Goal: Task Accomplishment & Management: Complete application form

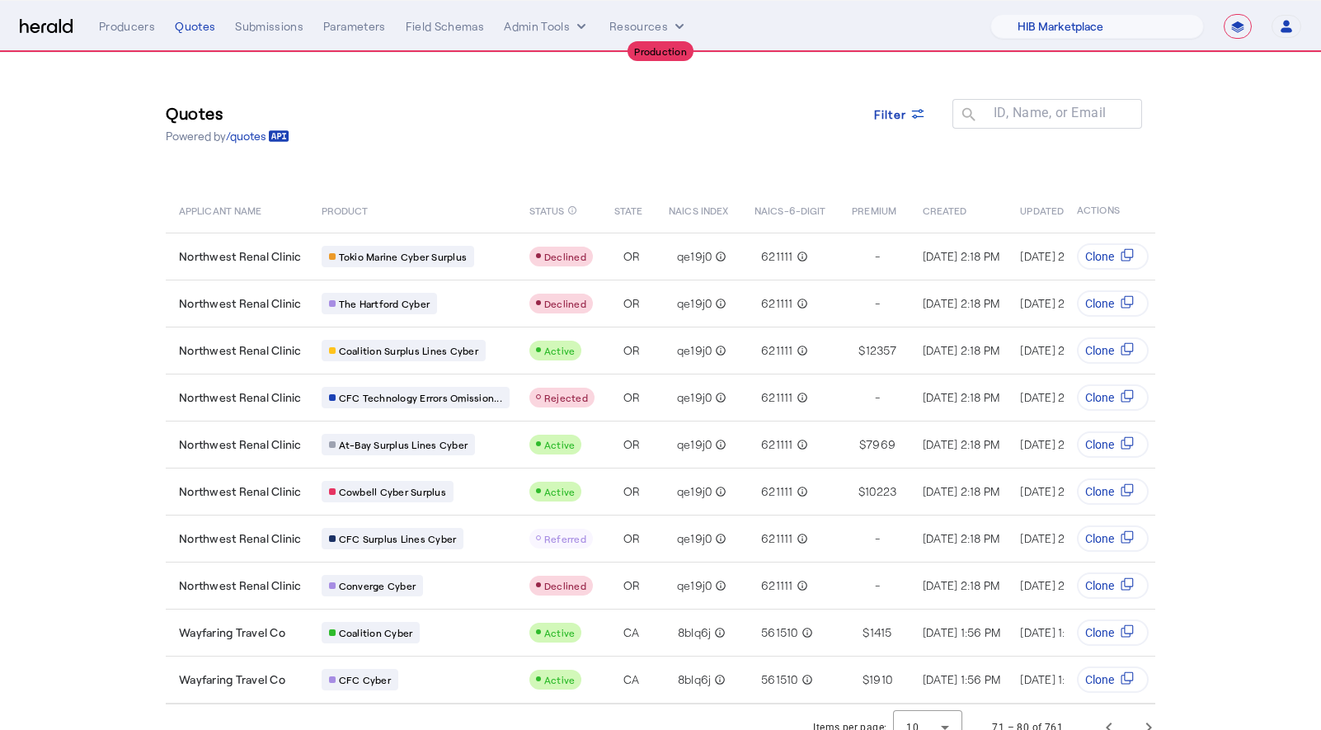
select select "pfm_a9p2_hib_marketplace"
select select "**********"
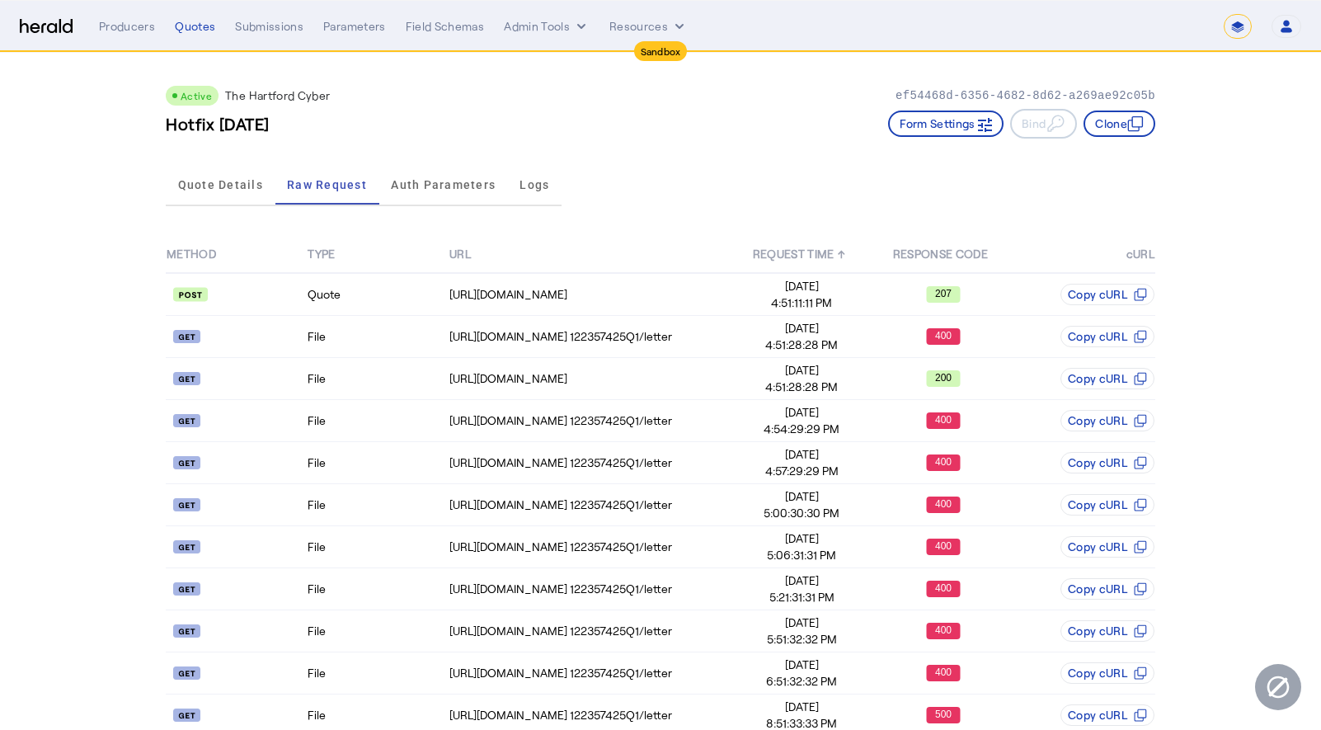
select select "*******"
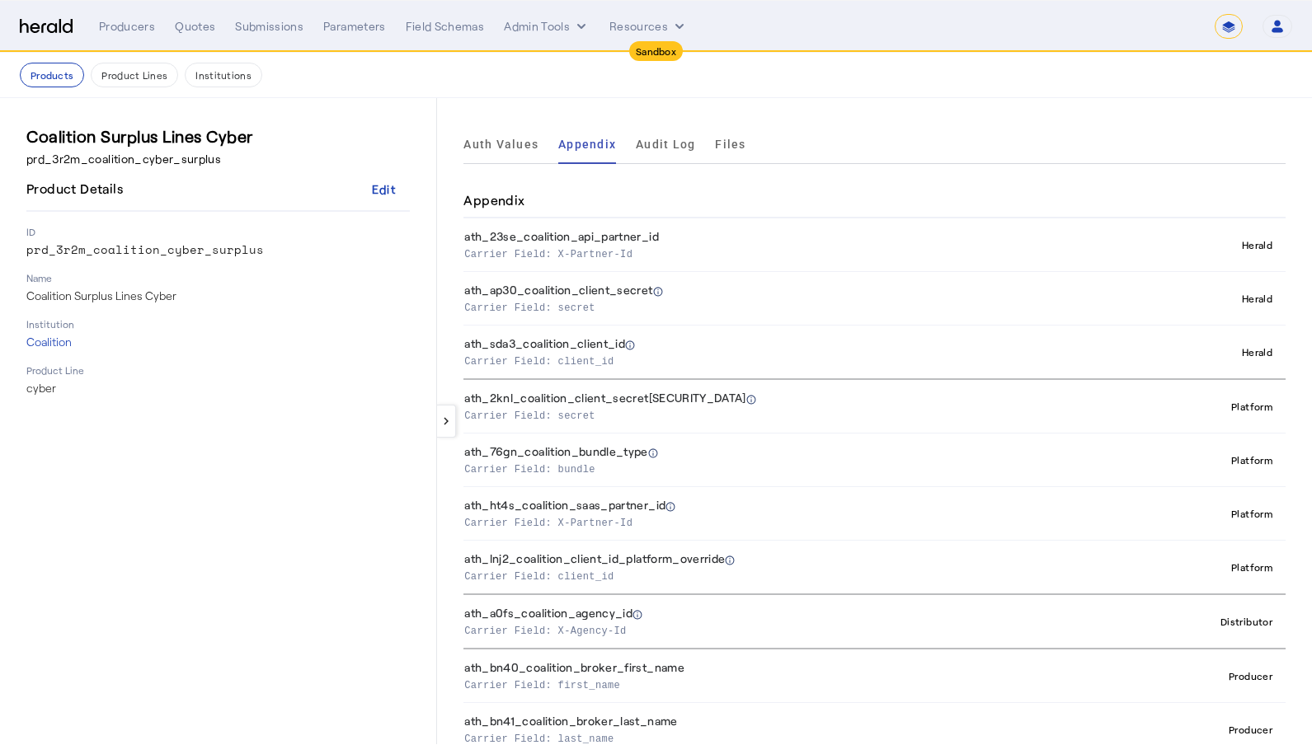
select select "*******"
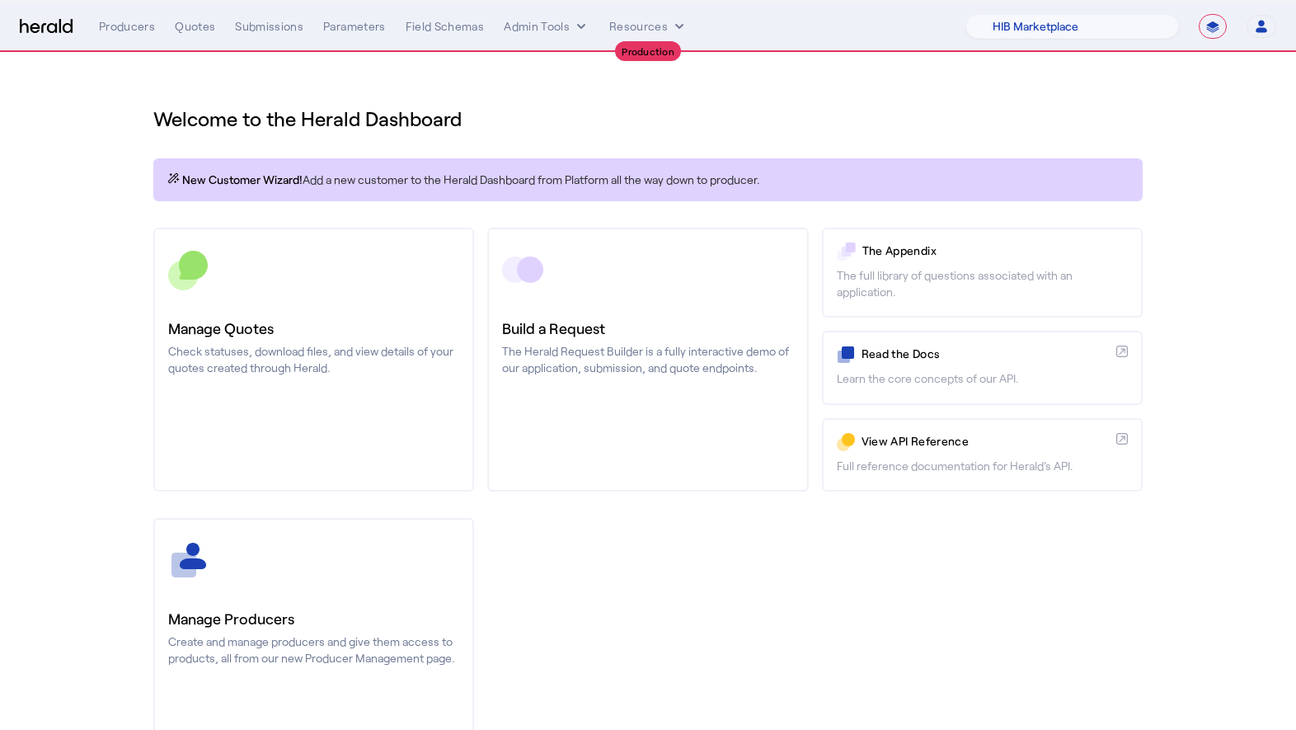
select select "pfm_a9p2_hib_marketplace"
click at [574, 21] on icon "internal dropdown menu" at bounding box center [581, 26] width 16 height 16
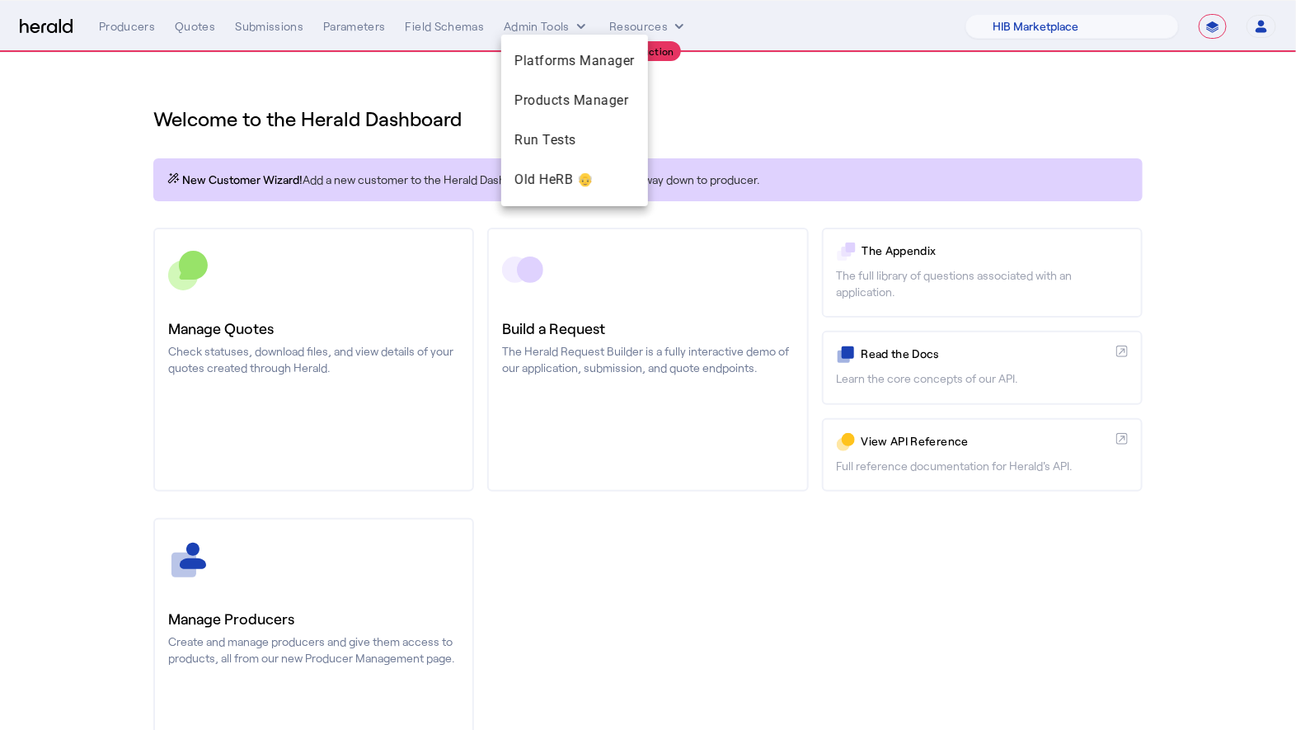
click at [50, 33] on div at bounding box center [648, 365] width 1296 height 730
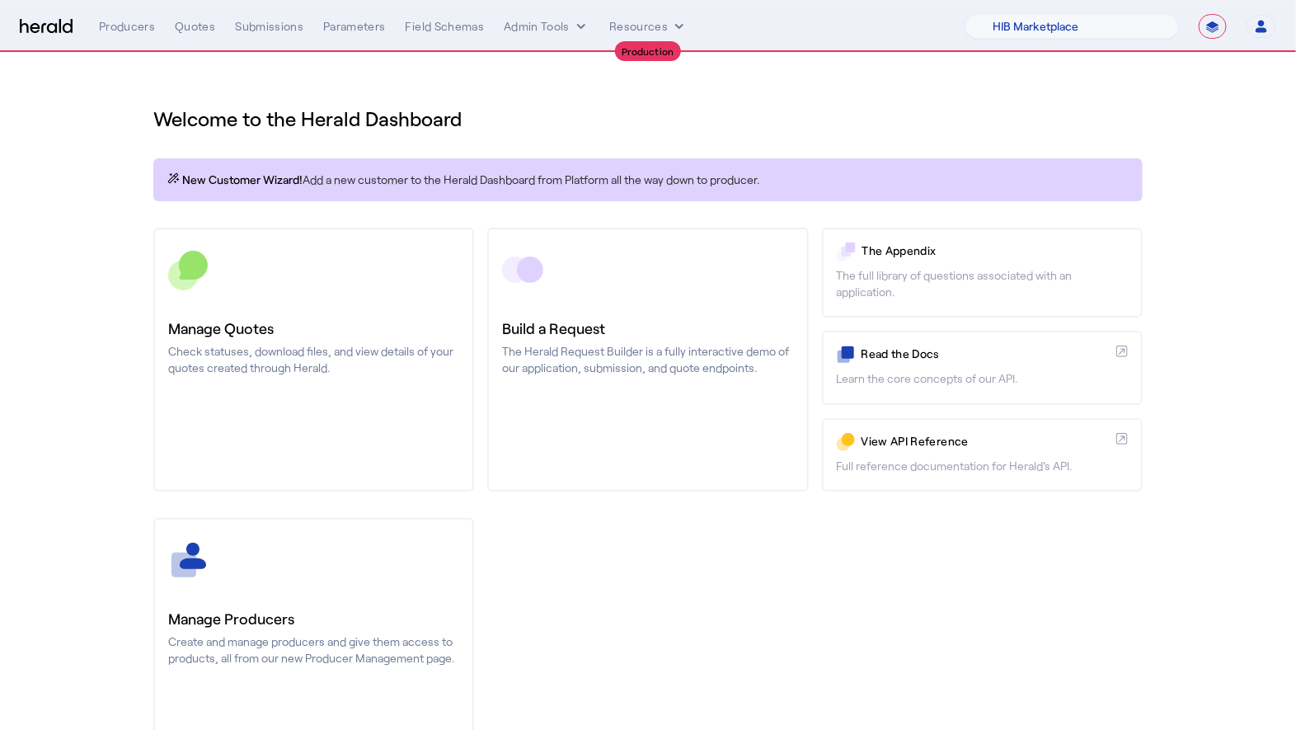
click at [42, 27] on img at bounding box center [46, 27] width 53 height 16
click at [1215, 18] on select "**********" at bounding box center [1213, 26] width 28 height 25
select select "*******"
click at [1201, 14] on select "**********" at bounding box center [1213, 26] width 28 height 25
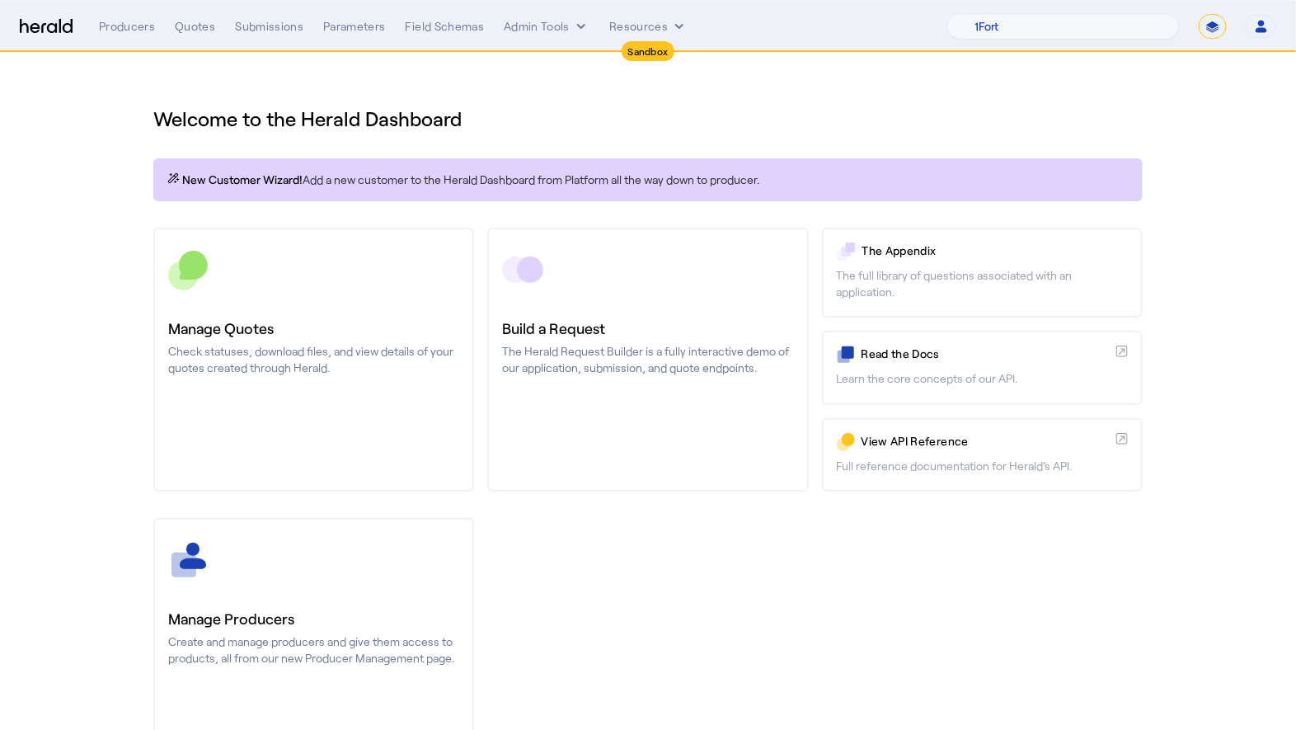
click at [690, 109] on h1 "Welcome to the Herald Dashboard" at bounding box center [648, 119] width 990 height 26
click at [1065, 21] on select "1Fort Acrisure Acturis Affinity Advisors Affinity Risk Agentero AmWins Anzen Ao…" at bounding box center [1063, 26] width 232 height 25
click at [1112, 21] on select "1Fort Acrisure Acturis Affinity Advisors Affinity Risk Agentero AmWins Anzen Ao…" at bounding box center [1063, 26] width 232 height 25
click at [1124, 29] on select "1Fort Acrisure Acturis Affinity Advisors Affinity Risk Agentero AmWins Anzen Ao…" at bounding box center [1063, 26] width 232 height 25
select select "pfm_j7f8_HIB"
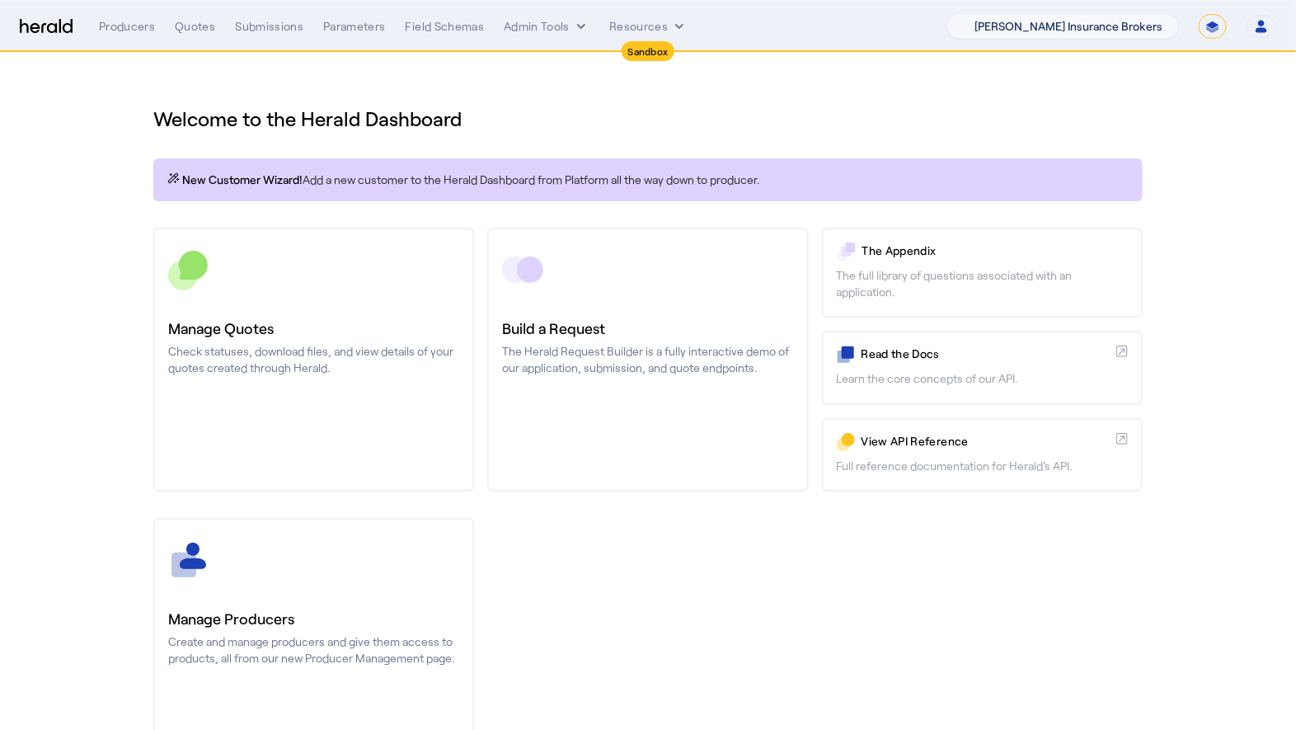
click at [995, 14] on select "1Fort Acrisure Acturis Affinity Advisors Affinity Risk Agentero AmWins Anzen Ao…" at bounding box center [1063, 26] width 232 height 25
click at [1184, 223] on section "Welcome to the Herald Dashboard New Customer Wizard! Add a new customer to the …" at bounding box center [648, 434] width 1296 height 762
drag, startPoint x: 464, startPoint y: 125, endPoint x: 291, endPoint y: 123, distance: 173.2
click at [291, 123] on h1 "Welcome to the Herald Dashboard" at bounding box center [648, 119] width 990 height 26
click at [491, 123] on h1 "Welcome to the Herald Dashboard" at bounding box center [648, 119] width 990 height 26
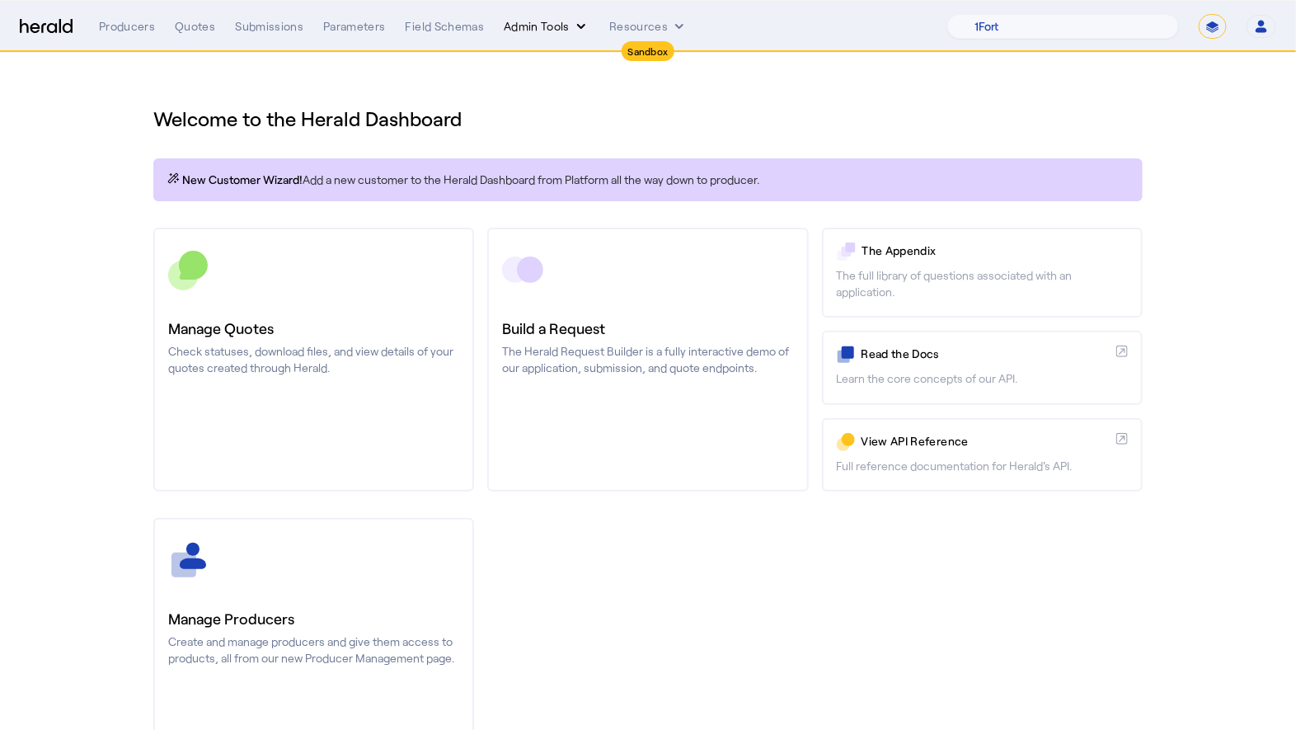
click at [574, 26] on icon "internal dropdown menu" at bounding box center [581, 26] width 16 height 16
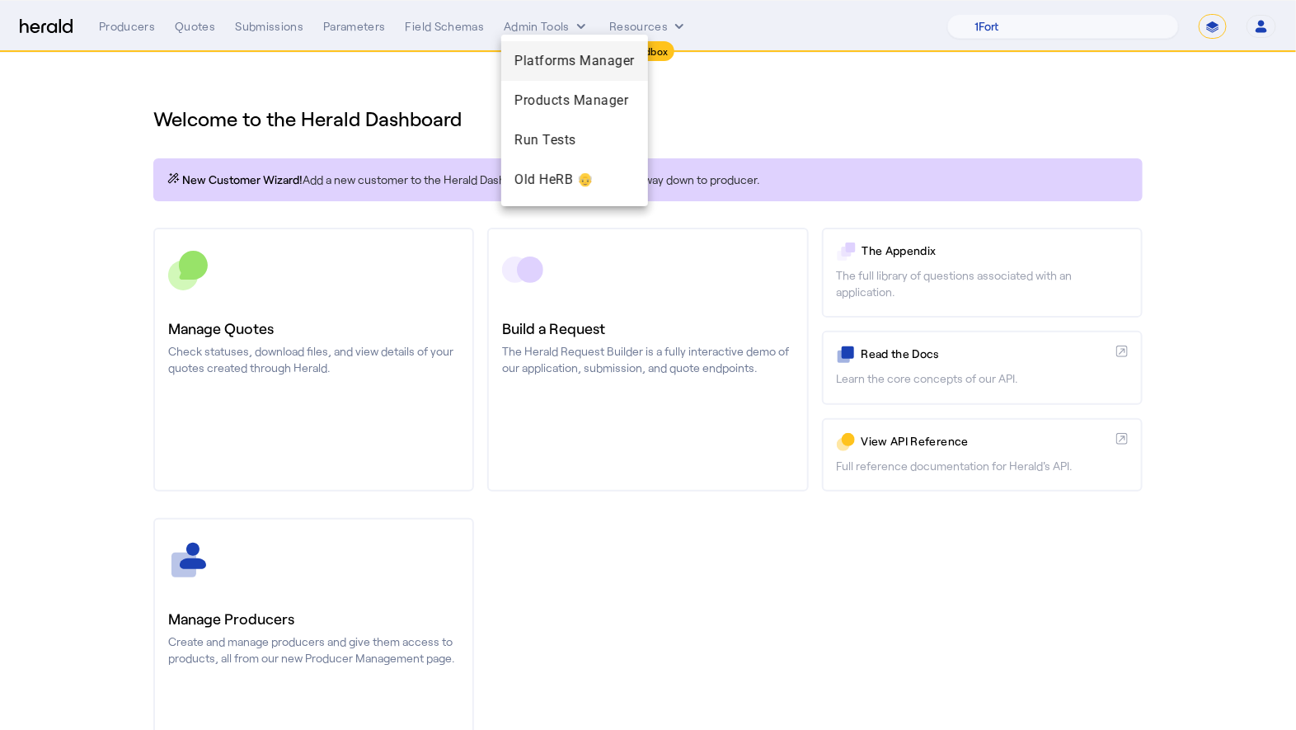
click at [599, 72] on div "Platforms Manager" at bounding box center [574, 61] width 147 height 40
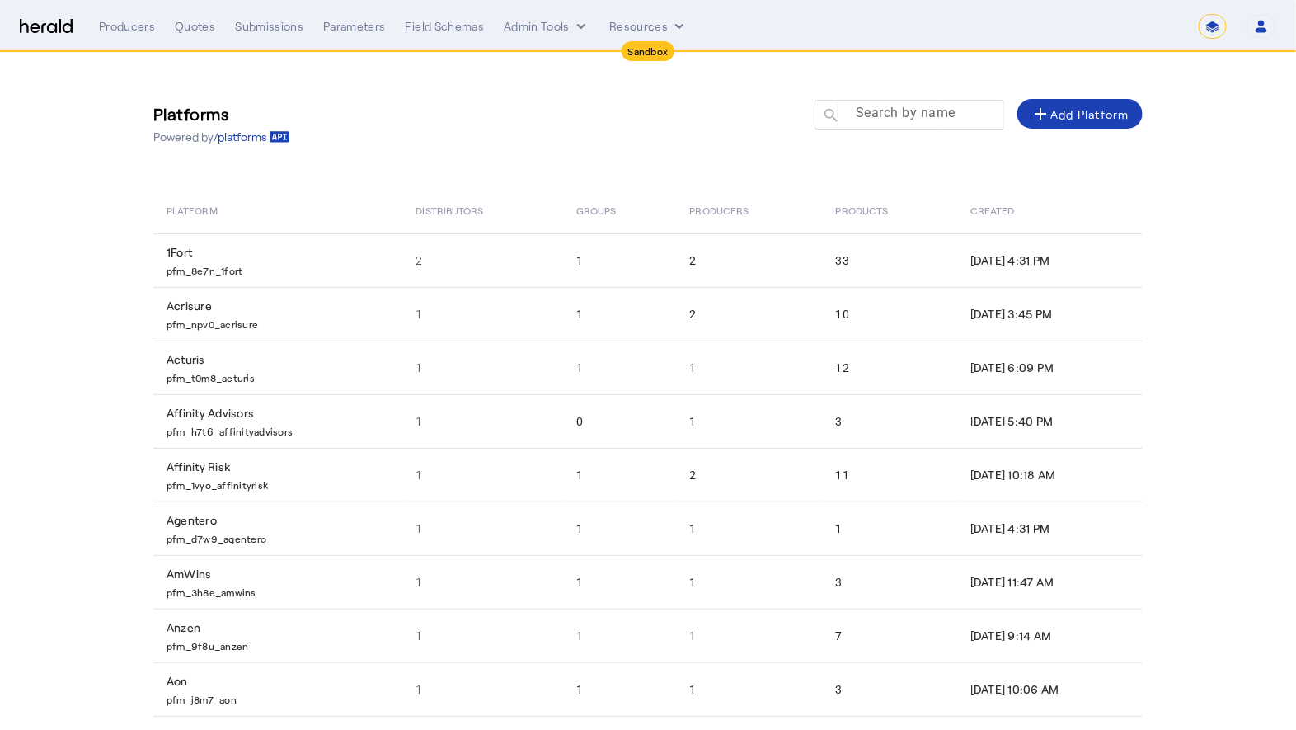
click at [902, 115] on mat-label "Search by name" at bounding box center [906, 114] width 100 height 16
click at [902, 115] on input "Search by name" at bounding box center [917, 114] width 148 height 20
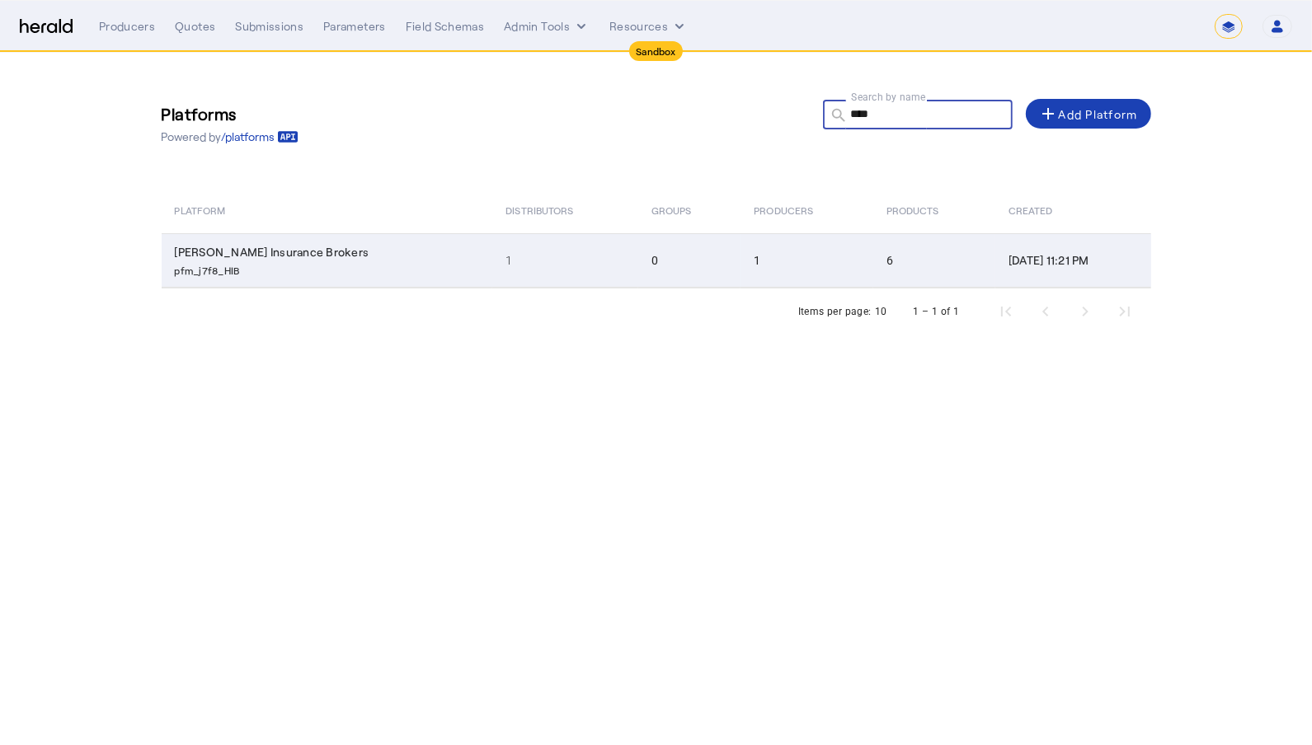
type input "****"
click at [569, 257] on td "1" at bounding box center [564, 260] width 145 height 54
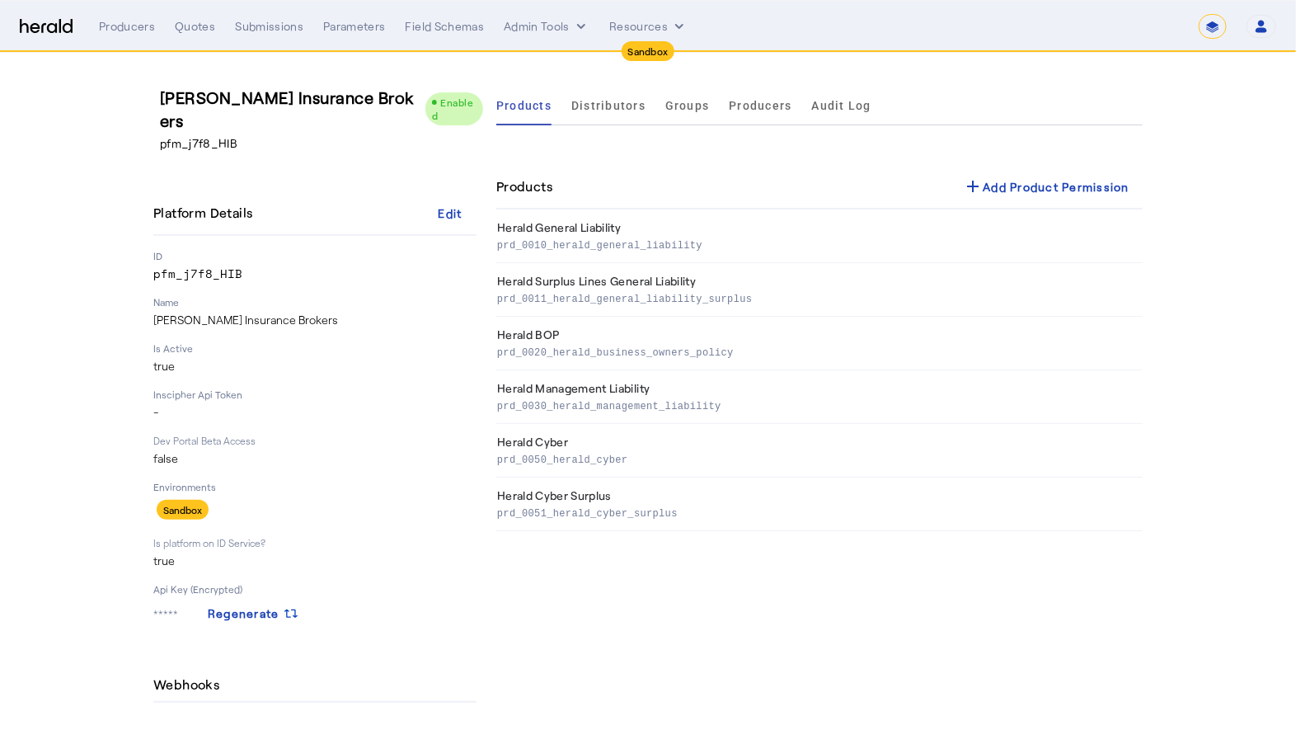
drag, startPoint x: 292, startPoint y: 129, endPoint x: 139, endPoint y: 98, distance: 155.6
click at [139, 98] on div "Heffernan Insurance Brokers Enabled pfm_j7f8_HIB Platform Details Edit ID pfm_j…" at bounding box center [647, 422] width 1055 height 739
click at [147, 140] on div "Heffernan Insurance Brokers Enabled pfm_j7f8_HIB Platform Details Edit ID pfm_j…" at bounding box center [647, 422] width 1055 height 739
drag, startPoint x: 278, startPoint y: 130, endPoint x: 148, endPoint y: 97, distance: 134.4
click at [148, 97] on div "Heffernan Insurance Brokers Enabled pfm_j7f8_HIB Platform Details Edit ID pfm_j…" at bounding box center [647, 422] width 1055 height 739
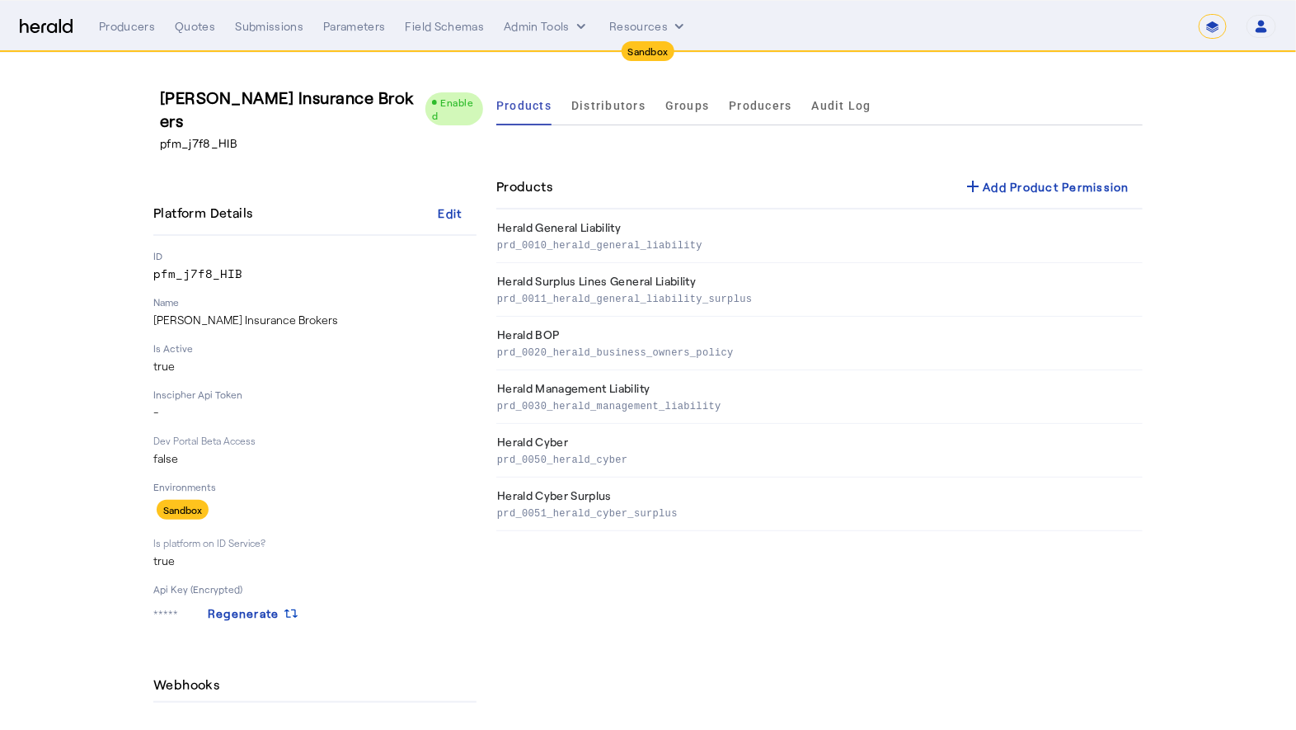
click at [317, 142] on div "Heffernan Insurance Brokers Enabled pfm_j7f8_HIB Platform Details Edit ID pfm_j…" at bounding box center [314, 422] width 323 height 673
click at [1208, 32] on select "**********" at bounding box center [1213, 26] width 28 height 25
select select "**********"
click at [1201, 14] on select "**********" at bounding box center [1213, 26] width 28 height 25
select select "pfm_j7f8_HIB"
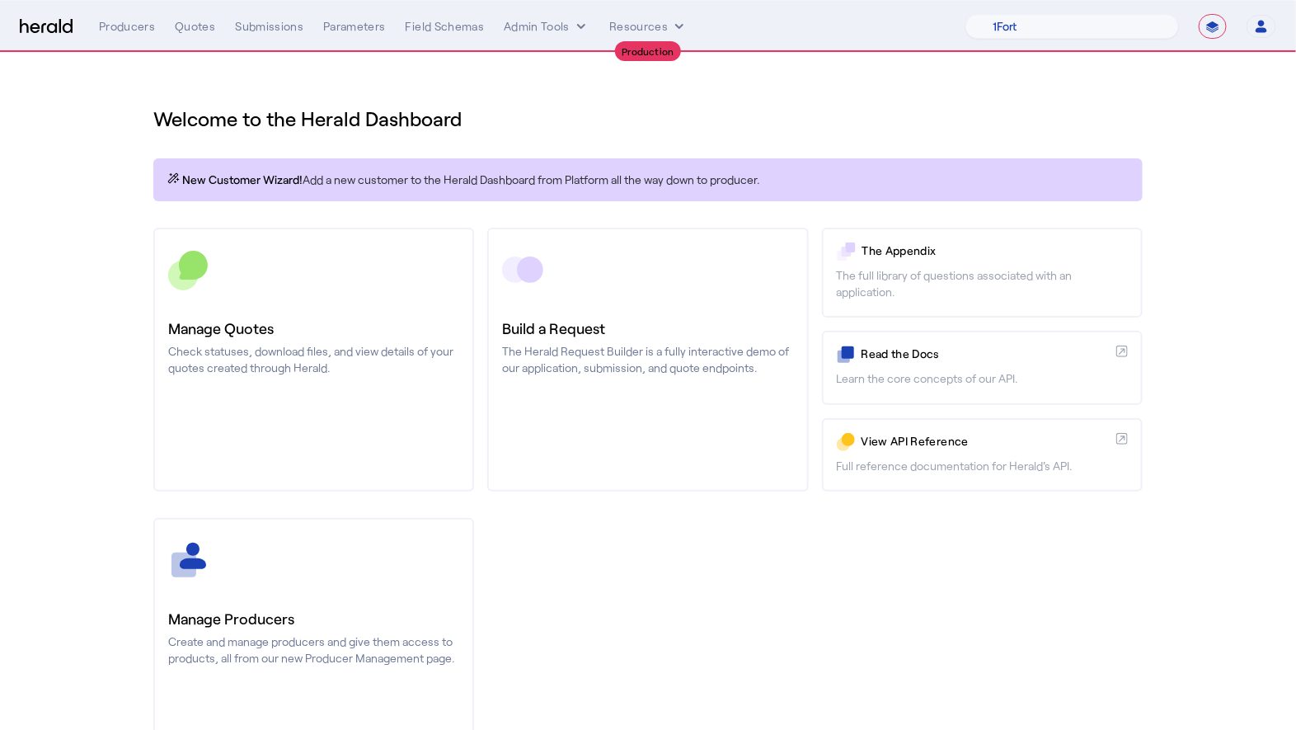
click at [549, 16] on div "**********" at bounding box center [688, 26] width 1178 height 25
click at [552, 22] on button "Admin Tools" at bounding box center [547, 26] width 86 height 16
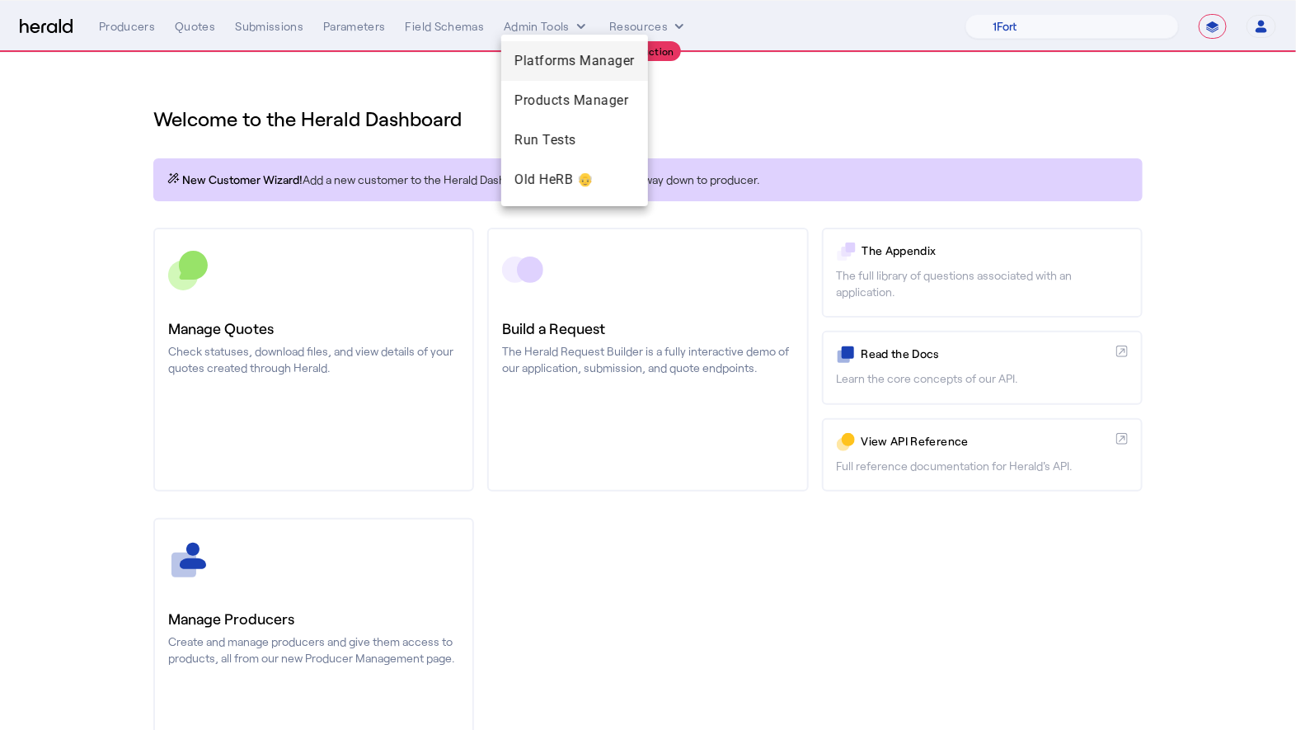
click at [601, 65] on span "Platforms Manager" at bounding box center [575, 61] width 120 height 20
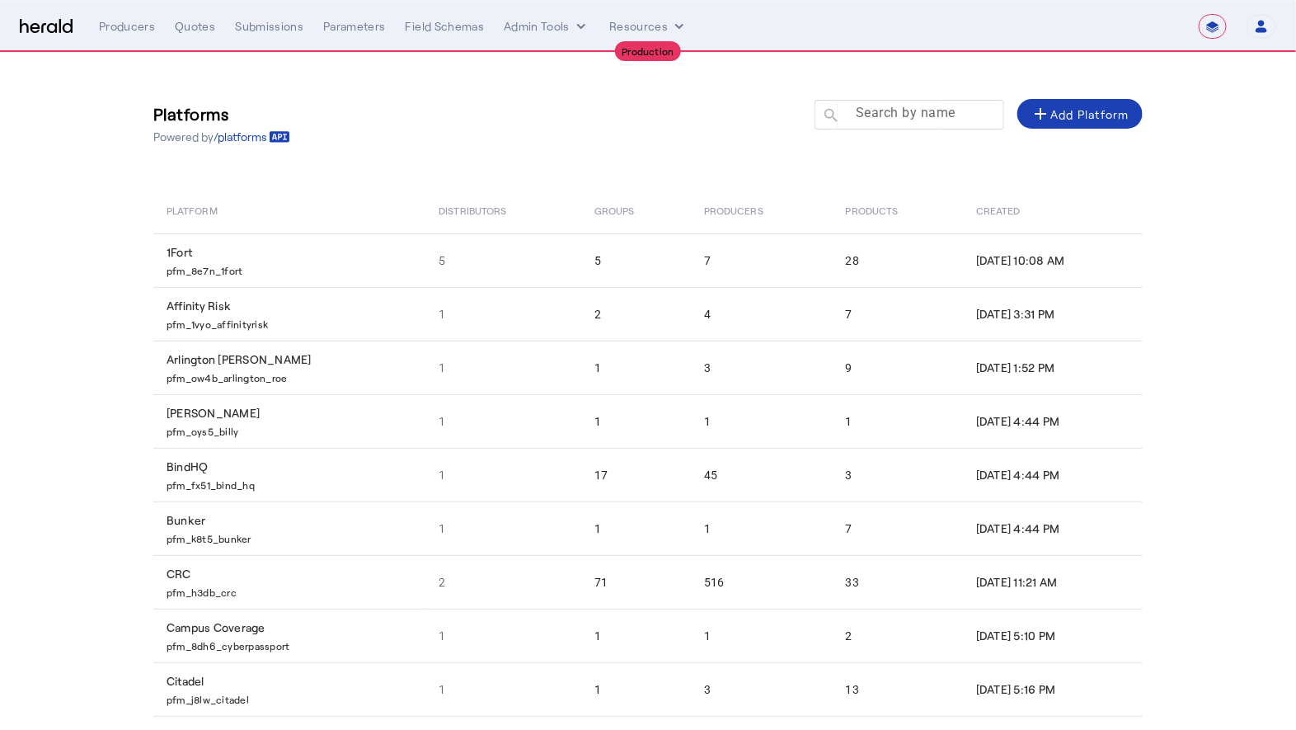
click at [905, 125] on div at bounding box center [917, 123] width 148 height 46
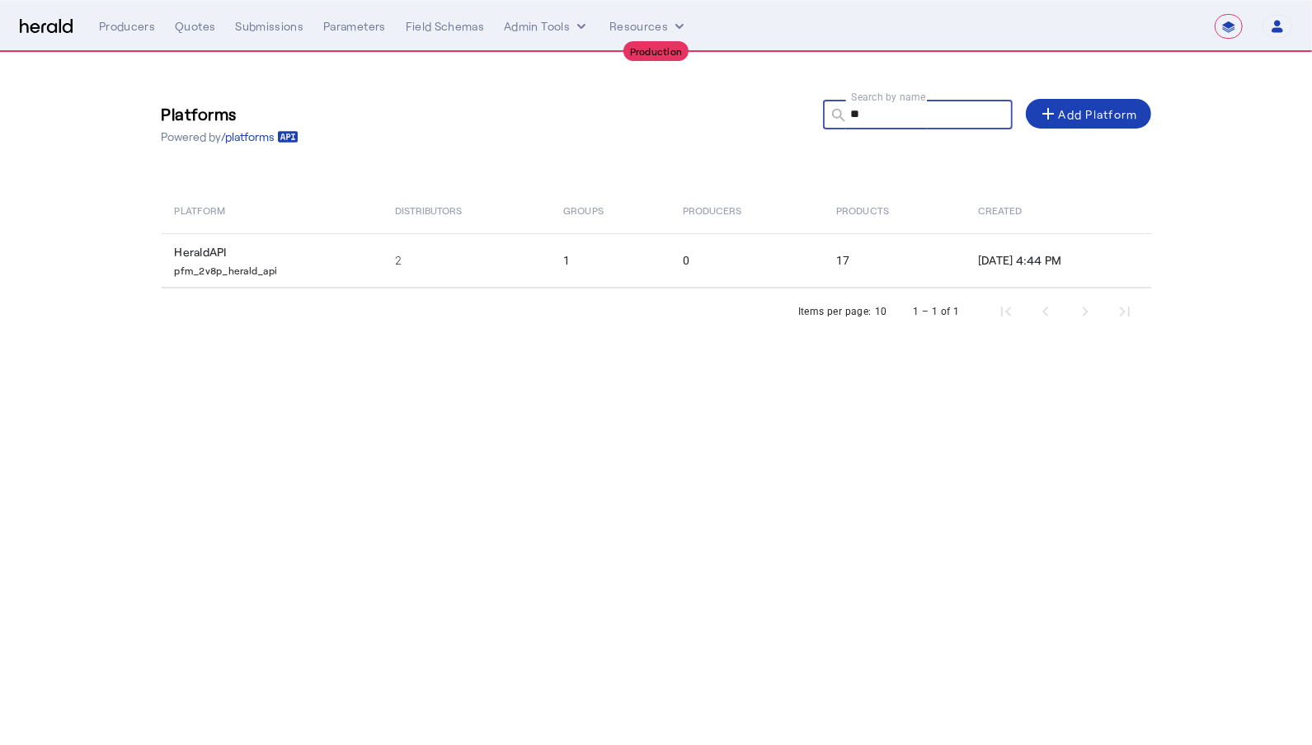
type input "*"
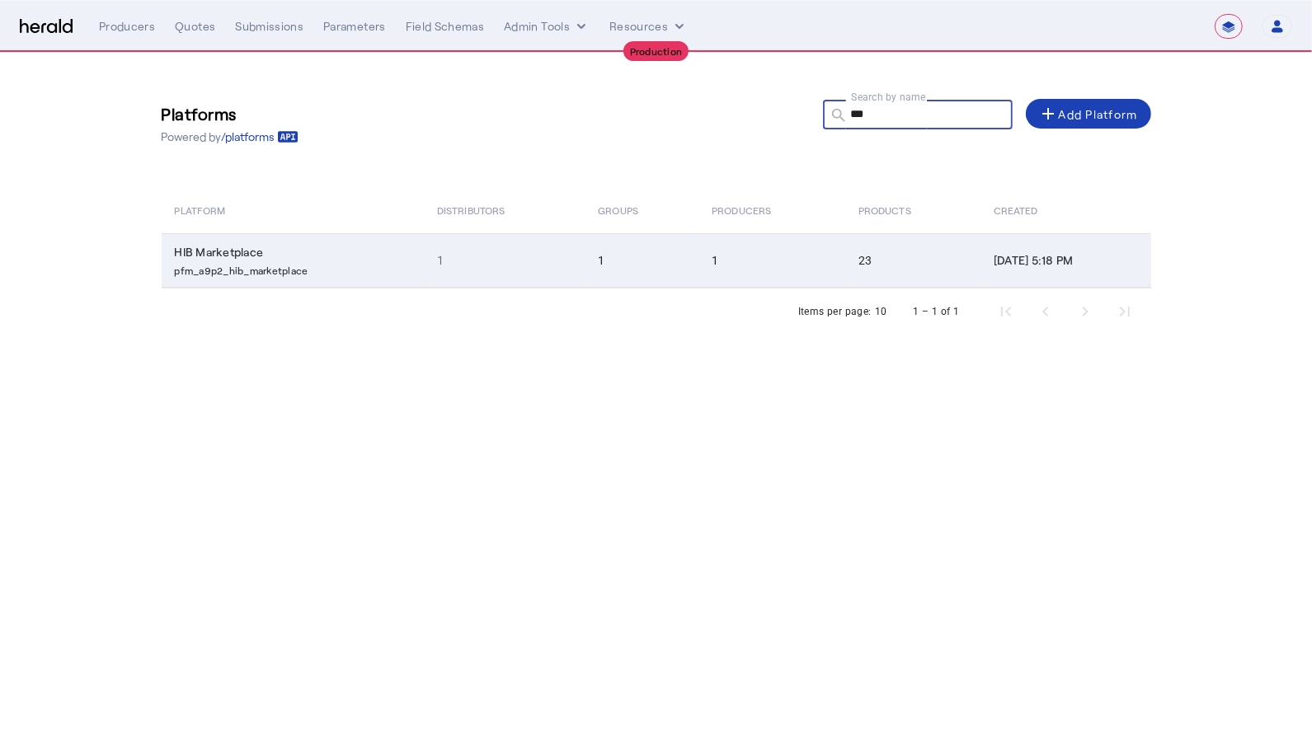
type input "***"
click at [585, 266] on td "1" at bounding box center [642, 260] width 114 height 54
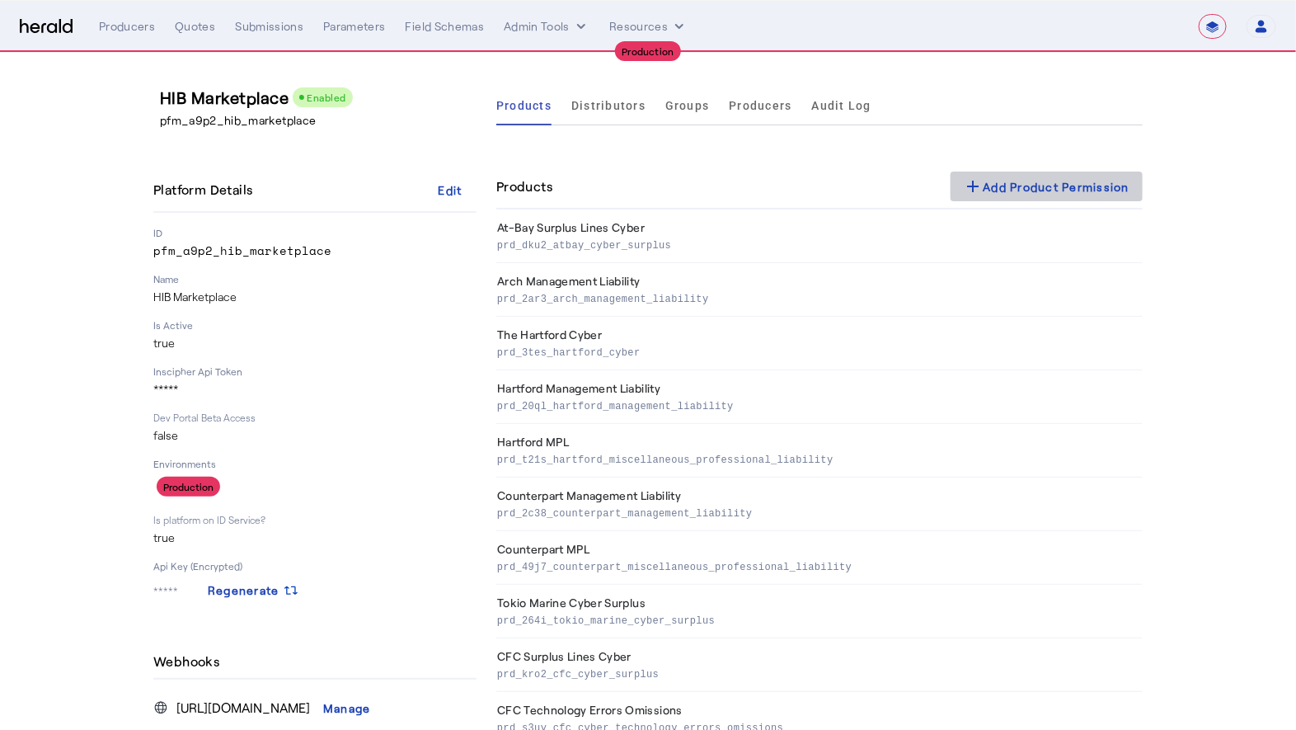
click at [1053, 170] on span at bounding box center [1047, 187] width 193 height 40
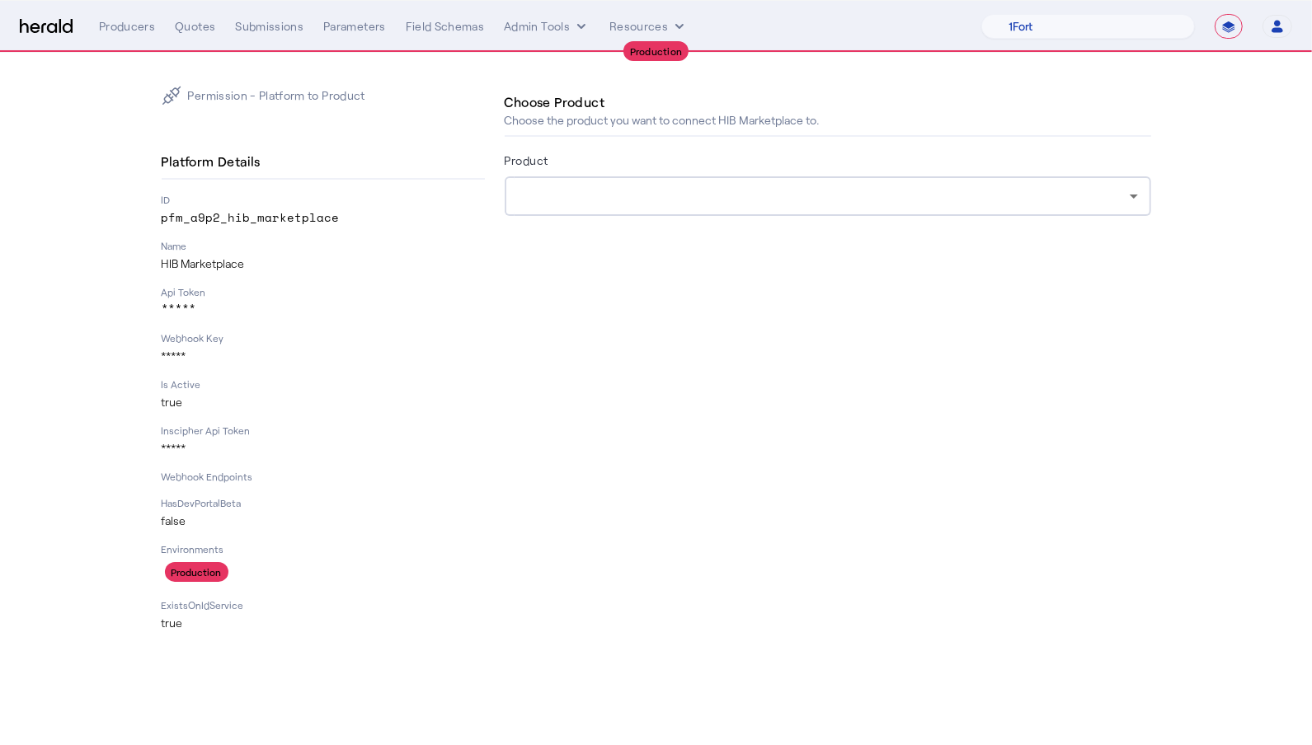
click at [950, 197] on div at bounding box center [824, 196] width 612 height 20
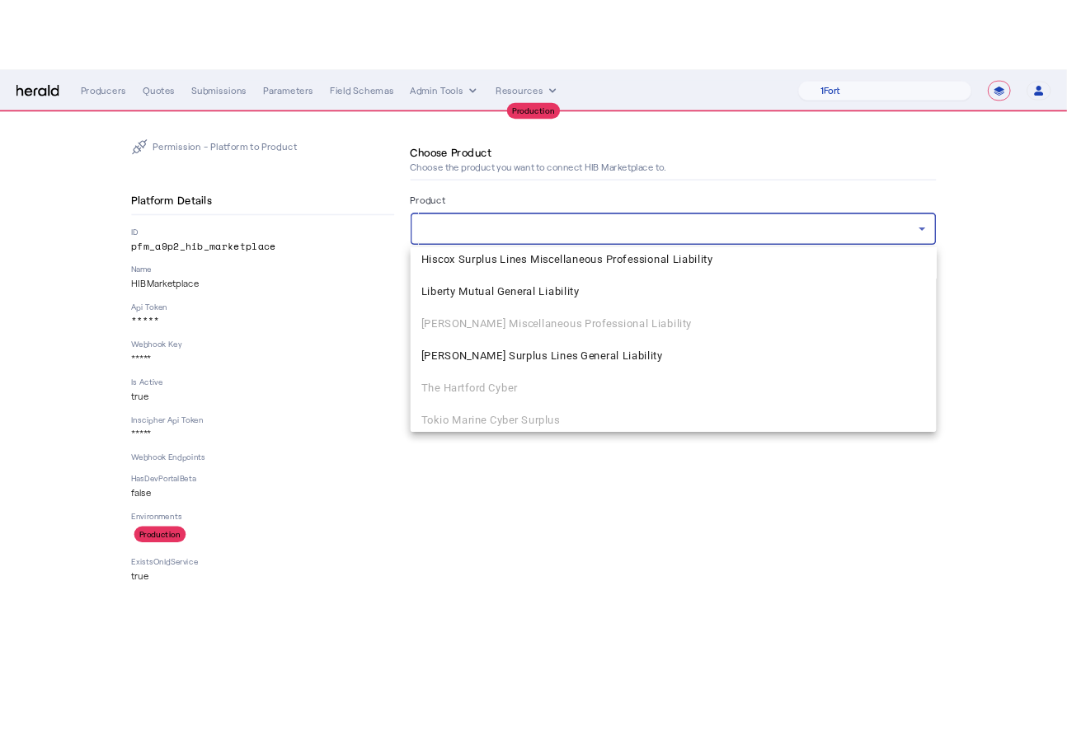
scroll to position [2148, 0]
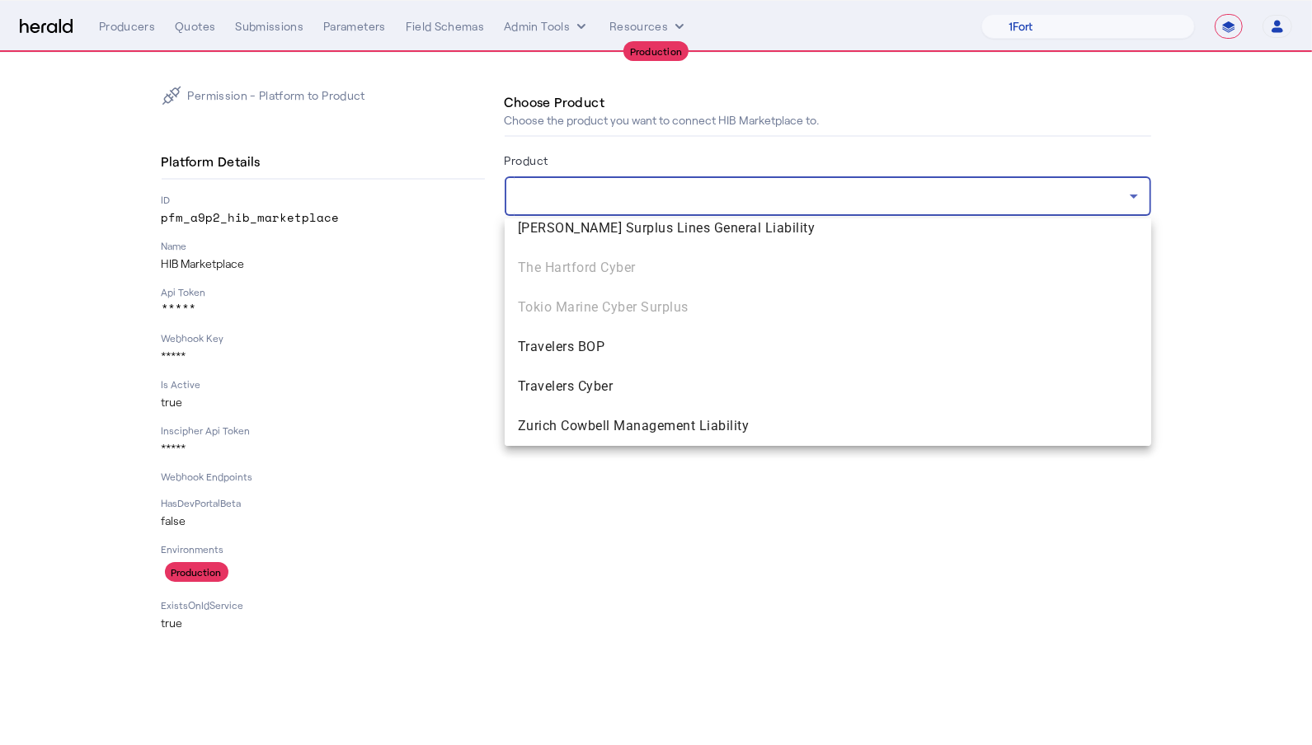
click at [737, 684] on div at bounding box center [656, 372] width 1312 height 745
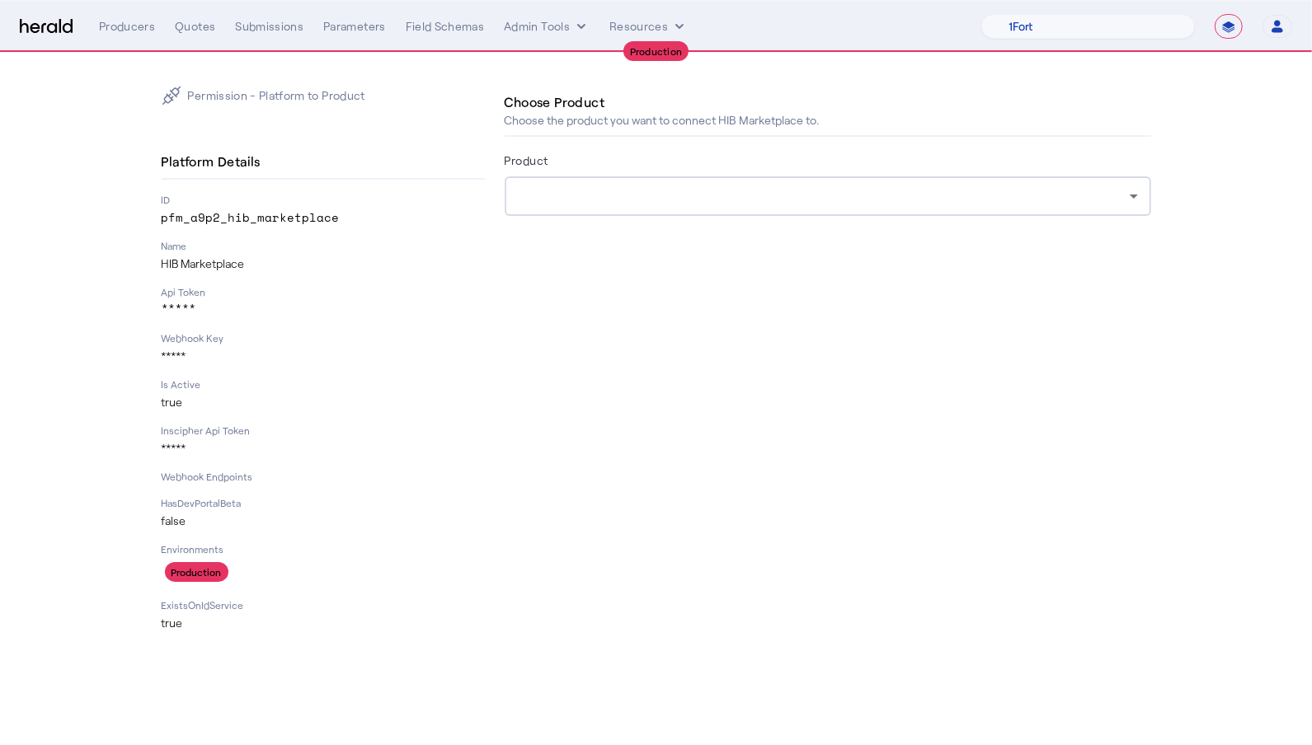
click at [51, 26] on img at bounding box center [46, 27] width 53 height 16
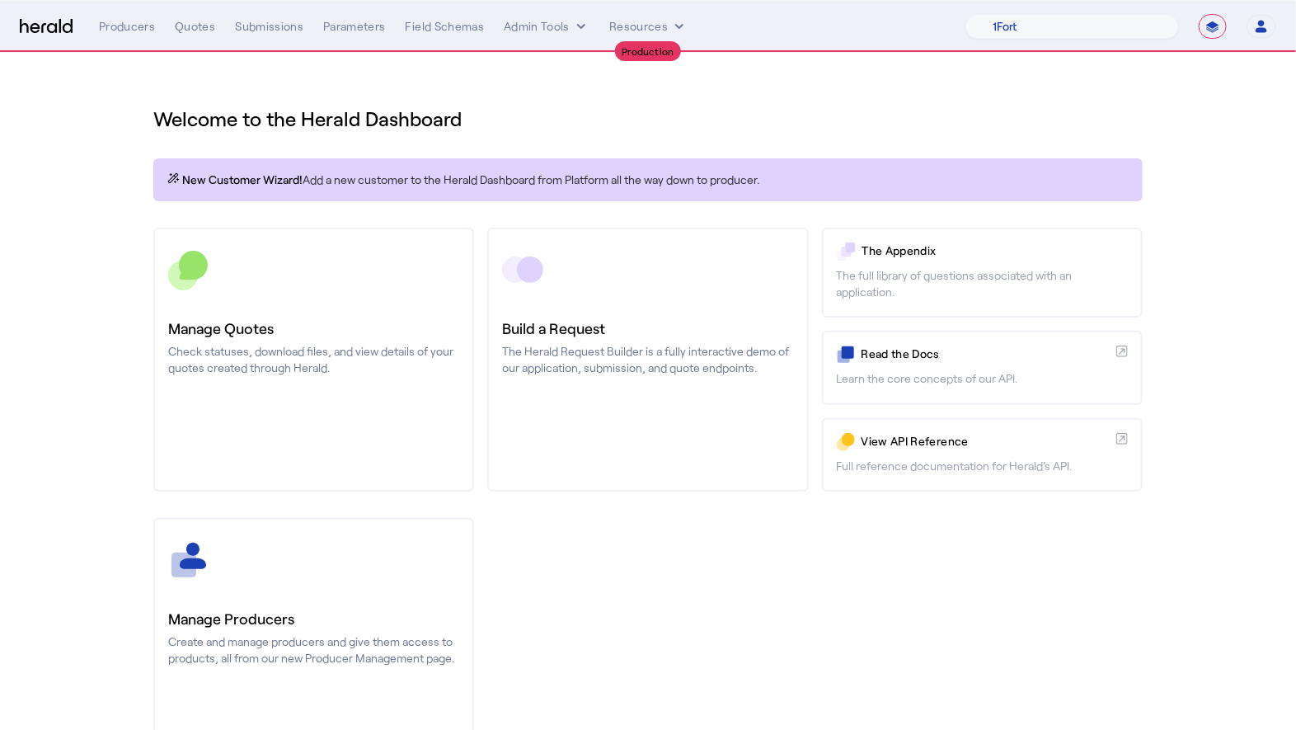
click at [653, 92] on div "Welcome to the Herald Dashboard" at bounding box center [648, 109] width 990 height 46
click at [1056, 34] on select "1Fort Affinity Risk Arlington [PERSON_NAME] BindHQ Bunker CRC Campus Coverage C…" at bounding box center [1073, 26] width 214 height 25
select select "pfm_2v8p_herald_api"
click at [966, 14] on select "1Fort Affinity Risk Arlington [PERSON_NAME] BindHQ Bunker CRC Campus Coverage C…" at bounding box center [1073, 26] width 214 height 25
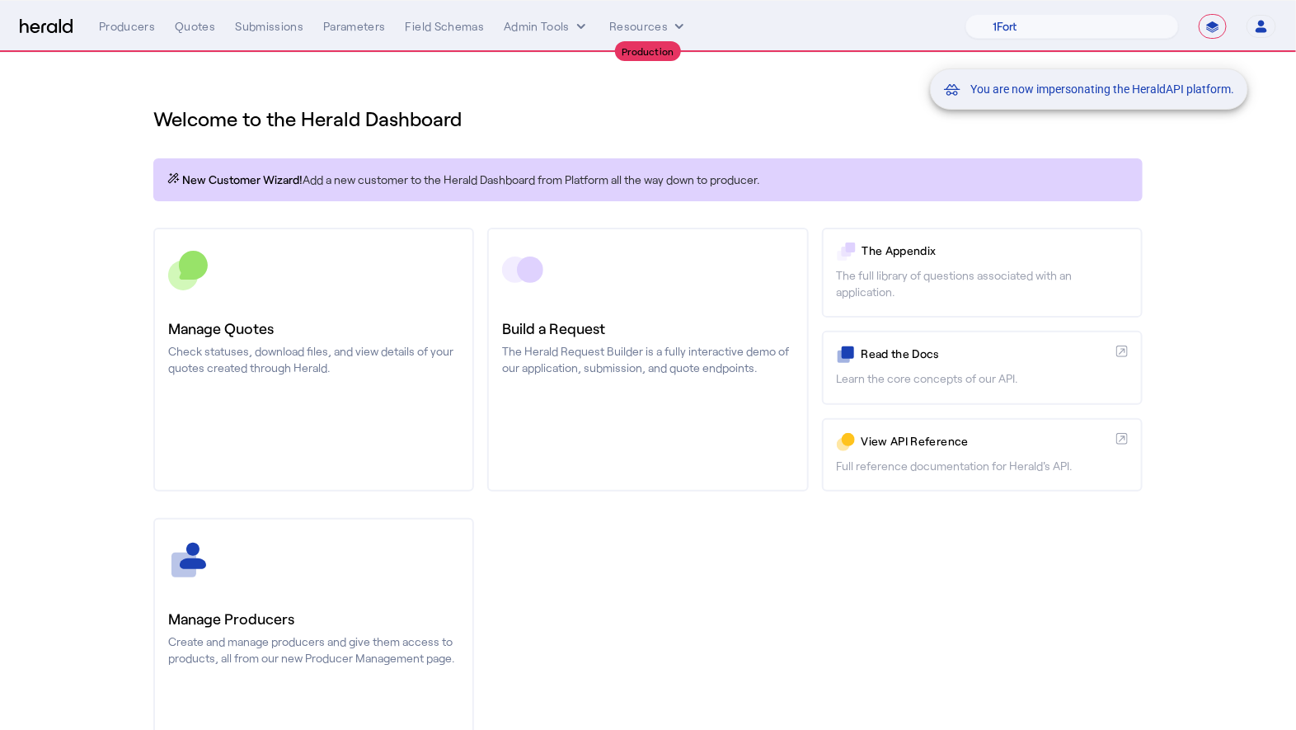
click at [542, 26] on div "You are now impersonating the HeraldAPI platform." at bounding box center [648, 365] width 1296 height 730
click at [552, 30] on div "You are now impersonating the HeraldAPI platform." at bounding box center [648, 365] width 1296 height 730
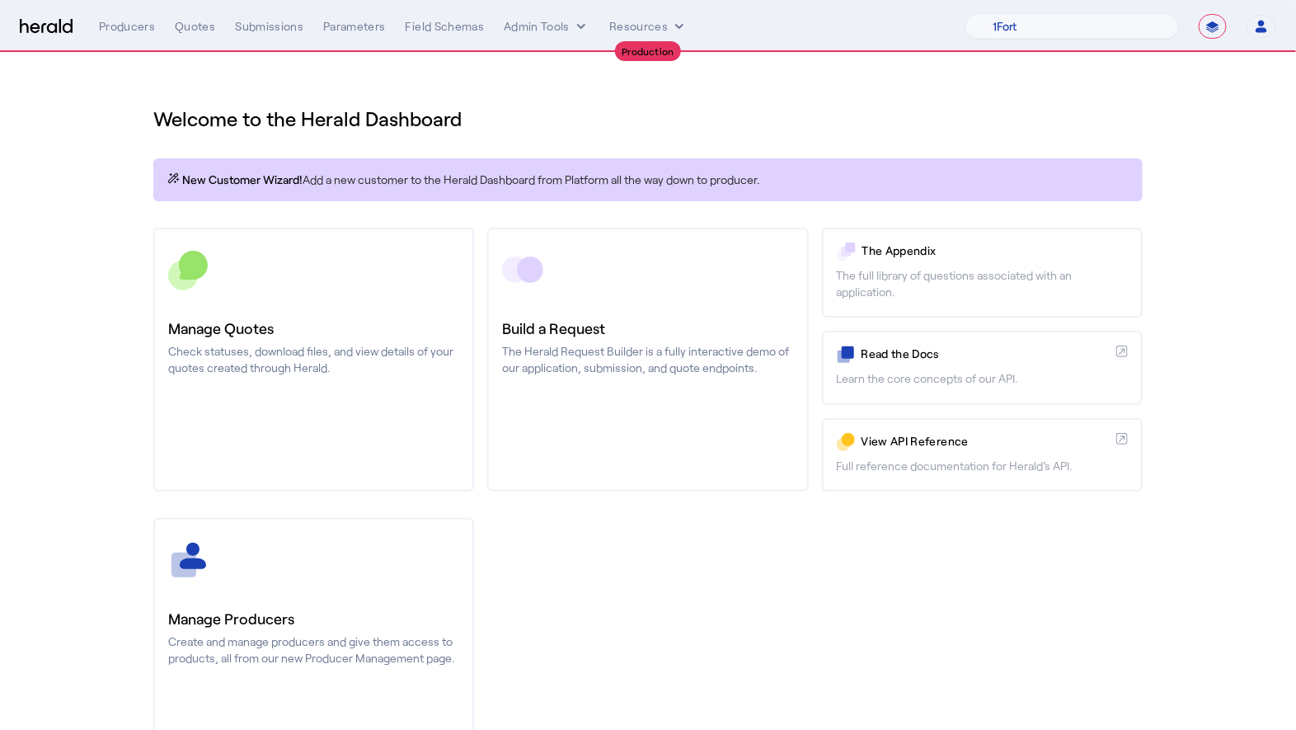
click at [1214, 30] on select "**********" at bounding box center [1213, 26] width 28 height 25
click at [549, 26] on button "Admin Tools" at bounding box center [547, 26] width 86 height 16
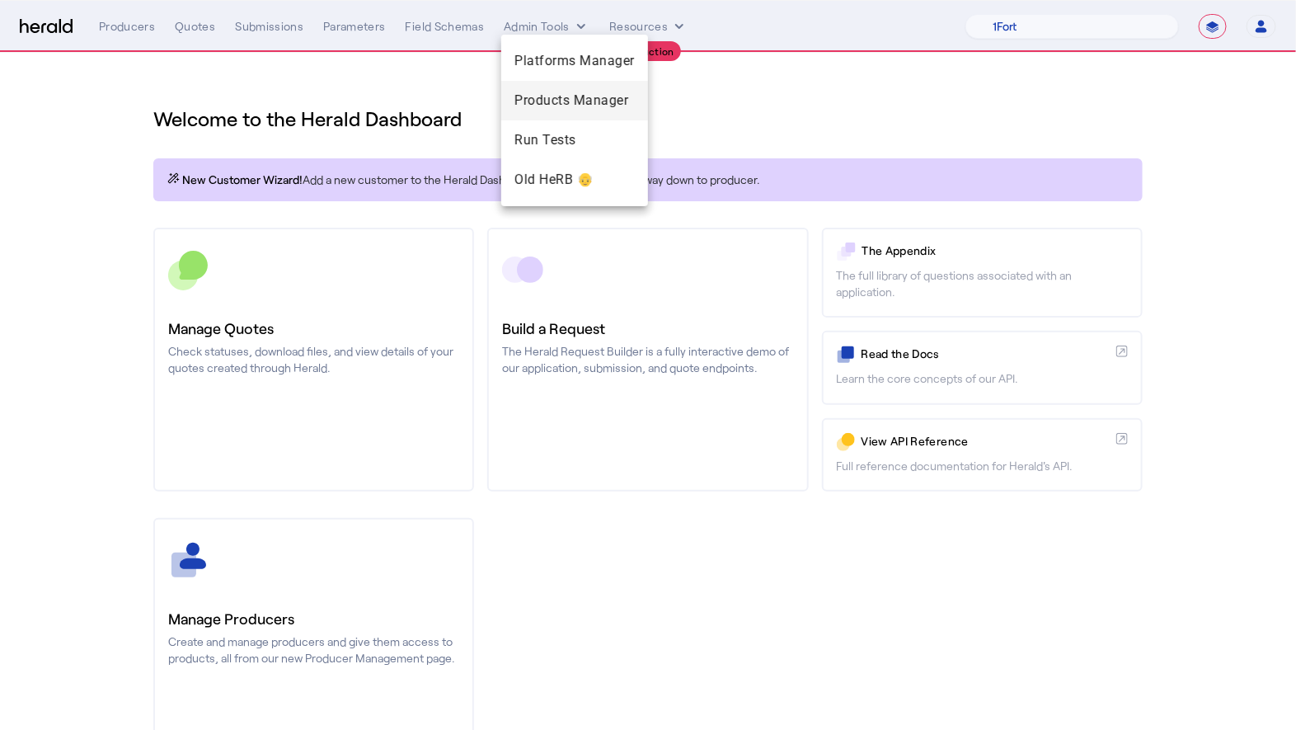
click at [576, 92] on span "Products Manager" at bounding box center [575, 101] width 120 height 20
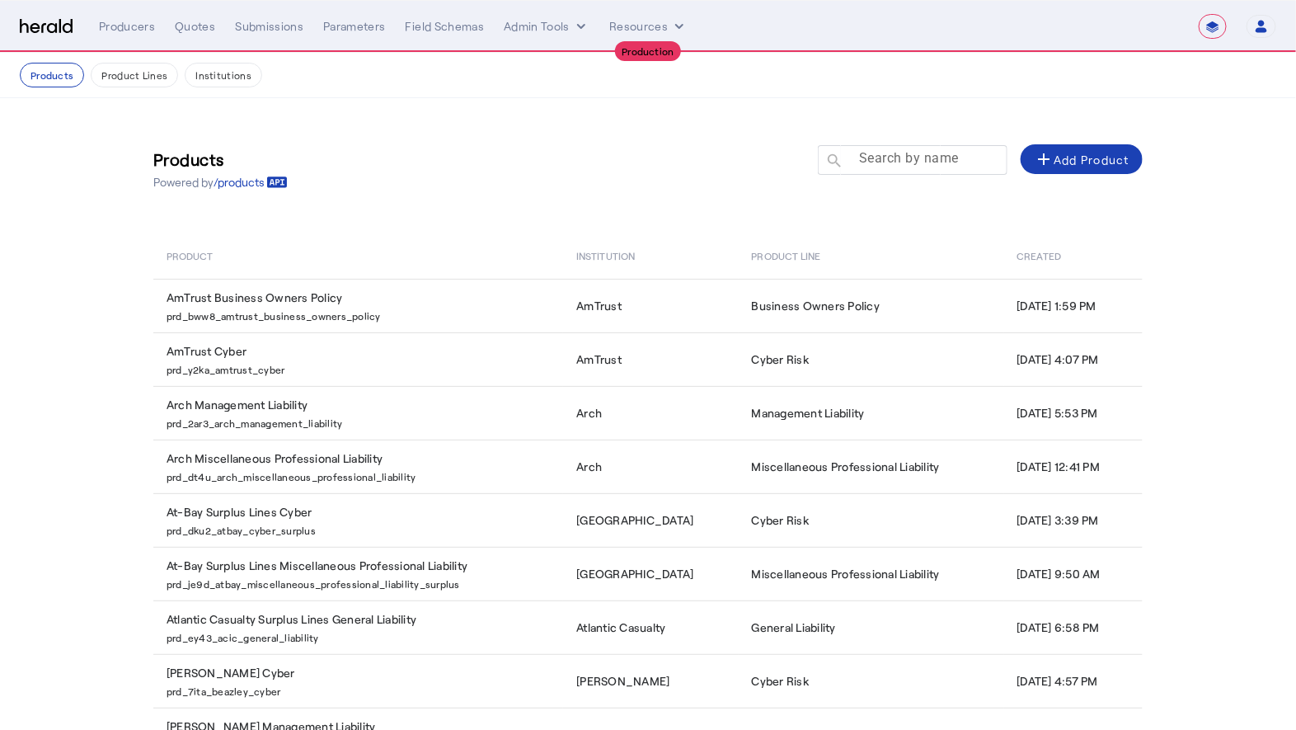
click at [885, 158] on mat-label "Search by name" at bounding box center [909, 159] width 100 height 16
click at [885, 158] on input "Search by name" at bounding box center [920, 159] width 148 height 20
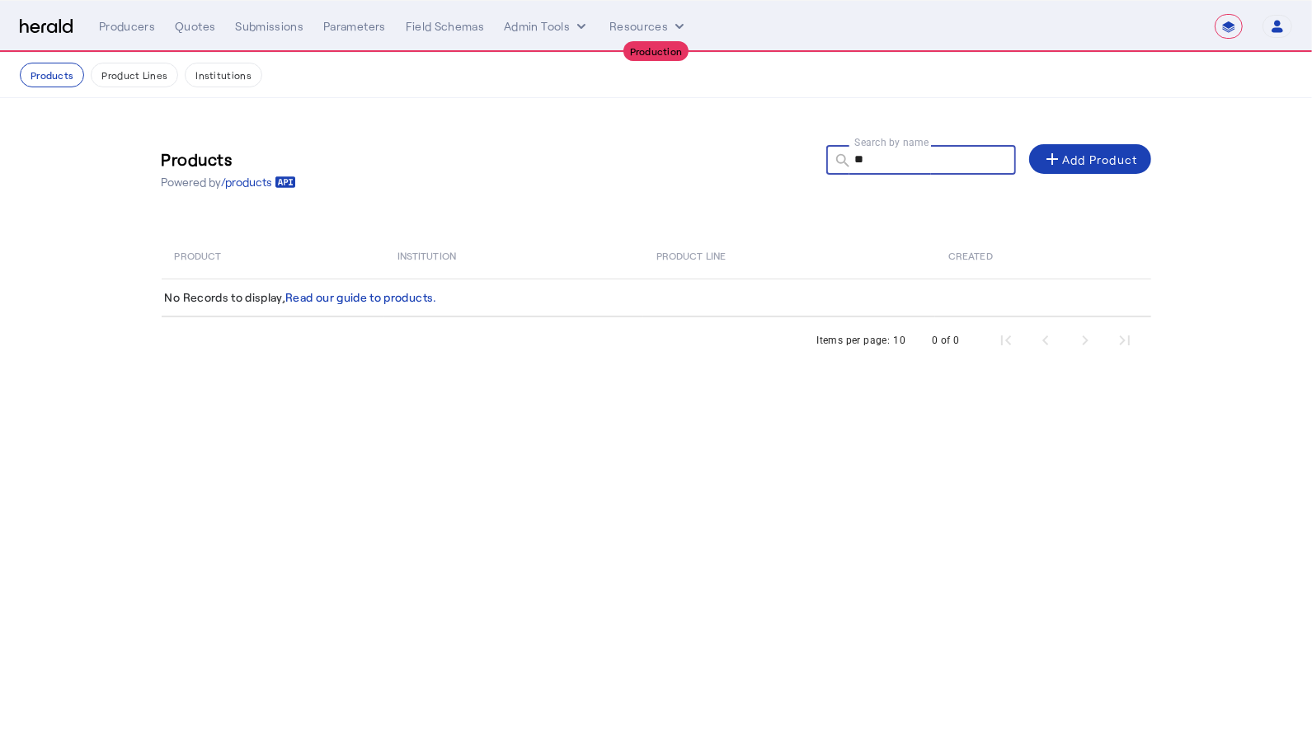
type input "*"
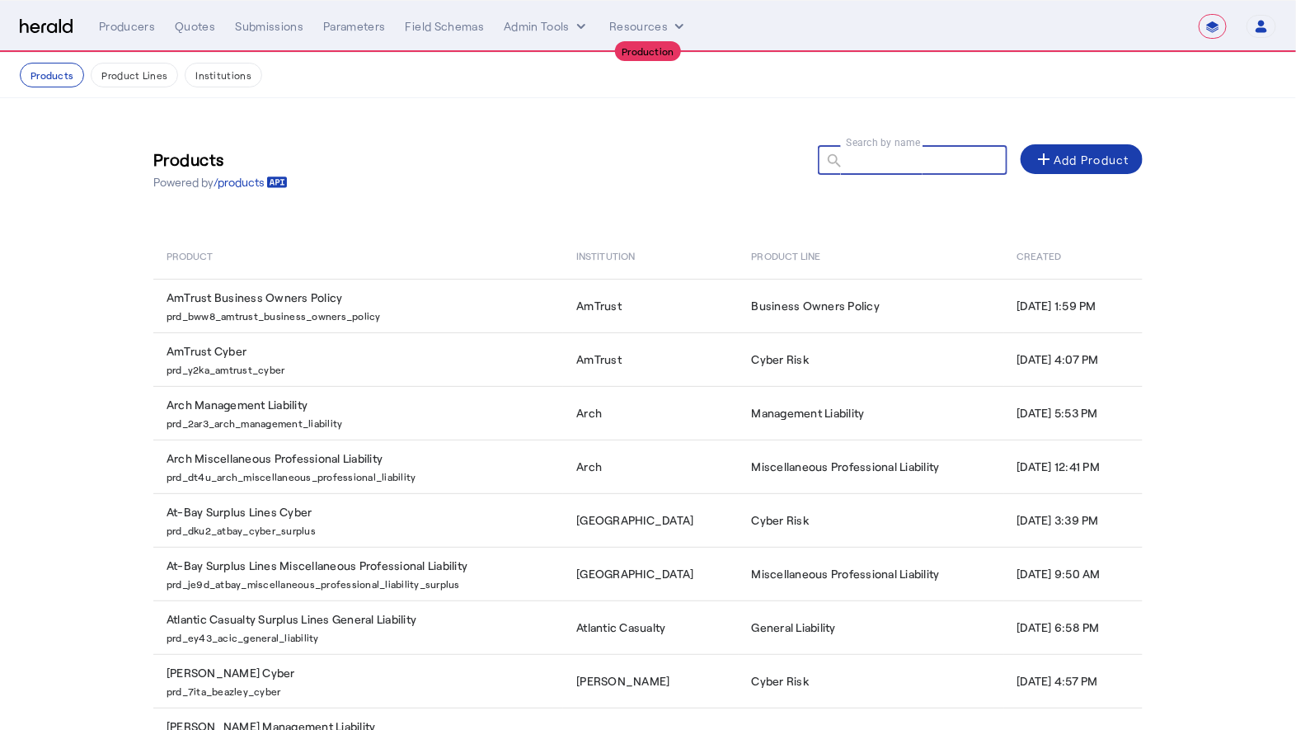
click at [1099, 155] on div "add Add Product" at bounding box center [1082, 159] width 96 height 20
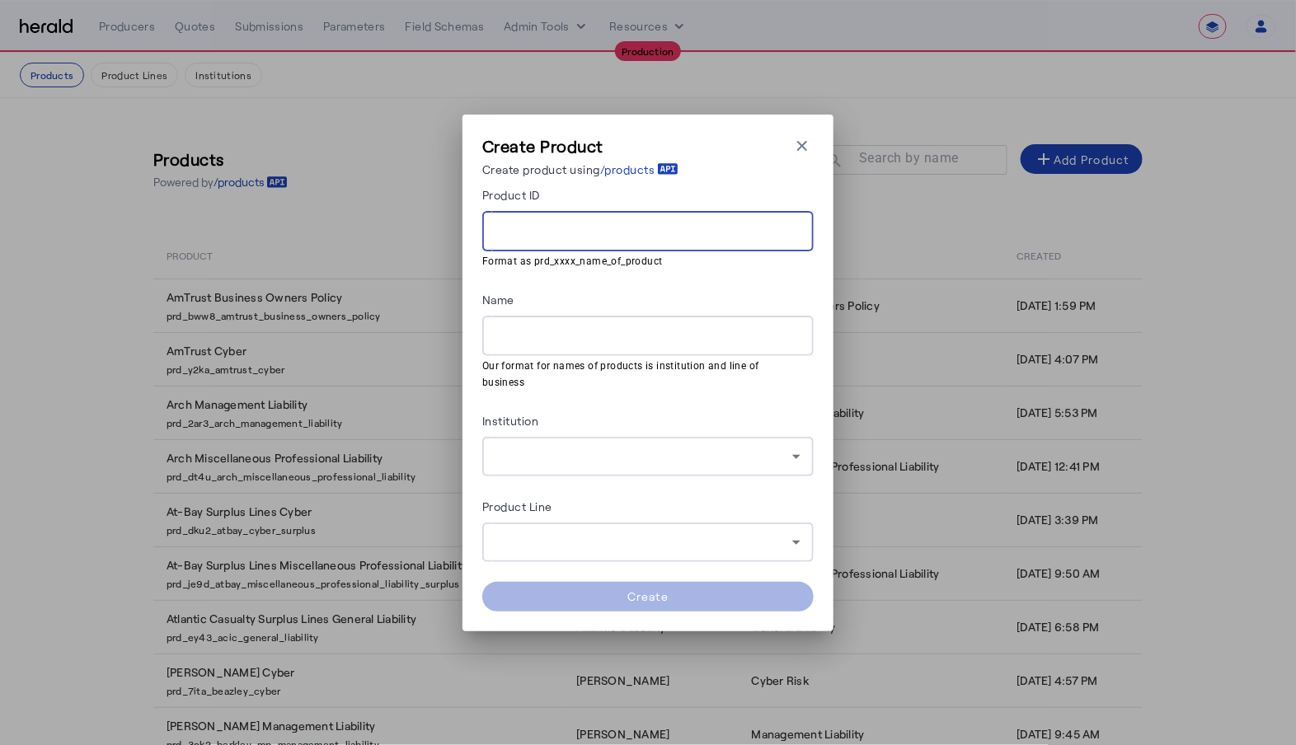
click at [625, 242] on input "Product ID" at bounding box center [648, 232] width 305 height 20
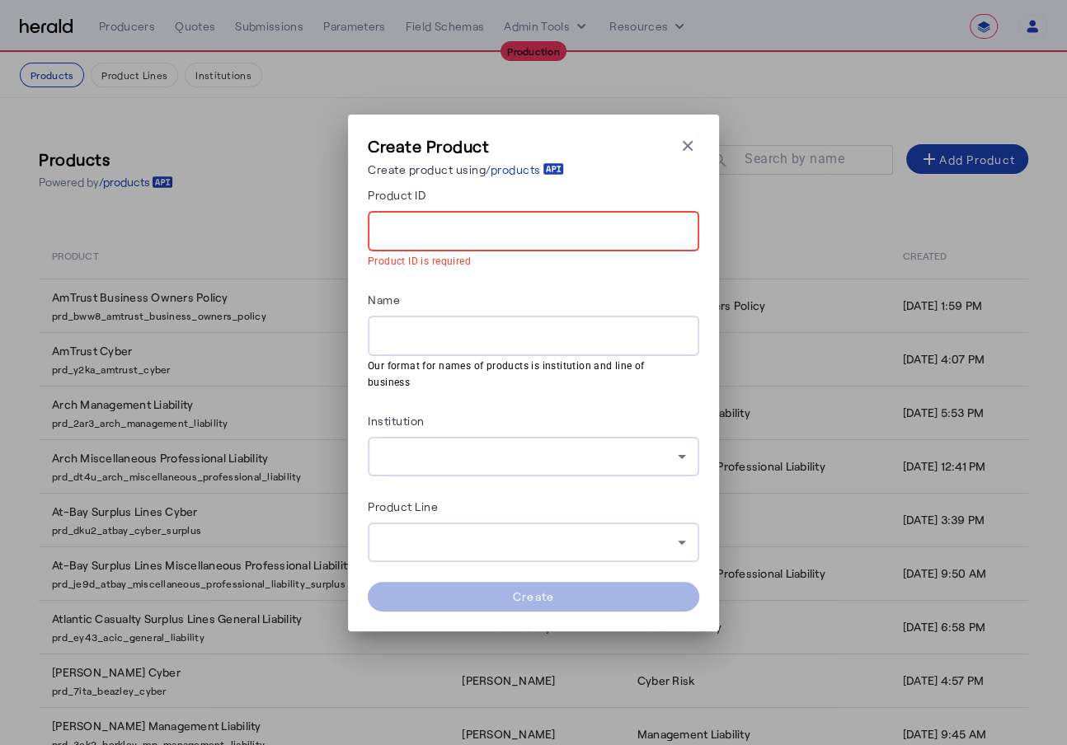
click at [444, 242] on input "Product ID" at bounding box center [533, 232] width 305 height 20
paste input "**********"
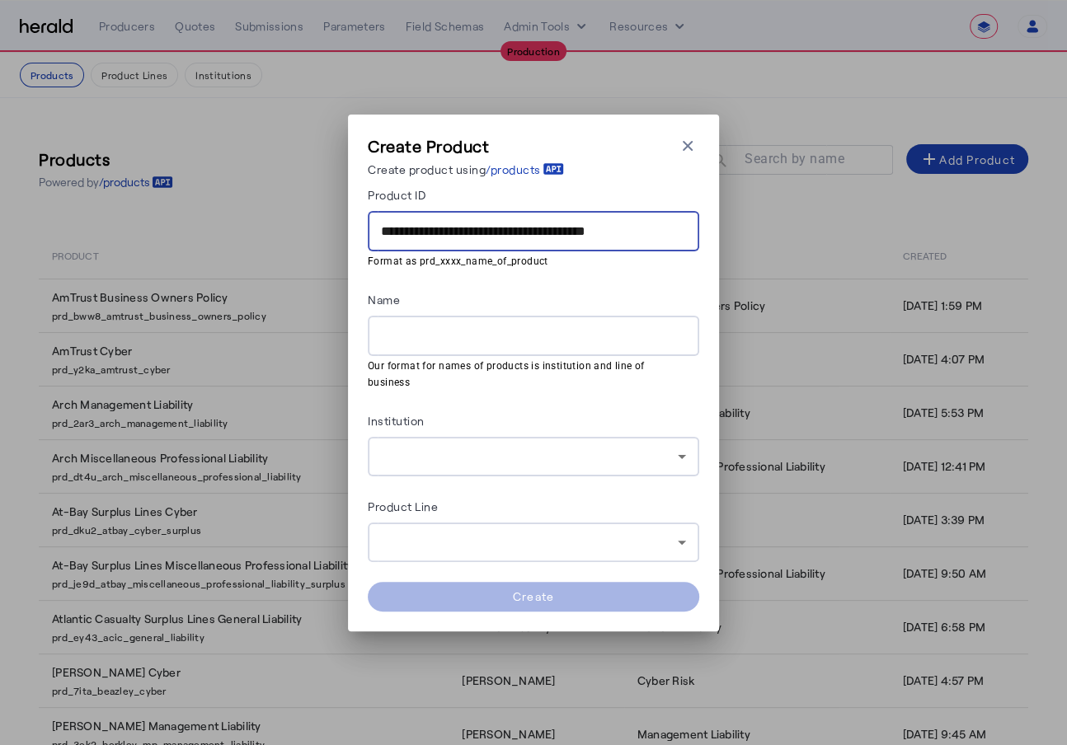
type input "**********"
click at [474, 346] on input "Name" at bounding box center [533, 337] width 305 height 20
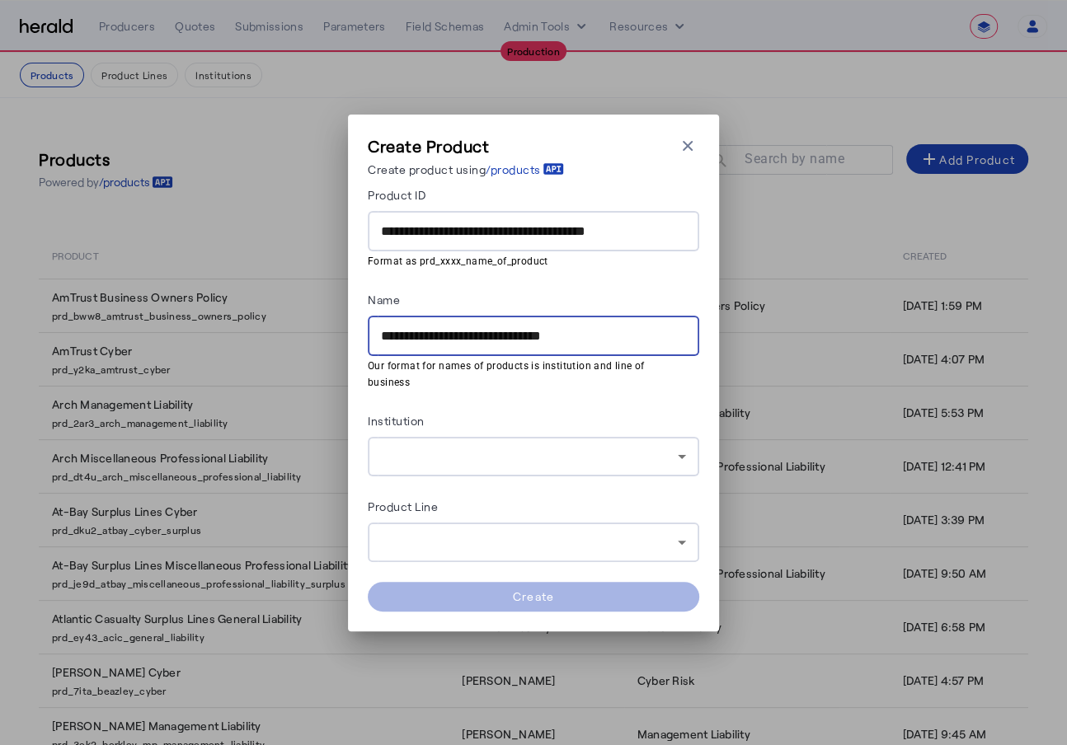
type input "**********"
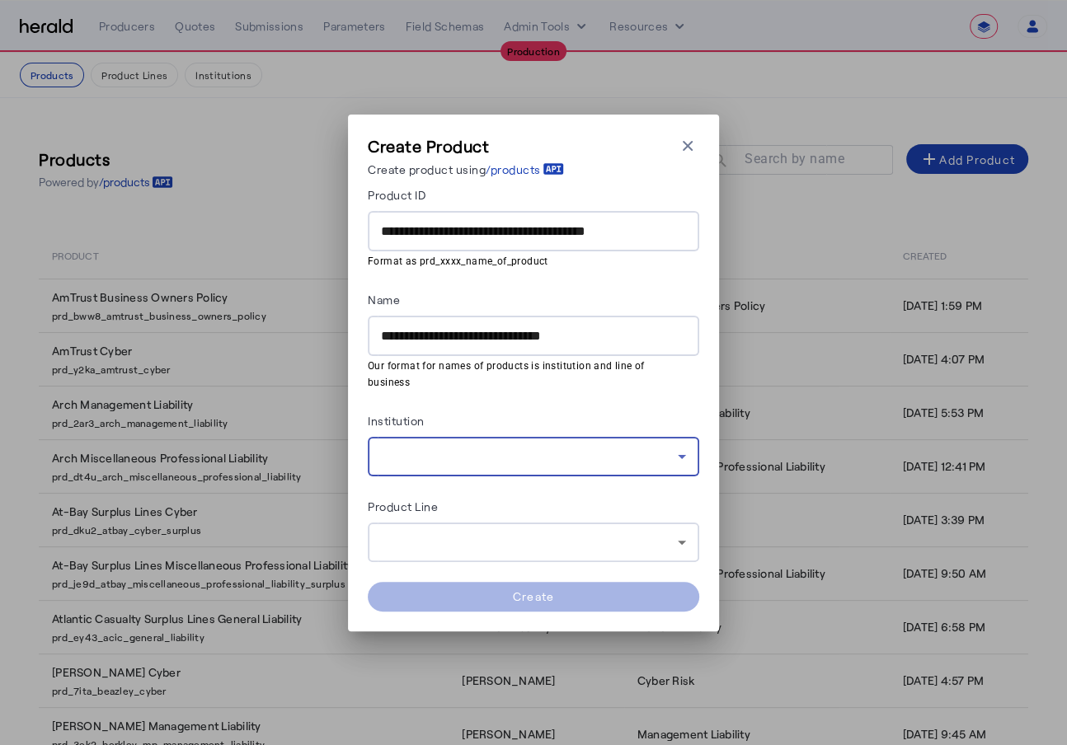
click at [496, 447] on div at bounding box center [529, 457] width 297 height 20
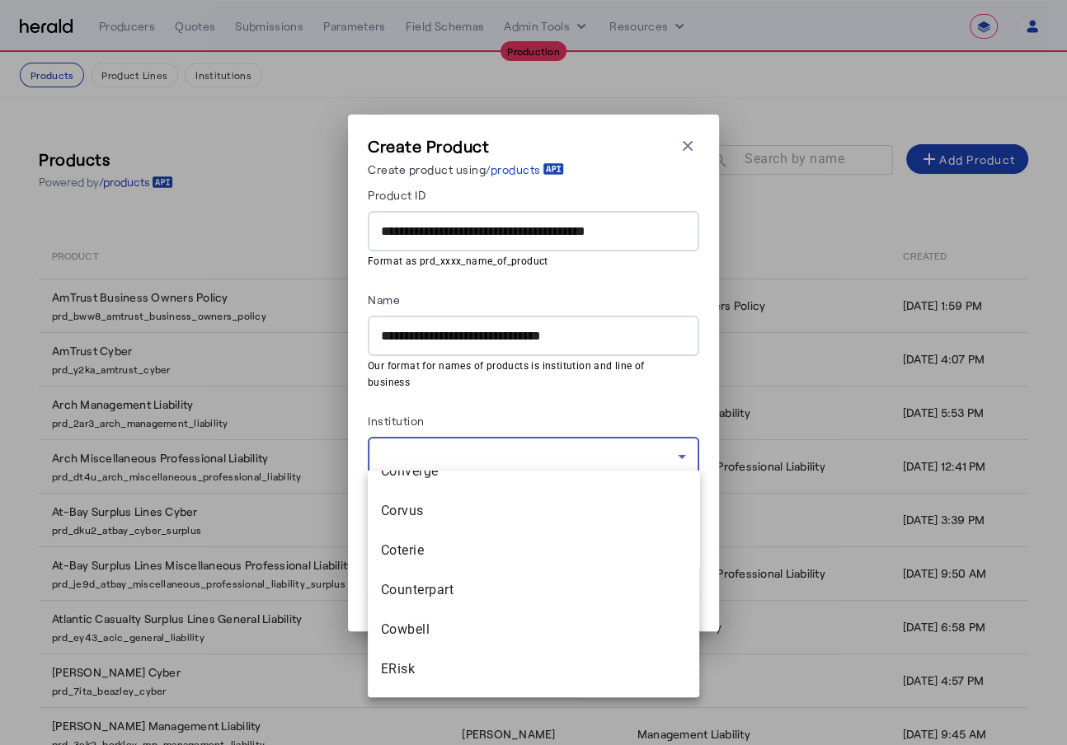
scroll to position [881, 0]
click at [593, 300] on div at bounding box center [533, 372] width 1067 height 745
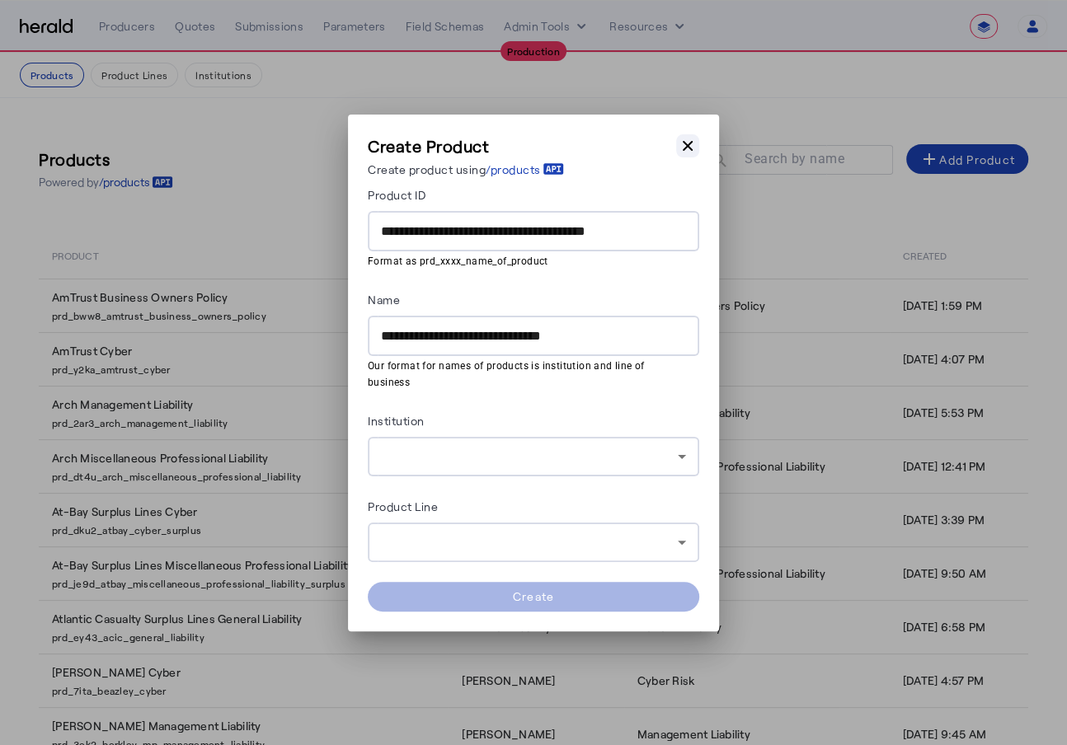
click at [684, 150] on icon "button" at bounding box center [688, 145] width 10 height 10
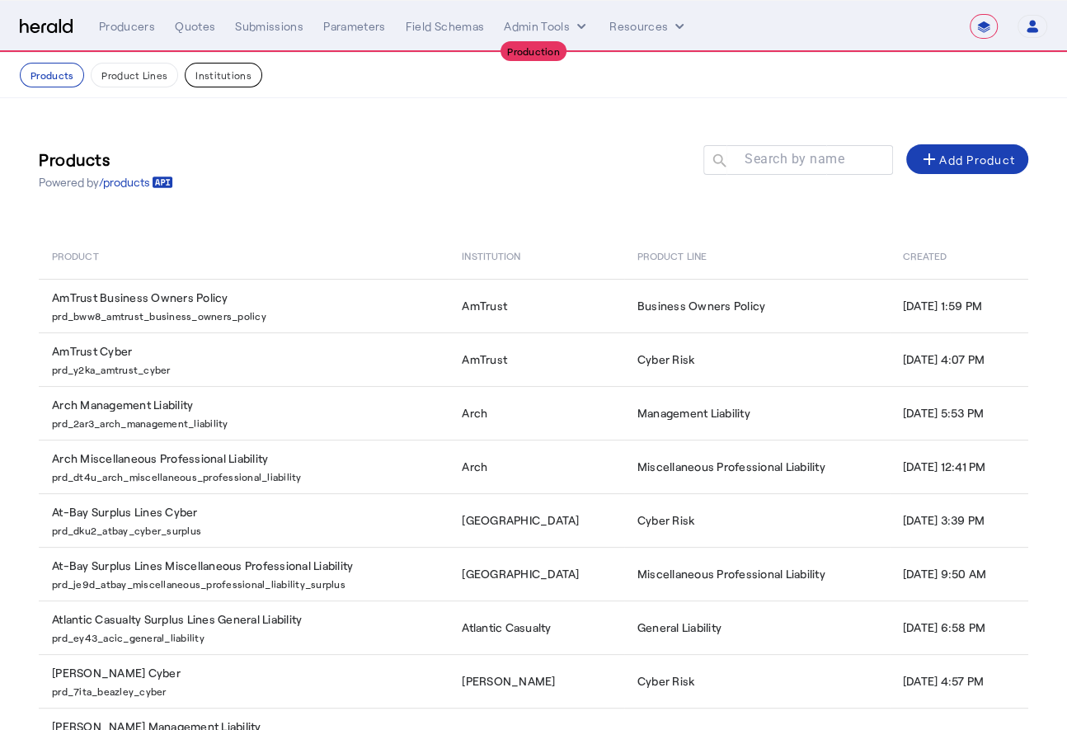
click at [227, 73] on button "Institutions" at bounding box center [224, 75] width 78 height 25
select select "pfm_2v8p_herald_api"
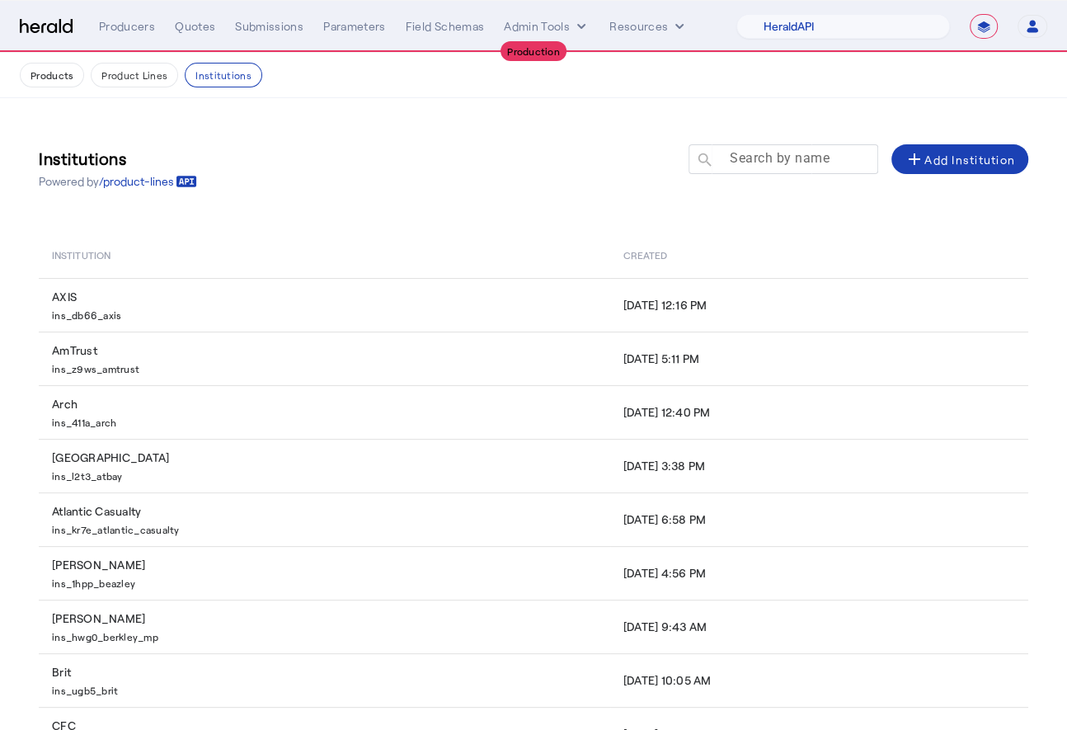
click at [809, 151] on mat-label "Search by name" at bounding box center [780, 158] width 100 height 16
click at [809, 151] on input "Search by name" at bounding box center [791, 158] width 148 height 20
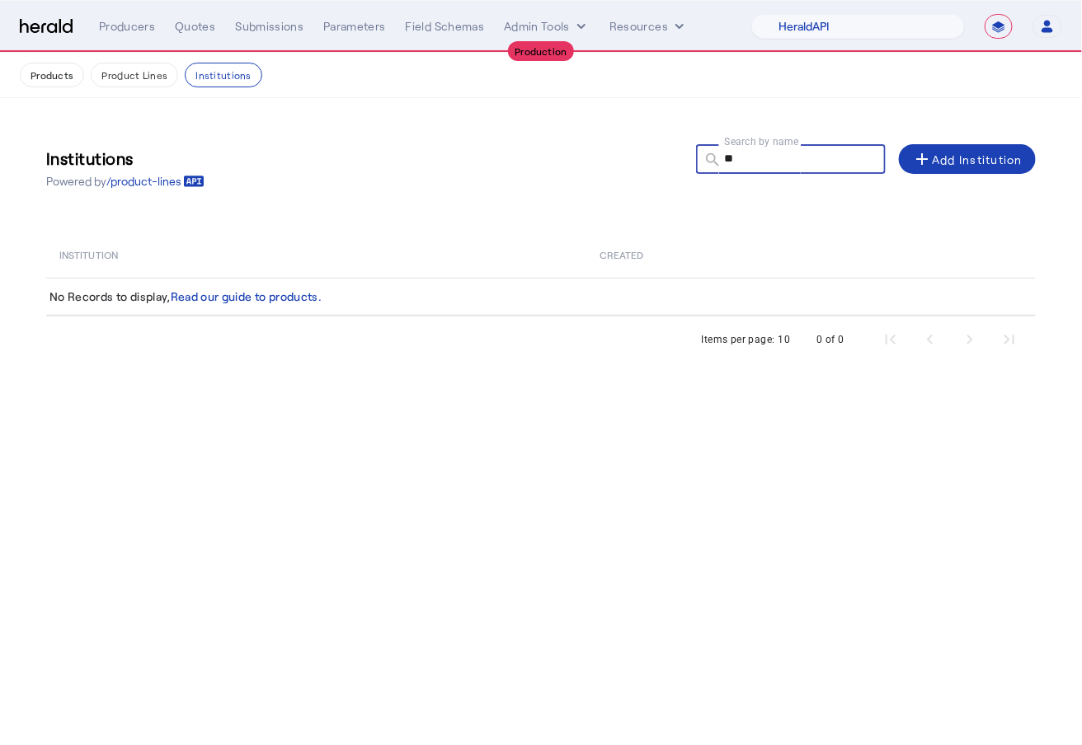
type input "*"
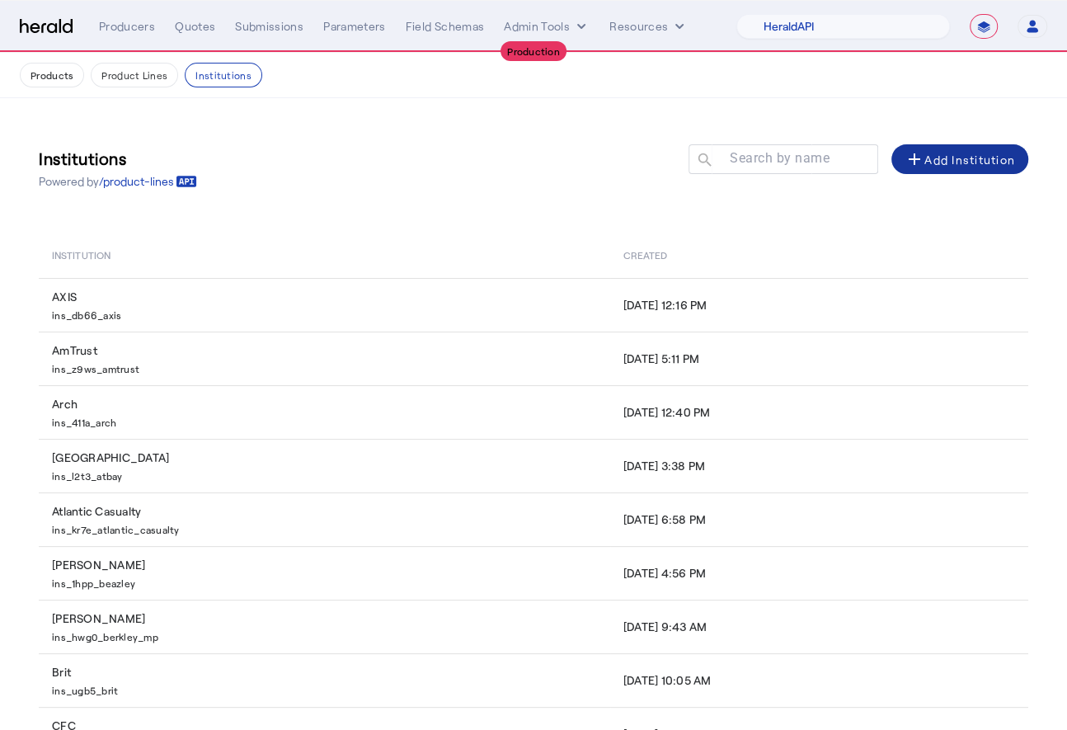
click at [945, 169] on span at bounding box center [959, 159] width 137 height 40
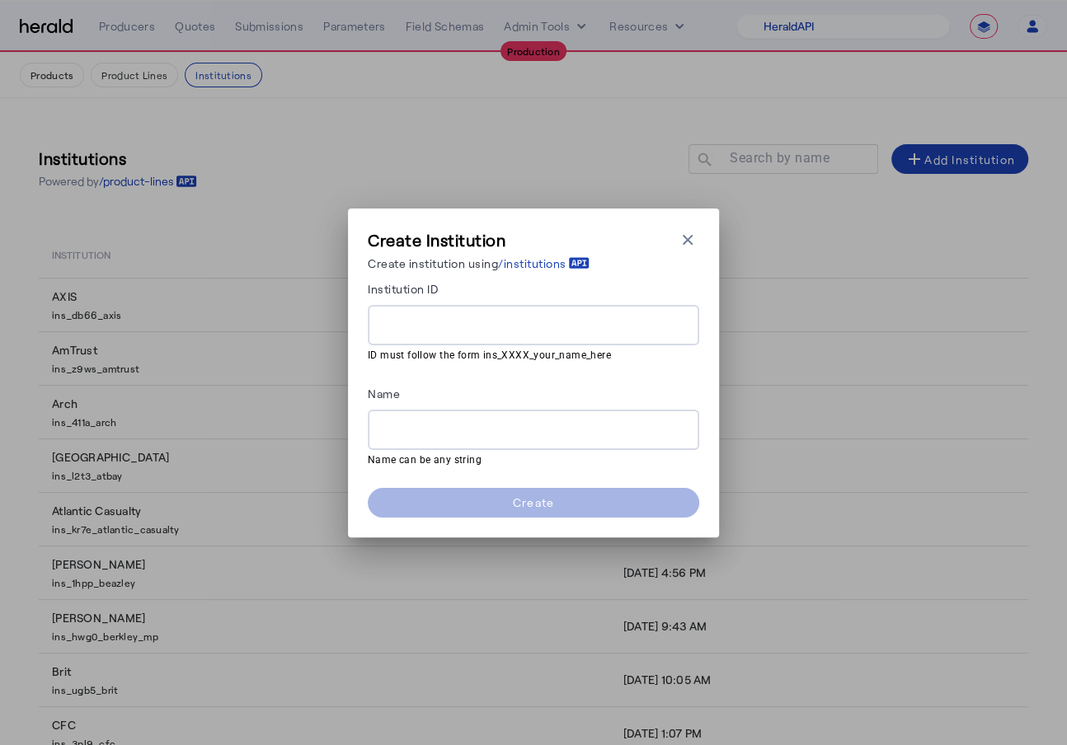
click at [524, 340] on div at bounding box center [533, 325] width 305 height 40
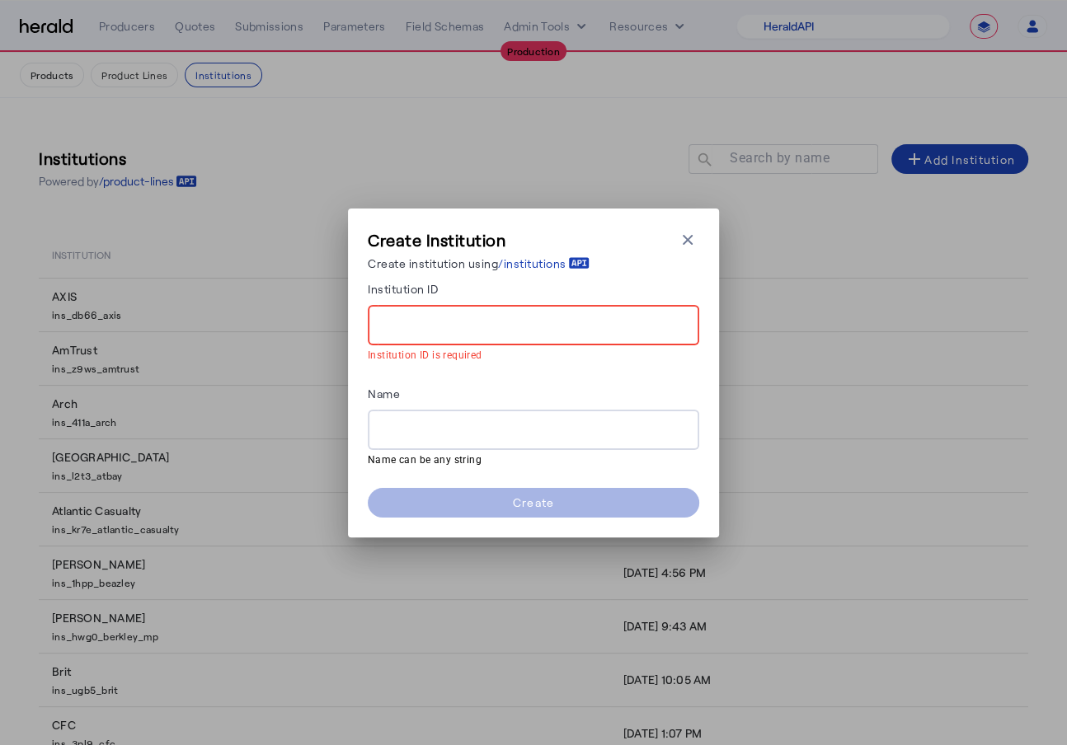
click at [1044, 367] on div "Create Institution Create institution using /institutions Close modal Instituti…" at bounding box center [533, 372] width 1067 height 745
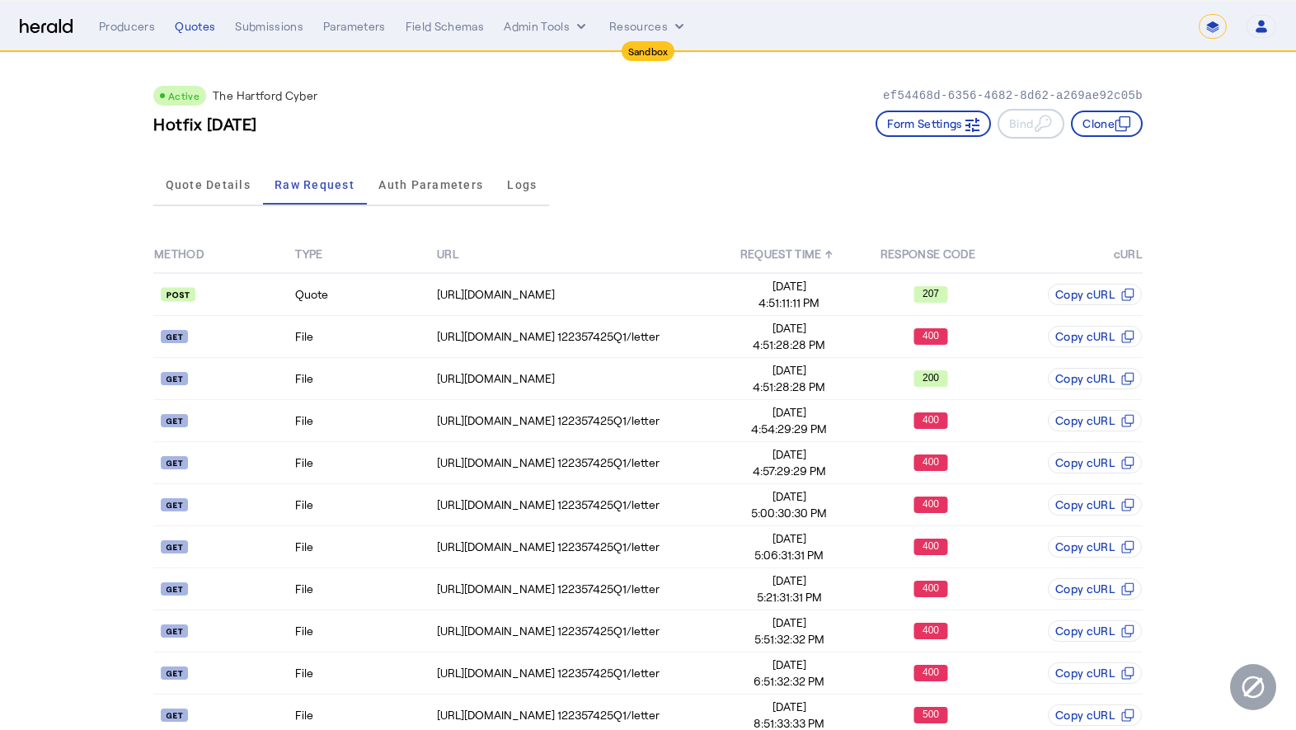
select select "*******"
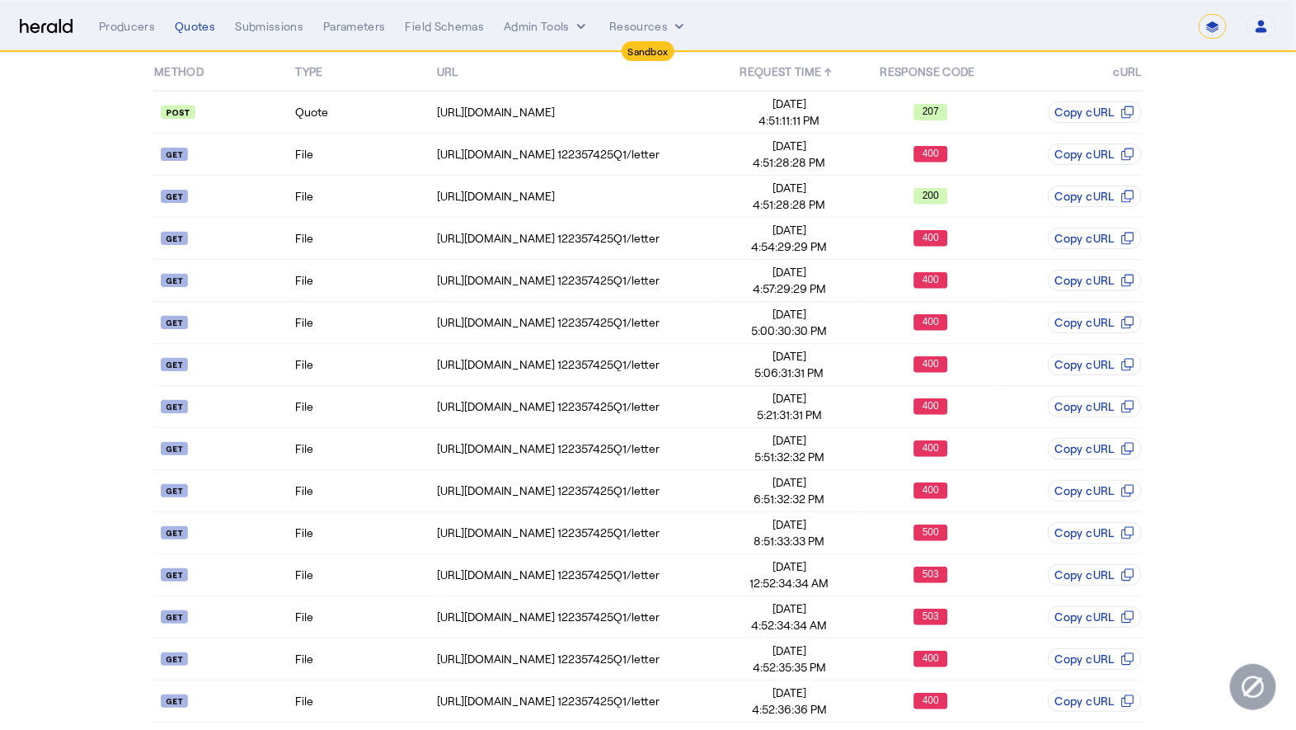
click at [45, 20] on img at bounding box center [46, 27] width 53 height 16
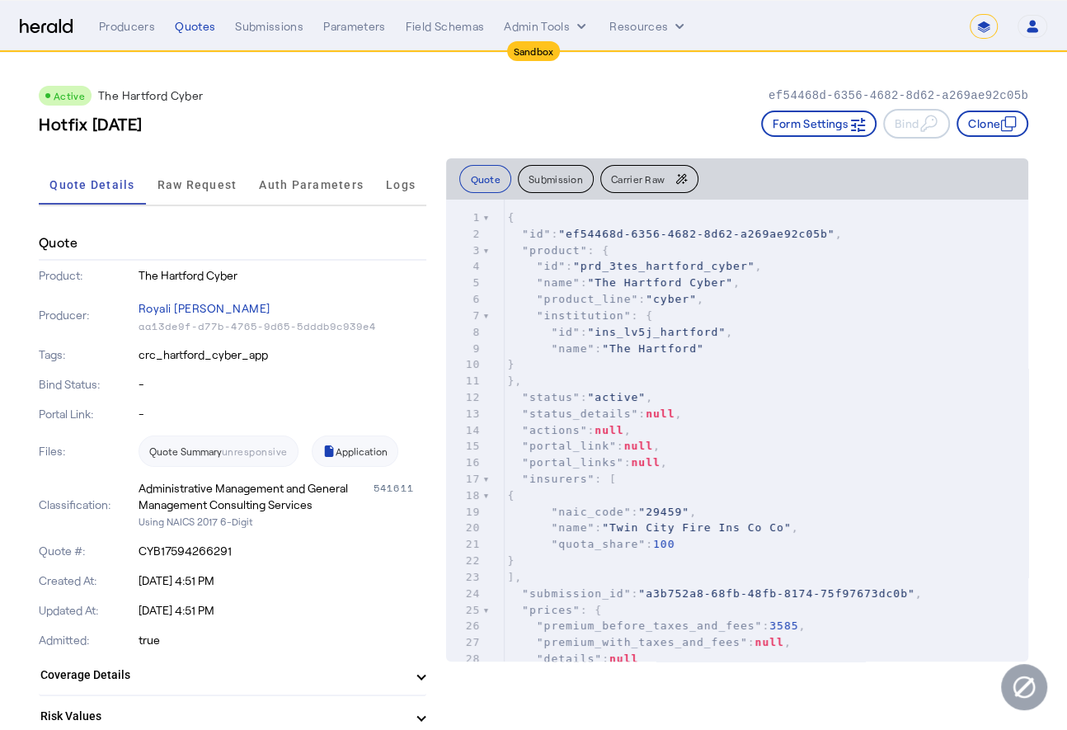
click at [56, 31] on img at bounding box center [46, 27] width 53 height 16
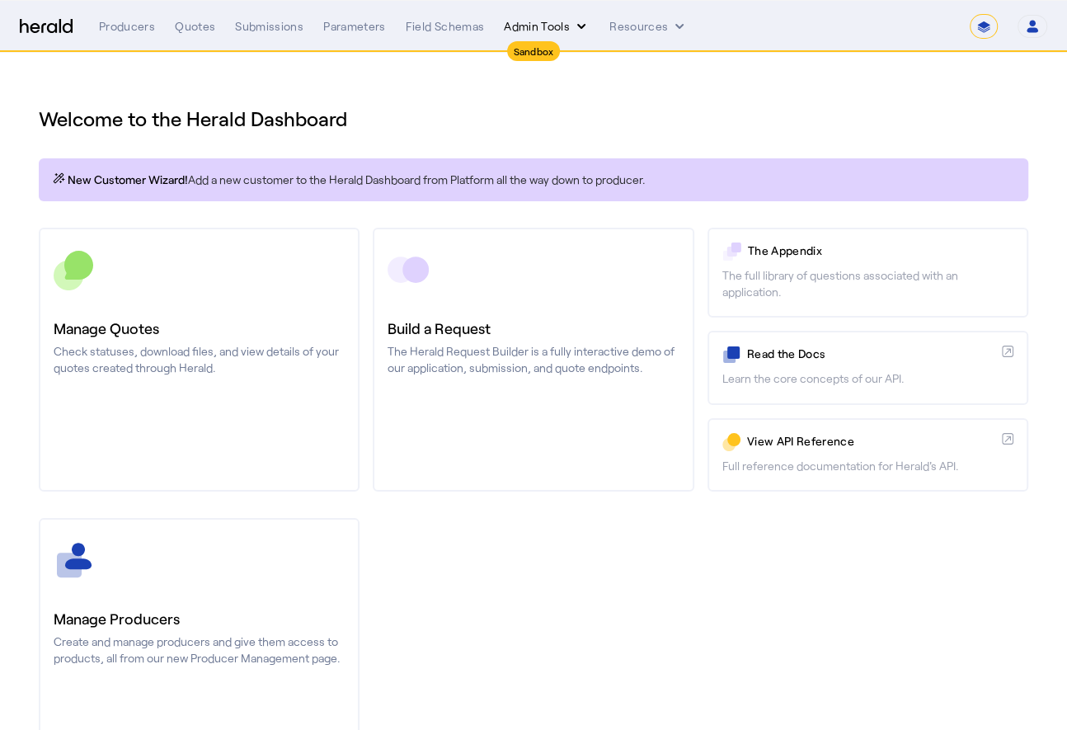
click at [573, 24] on icon "internal dropdown menu" at bounding box center [581, 26] width 16 height 16
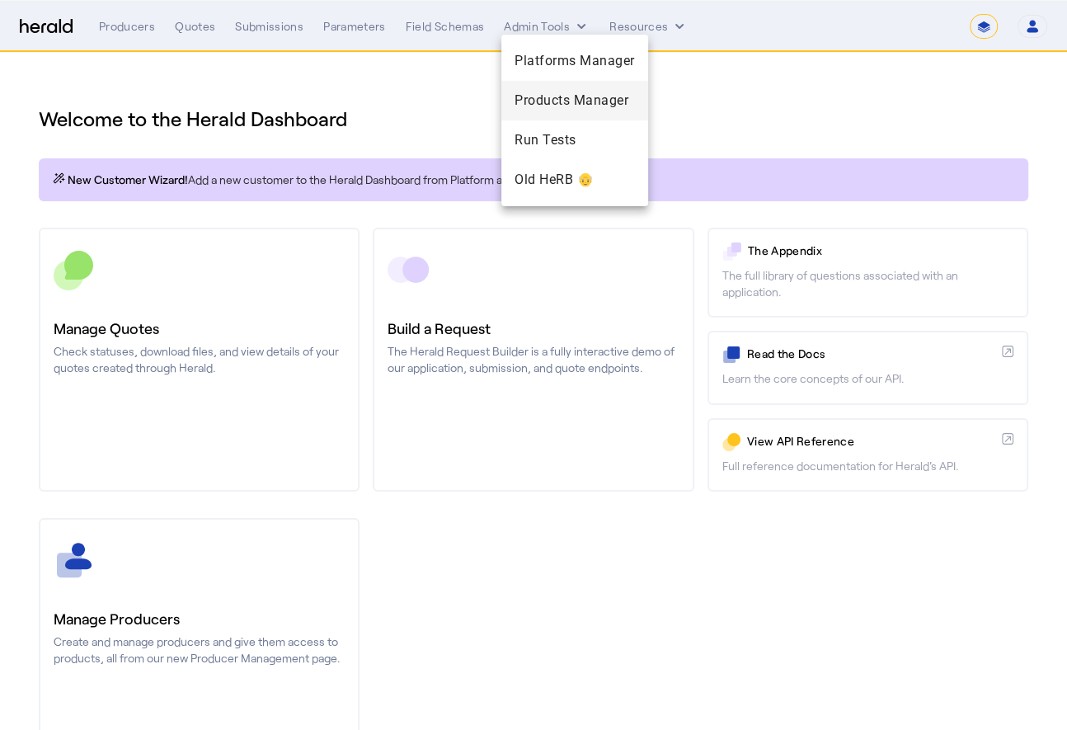
click at [556, 103] on span "Products Manager" at bounding box center [575, 101] width 120 height 20
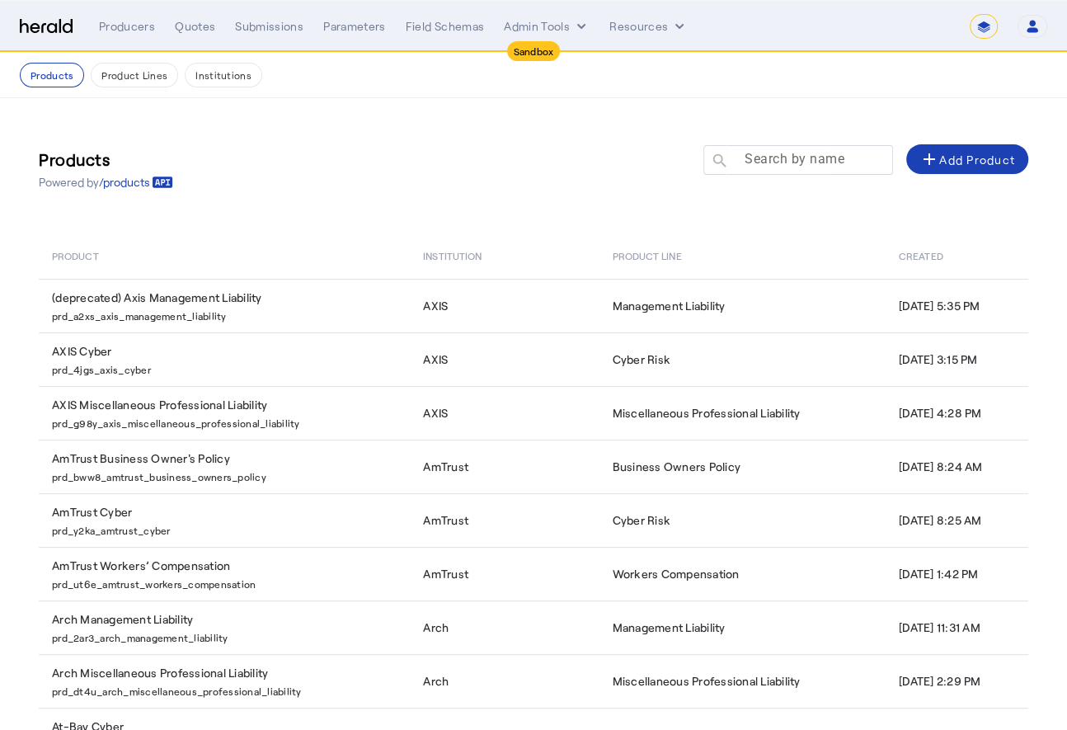
click at [775, 170] on div at bounding box center [805, 168] width 148 height 46
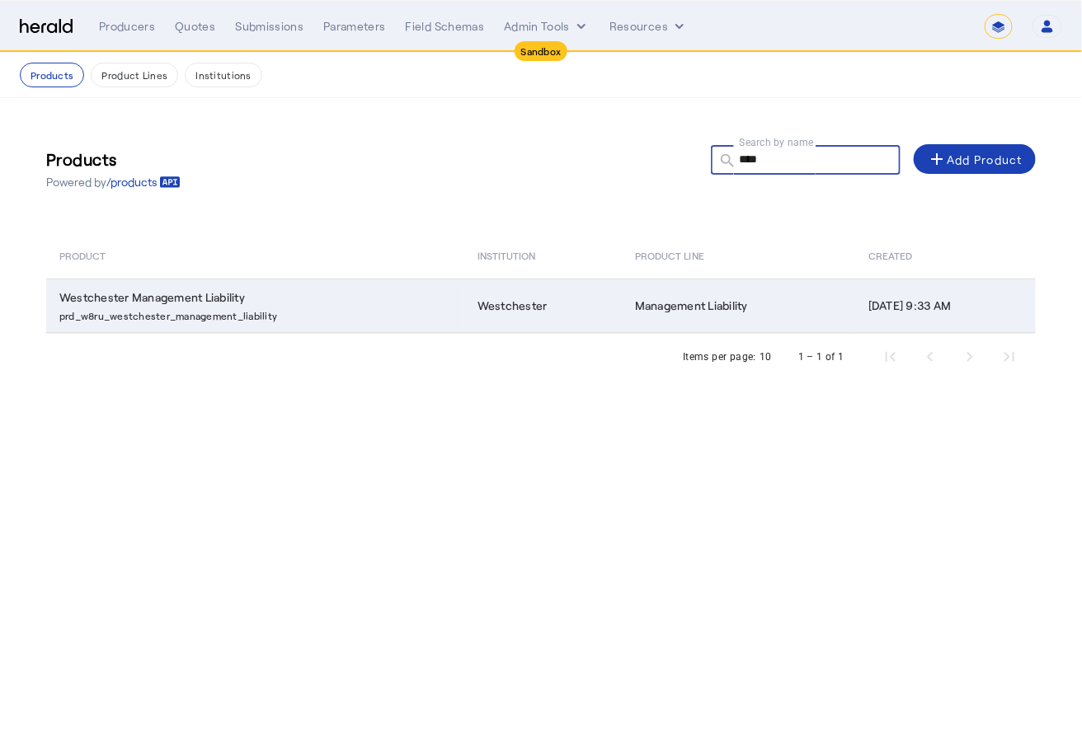
type input "****"
click at [576, 308] on td "Westchester" at bounding box center [542, 306] width 157 height 54
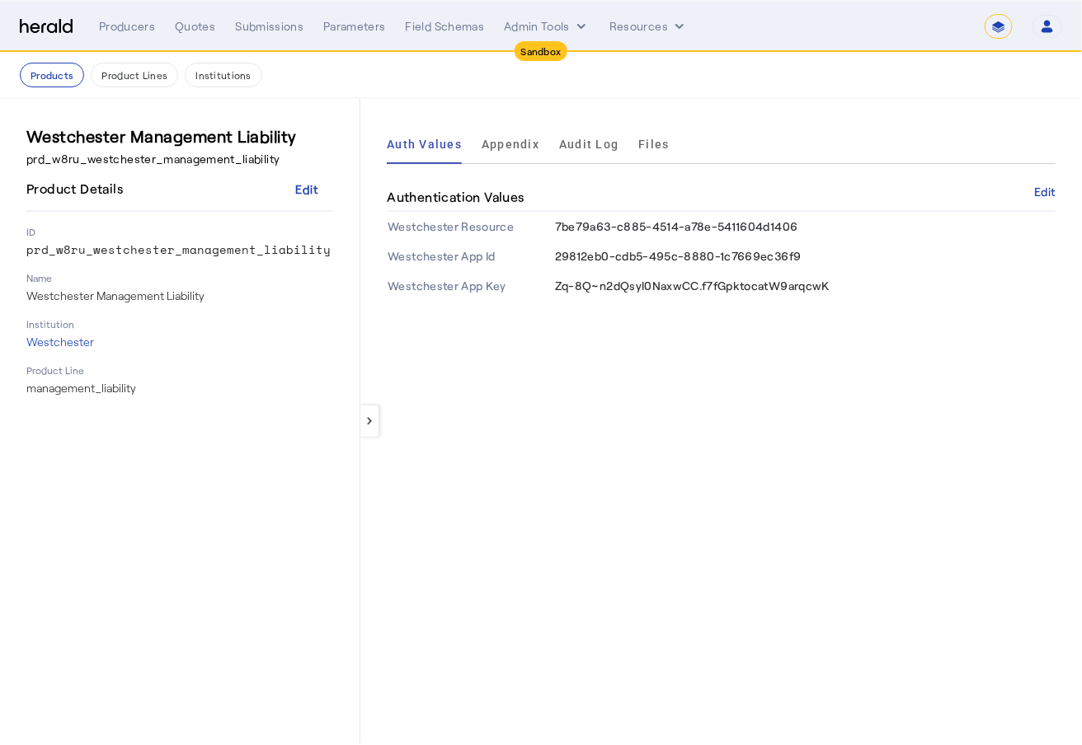
click at [163, 162] on p "prd_w8ru_westchester_management_liability" at bounding box center [179, 159] width 307 height 16
copy p "prd_w8ru_westchester_management_liability"
click at [229, 294] on p "Westchester Management Liability" at bounding box center [179, 296] width 307 height 16
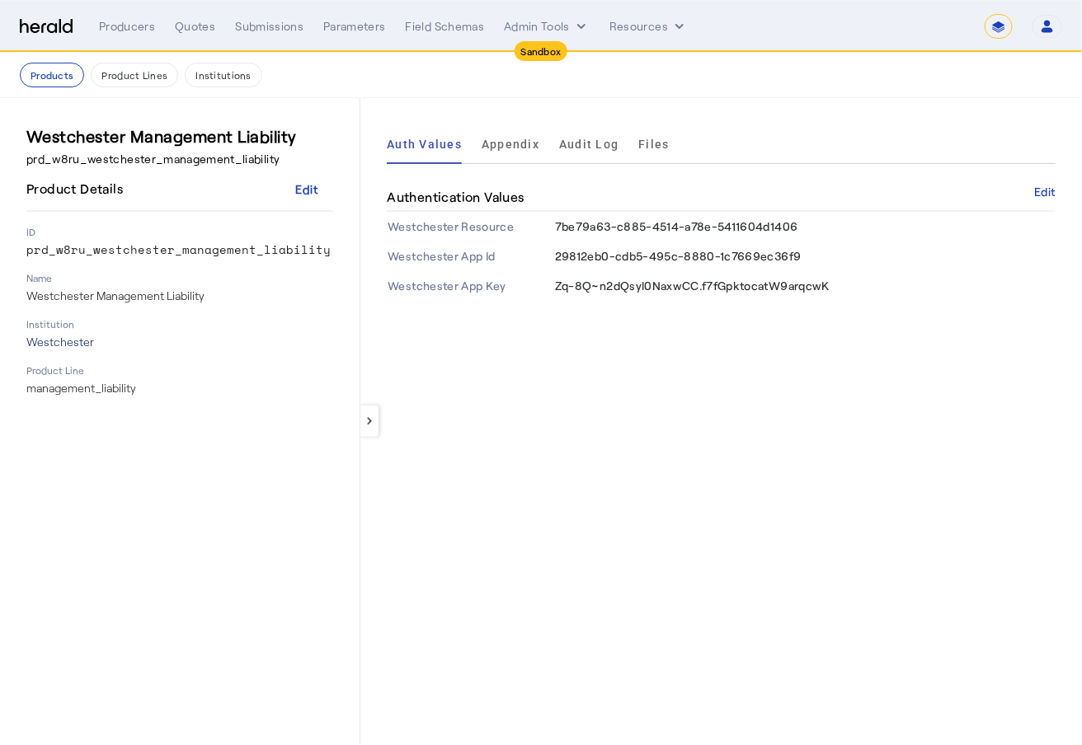
click at [79, 343] on p "Westchester" at bounding box center [179, 342] width 307 height 16
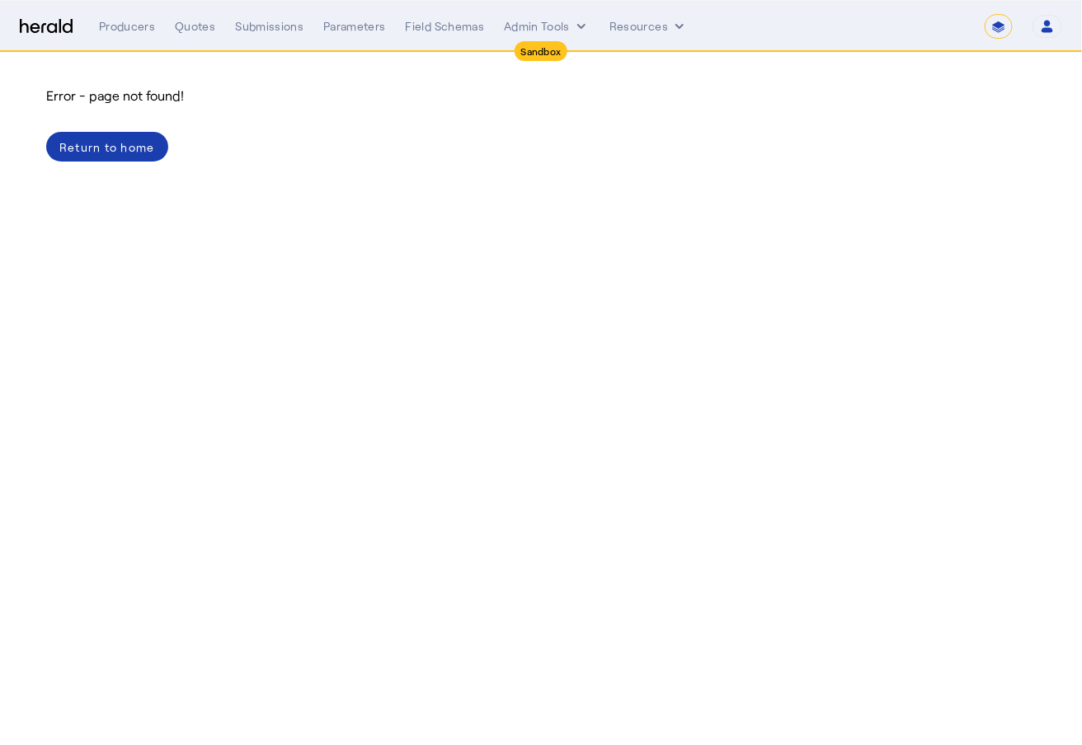
click at [120, 148] on div "Return to home" at bounding box center [107, 147] width 96 height 17
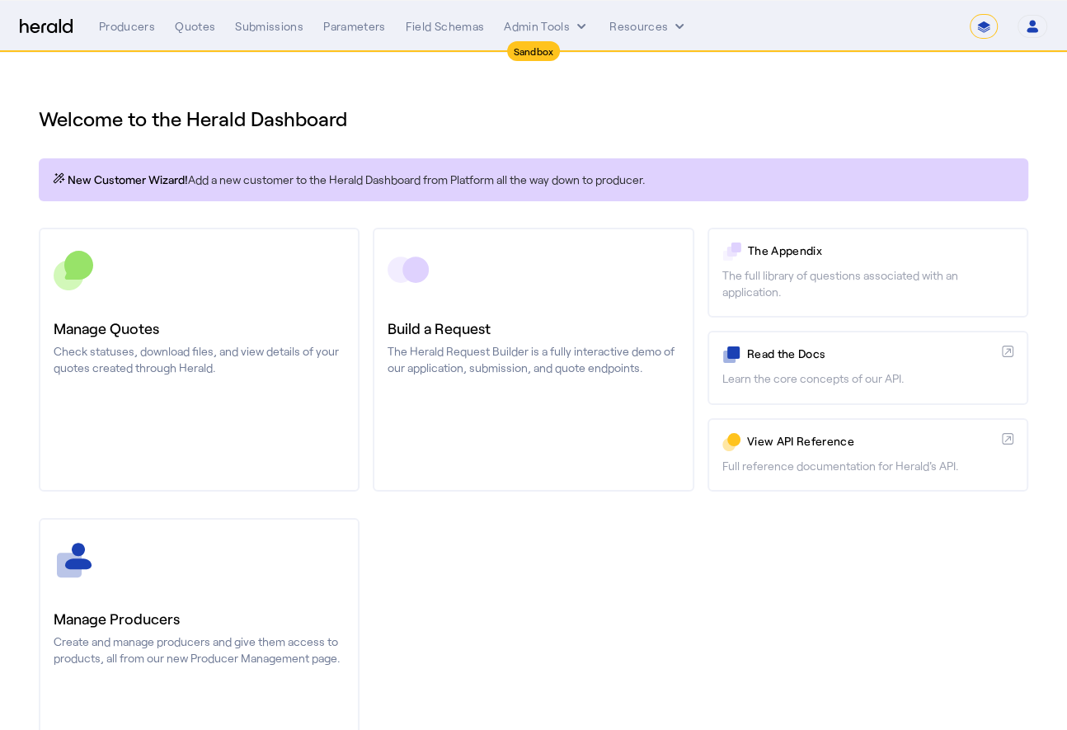
click at [985, 16] on select "**********" at bounding box center [984, 26] width 28 height 25
select select "**********"
click at [971, 14] on select "**********" at bounding box center [984, 26] width 28 height 25
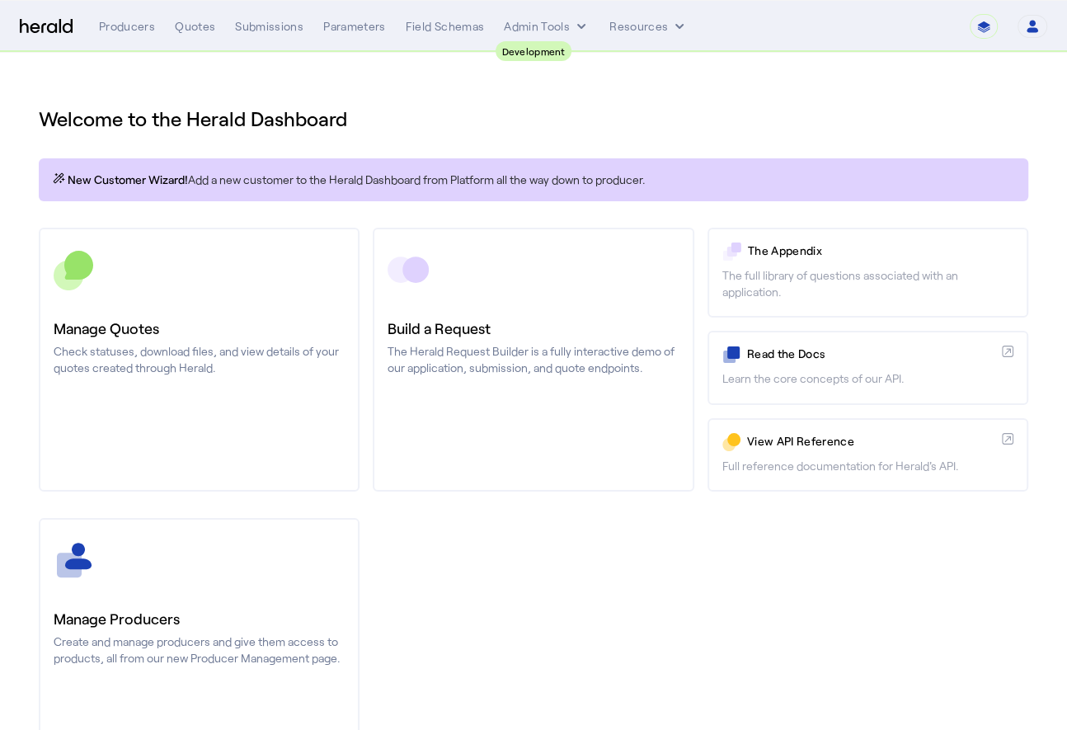
click at [511, 117] on h1 "Welcome to the Herald Dashboard" at bounding box center [534, 119] width 990 height 26
click at [562, 36] on div "**********" at bounding box center [573, 26] width 948 height 25
click at [573, 28] on icon "internal dropdown menu" at bounding box center [581, 26] width 16 height 16
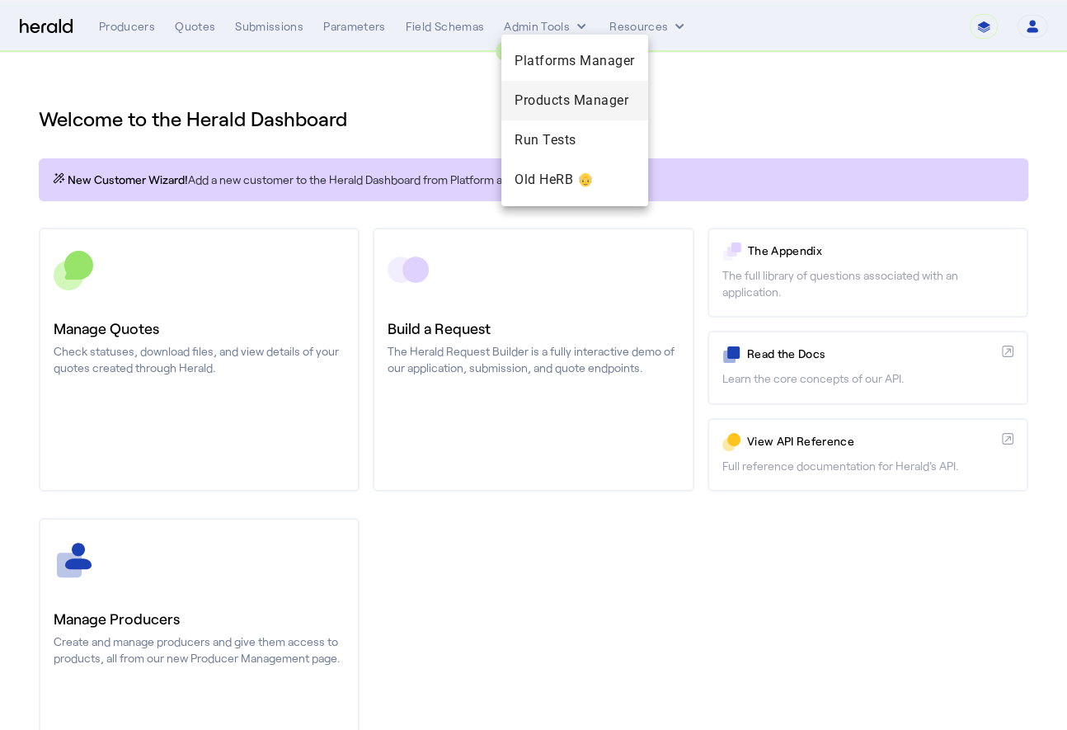
click at [605, 104] on span "Products Manager" at bounding box center [575, 101] width 120 height 20
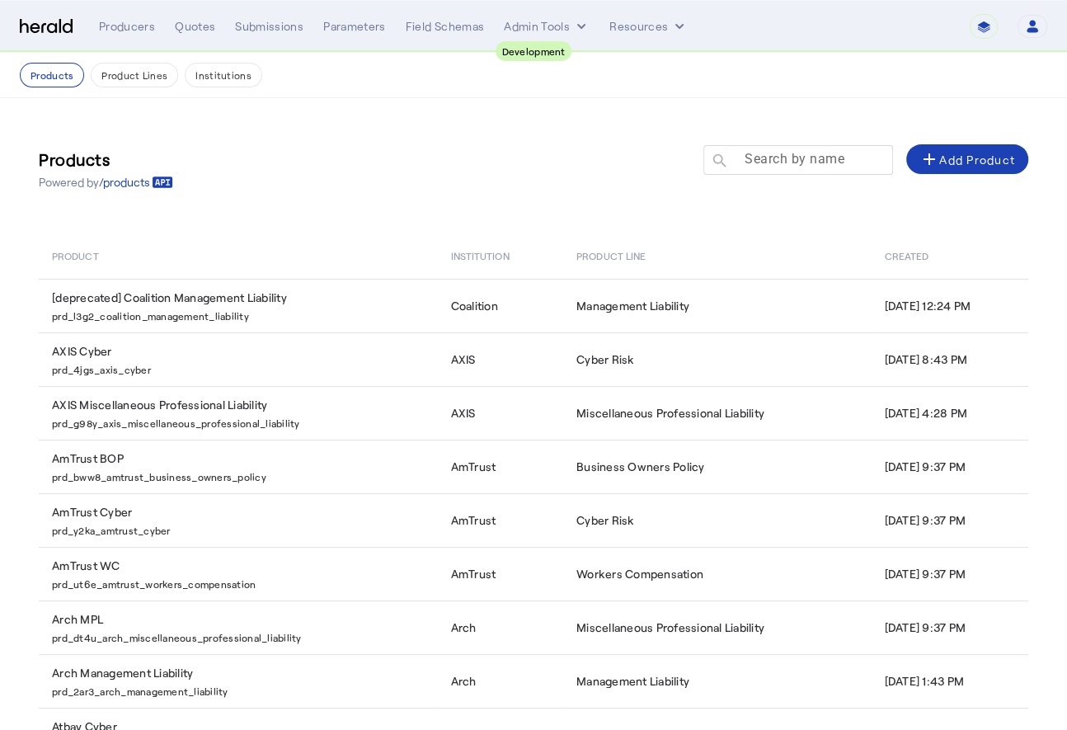
click at [798, 161] on mat-label "Search by name" at bounding box center [795, 159] width 100 height 16
click at [798, 161] on input "Search by name" at bounding box center [805, 159] width 148 height 20
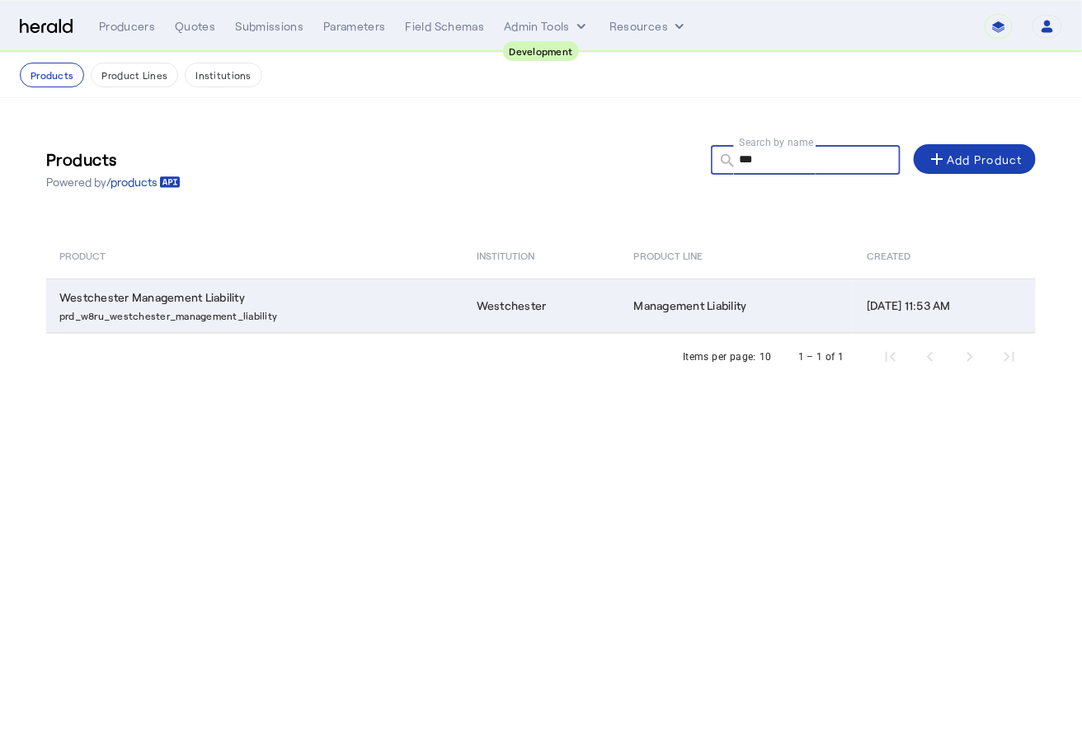
type input "***"
click at [363, 327] on td "Westchester Management Liability prd_w8ru_westchester_management_liability" at bounding box center [254, 306] width 417 height 54
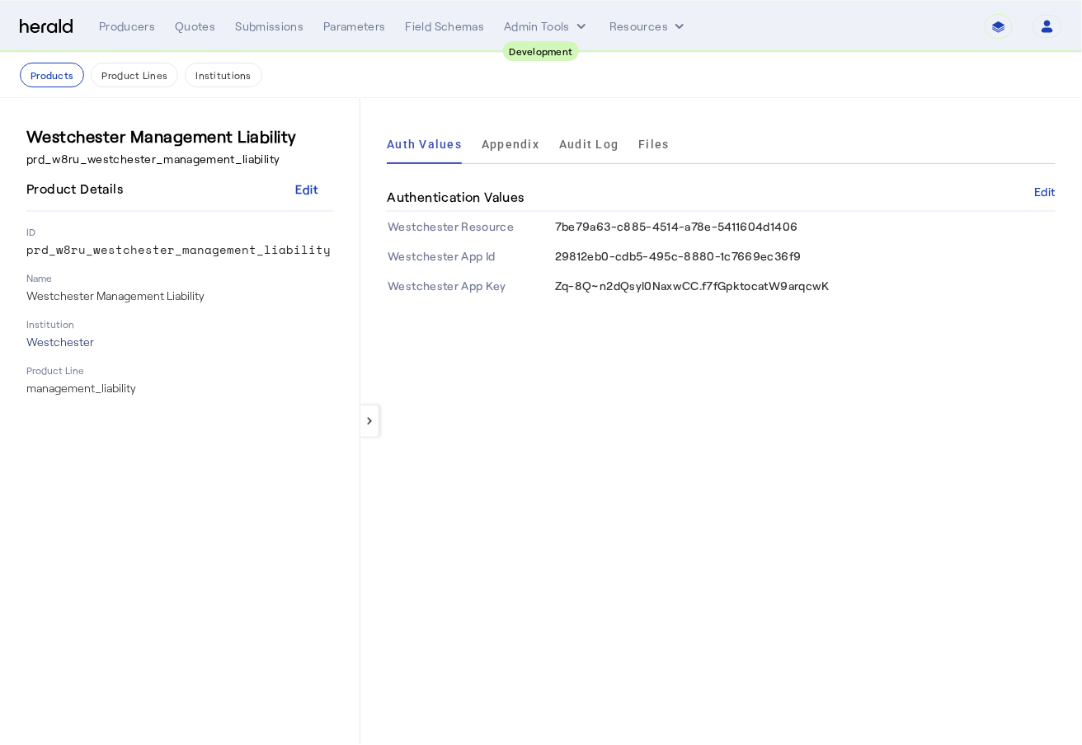
click at [59, 346] on p "Westchester" at bounding box center [179, 342] width 307 height 16
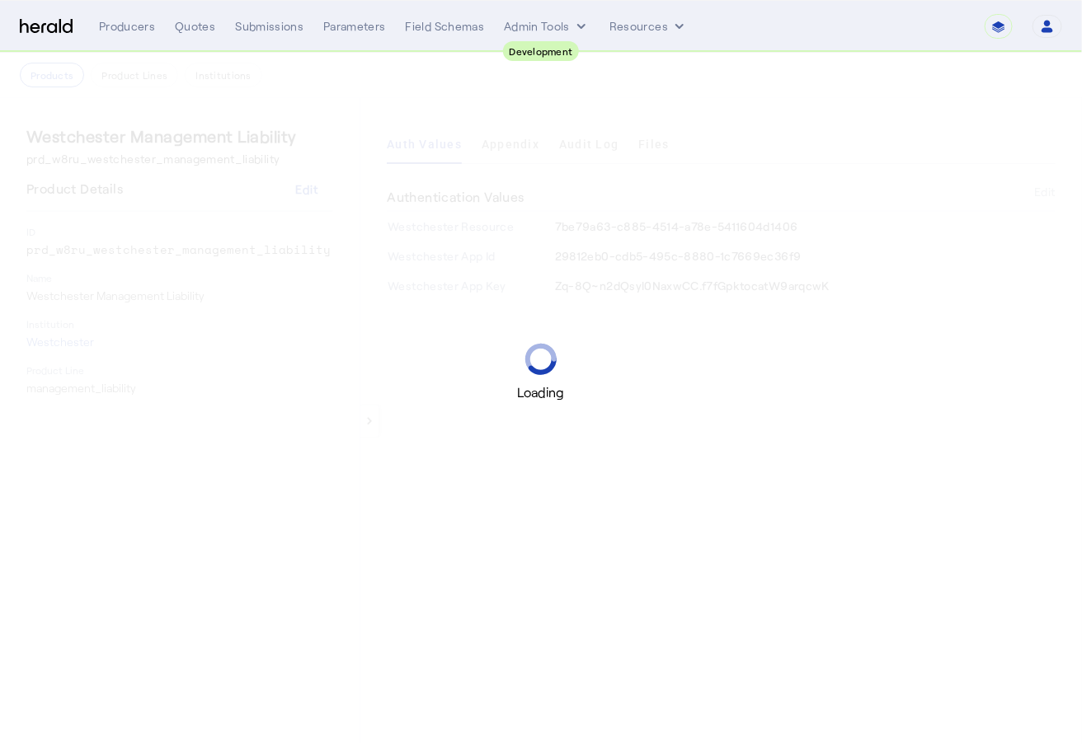
click at [202, 591] on div "Loading" at bounding box center [541, 372] width 1082 height 745
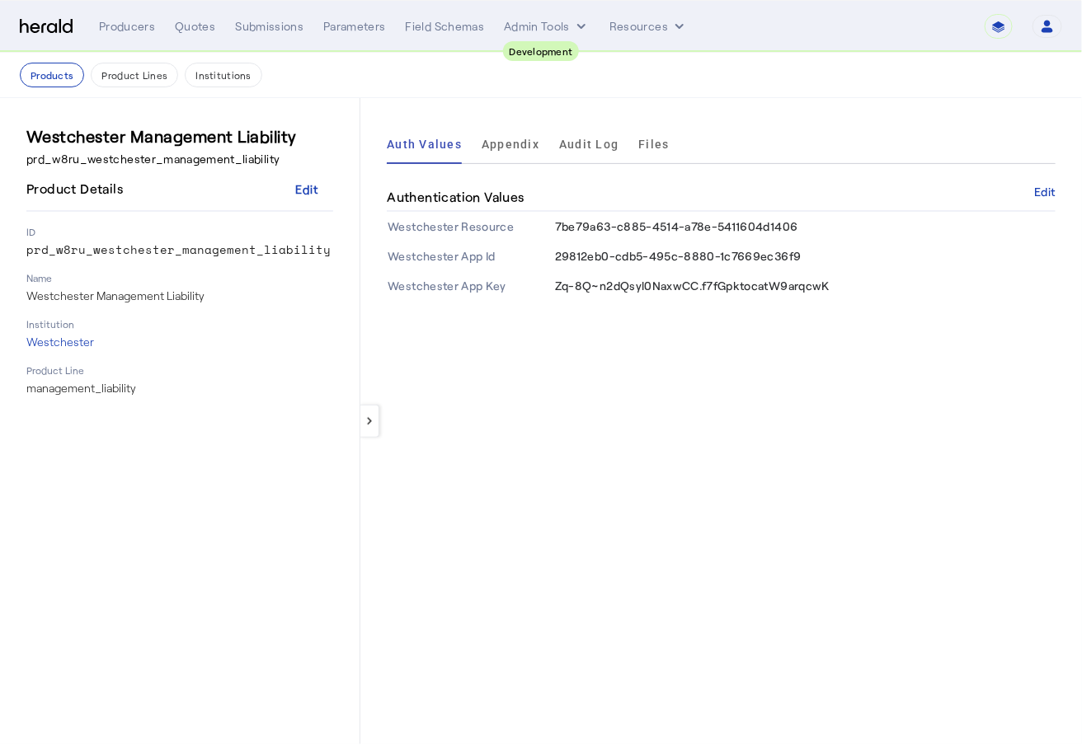
click at [119, 457] on div "Westchester Management Liability prd_w8ru_westchester_management_liability Prod…" at bounding box center [179, 422] width 307 height 594
click at [78, 337] on p "Westchester" at bounding box center [179, 342] width 307 height 16
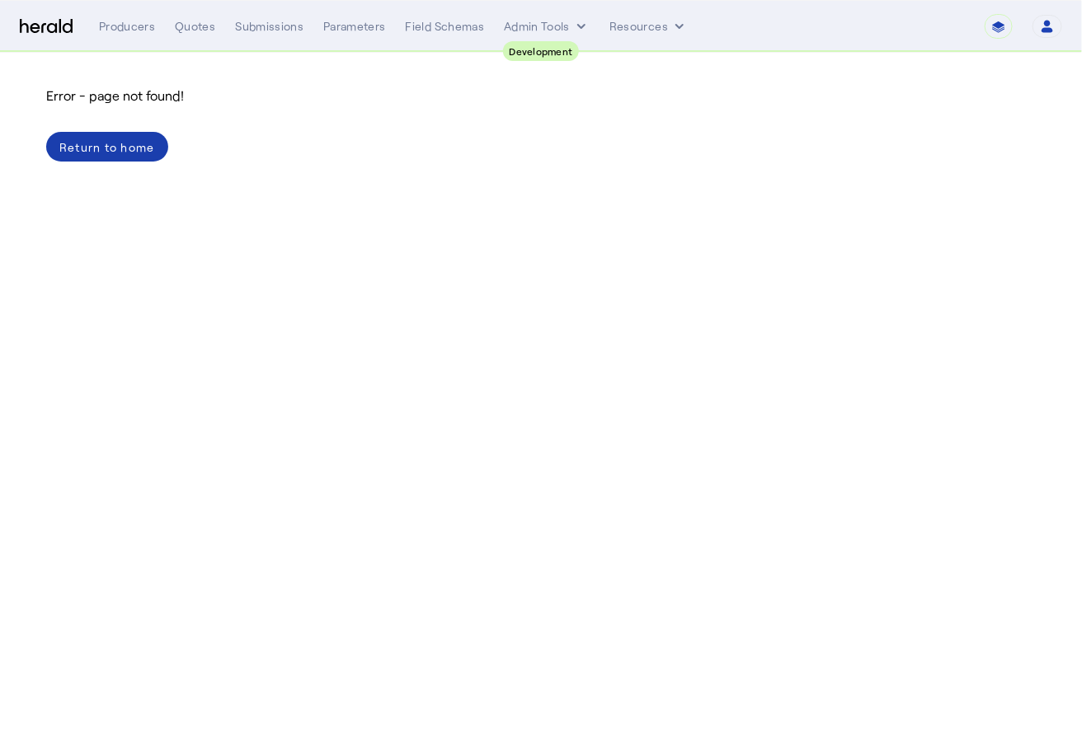
click at [106, 152] on div "Return to home" at bounding box center [107, 147] width 96 height 17
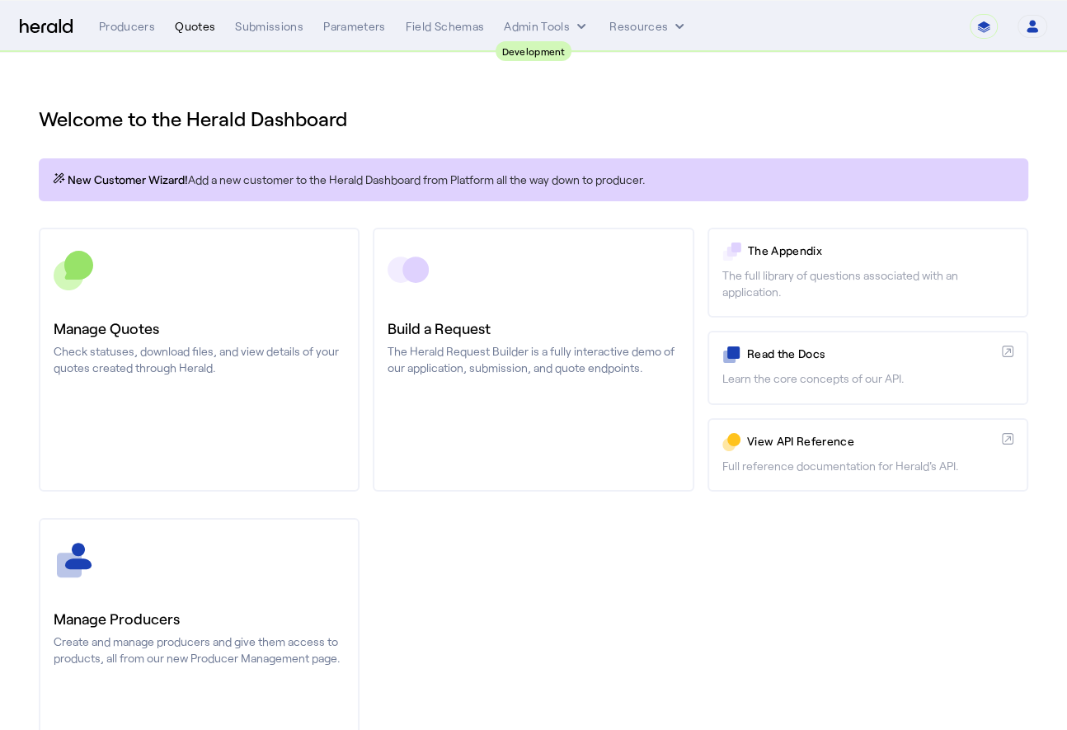
click at [189, 21] on div "Quotes" at bounding box center [195, 26] width 40 height 16
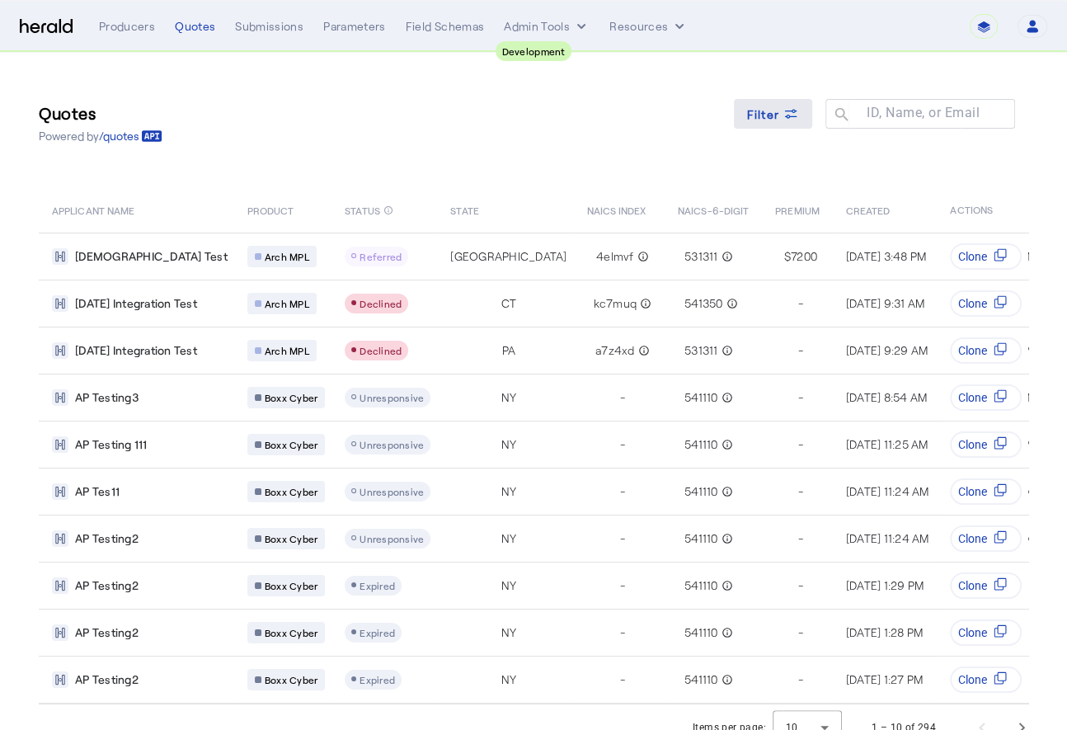
click at [780, 114] on span "Filter" at bounding box center [763, 114] width 33 height 17
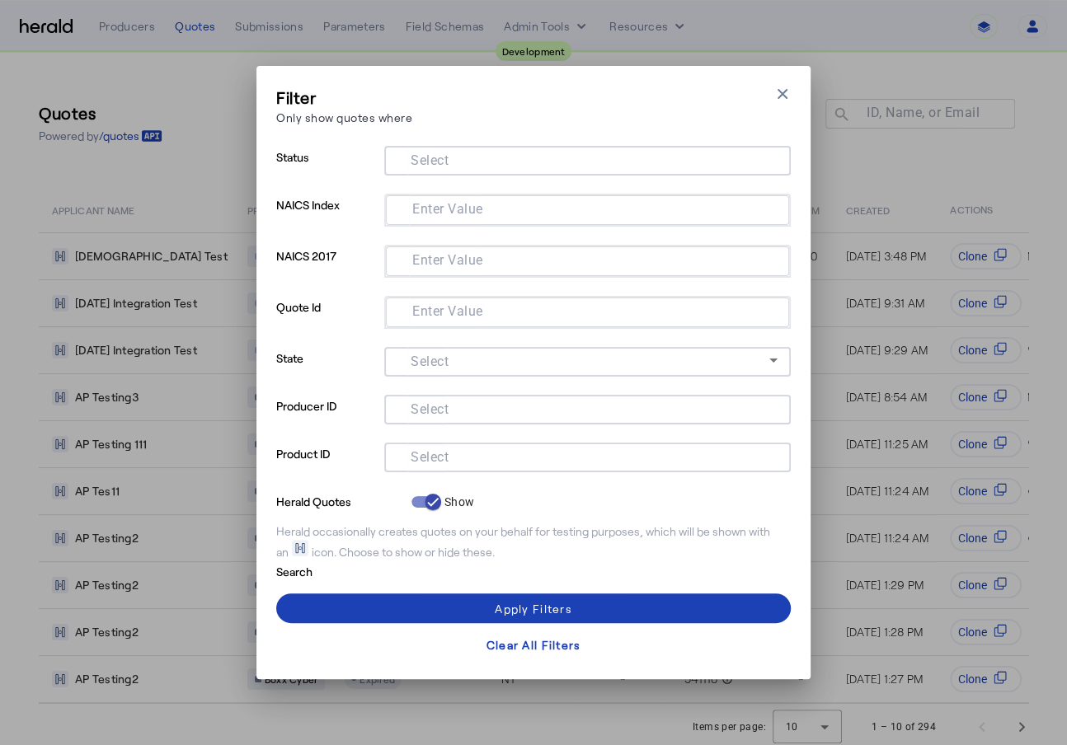
click at [489, 443] on div at bounding box center [587, 458] width 380 height 30
type input "*"
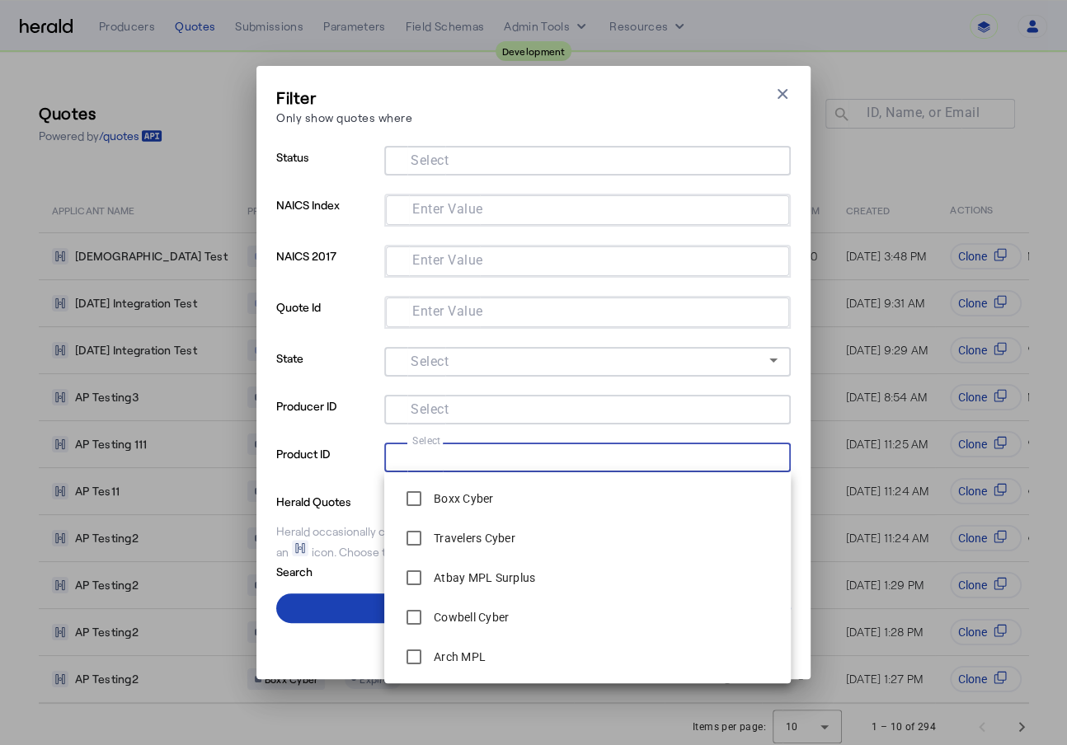
click at [785, 78] on div "Filter Only show quotes where Close modal Status Select NAICS Index Enter Value…" at bounding box center [533, 373] width 554 height 614
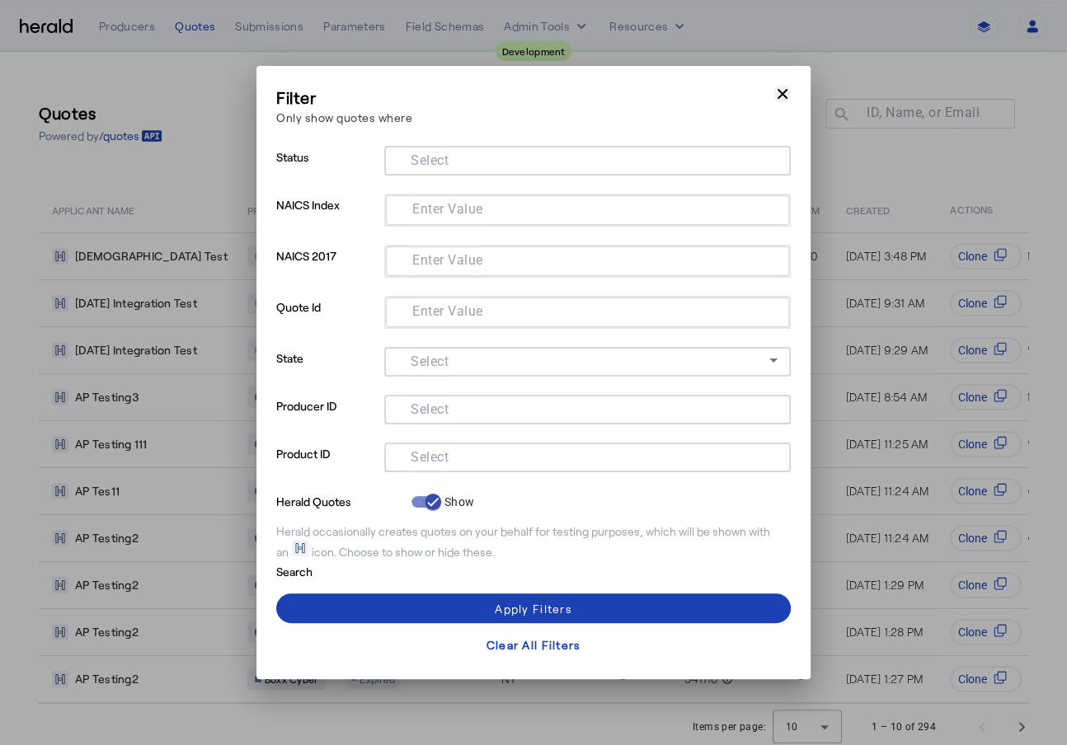
click at [785, 99] on icon "button" at bounding box center [782, 94] width 16 height 16
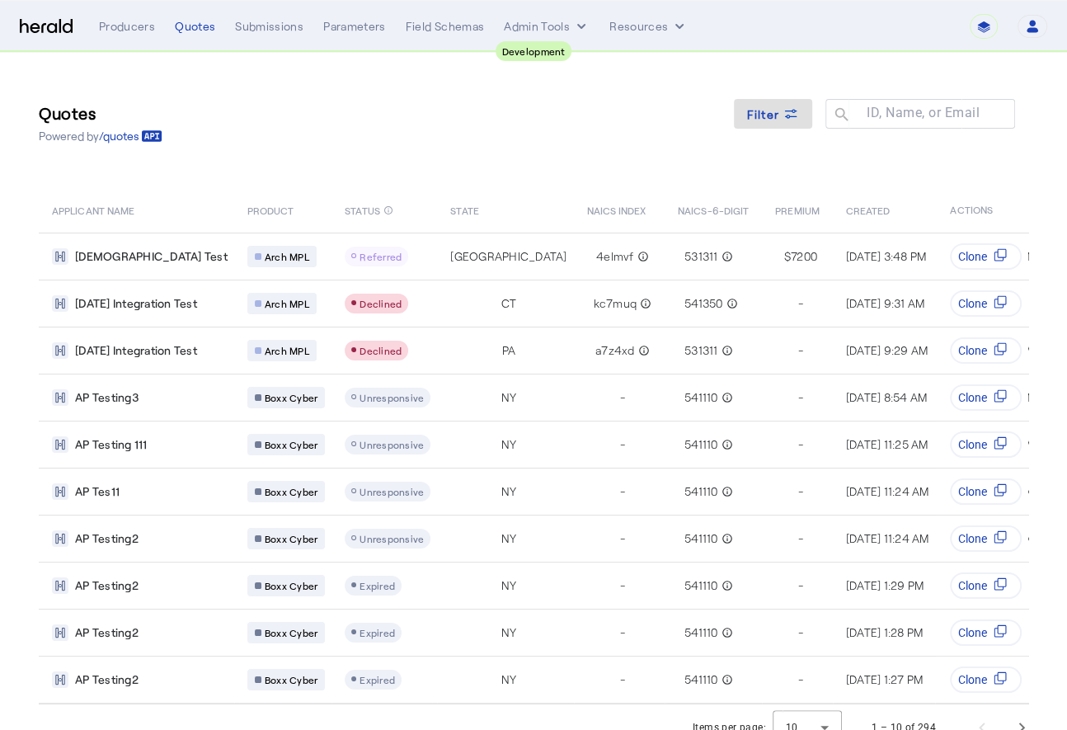
click at [973, 19] on select "**********" at bounding box center [984, 26] width 28 height 25
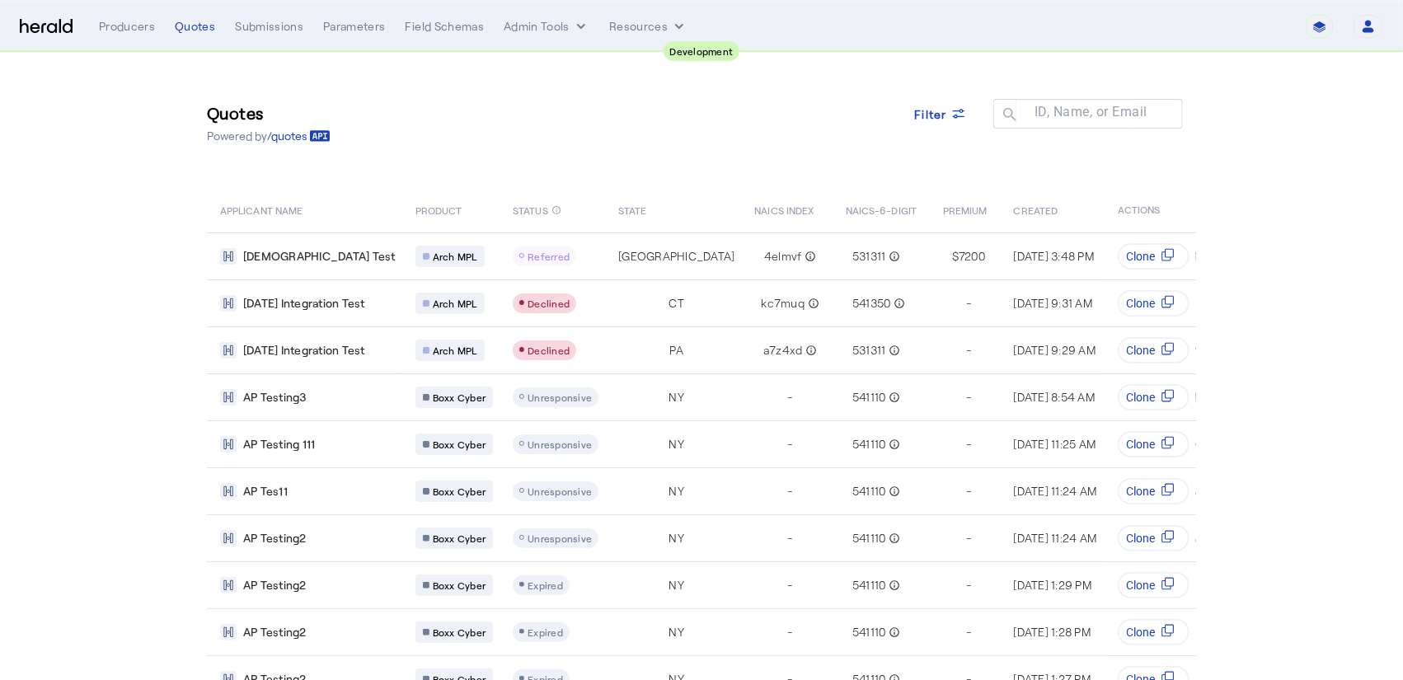
click at [673, 172] on div "Quotes Powered by /quotes Filter ID, Name, or Email search APPLICANT NAME PRODU…" at bounding box center [701, 378] width 1055 height 651
click at [1212, 23] on select "1 Fort A Demo Platform A New Platform Test Bam Batch Test Platform Beep Beep Bo…" at bounding box center [1178, 26] width 217 height 25
select select "pfm_2v8p_herald_api"
click at [1114, 14] on select "1 Fort A Demo Platform A New Platform Test Bam Batch Test Platform Beep Beep Bo…" at bounding box center [1178, 26] width 217 height 25
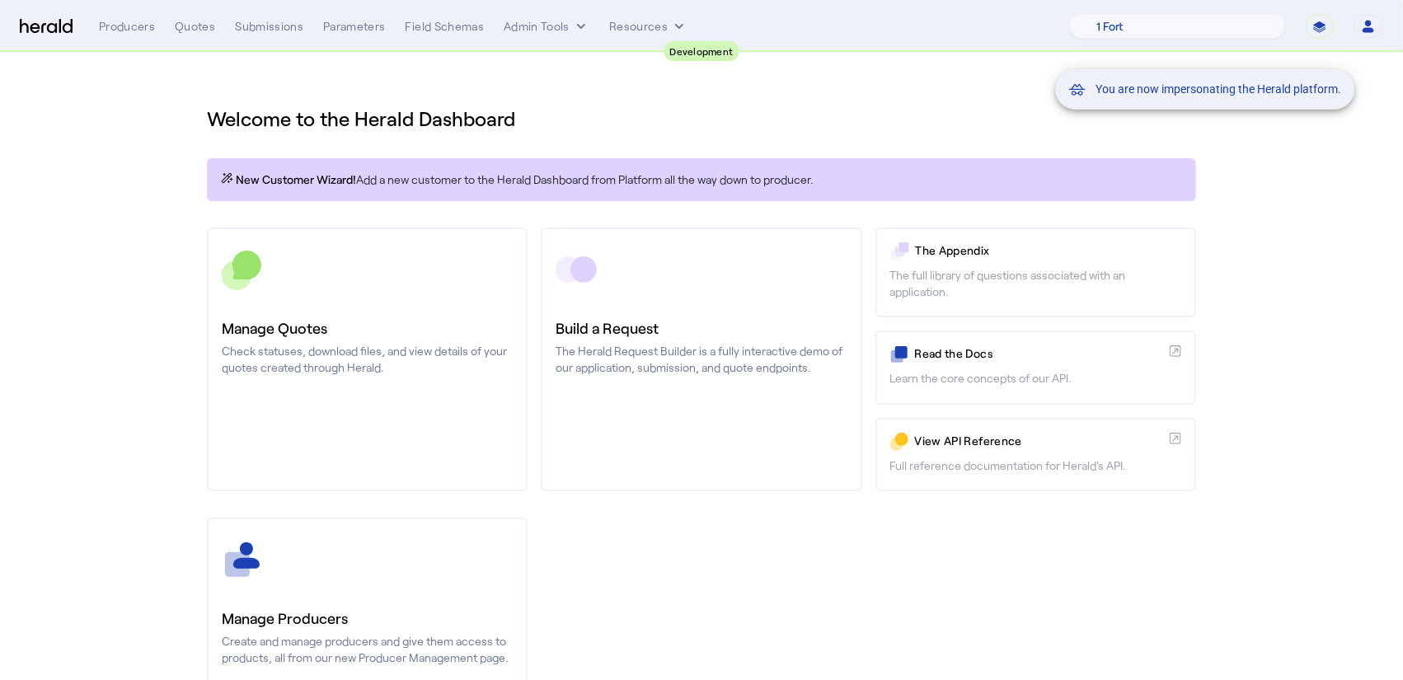
click at [1289, 177] on div "You are now impersonating the Herald platform." at bounding box center [701, 340] width 1403 height 680
click at [219, 52] on div "You are now impersonating the Herald platform." at bounding box center [701, 340] width 1403 height 680
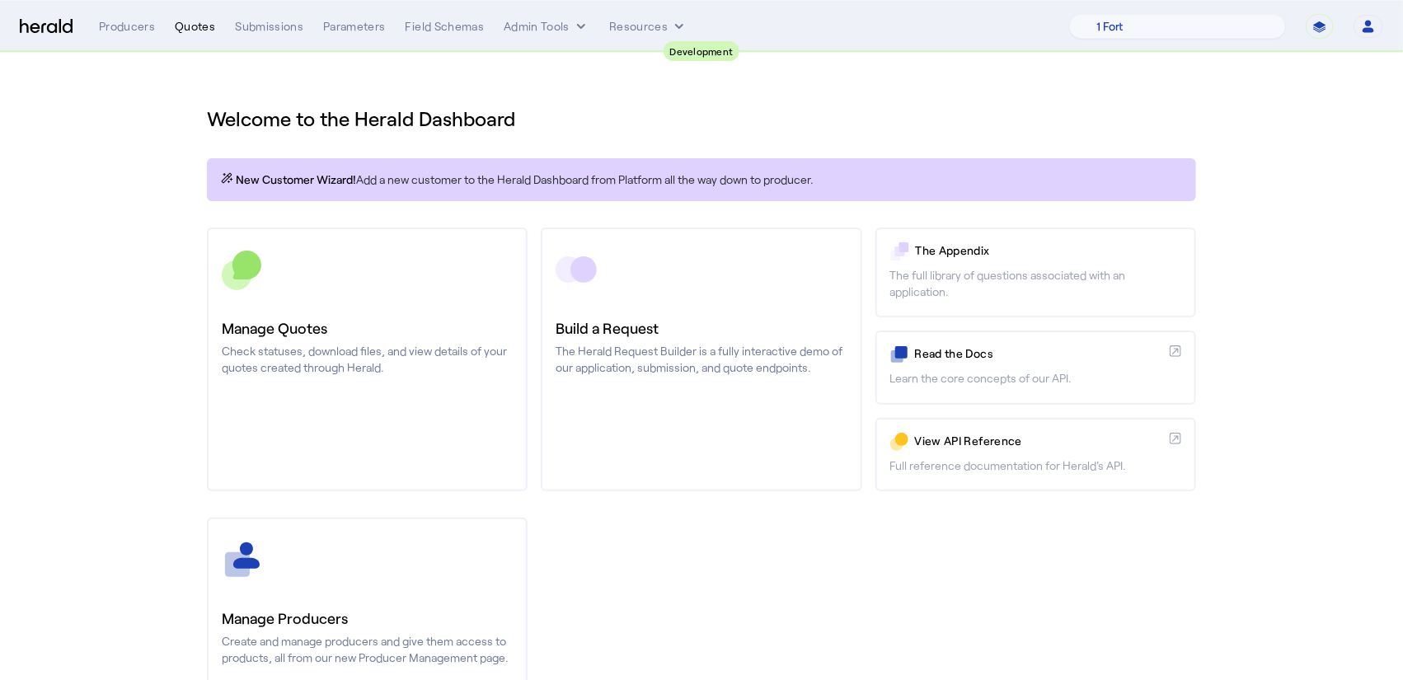
click at [194, 28] on div "Quotes" at bounding box center [195, 26] width 40 height 16
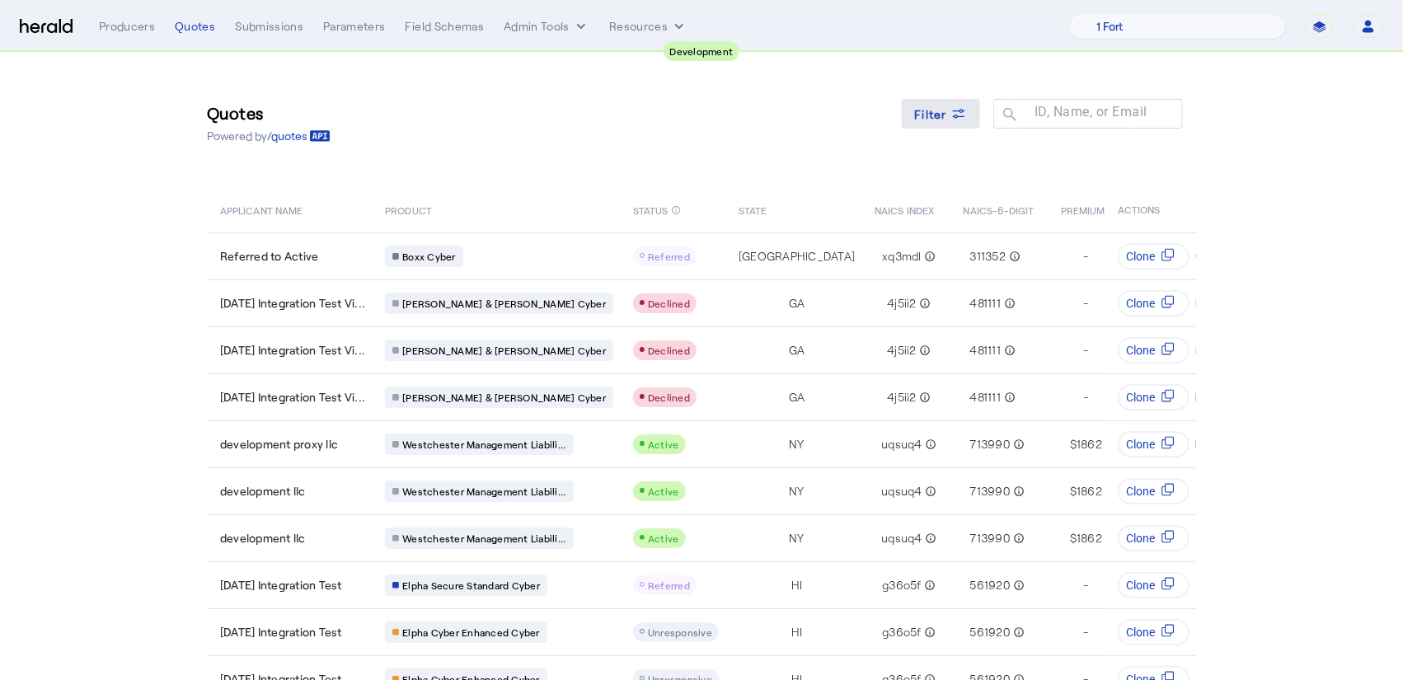
click at [967, 117] on icon at bounding box center [959, 114] width 16 height 16
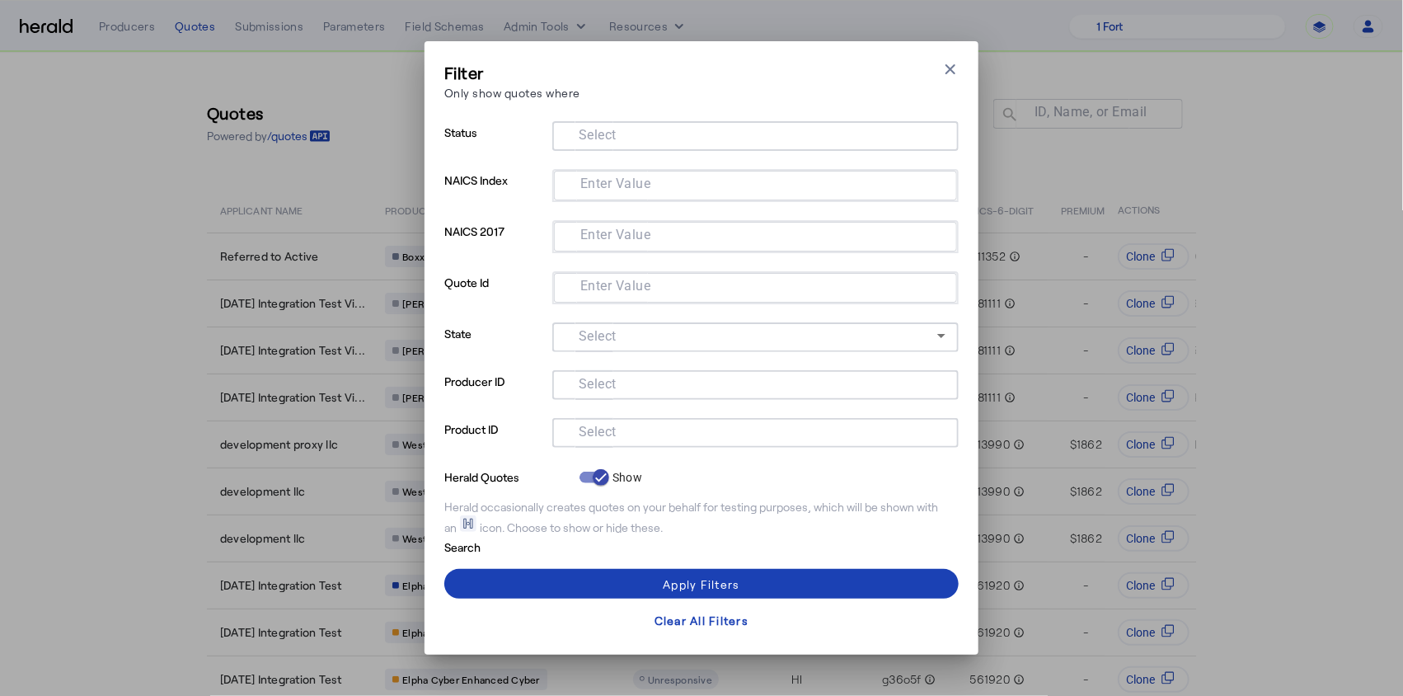
click at [941, 73] on div "Filter Only show quotes where Close modal" at bounding box center [701, 84] width 515 height 47
click at [946, 73] on icon "button" at bounding box center [951, 69] width 10 height 10
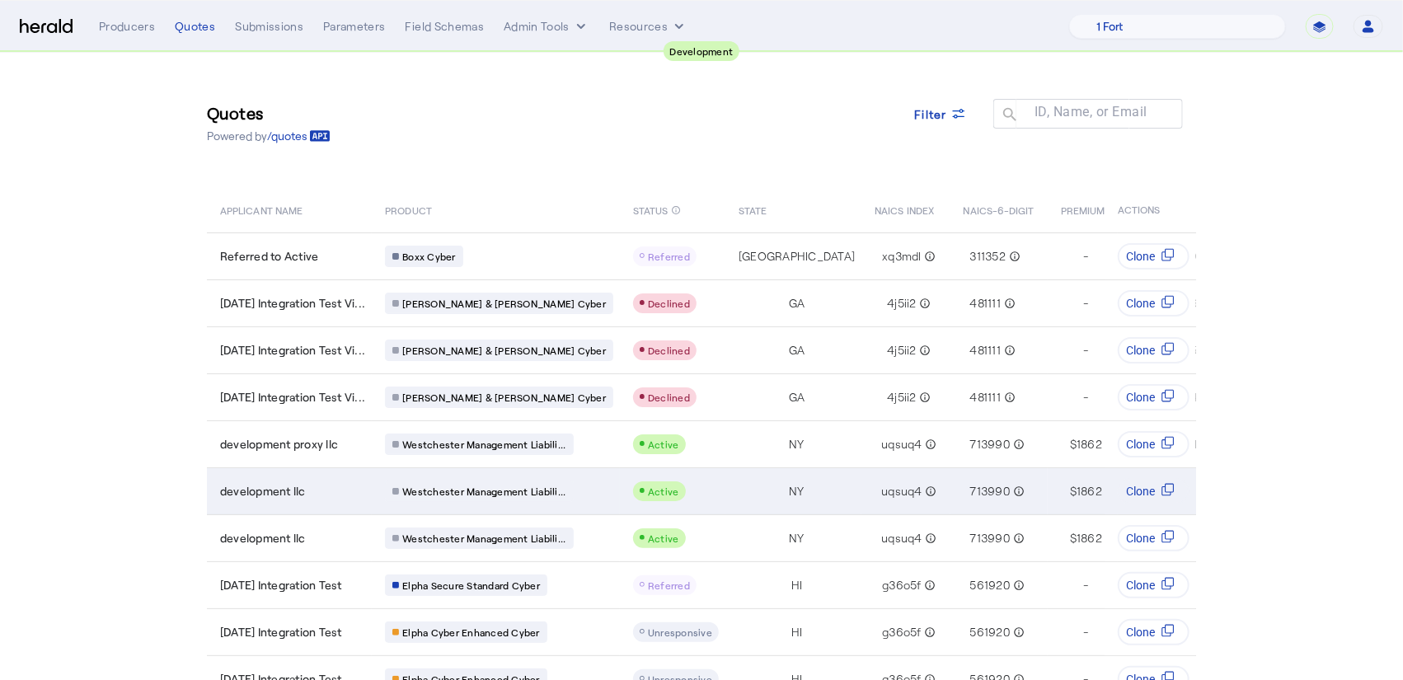
click at [338, 501] on td "development llc" at bounding box center [289, 491] width 165 height 47
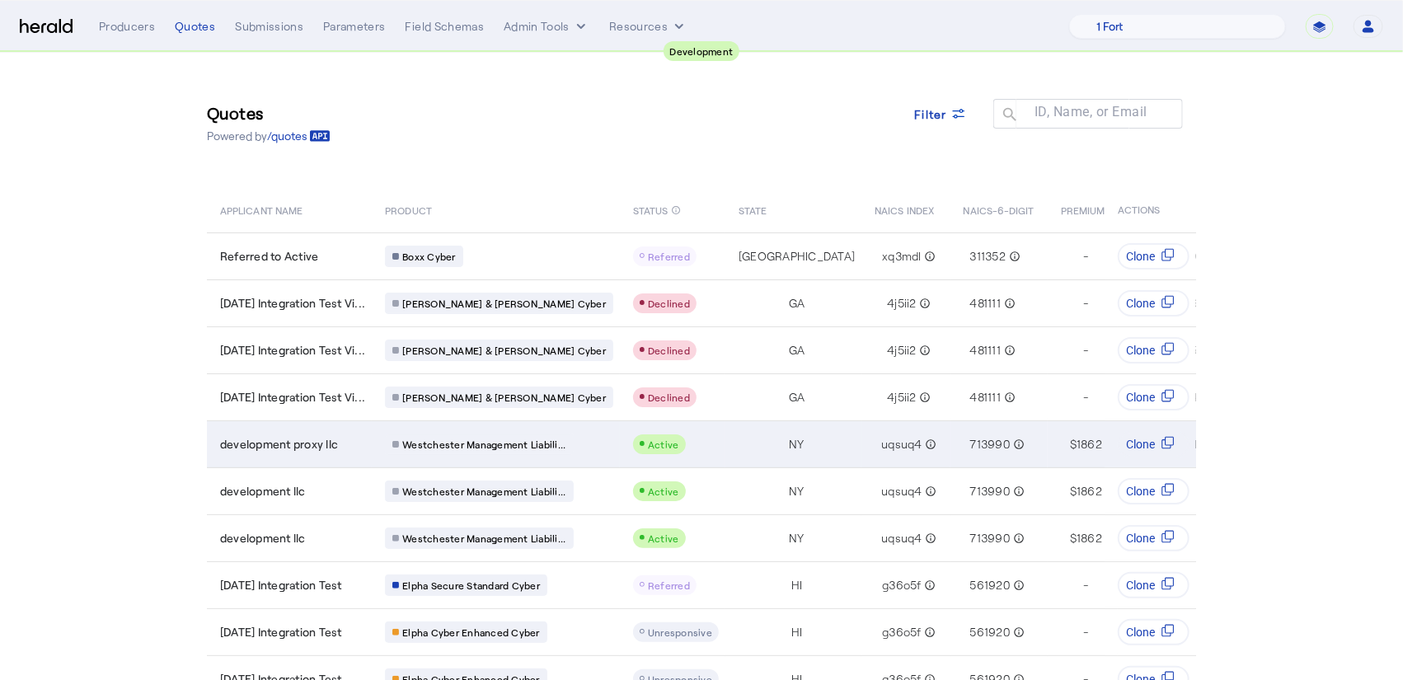
click at [313, 449] on span "development proxy llc" at bounding box center [279, 444] width 118 height 16
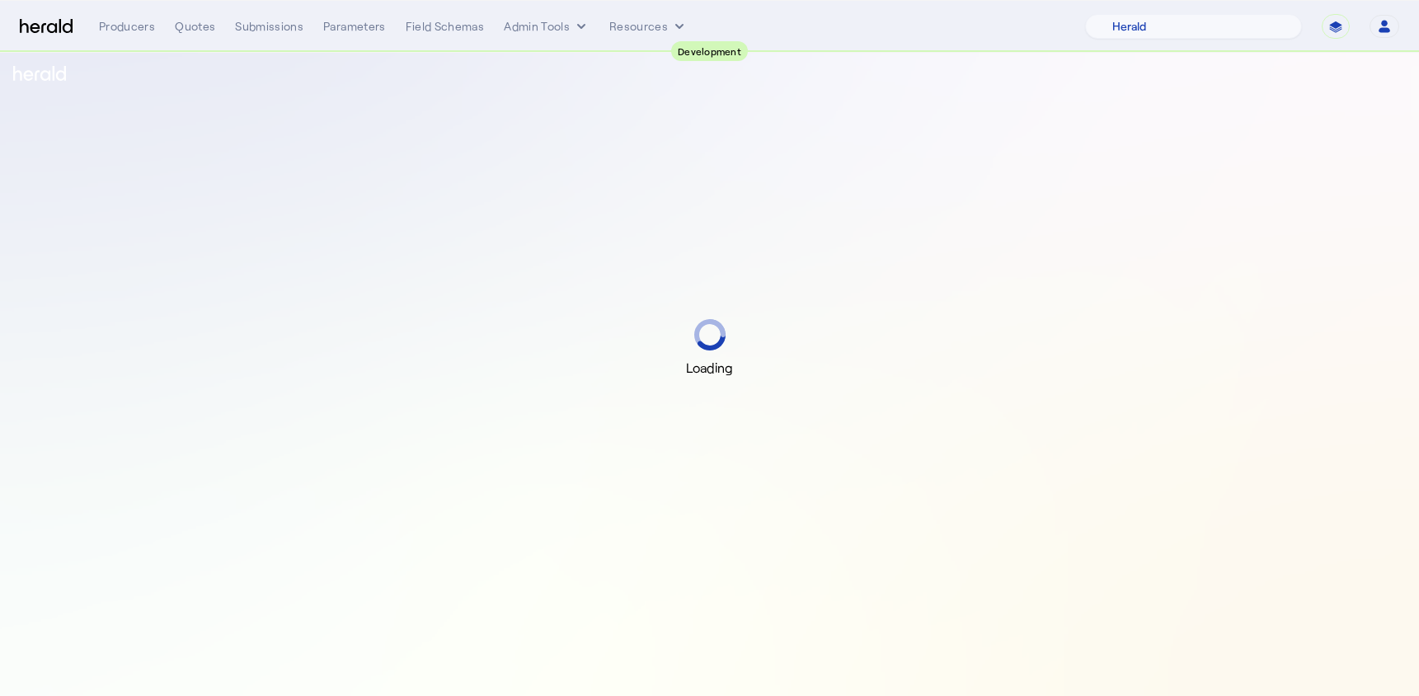
select select "pfm_2v8p_herald_api"
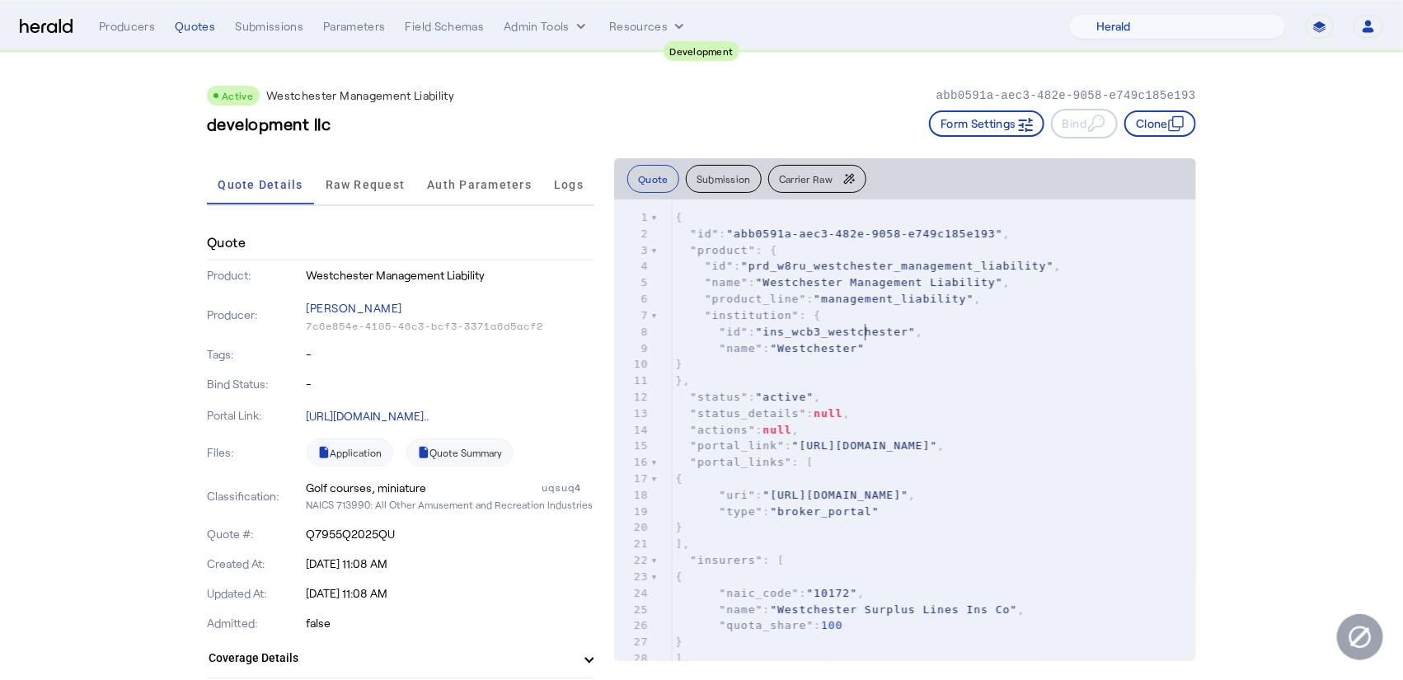
click at [863, 334] on span ""ins_wcb3_westchester"" at bounding box center [836, 332] width 160 height 12
type textarea "**********"
click at [863, 334] on span ""ins_wcb3_westchester"" at bounding box center [836, 332] width 160 height 12
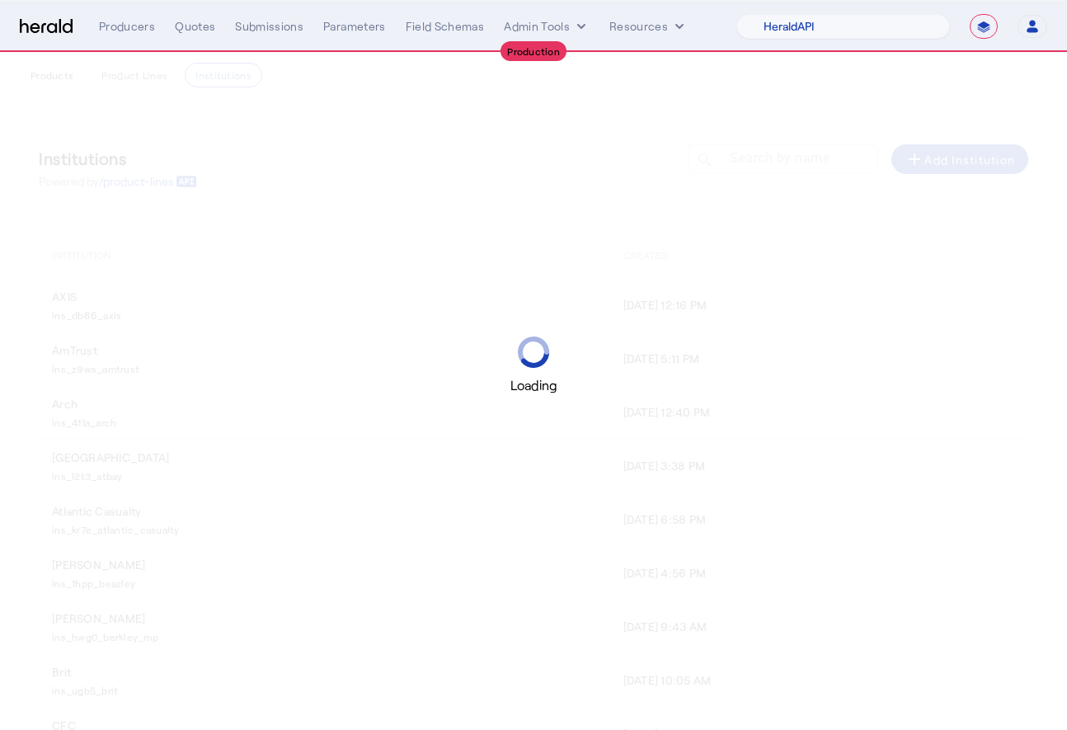
select select "pfm_2v8p_herald_api"
select select "**********"
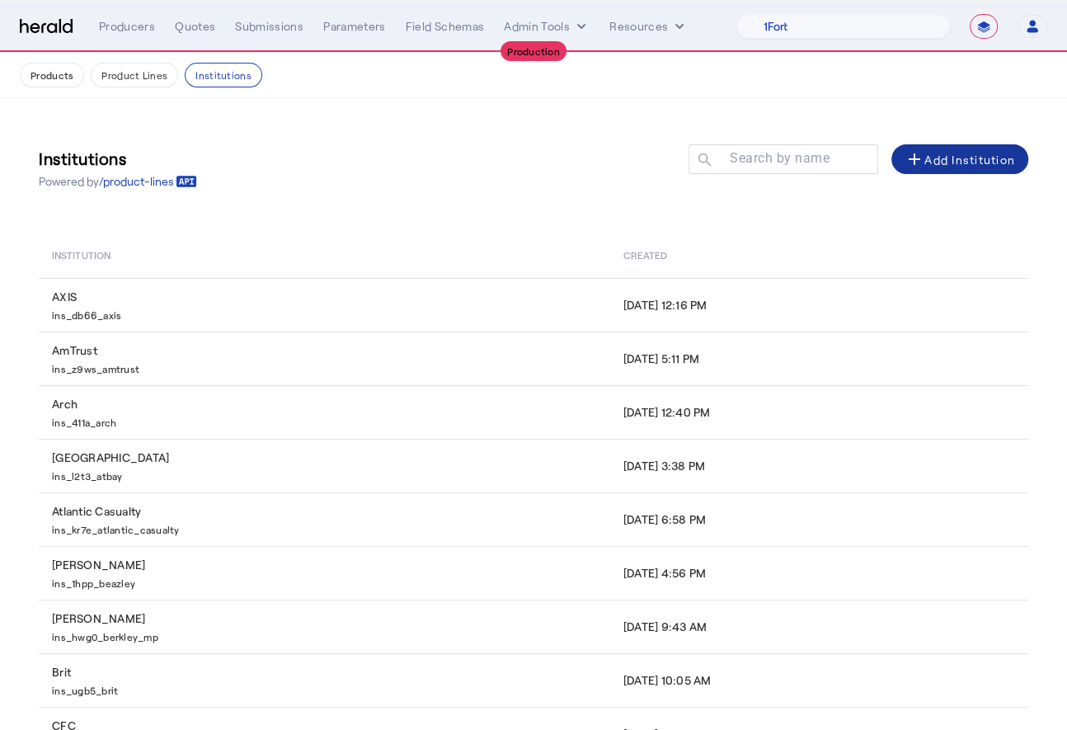
click at [987, 166] on div "add Add Institution" at bounding box center [960, 159] width 110 height 20
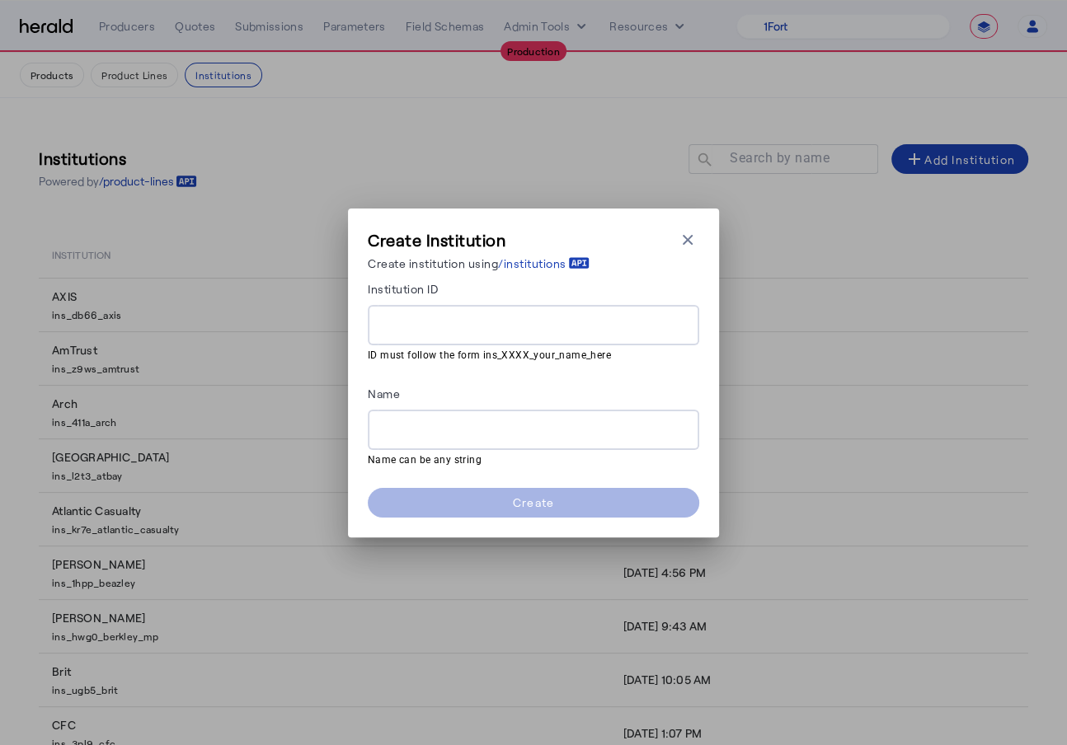
click at [521, 330] on input "Institution ID" at bounding box center [533, 326] width 305 height 20
paste input "**********"
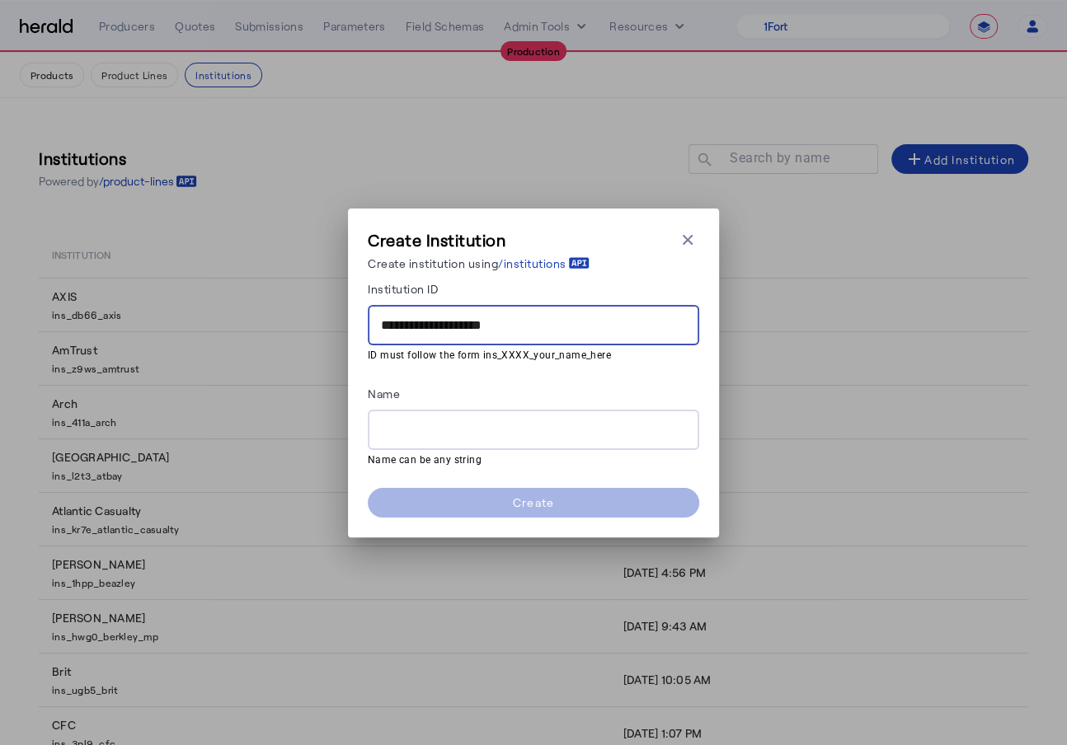
type input "**********"
click at [468, 428] on input "Name" at bounding box center [533, 431] width 305 height 20
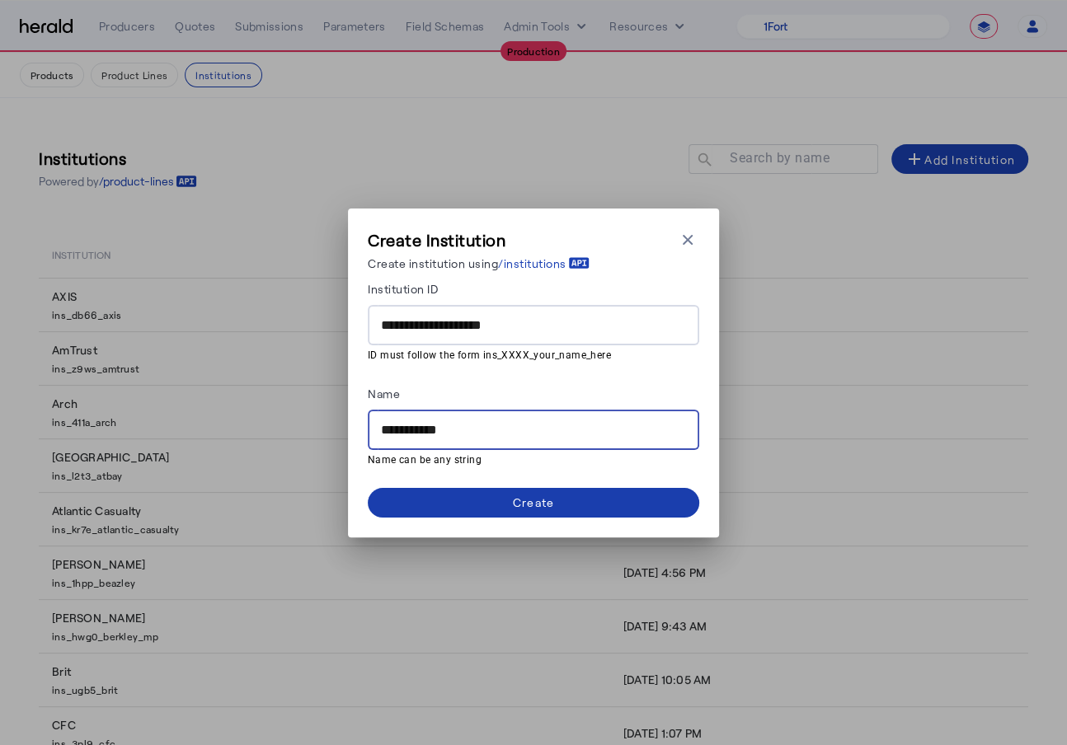
type input "**********"
click at [551, 512] on span at bounding box center [533, 503] width 331 height 40
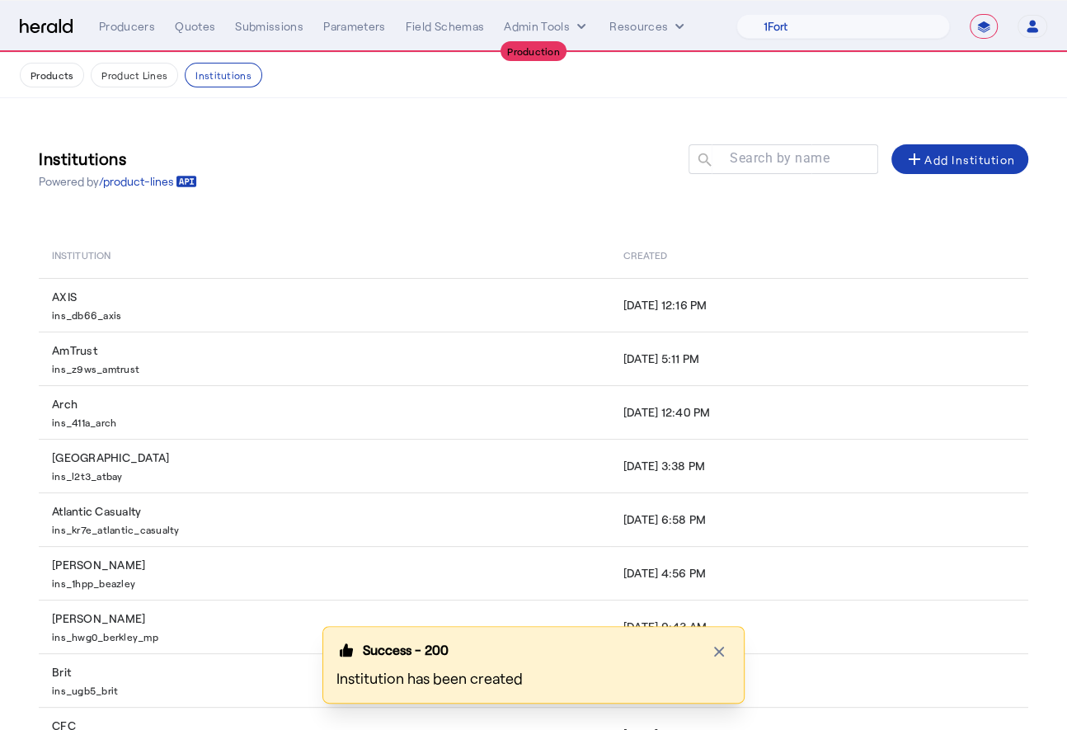
click at [530, 181] on div "Institutions Powered by /product-lines Search by name search add Add Institution" at bounding box center [534, 168] width 990 height 74
click at [57, 72] on button "Products" at bounding box center [52, 75] width 64 height 25
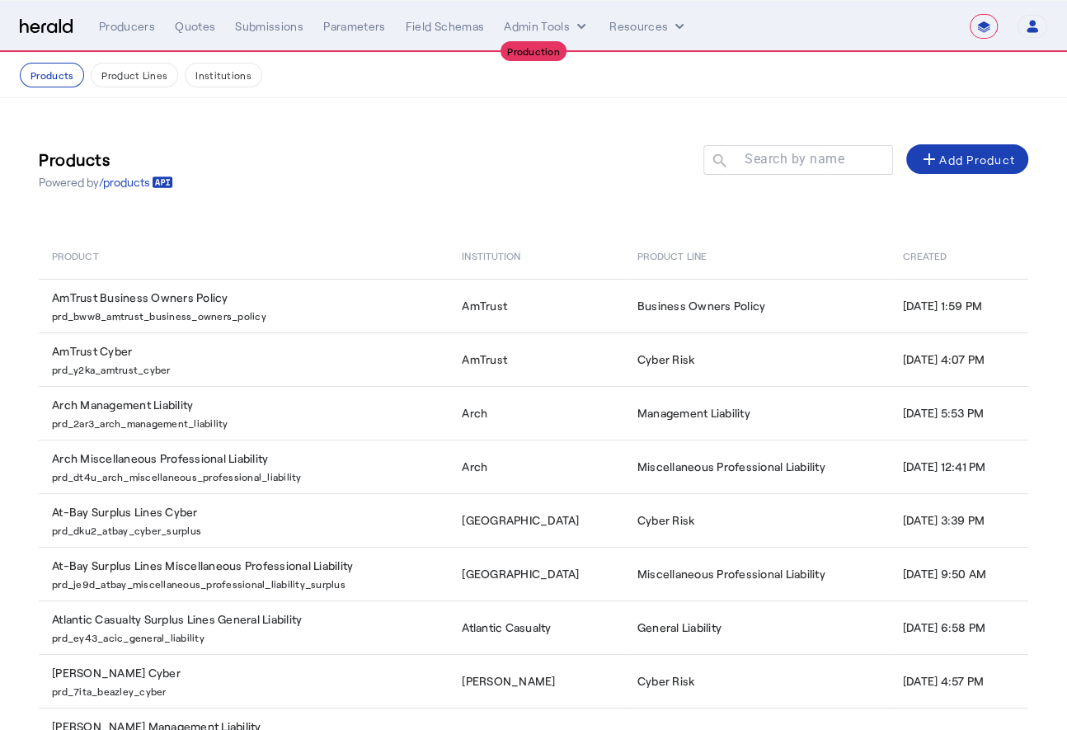
click at [959, 135] on div "Products Powered by /products Search by name search add Add Product" at bounding box center [534, 168] width 990 height 75
click at [959, 149] on div "add Add Product" at bounding box center [967, 159] width 96 height 20
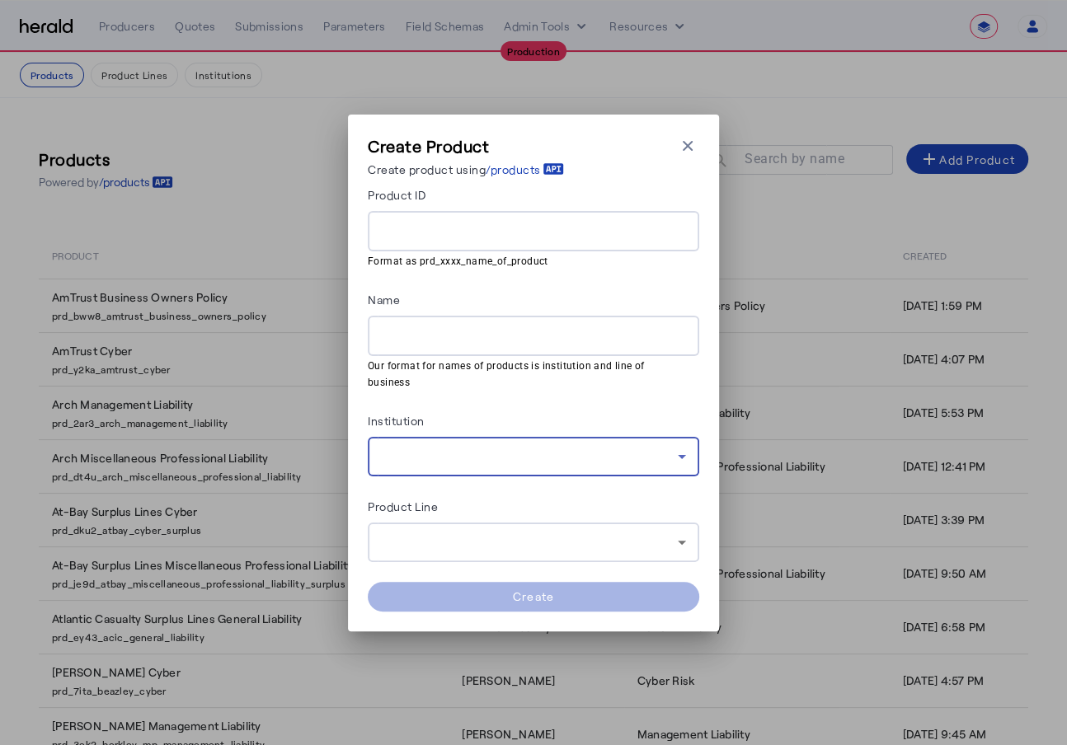
click at [685, 453] on icon at bounding box center [682, 457] width 20 height 20
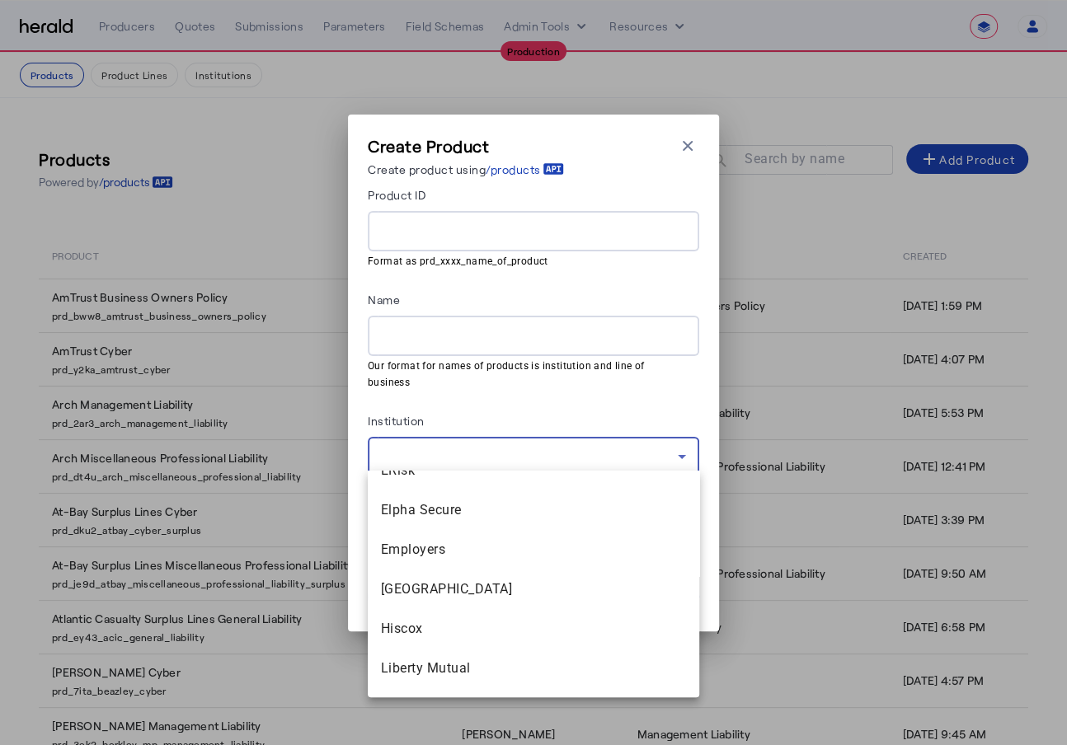
scroll to position [920, 0]
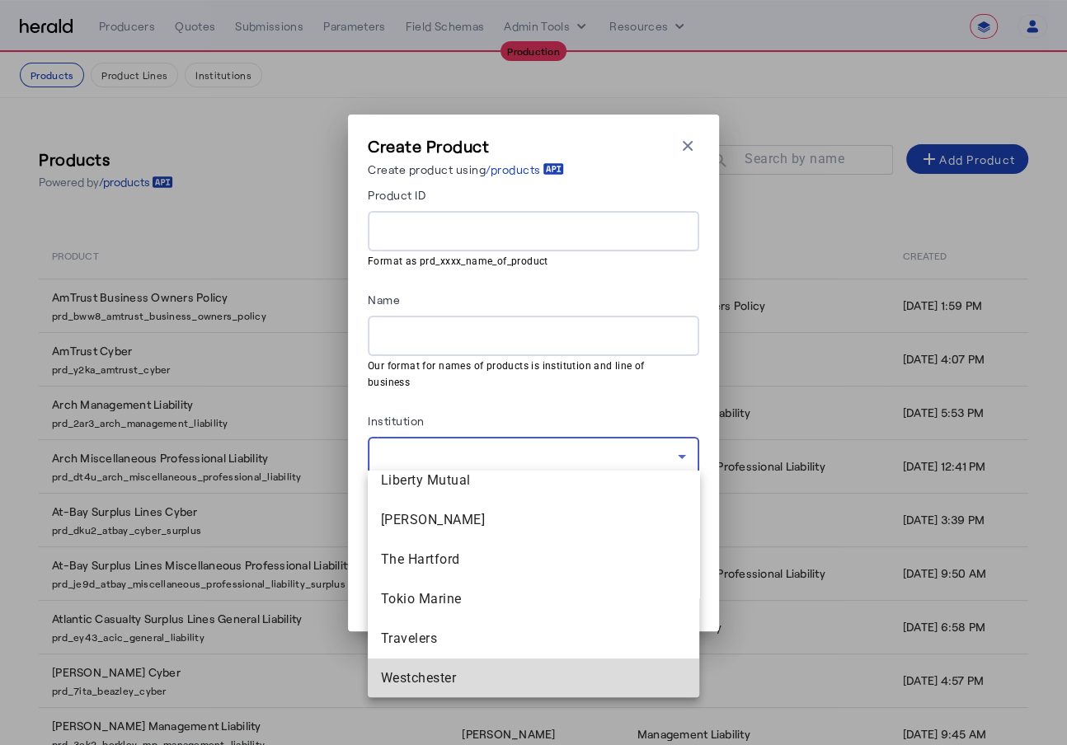
click at [551, 675] on span "Westchester" at bounding box center [533, 679] width 305 height 20
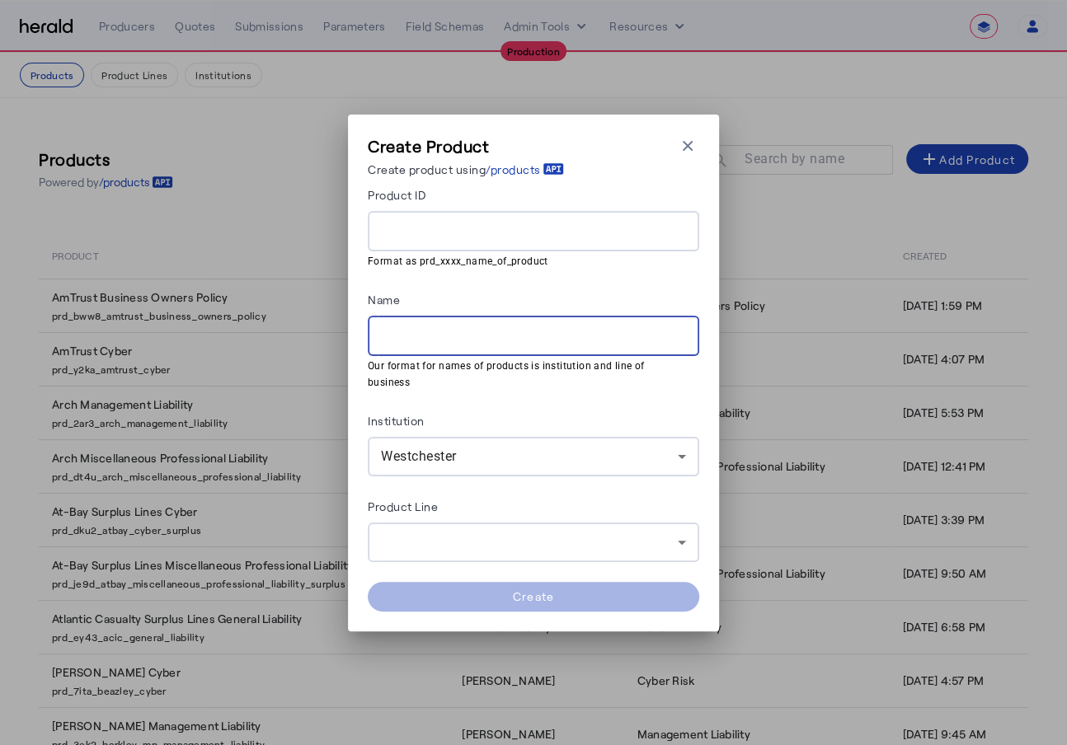
click at [470, 346] on input "Name" at bounding box center [533, 337] width 305 height 20
type input "**********"
click at [598, 533] on div at bounding box center [529, 543] width 297 height 20
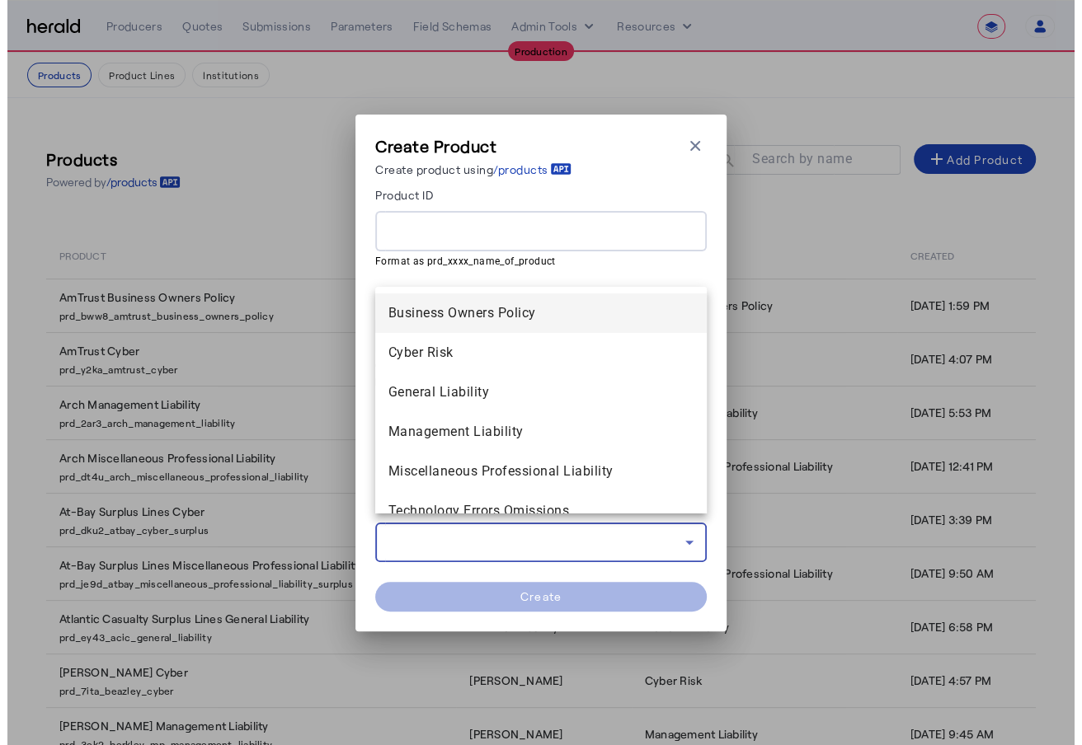
scroll to position [47, 0]
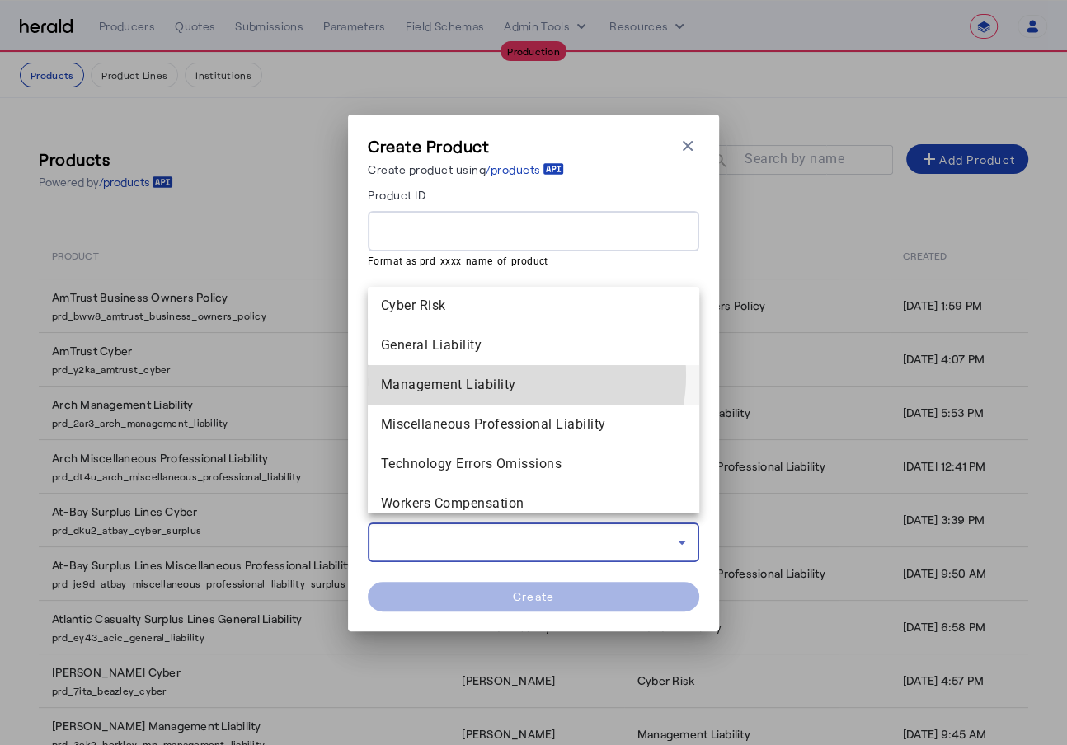
click at [508, 375] on span "Management Liability" at bounding box center [533, 385] width 305 height 20
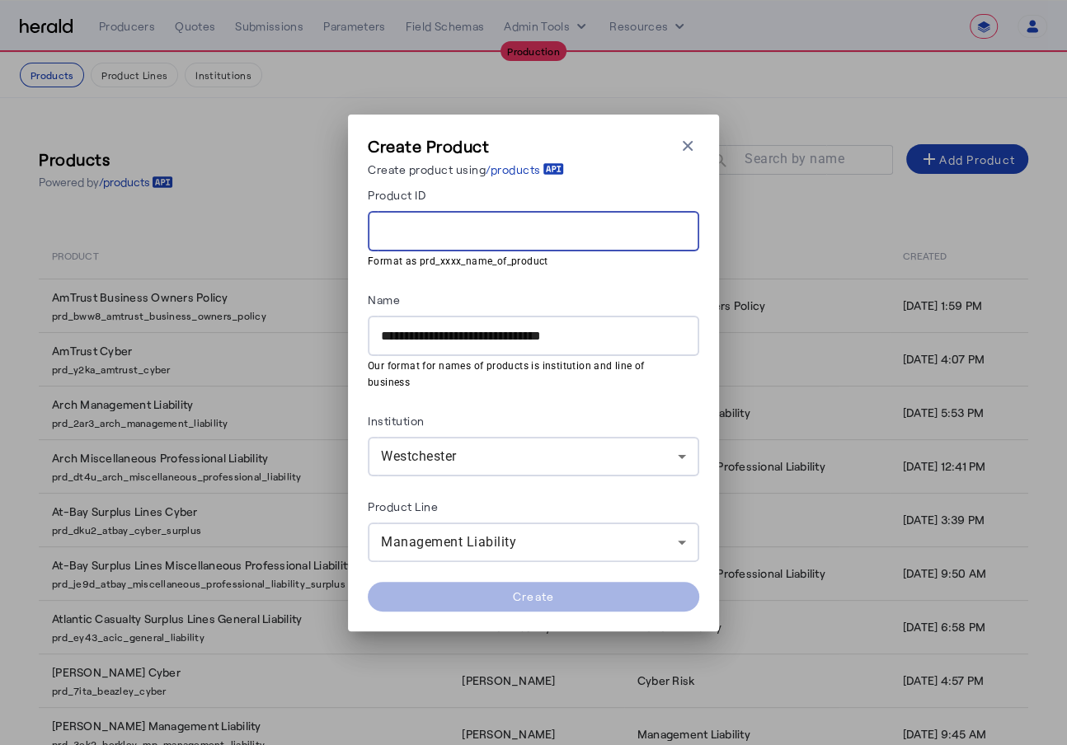
click at [445, 233] on input "Product ID" at bounding box center [533, 232] width 305 height 20
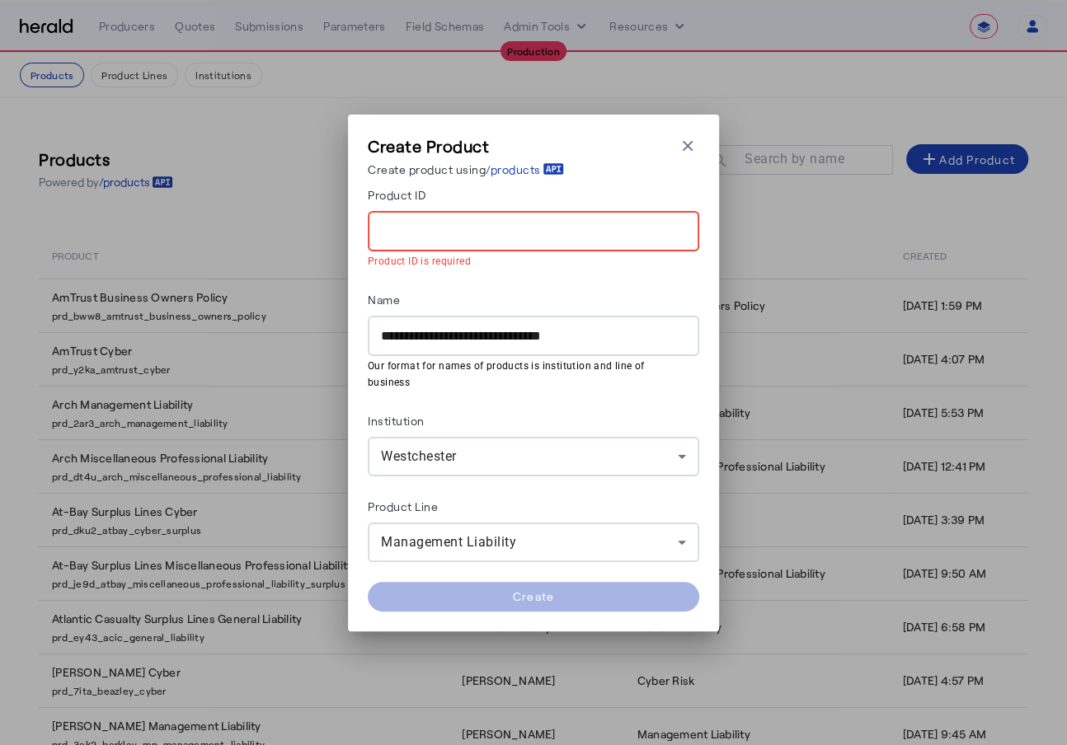
paste input "**********"
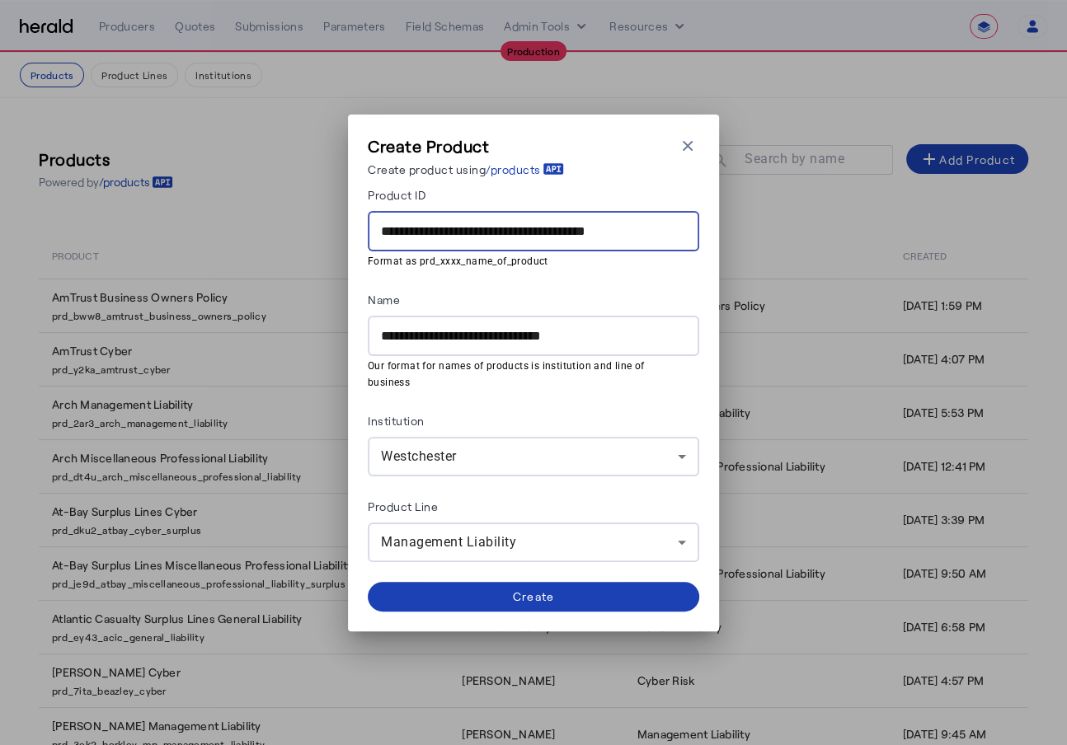
type input "**********"
click at [595, 299] on div "Name" at bounding box center [533, 302] width 331 height 26
click at [559, 587] on span at bounding box center [533, 597] width 331 height 40
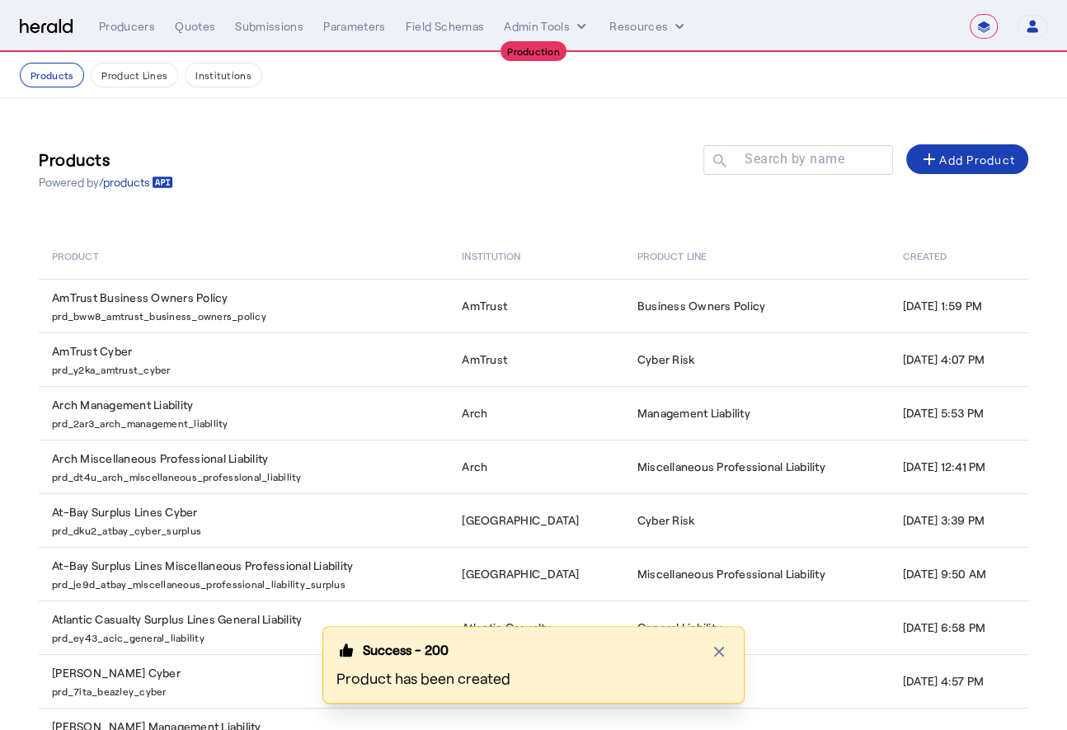
click at [538, 179] on div "Products Powered by /products Search by name search add Add Product" at bounding box center [534, 168] width 990 height 75
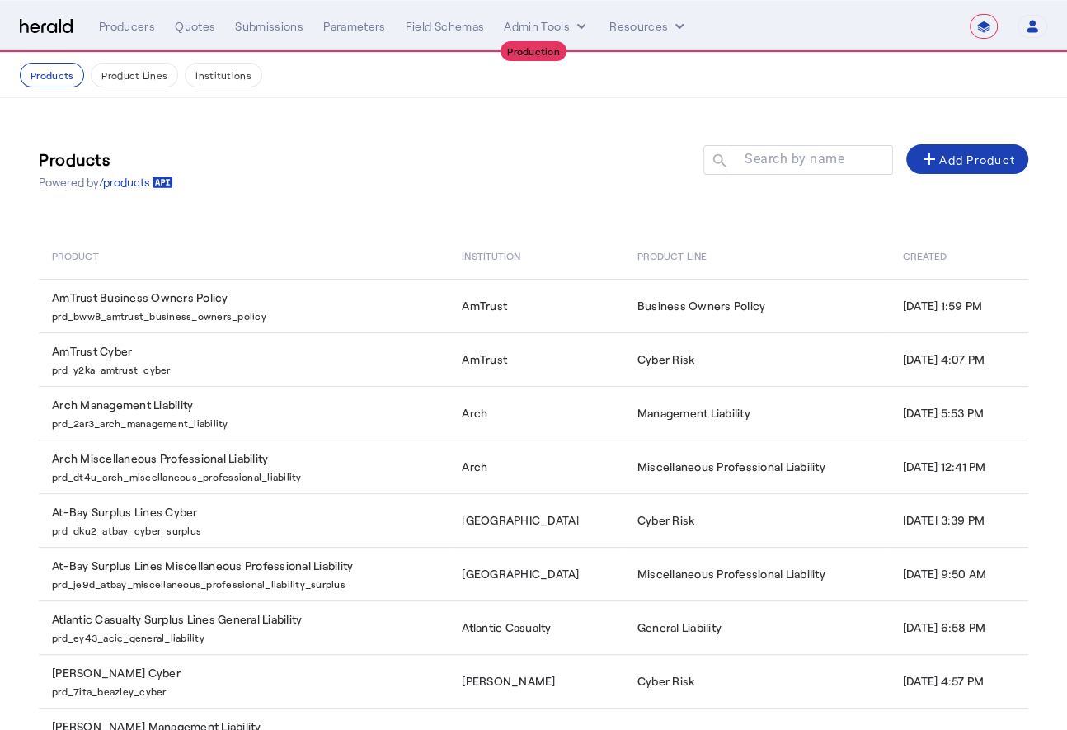
click at [53, 27] on img at bounding box center [46, 27] width 53 height 16
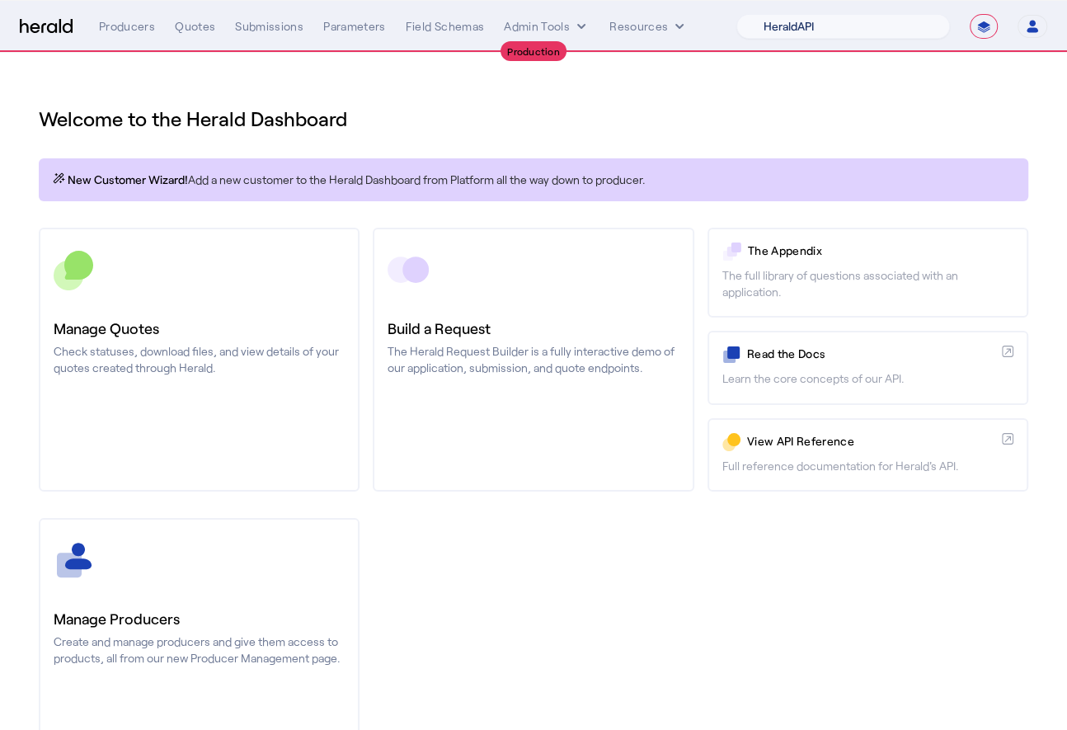
click at [899, 17] on select "1Fort Affinity Risk Arlington Roe Billy BindHQ Bunker CRC Campus Coverage Citad…" at bounding box center [843, 26] width 214 height 25
select select "pfm_a9p2_hib_marketplace"
click at [736, 14] on select "1Fort Affinity Risk Arlington Roe Billy BindHQ Bunker CRC Campus Coverage Citad…" at bounding box center [843, 26] width 214 height 25
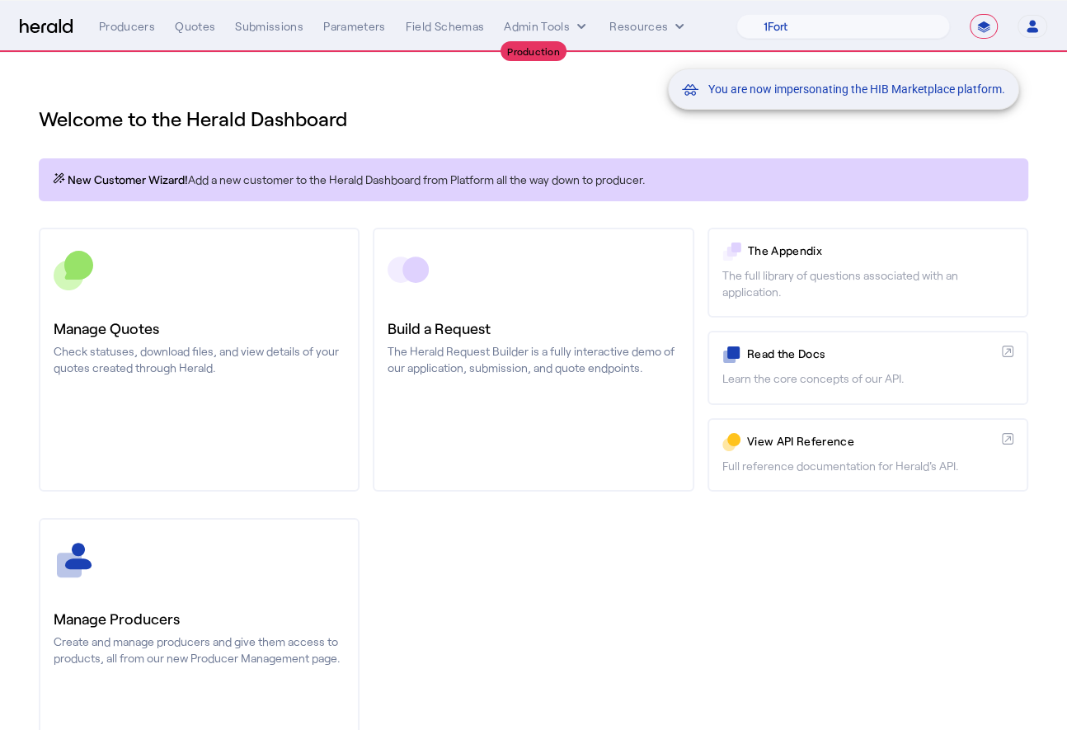
click at [495, 114] on div "You are now impersonating the HIB Marketplace platform." at bounding box center [533, 365] width 1067 height 730
click at [545, 16] on div "You are now impersonating the HIB Marketplace platform." at bounding box center [533, 365] width 1067 height 730
click at [560, 21] on div "You are now impersonating the HIB Marketplace platform." at bounding box center [533, 365] width 1067 height 730
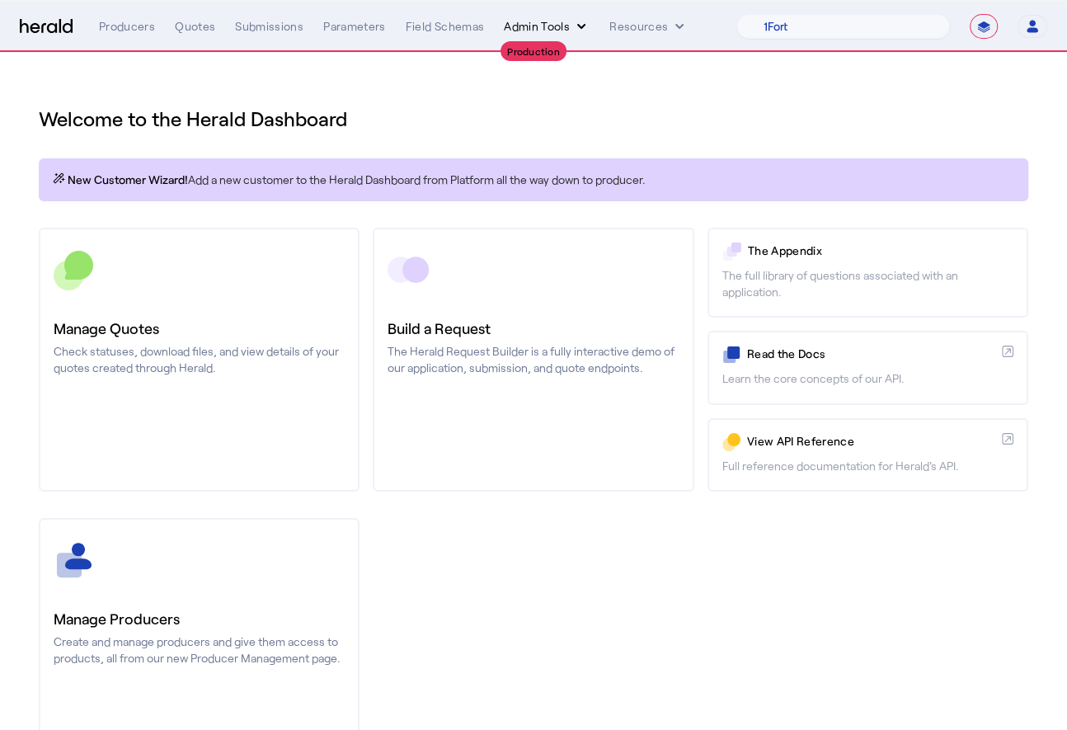
click at [579, 29] on icon "internal dropdown menu" at bounding box center [581, 26] width 16 height 16
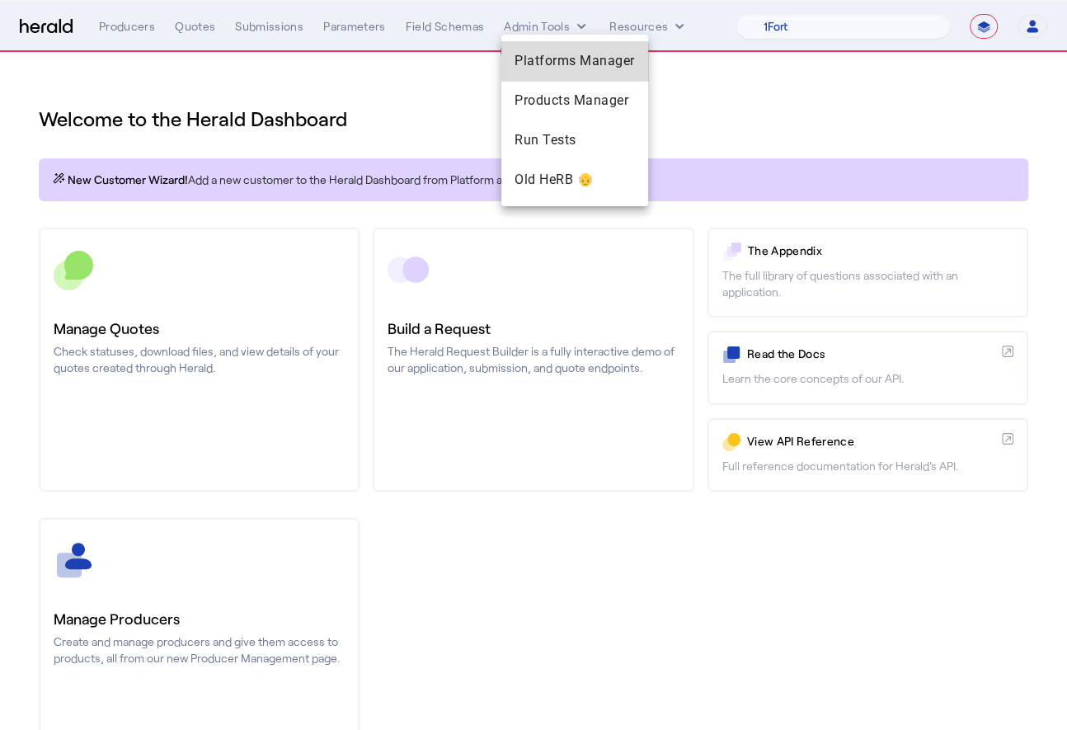
click at [574, 69] on span "Platforms Manager" at bounding box center [575, 61] width 120 height 20
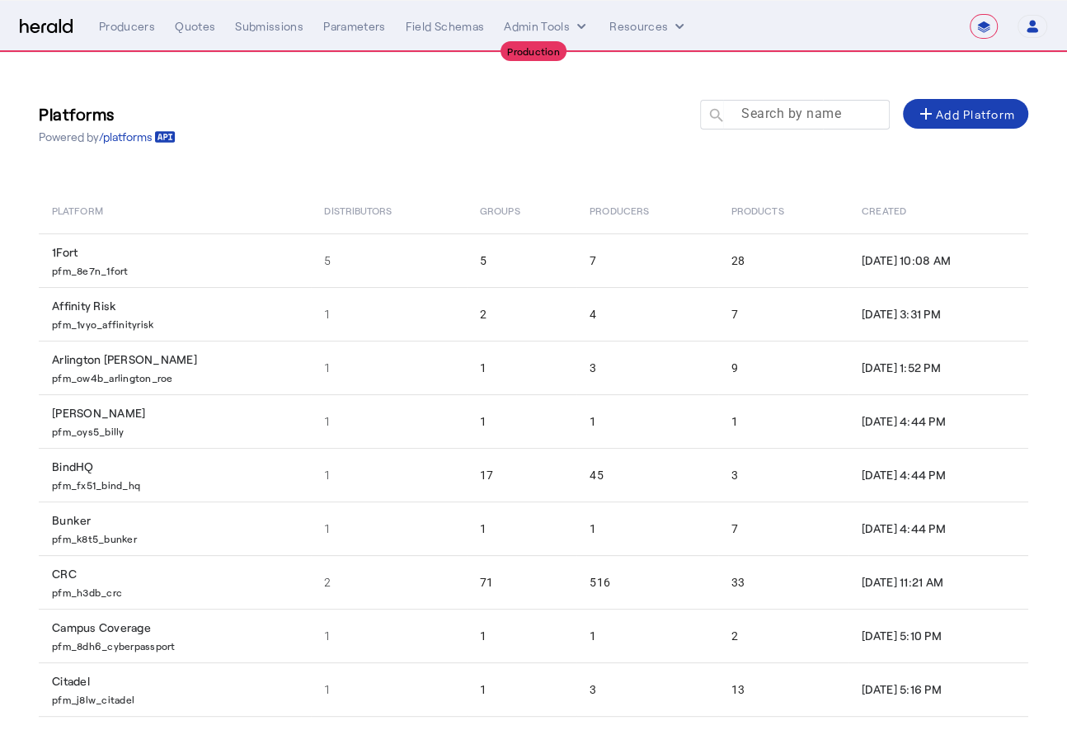
click at [840, 117] on mat-label "Search by name" at bounding box center [791, 114] width 100 height 16
click at [840, 117] on input "Search by name" at bounding box center [802, 114] width 148 height 20
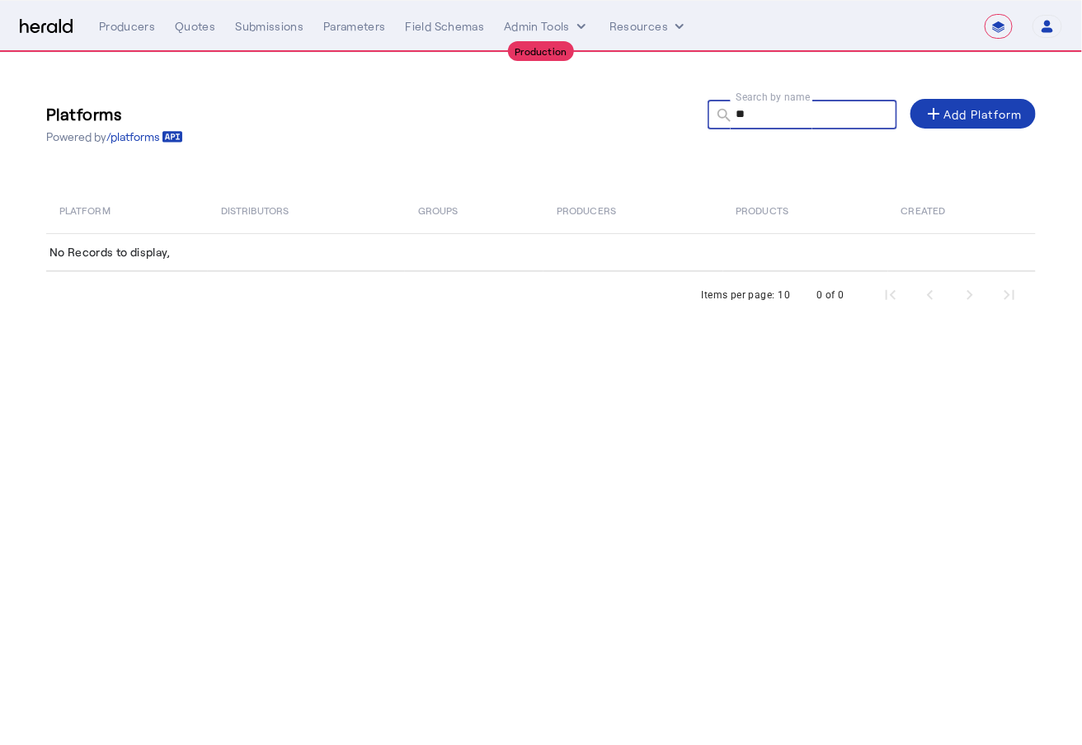
type input "*"
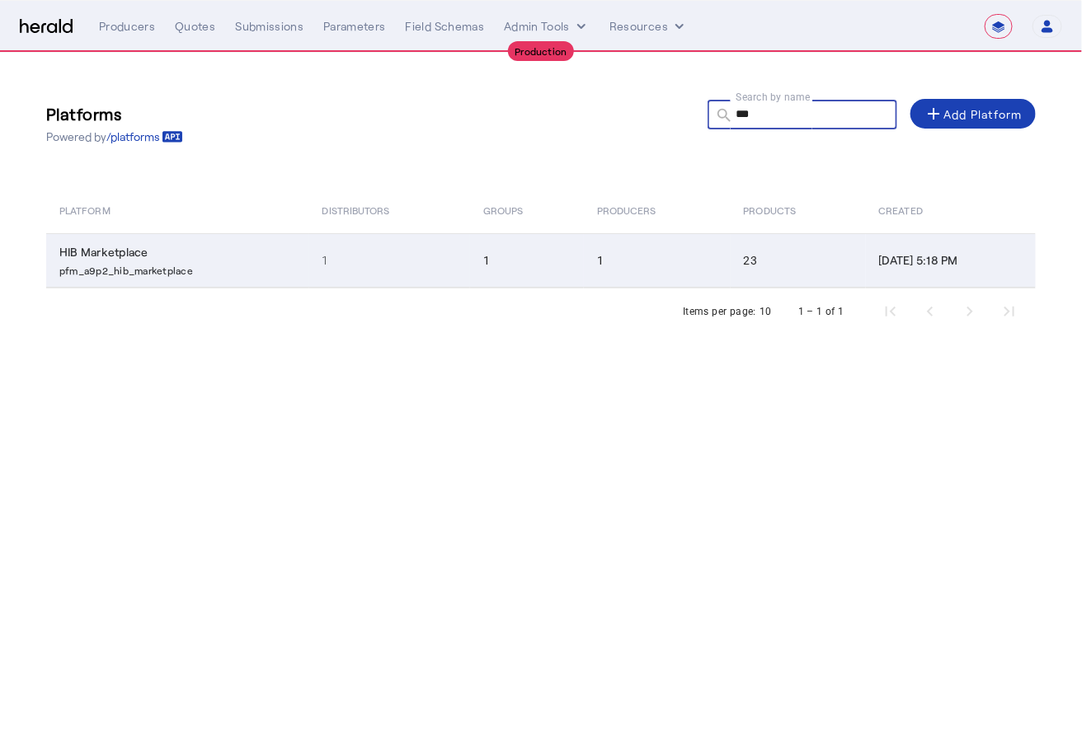
type input "***"
click at [367, 243] on td "1" at bounding box center [389, 260] width 161 height 54
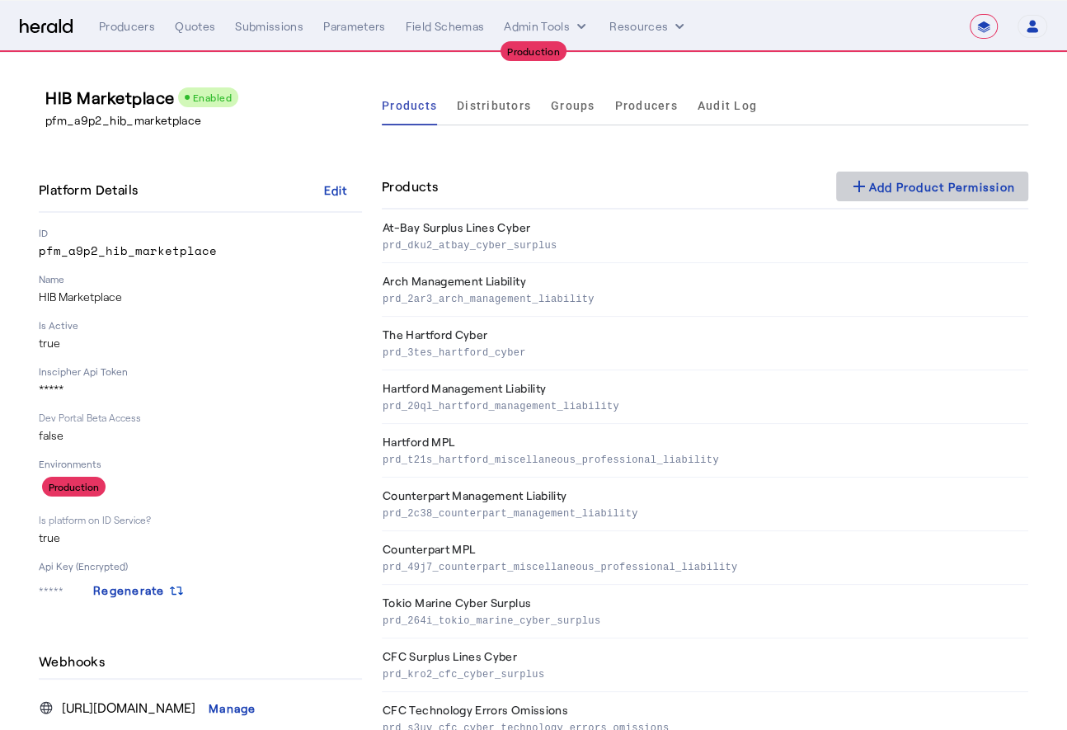
click at [941, 186] on div "add Add Product Permission" at bounding box center [932, 186] width 167 height 20
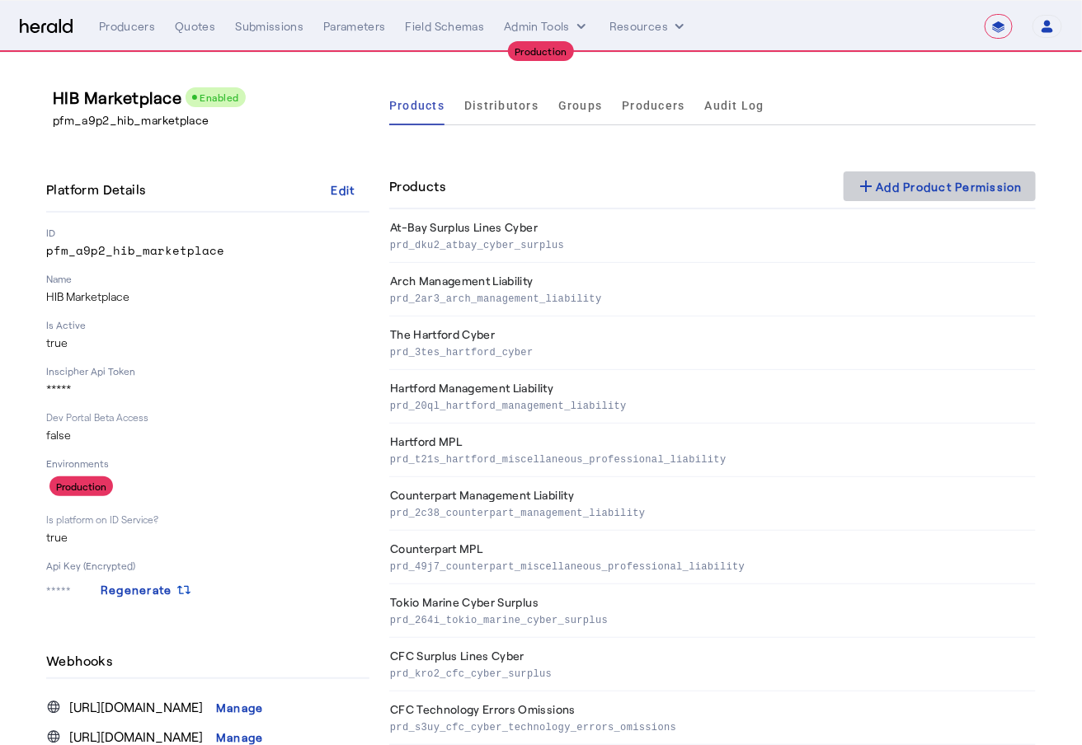
select select "pfm_a9p2_hib_marketplace"
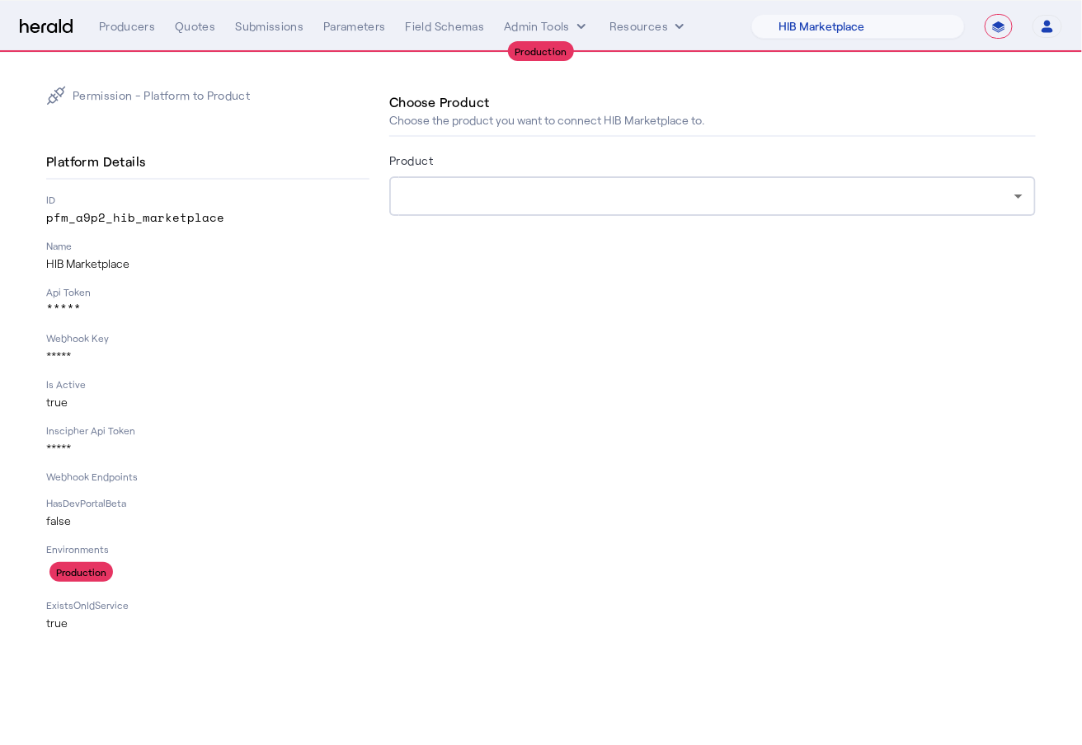
click at [844, 204] on div at bounding box center [708, 196] width 612 height 20
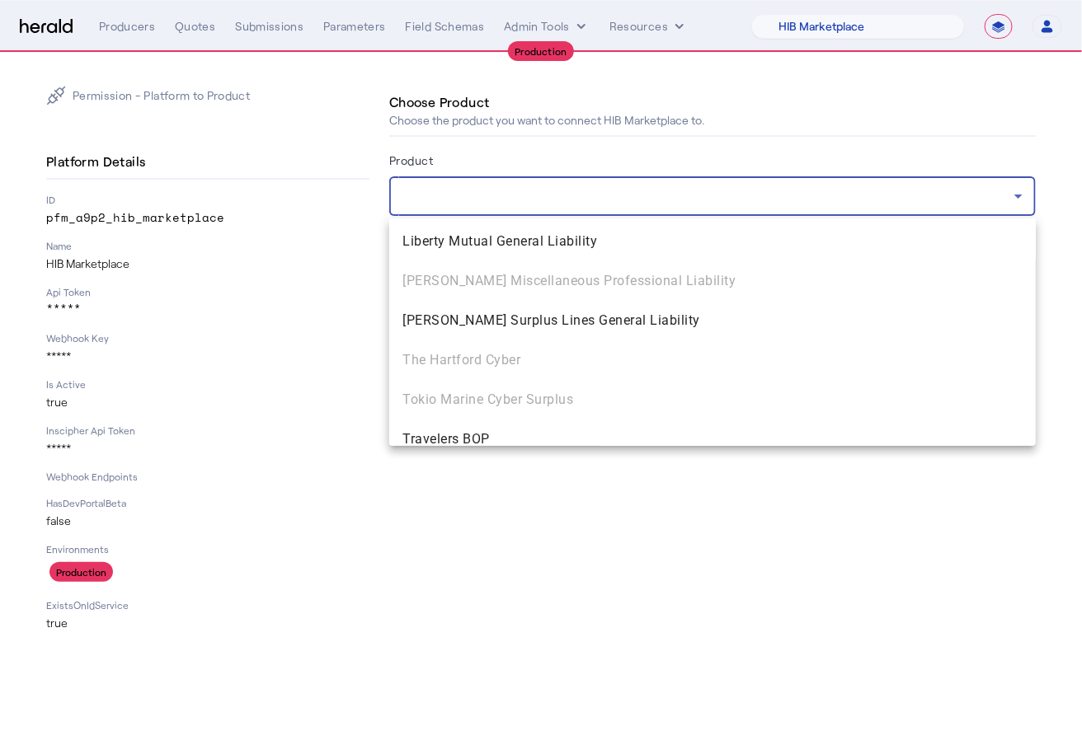
scroll to position [2188, 0]
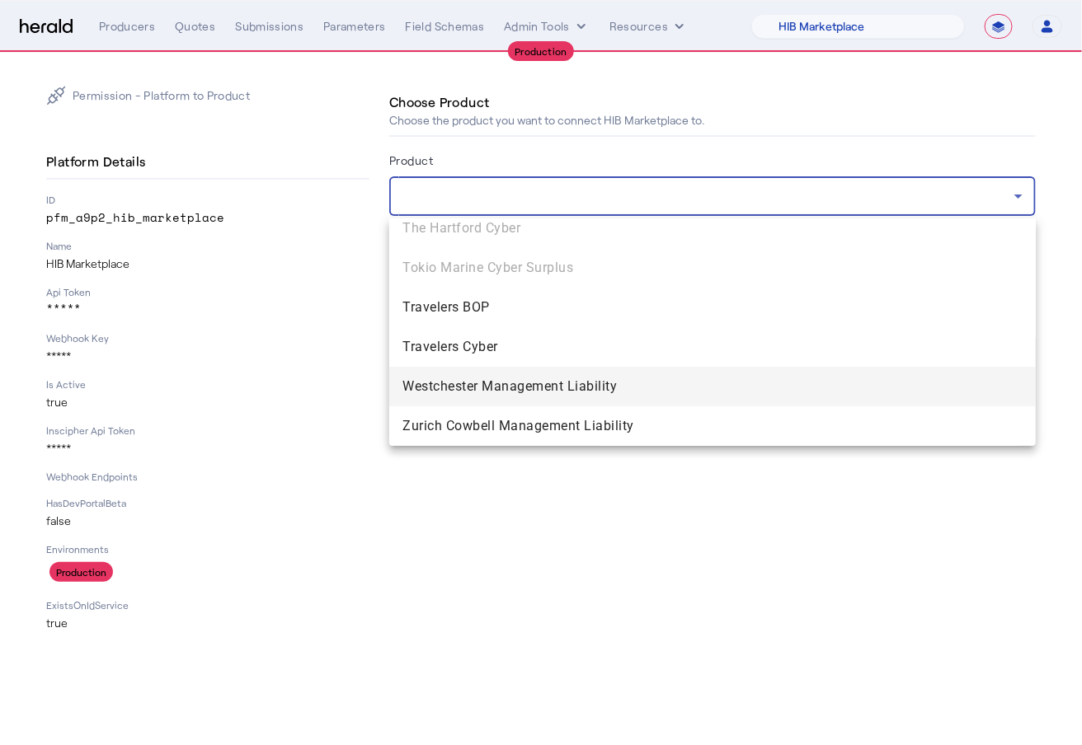
click at [666, 383] on span "Westchester Management Liability" at bounding box center [712, 387] width 620 height 20
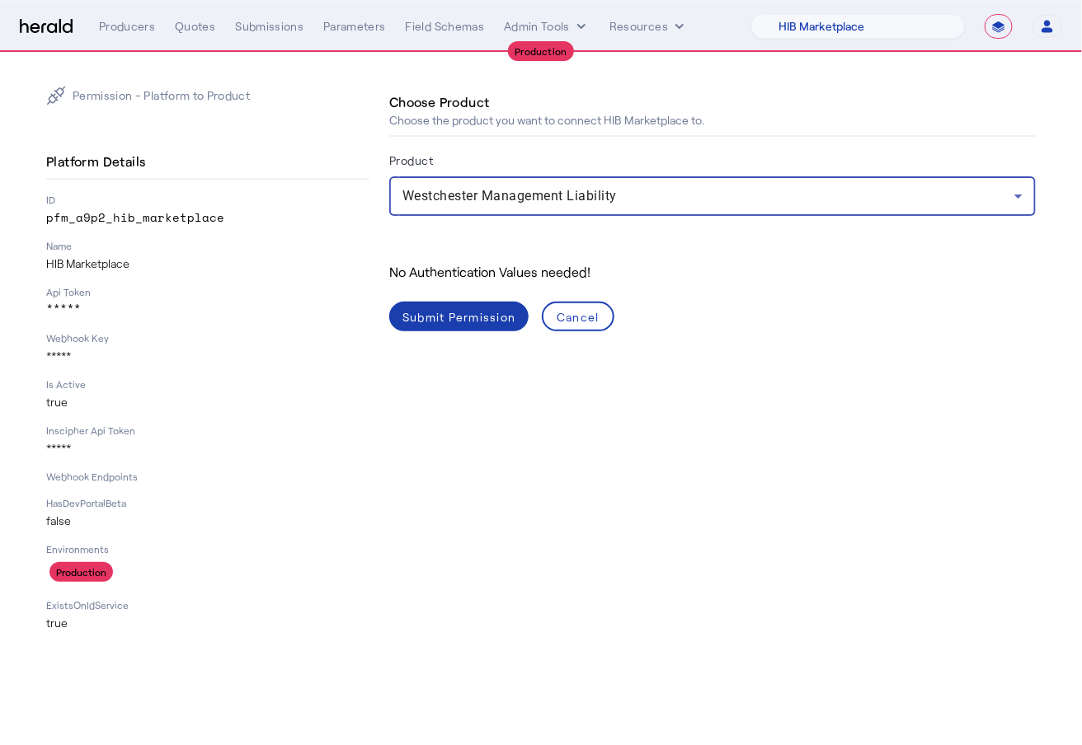
click at [443, 330] on span at bounding box center [458, 317] width 139 height 40
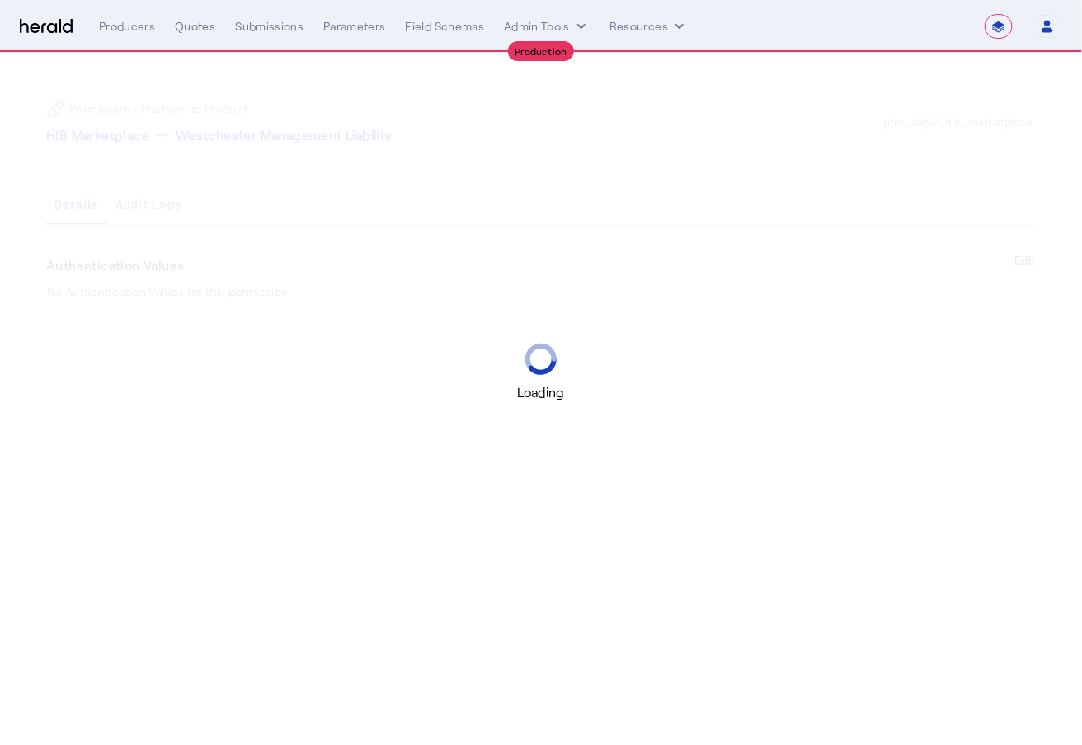
click at [731, 670] on div "Loading" at bounding box center [541, 372] width 1082 height 745
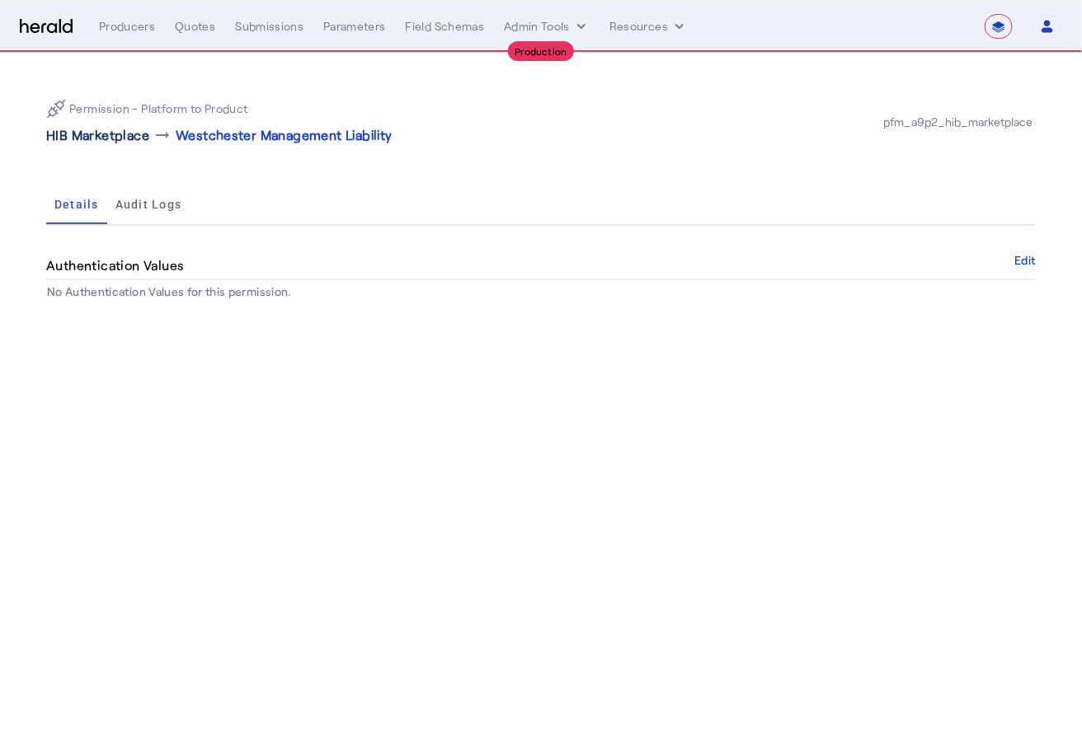
click at [101, 135] on p "HIB Marketplace" at bounding box center [97, 135] width 103 height 20
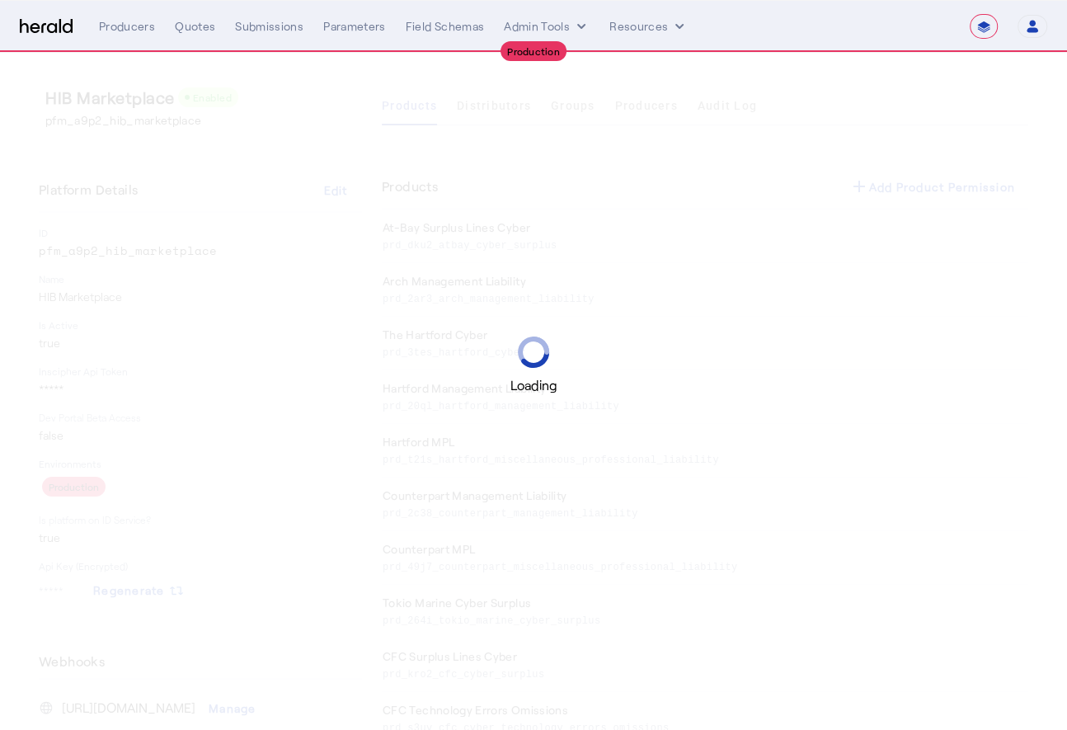
click at [512, 113] on div "Loading" at bounding box center [533, 365] width 1067 height 730
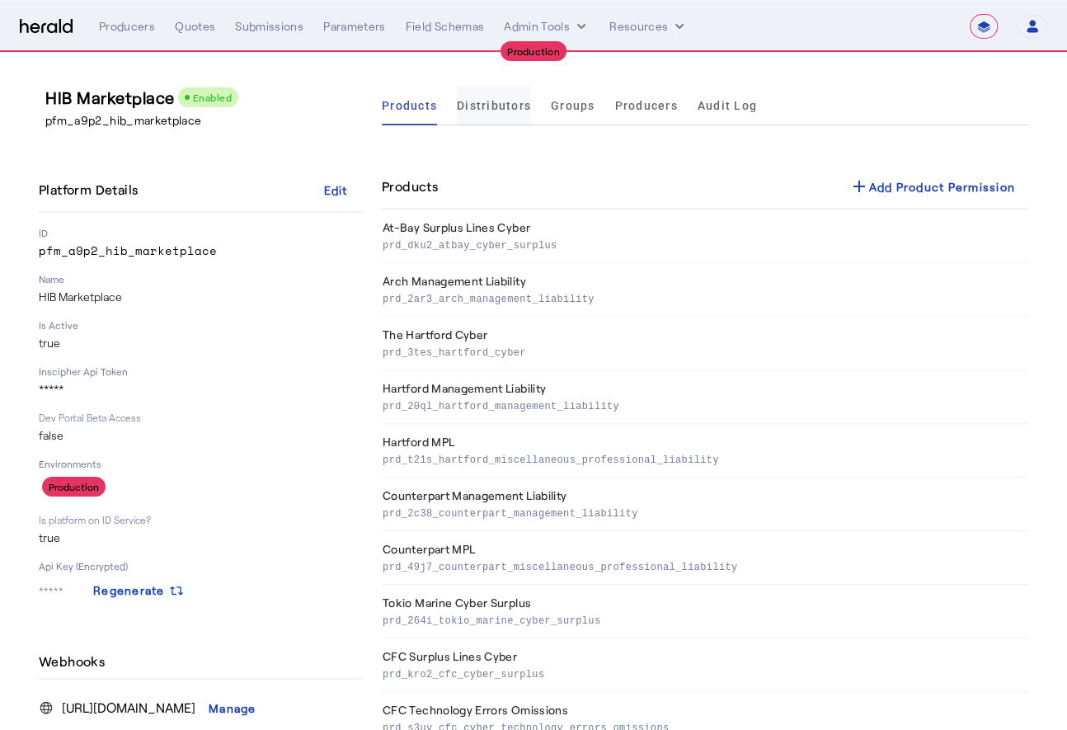
click at [500, 106] on span "Distributors" at bounding box center [494, 106] width 74 height 12
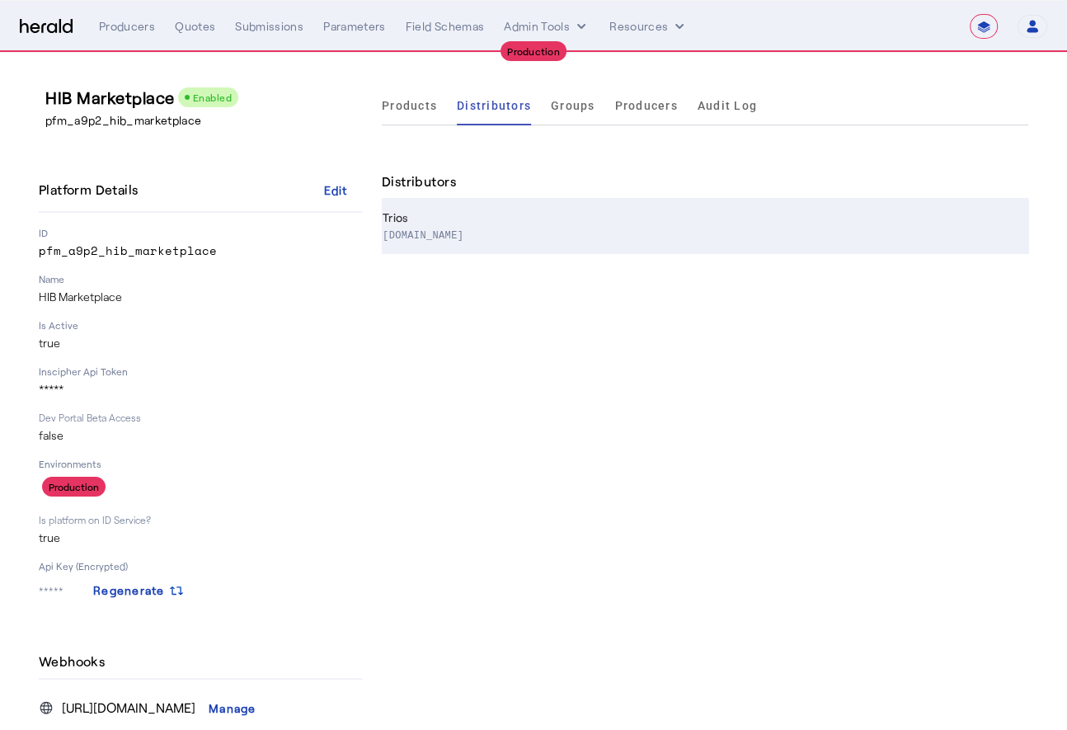
click at [571, 216] on th "Trios www.heffins.com" at bounding box center [705, 227] width 646 height 54
select select "pfm_a9p2_hib_marketplace"
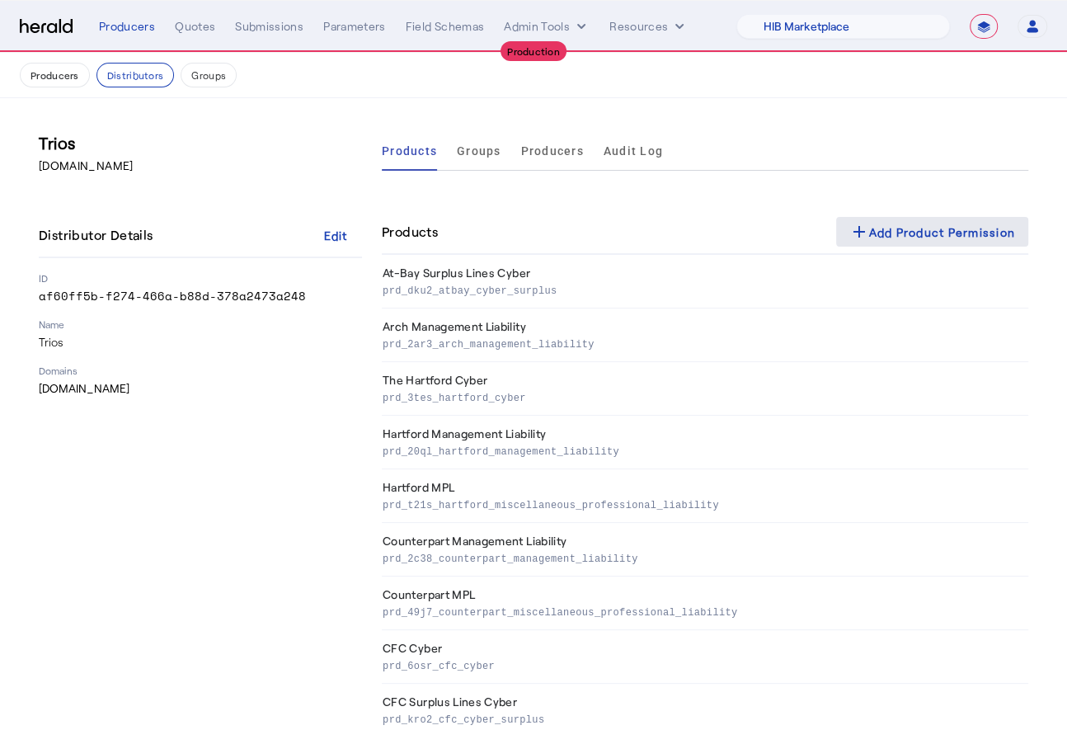
click at [943, 228] on div "add Add Product Permission" at bounding box center [932, 232] width 167 height 20
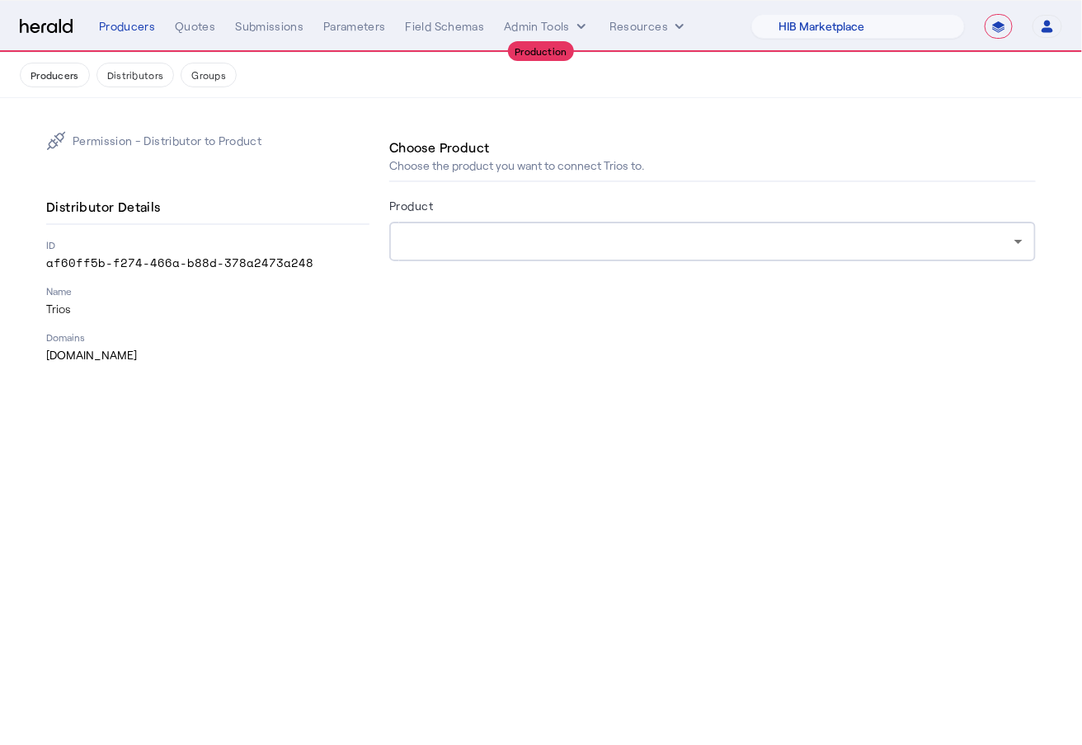
click at [792, 247] on div at bounding box center [708, 242] width 612 height 20
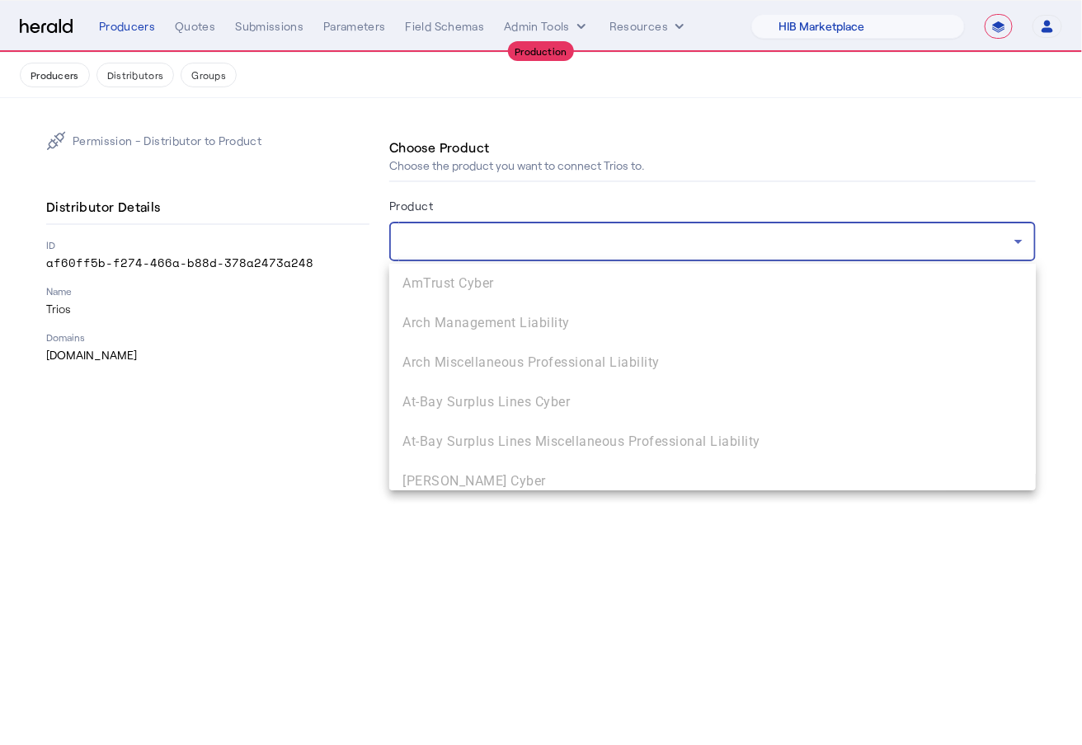
scroll to position [722, 0]
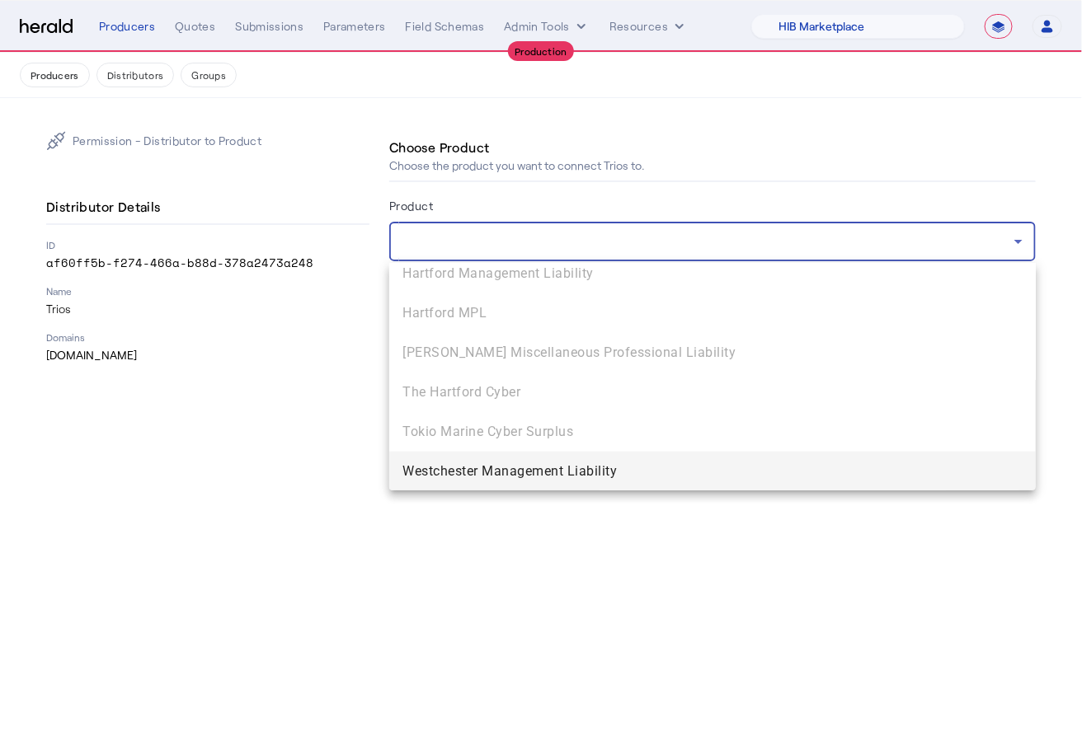
click at [580, 470] on span "Westchester Management Liability" at bounding box center [712, 472] width 620 height 20
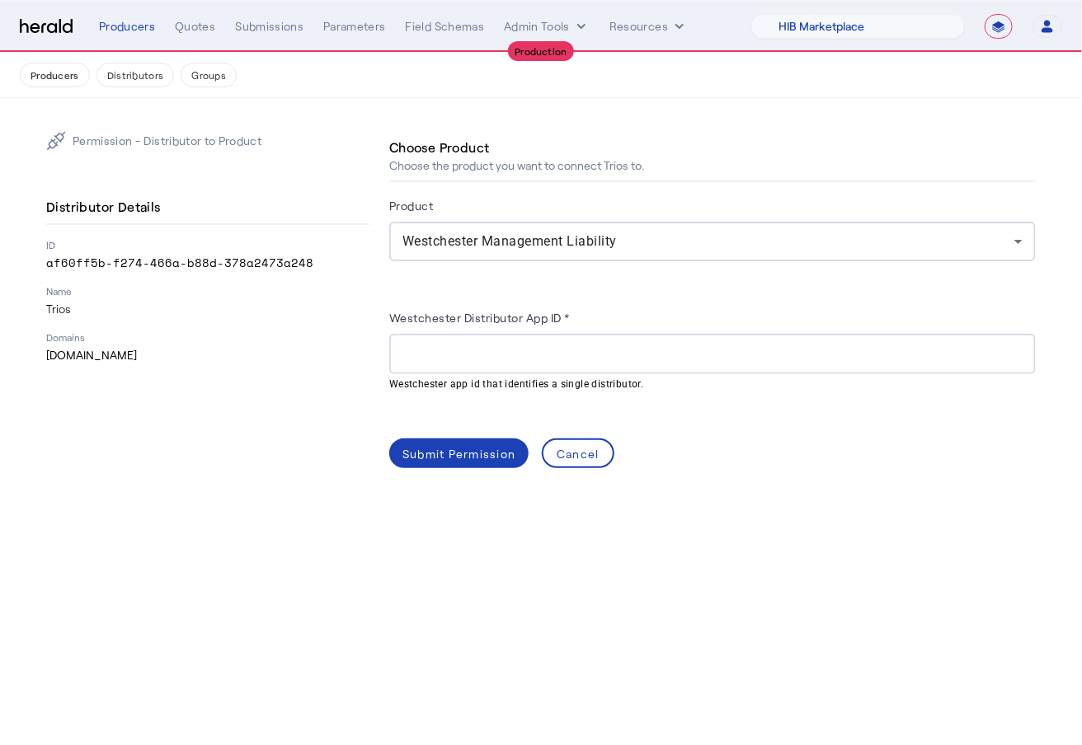
click at [665, 393] on div "Westchester Distributor App ID * Westchester app id that identifies a single di…" at bounding box center [712, 350] width 646 height 138
click at [466, 362] on input "Westchester Distributor App ID *" at bounding box center [712, 355] width 620 height 20
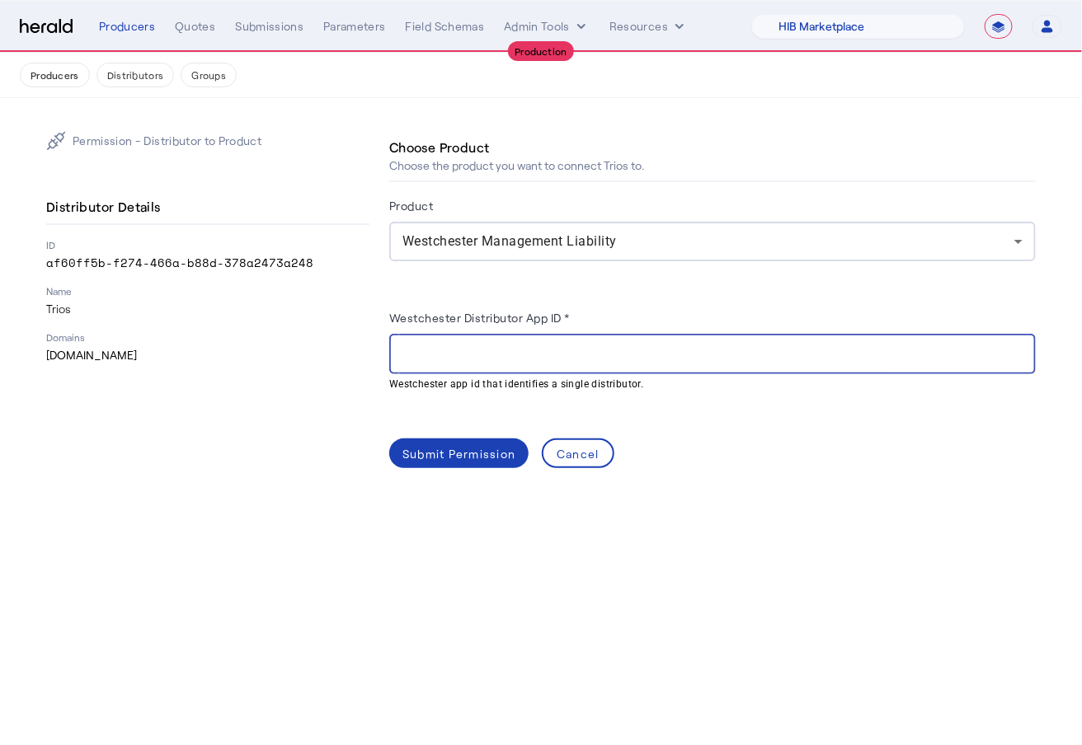
paste input "**********"
click at [402, 354] on input "**********" at bounding box center [712, 355] width 620 height 20
type input "**********"
click at [739, 304] on div "**********" at bounding box center [712, 350] width 646 height 138
click at [717, 350] on input "**********" at bounding box center [712, 355] width 620 height 20
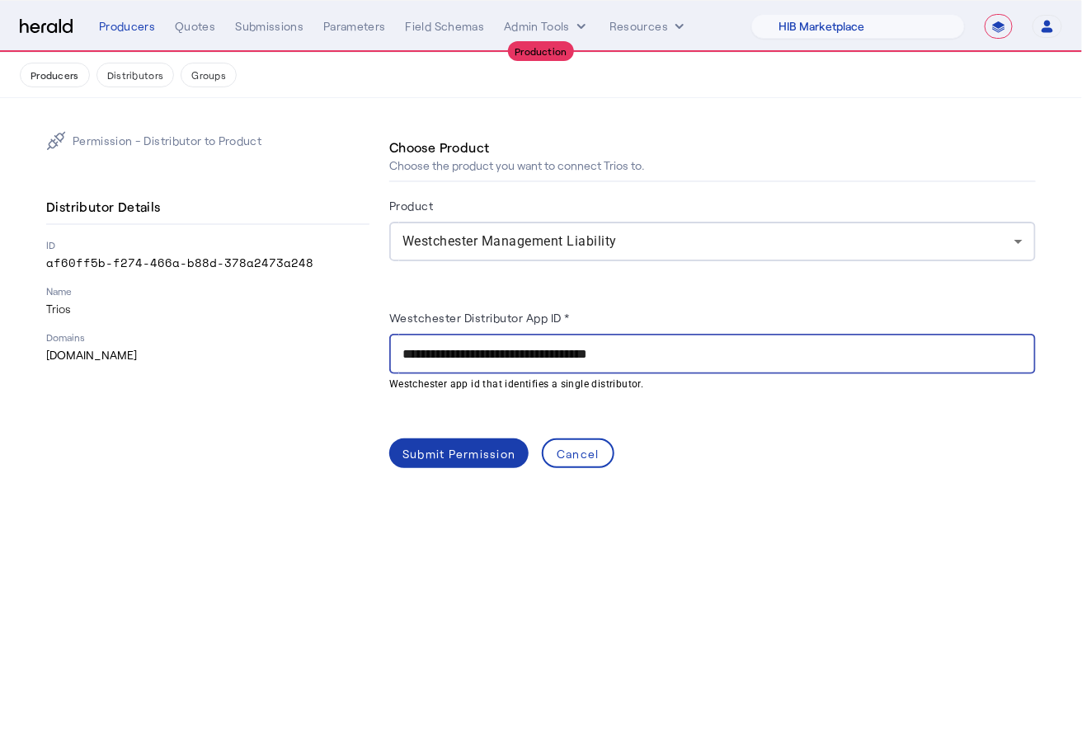
click at [471, 453] on div "Submit Permission" at bounding box center [458, 453] width 113 height 17
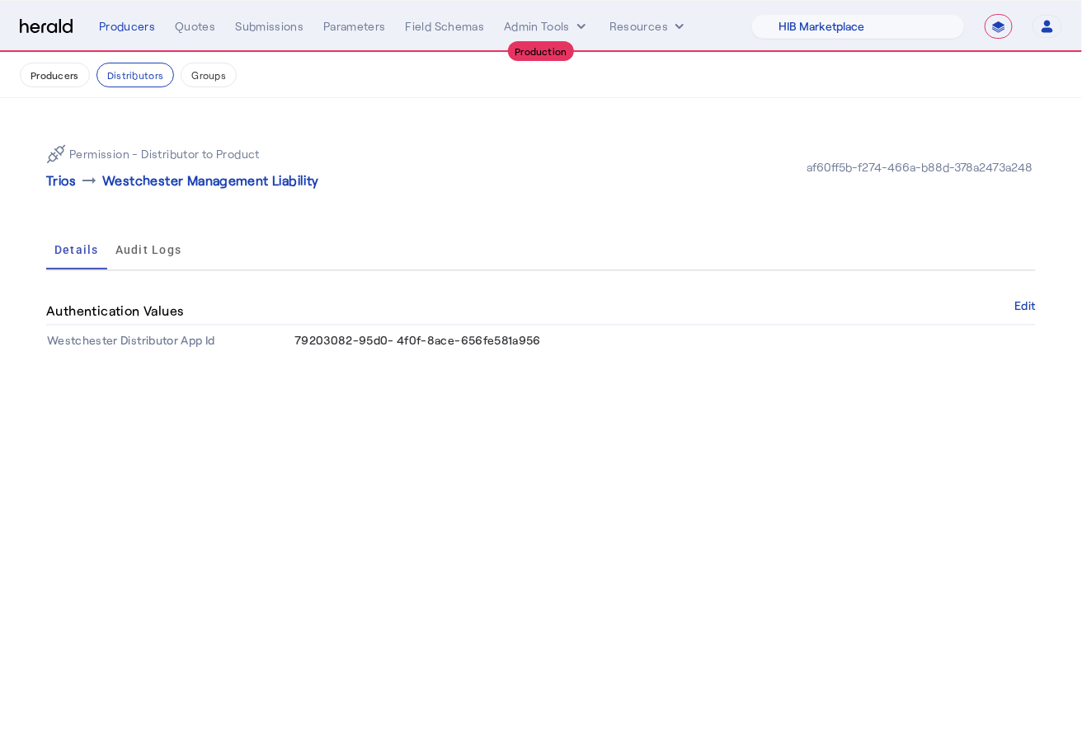
click at [266, 472] on body "**********" at bounding box center [541, 372] width 1082 height 745
click at [208, 63] on button "Groups" at bounding box center [209, 75] width 56 height 25
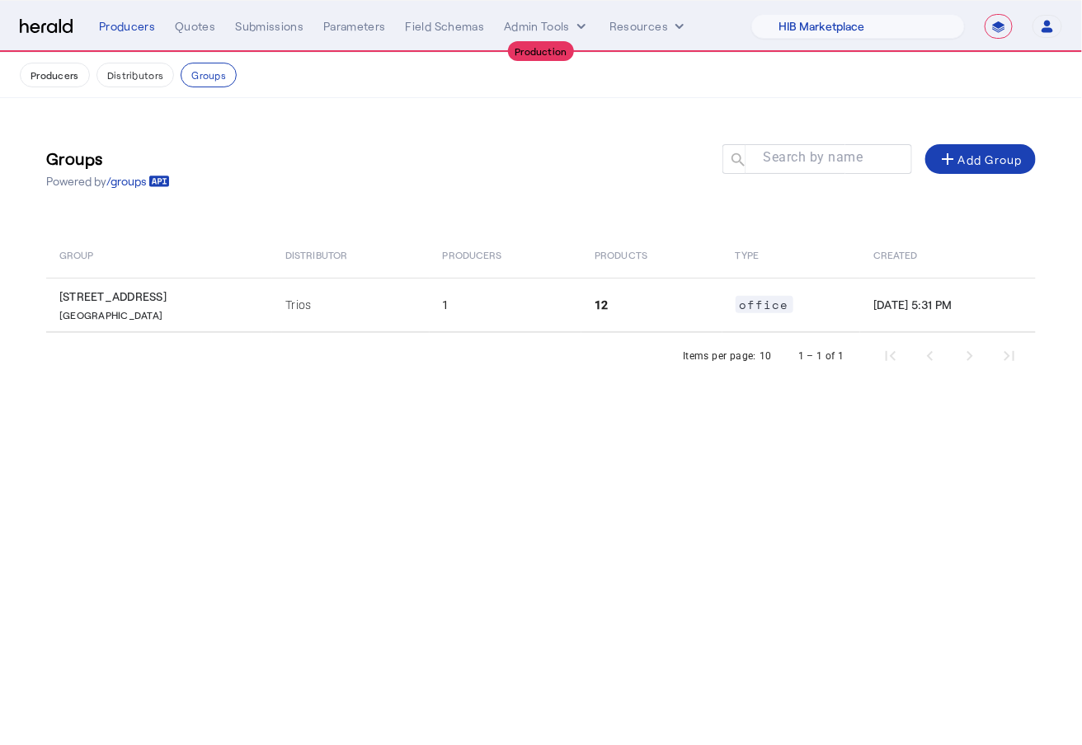
click at [458, 517] on body "**********" at bounding box center [541, 372] width 1082 height 745
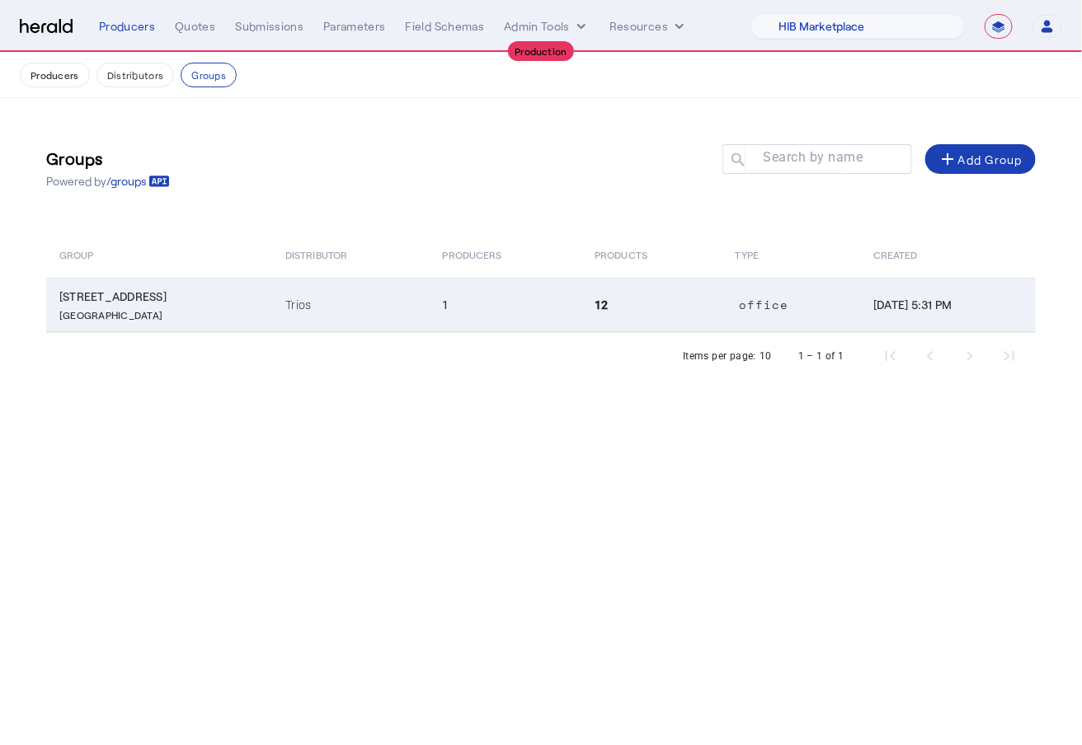
click at [486, 298] on td "1" at bounding box center [506, 305] width 153 height 54
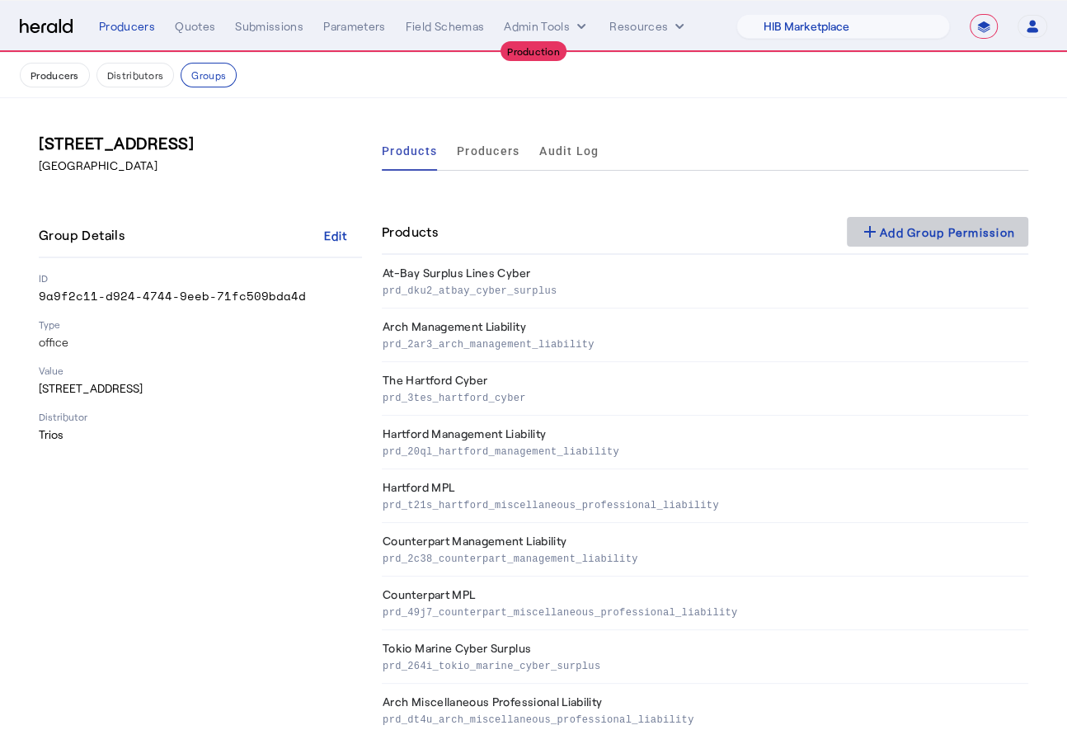
click at [924, 237] on div "add Add Group Permission" at bounding box center [937, 232] width 155 height 20
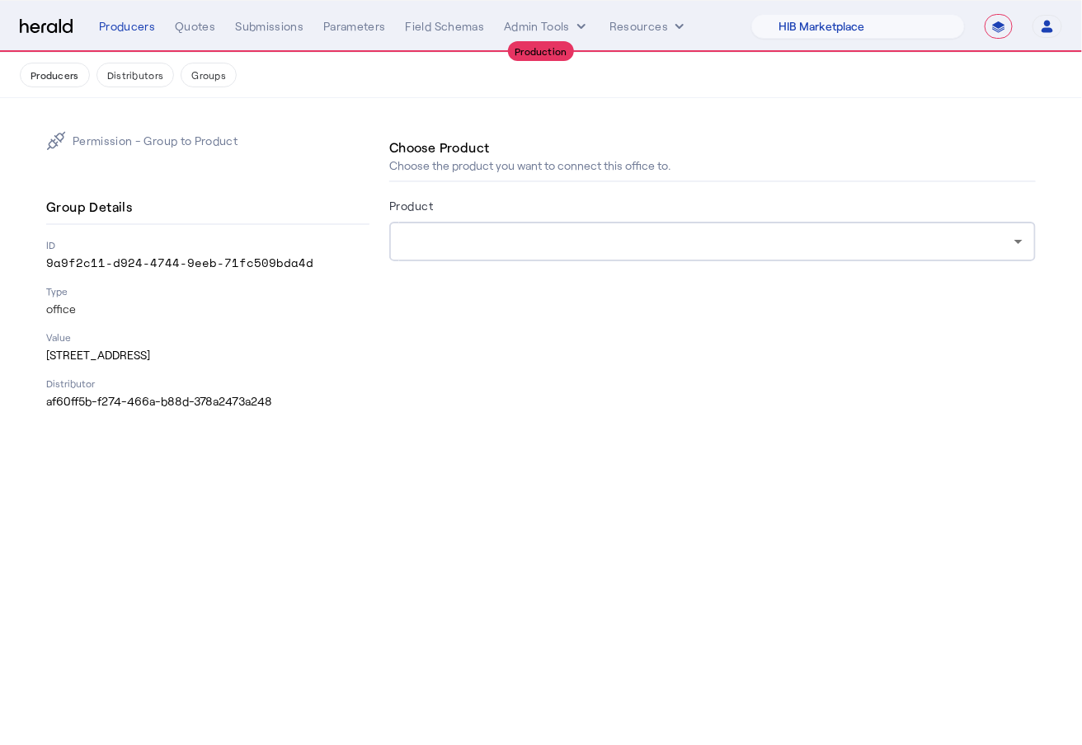
click at [609, 258] on div at bounding box center [712, 242] width 620 height 40
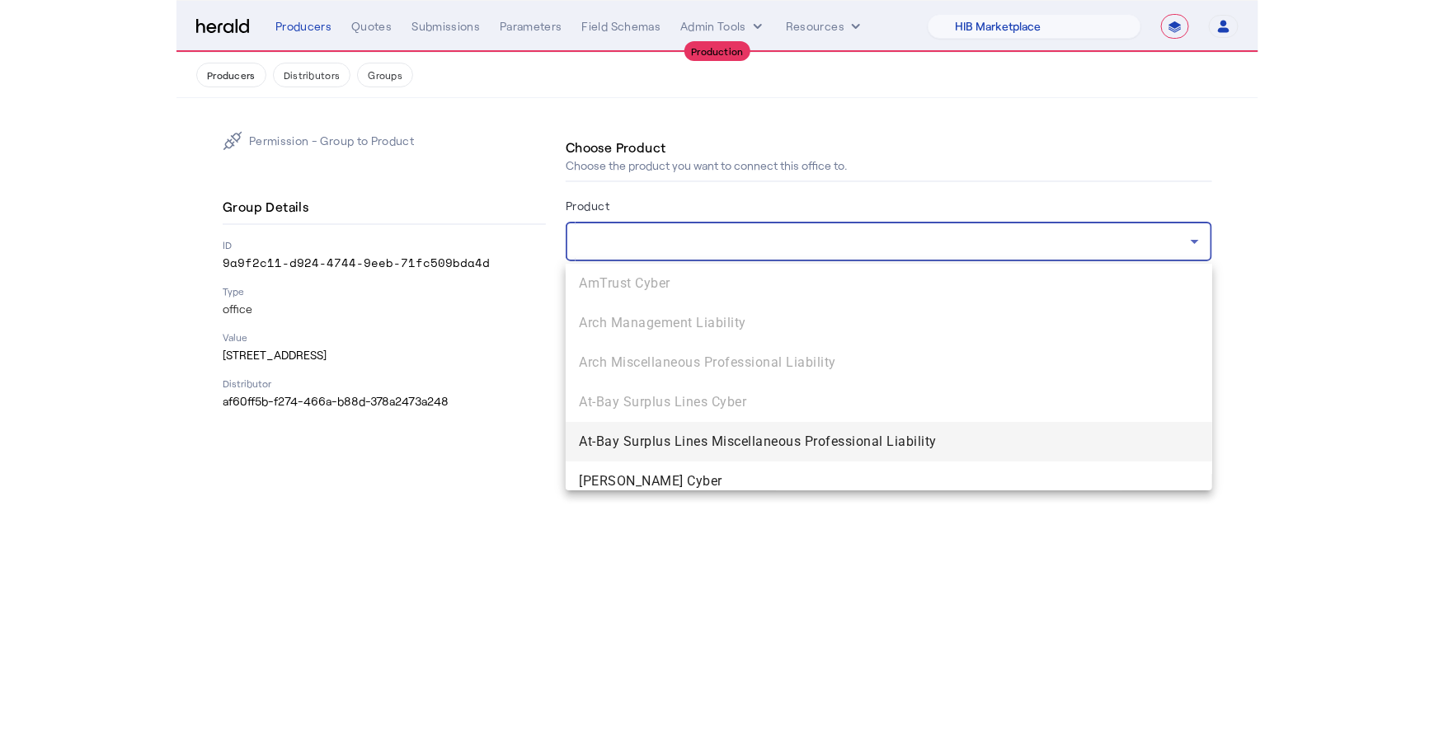
scroll to position [722, 0]
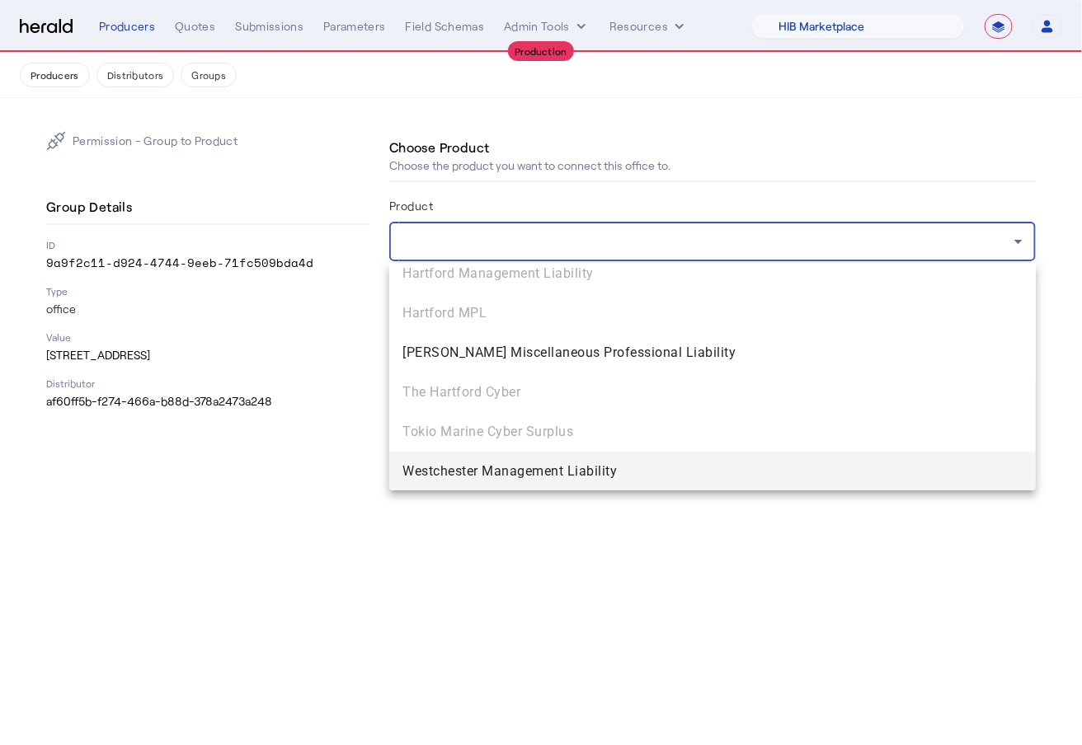
click at [679, 463] on span "Westchester Management Liability" at bounding box center [712, 472] width 620 height 20
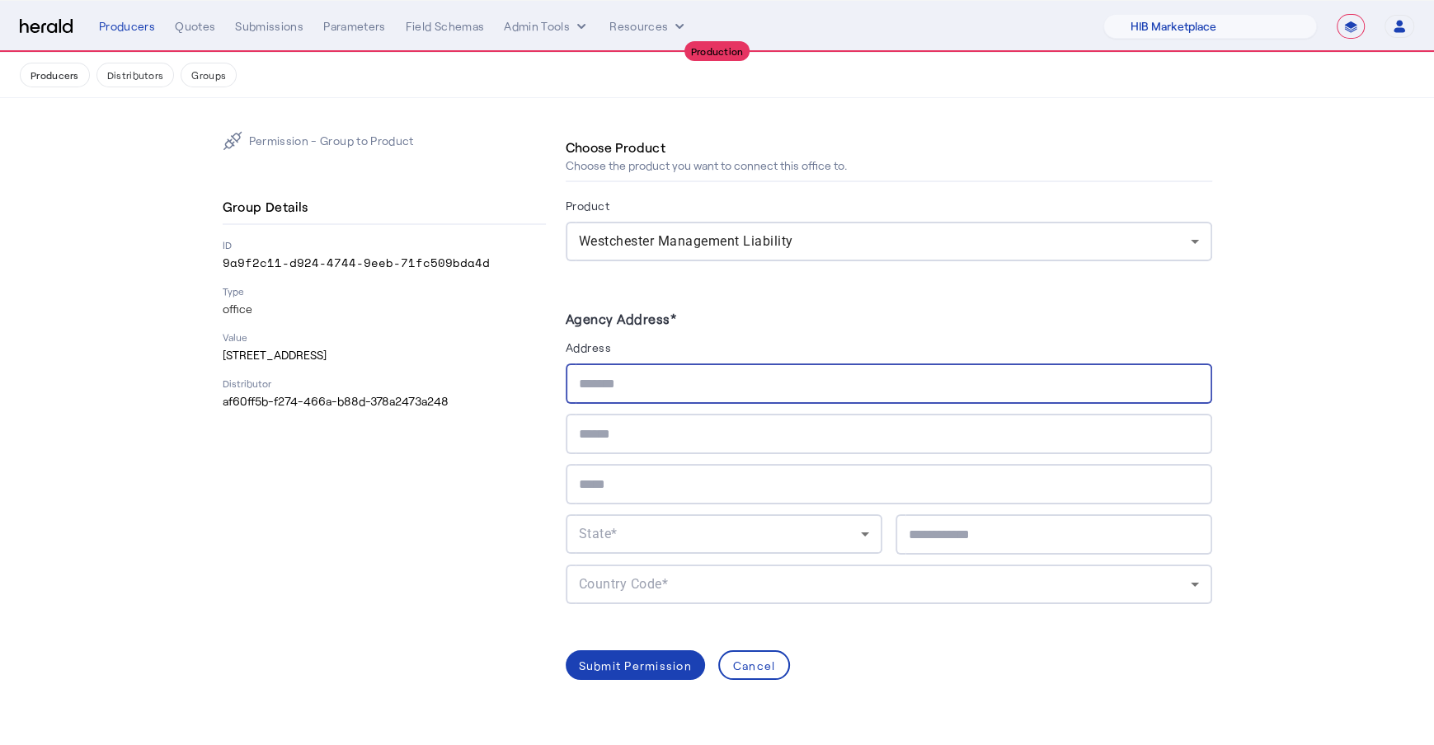
click at [672, 377] on input "text" at bounding box center [889, 384] width 620 height 20
paste input "**********"
type input "**********"
click at [629, 468] on div at bounding box center [889, 484] width 620 height 40
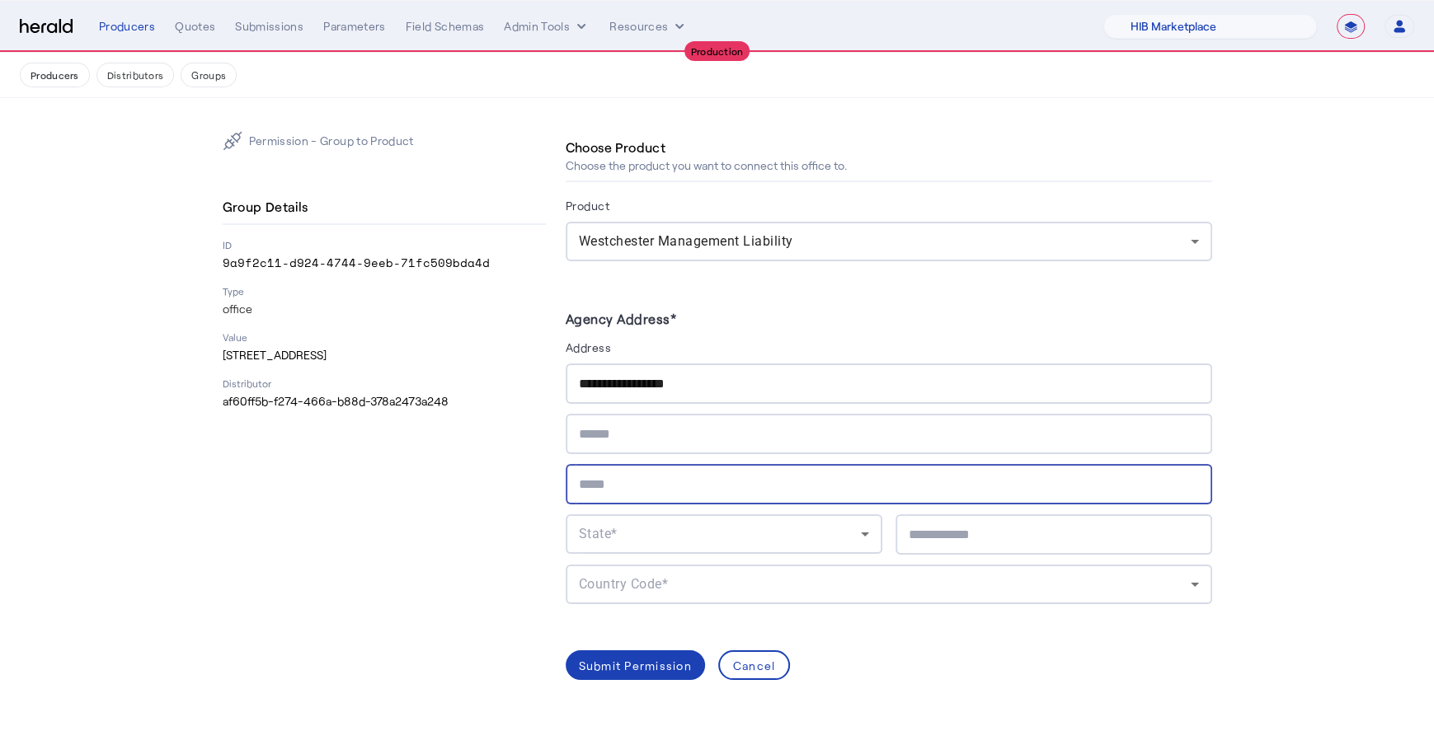
paste input "**********"
type input "**********"
click at [676, 531] on div "State*" at bounding box center [720, 534] width 282 height 20
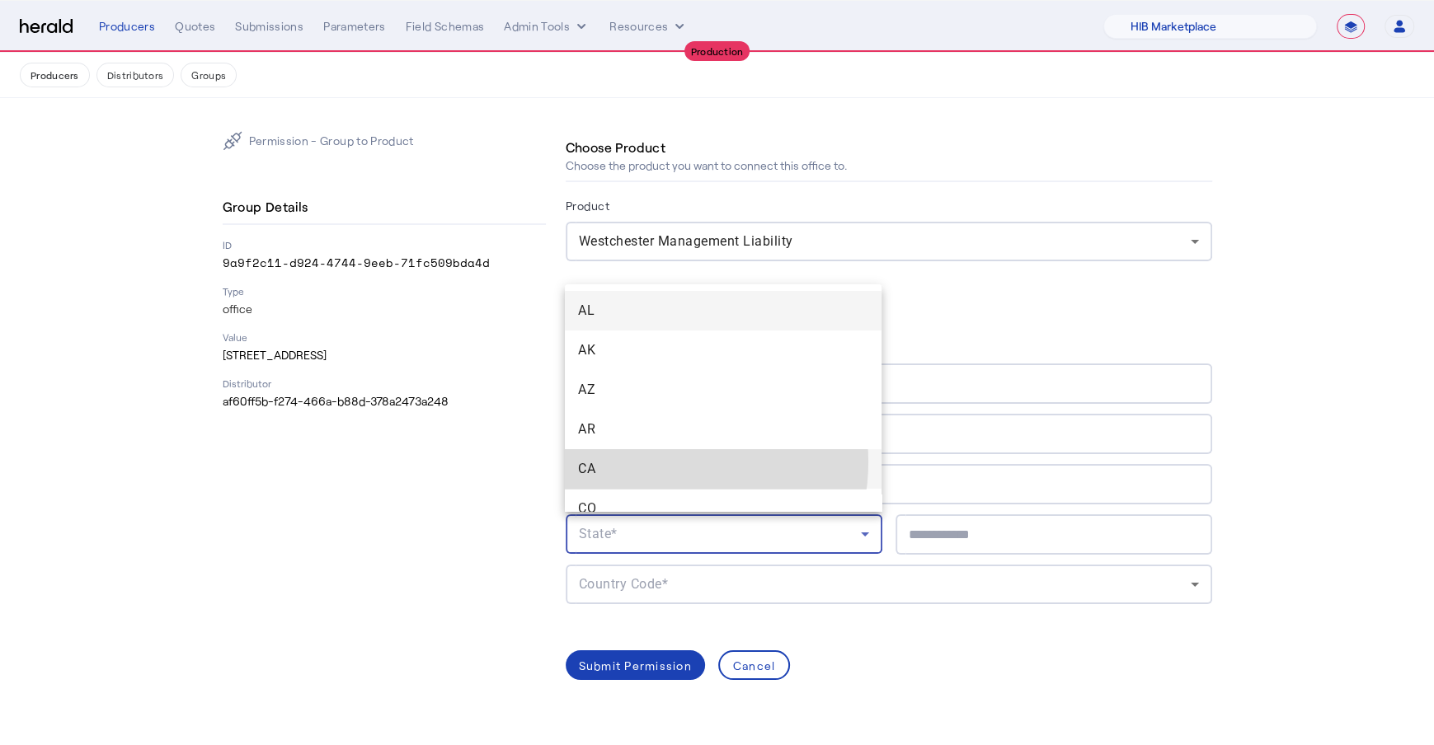
click at [656, 462] on span "CA" at bounding box center [723, 469] width 290 height 20
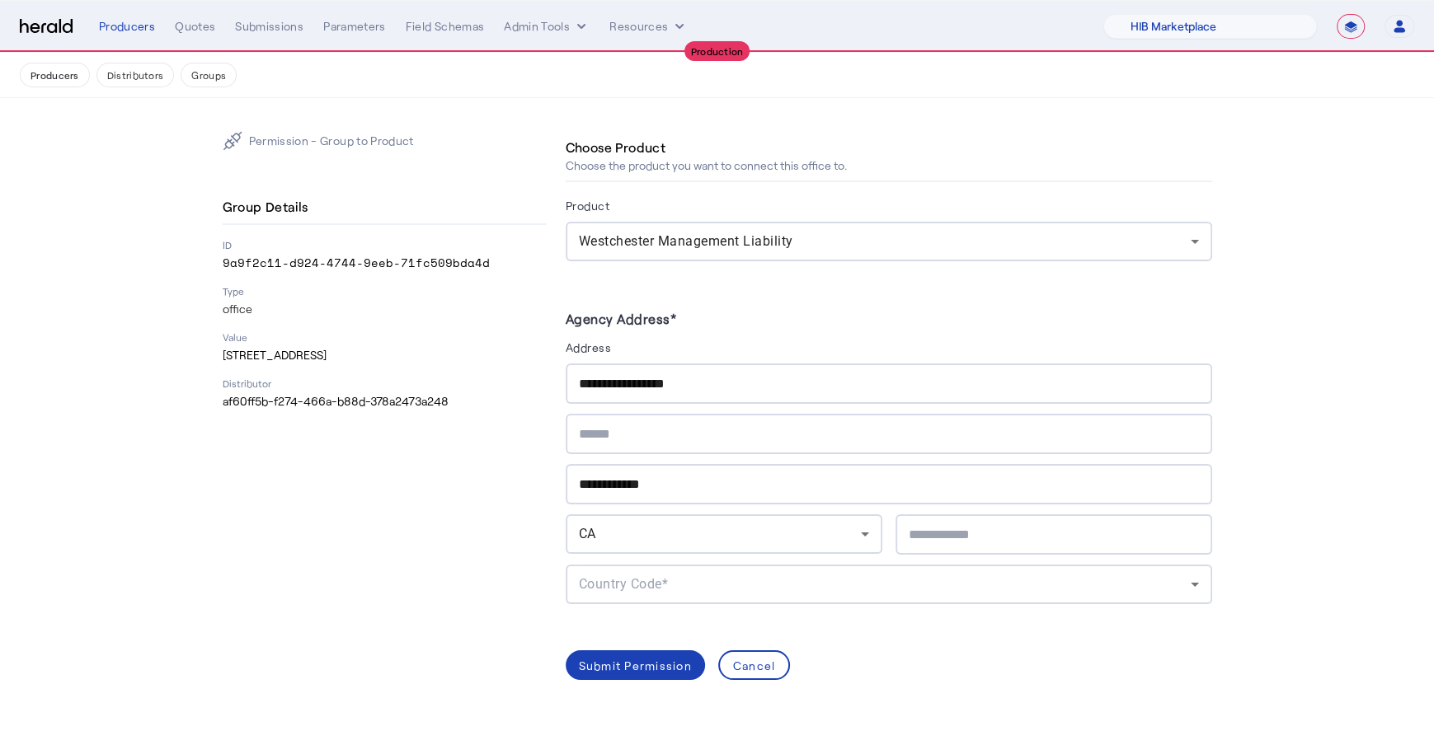
click at [981, 497] on div "**********" at bounding box center [889, 484] width 620 height 40
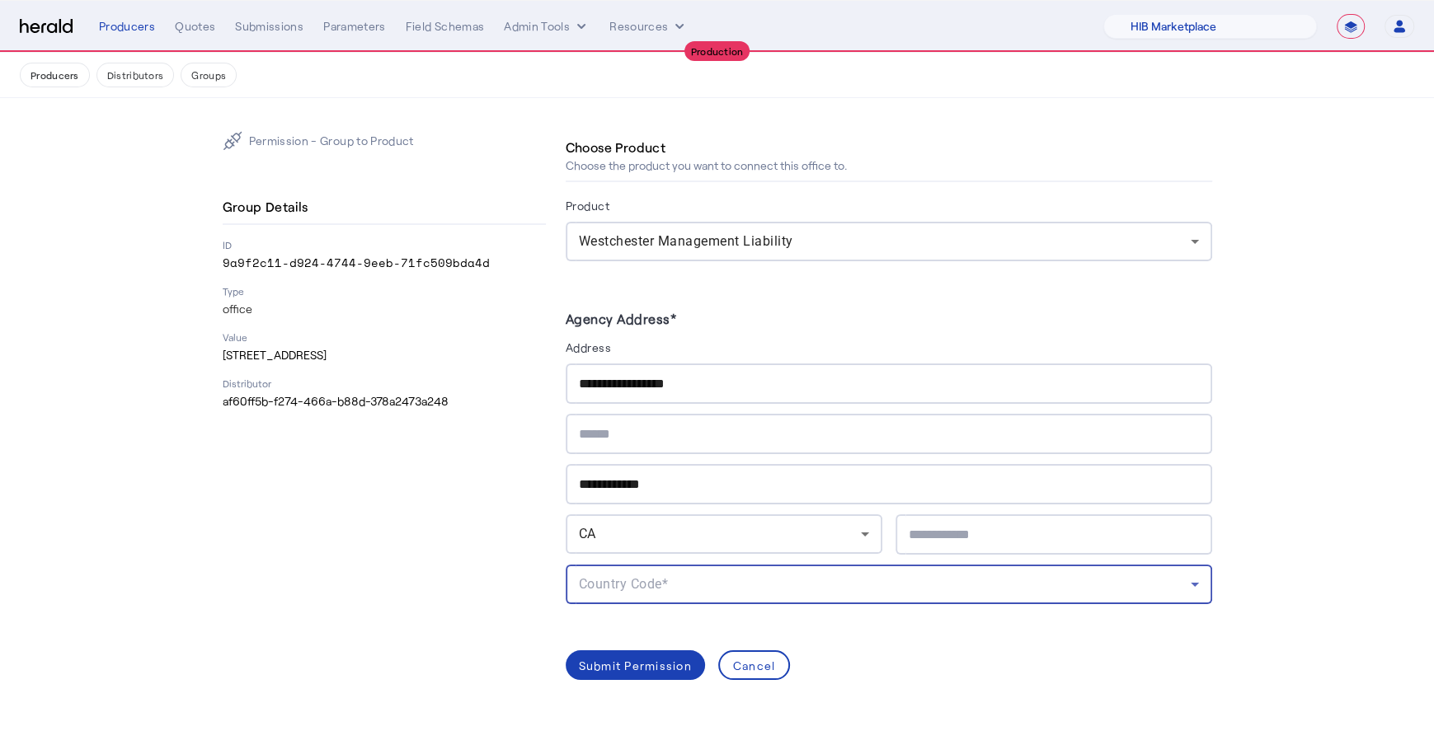
click at [1066, 585] on div "Country Code*" at bounding box center [885, 585] width 612 height 20
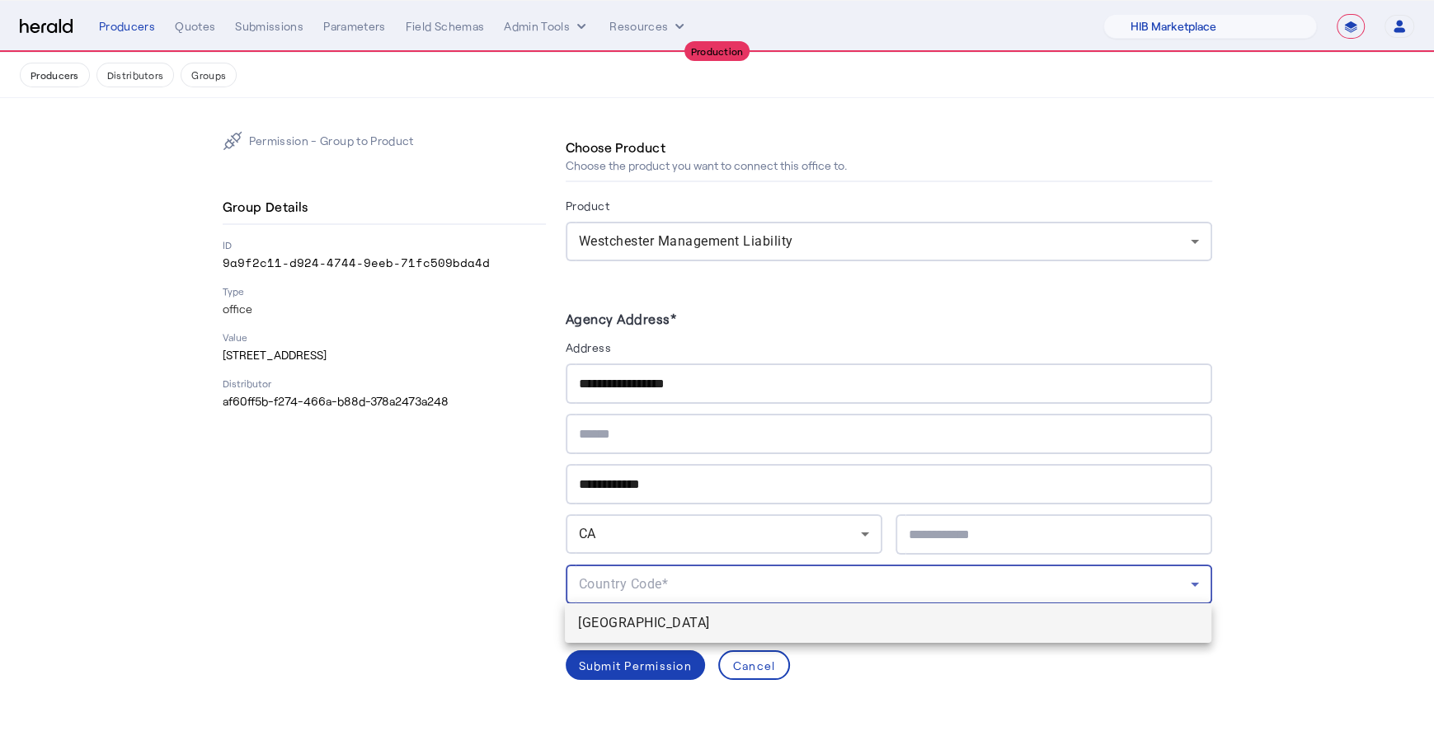
click at [912, 629] on span "[GEOGRAPHIC_DATA]" at bounding box center [888, 624] width 620 height 20
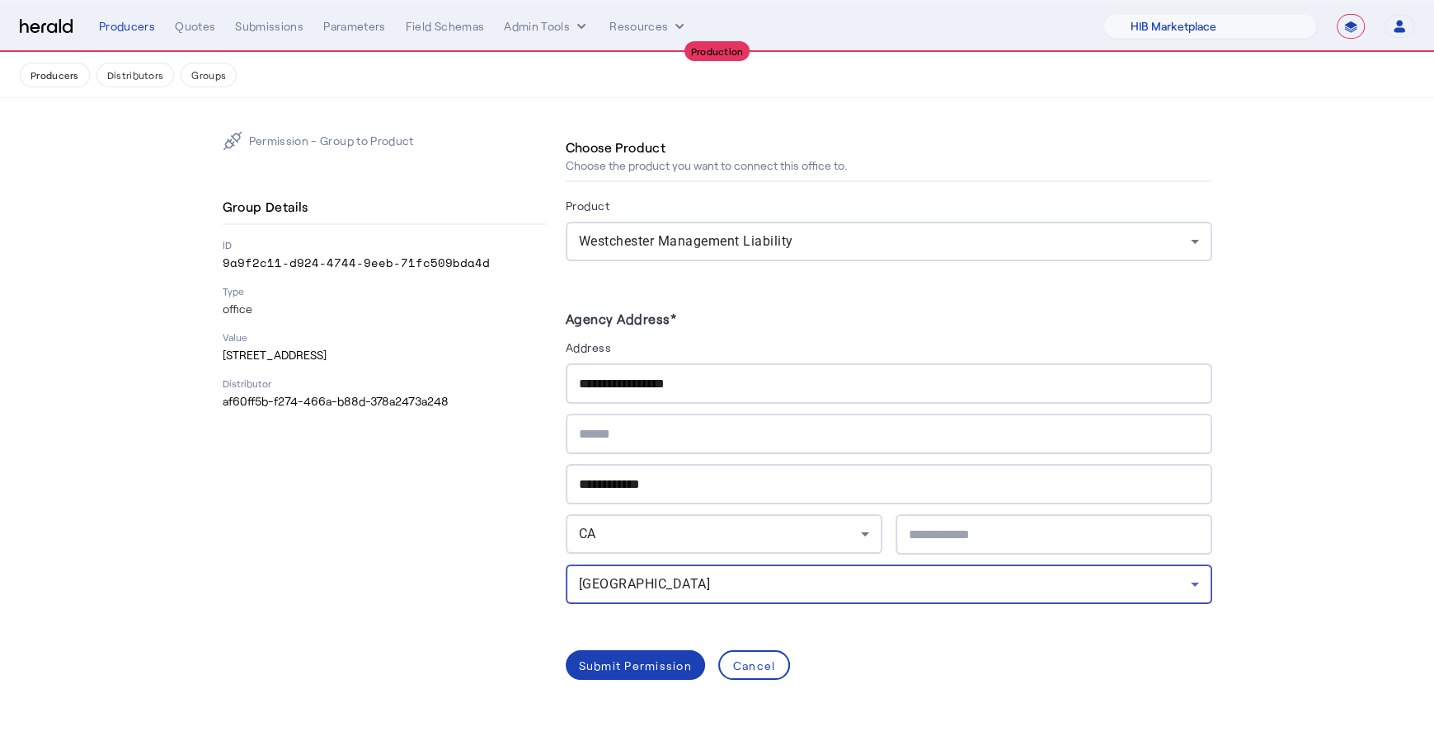
click at [1025, 519] on div at bounding box center [1054, 535] width 290 height 40
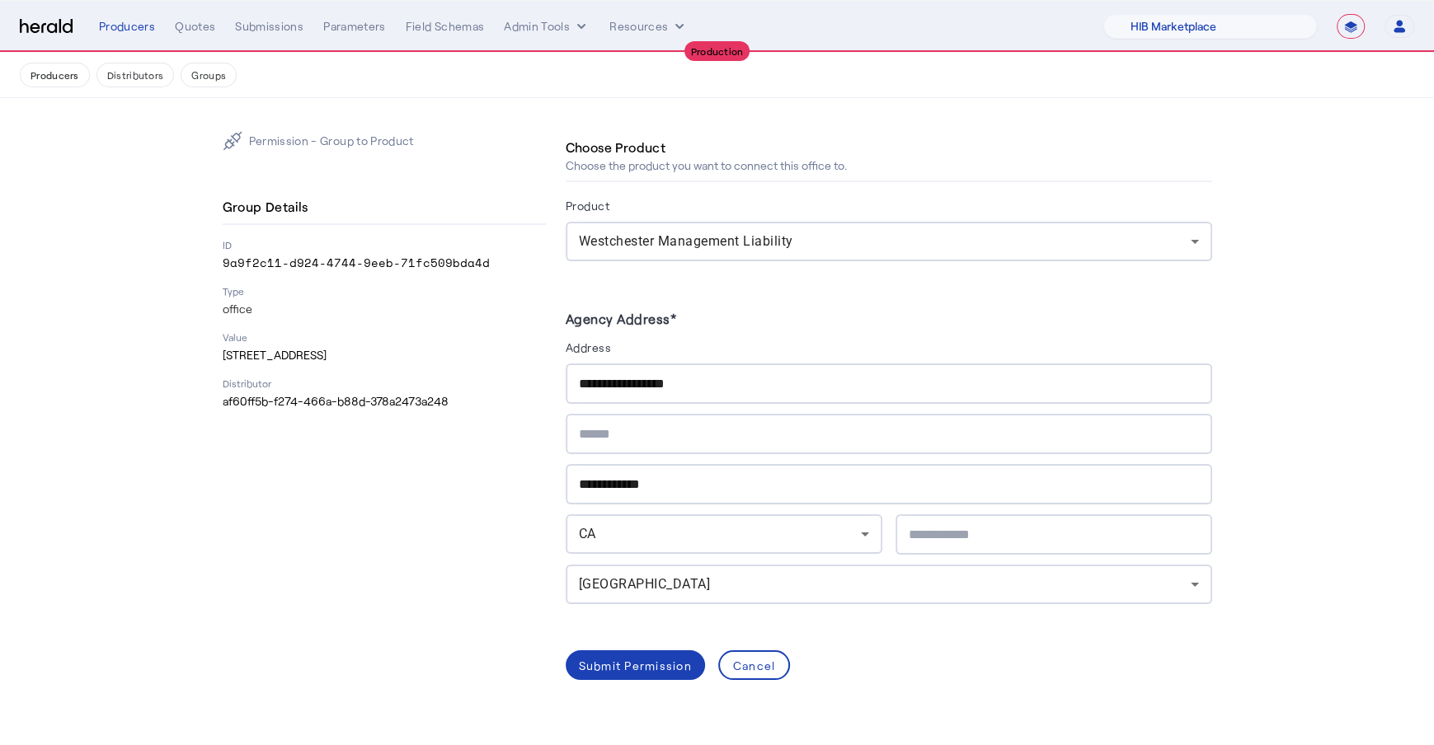
click at [436, 356] on p "1350 Carlback Ave, Walnut Creek CA, 94596" at bounding box center [384, 355] width 323 height 16
copy p "94596"
click at [1026, 539] on input "text" at bounding box center [1054, 535] width 290 height 20
paste input "*****"
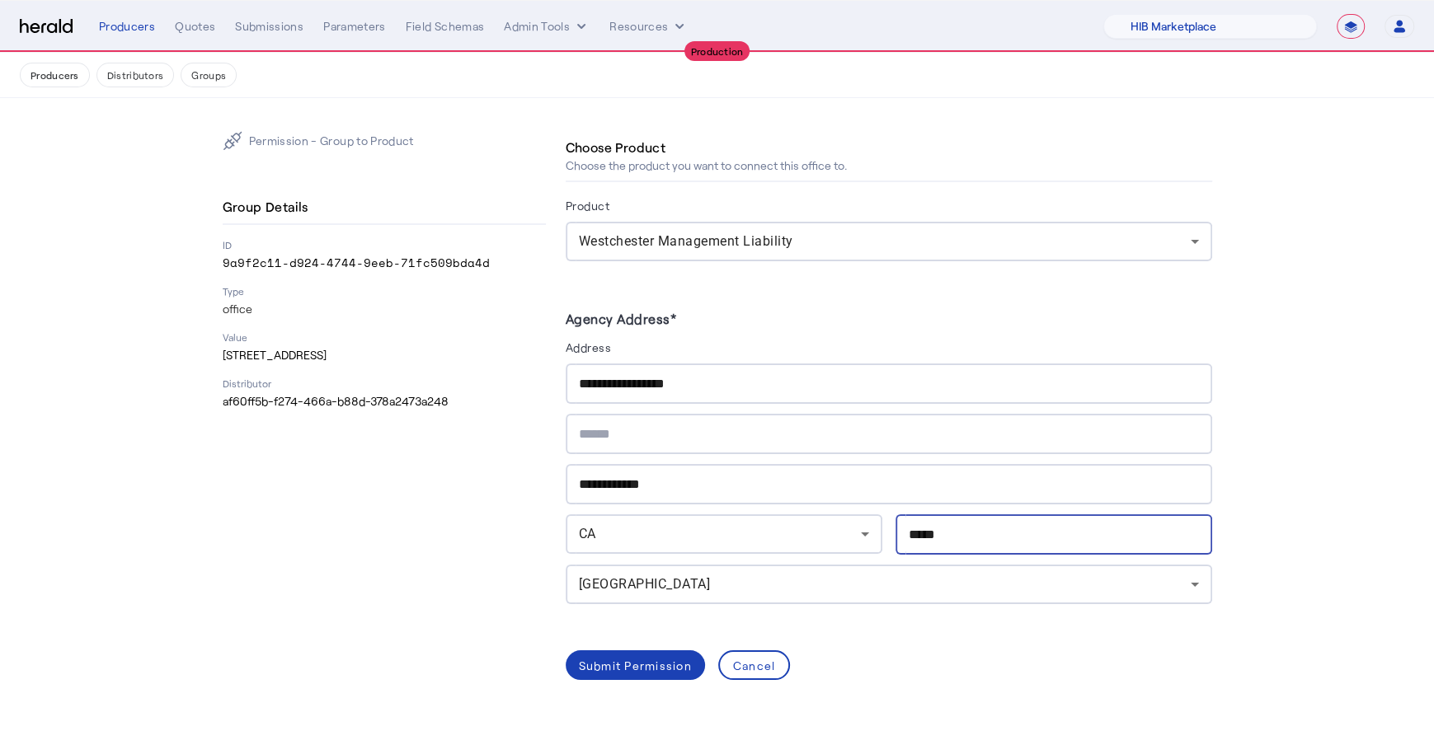
paste input "******"
type input "*****"
click at [632, 661] on div "Submit Permission" at bounding box center [635, 665] width 113 height 17
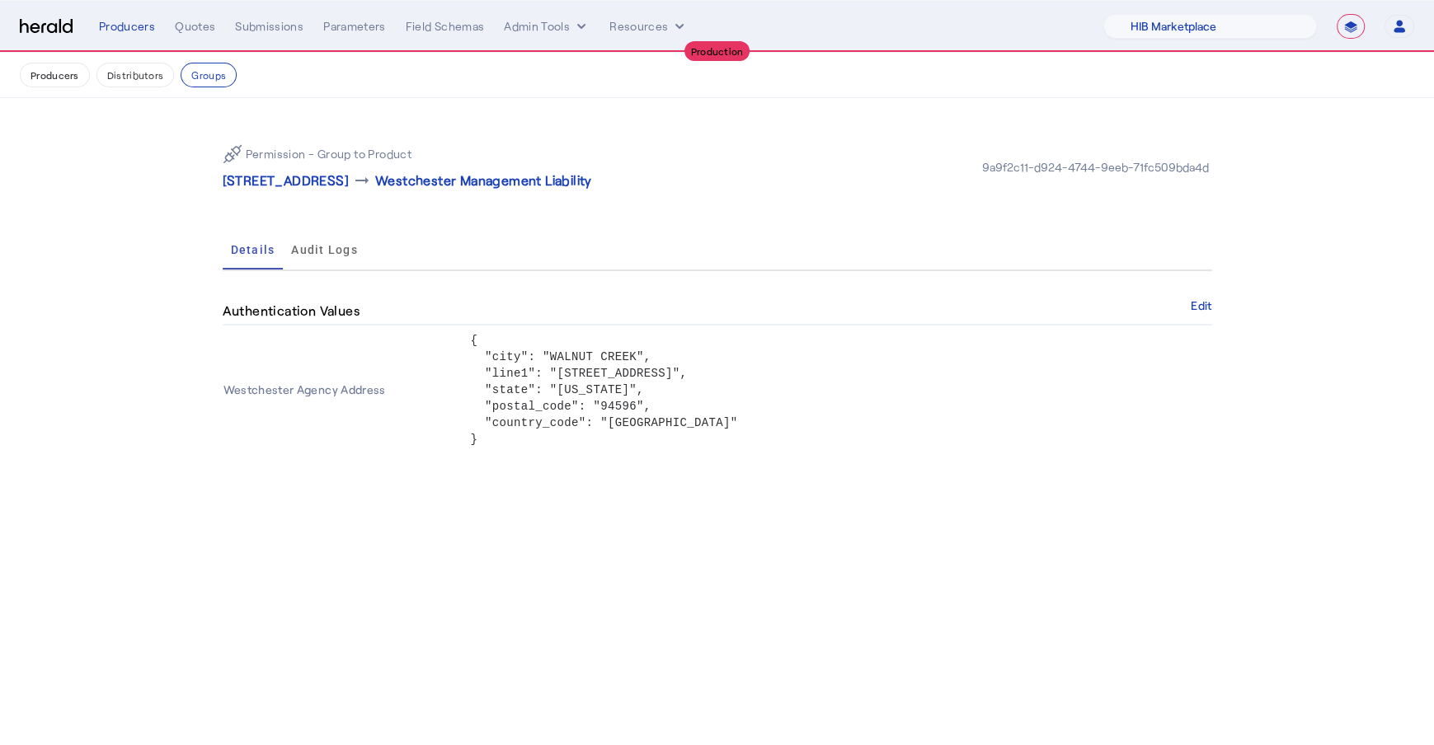
click at [530, 557] on body "**********" at bounding box center [717, 372] width 1434 height 745
click at [68, 73] on button "Producers" at bounding box center [55, 75] width 70 height 25
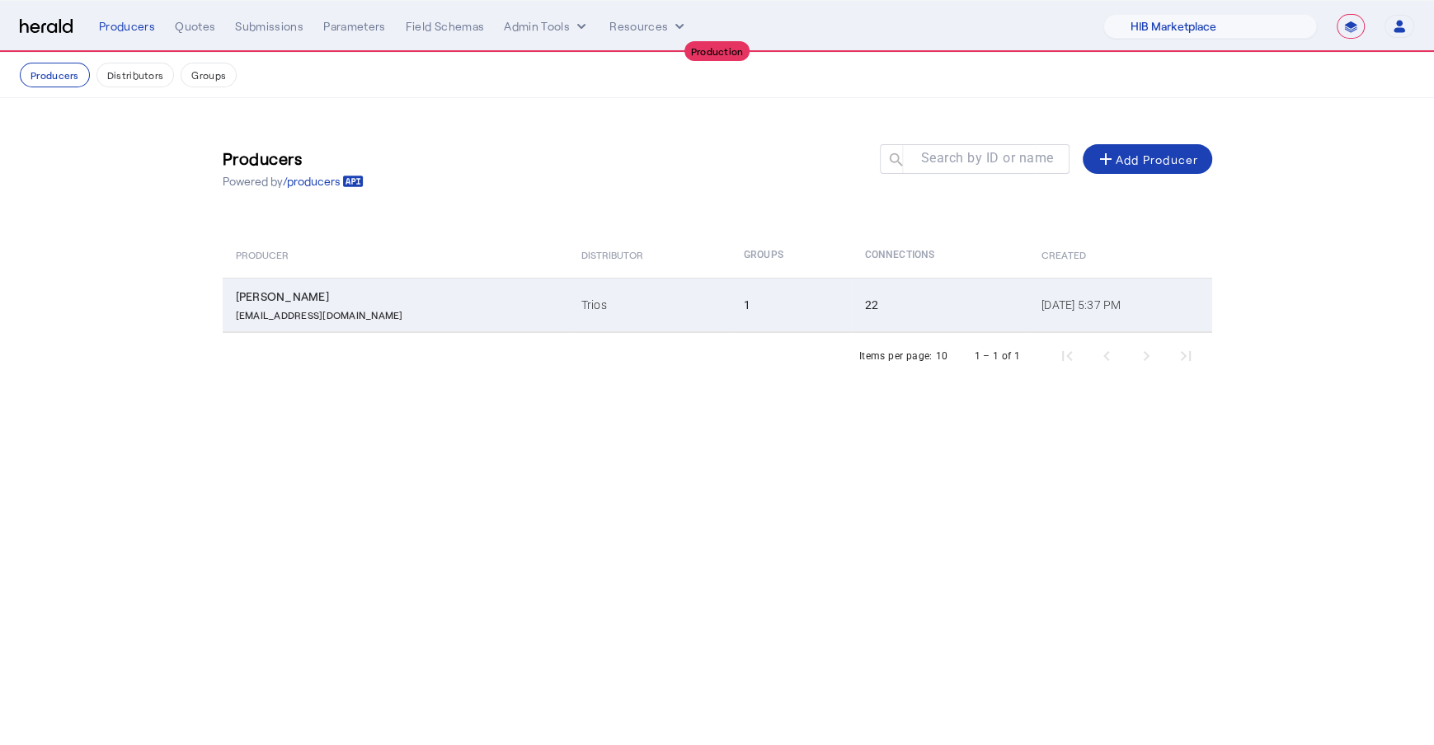
click at [588, 309] on td "Trios" at bounding box center [649, 305] width 162 height 54
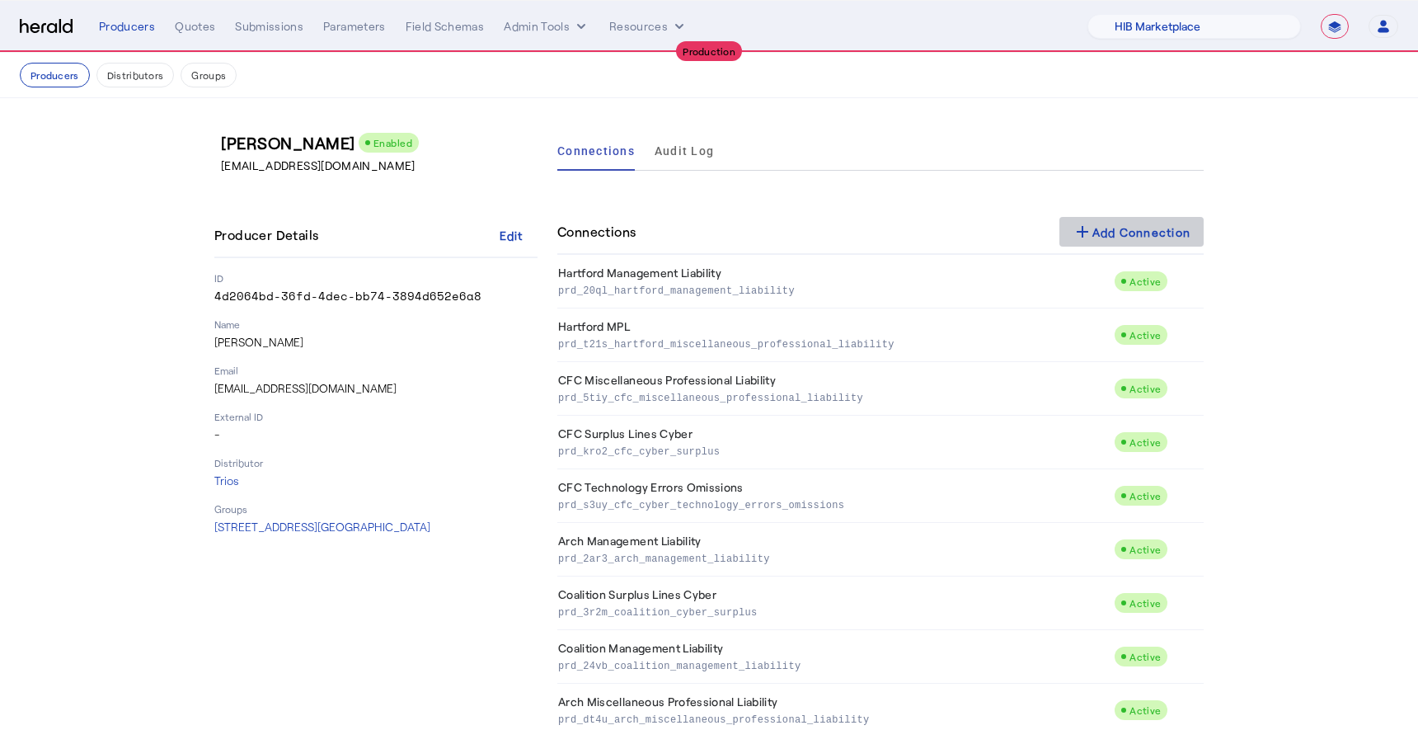
click at [1066, 216] on span at bounding box center [1132, 232] width 145 height 40
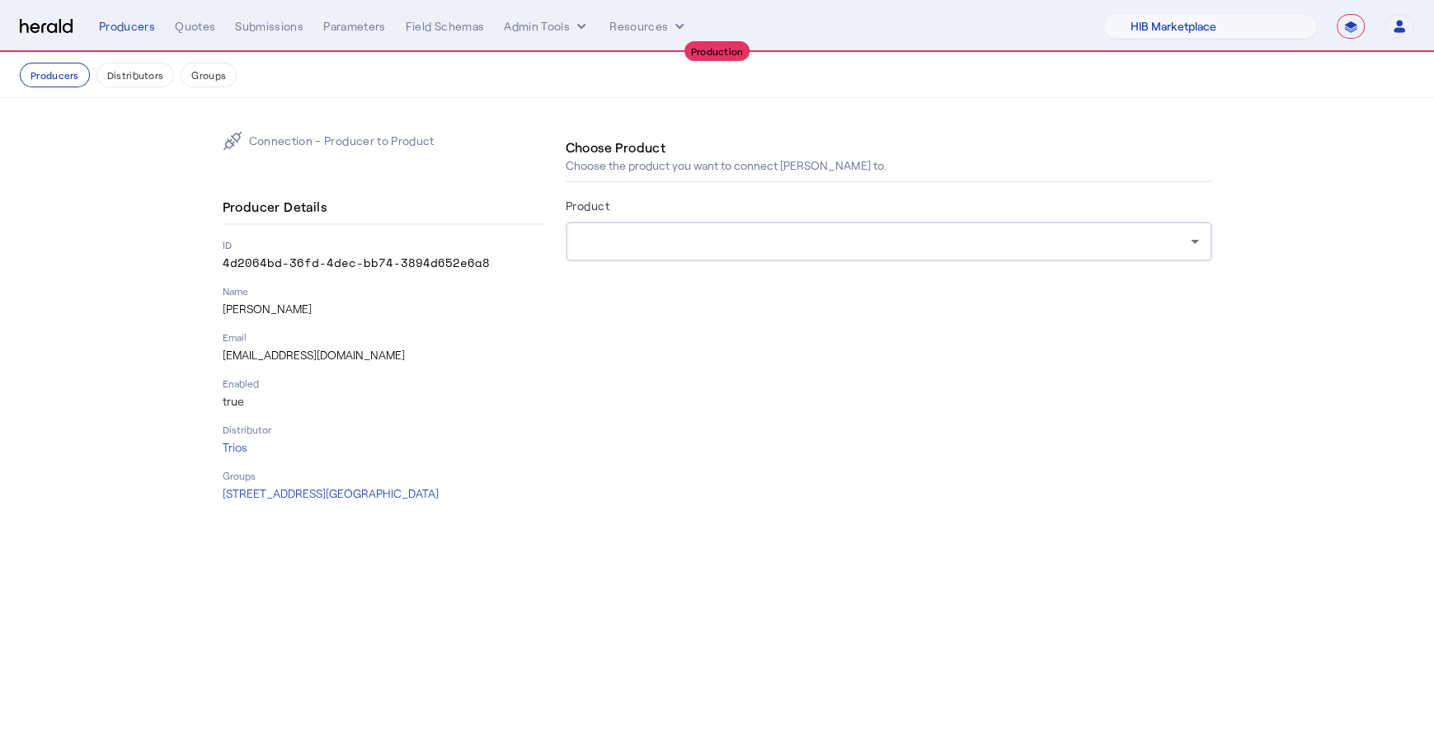
click at [833, 237] on div at bounding box center [885, 242] width 612 height 20
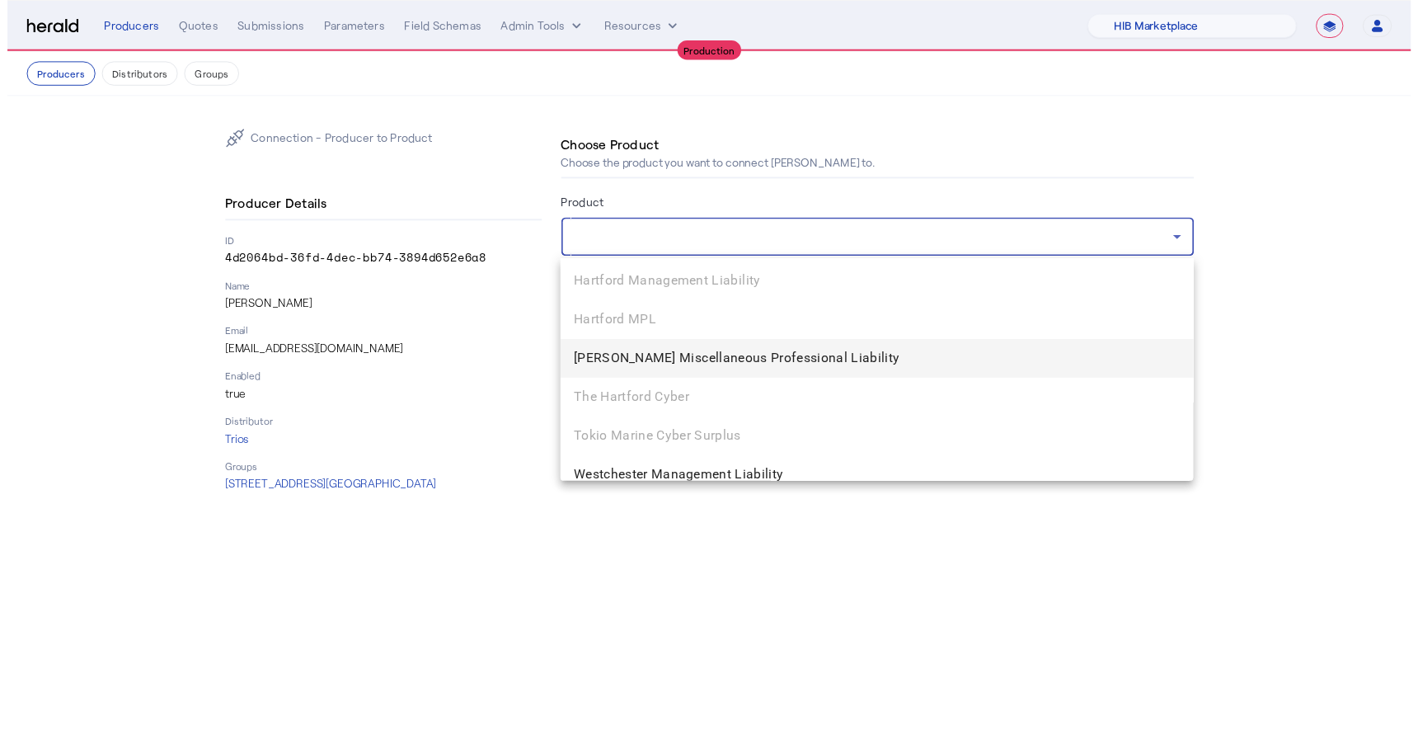
scroll to position [722, 0]
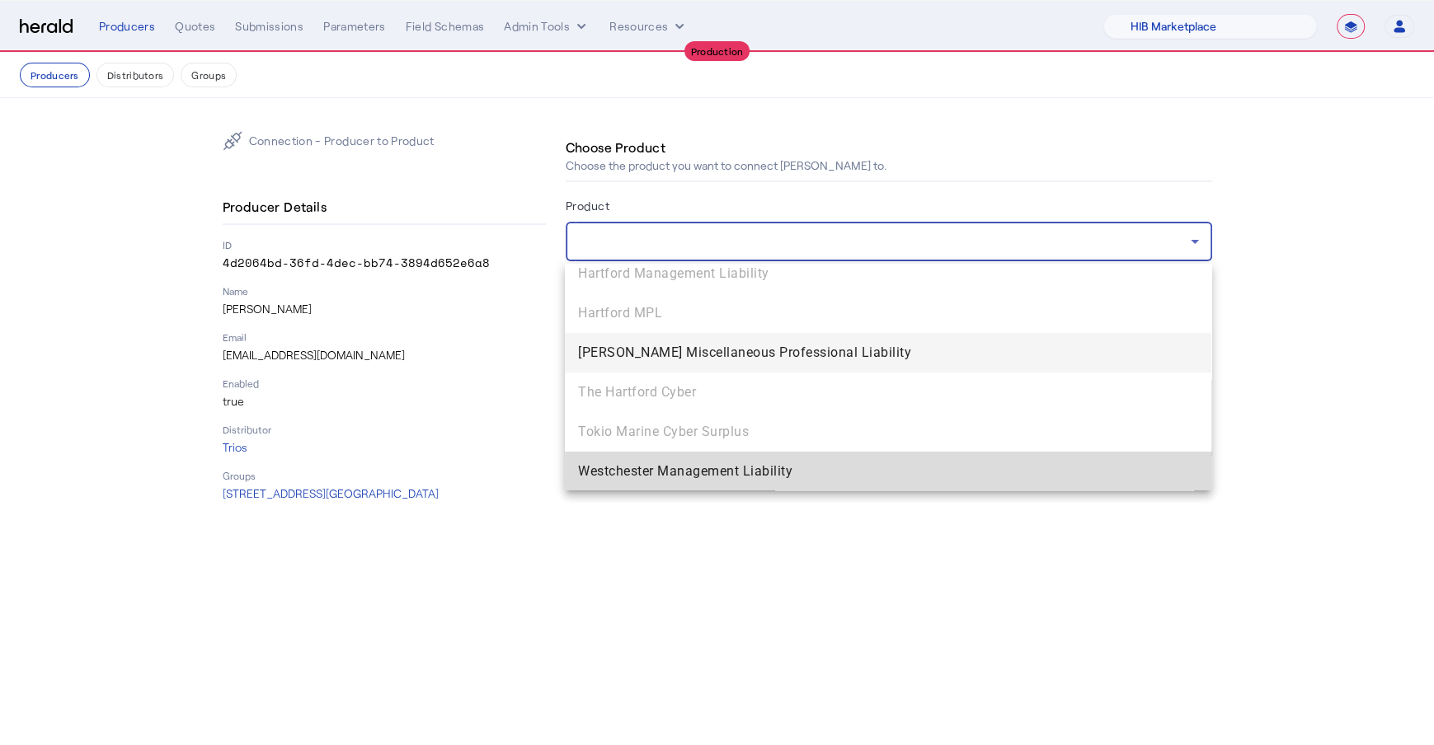
click at [1009, 481] on mat-option "Westchester Management Liability" at bounding box center [888, 472] width 646 height 40
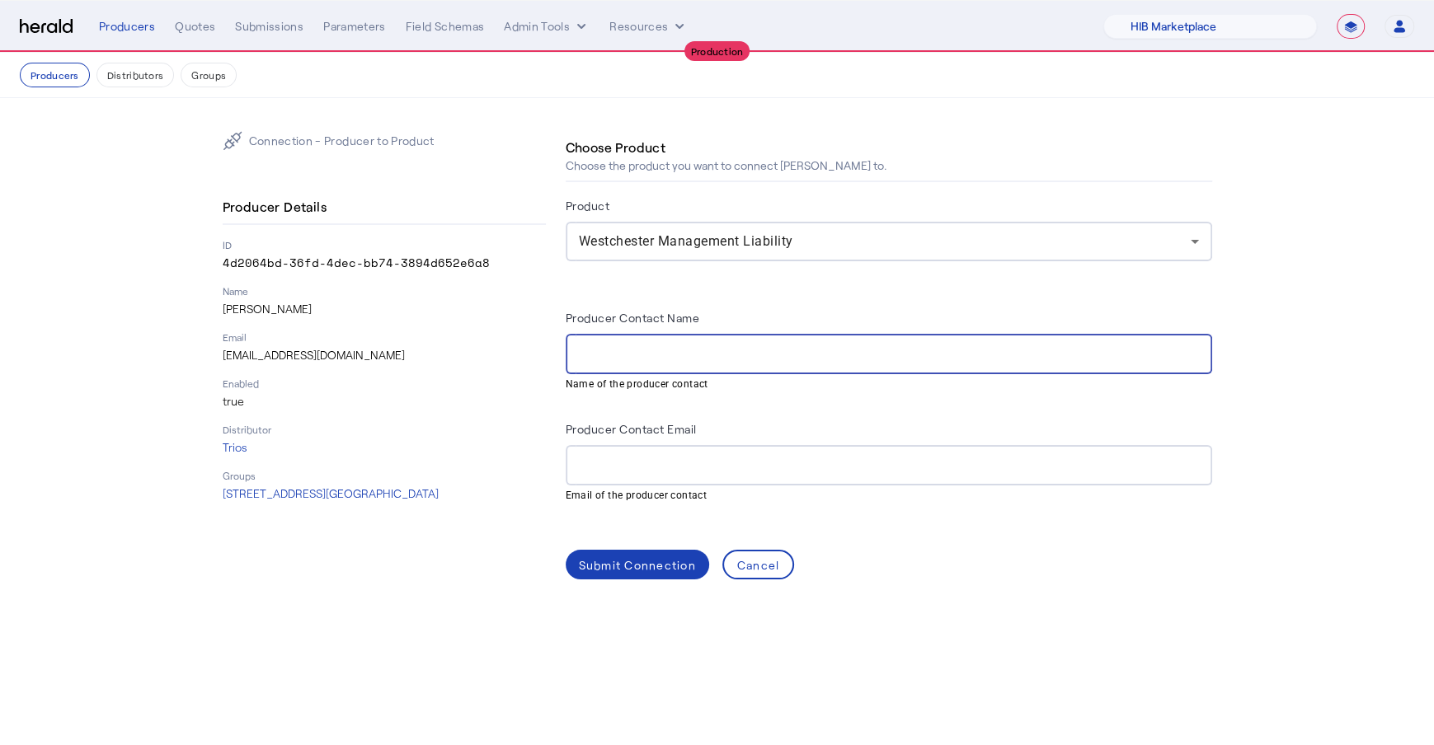
click at [706, 354] on input "Producer Contact Name" at bounding box center [889, 355] width 620 height 20
type input "**********"
type input "*"
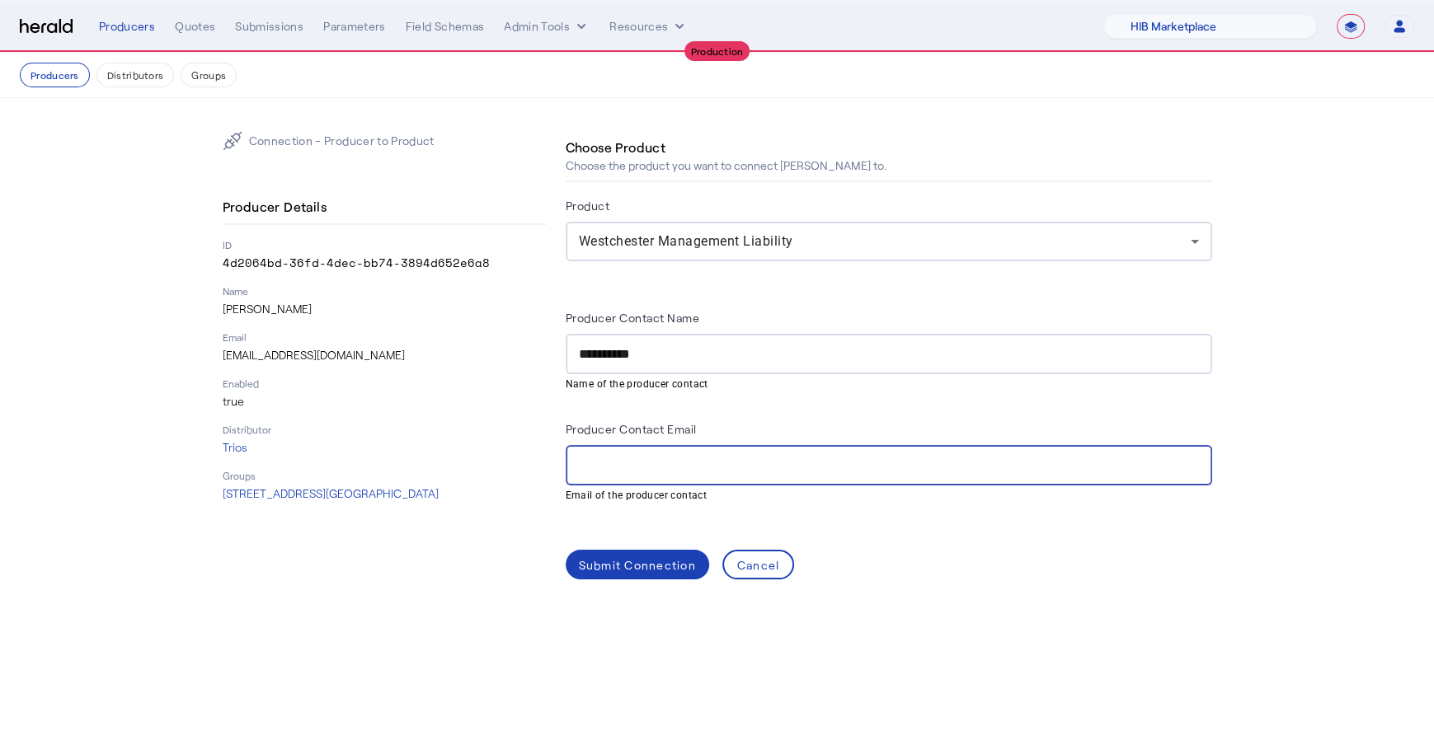
click at [301, 355] on p "rapgar@trios-ins.com" at bounding box center [384, 355] width 323 height 16
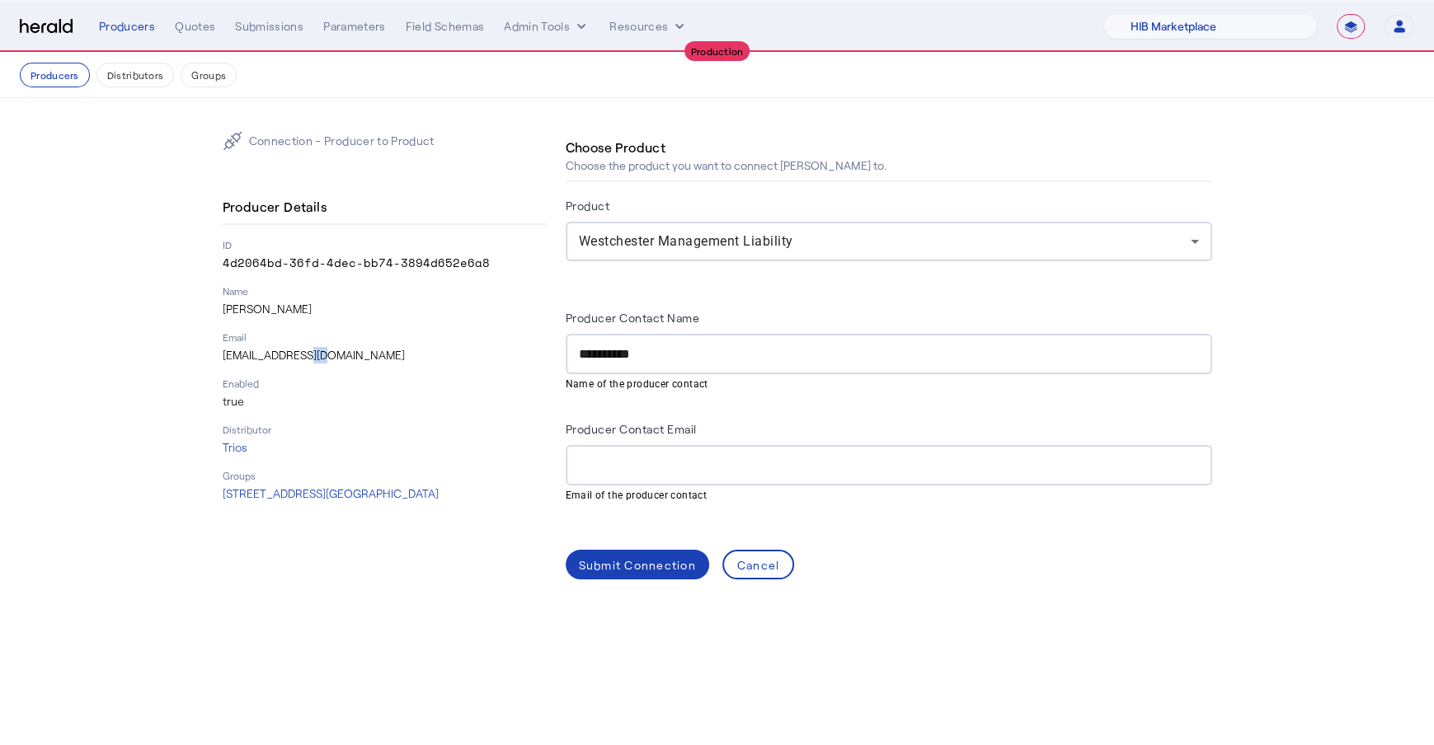
click at [301, 355] on p "rapgar@trios-ins.com" at bounding box center [384, 355] width 323 height 16
copy p "rapgar@trios-ins.com"
click at [646, 473] on div at bounding box center [889, 465] width 620 height 40
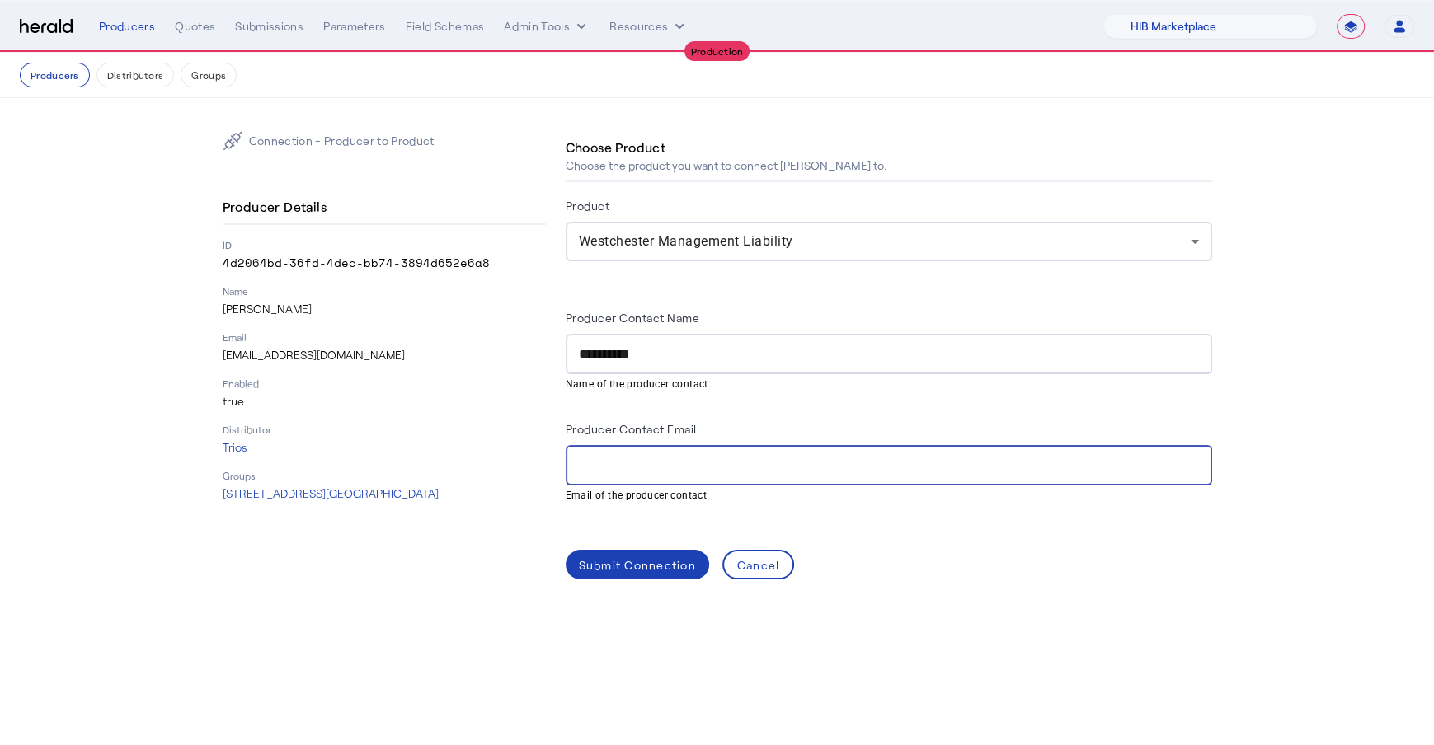
paste input "**********"
type input "**********"
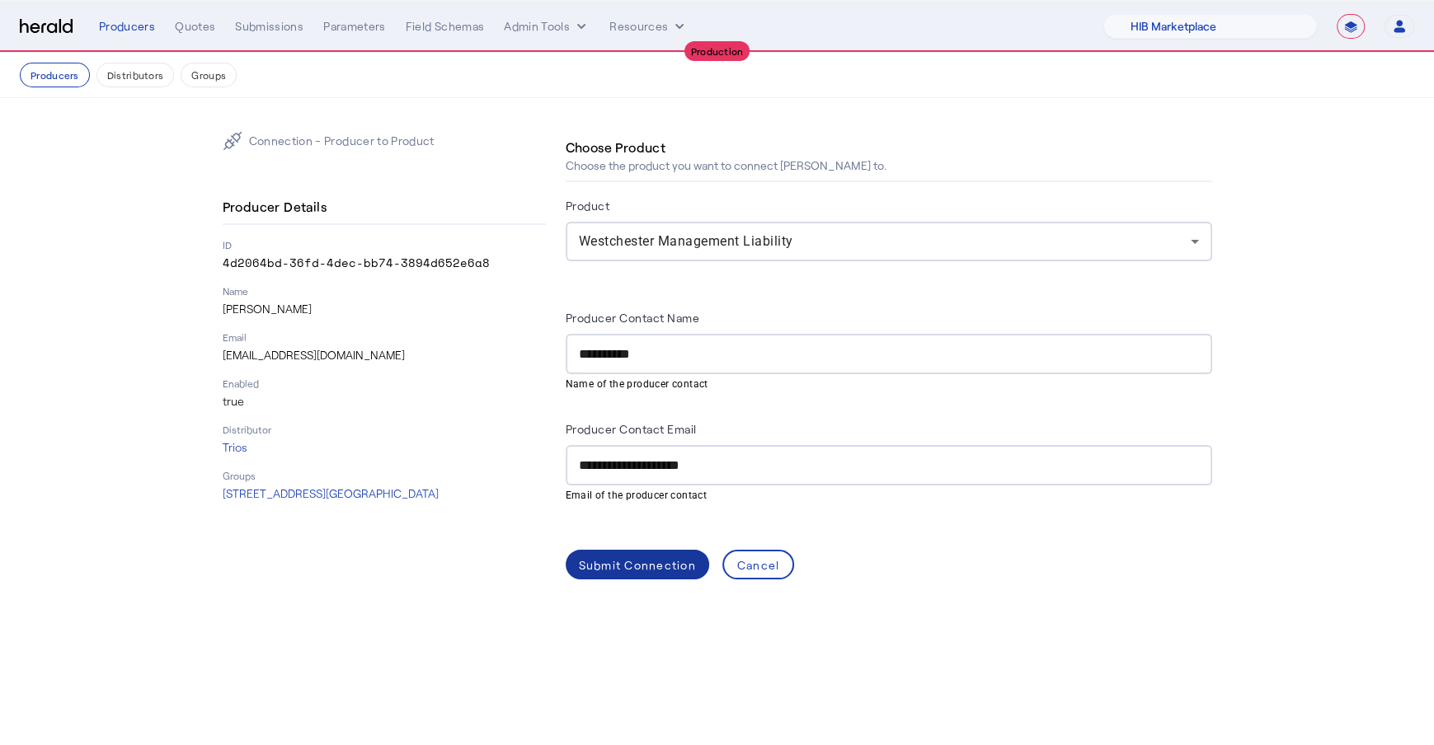
click at [642, 557] on div "Submit Connection" at bounding box center [637, 565] width 117 height 17
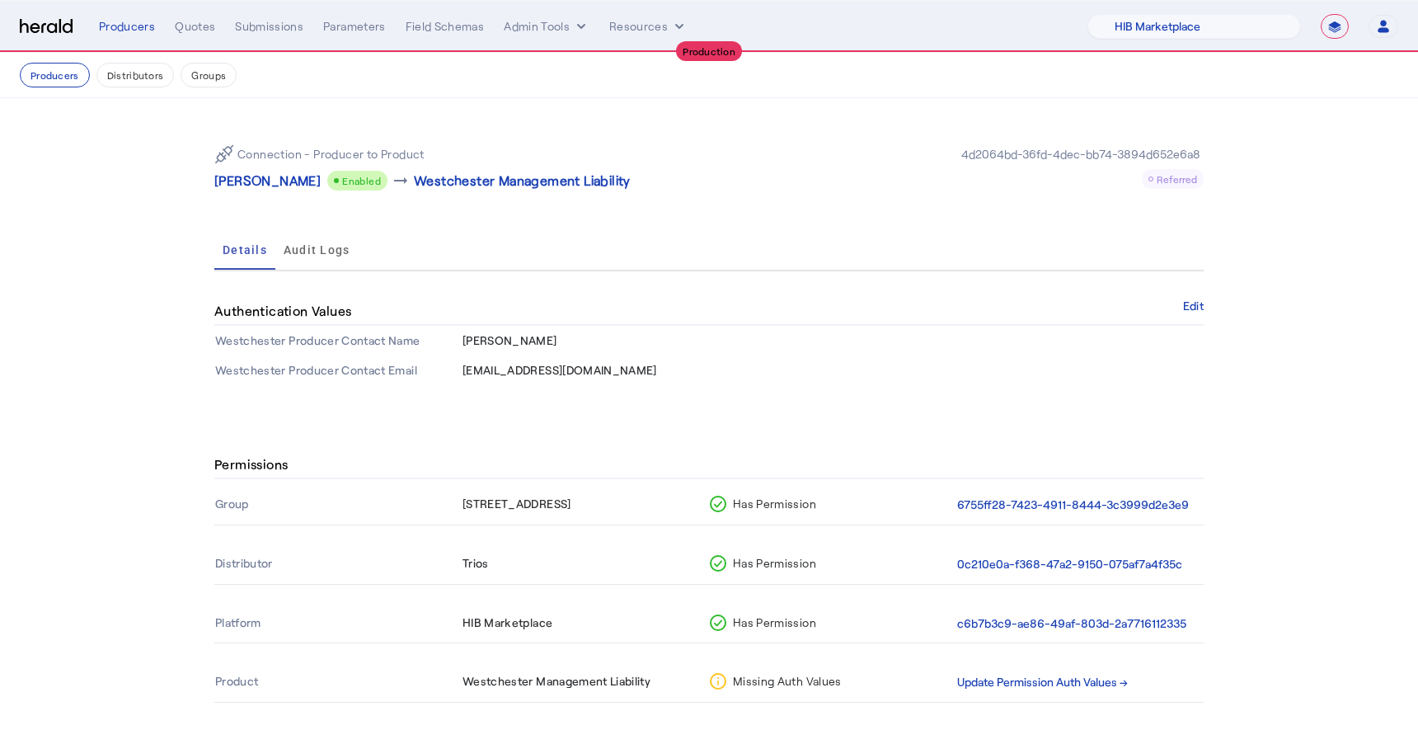
click at [50, 29] on img at bounding box center [46, 27] width 53 height 16
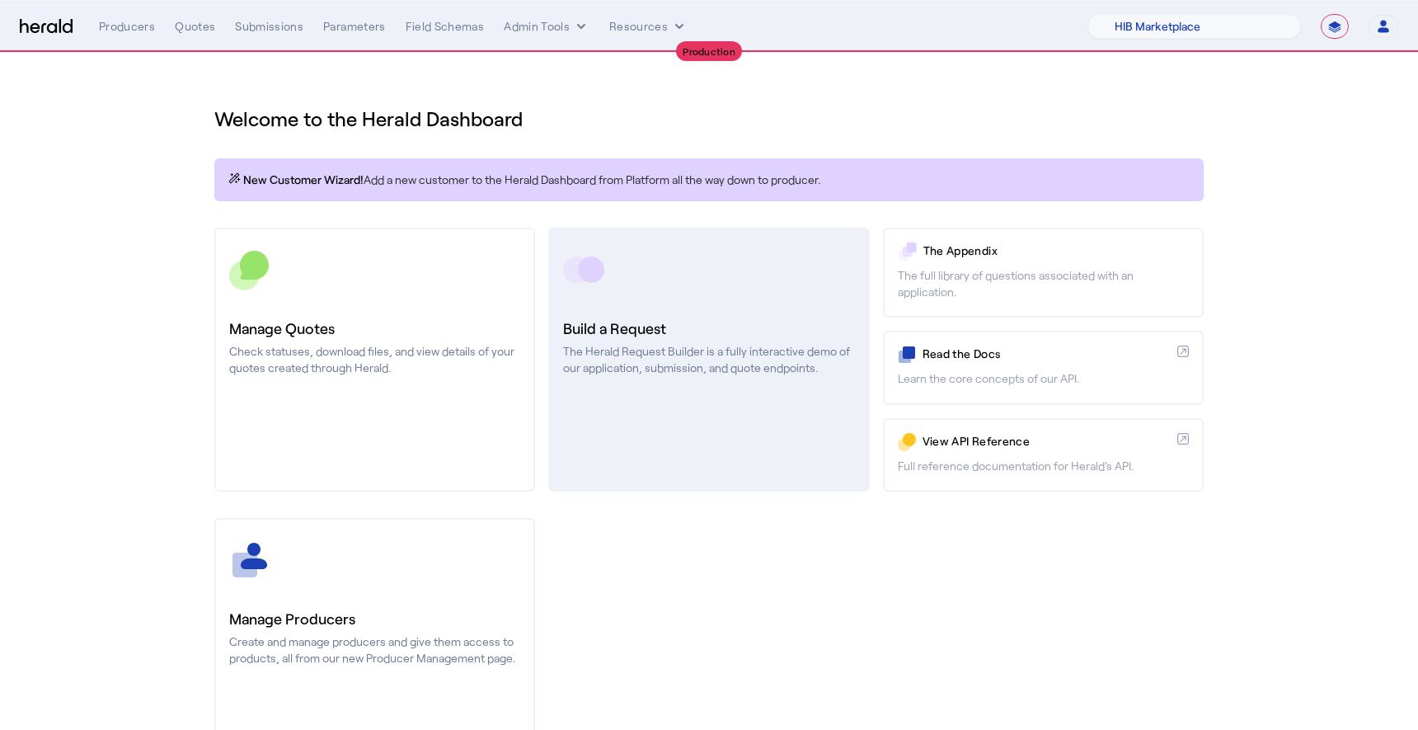
click at [701, 329] on h3 "Build a Request" at bounding box center [708, 328] width 291 height 23
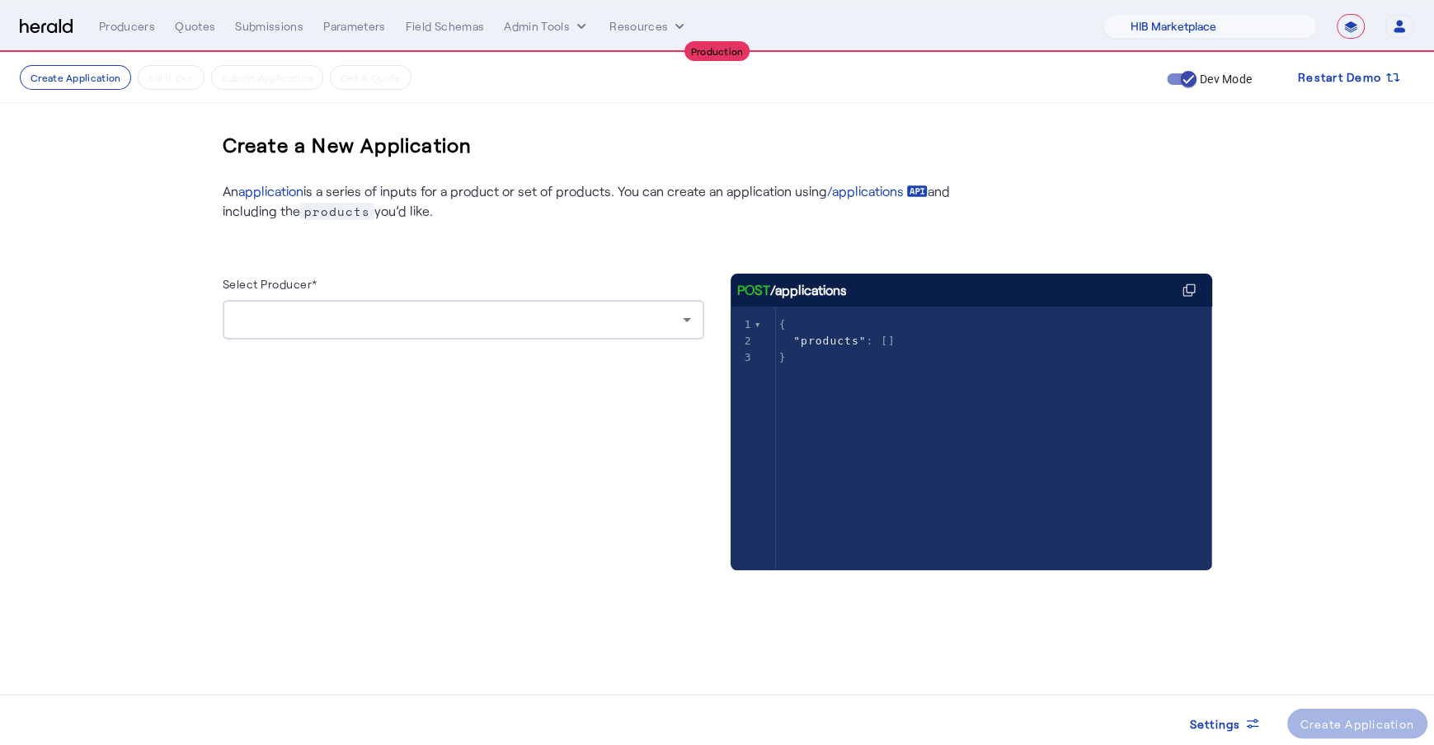
click at [642, 311] on div at bounding box center [459, 320] width 447 height 20
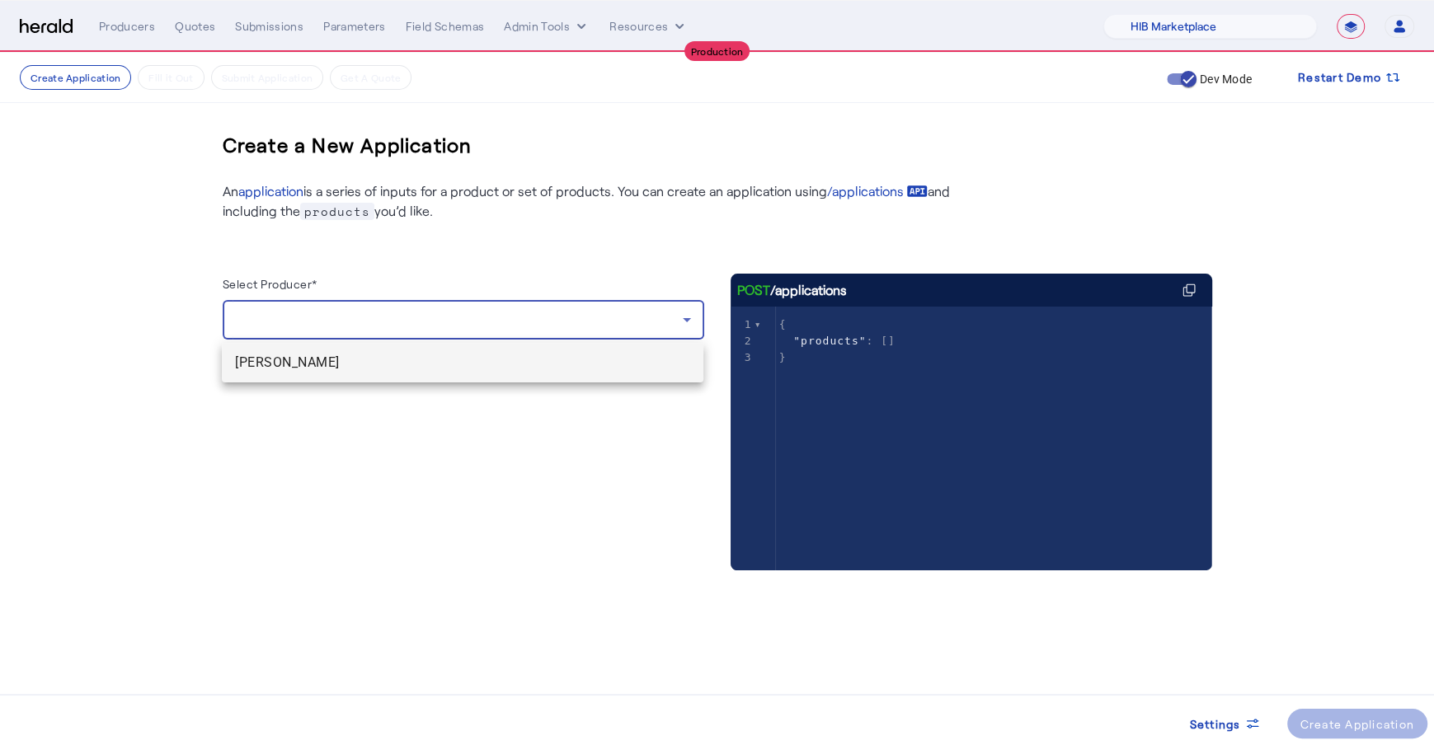
click at [545, 363] on span "Ryan Apgar" at bounding box center [462, 363] width 455 height 20
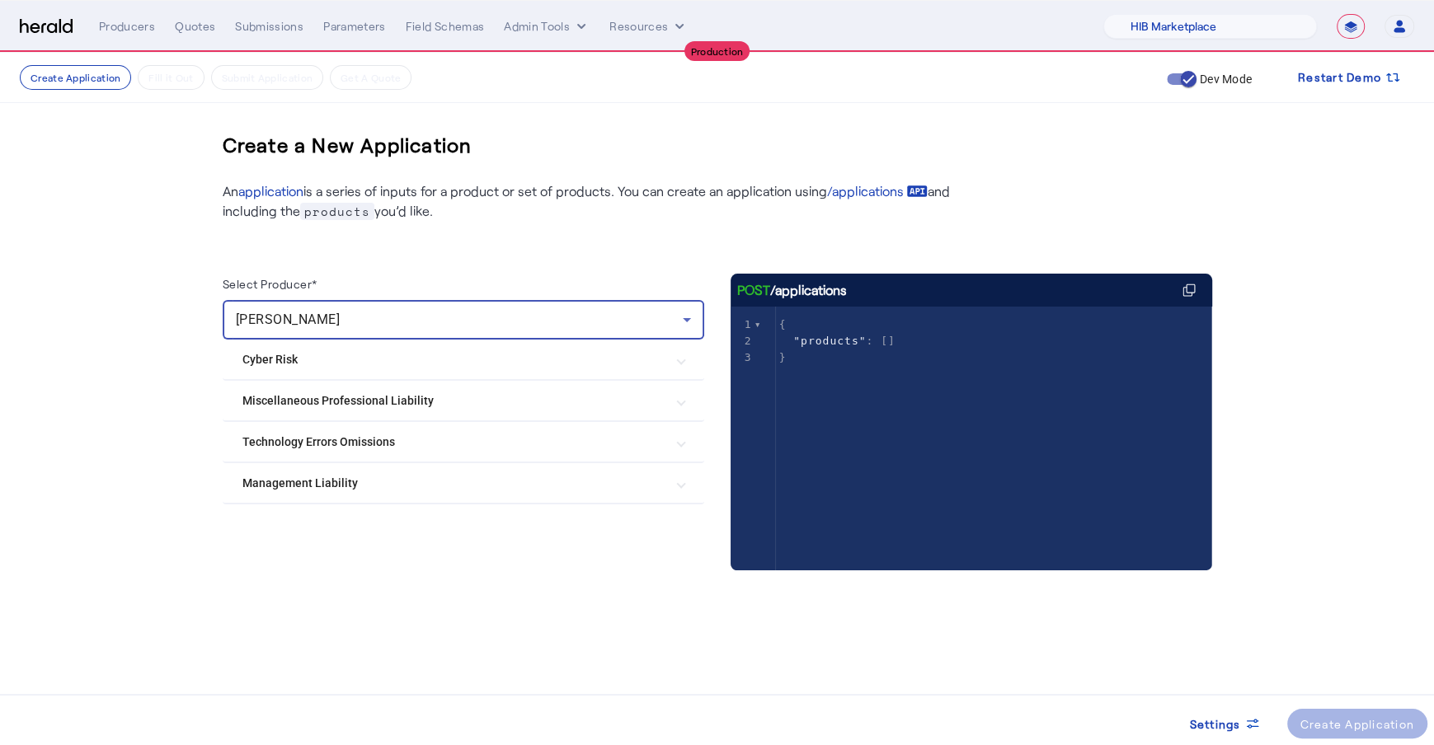
click at [633, 475] on Liability "Management Liability" at bounding box center [453, 483] width 422 height 17
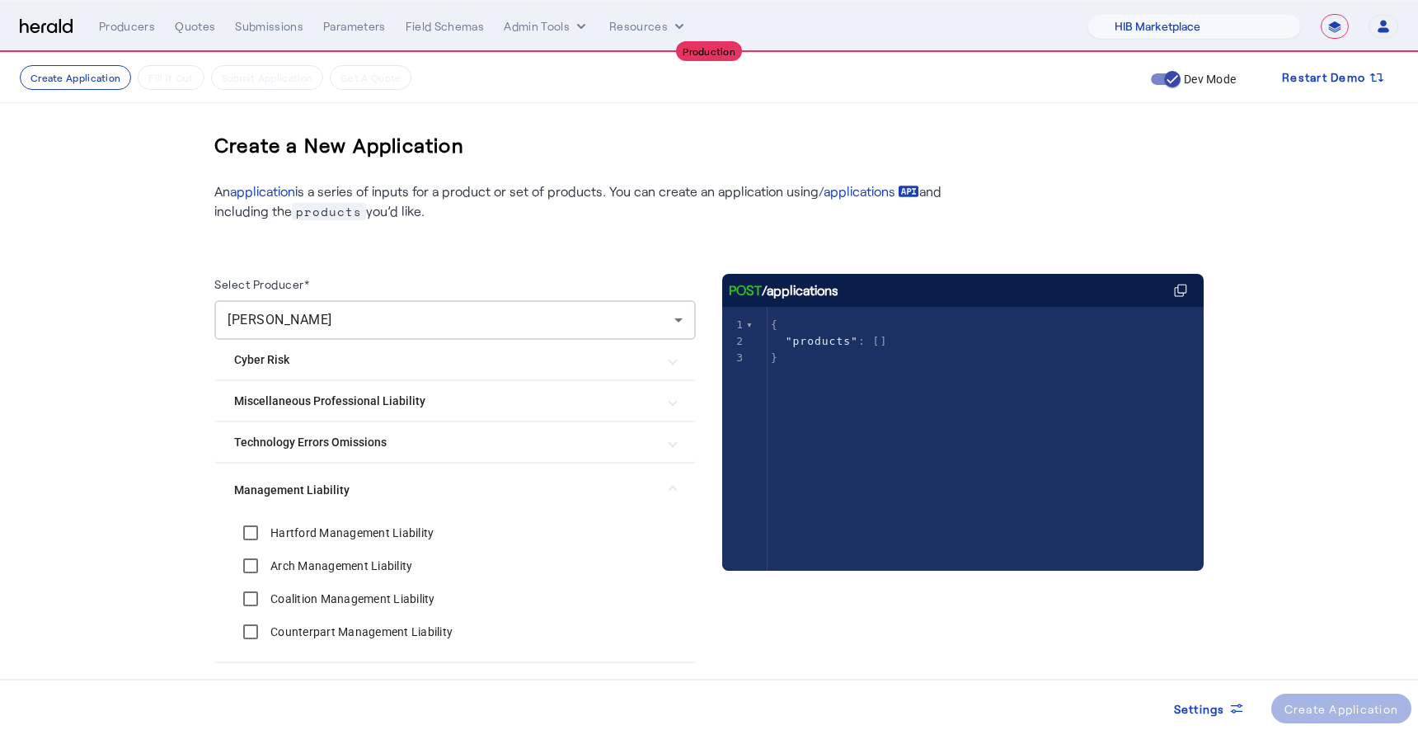
scroll to position [58, 0]
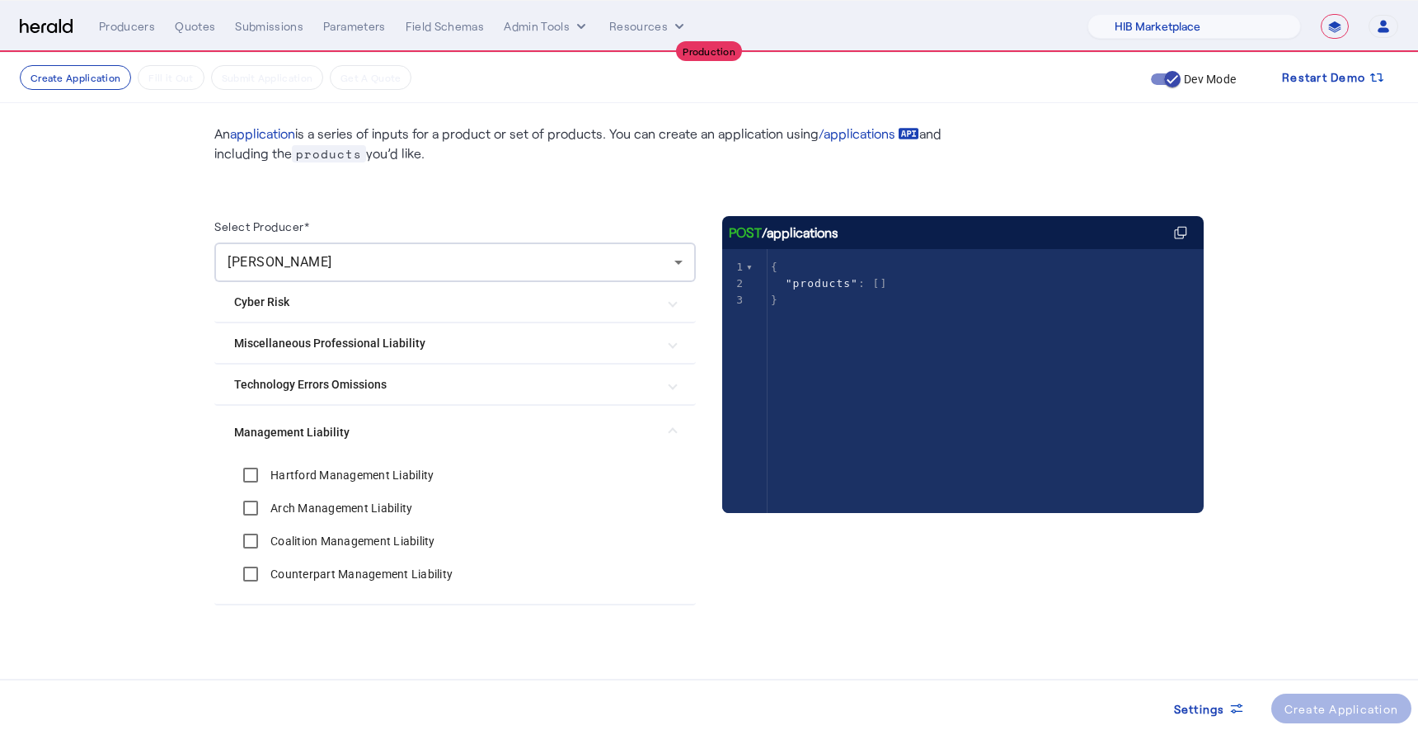
click at [129, 447] on create-application-step "Create Application Fill it Out Submit Application Get A Quote Dev Mode Restart …" at bounding box center [709, 363] width 1418 height 736
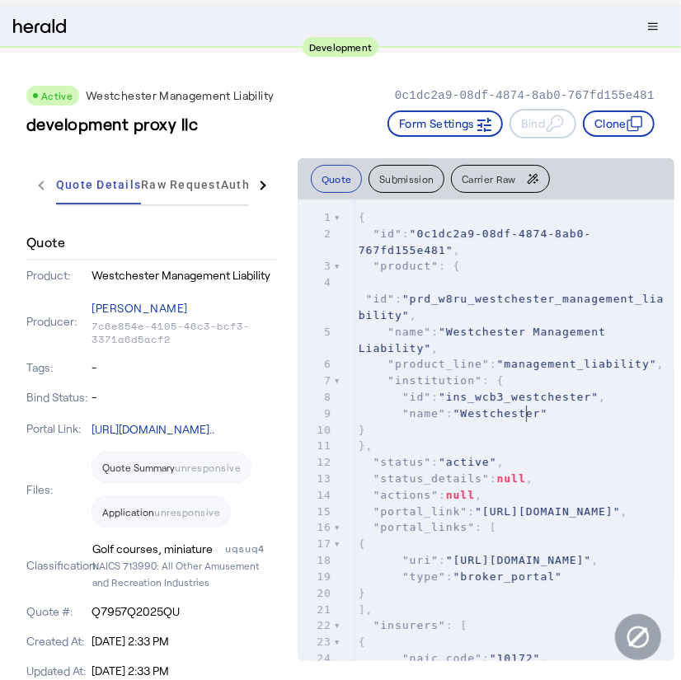
click at [535, 403] on span ""ins_wcb3_westchester"" at bounding box center [519, 397] width 160 height 12
type textarea "**********"
click at [535, 403] on span ""ins_wcb3_westchester"" at bounding box center [519, 397] width 160 height 12
click at [525, 289] on pre ""id" : "prd_w8ru_westchester_management_liability" ," at bounding box center [514, 299] width 319 height 49
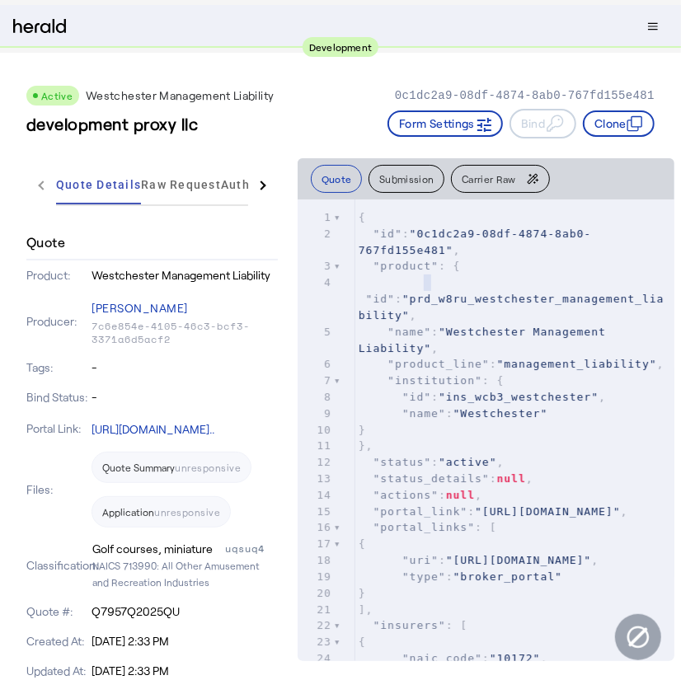
click at [529, 293] on span ""prd_w8ru_westchester_management_liability"" at bounding box center [512, 307] width 306 height 29
type textarea "**********"
click at [529, 293] on span ""prd_w8ru_westchester_management_liability"" at bounding box center [512, 307] width 306 height 29
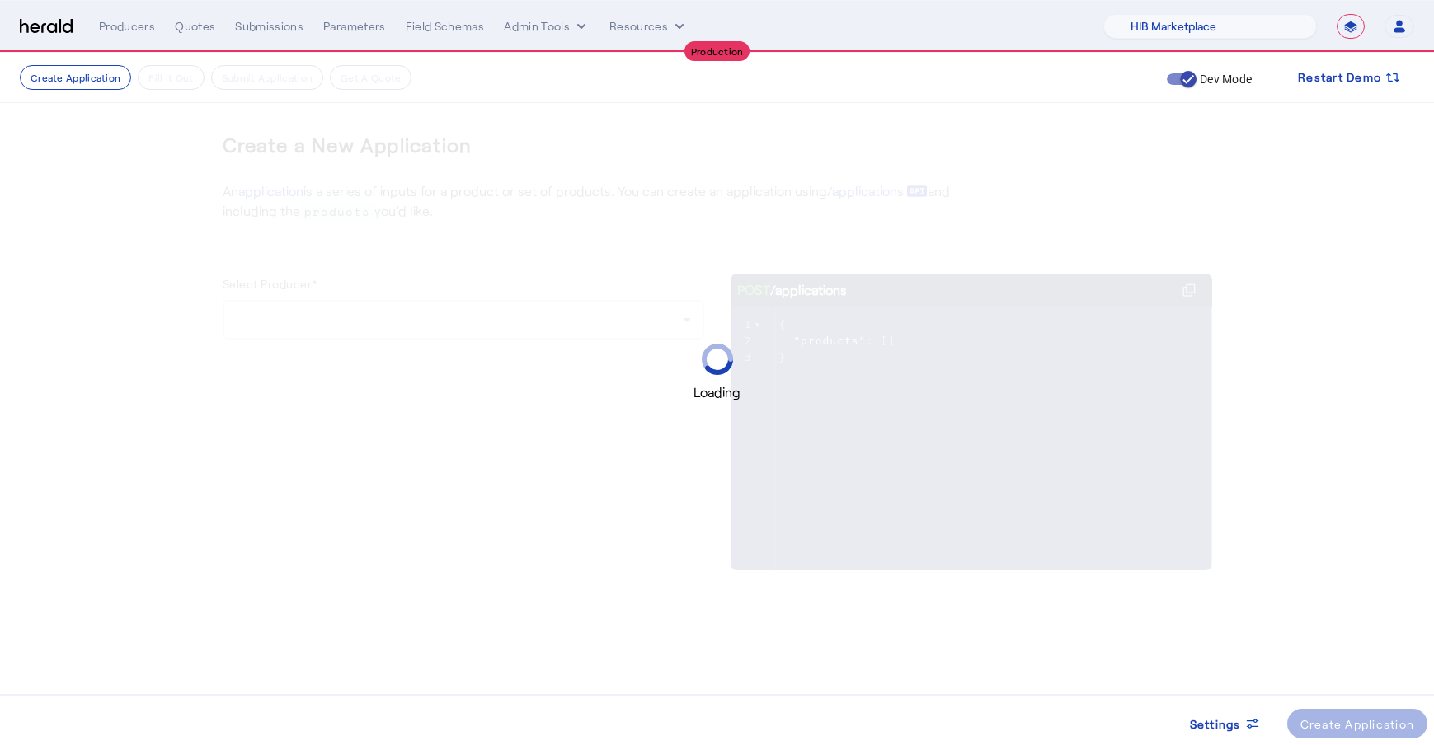
select select "pfm_a9p2_hib_marketplace"
select select "**********"
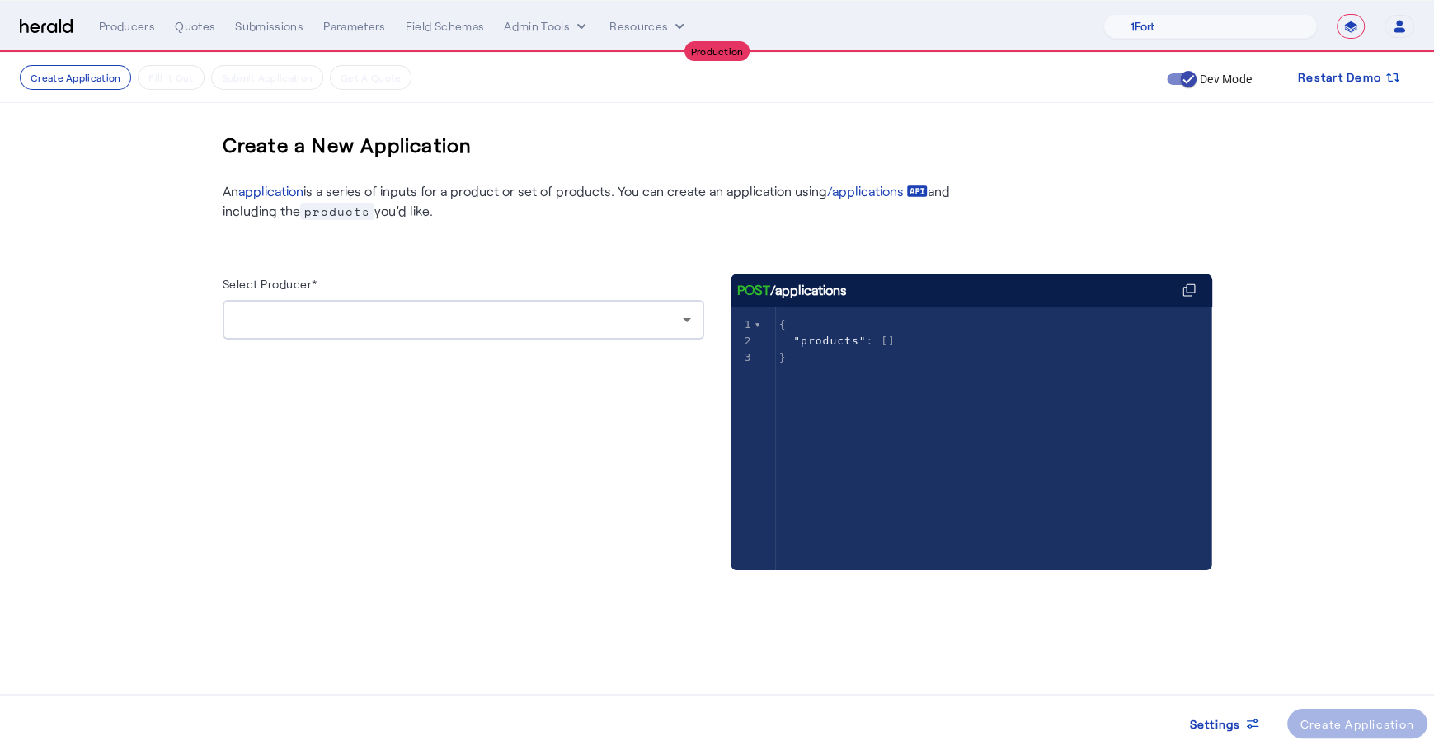
click at [443, 327] on div at bounding box center [459, 320] width 447 height 20
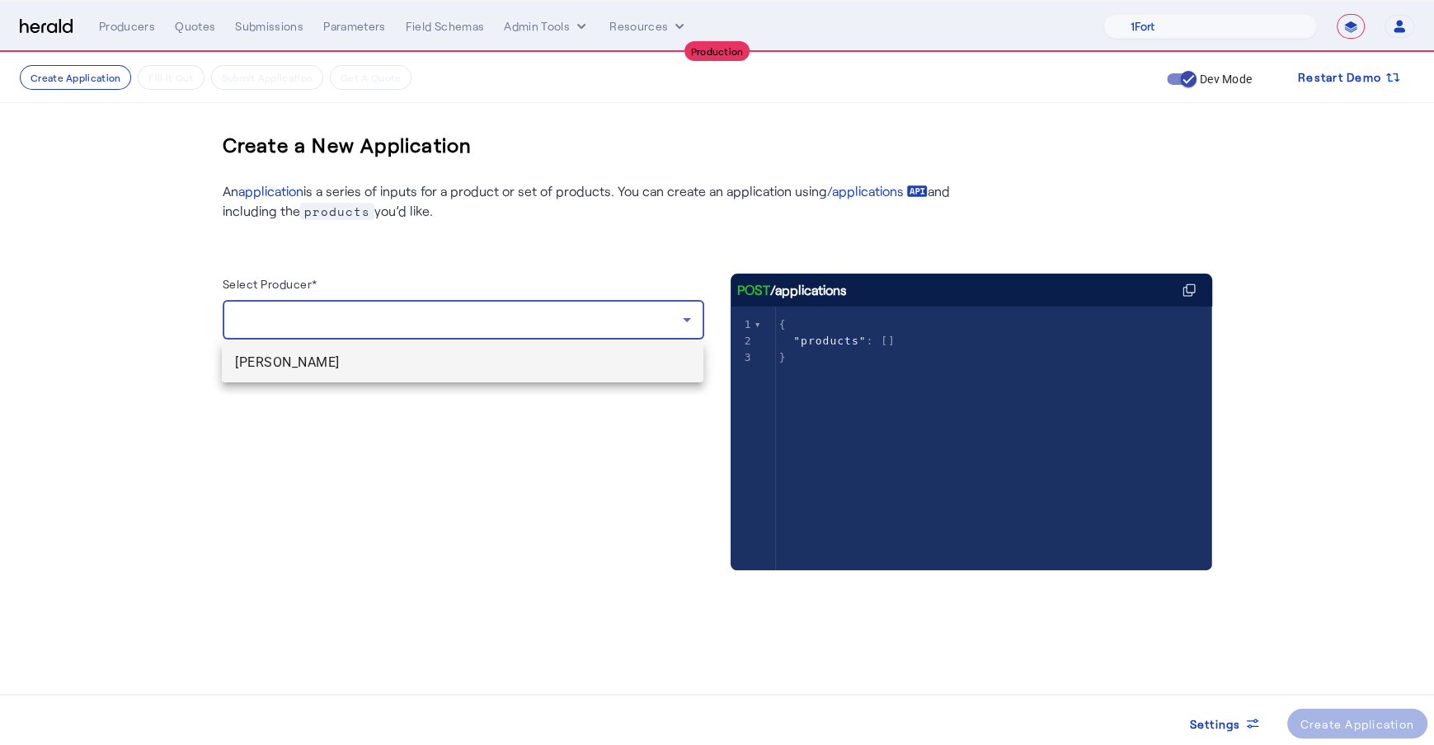
click at [405, 369] on span "[PERSON_NAME]" at bounding box center [462, 363] width 455 height 20
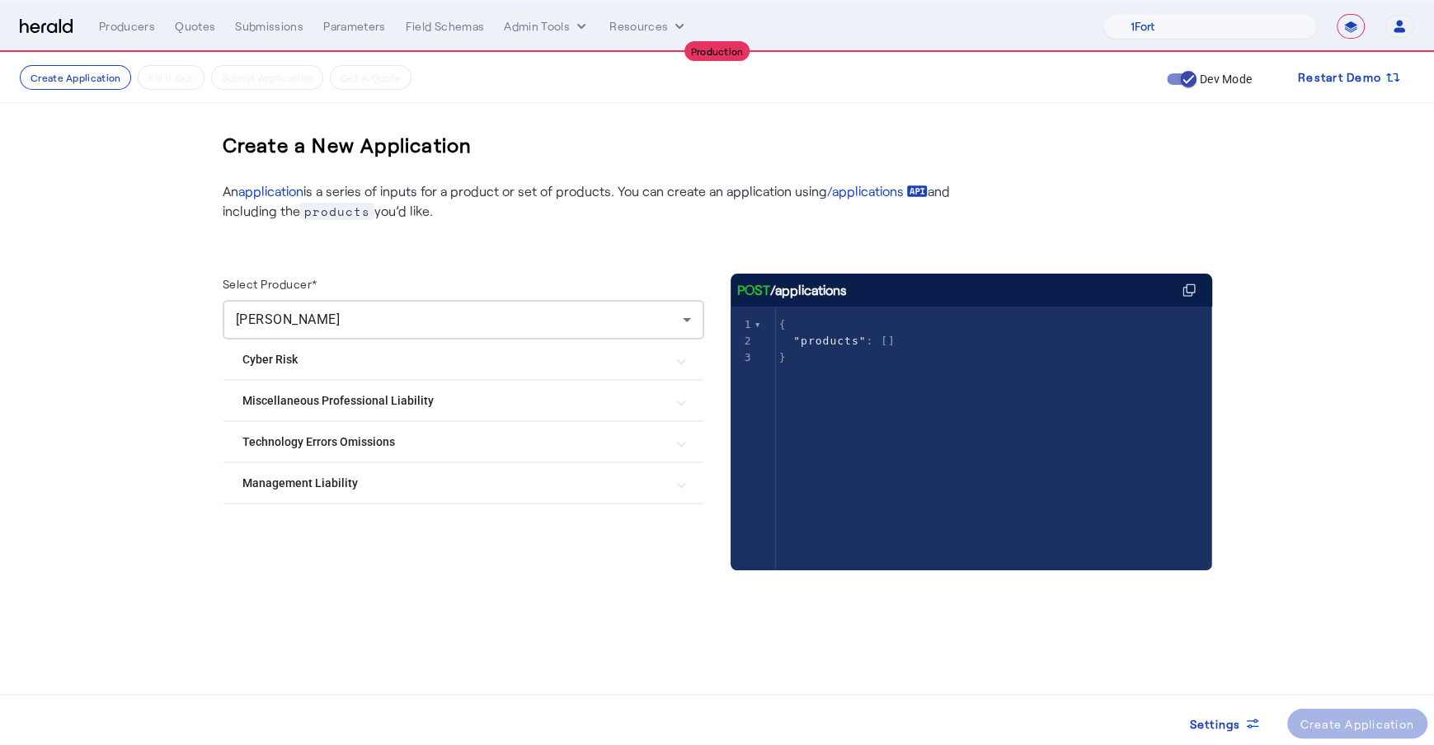
click at [378, 491] on mat-expansion-panel-header "Management Liability" at bounding box center [464, 483] width 482 height 40
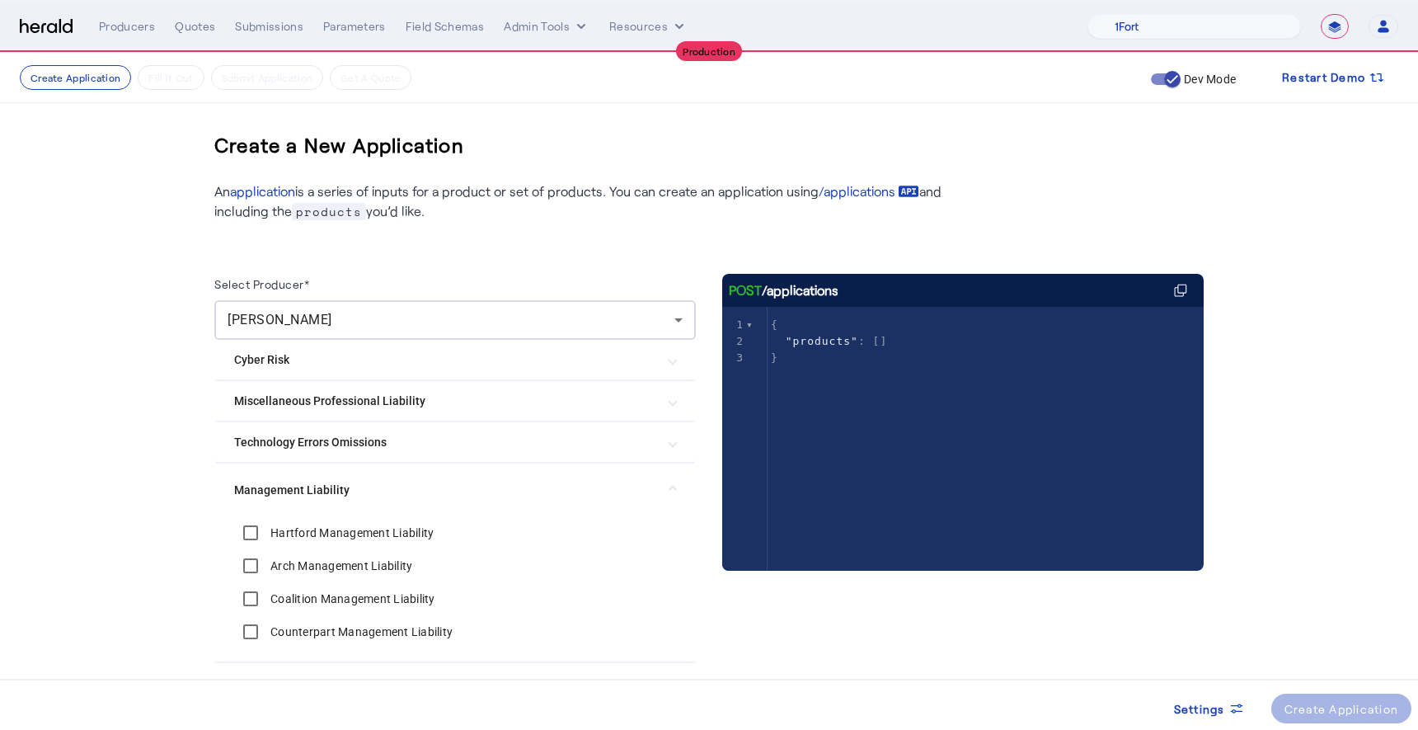
click at [47, 25] on img at bounding box center [46, 27] width 53 height 16
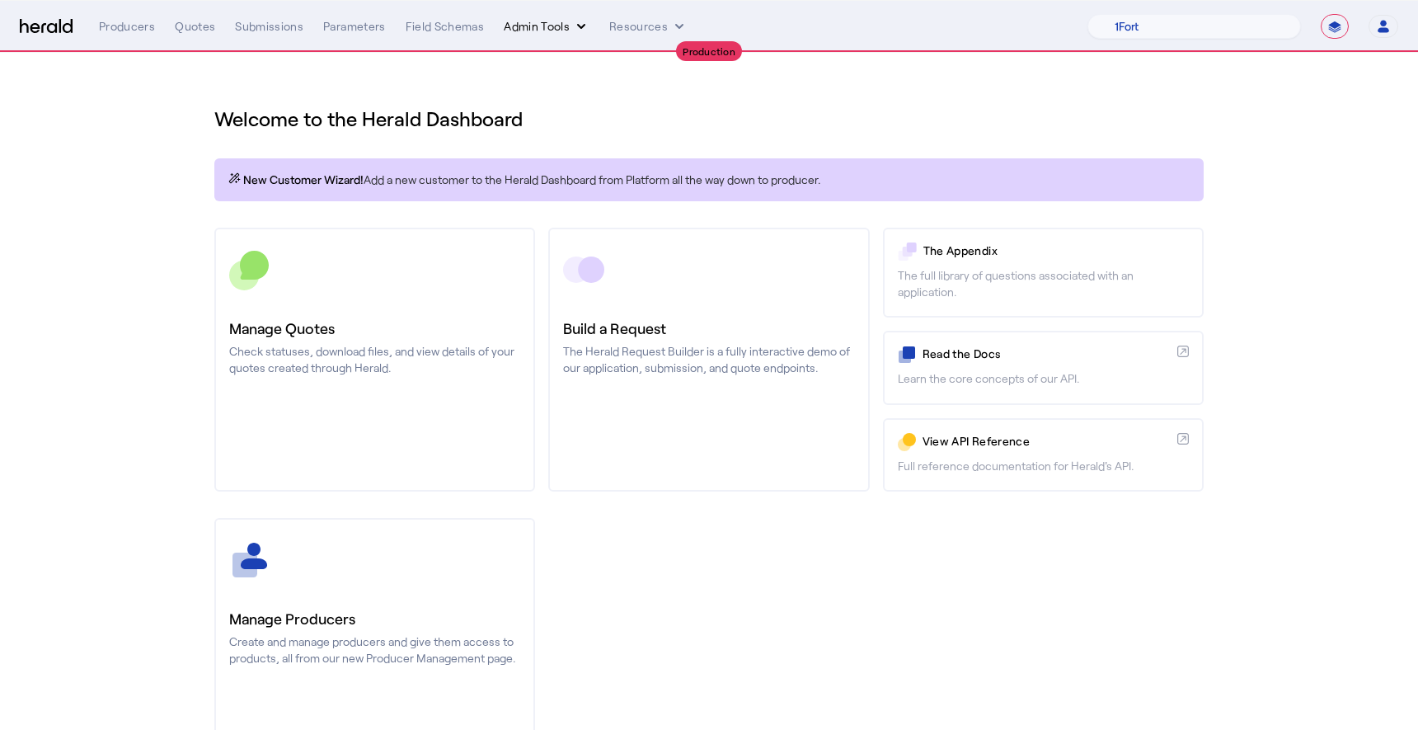
click at [526, 27] on button "Admin Tools" at bounding box center [547, 26] width 86 height 16
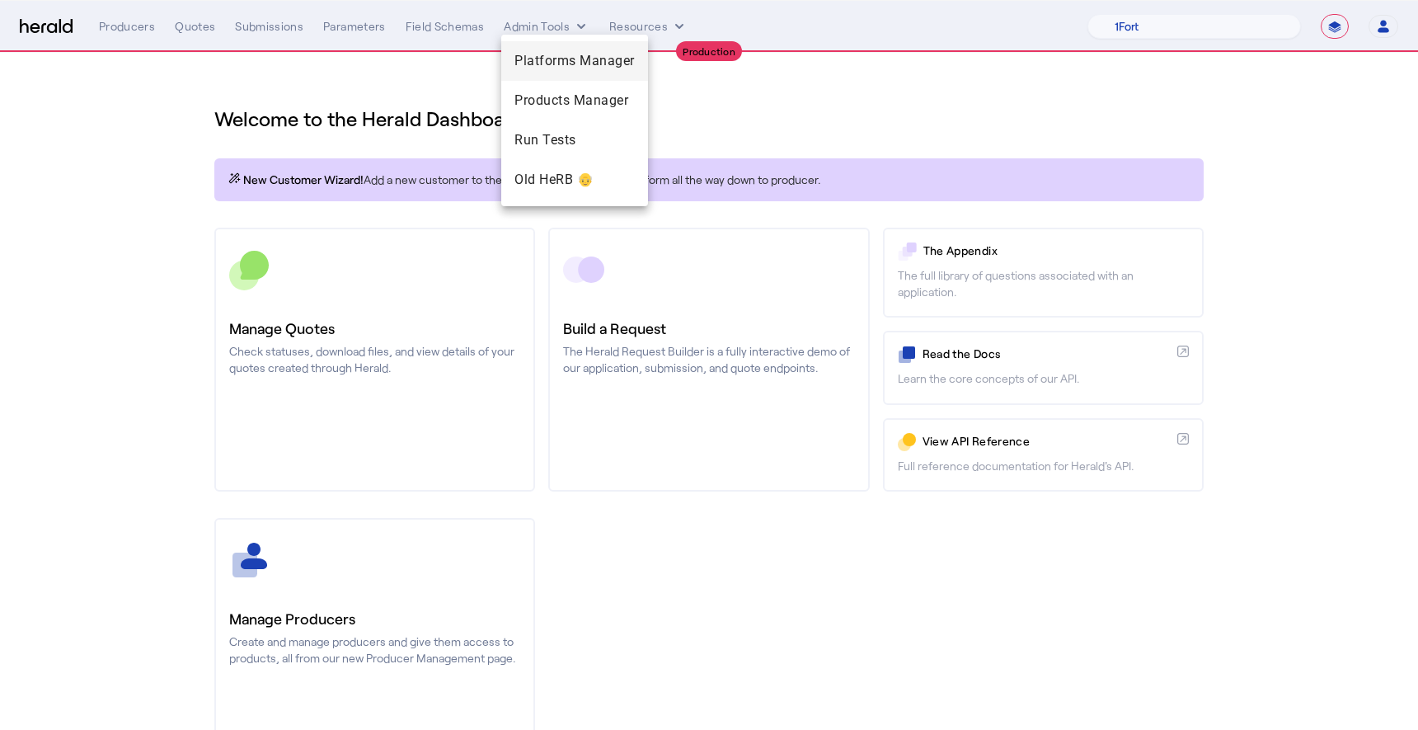
click at [567, 65] on span "Platforms Manager" at bounding box center [575, 61] width 120 height 20
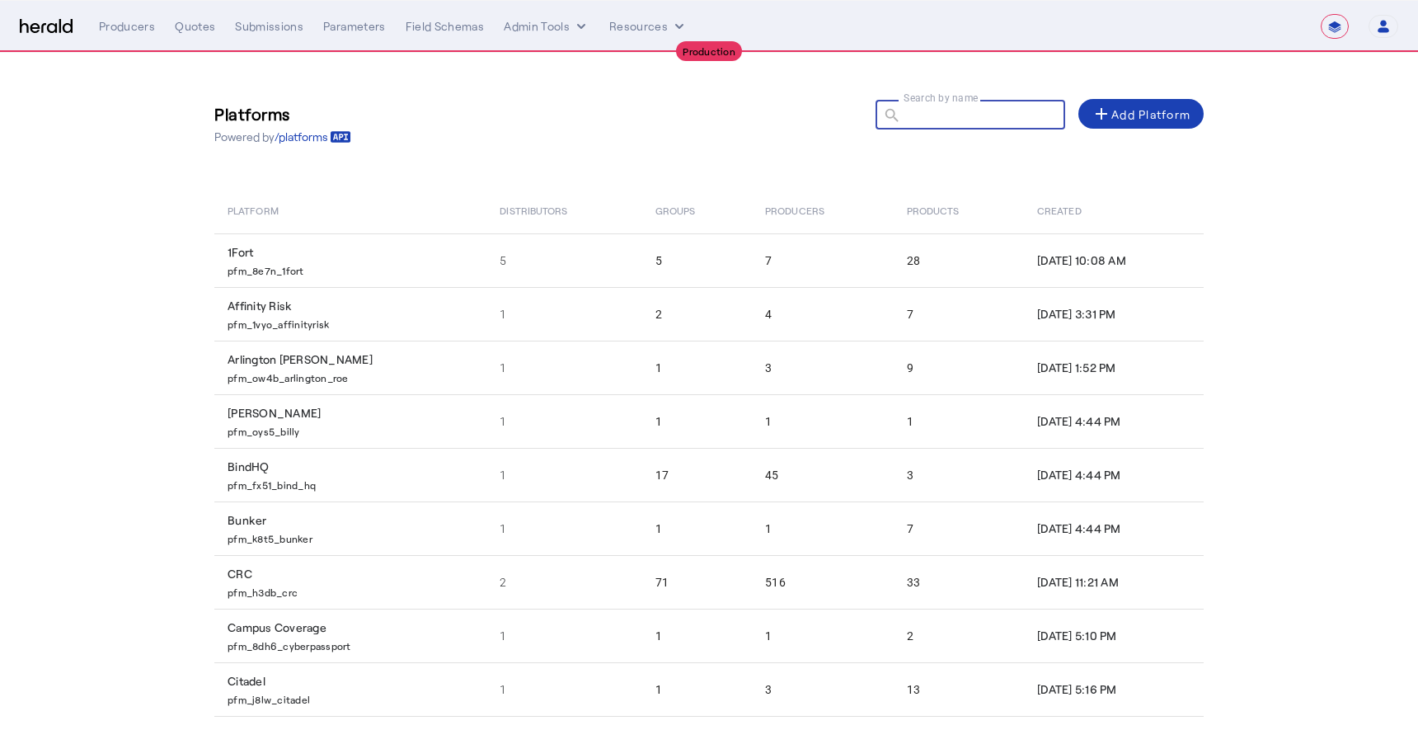
click at [1025, 117] on input "Search by name" at bounding box center [978, 114] width 148 height 20
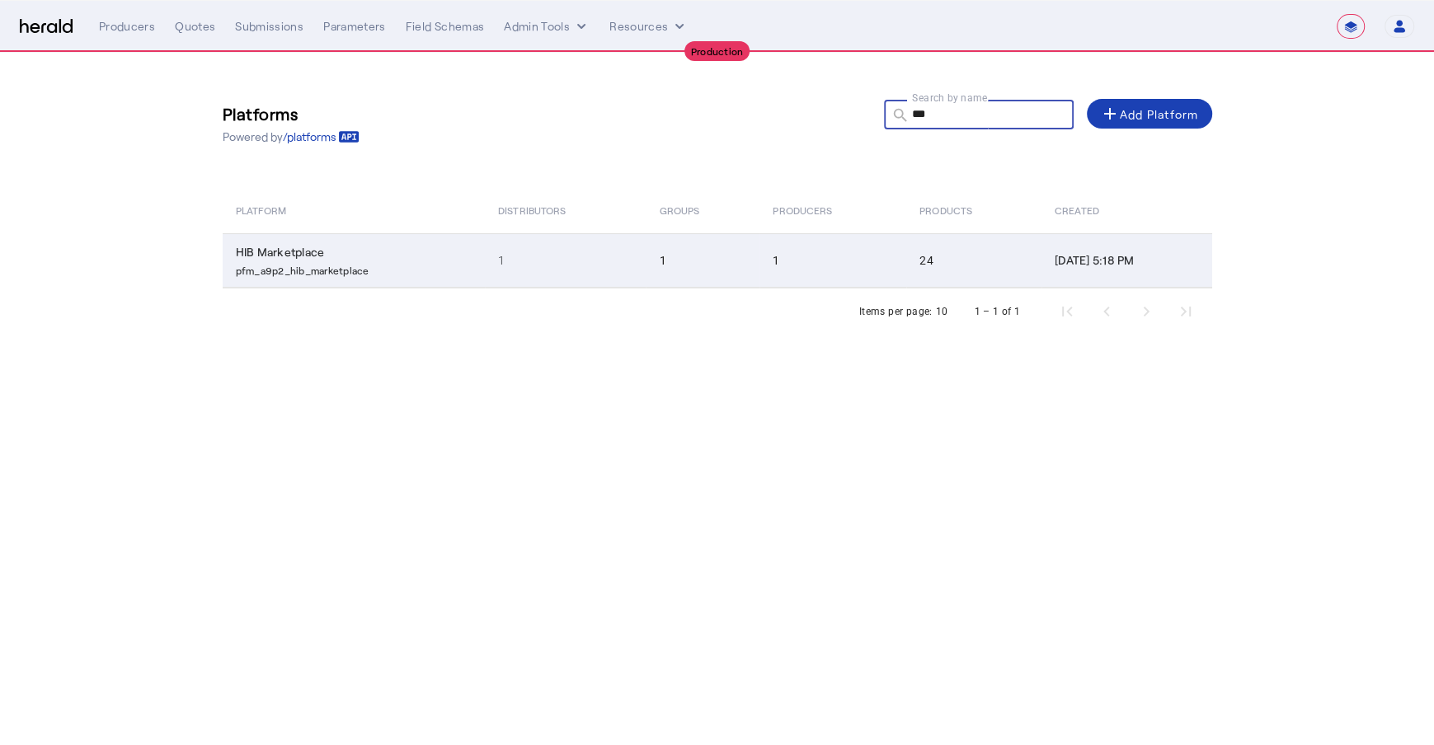
type input "***"
click at [614, 274] on td "1" at bounding box center [565, 260] width 161 height 54
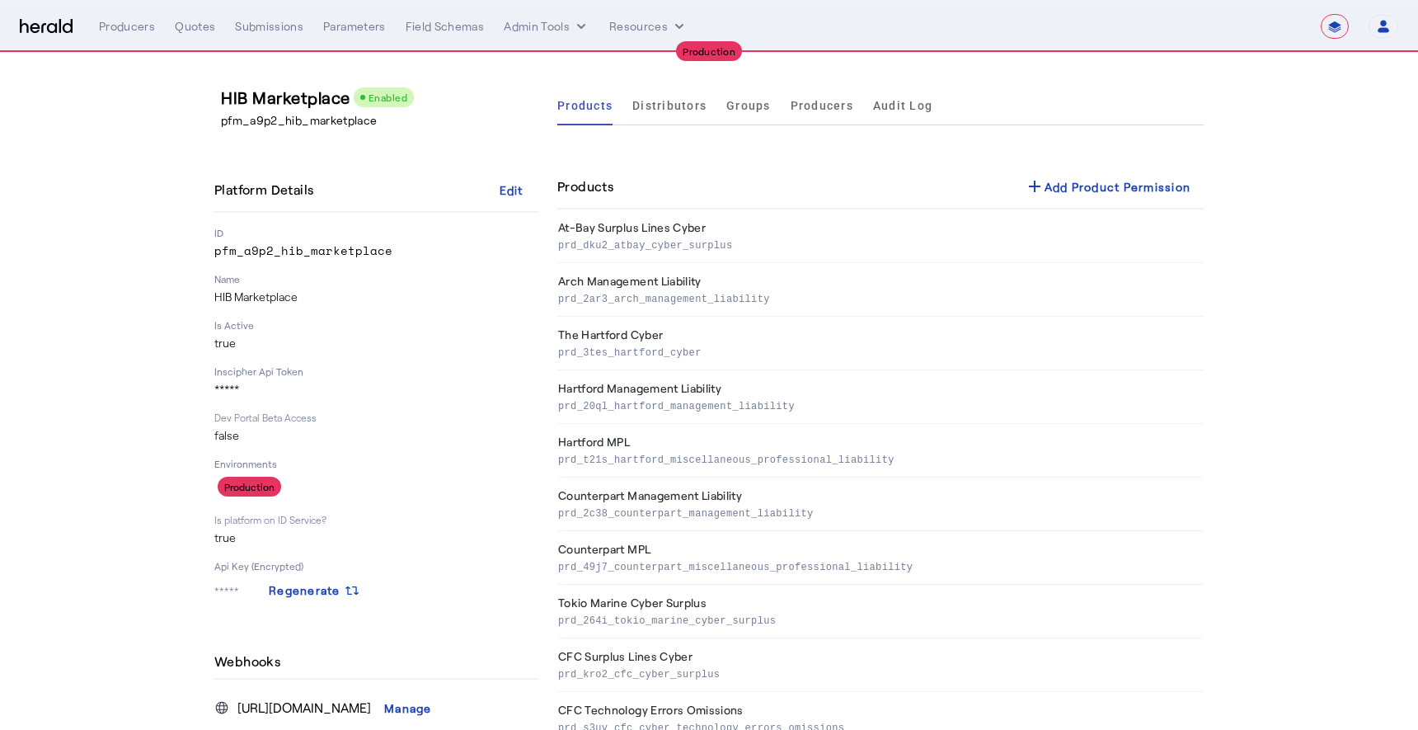
click at [840, 106] on span "Producers" at bounding box center [822, 106] width 63 height 12
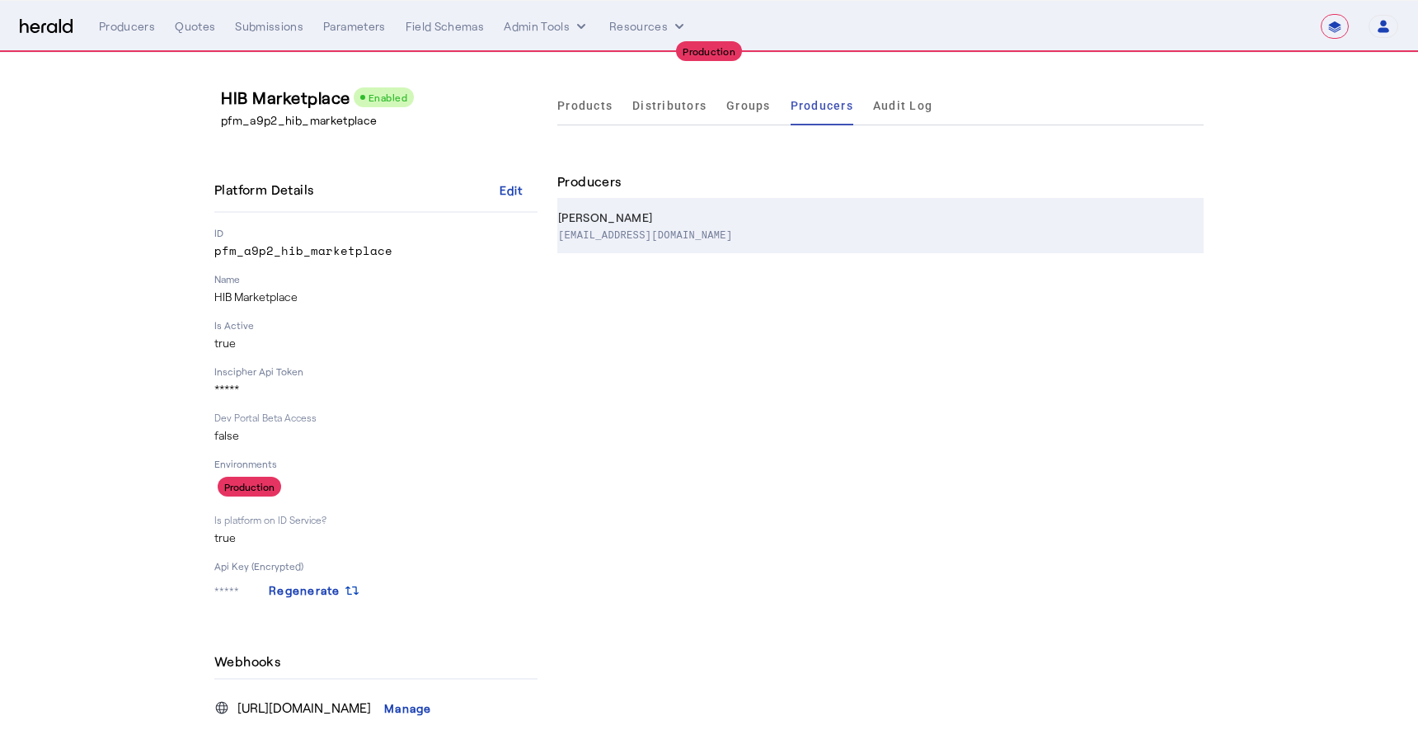
click at [778, 226] on div "rapgar@trios-ins.com" at bounding box center [877, 234] width 639 height 16
select select "pfm_a9p2_hib_marketplace"
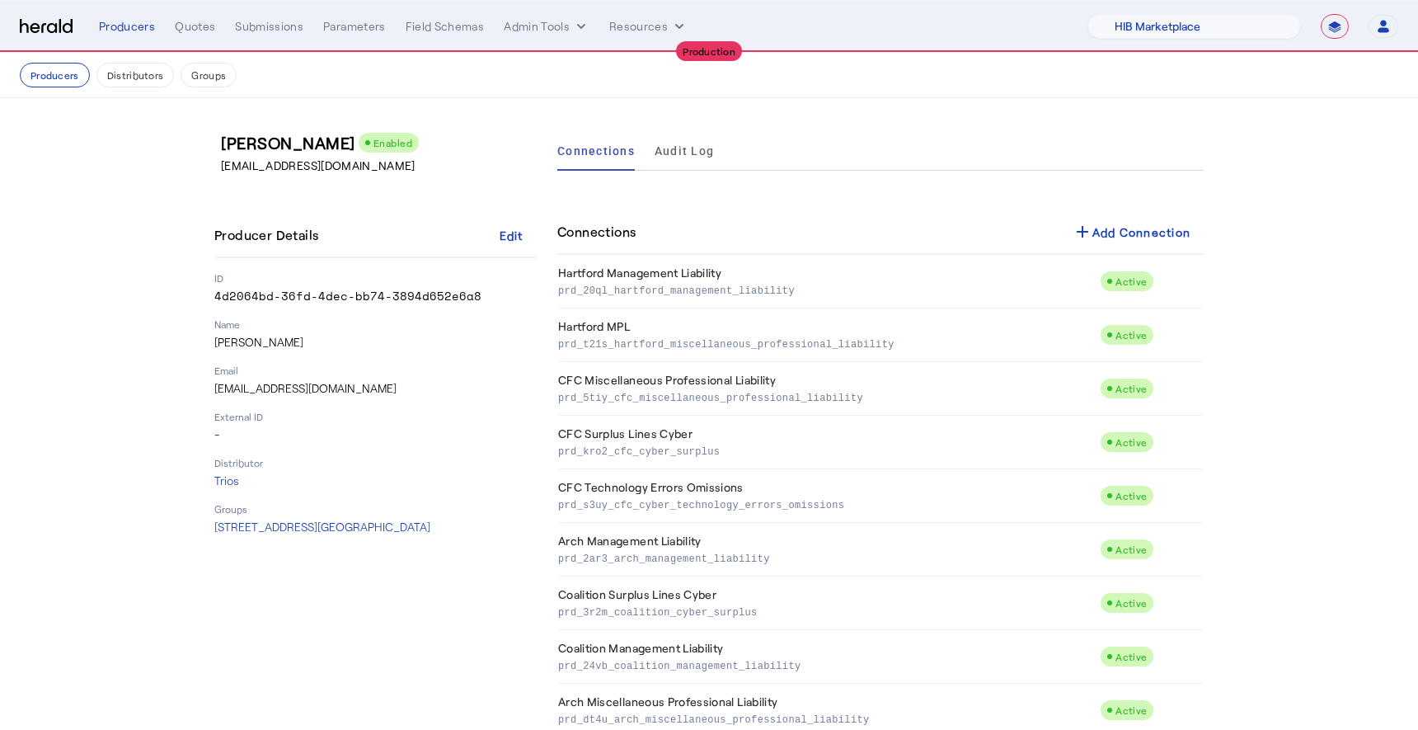
scroll to position [781, 0]
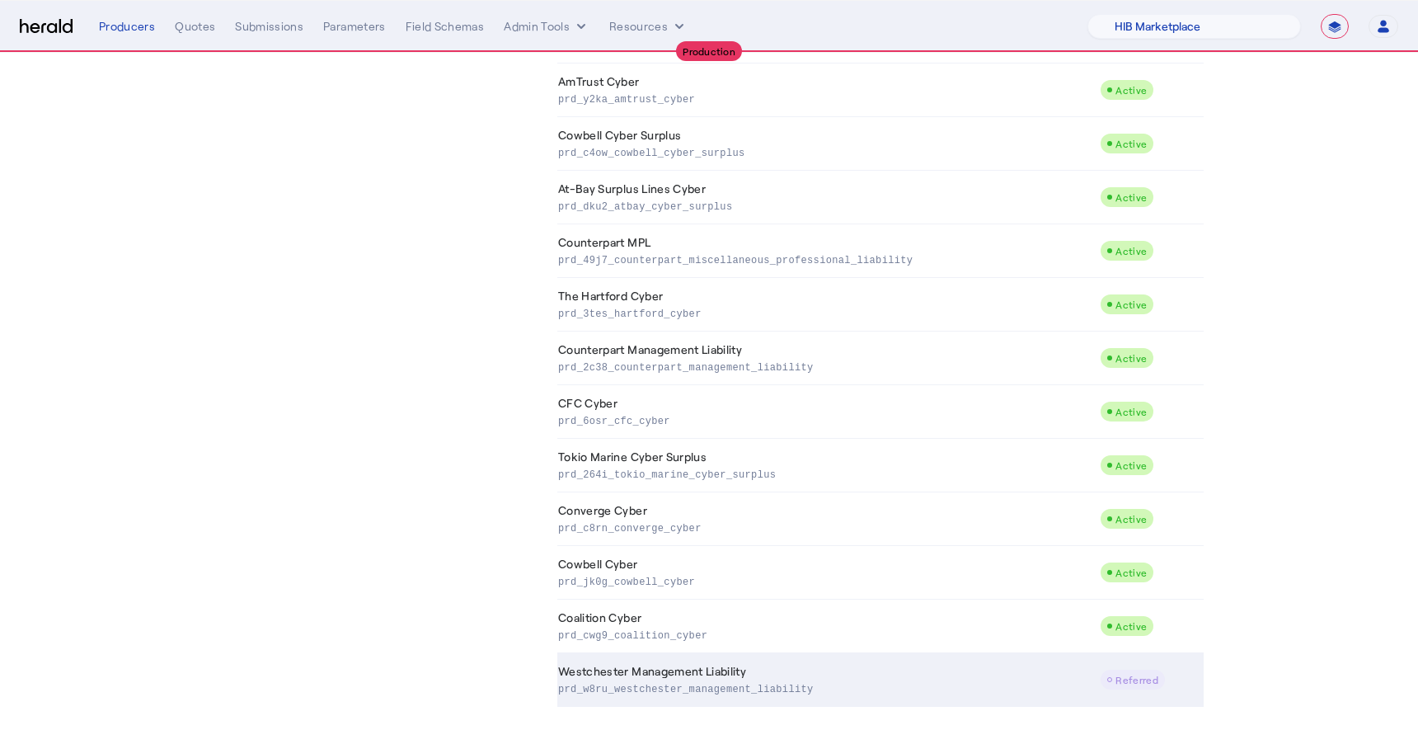
click at [913, 669] on td "Westchester Management Liability prd_w8ru_westchester_management_liability" at bounding box center [828, 680] width 543 height 54
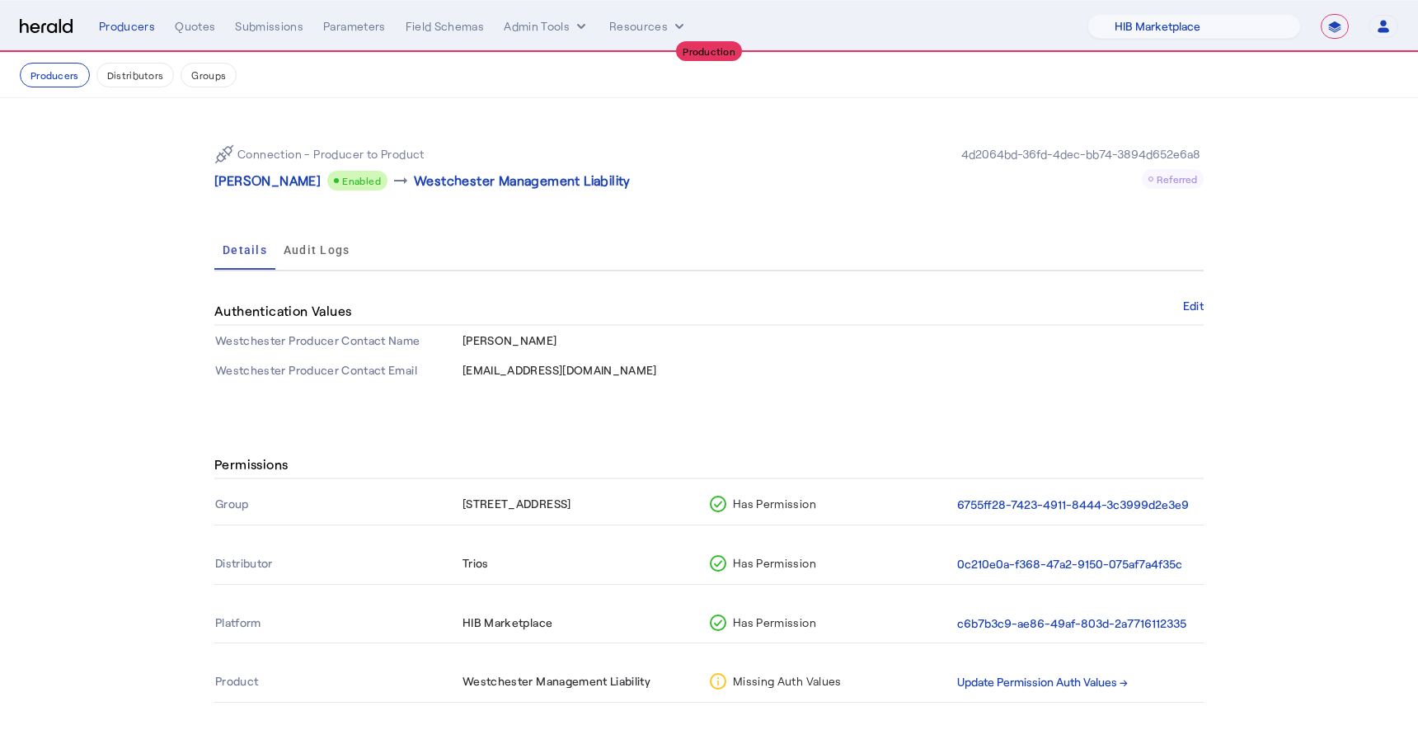
click at [816, 377] on td "rapgar@trios-ins.com" at bounding box center [833, 370] width 742 height 30
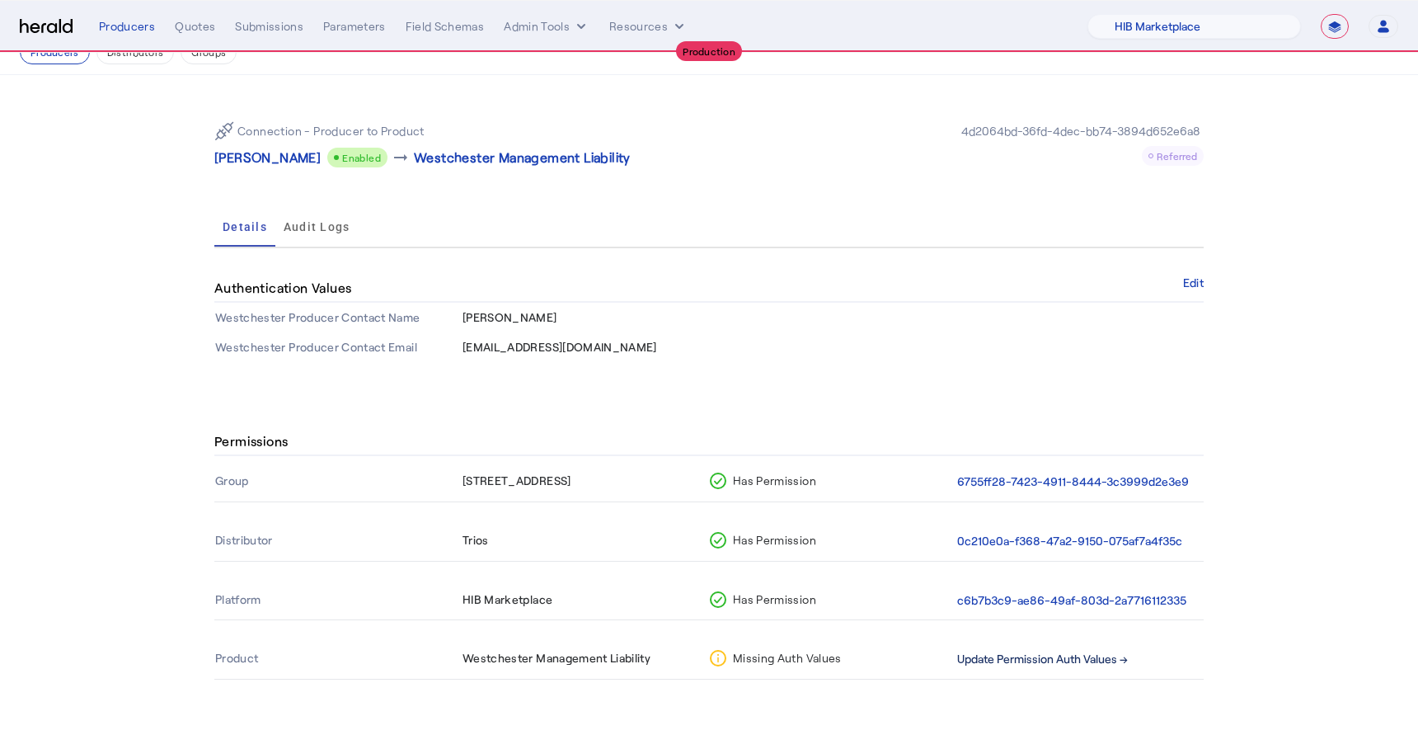
click at [1073, 651] on button "Update Permission Auth Values →" at bounding box center [1042, 659] width 171 height 19
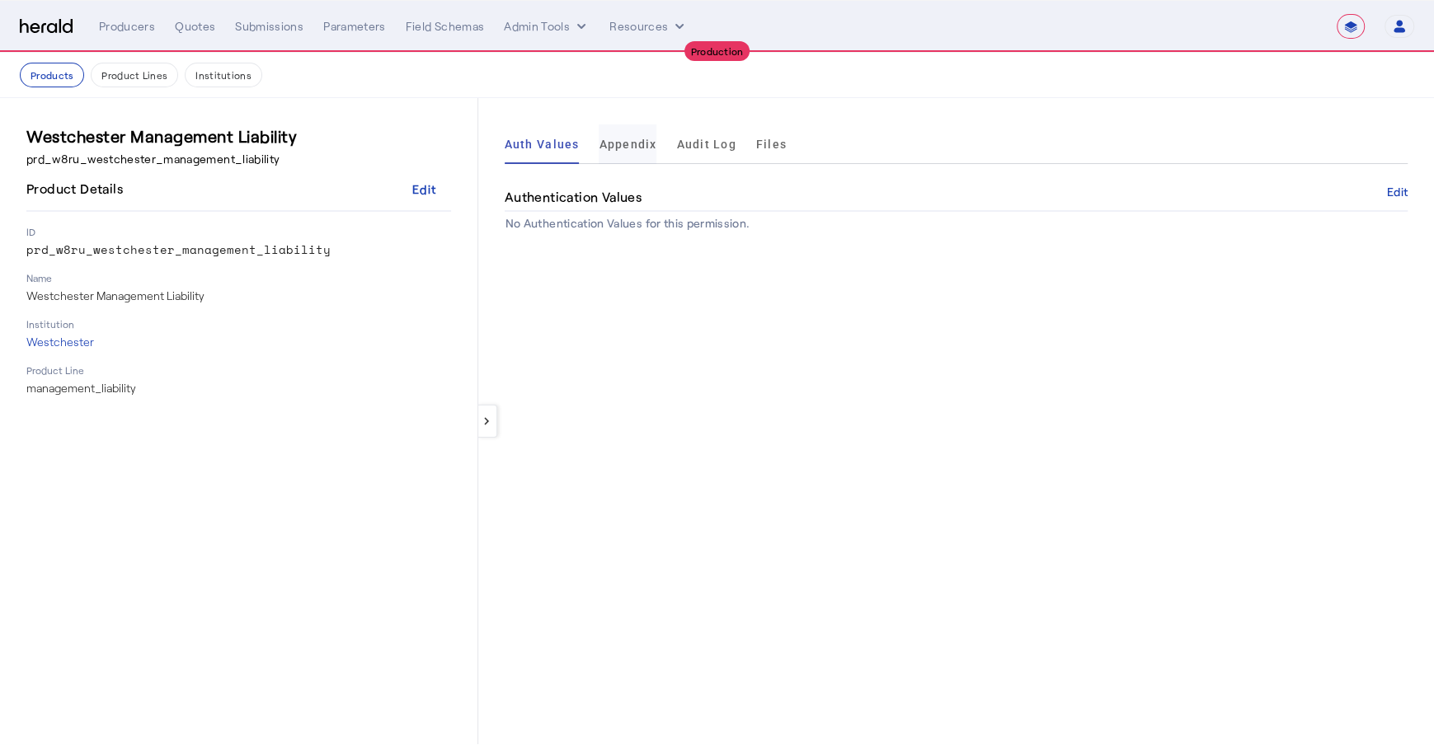
click at [624, 157] on span "Appendix" at bounding box center [628, 145] width 58 height 40
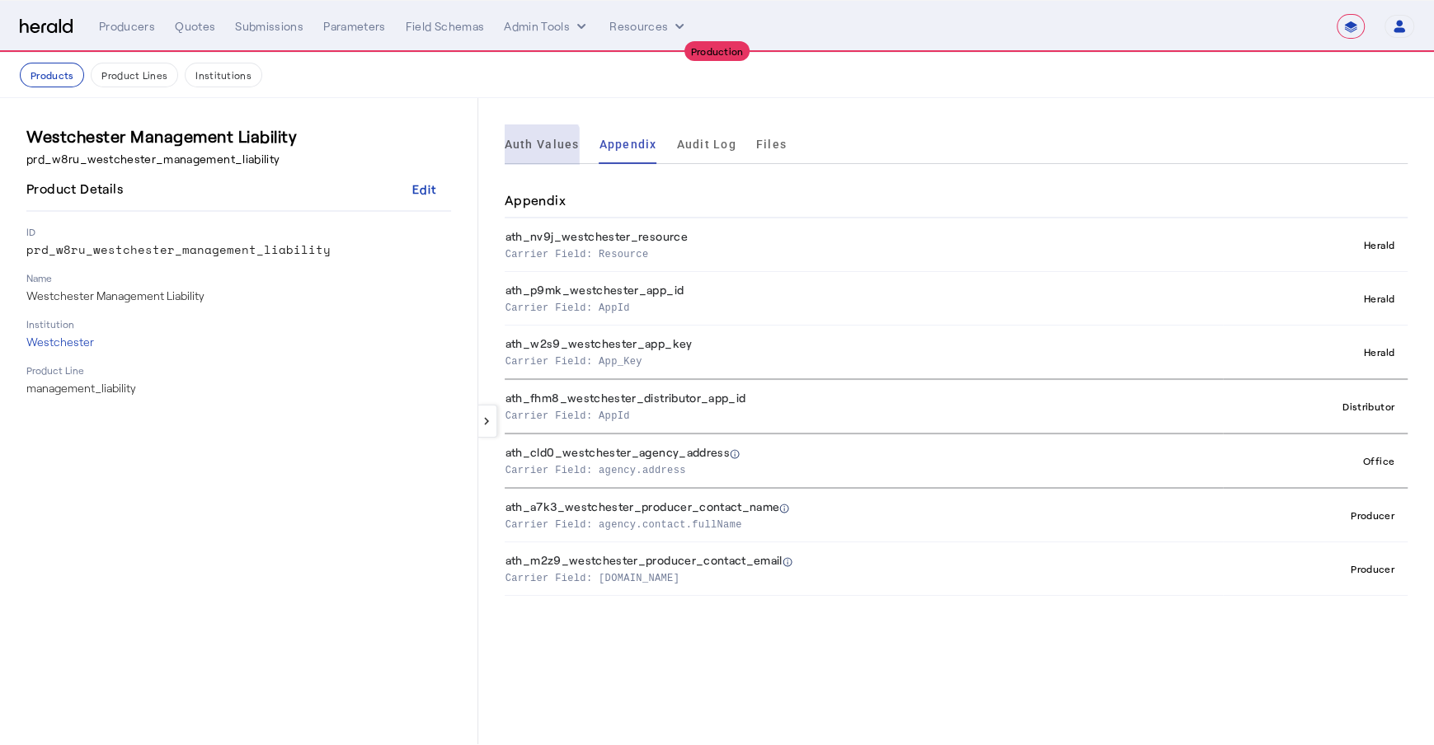
click at [537, 153] on span "Auth Values" at bounding box center [542, 145] width 75 height 40
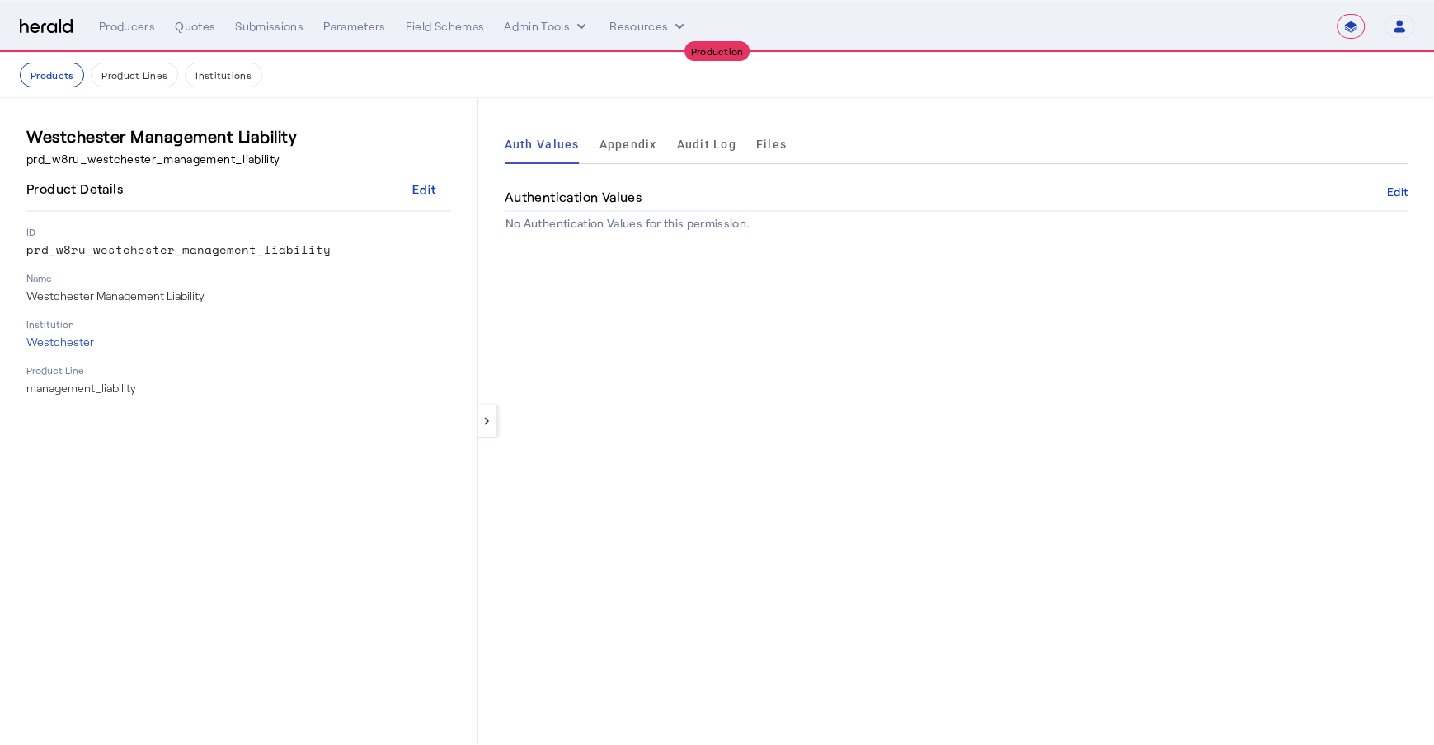
click at [705, 369] on div "keyboard_arrow_left Auth Values Appendix Audit Log Files Authentication Values …" at bounding box center [956, 421] width 956 height 646
click at [1393, 191] on button "Edit" at bounding box center [1397, 192] width 21 height 10
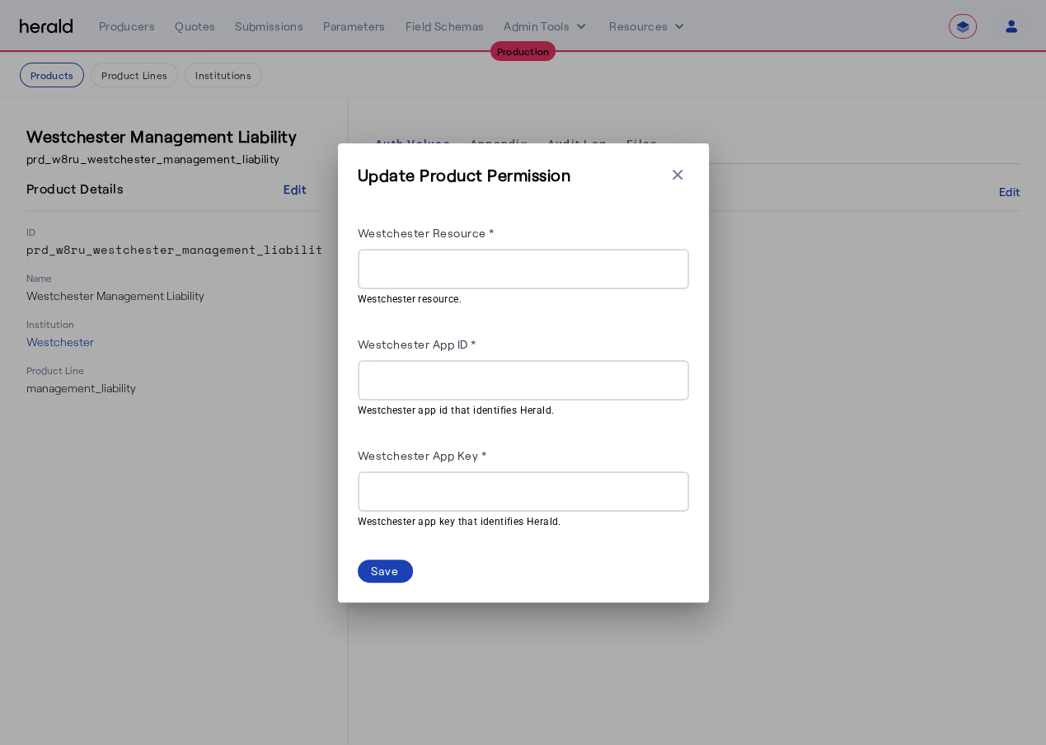
click at [432, 273] on input "Westchester Resource *" at bounding box center [523, 270] width 305 height 20
paste input "**********"
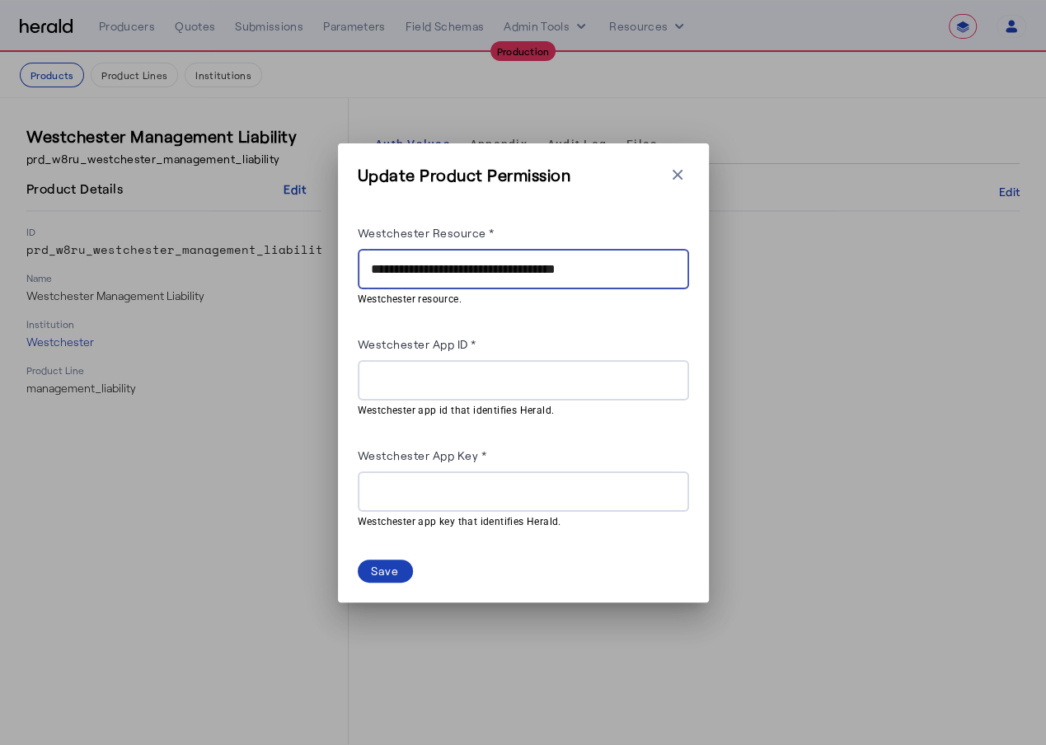
type input "**********"
click at [470, 387] on input "Westchester App ID *" at bounding box center [523, 381] width 305 height 20
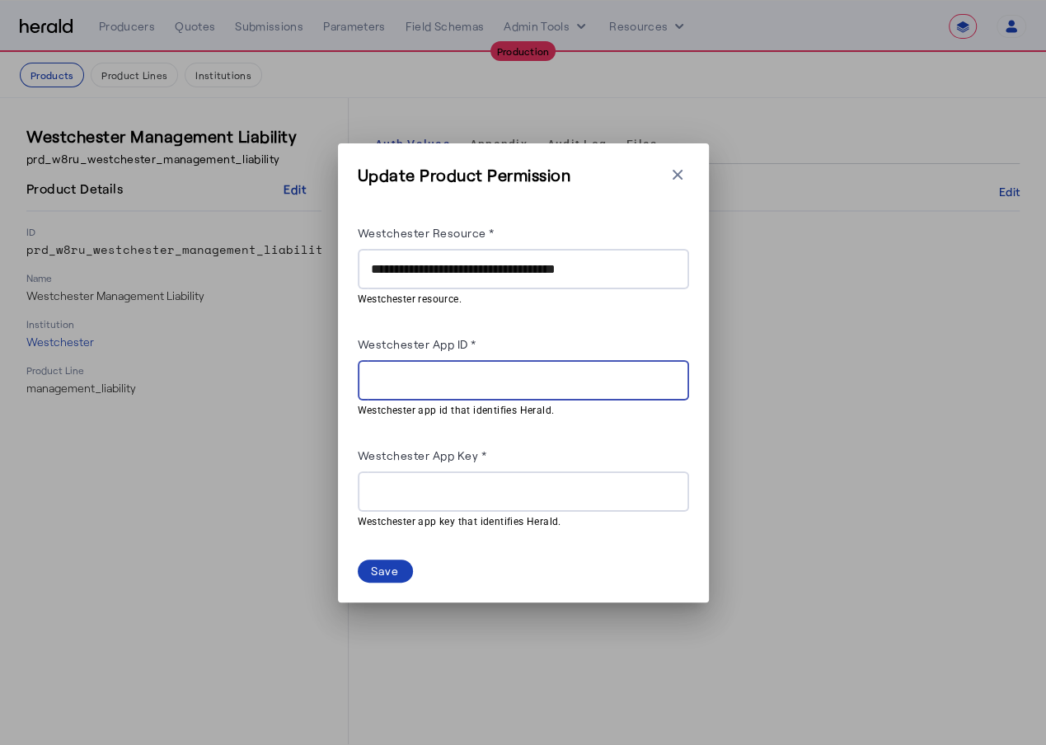
click at [501, 386] on input "Westchester App ID *" at bounding box center [523, 381] width 305 height 20
paste input "**********"
type input "**********"
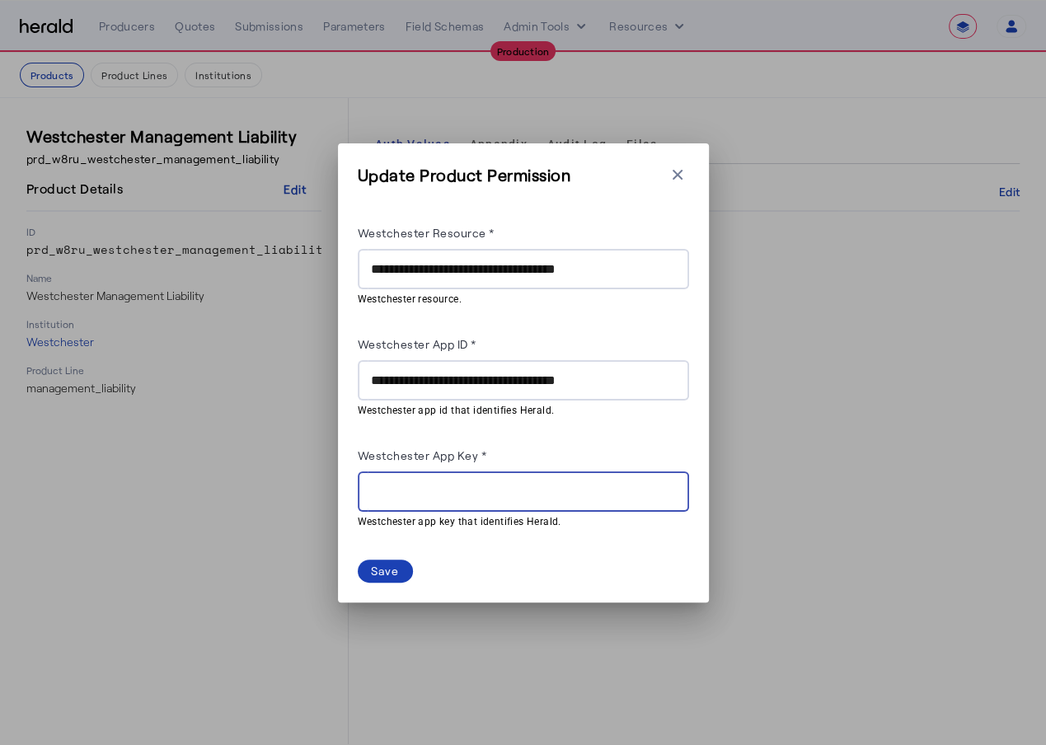
click at [484, 487] on input "Westchester App Key *" at bounding box center [523, 492] width 305 height 20
paste input "**********"
type input "**********"
click at [385, 565] on div "Save" at bounding box center [385, 570] width 29 height 17
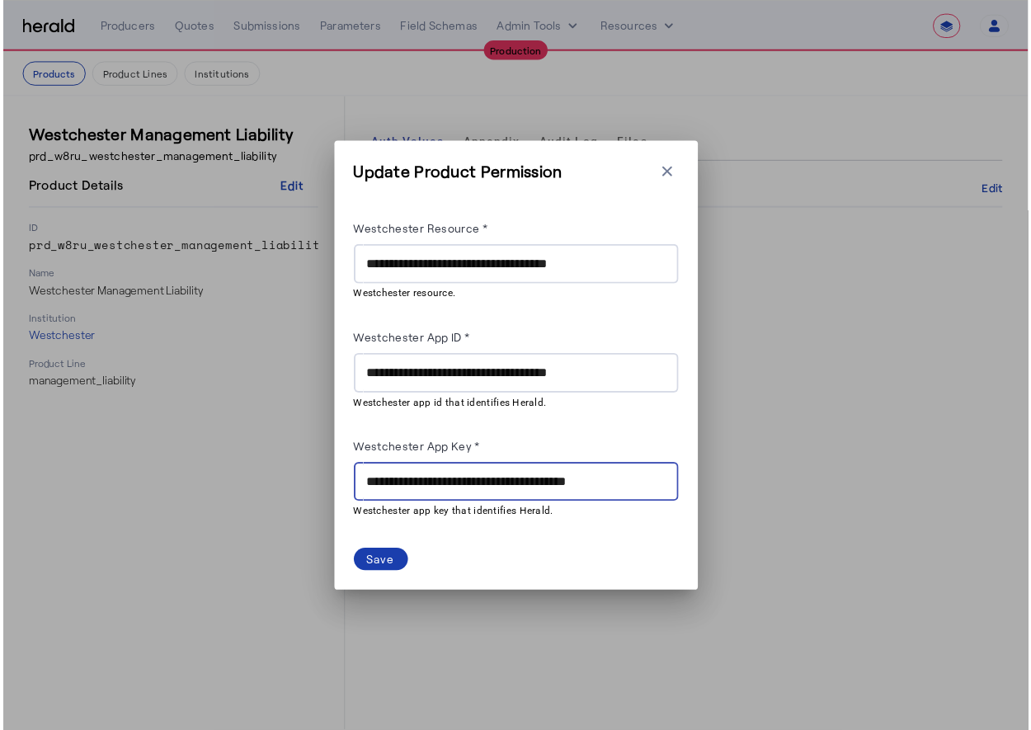
scroll to position [0, 0]
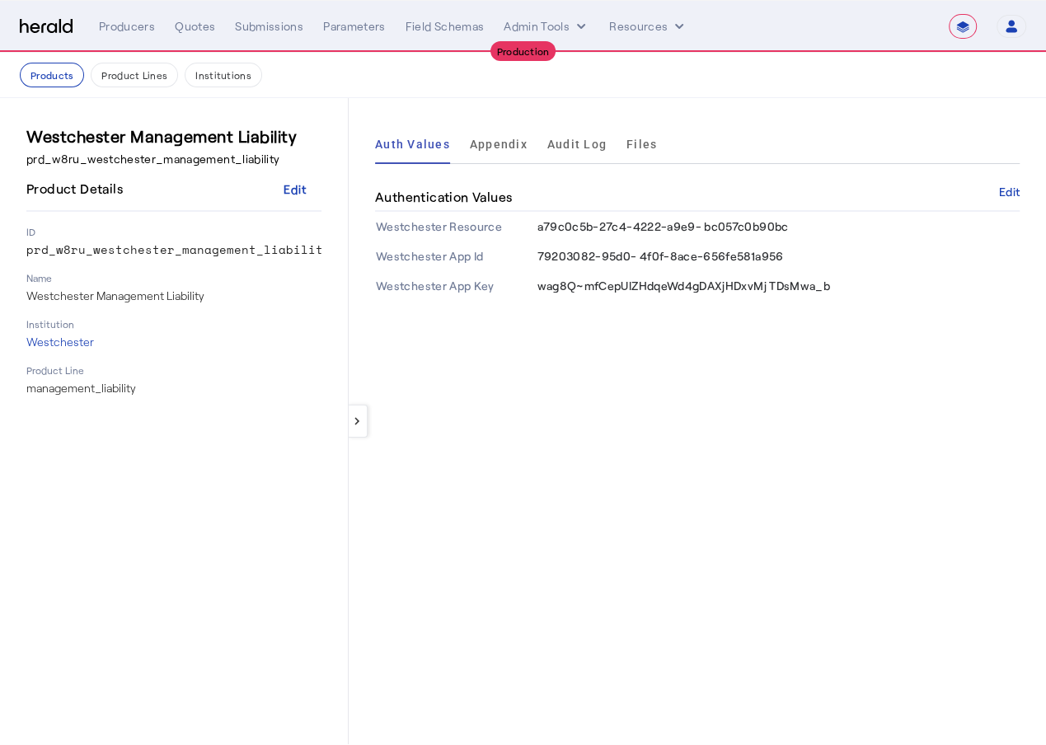
click at [674, 480] on div "keyboard_arrow_left Auth Values Appendix Audit Log Files Authentication Values …" at bounding box center [698, 421] width 698 height 646
click at [557, 26] on button "Admin Tools" at bounding box center [547, 26] width 86 height 16
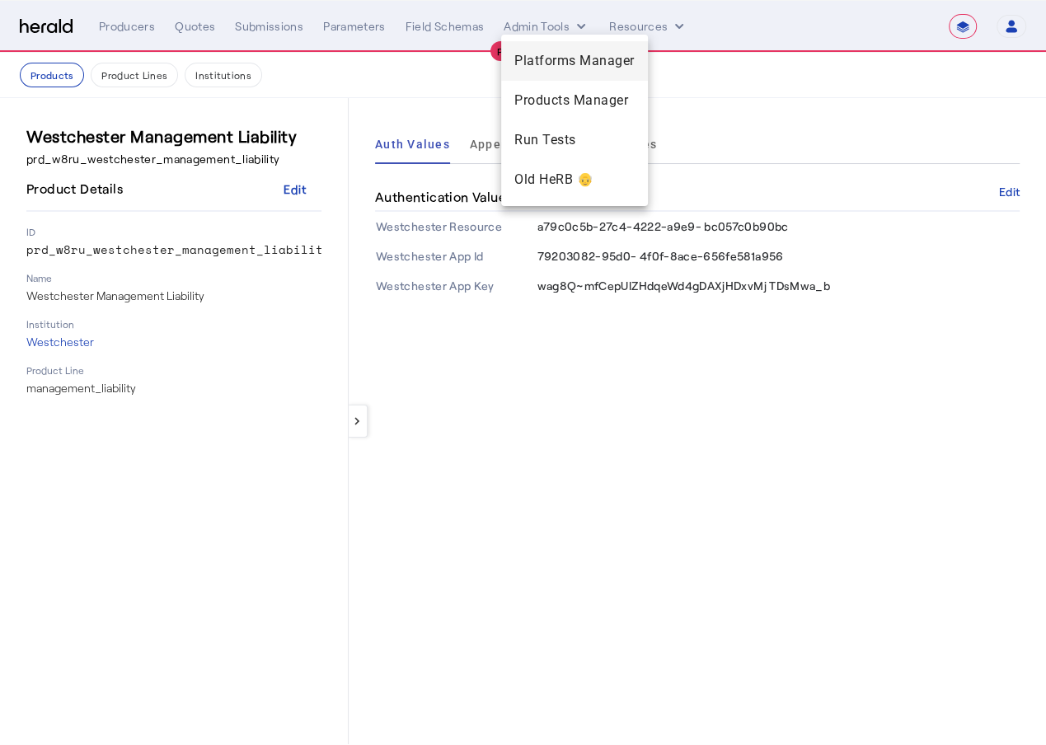
click at [583, 64] on span "Platforms Manager" at bounding box center [575, 61] width 120 height 20
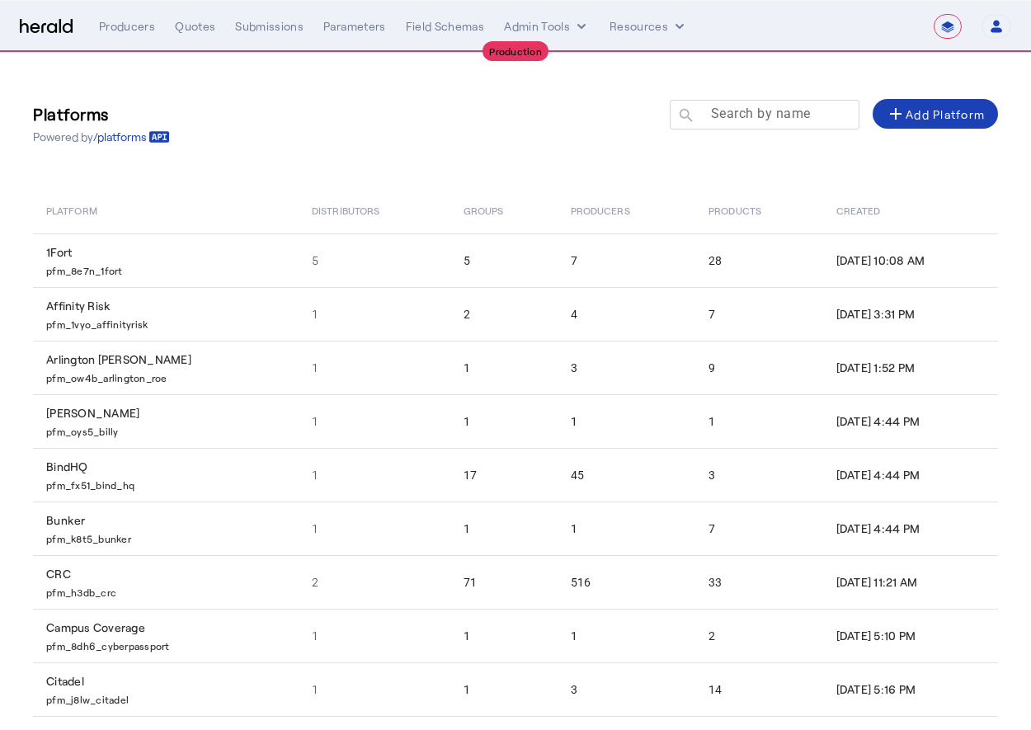
click at [768, 111] on mat-label "Search by name" at bounding box center [761, 114] width 100 height 16
click at [768, 111] on input "Search by name" at bounding box center [772, 114] width 148 height 20
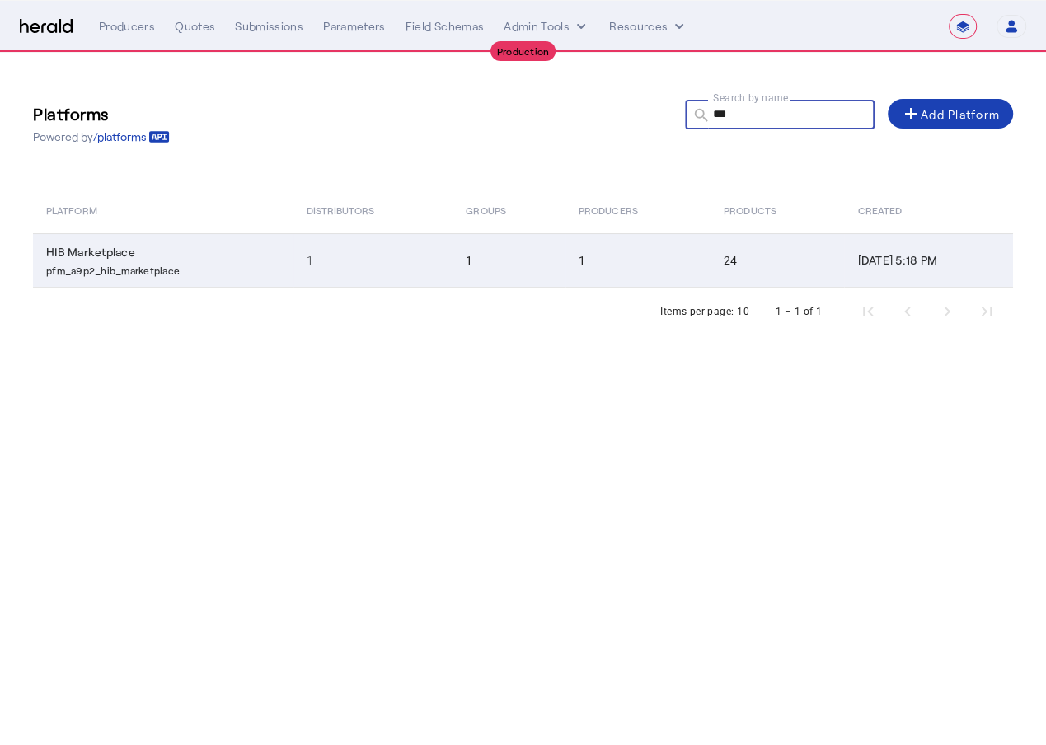
type input "***"
click at [453, 271] on td "1" at bounding box center [509, 260] width 113 height 54
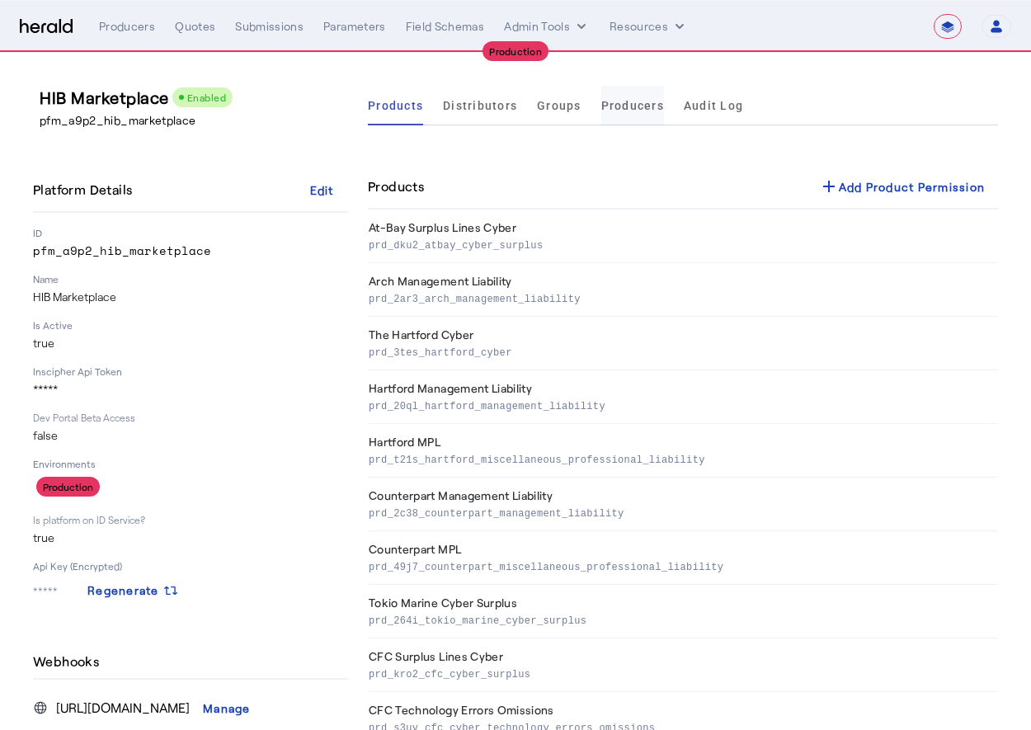
click at [604, 102] on span "Producers" at bounding box center [632, 106] width 63 height 12
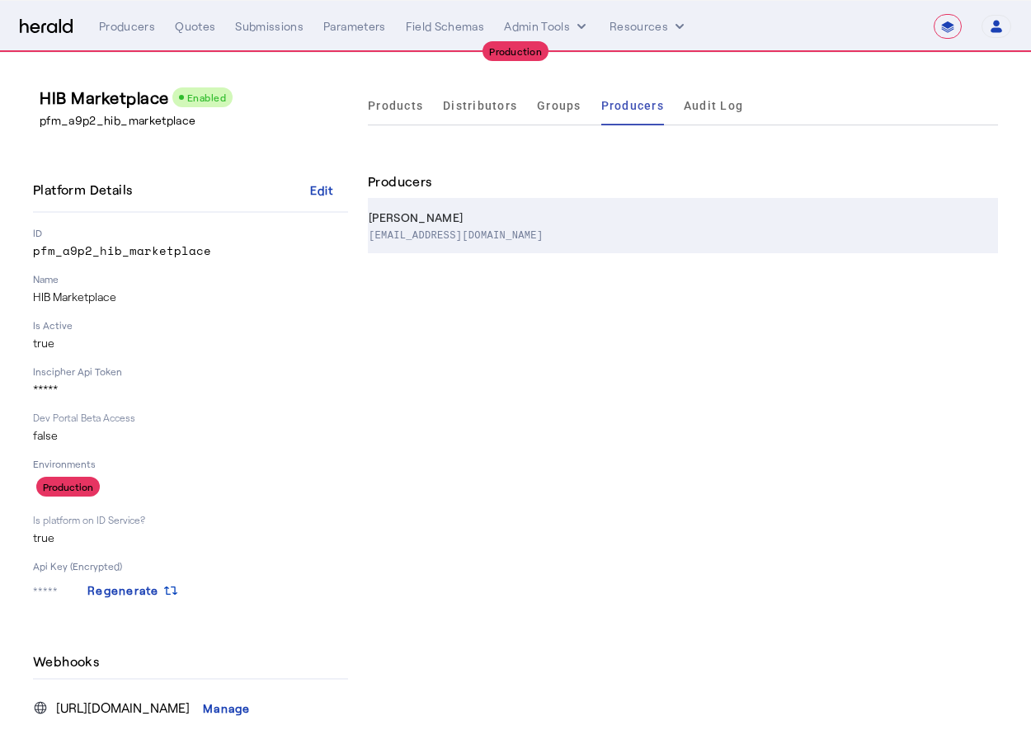
click at [590, 238] on div "rapgar@trios-ins.com" at bounding box center [680, 234] width 623 height 16
select select "pfm_a9p2_hib_marketplace"
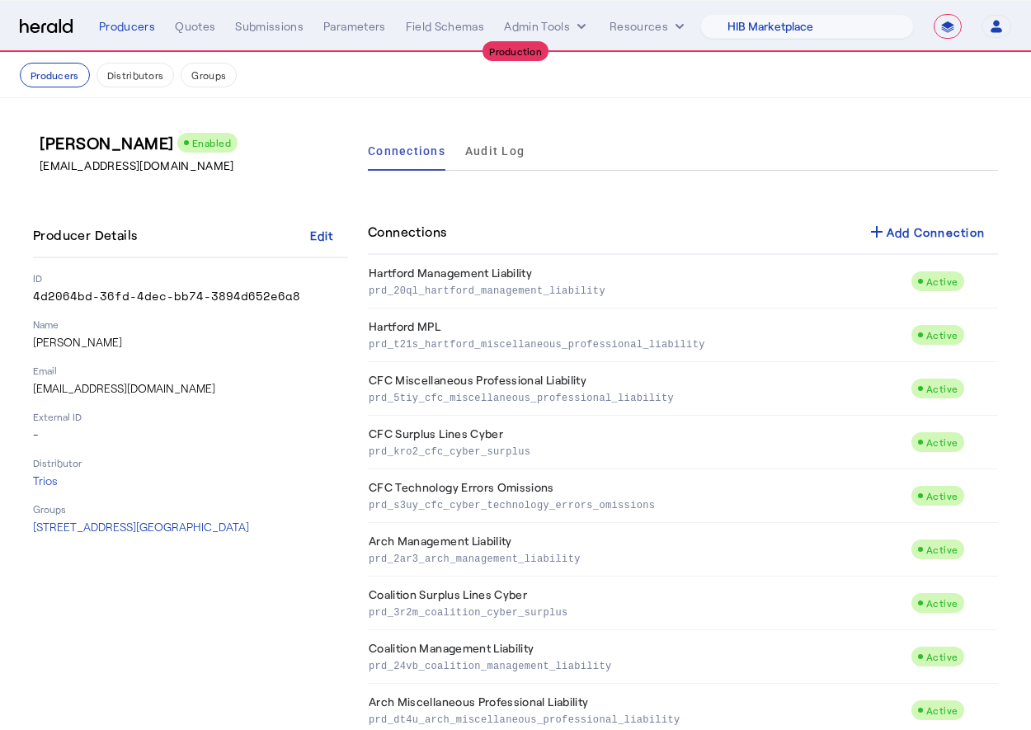
click at [21, 22] on img at bounding box center [46, 27] width 53 height 16
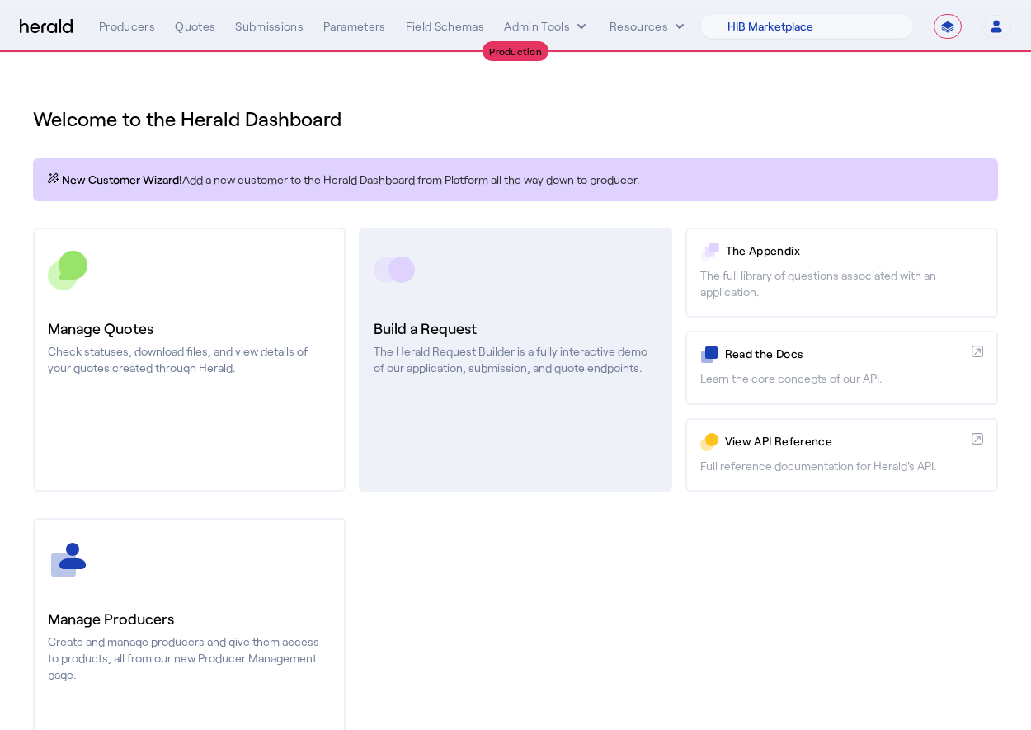
click at [482, 384] on link "Build a Request The Herald Request Builder is a fully interactive demo of our a…" at bounding box center [515, 360] width 313 height 264
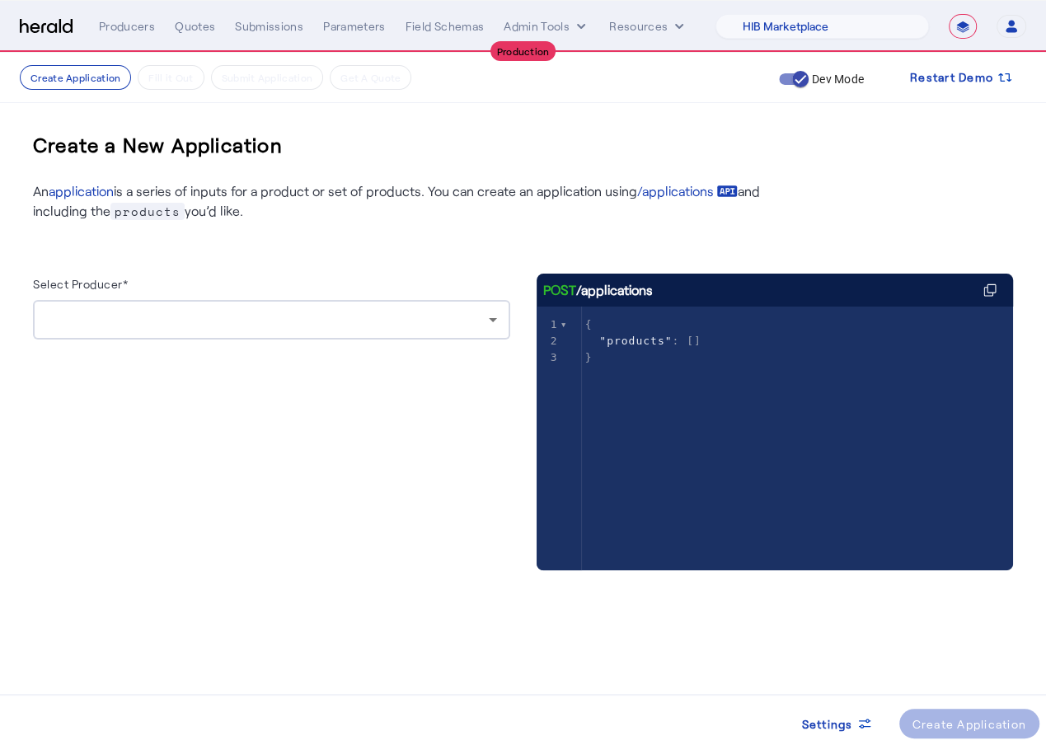
click at [397, 324] on div at bounding box center [267, 320] width 443 height 20
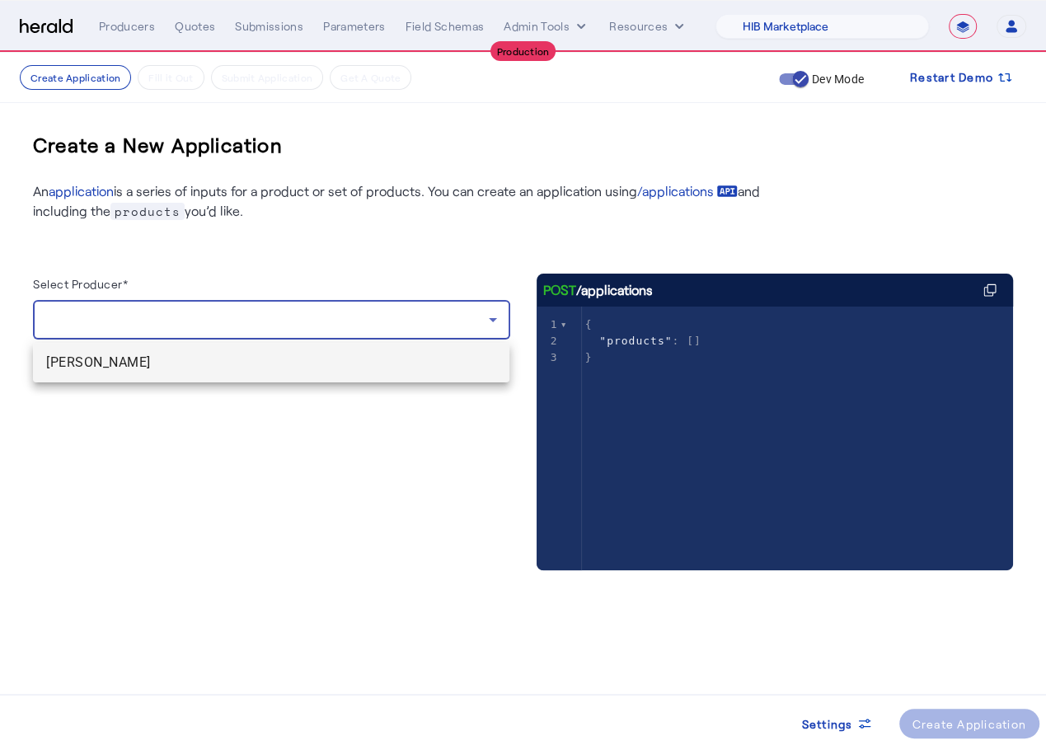
click at [267, 368] on span "[PERSON_NAME]" at bounding box center [271, 363] width 450 height 20
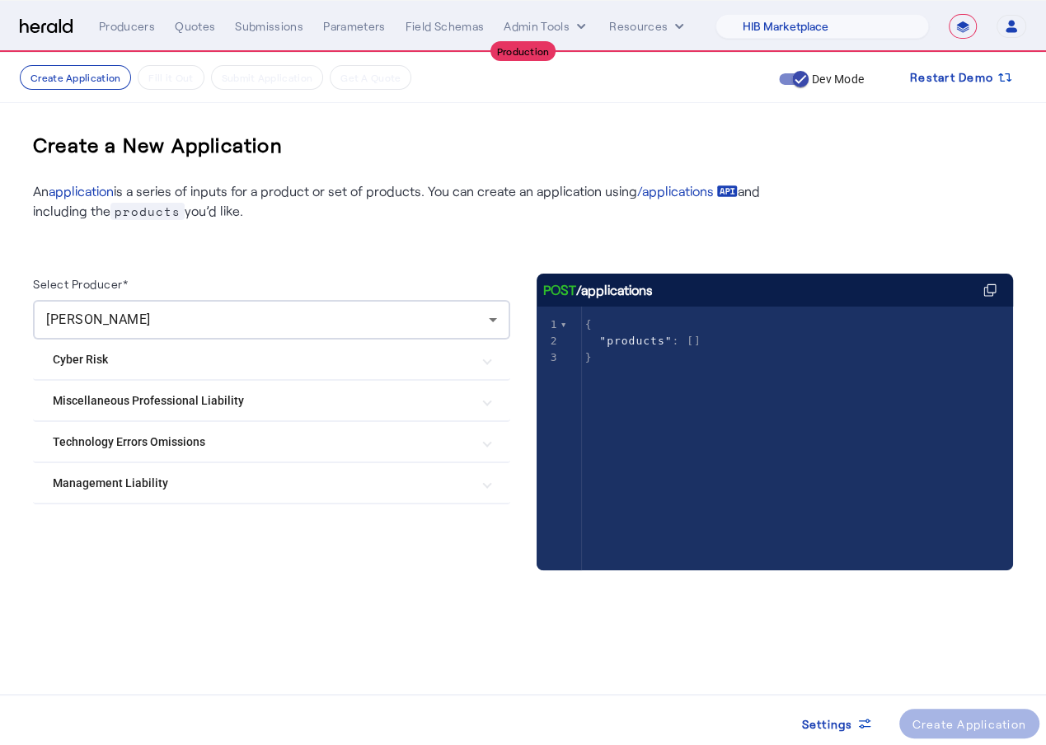
click at [407, 497] on mat-expansion-panel-header "Management Liability" at bounding box center [271, 483] width 477 height 40
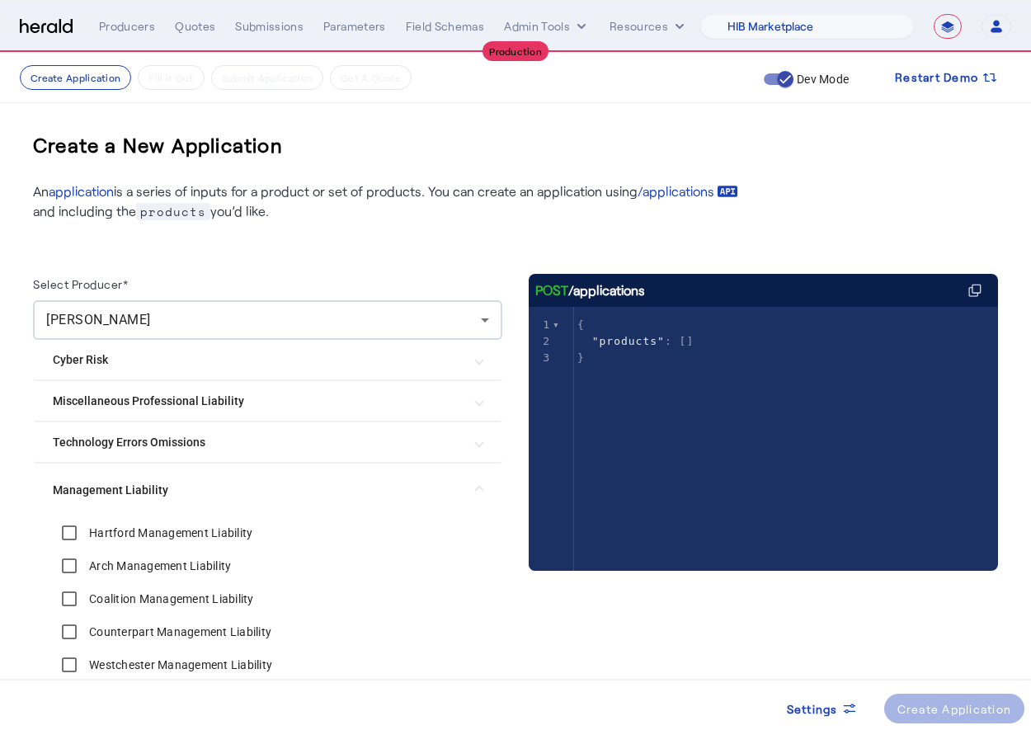
scroll to position [91, 0]
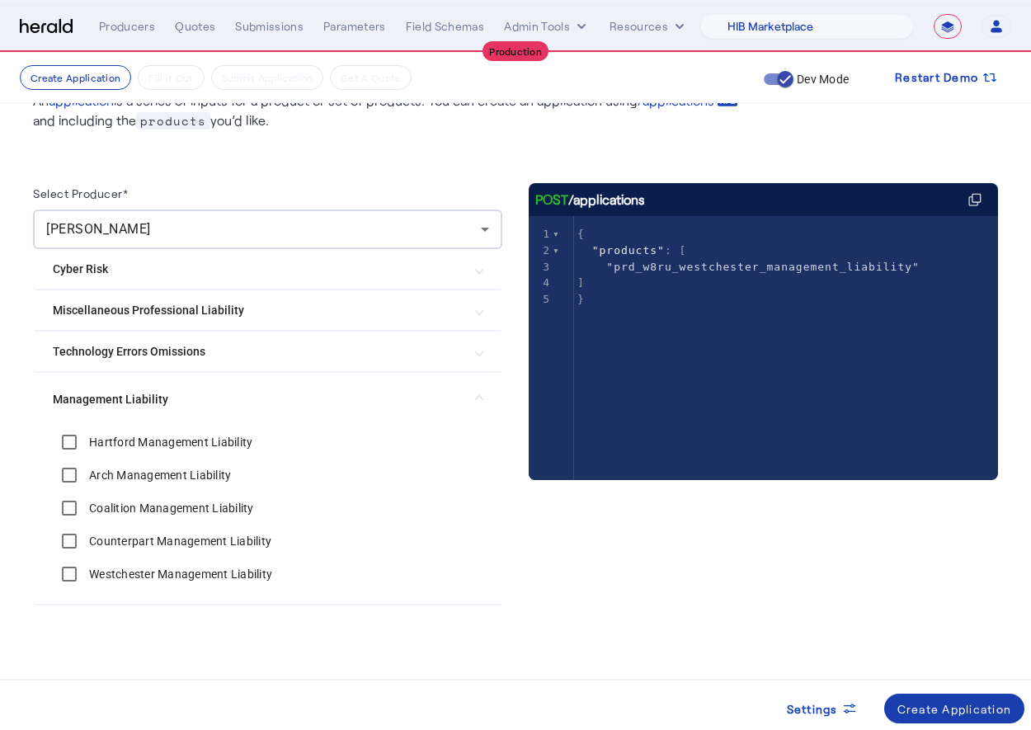
click at [985, 724] on span at bounding box center [954, 709] width 141 height 40
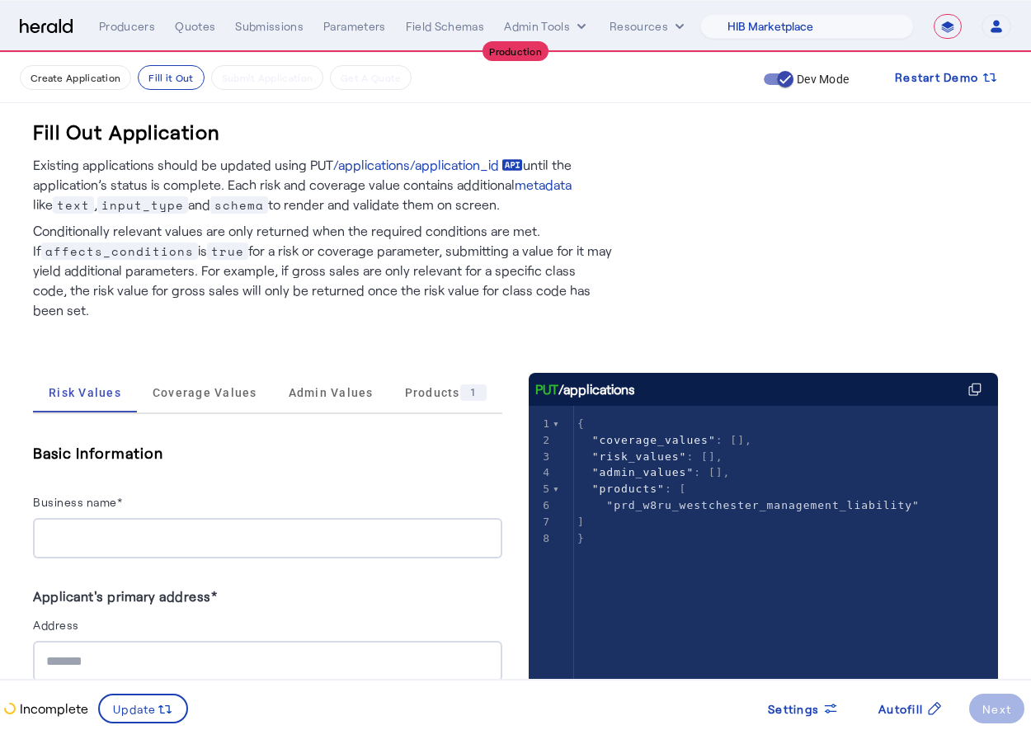
click at [112, 528] on div at bounding box center [267, 538] width 443 height 40
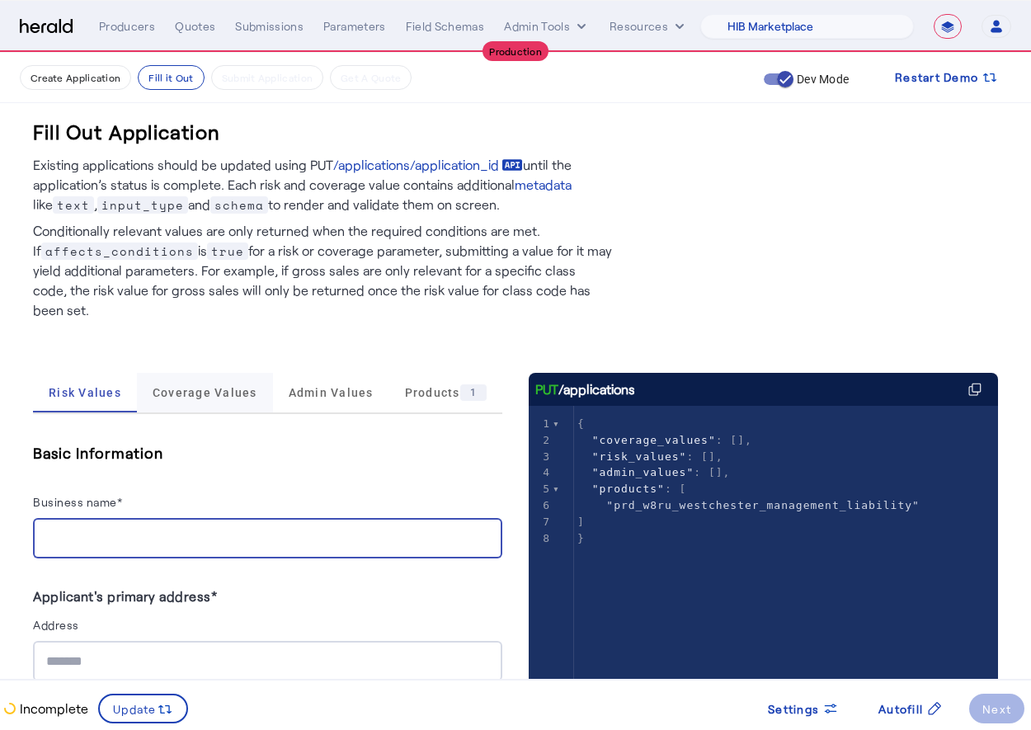
click at [172, 387] on span "Coverage Values" at bounding box center [205, 393] width 105 height 12
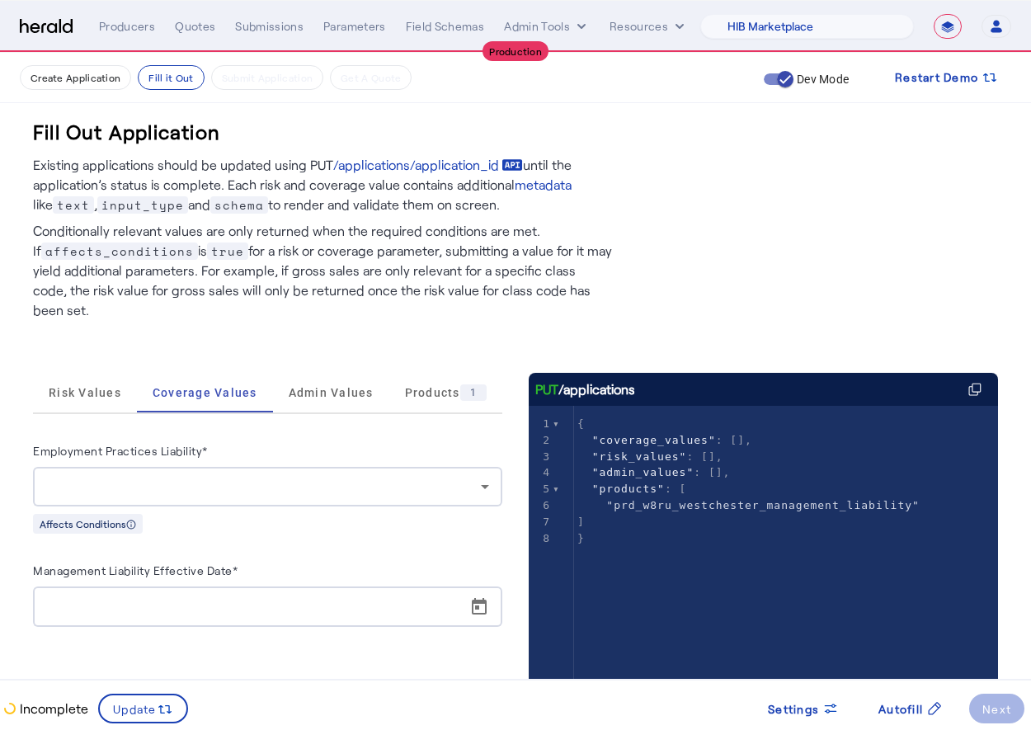
click at [235, 477] on div at bounding box center [263, 487] width 435 height 20
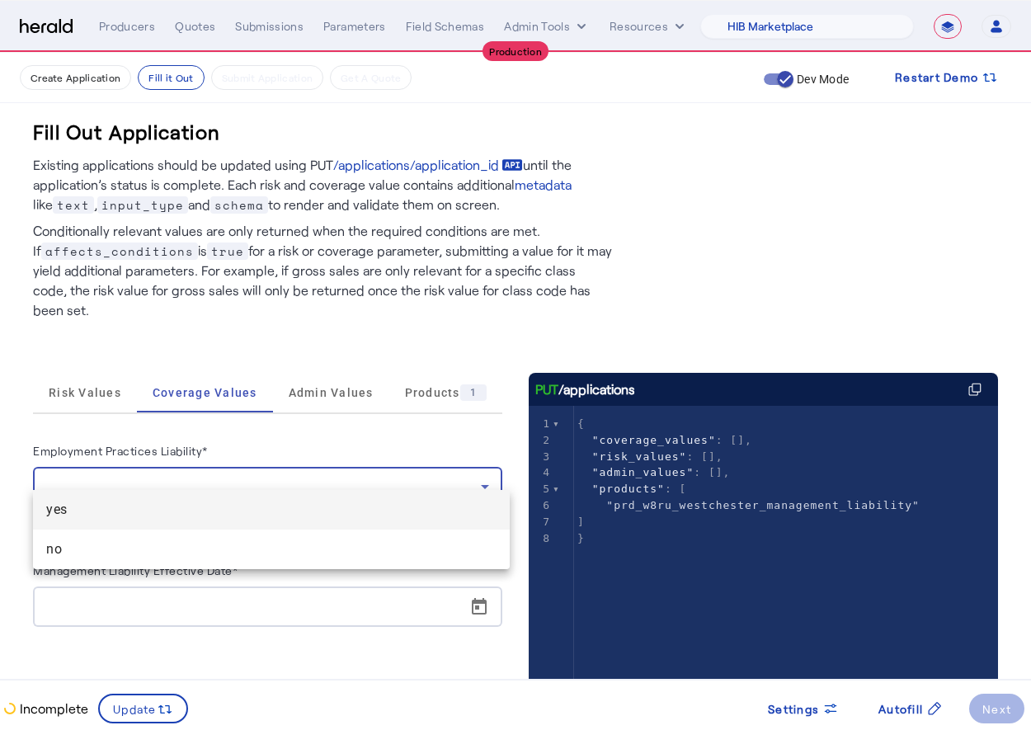
click at [180, 504] on span "yes" at bounding box center [271, 510] width 450 height 20
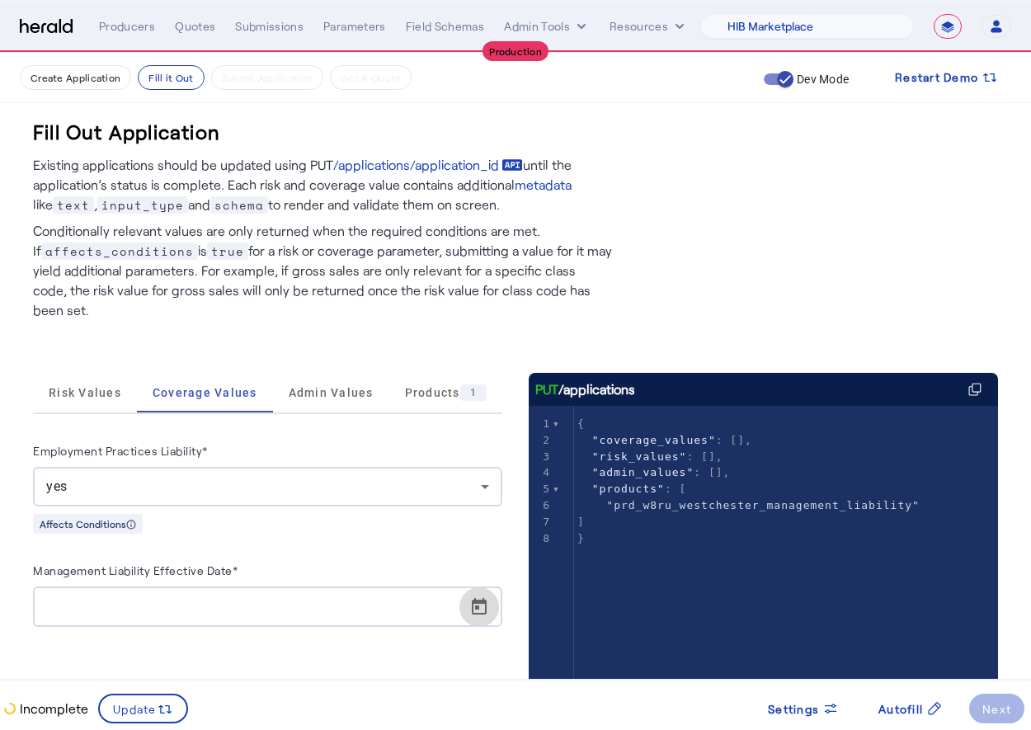
click at [487, 587] on span "Open calendar" at bounding box center [479, 607] width 40 height 40
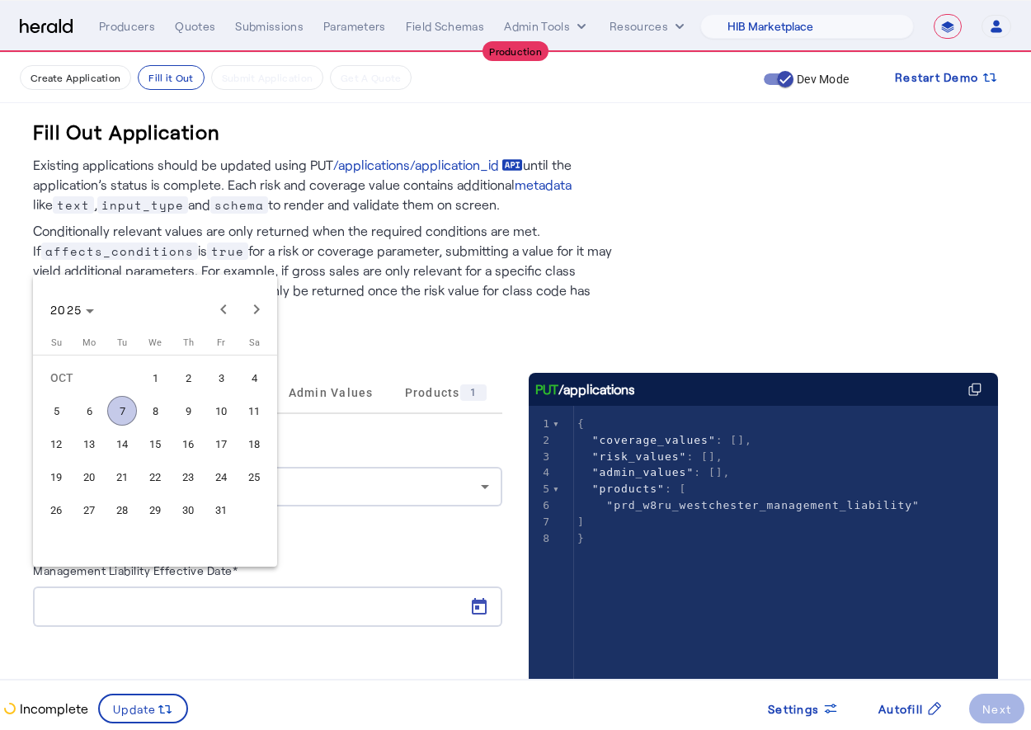
click at [92, 448] on span "13" at bounding box center [89, 444] width 30 height 30
type input "**********"
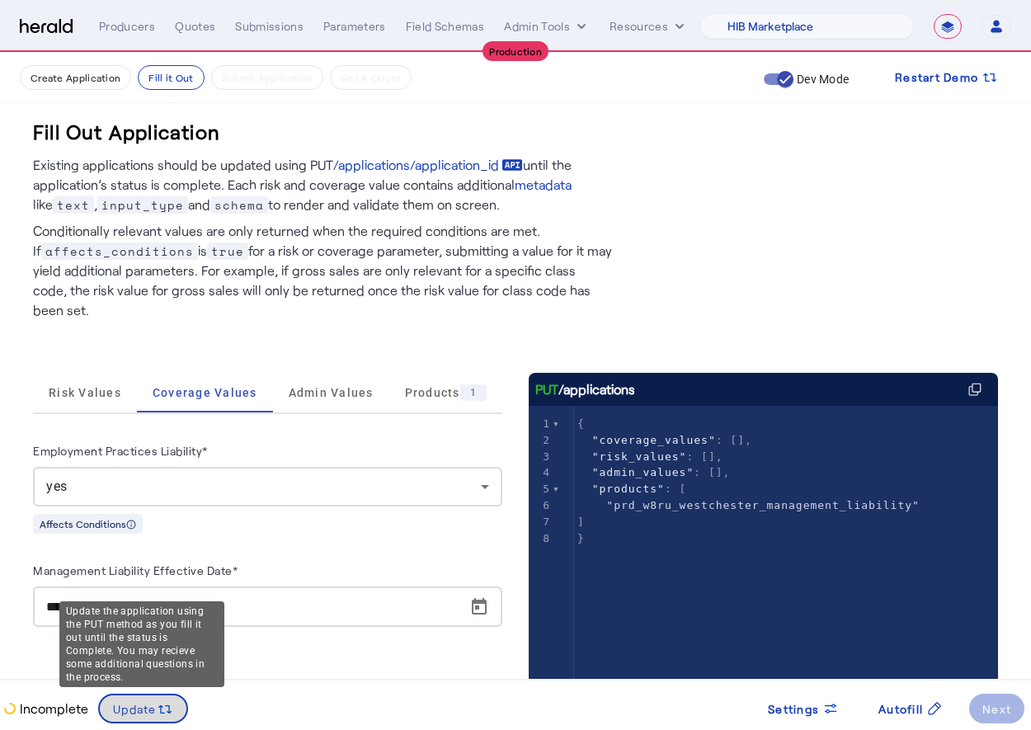
click at [160, 700] on svg-icon at bounding box center [165, 708] width 16 height 18
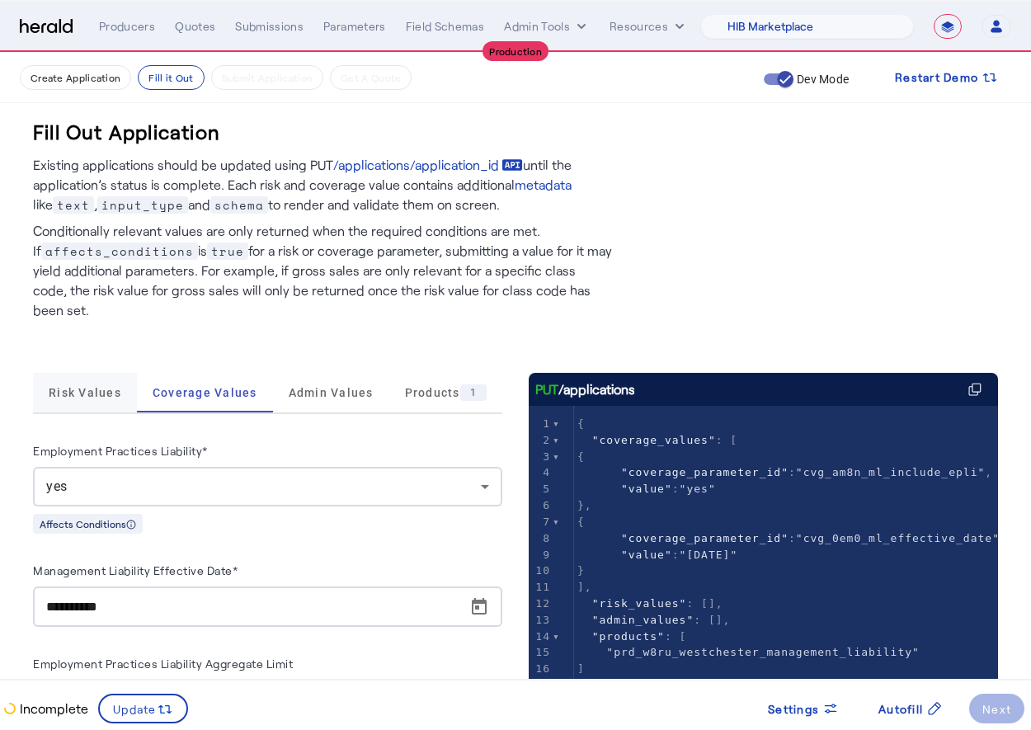
click at [102, 387] on span "Risk Values" at bounding box center [85, 393] width 73 height 12
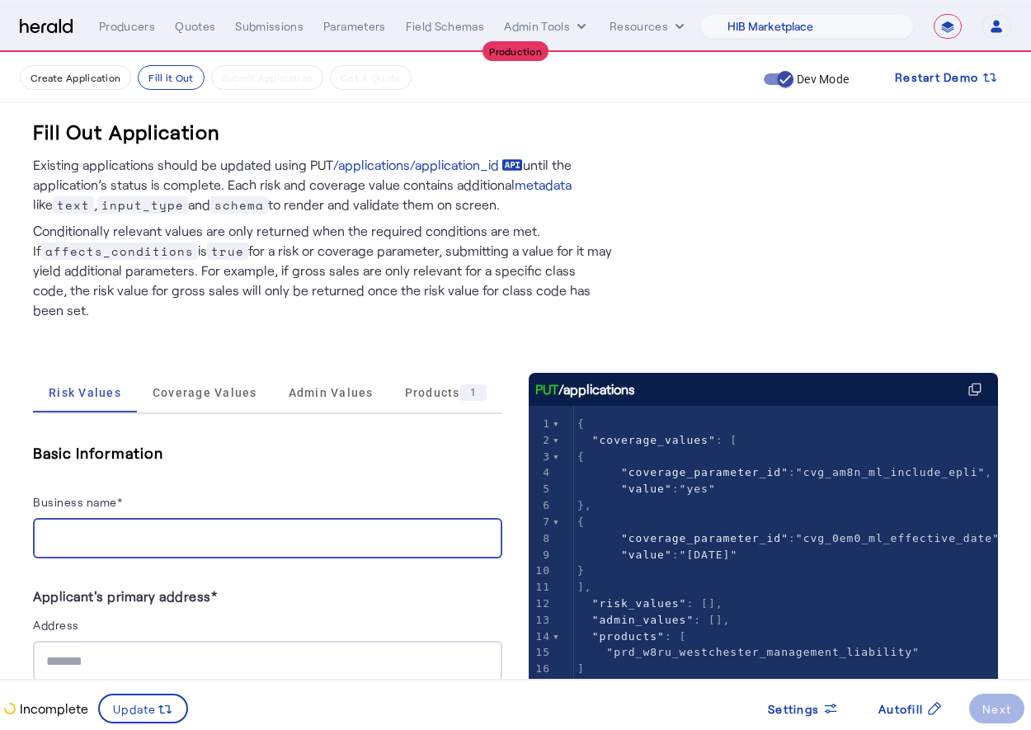
click at [113, 529] on input "Business name*" at bounding box center [267, 539] width 443 height 20
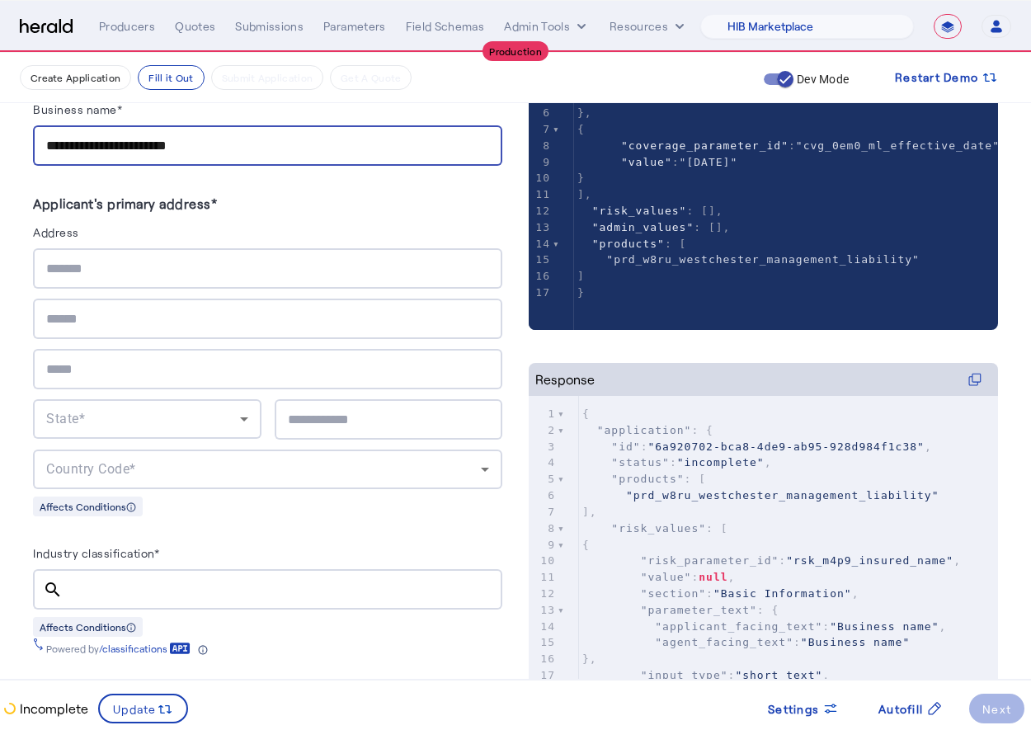
scroll to position [364, 0]
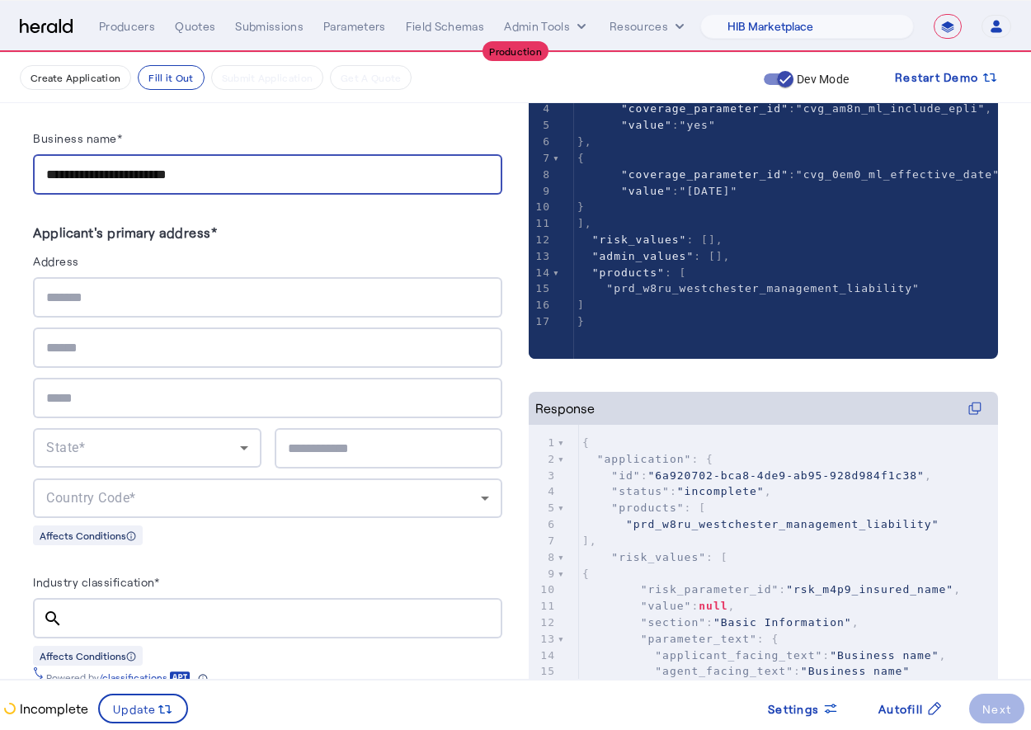
type input "**********"
click at [155, 288] on input "text" at bounding box center [267, 298] width 443 height 20
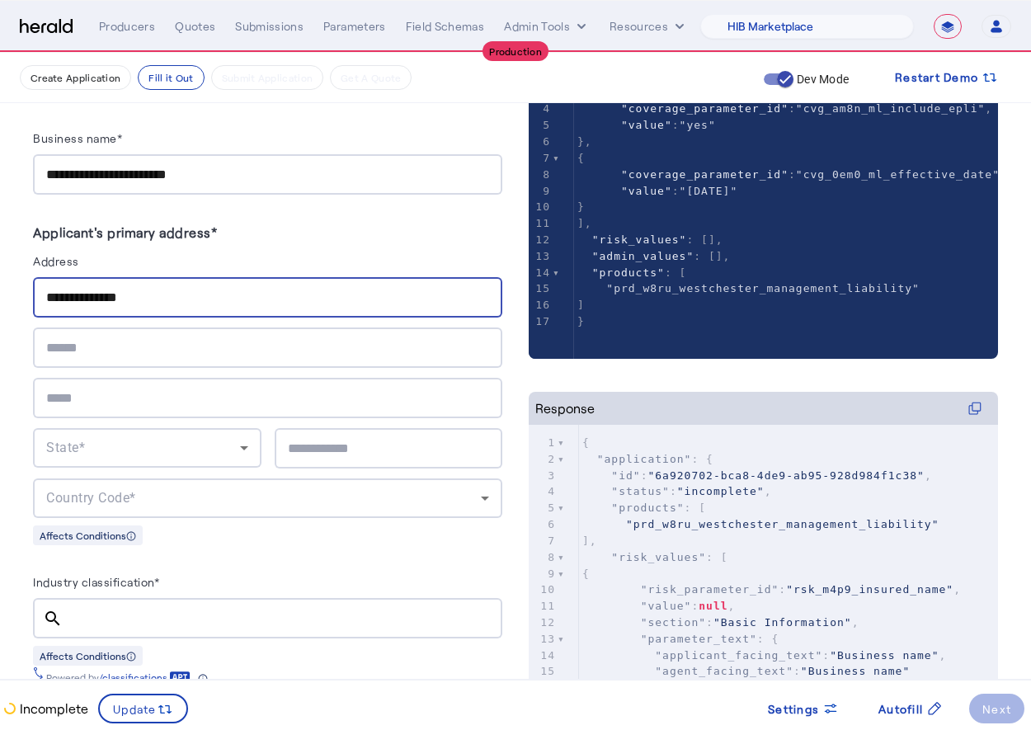
type input "**********"
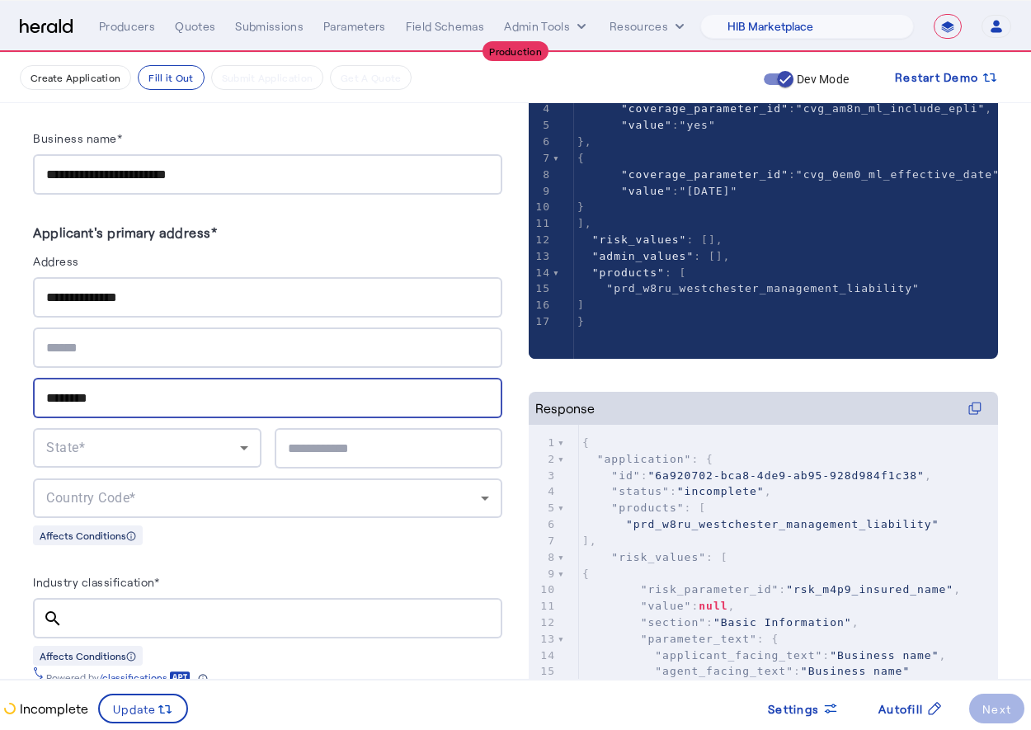
type input "********"
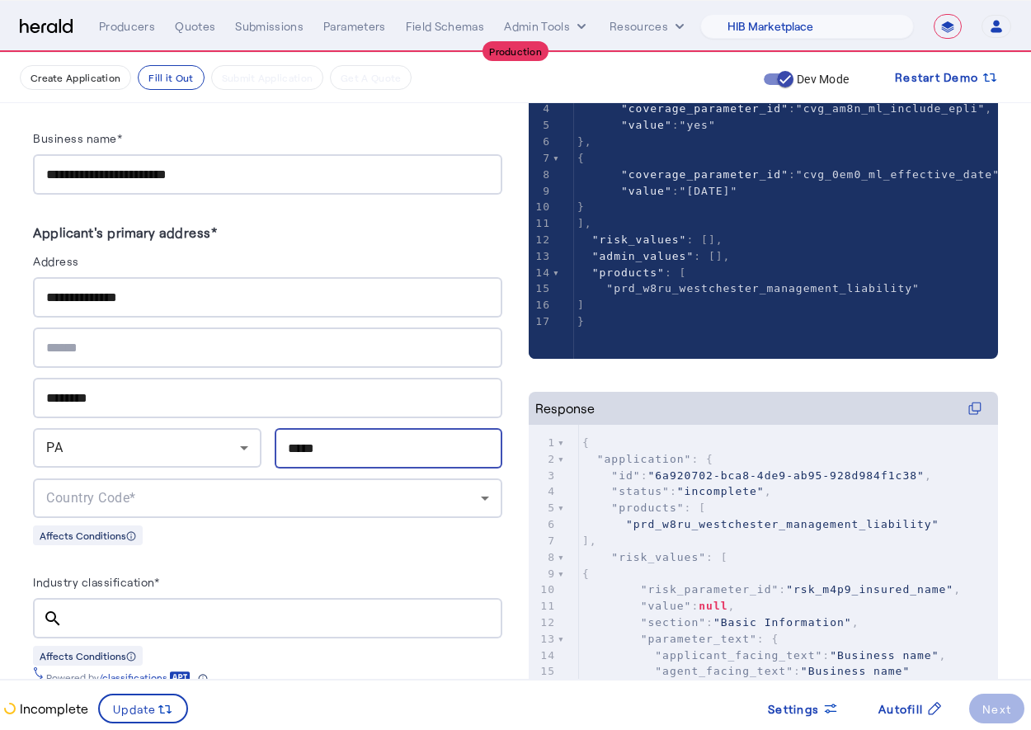
type input "*****"
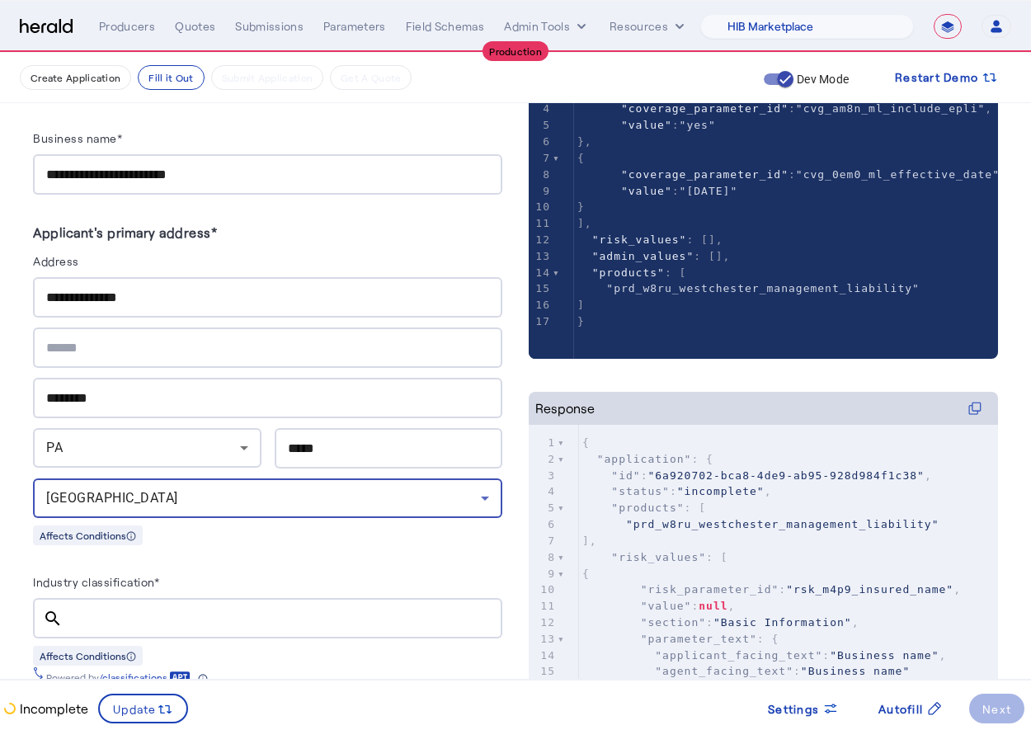
click at [274, 571] on div "Industry classification*" at bounding box center [267, 584] width 469 height 26
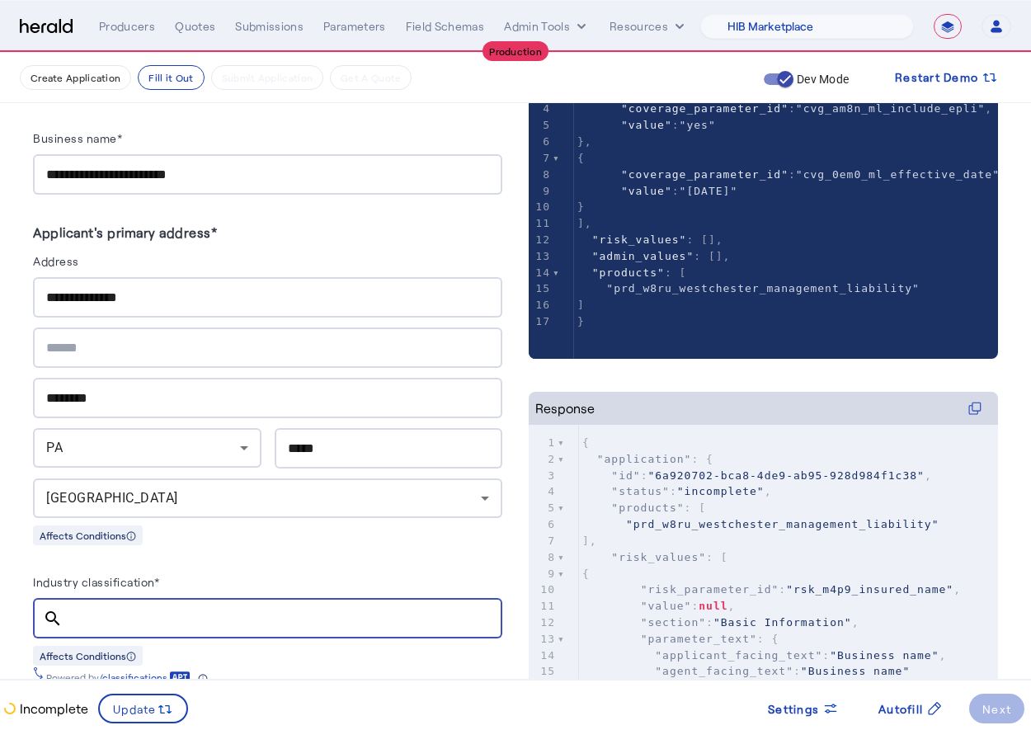
click at [219, 609] on input "Industry classification*" at bounding box center [282, 619] width 413 height 20
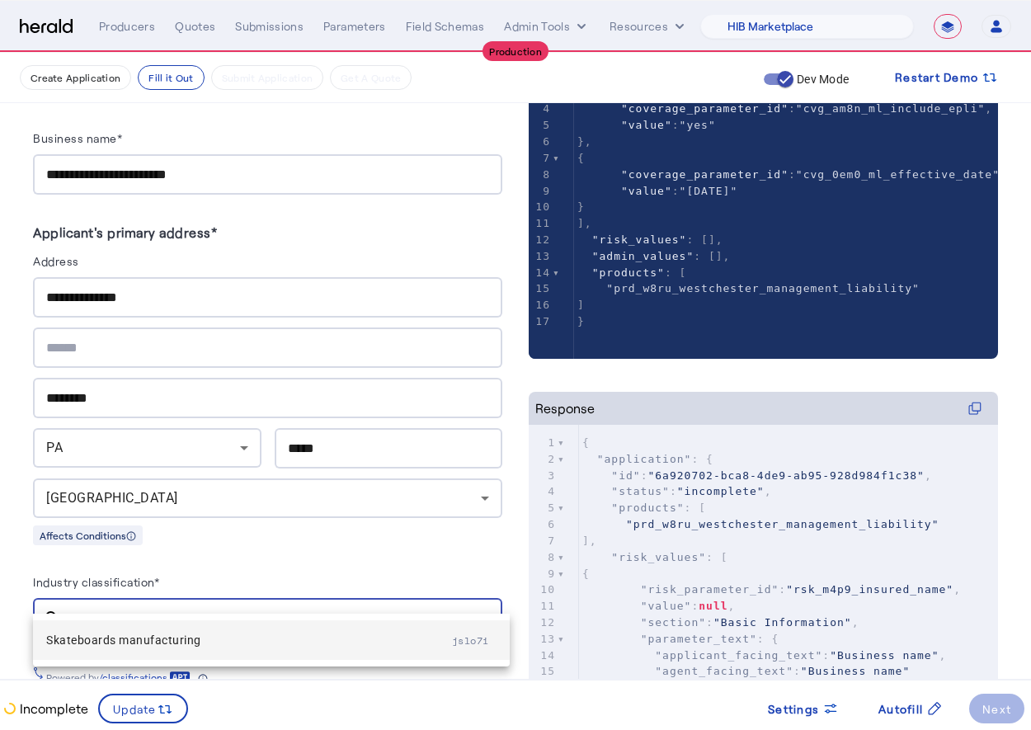
type input "**********"
click at [198, 642] on span "Skateboards manufacturing" at bounding box center [249, 640] width 406 height 20
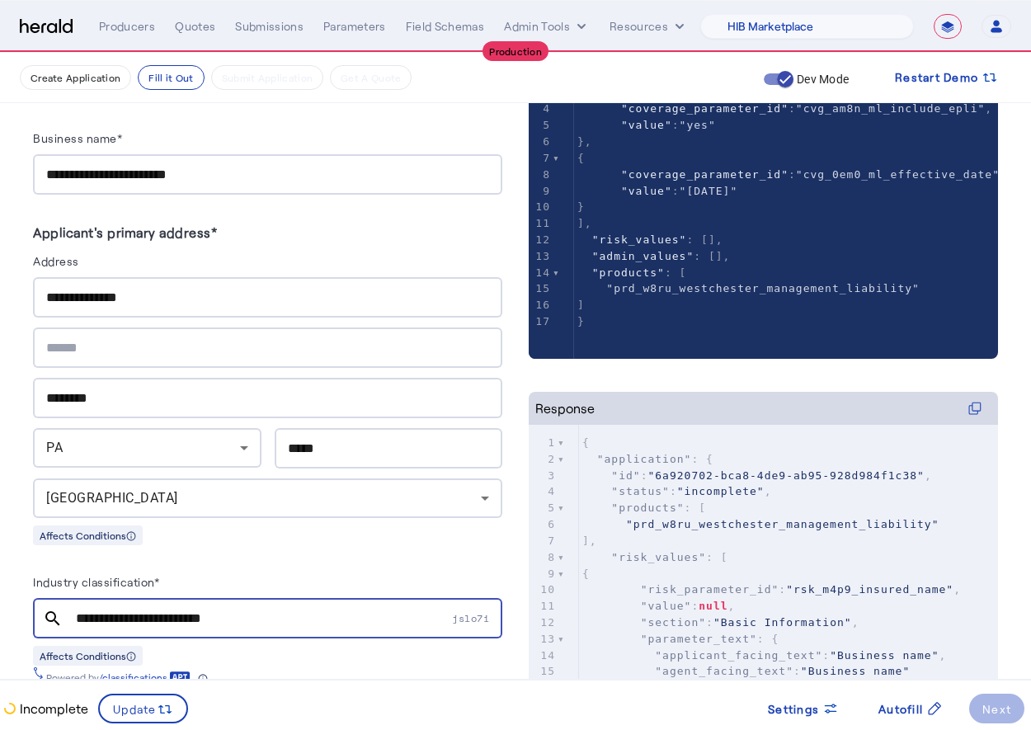
click at [319, 571] on div "Industry classification*" at bounding box center [267, 584] width 469 height 26
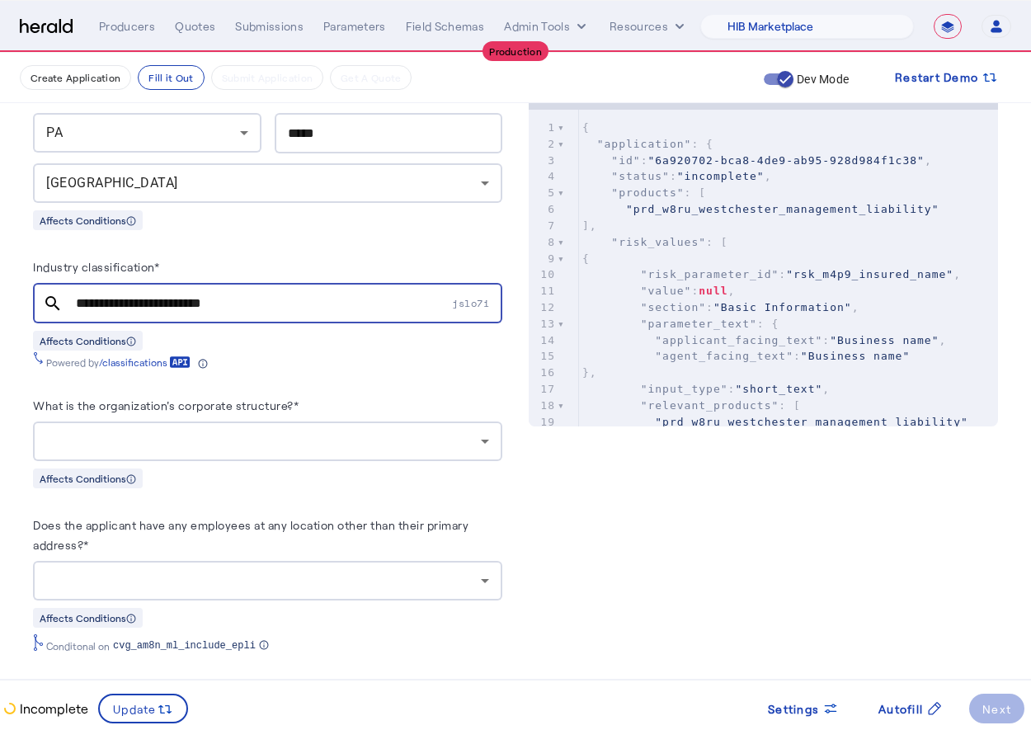
scroll to position [681, 0]
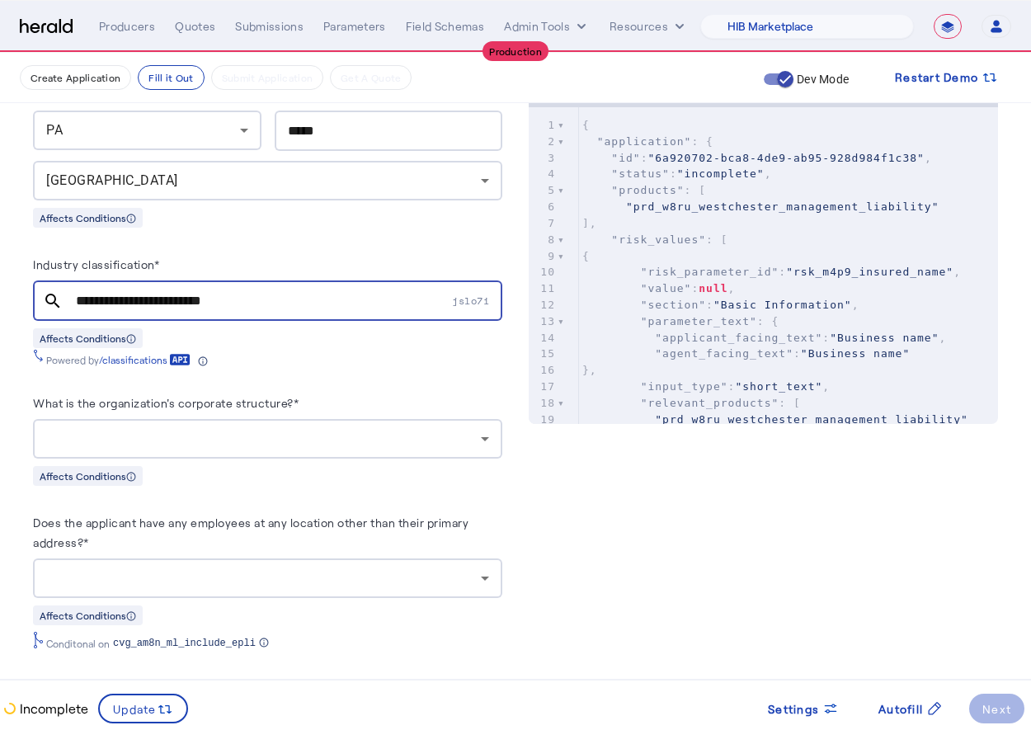
click at [379, 429] on div at bounding box center [263, 439] width 435 height 20
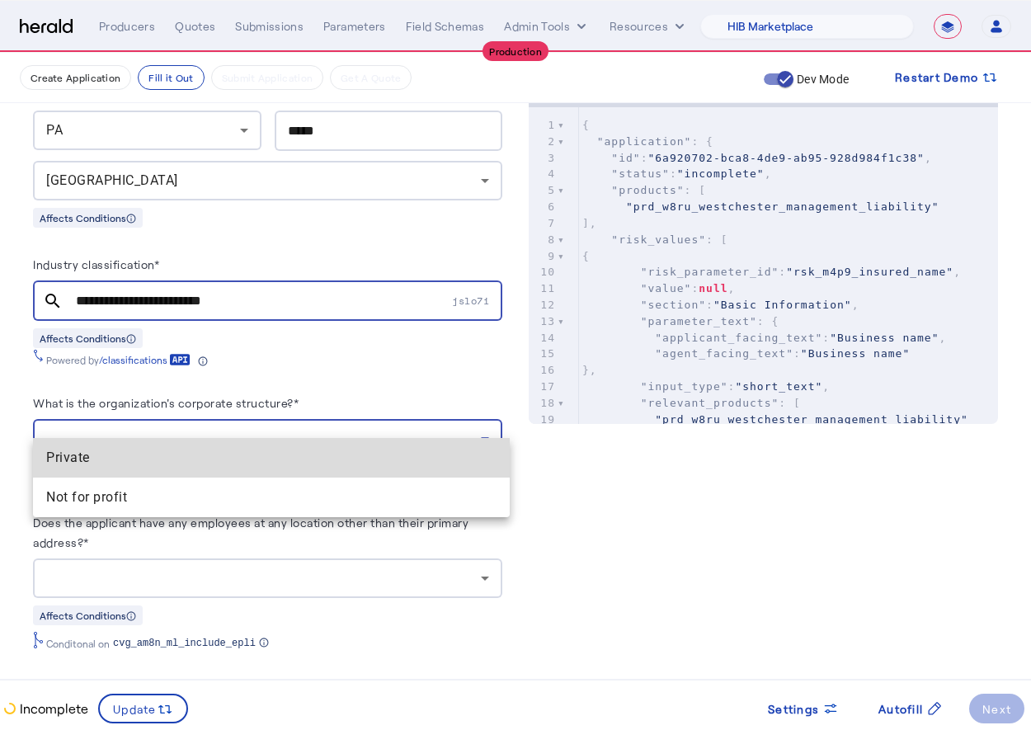
click at [141, 461] on span "Private" at bounding box center [271, 458] width 450 height 20
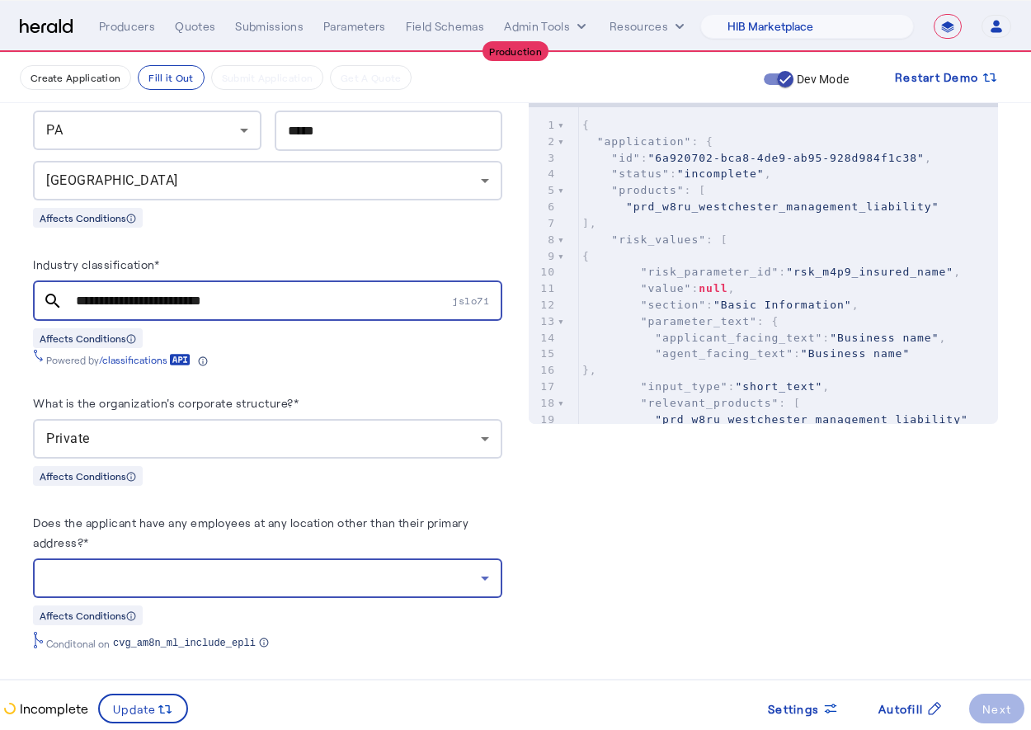
click at [289, 568] on div at bounding box center [263, 578] width 435 height 20
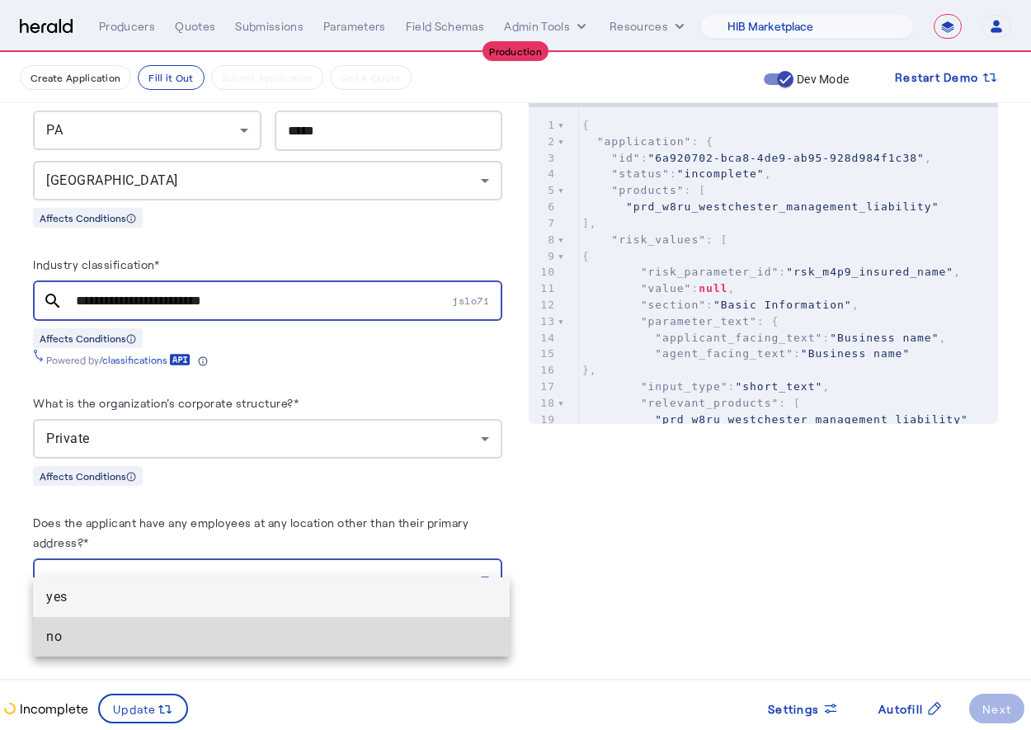
click at [161, 640] on span "no" at bounding box center [271, 637] width 450 height 20
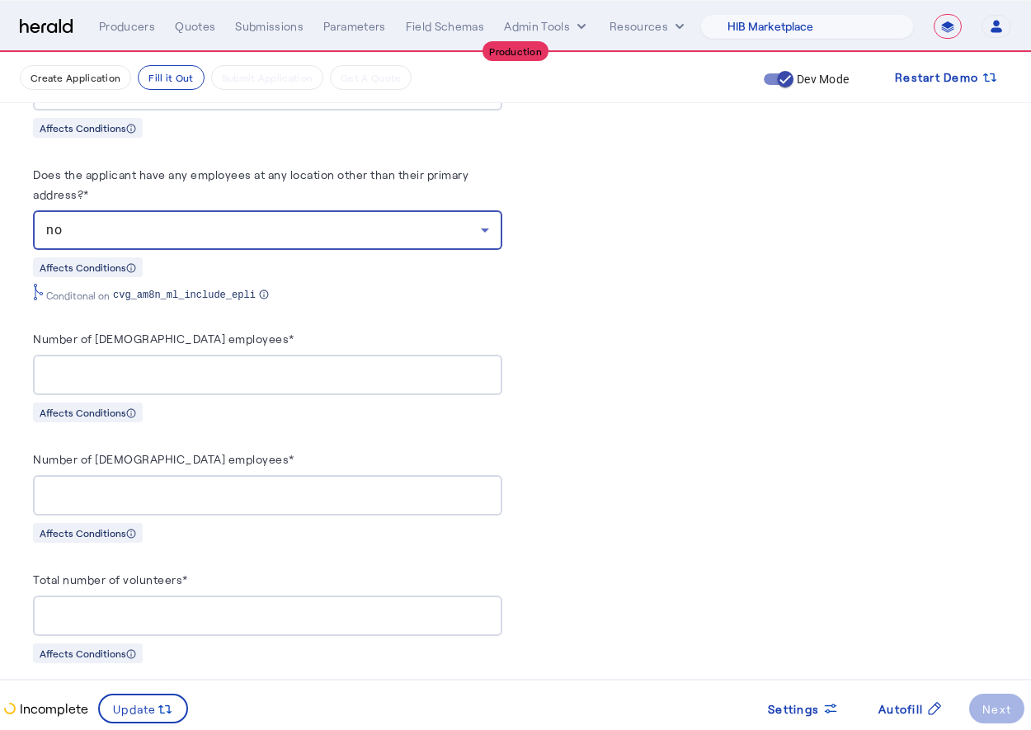
scroll to position [1032, 0]
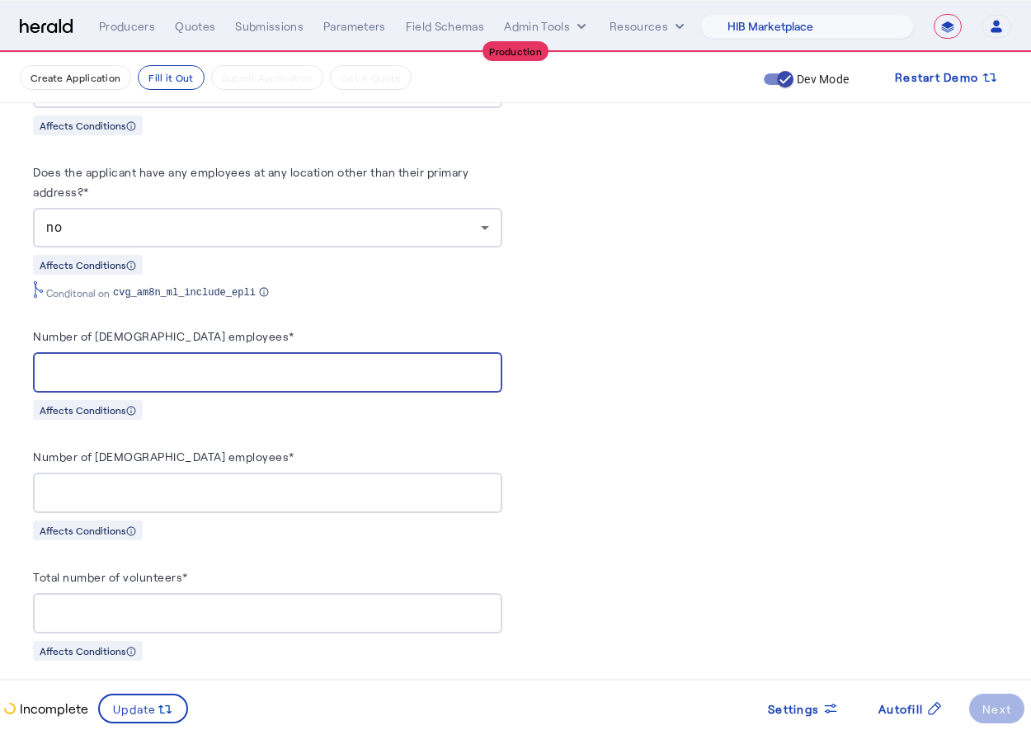
click at [304, 363] on input "Number of [DEMOGRAPHIC_DATA] employees*" at bounding box center [267, 373] width 443 height 20
type input "**"
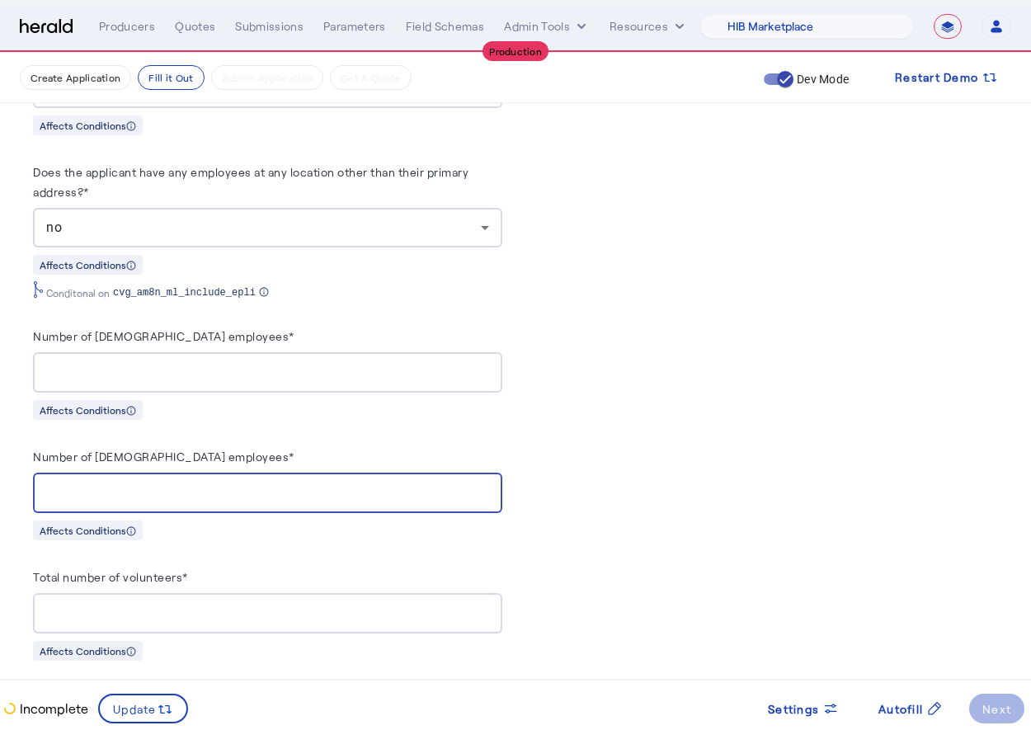
type input "*"
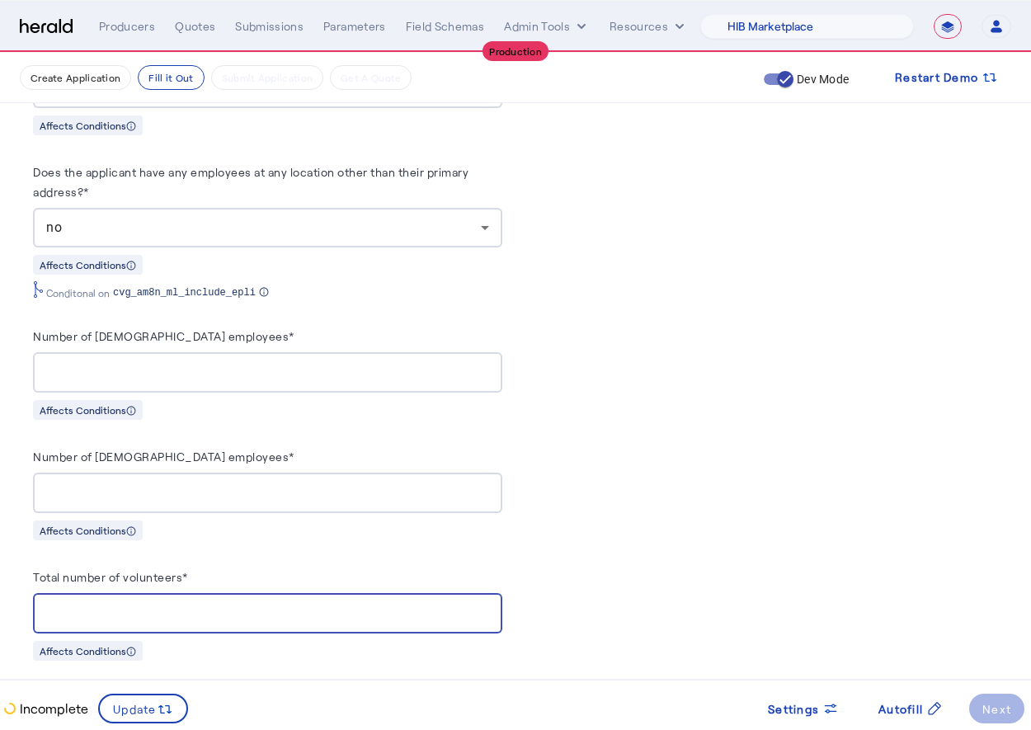
type input "*"
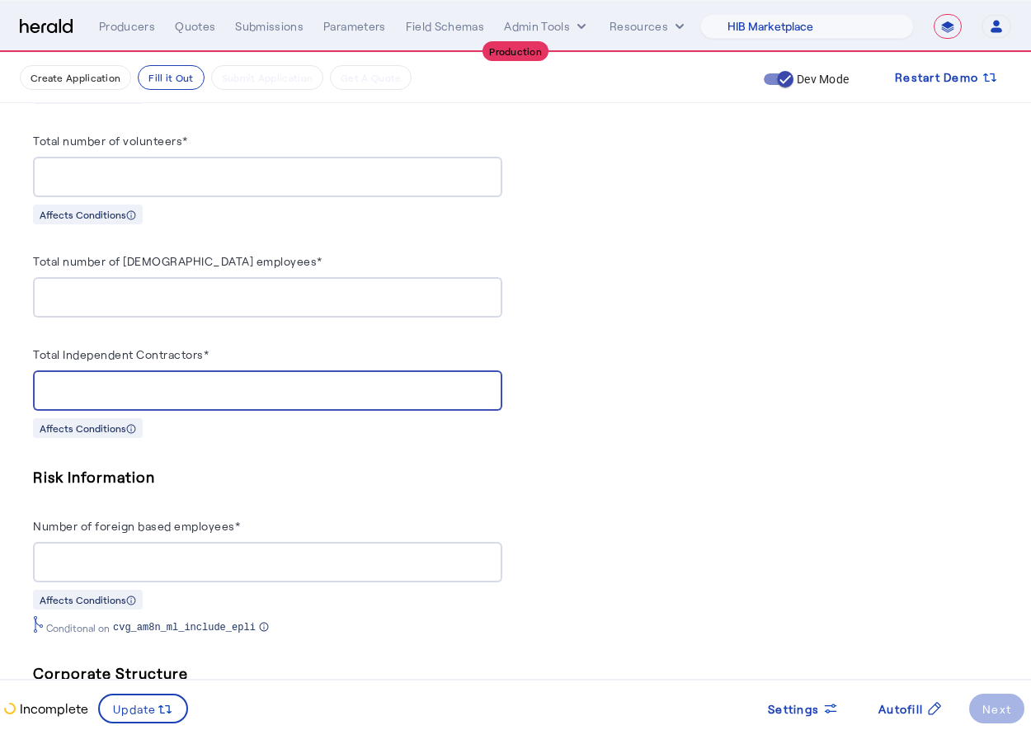
type input "*"
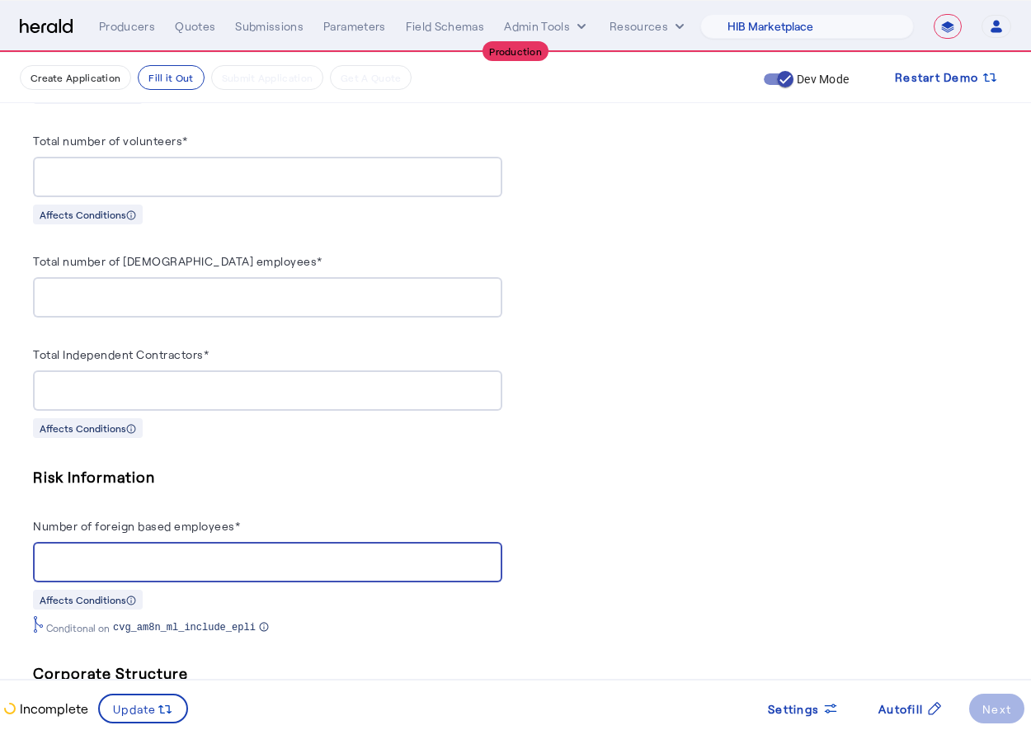
type input "*"
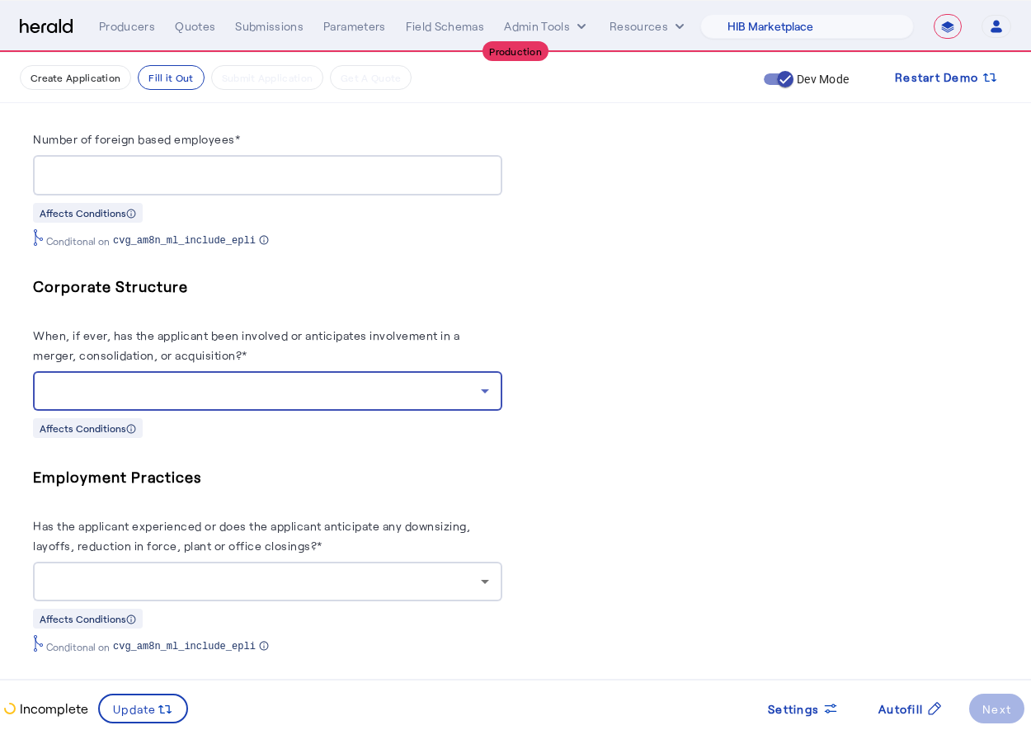
click at [327, 381] on div at bounding box center [263, 391] width 435 height 20
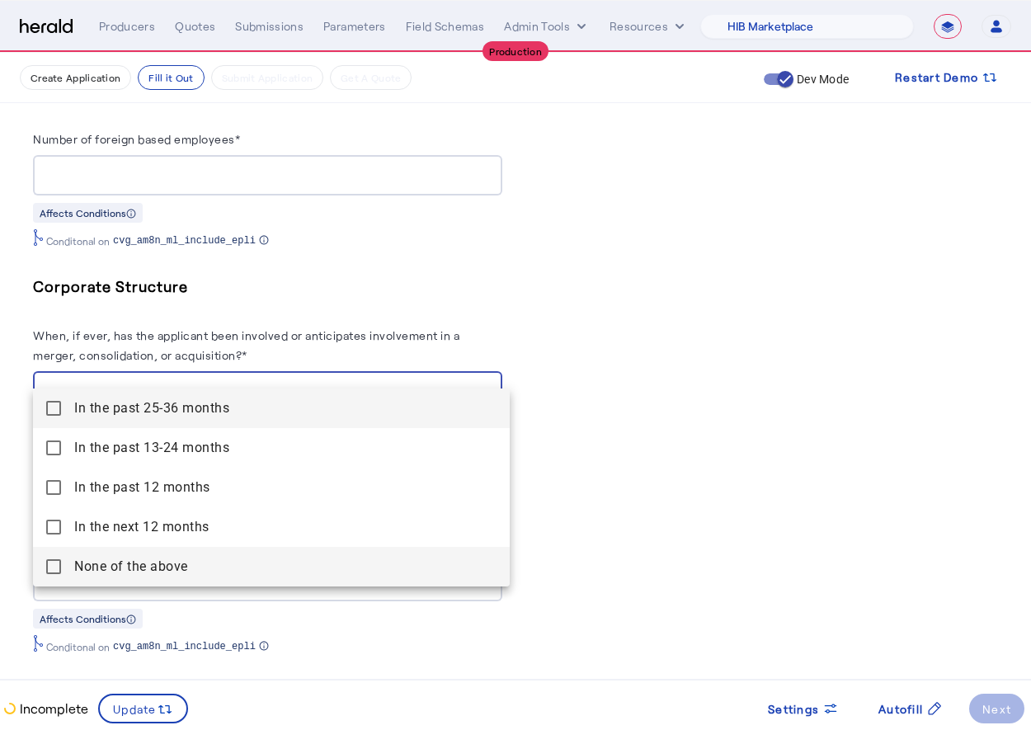
click at [75, 567] on span "None of the above" at bounding box center [285, 567] width 422 height 20
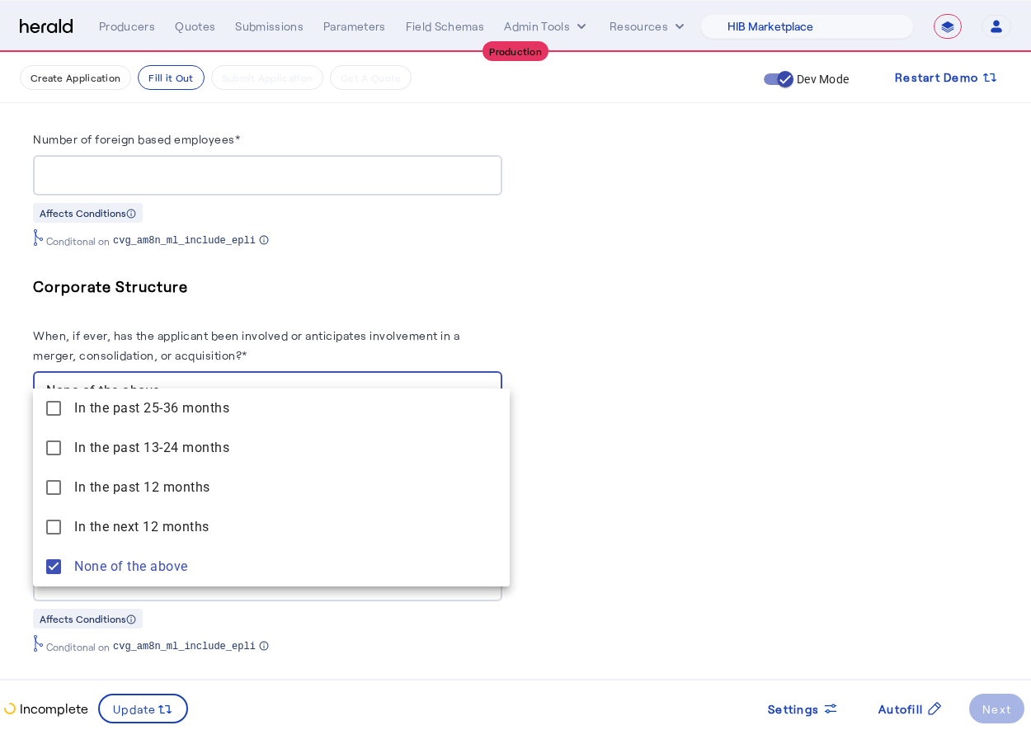
click at [664, 511] on div at bounding box center [515, 365] width 1031 height 730
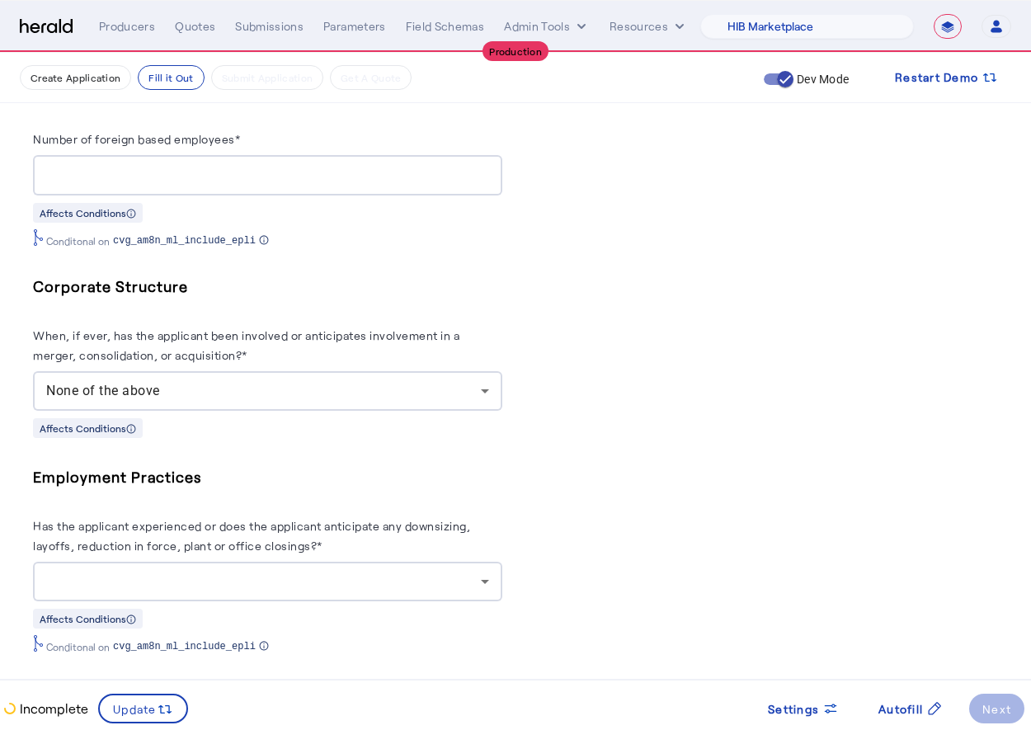
click at [306, 571] on div at bounding box center [263, 581] width 435 height 20
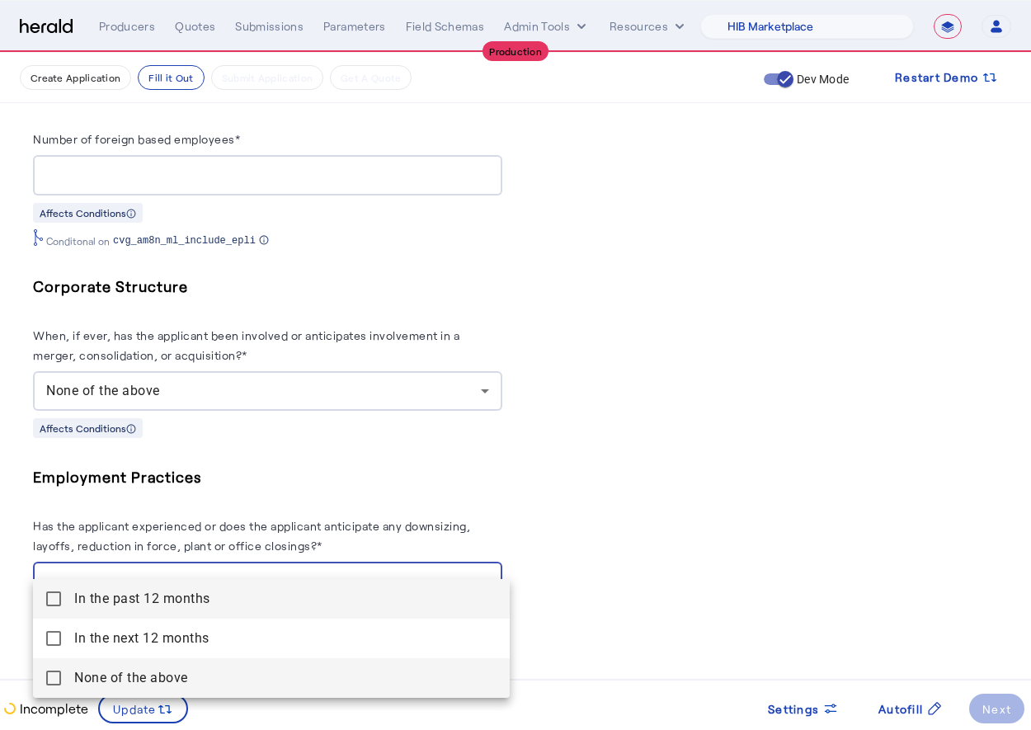
click at [125, 684] on span "None of the above" at bounding box center [285, 678] width 422 height 20
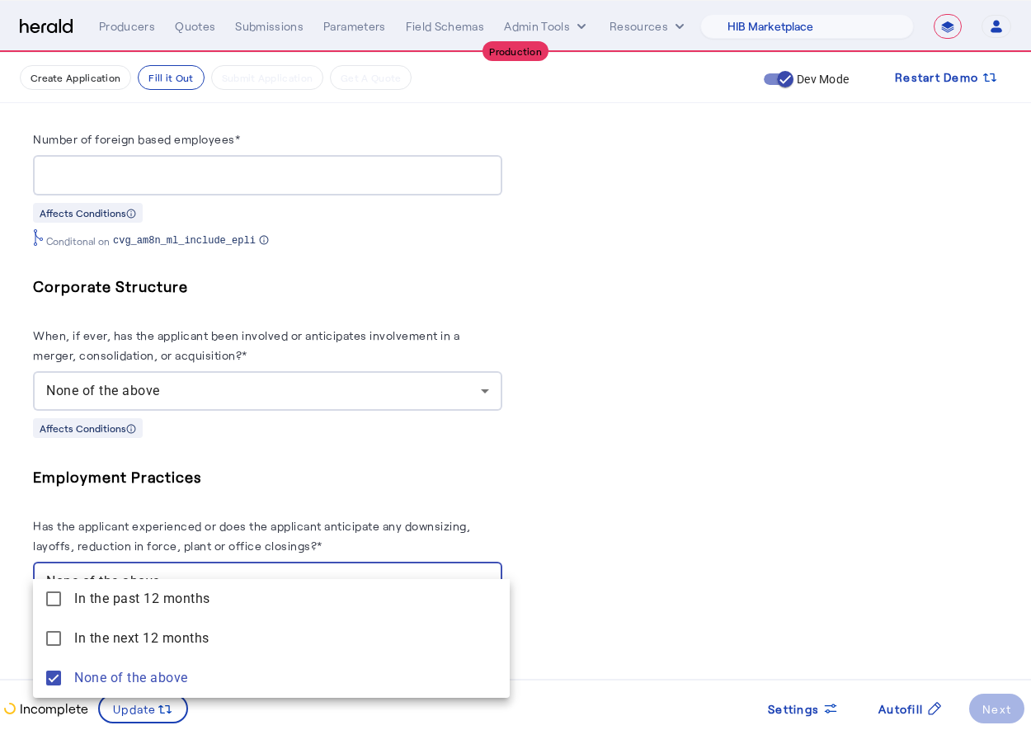
click at [753, 486] on div at bounding box center [515, 365] width 1031 height 730
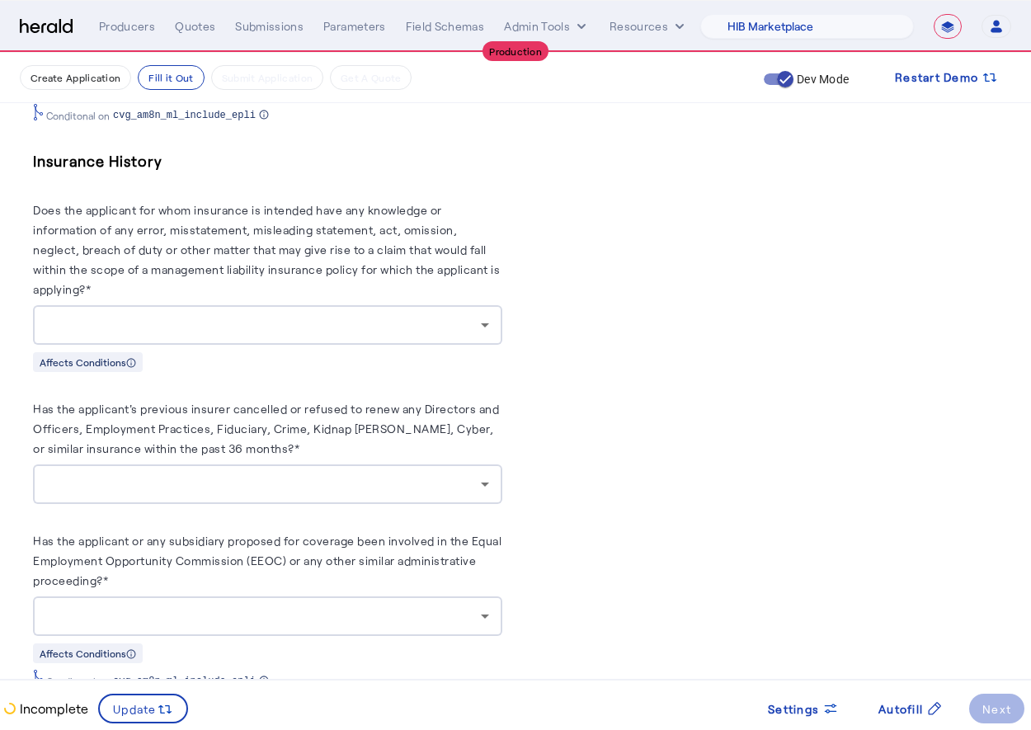
scroll to position [2391, 0]
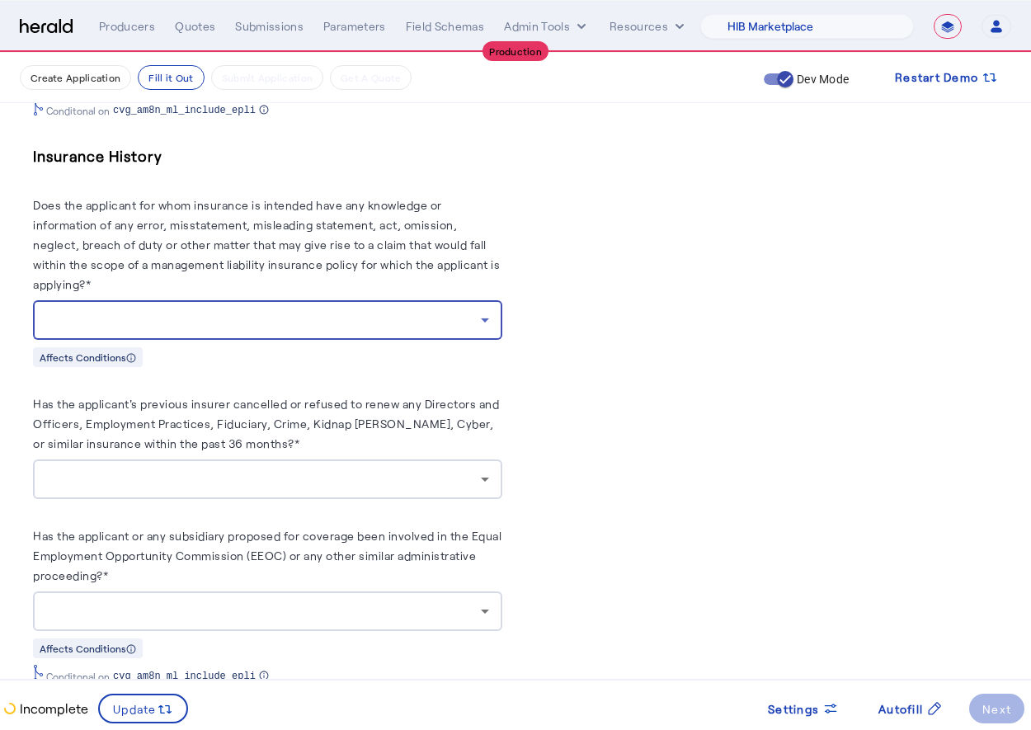
click at [467, 310] on div at bounding box center [263, 320] width 435 height 20
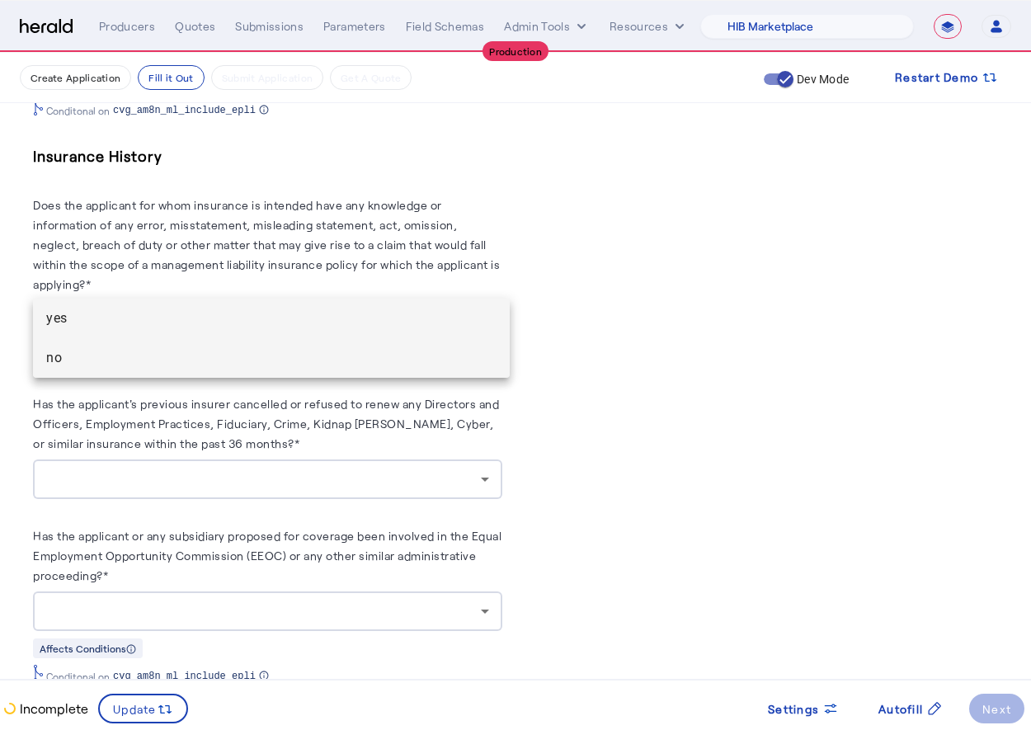
click at [327, 350] on span "no" at bounding box center [271, 358] width 450 height 20
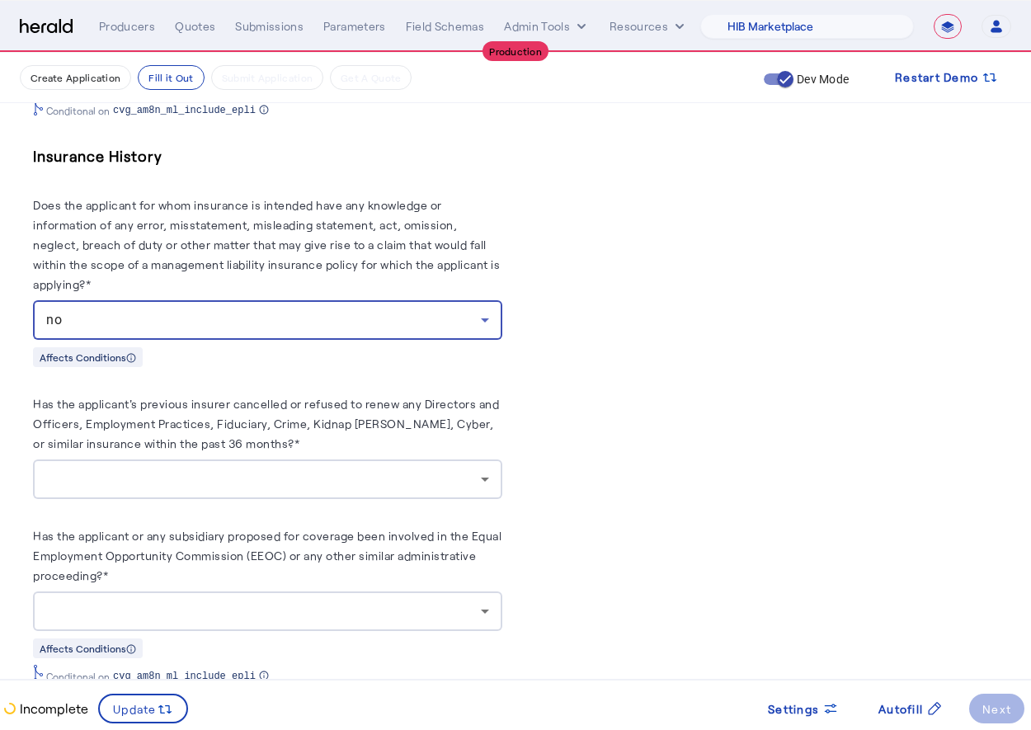
click at [343, 469] on div at bounding box center [263, 479] width 435 height 20
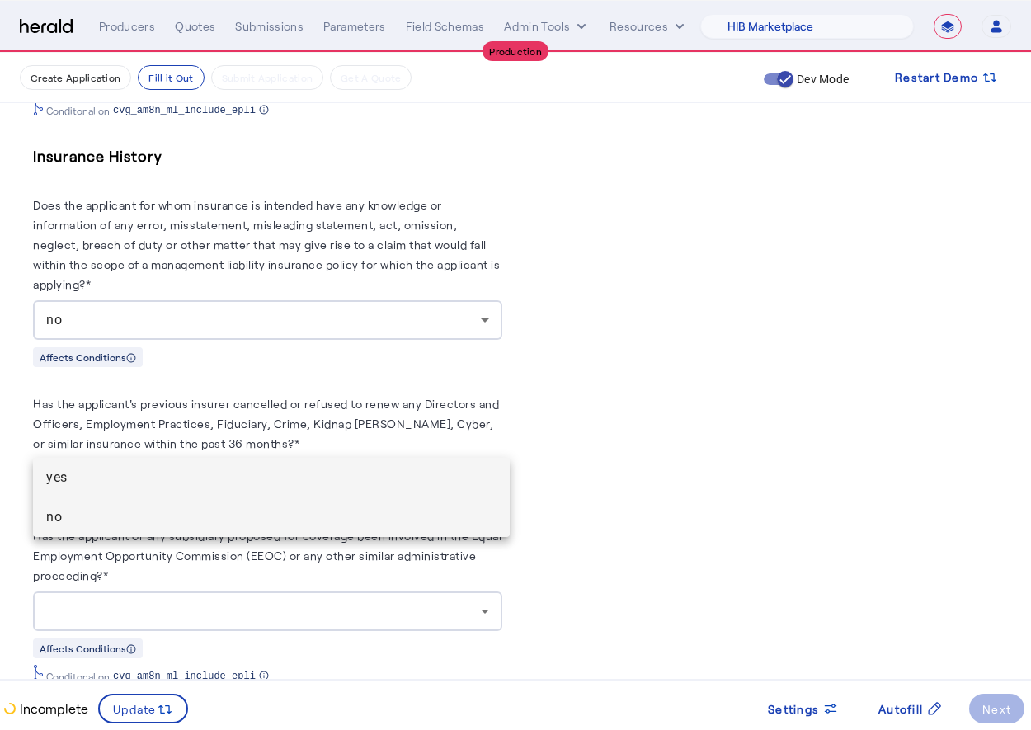
click at [322, 507] on span "no" at bounding box center [271, 517] width 450 height 20
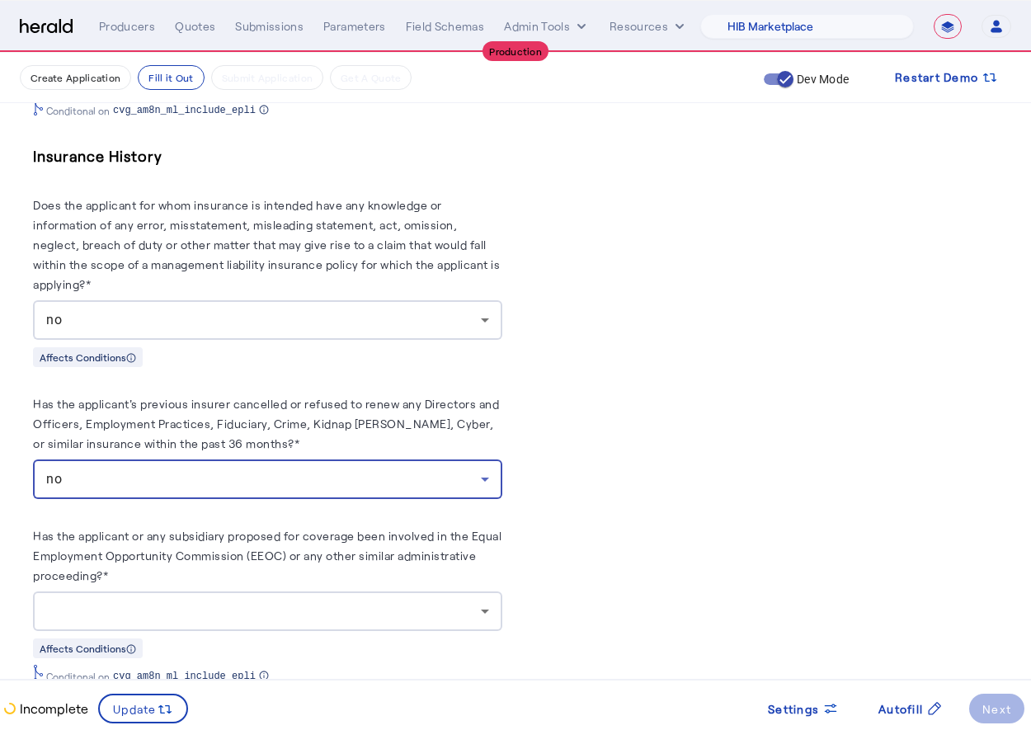
click at [335, 601] on div at bounding box center [263, 611] width 435 height 20
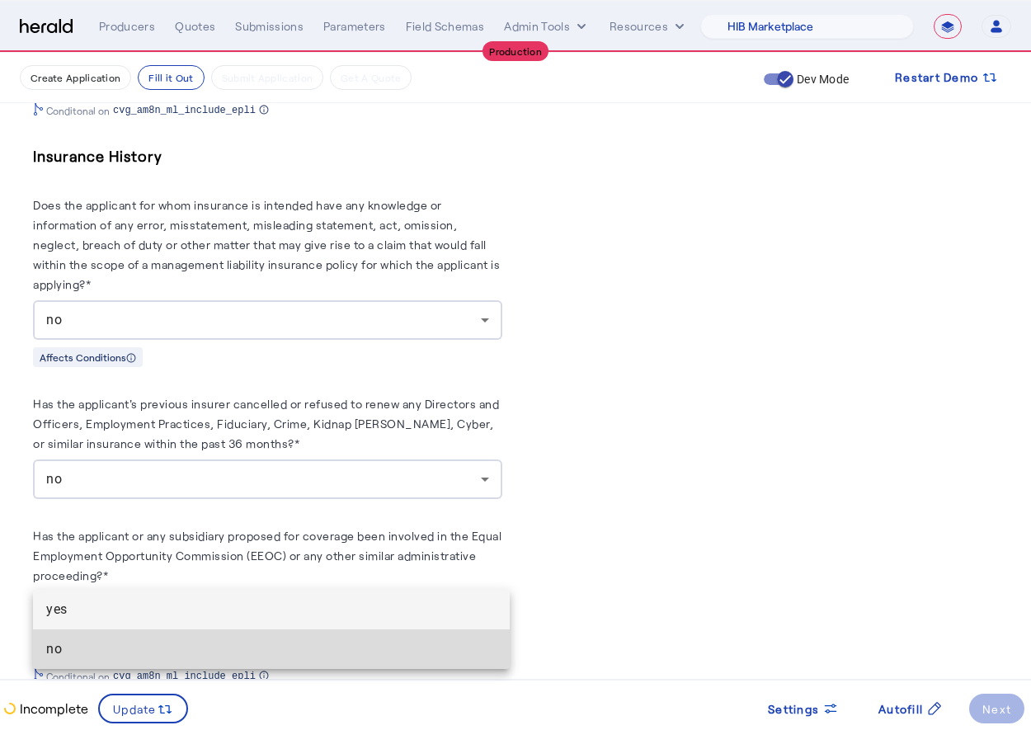
click at [256, 642] on span "no" at bounding box center [271, 649] width 450 height 20
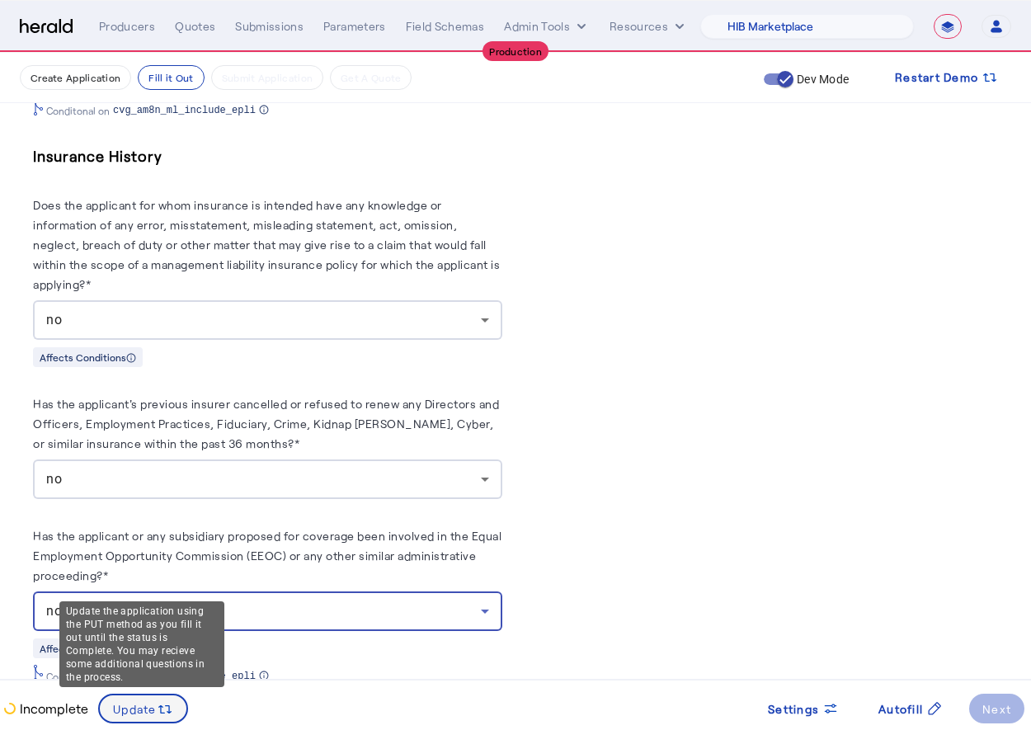
click at [153, 717] on div "Update" at bounding box center [143, 708] width 60 height 18
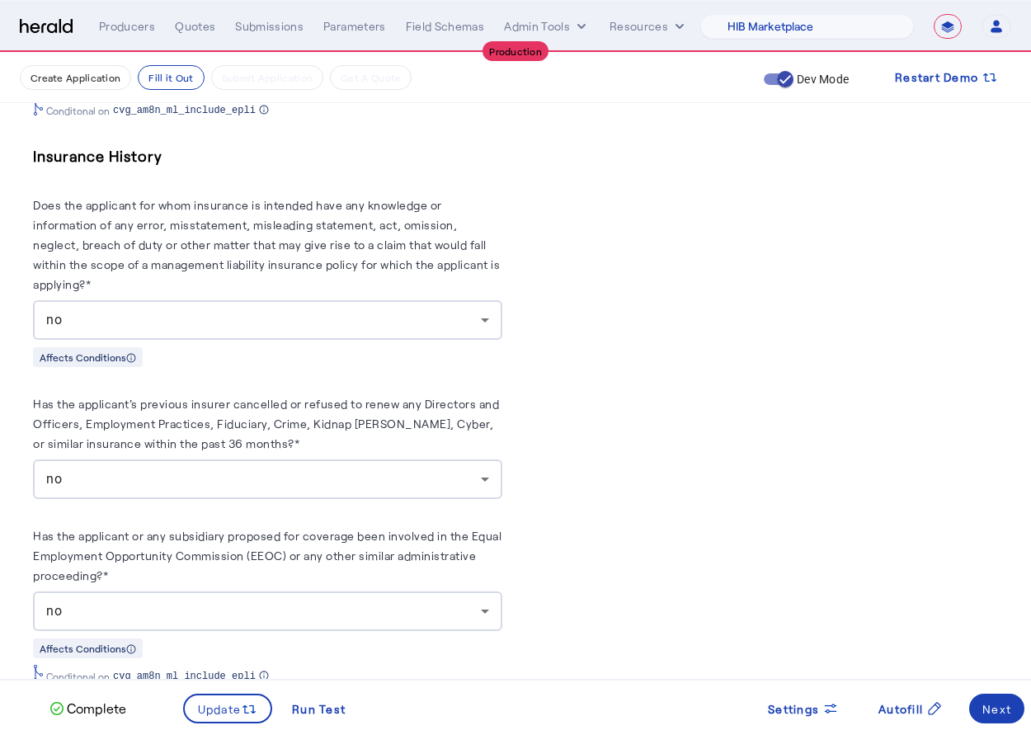
scroll to position [0, 0]
click at [988, 702] on div "Next" at bounding box center [996, 708] width 29 height 17
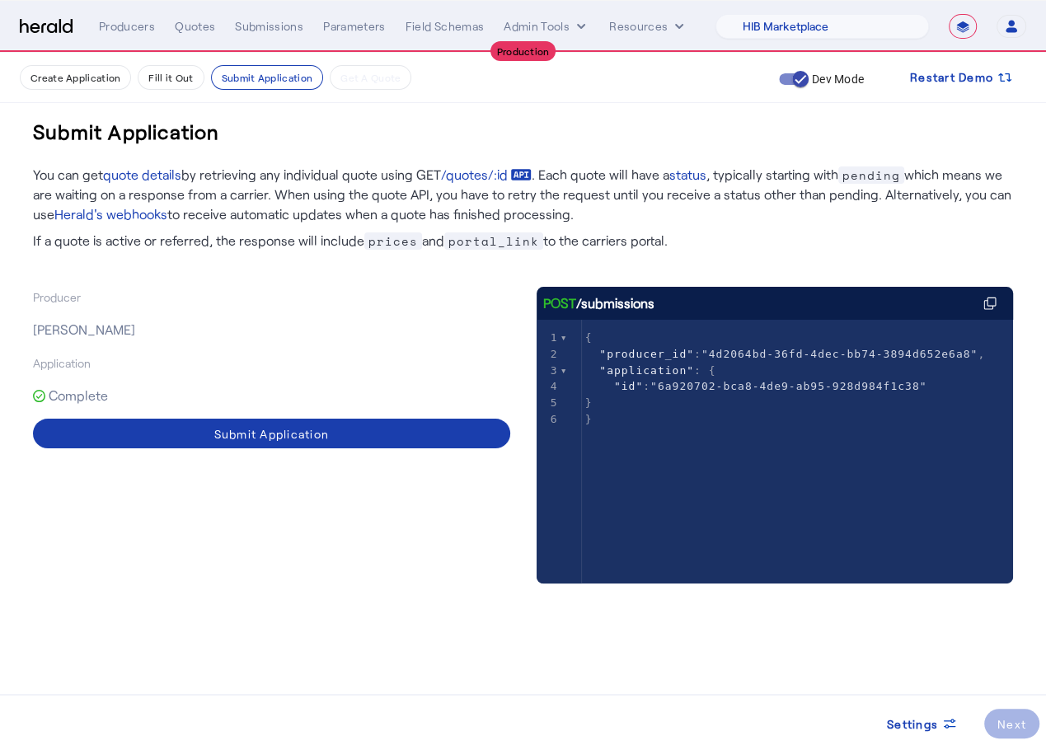
click at [367, 433] on span at bounding box center [271, 434] width 477 height 40
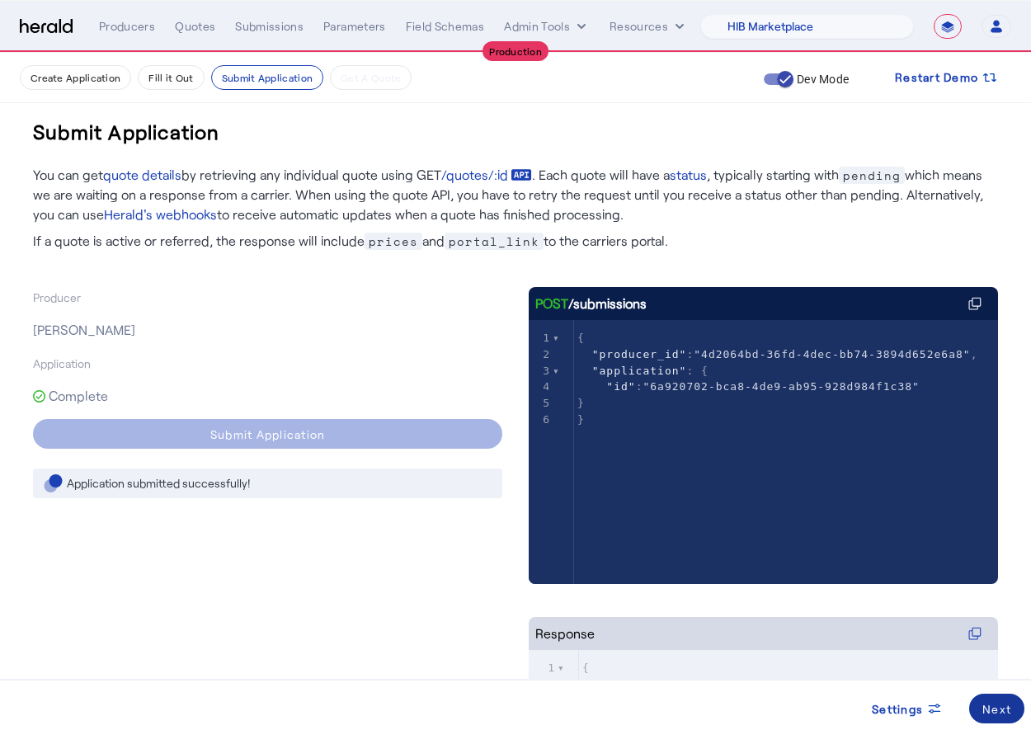
click at [999, 710] on div "Next" at bounding box center [996, 708] width 29 height 17
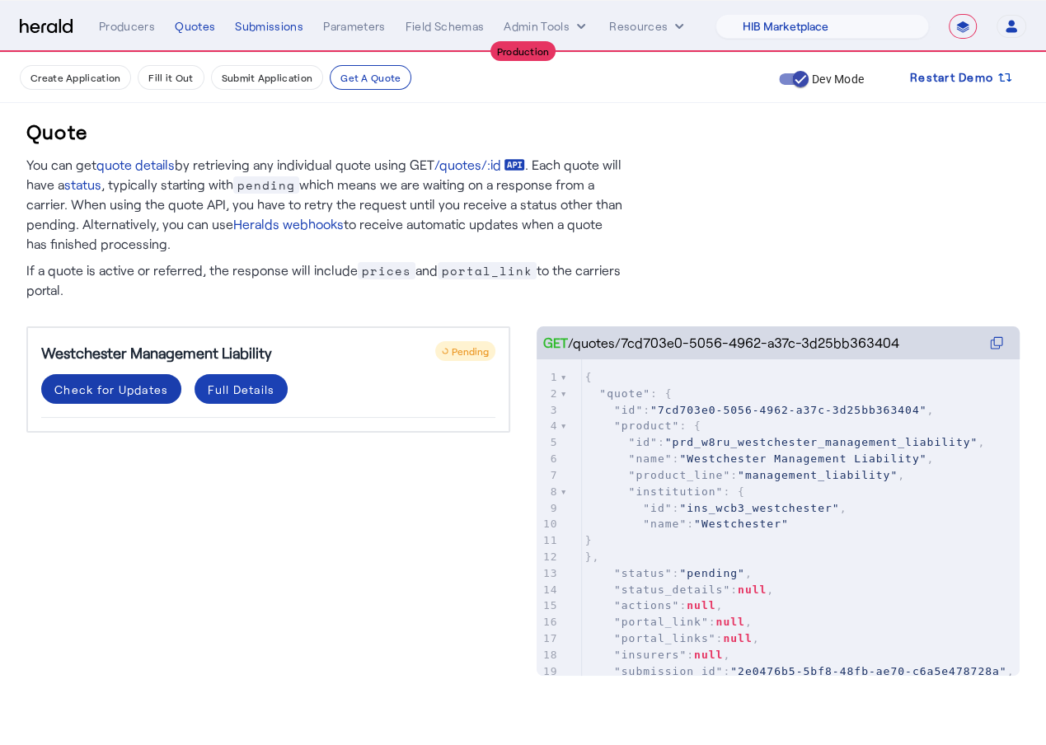
click at [128, 389] on div "Check for Updates" at bounding box center [111, 389] width 114 height 17
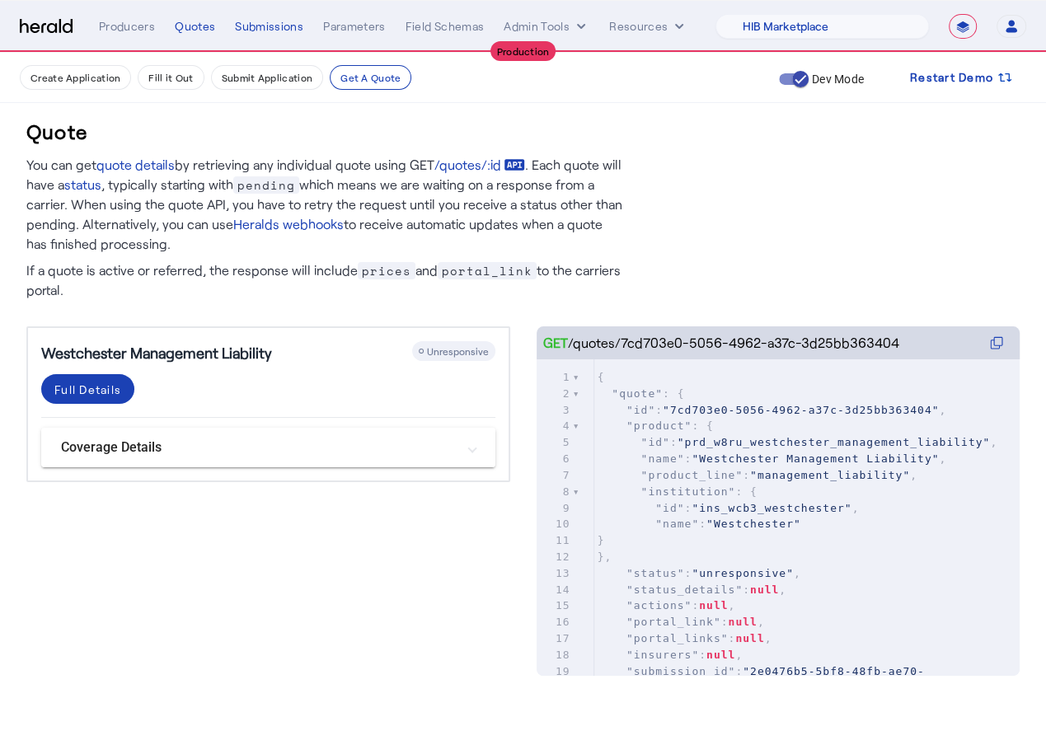
click at [429, 451] on mat-panel-title "Coverage Details" at bounding box center [258, 448] width 395 height 20
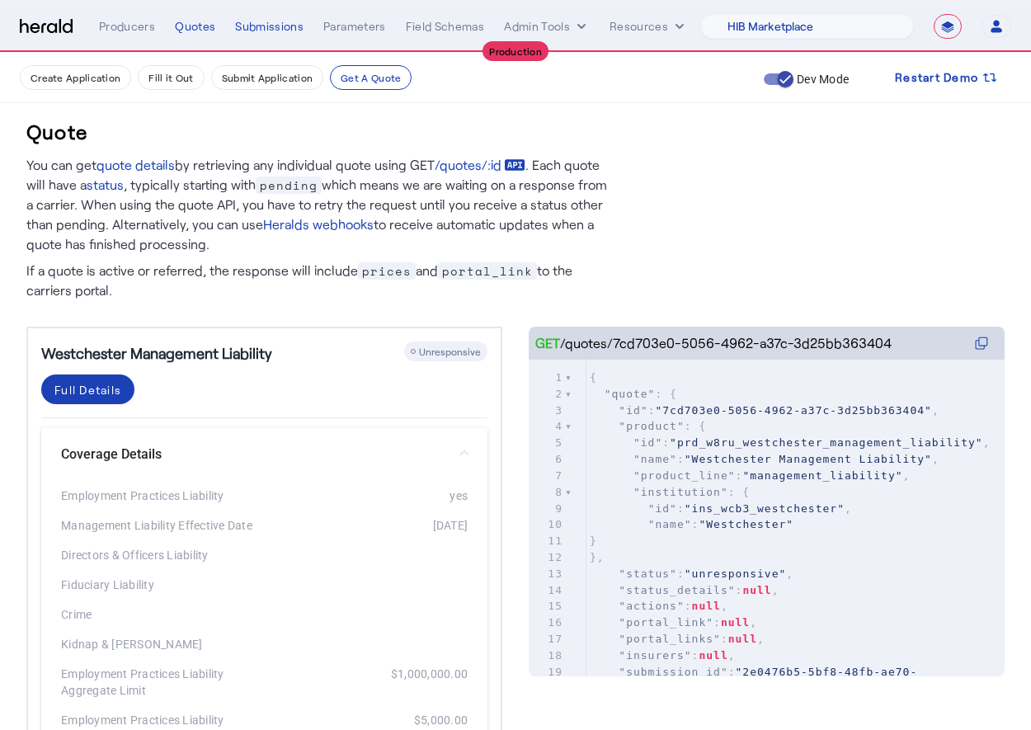
click at [430, 451] on mat-panel-title "Coverage Details" at bounding box center [254, 454] width 387 height 20
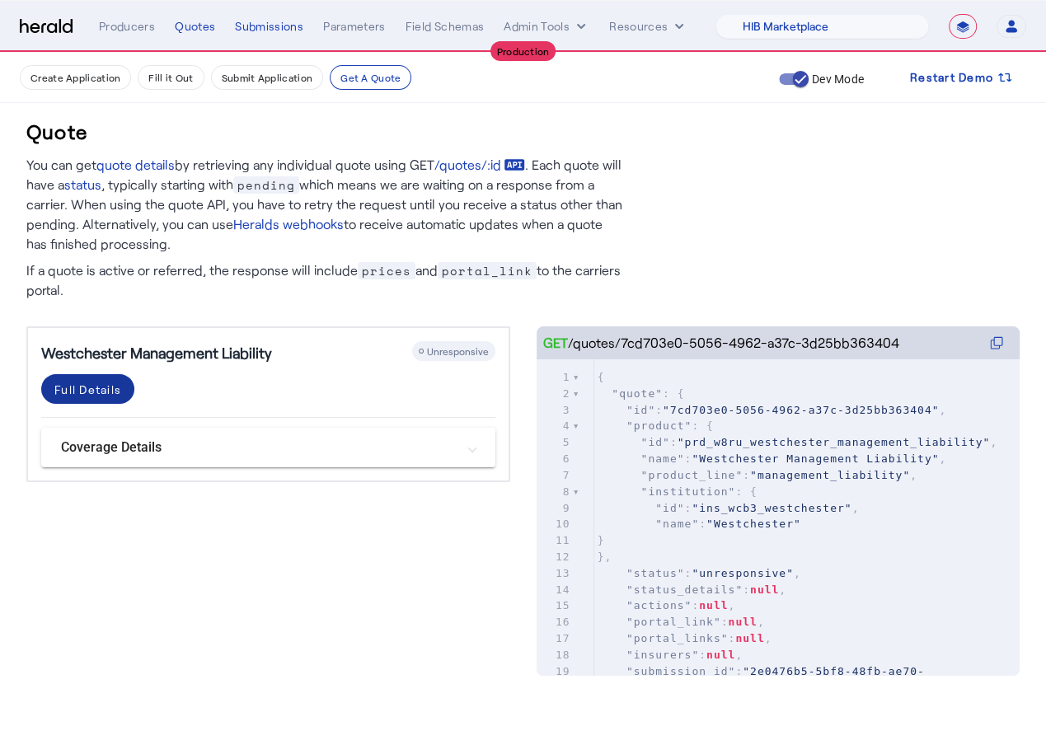
click at [71, 393] on div "Full Details" at bounding box center [87, 389] width 67 height 17
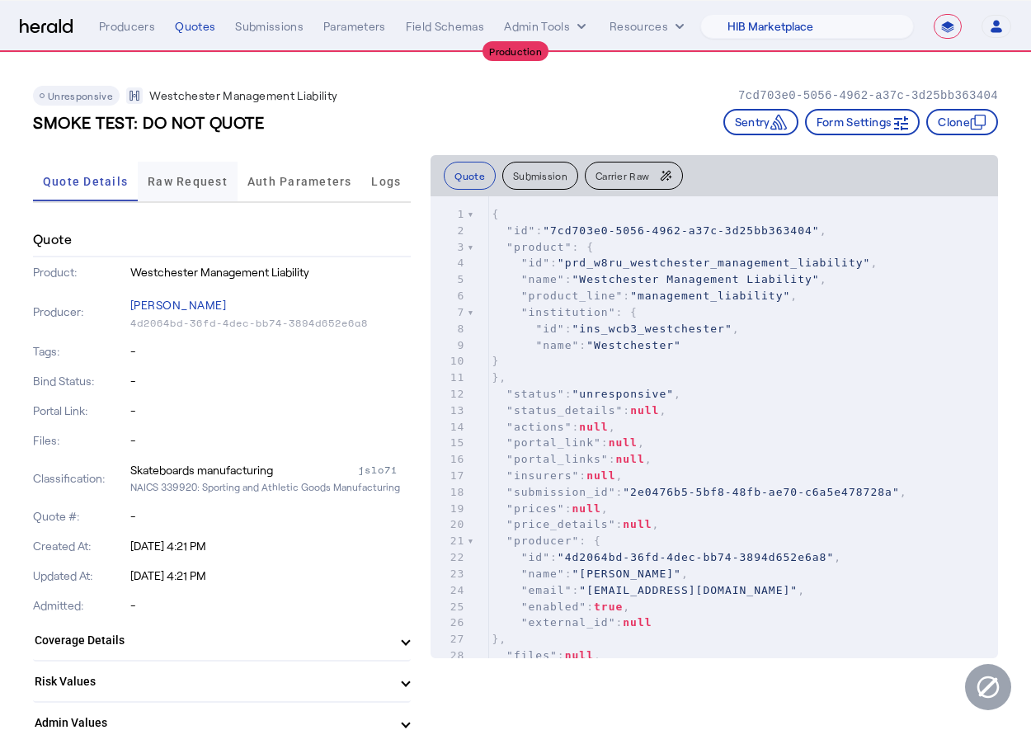
click at [205, 191] on span "Raw Request" at bounding box center [188, 182] width 80 height 40
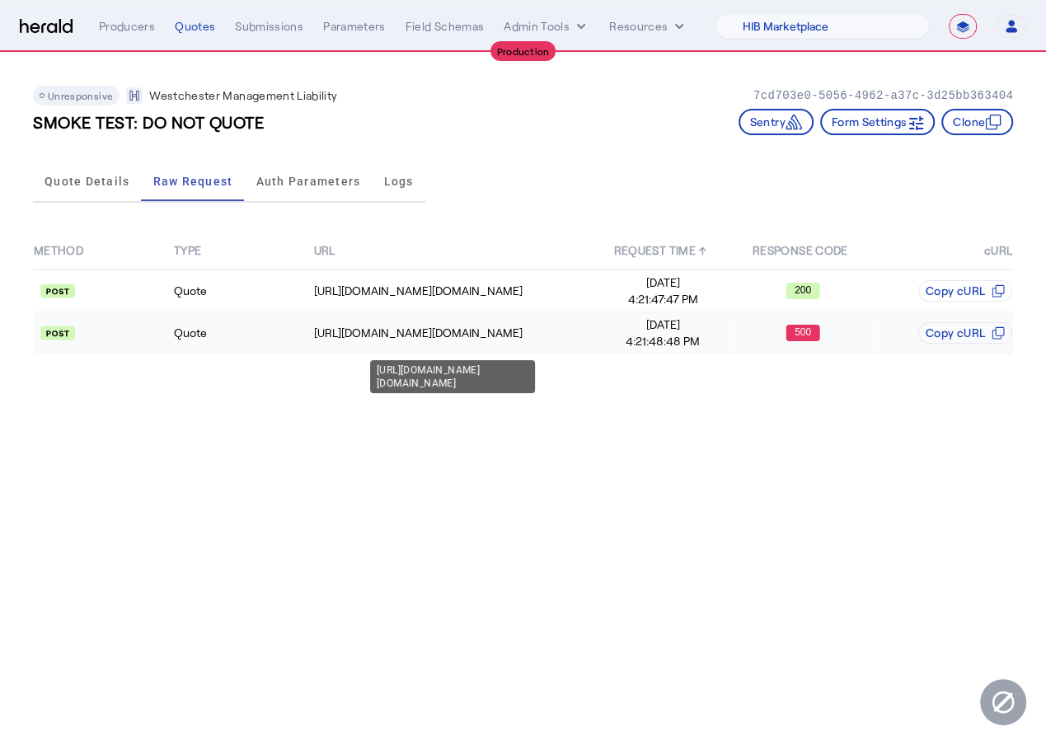
click at [553, 336] on div "[URL][DOMAIN_NAME][DOMAIN_NAME]" at bounding box center [453, 333] width 279 height 16
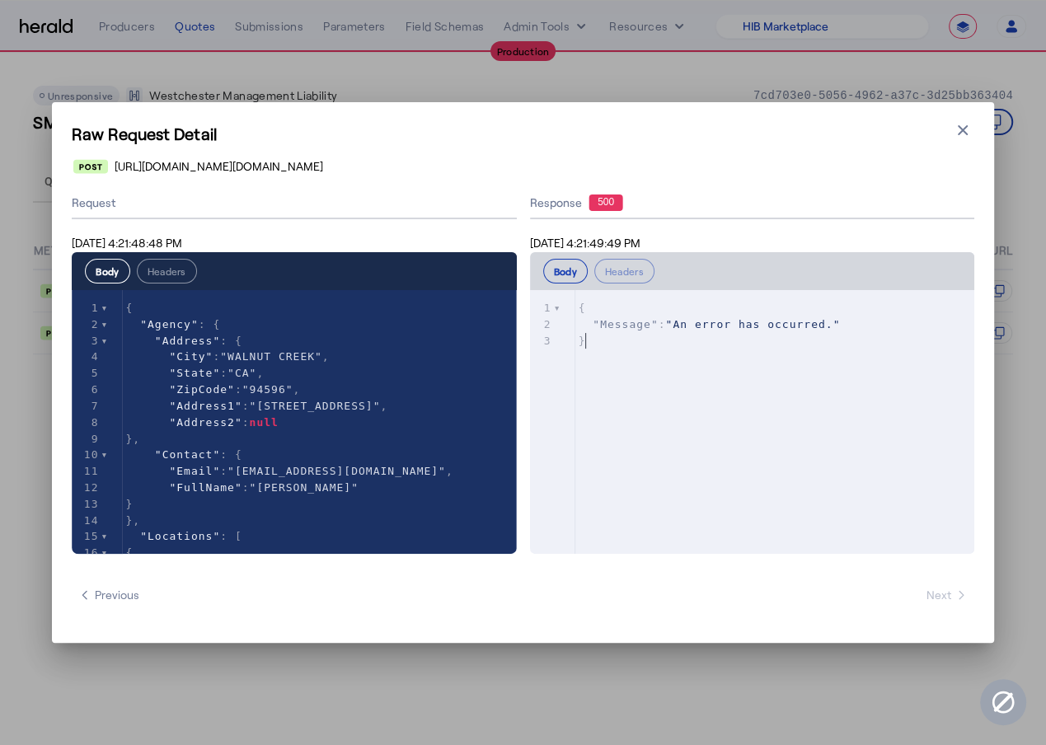
click at [599, 341] on pre "}" at bounding box center [783, 341] width 415 height 16
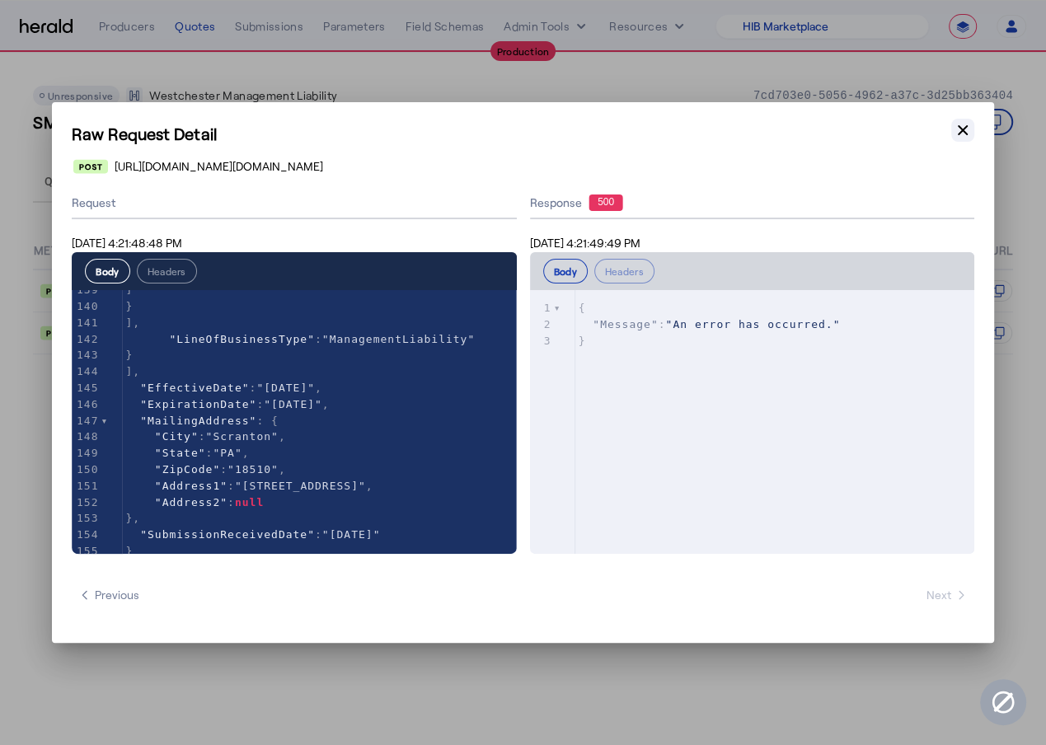
click at [968, 131] on icon "button" at bounding box center [963, 130] width 16 height 16
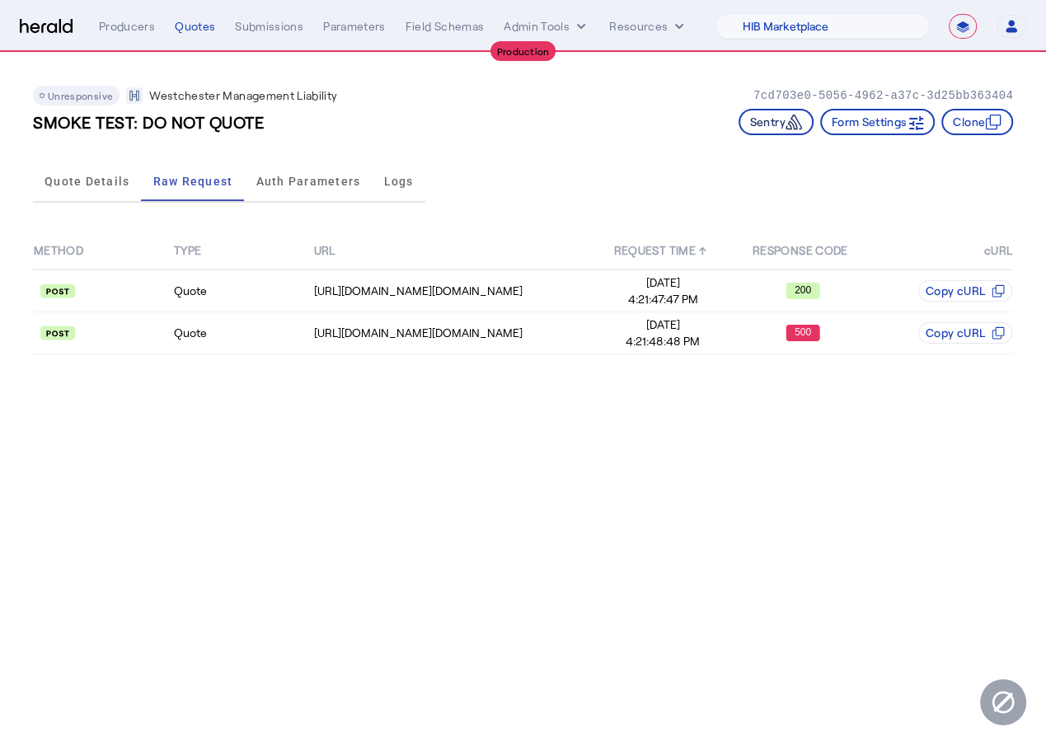
click at [764, 128] on button "Sentry" at bounding box center [776, 122] width 75 height 26
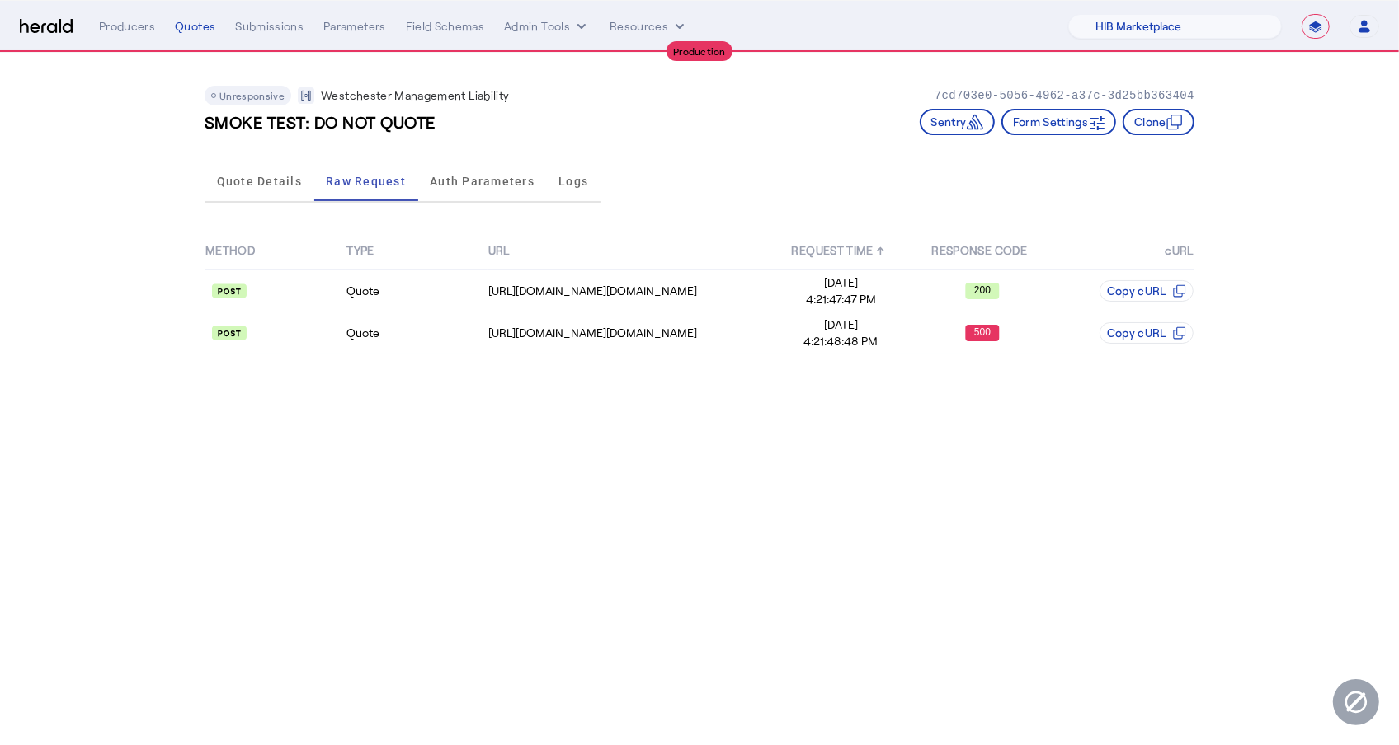
click at [592, 36] on div "**********" at bounding box center [739, 26] width 1280 height 25
click at [573, 23] on icon "internal dropdown menu" at bounding box center [581, 26] width 16 height 16
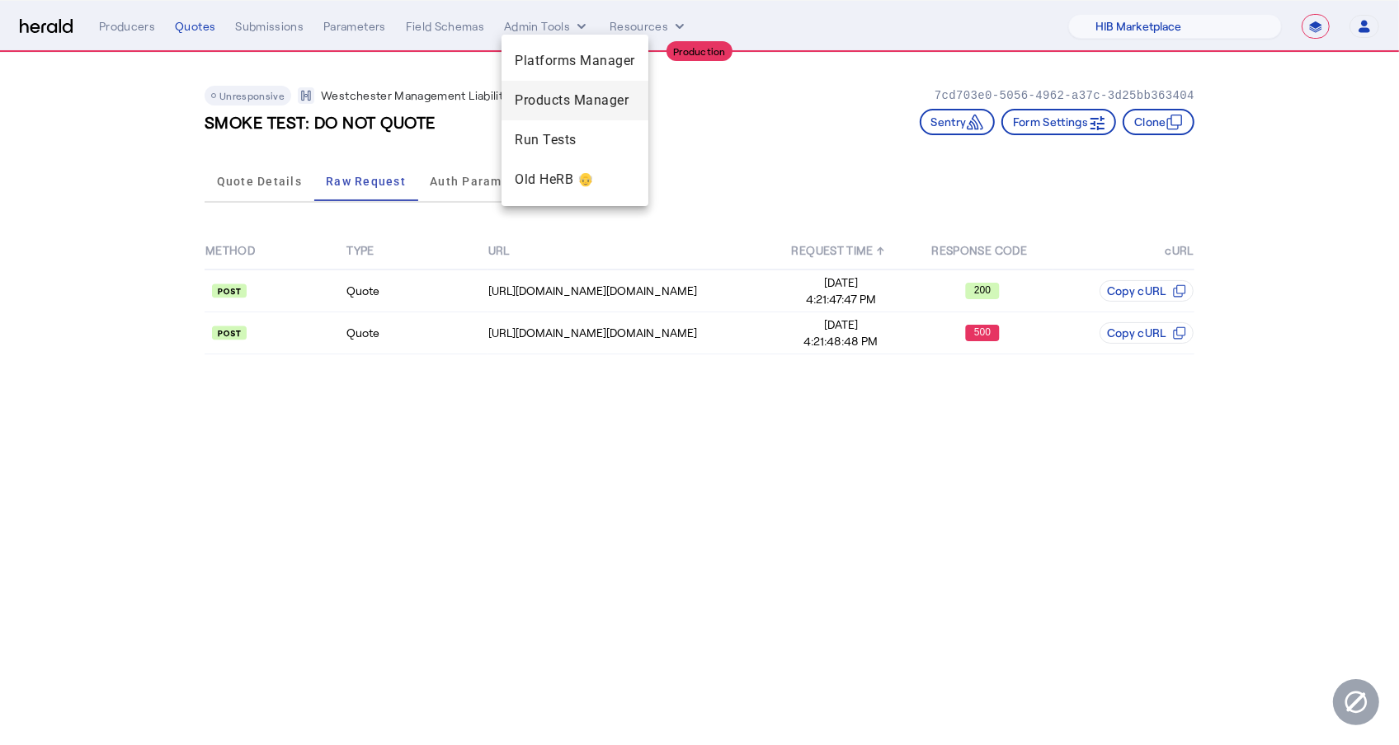
click at [581, 88] on div "Products Manager" at bounding box center [574, 101] width 147 height 40
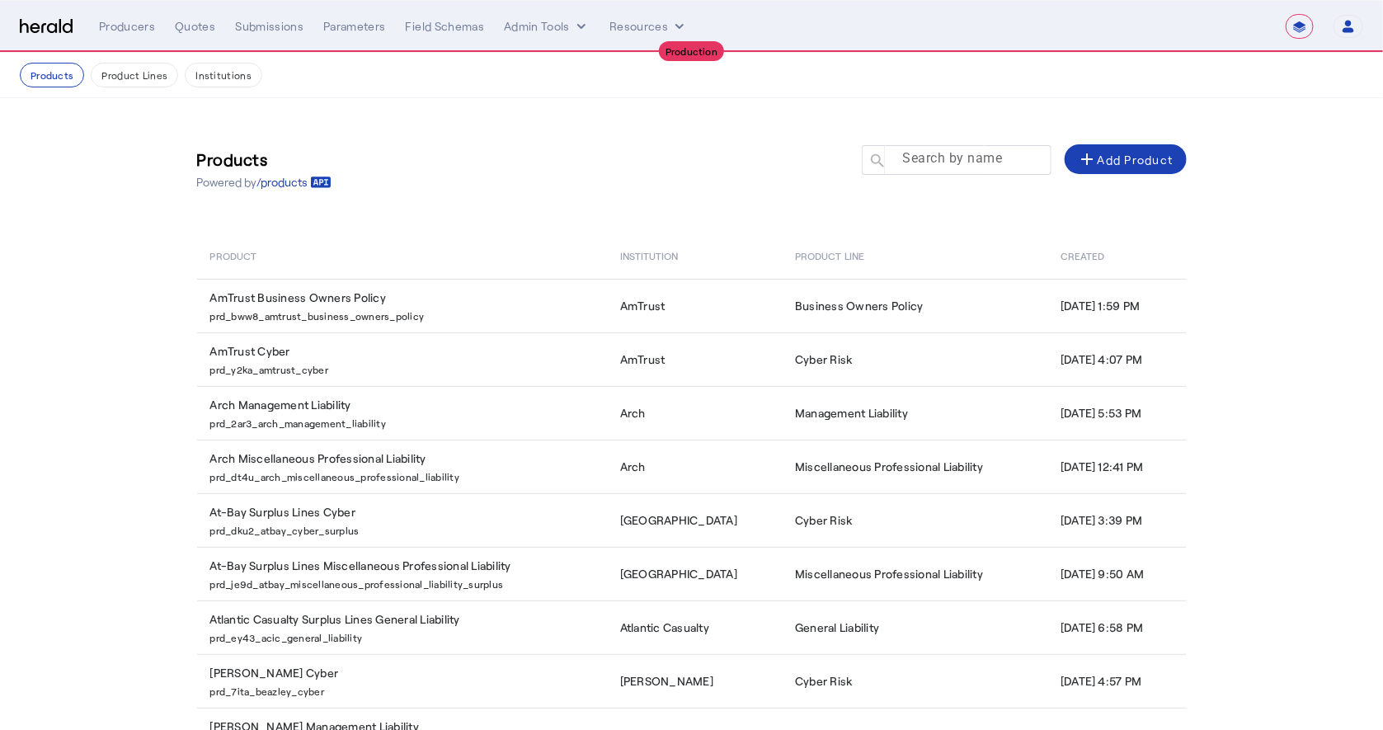
click at [952, 157] on mat-label "Search by name" at bounding box center [953, 159] width 100 height 16
click at [952, 157] on input "Search by name" at bounding box center [964, 159] width 148 height 20
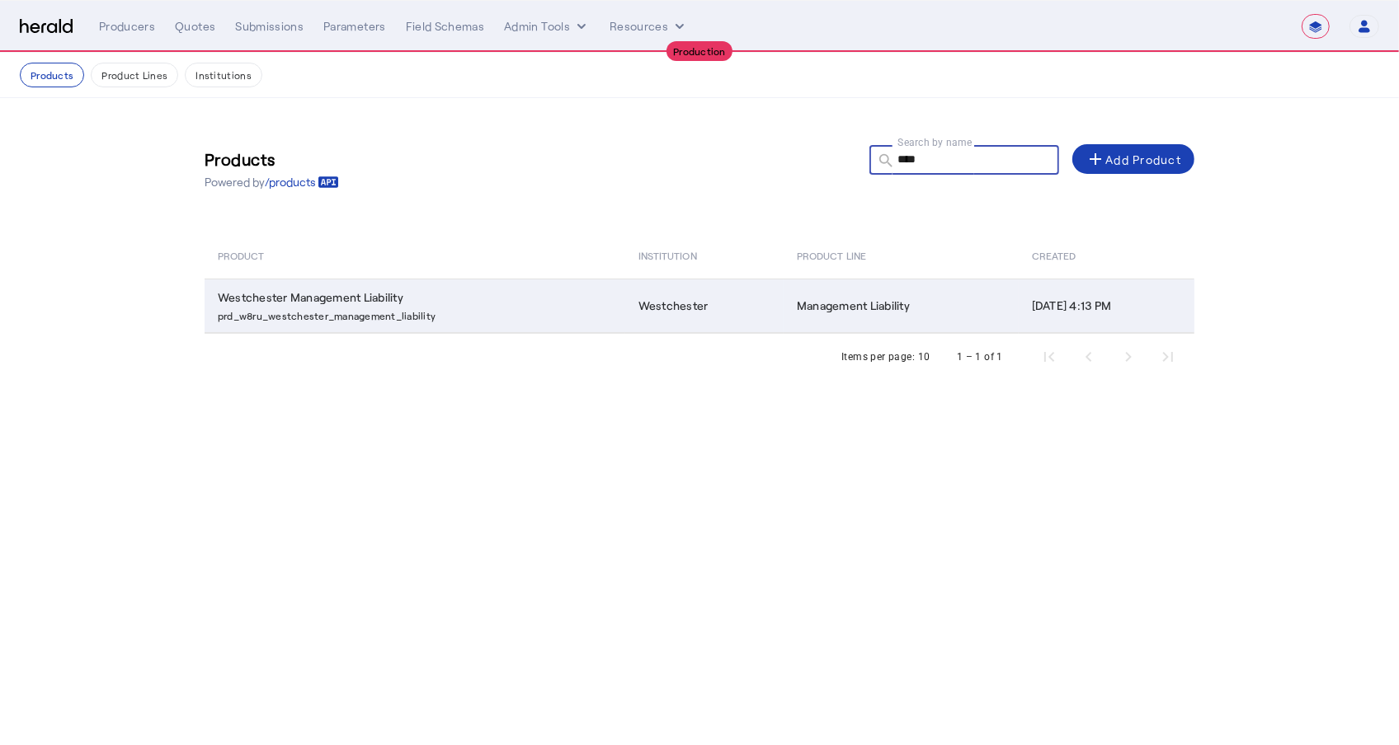
type input "****"
click at [576, 314] on p "prd_w8ru_westchester_management_liability" at bounding box center [418, 314] width 401 height 16
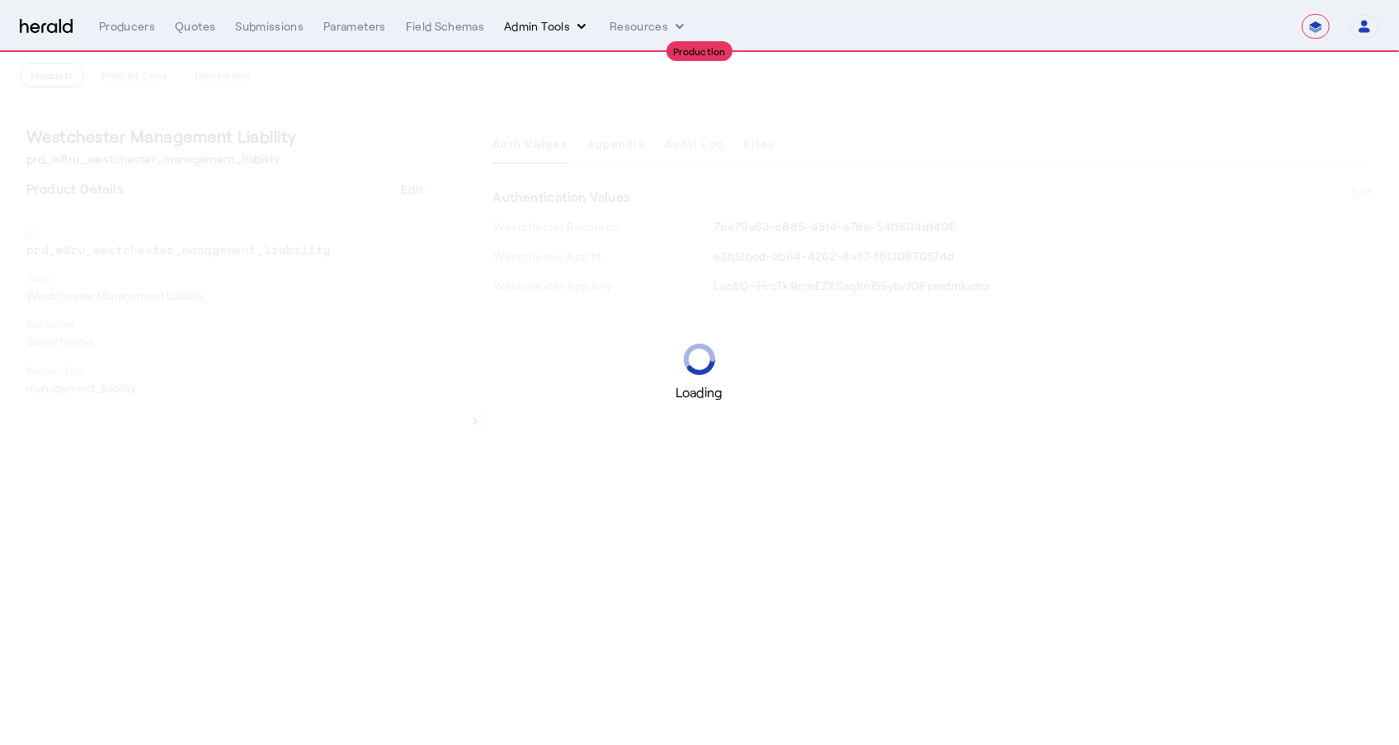
click at [573, 29] on icon "internal dropdown menu" at bounding box center [581, 26] width 16 height 16
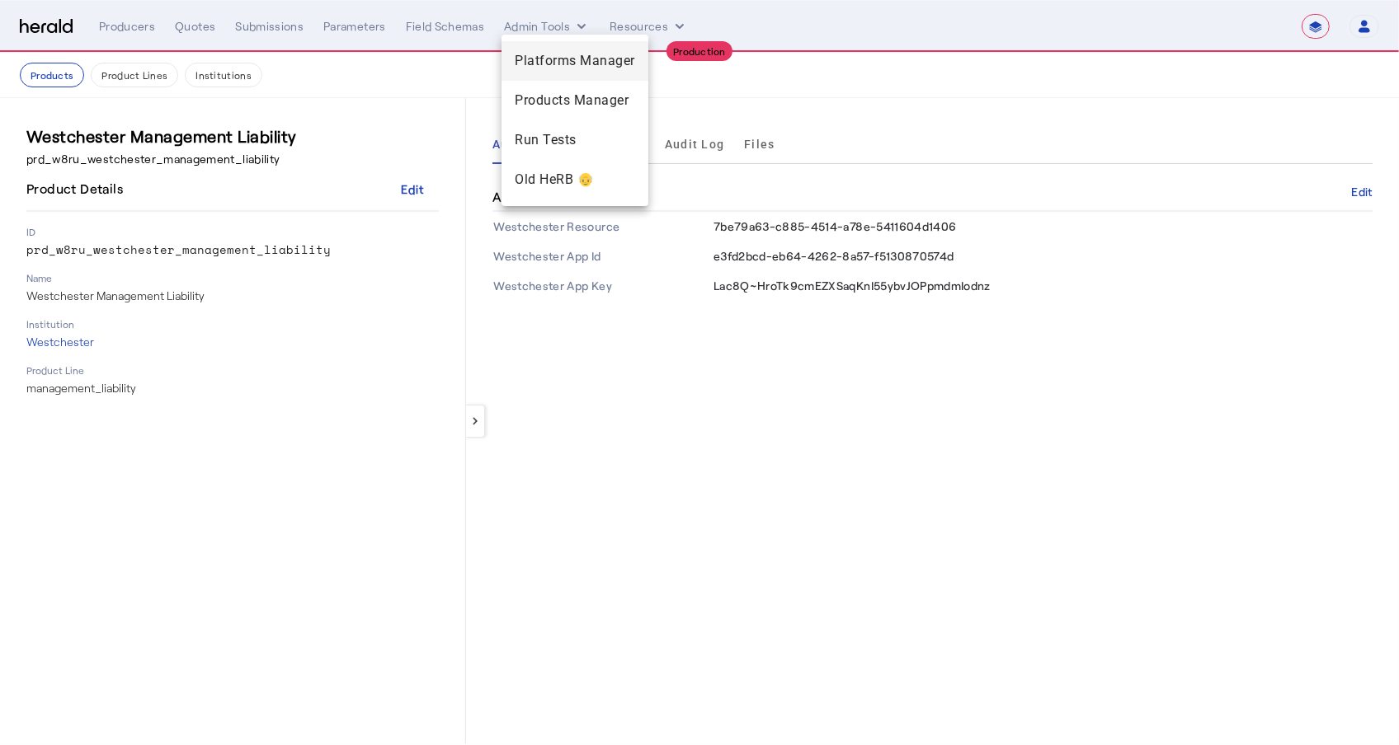
click at [585, 75] on div "Platforms Manager" at bounding box center [574, 61] width 147 height 40
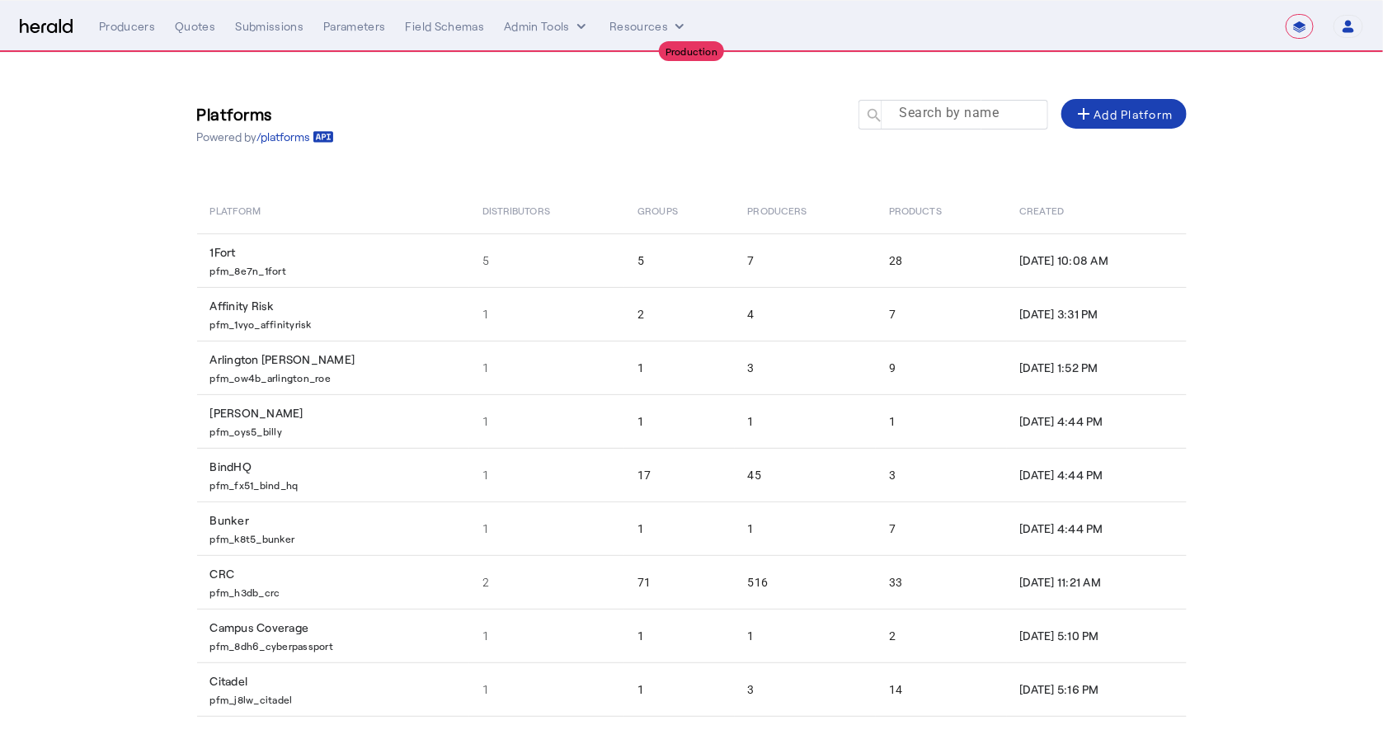
click at [949, 118] on mat-label "Search by name" at bounding box center [949, 114] width 100 height 16
click at [949, 118] on input "Search by name" at bounding box center [960, 114] width 148 height 20
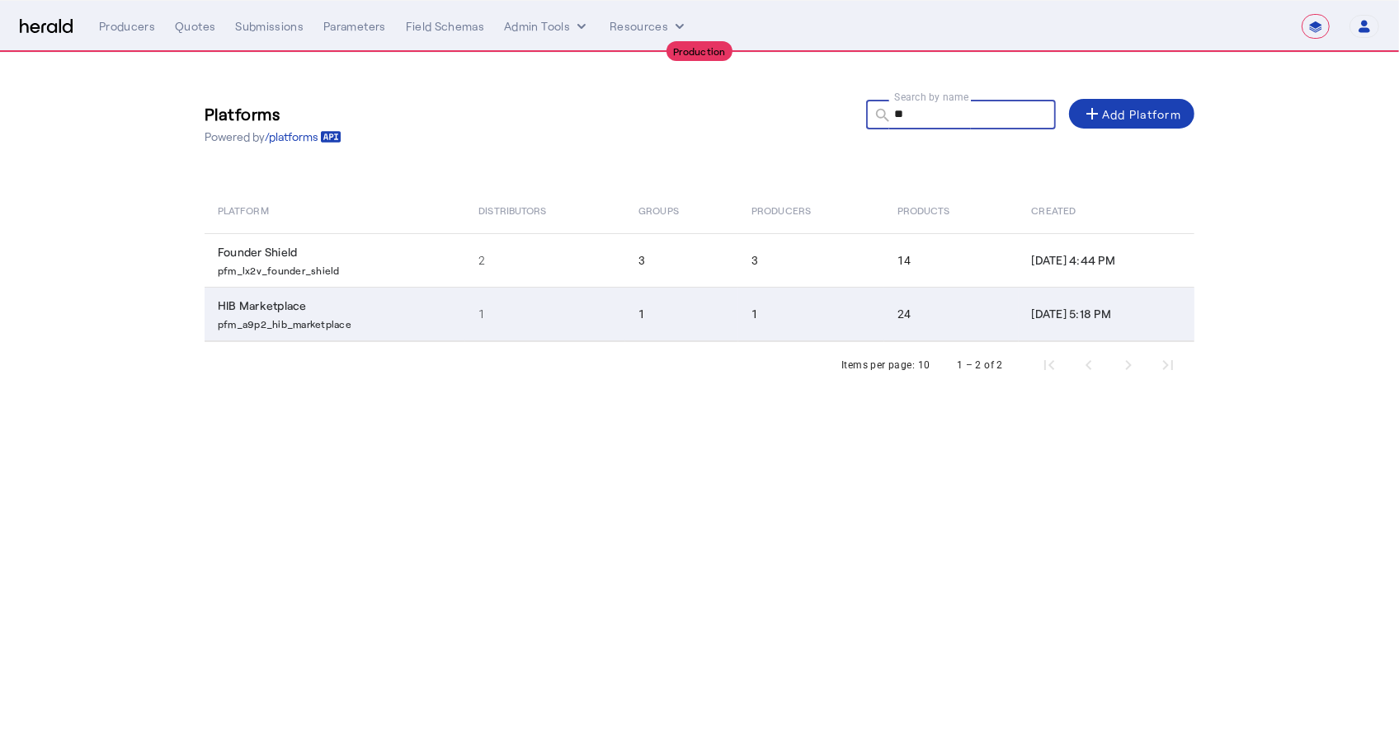
type input "**"
click at [673, 327] on td "1" at bounding box center [681, 314] width 113 height 54
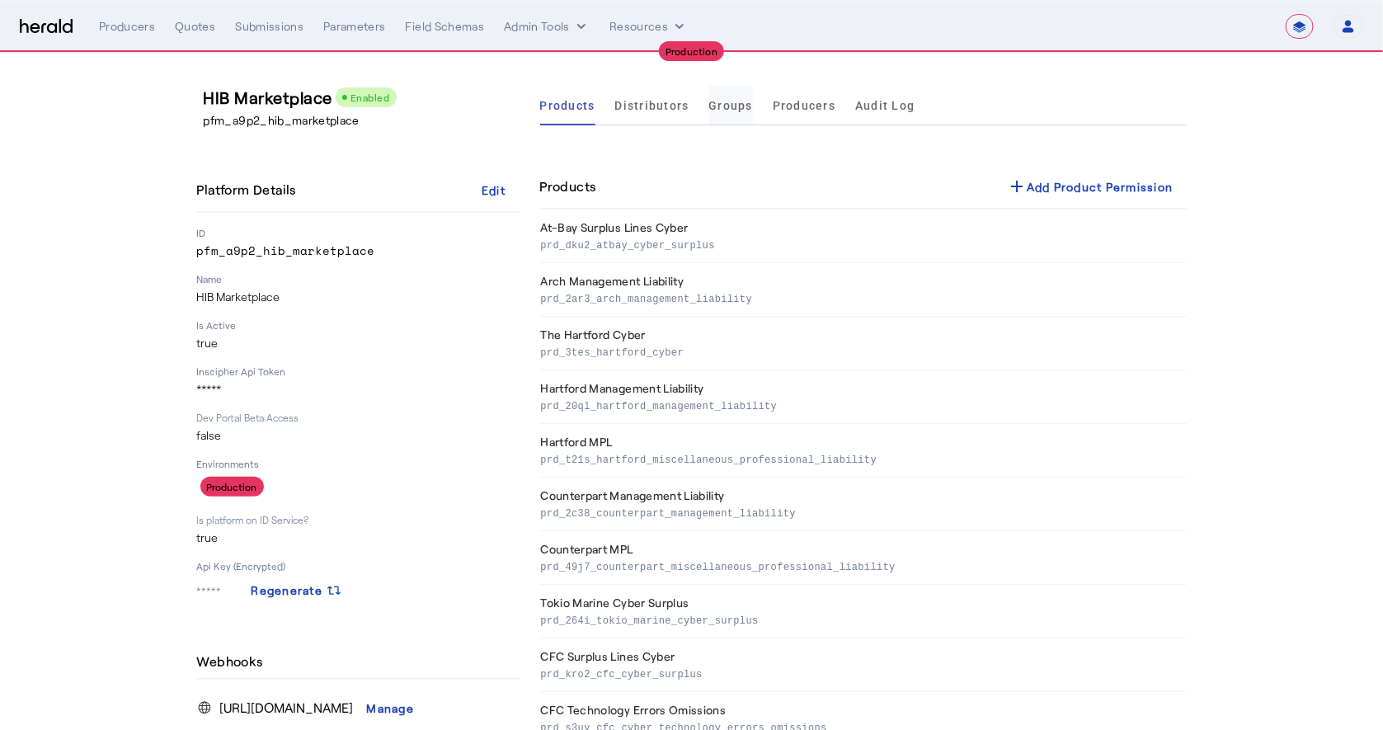
click at [736, 107] on span "Groups" at bounding box center [731, 106] width 45 height 12
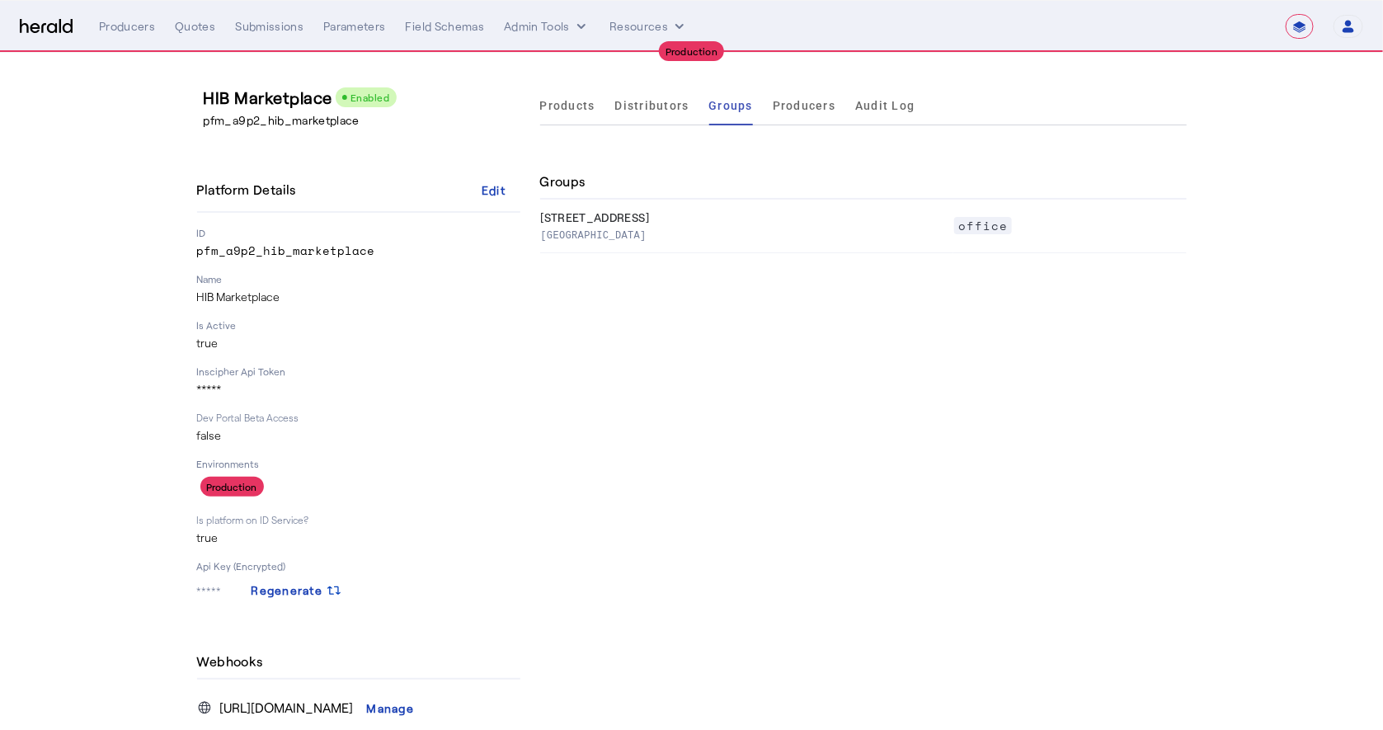
click at [722, 492] on div "Products Distributors Groups Producers Audit Log Groups 1350 Carlback Ave Walnu…" at bounding box center [863, 470] width 646 height 769
click at [645, 112] on span "Distributors" at bounding box center [652, 106] width 74 height 40
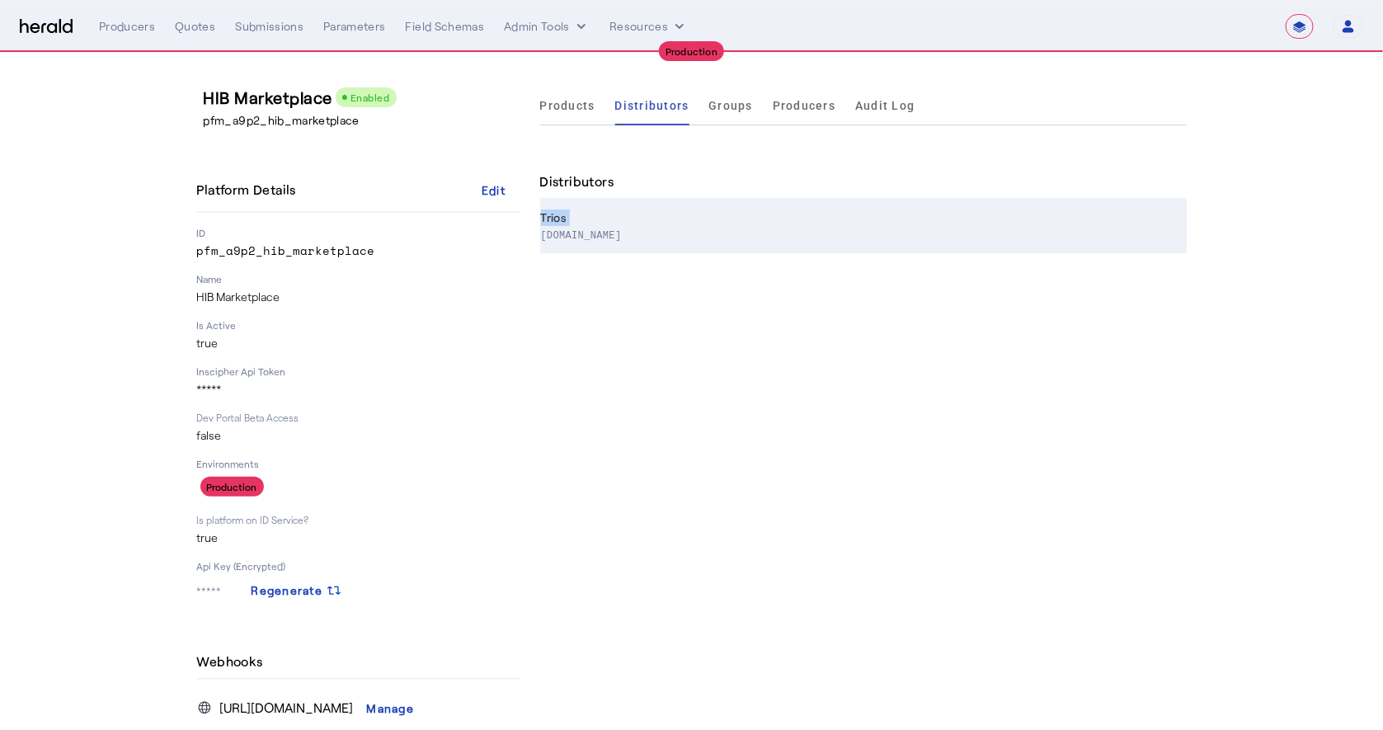
click at [670, 224] on th "Trios www.heffins.com" at bounding box center [863, 227] width 646 height 54
select select "pfm_a9p2_hib_marketplace"
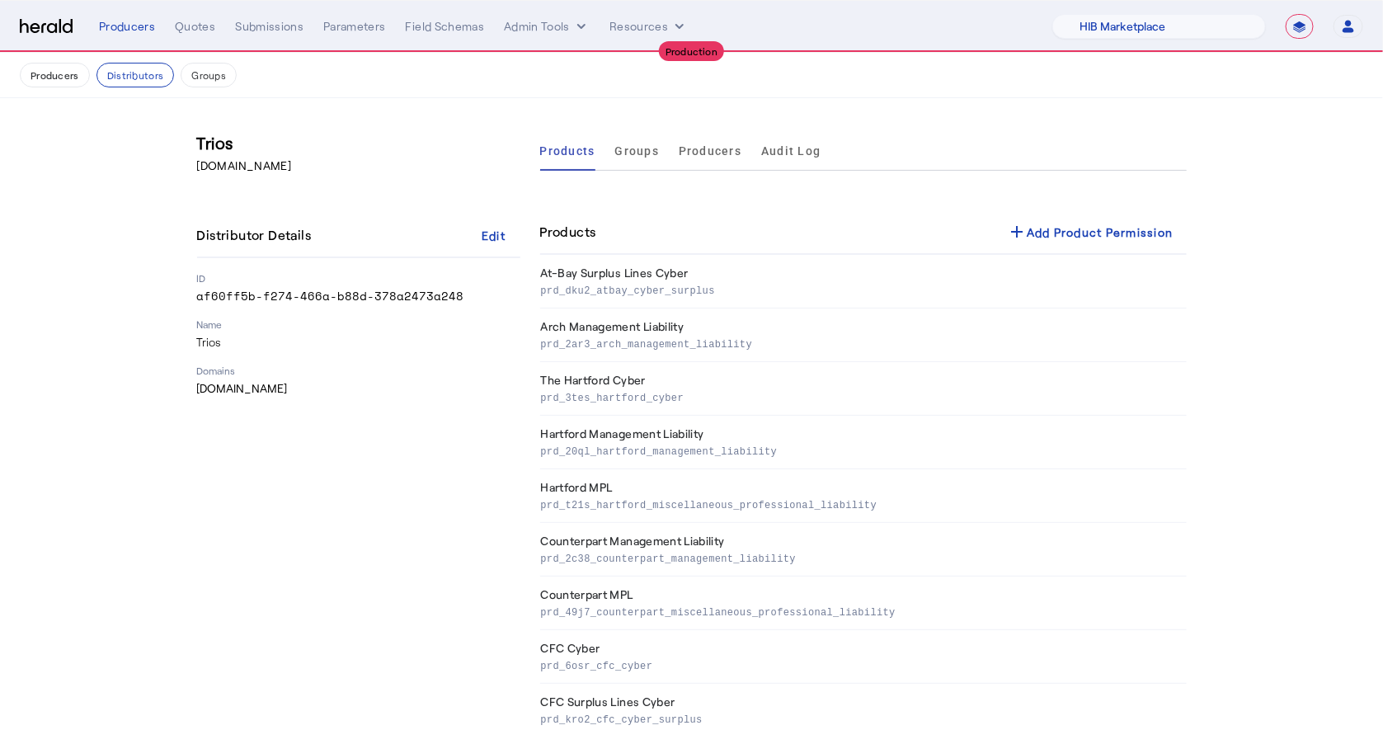
scroll to position [834, 0]
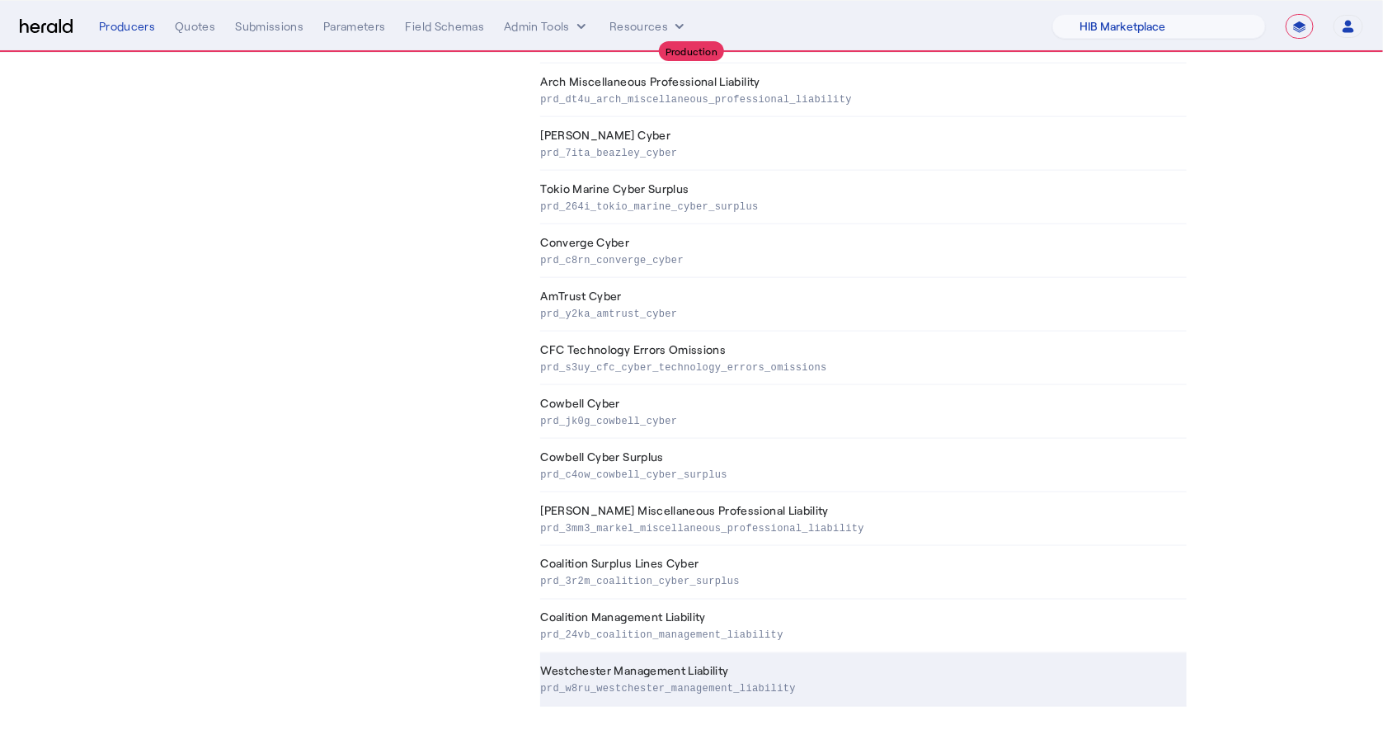
click at [858, 679] on p "prd_w8ru_westchester_management_liability" at bounding box center [860, 687] width 639 height 16
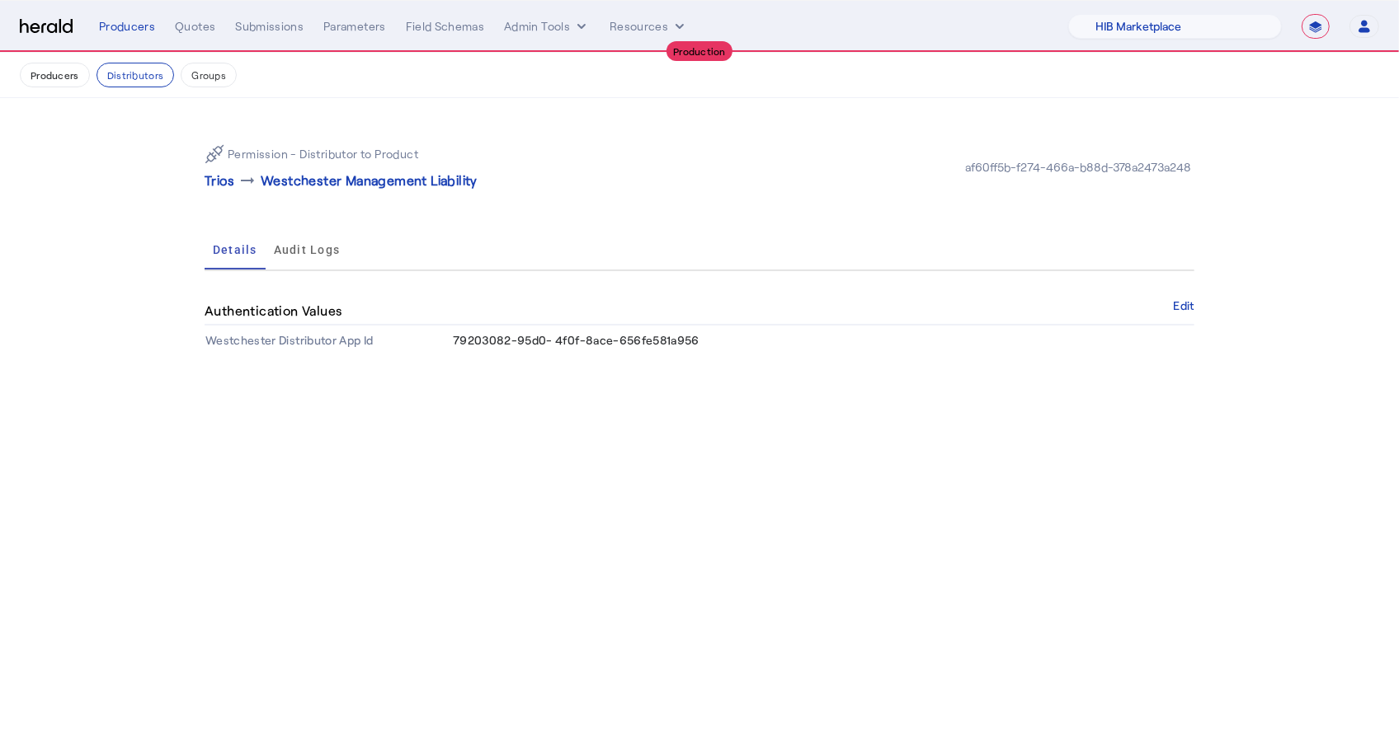
click at [1198, 307] on div "Permission - Distributor to Product Trios arrow_right_alt Westchester Managemen…" at bounding box center [699, 243] width 1055 height 290
click at [1185, 302] on button "Edit" at bounding box center [1183, 306] width 21 height 10
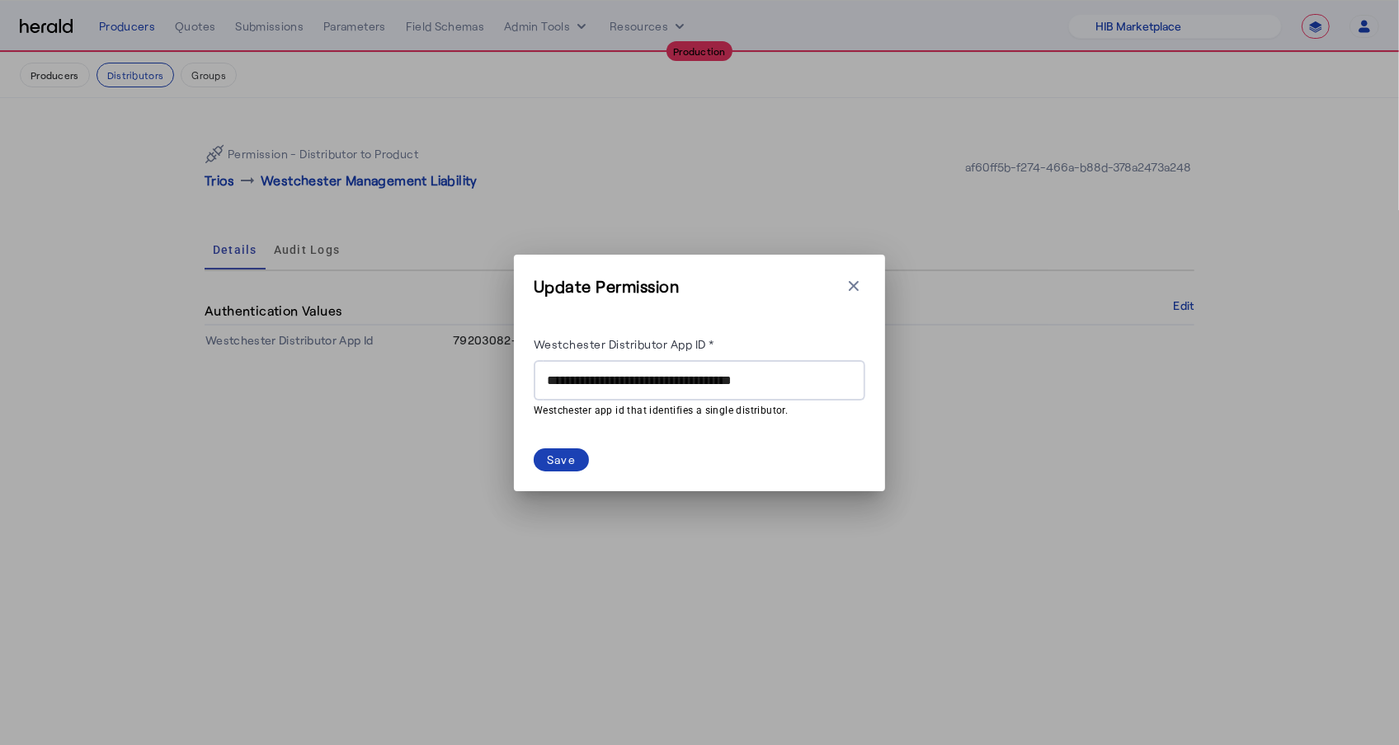
click at [723, 389] on input "**********" at bounding box center [699, 381] width 305 height 20
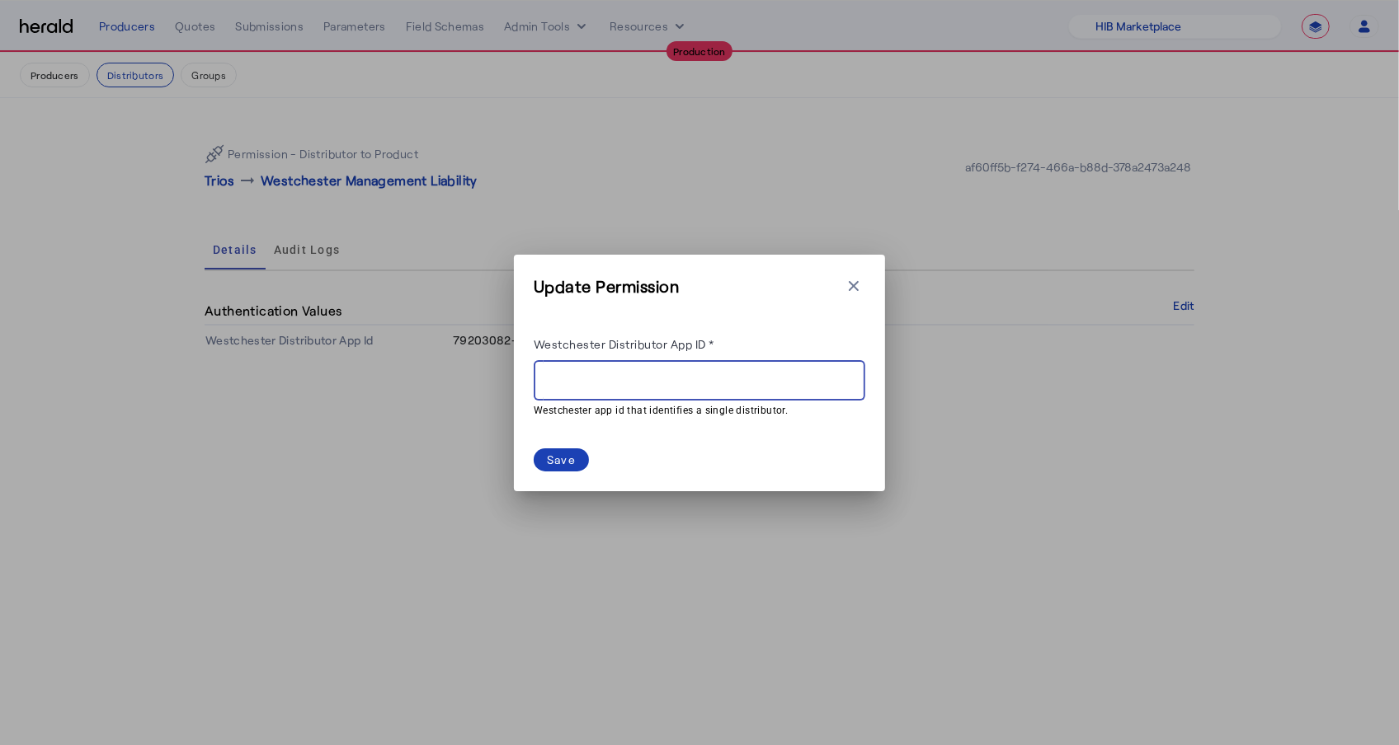
click at [574, 377] on input "Westchester Distributor App ID *" at bounding box center [699, 381] width 305 height 20
paste input "******"
type input "******"
click at [563, 451] on div "Save" at bounding box center [561, 459] width 29 height 17
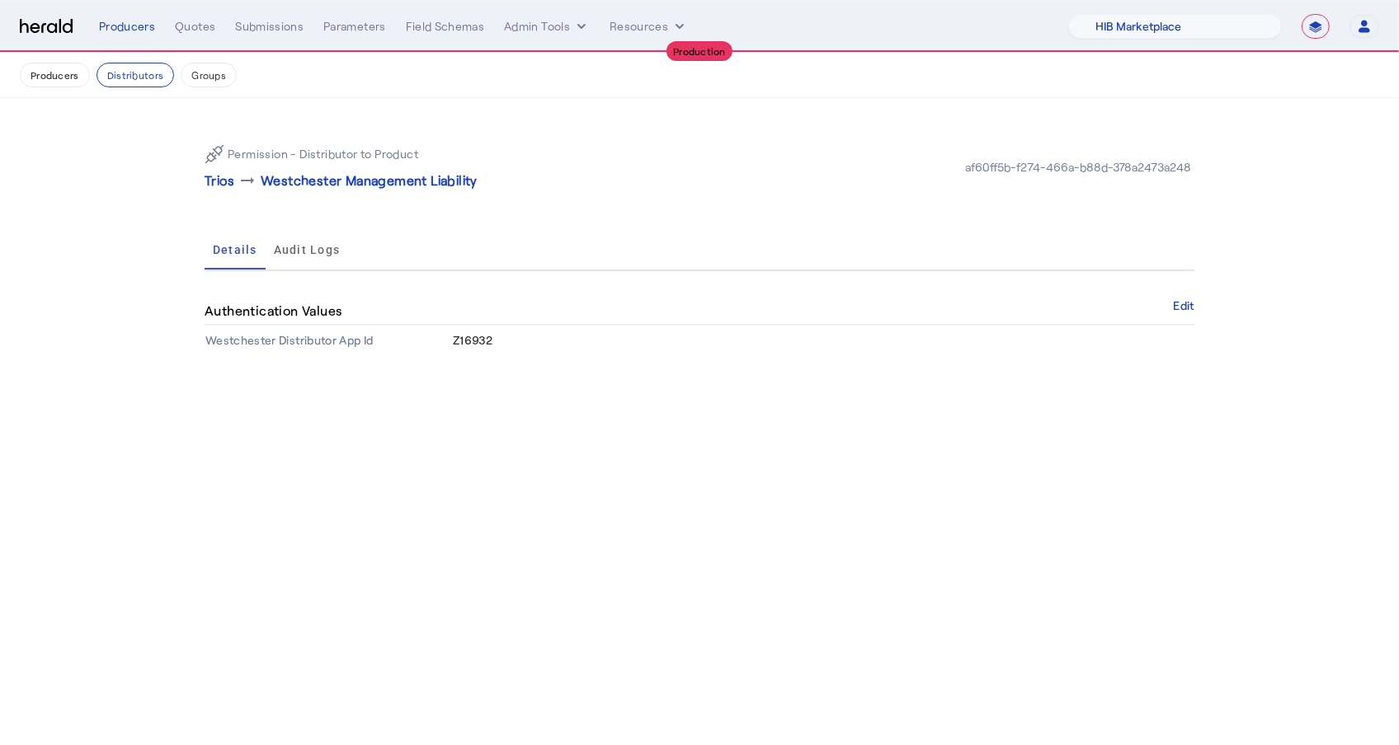
click at [528, 468] on body "**********" at bounding box center [699, 372] width 1399 height 745
click at [49, 23] on img at bounding box center [46, 27] width 53 height 16
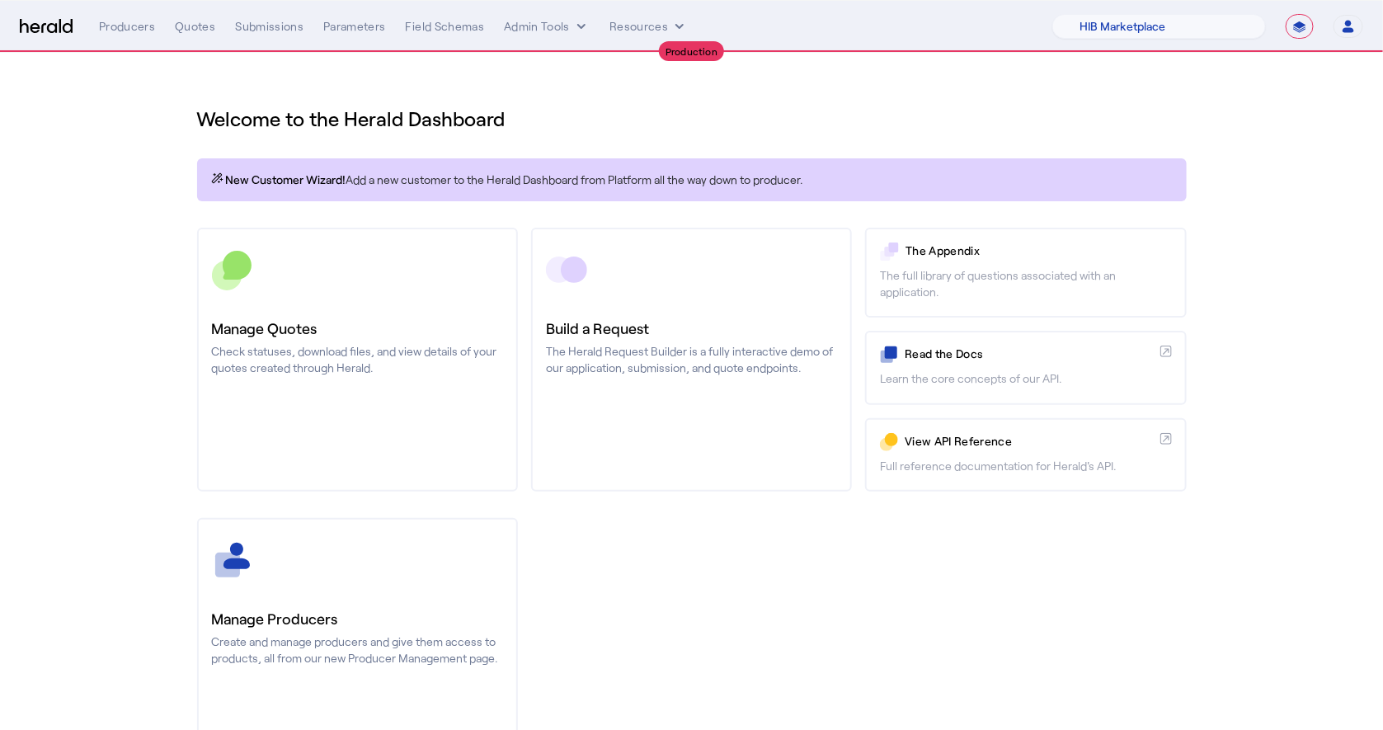
click at [188, 12] on nav "**********" at bounding box center [691, 26] width 1383 height 51
click at [189, 27] on div "Quotes" at bounding box center [195, 26] width 40 height 16
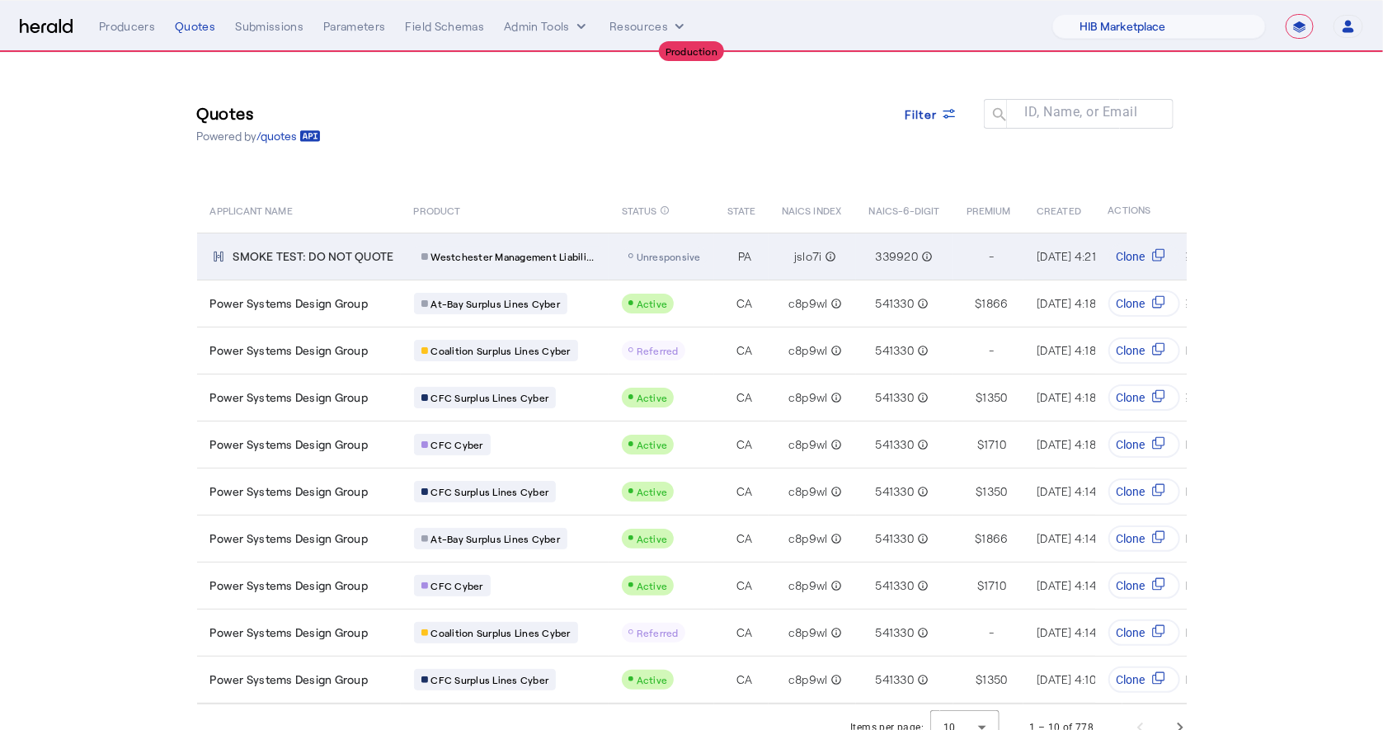
click at [756, 268] on td "PA" at bounding box center [741, 256] width 54 height 47
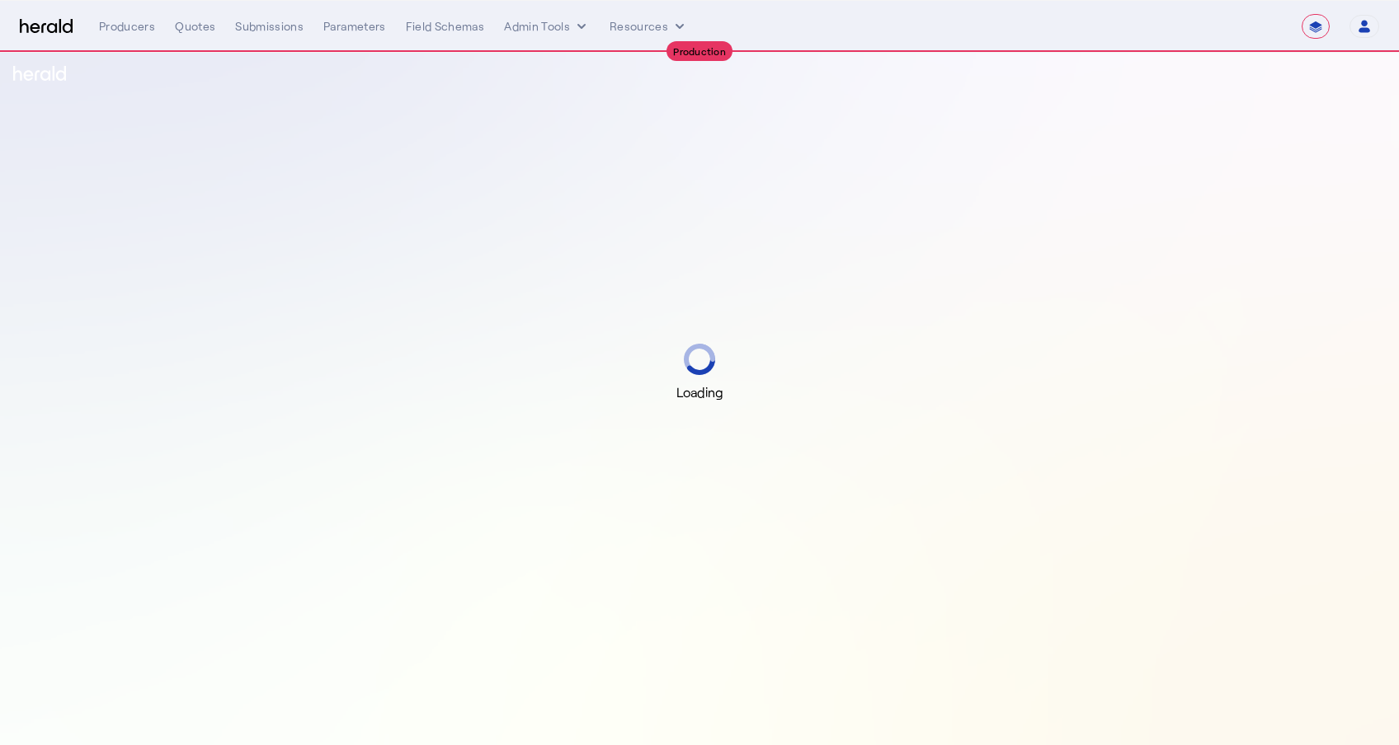
select select "**********"
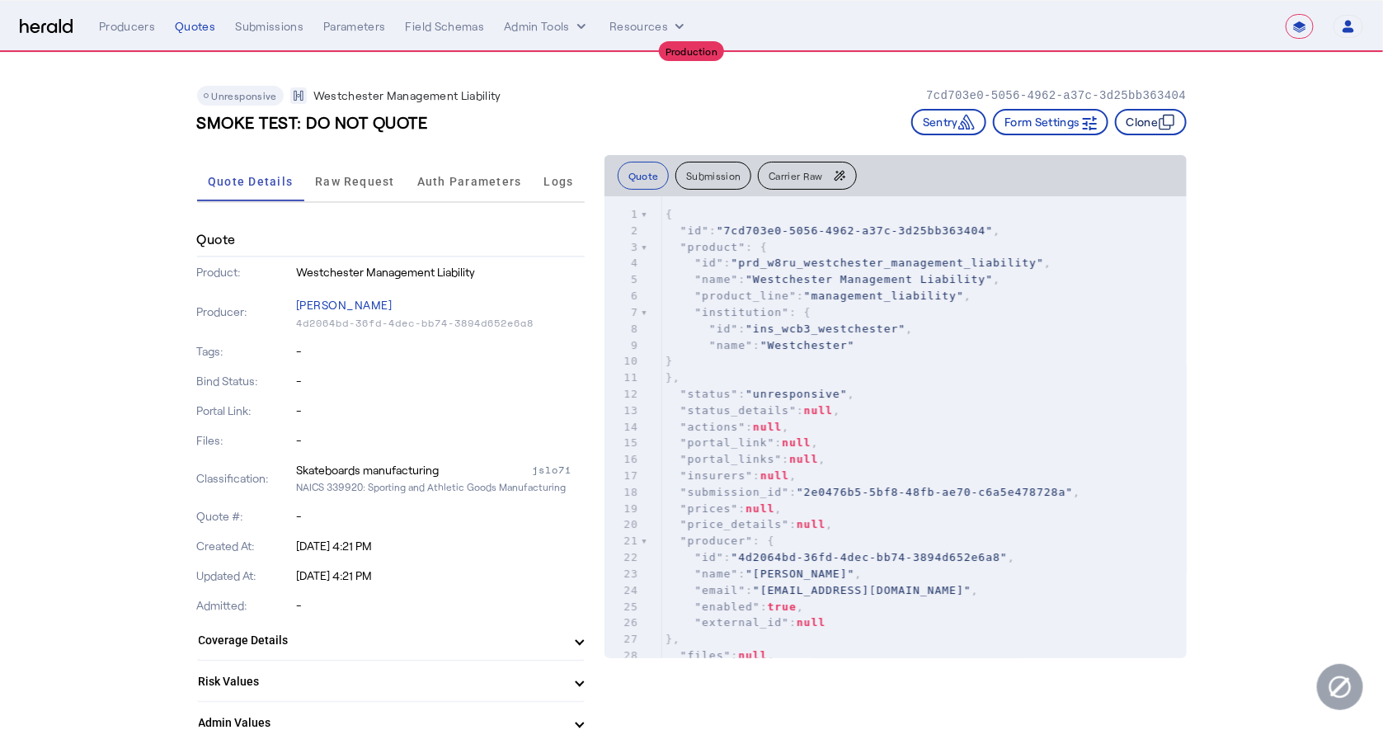
click at [1175, 116] on icon "button" at bounding box center [1167, 122] width 16 height 16
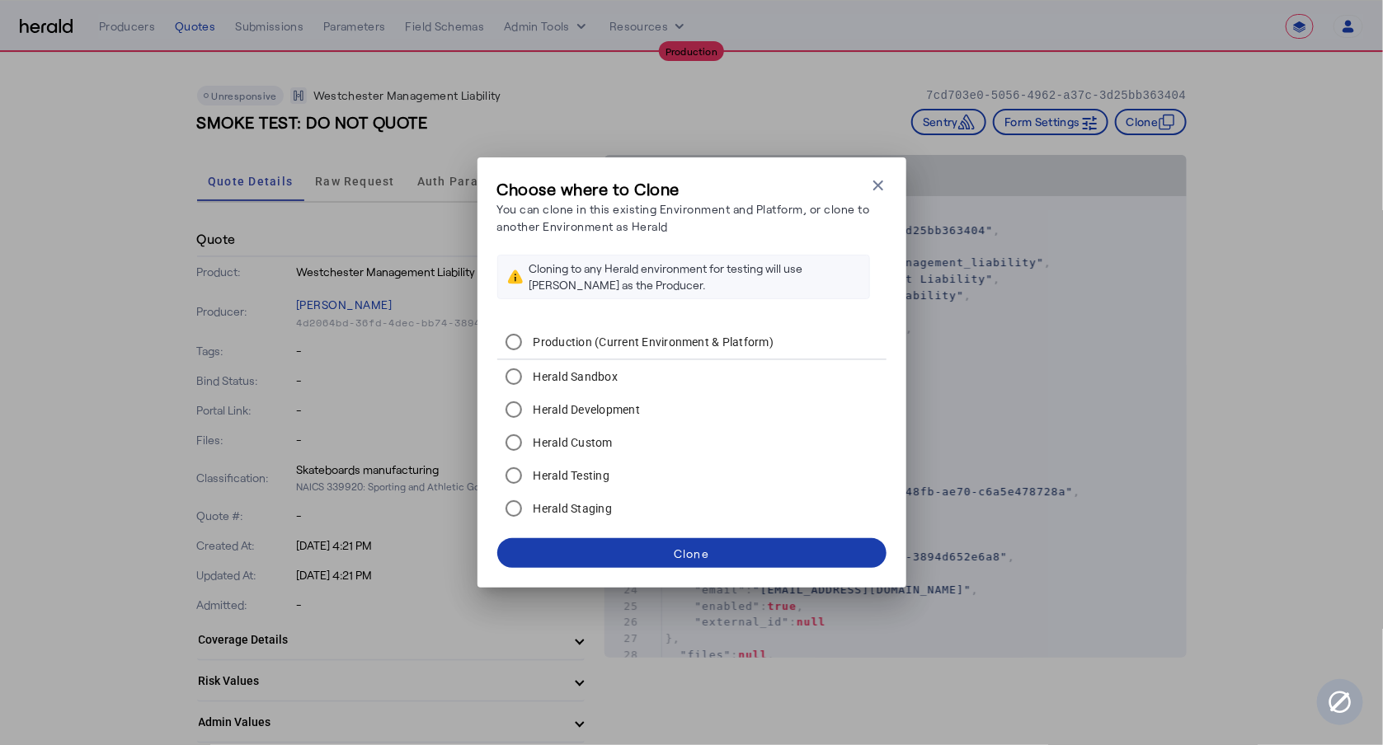
click at [732, 553] on span at bounding box center [691, 554] width 389 height 40
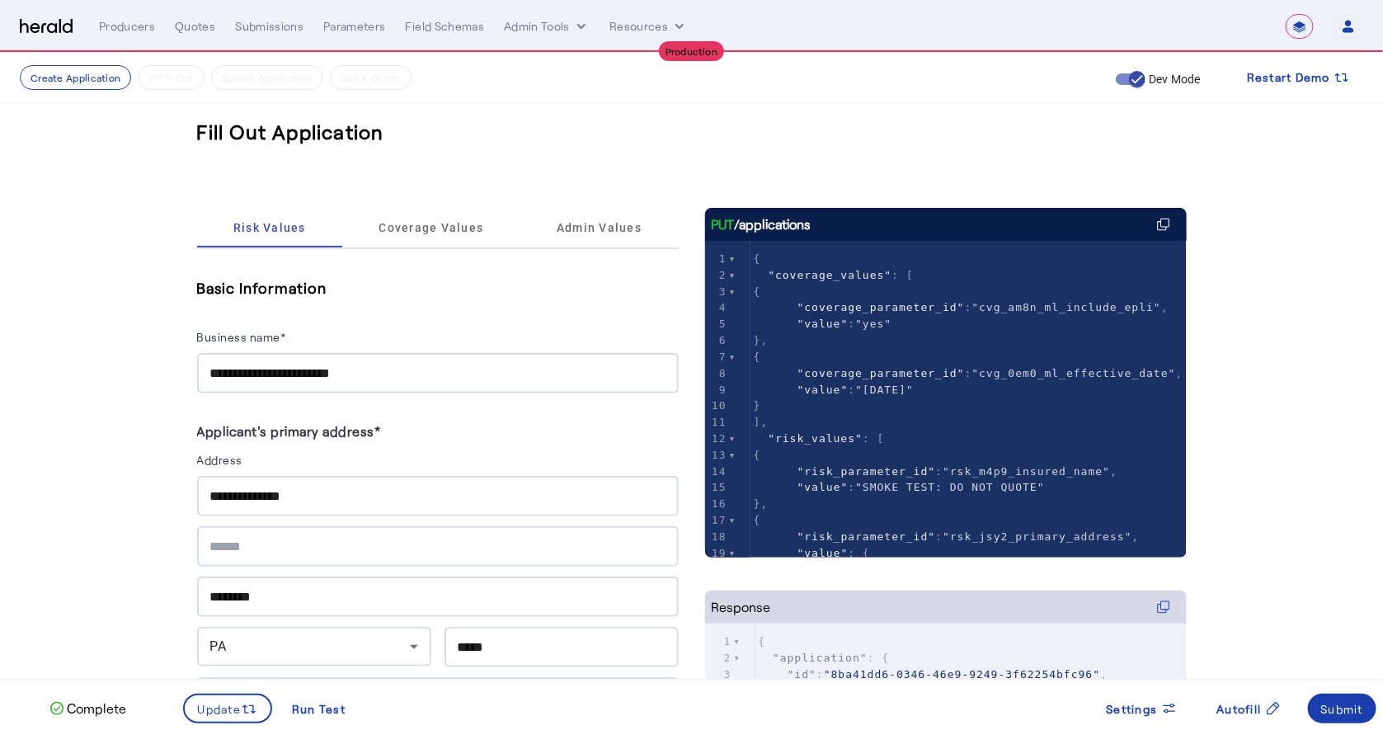
click at [1342, 703] on div "Submit" at bounding box center [1342, 708] width 43 height 17
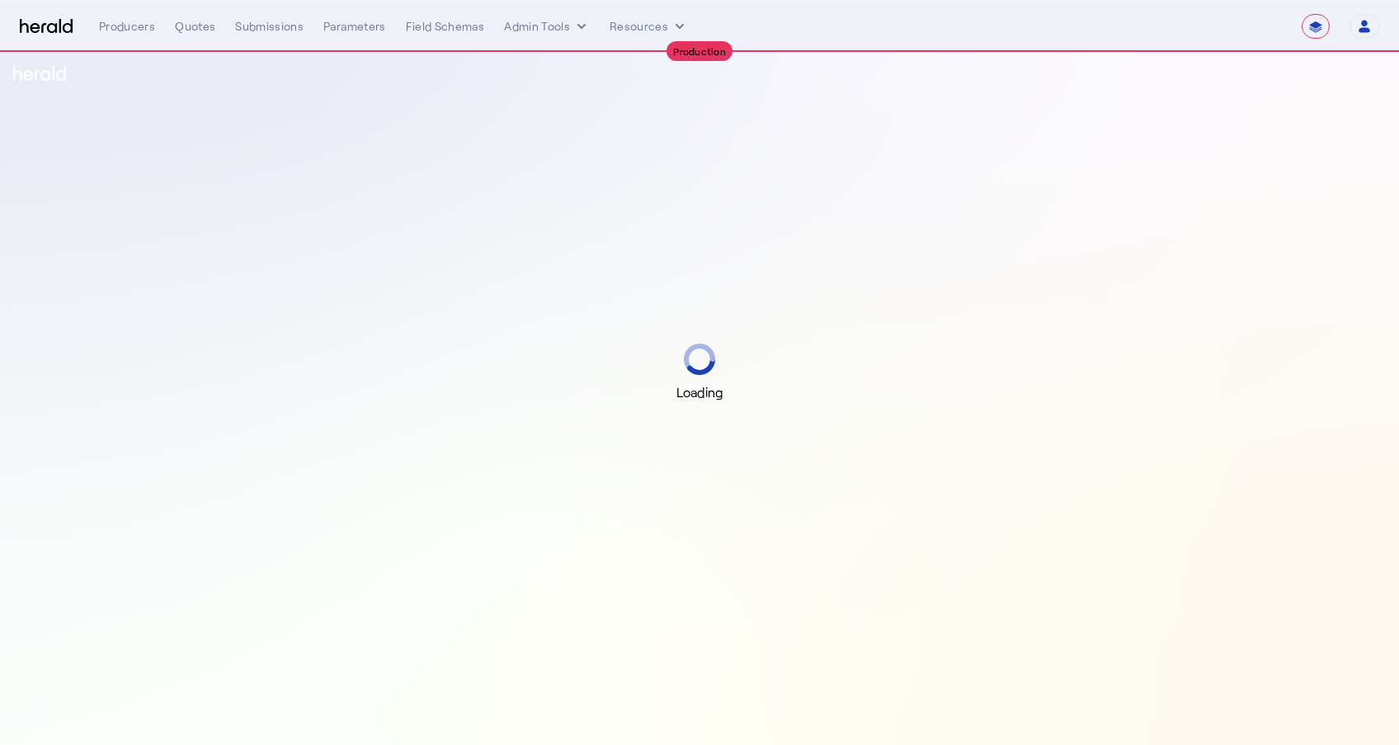
select select "**********"
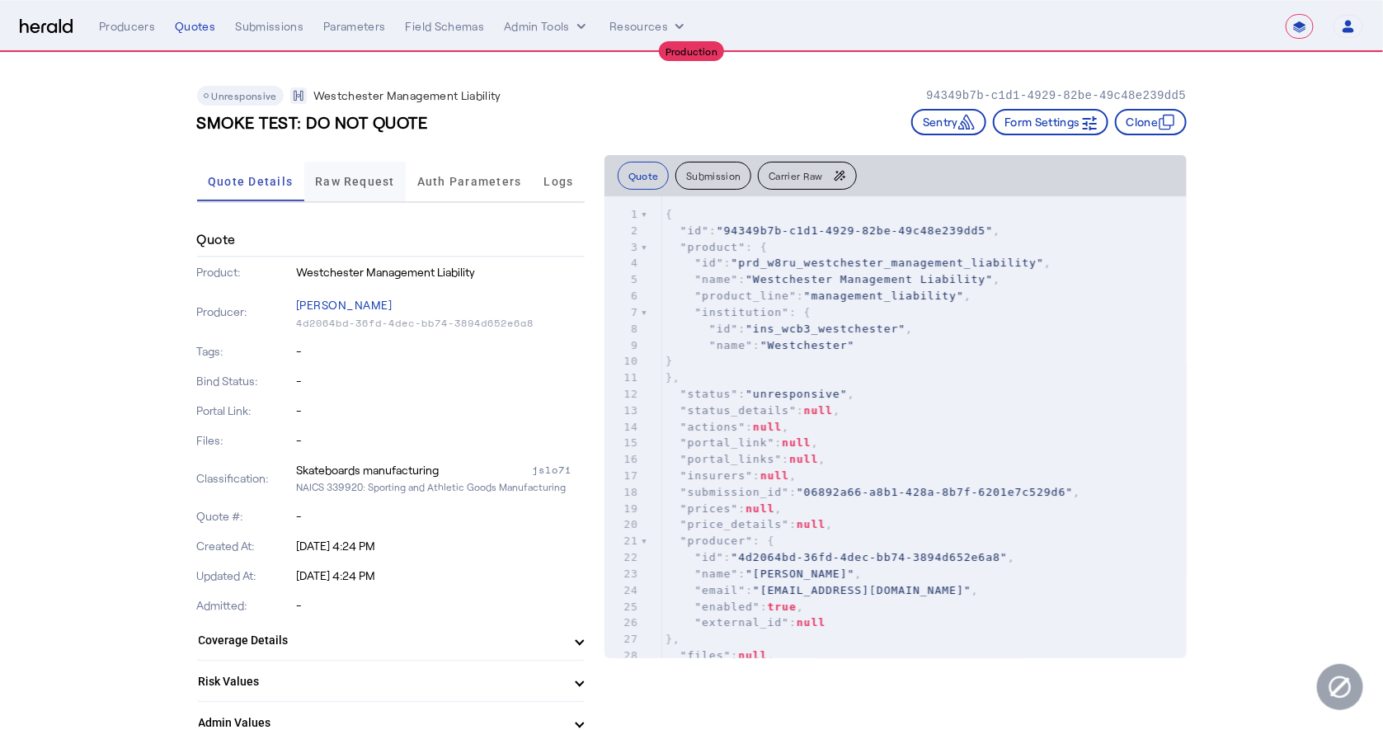
click at [359, 167] on span "Raw Request" at bounding box center [355, 182] width 80 height 40
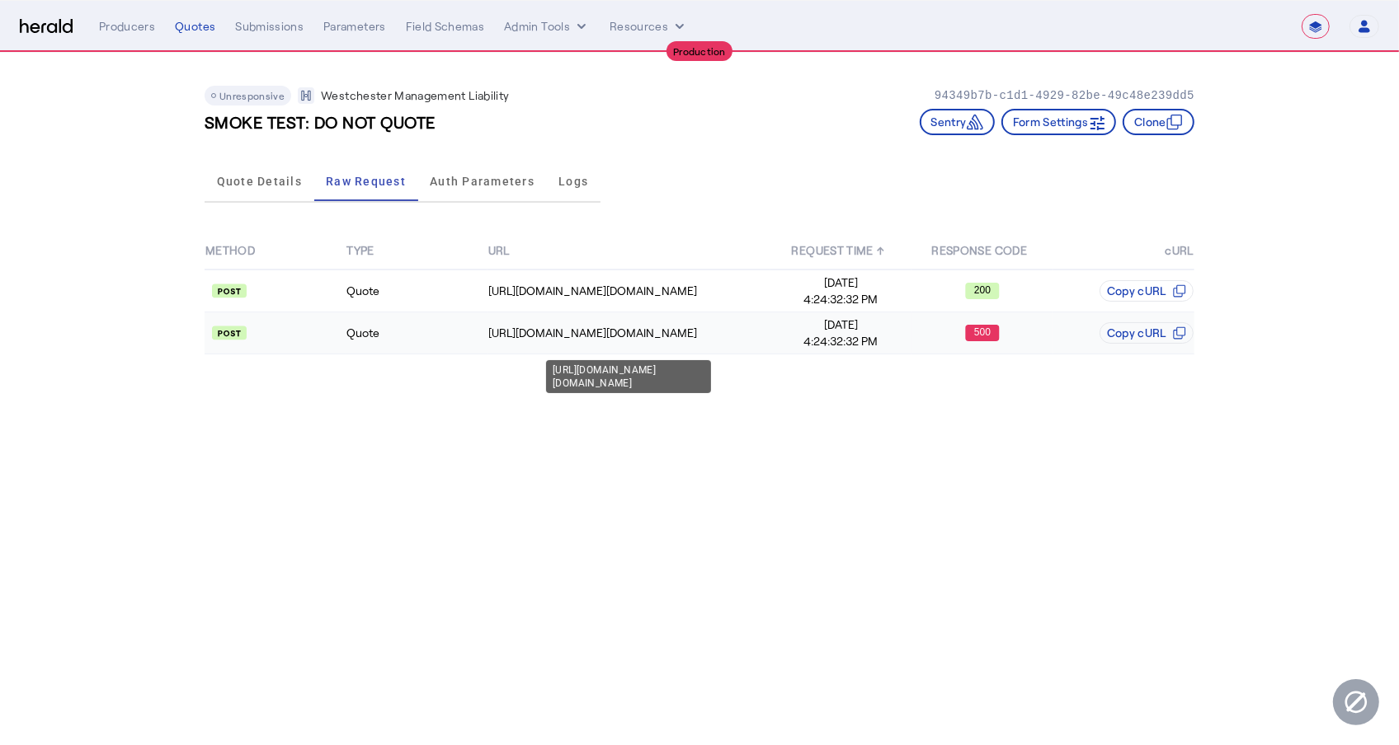
click at [745, 336] on div "[URL][DOMAIN_NAME][DOMAIN_NAME]" at bounding box center [628, 333] width 281 height 16
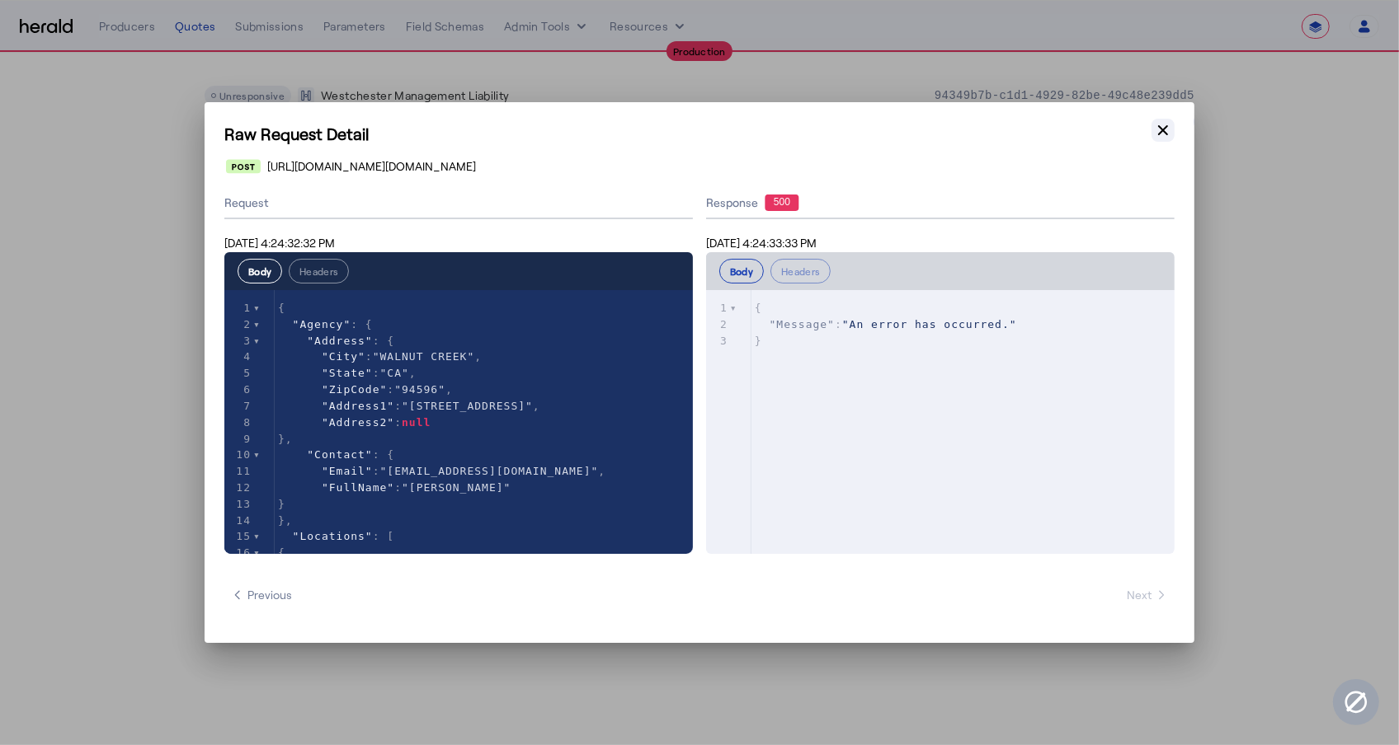
click at [1170, 129] on icon "button" at bounding box center [1162, 130] width 16 height 16
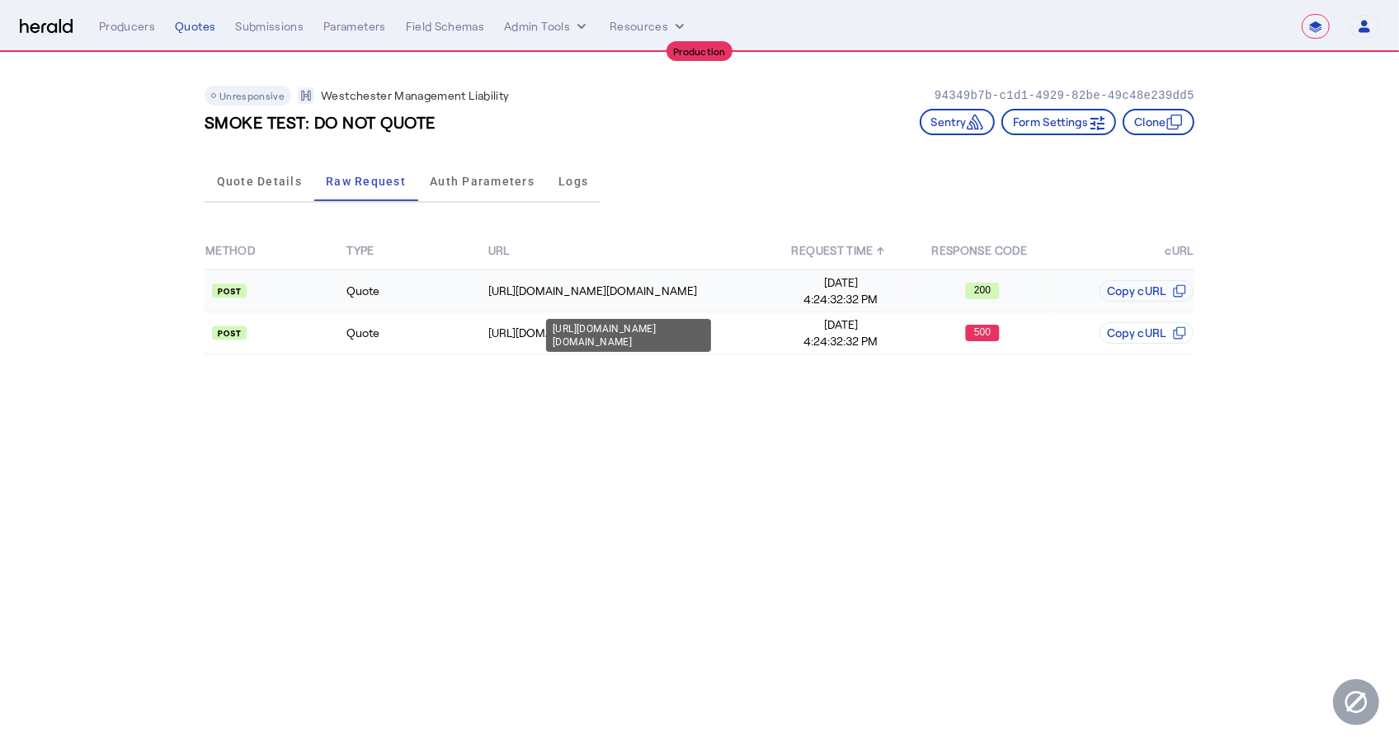
click at [708, 283] on div "[URL][DOMAIN_NAME][DOMAIN_NAME]" at bounding box center [628, 291] width 281 height 16
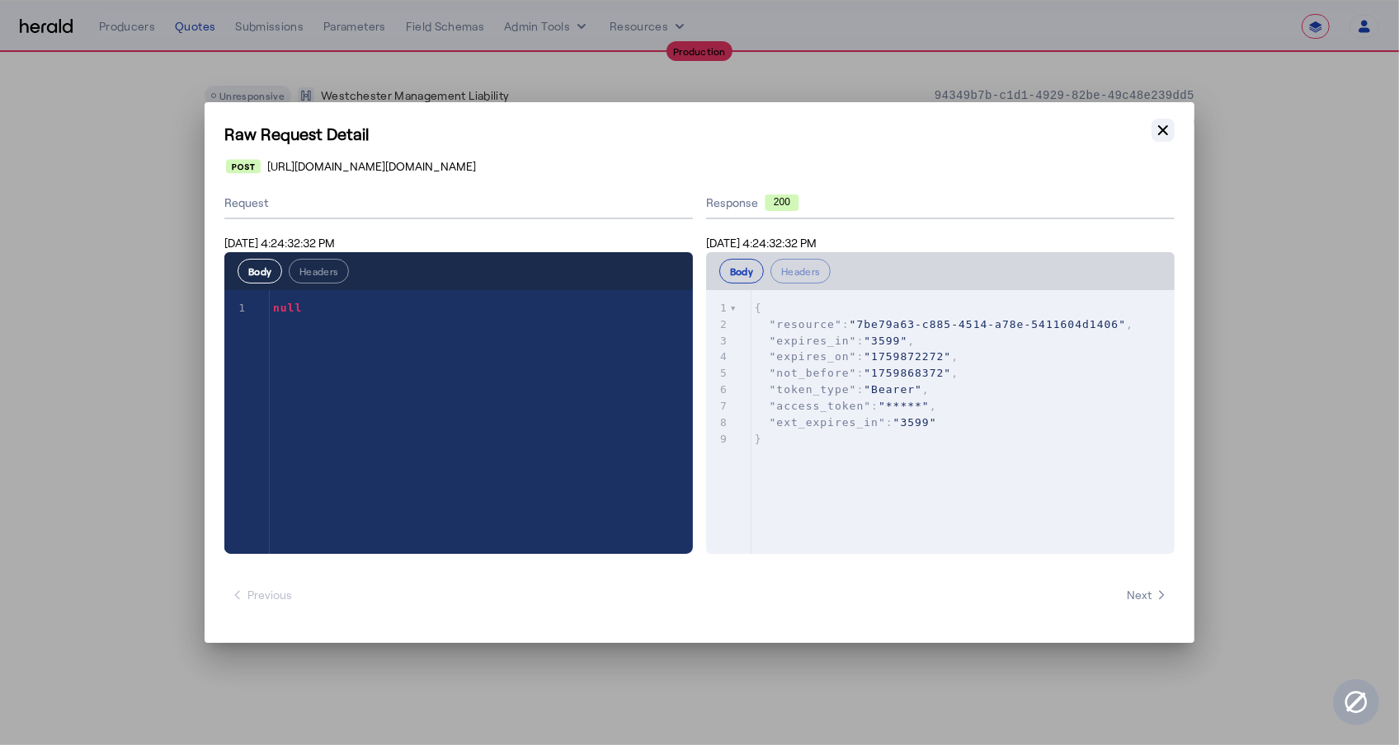
click at [1171, 125] on button "Close modal" at bounding box center [1162, 130] width 23 height 23
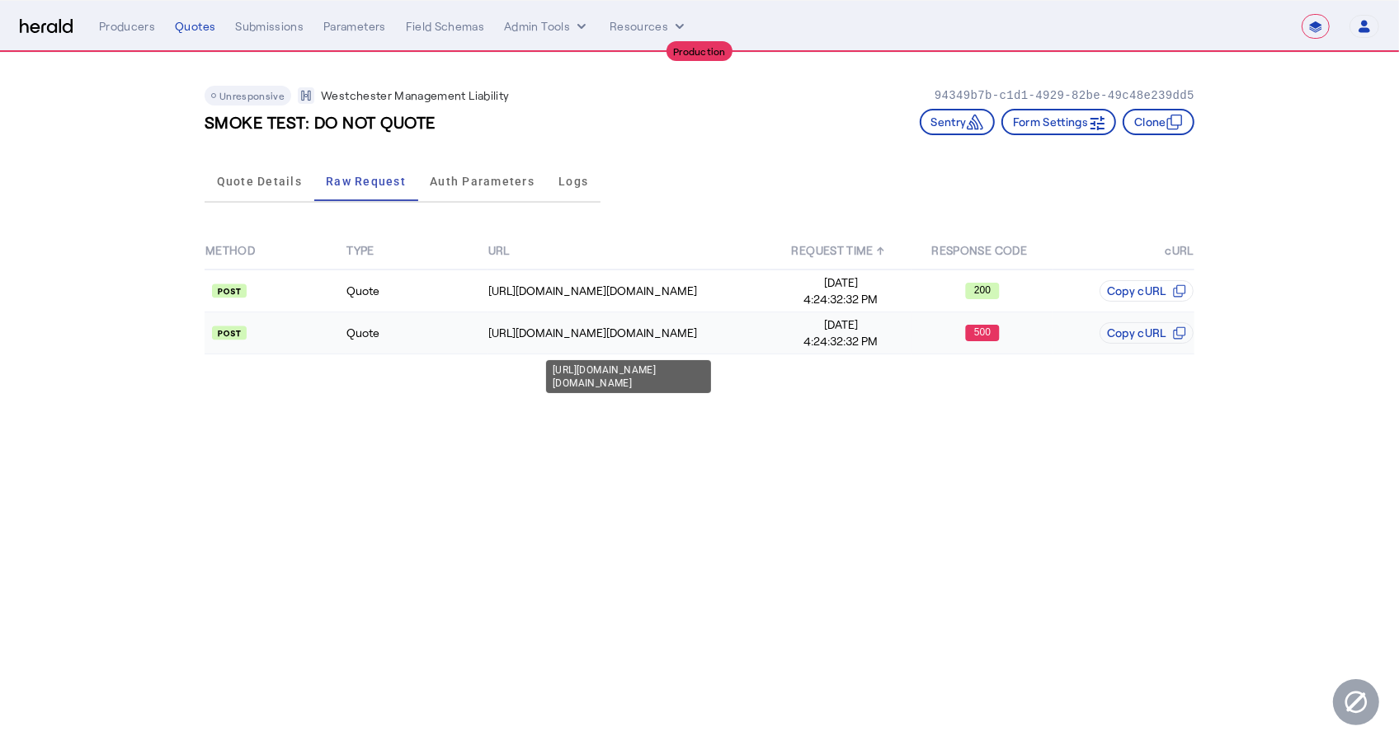
click at [630, 313] on td "[URL][DOMAIN_NAME][DOMAIN_NAME]" at bounding box center [628, 334] width 283 height 42
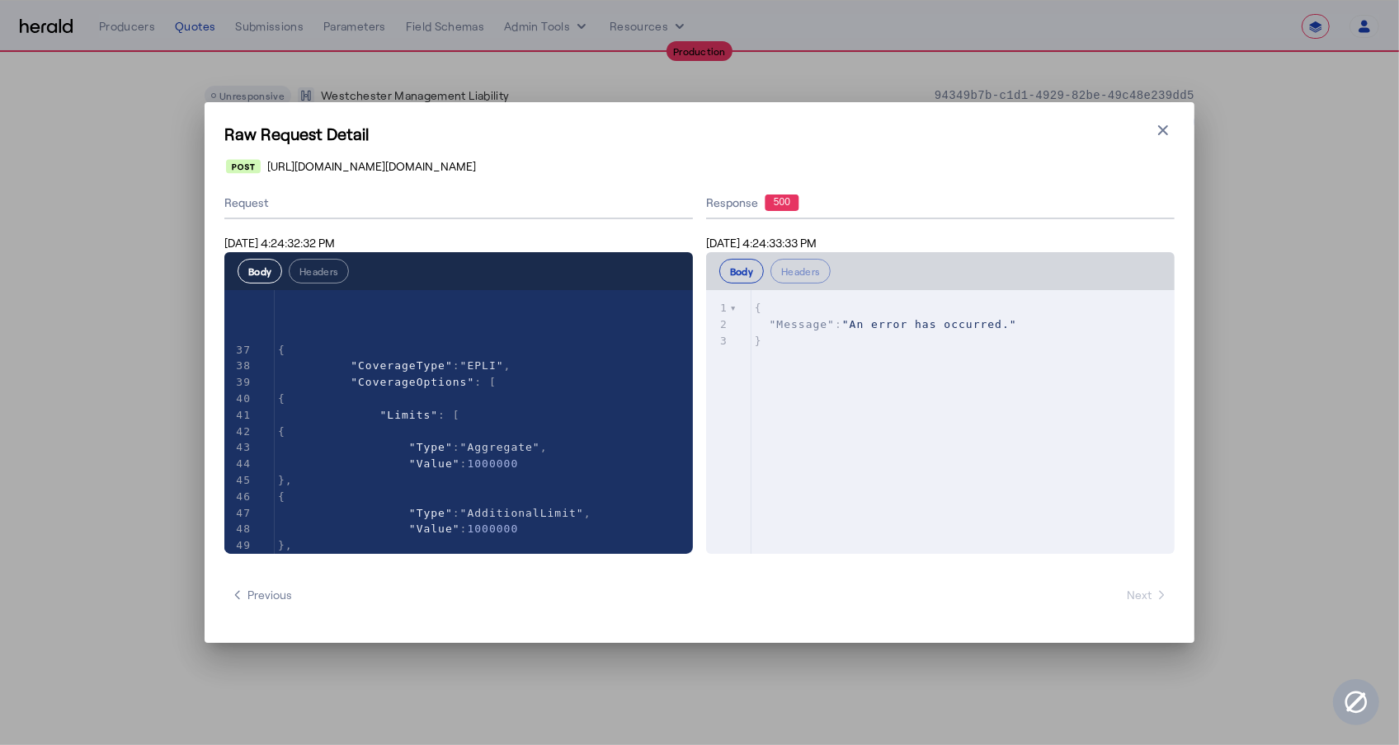
scroll to position [532, 0]
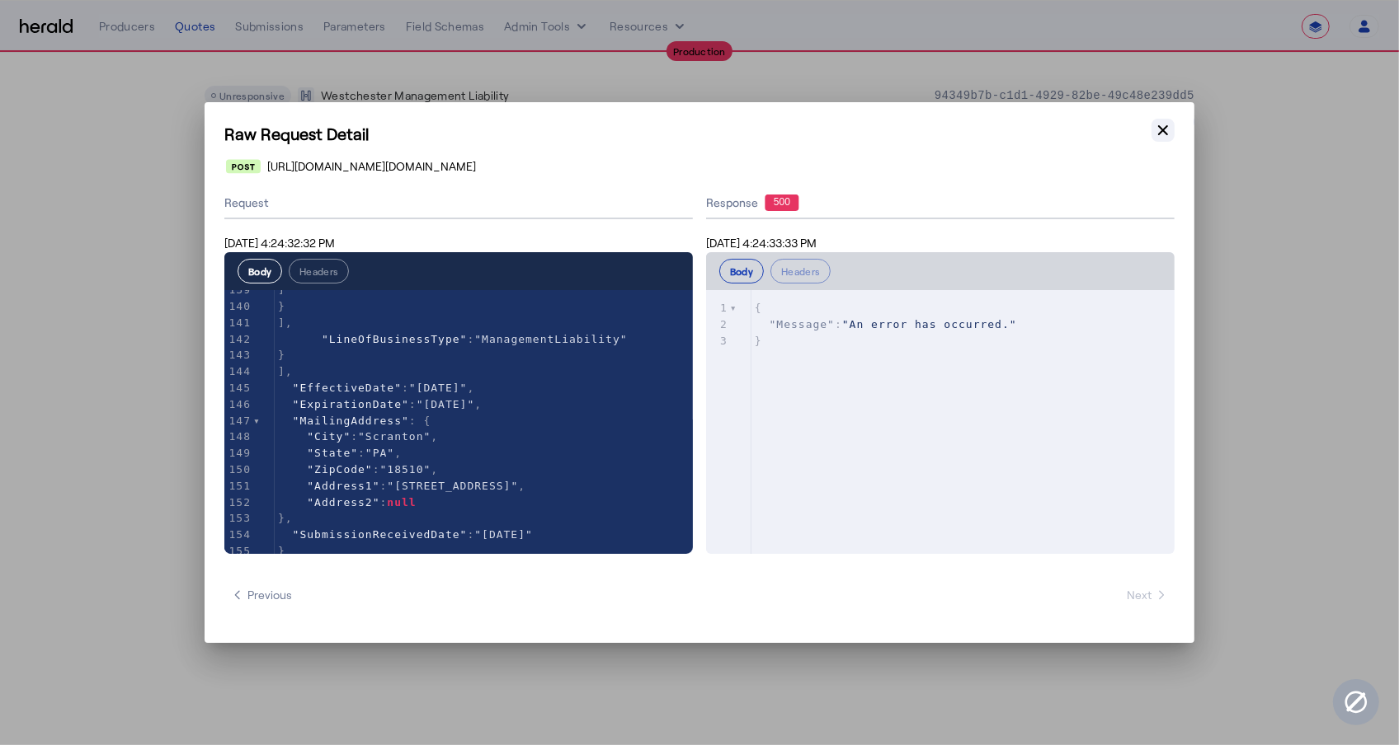
click at [1159, 131] on icon "button" at bounding box center [1162, 130] width 16 height 16
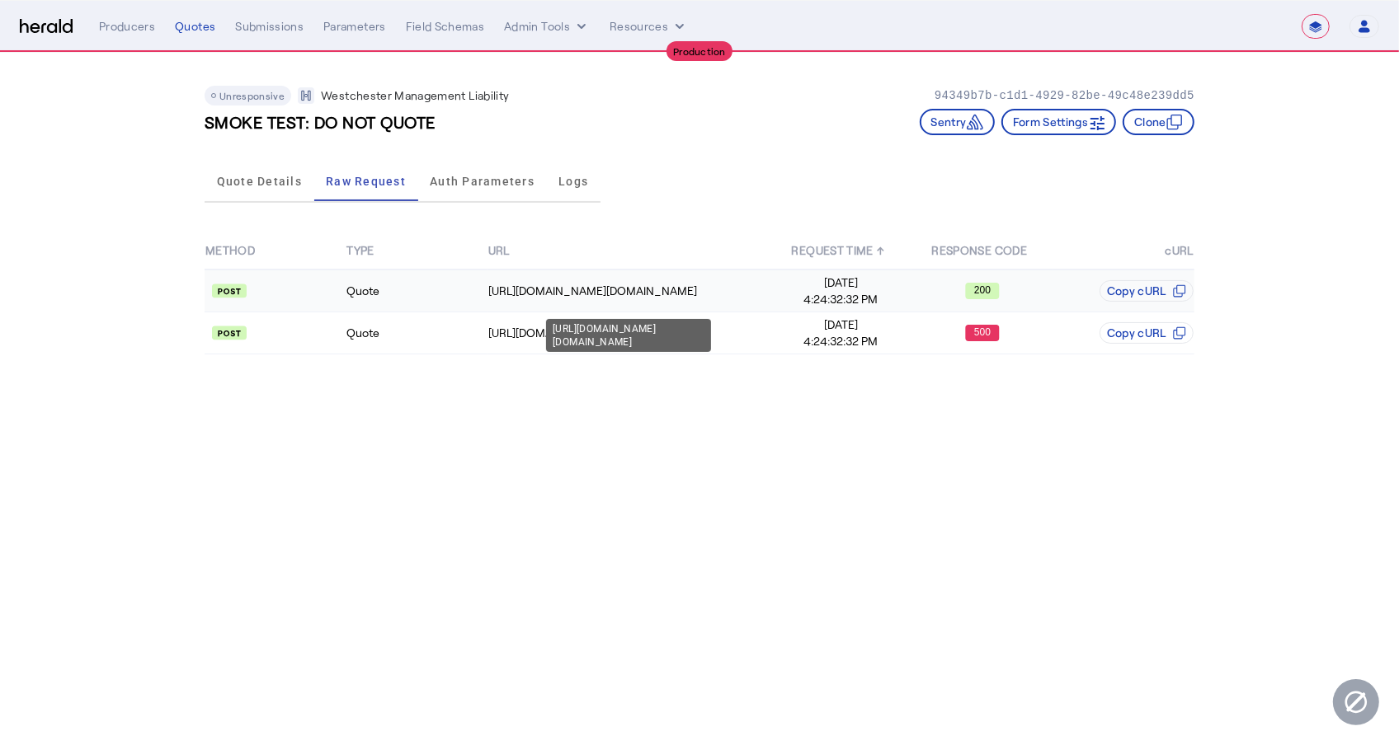
click at [597, 277] on td "[URL][DOMAIN_NAME][DOMAIN_NAME]" at bounding box center [628, 291] width 283 height 43
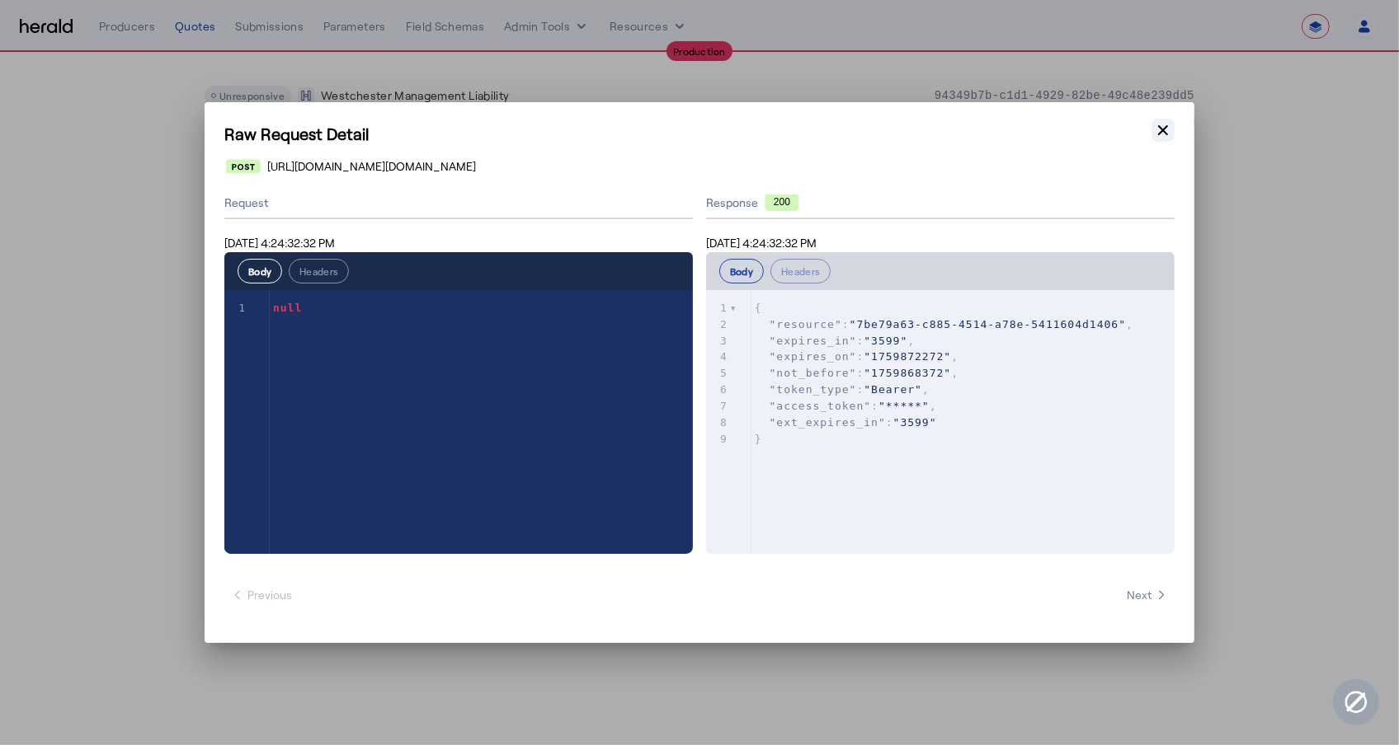
click at [1173, 131] on button "Close modal" at bounding box center [1162, 130] width 23 height 23
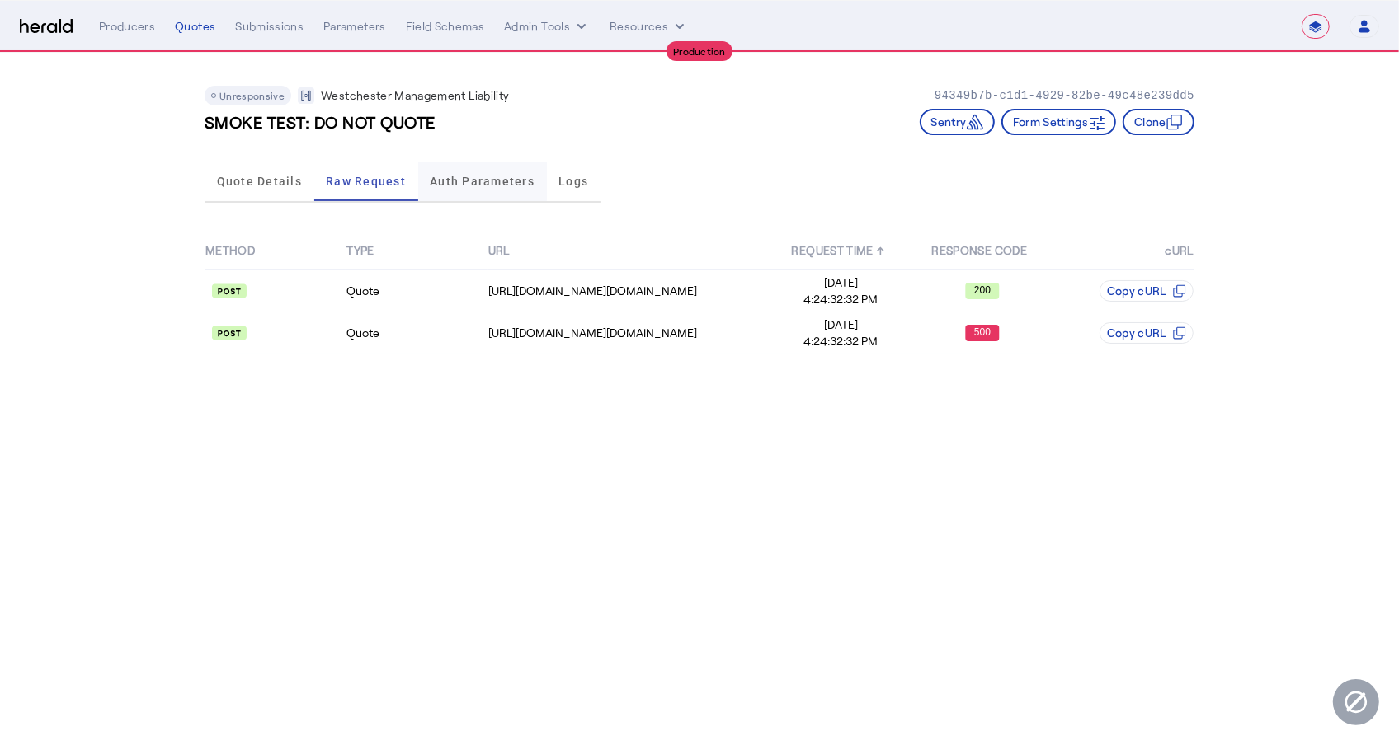
click at [442, 169] on span "Auth Parameters" at bounding box center [482, 182] width 105 height 40
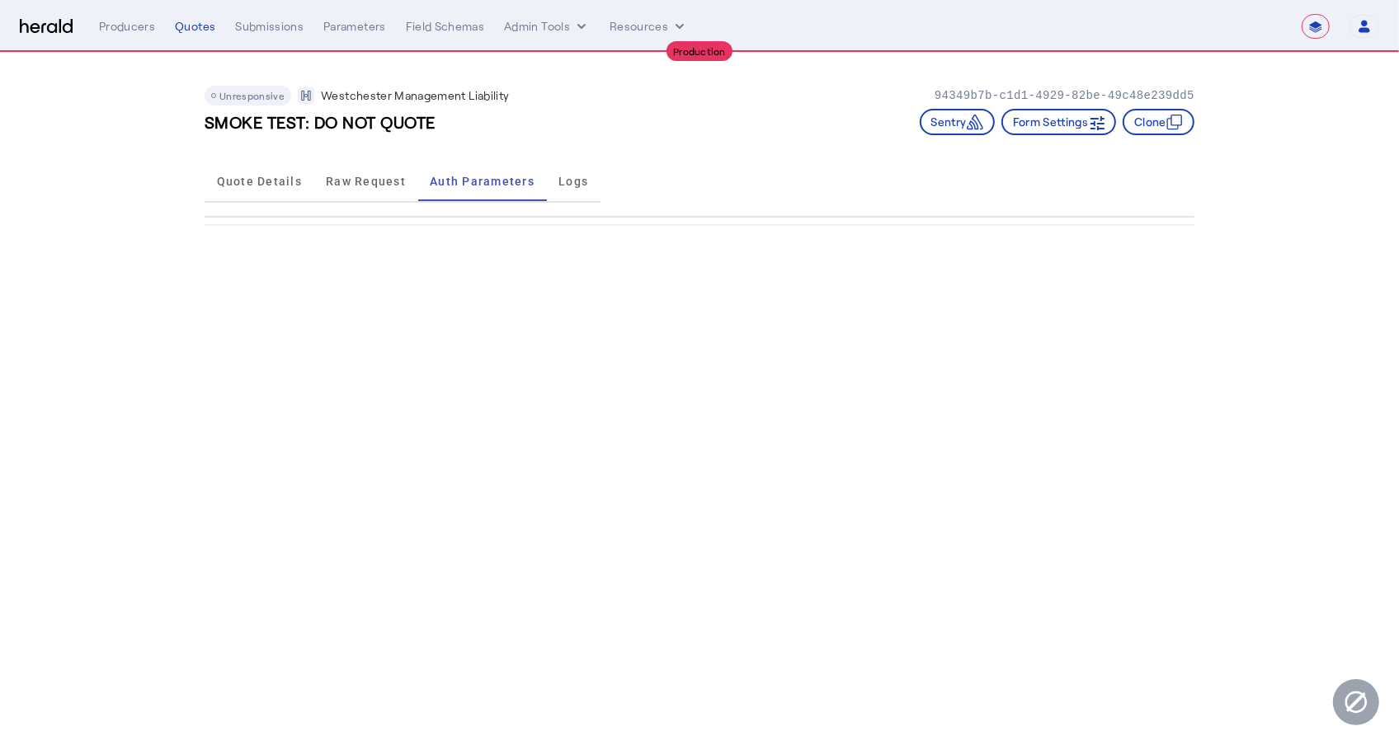
click at [744, 210] on div at bounding box center [700, 217] width 990 height 16
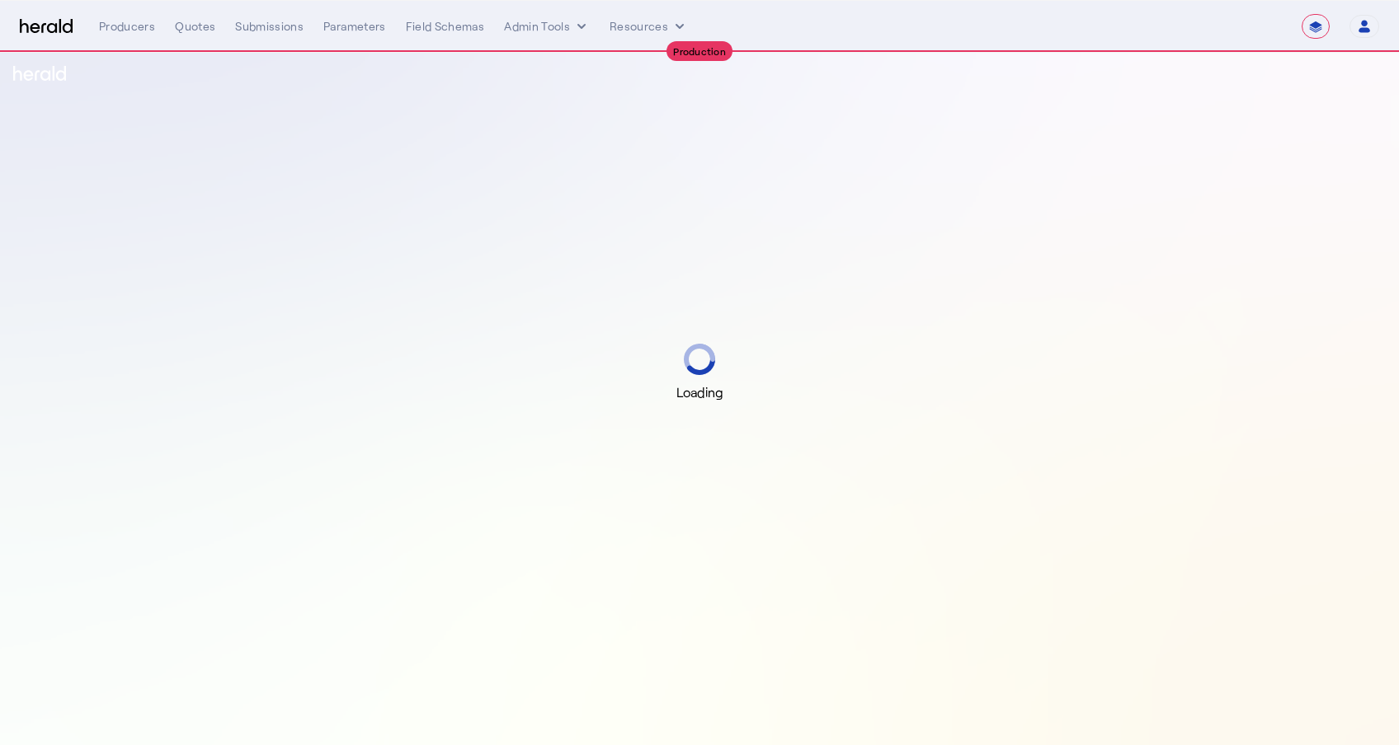
select select "**********"
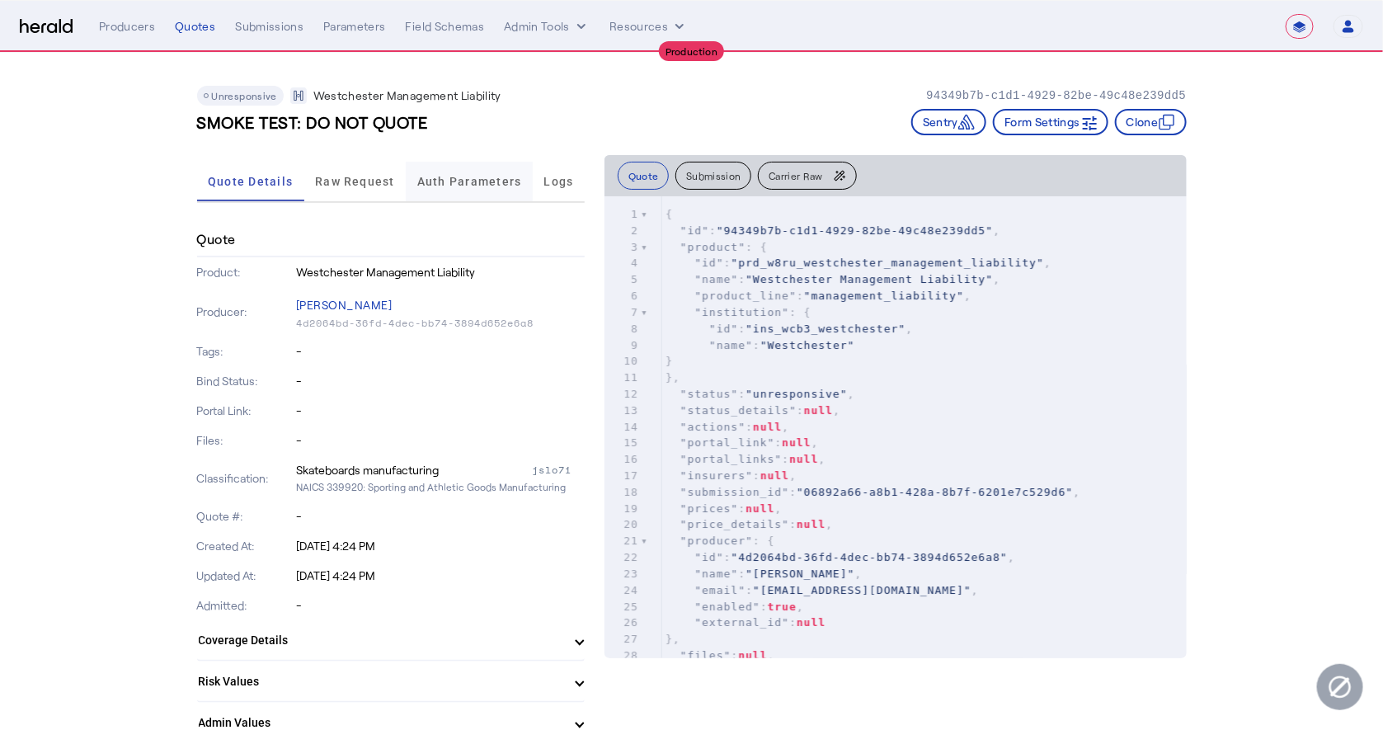
click at [452, 193] on span "Auth Parameters" at bounding box center [469, 182] width 105 height 40
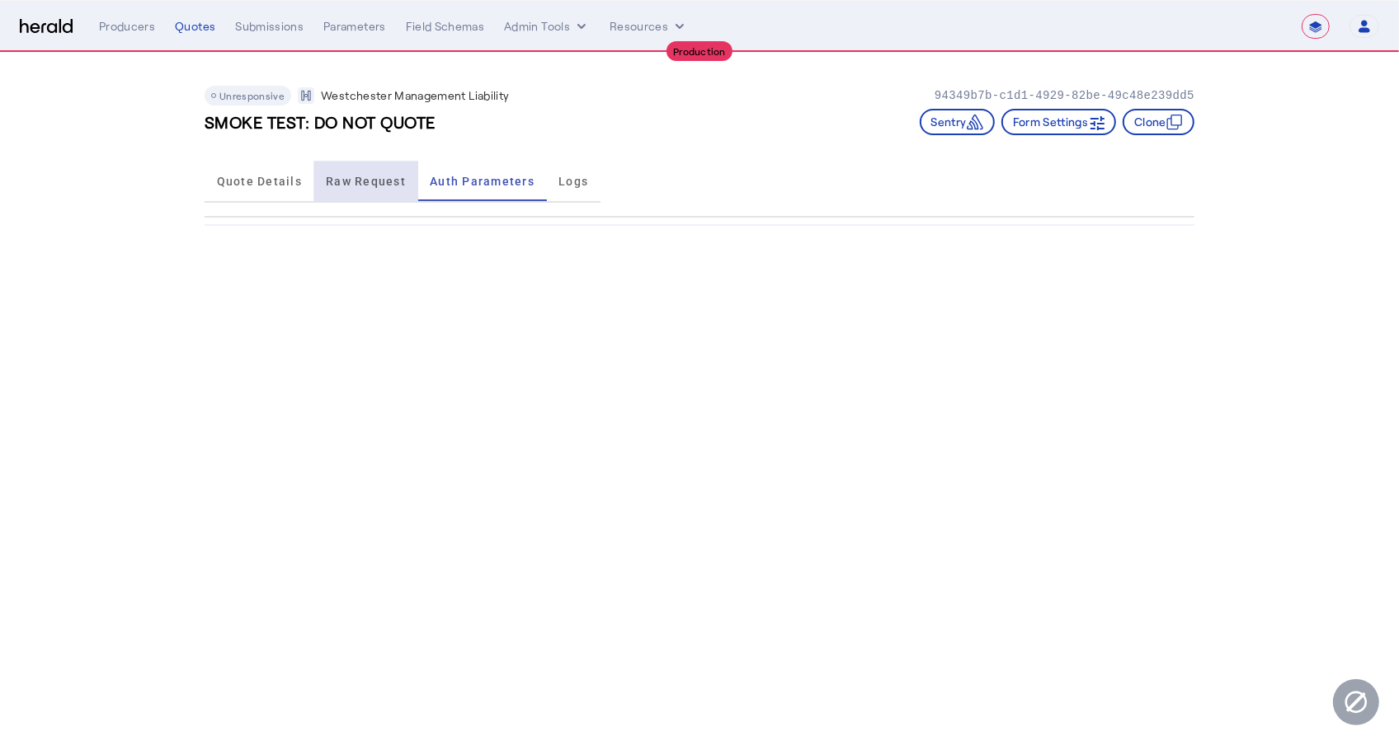
click at [351, 179] on span "Raw Request" at bounding box center [366, 182] width 80 height 12
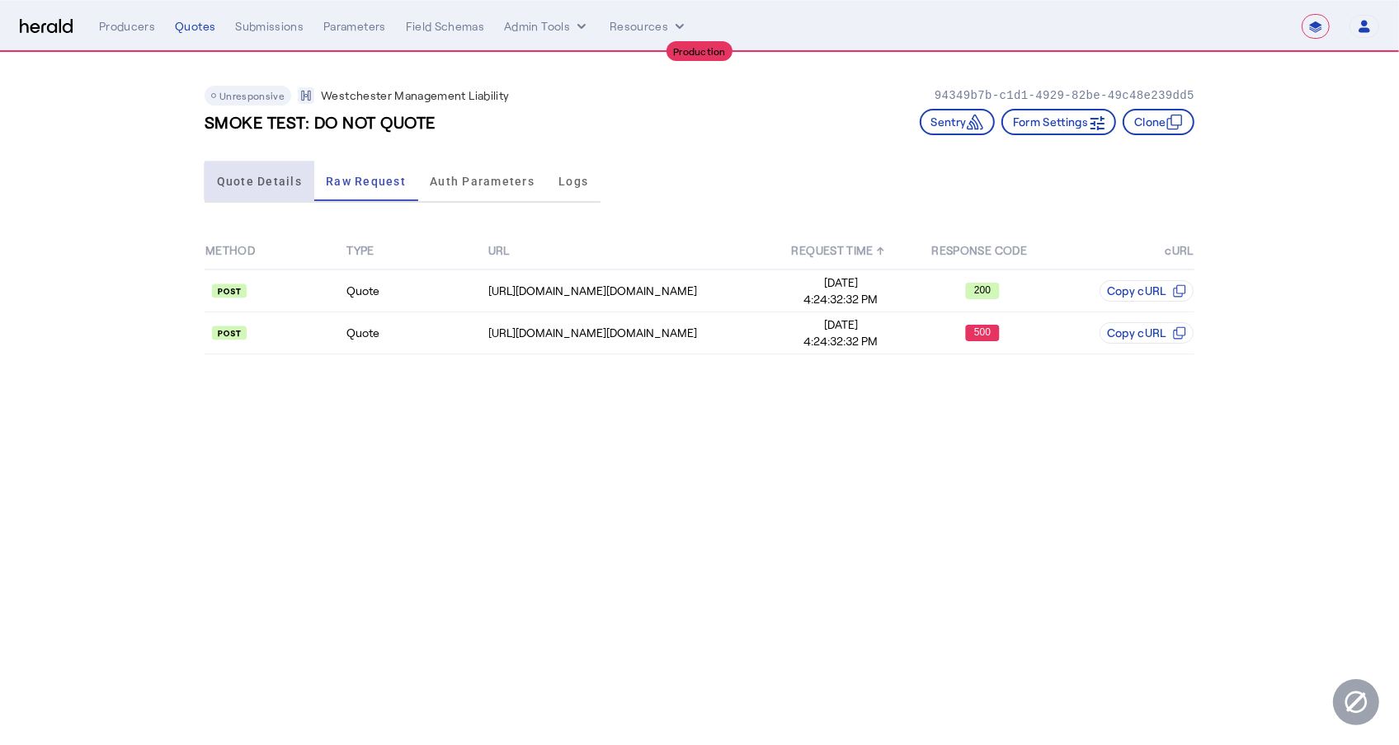
click at [263, 181] on span "Quote Details" at bounding box center [259, 182] width 85 height 12
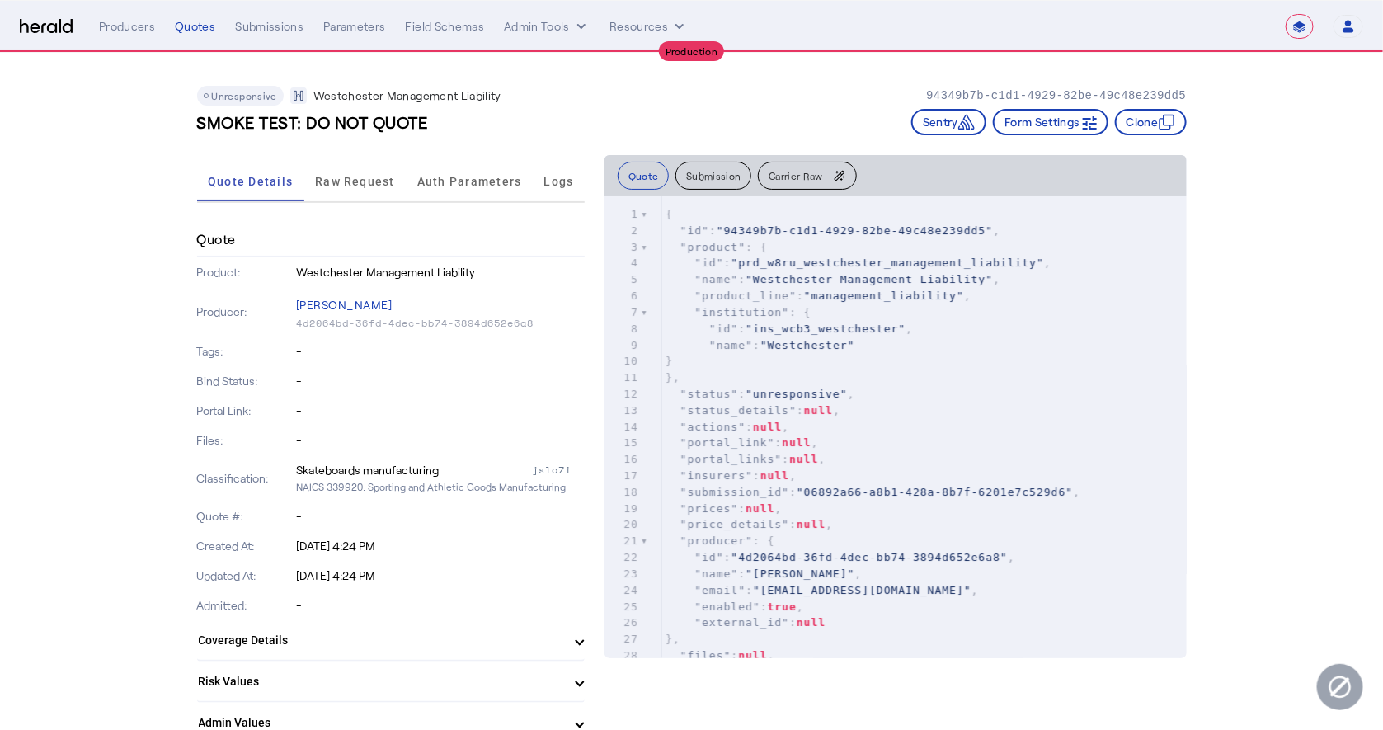
click at [59, 28] on img at bounding box center [46, 27] width 53 height 16
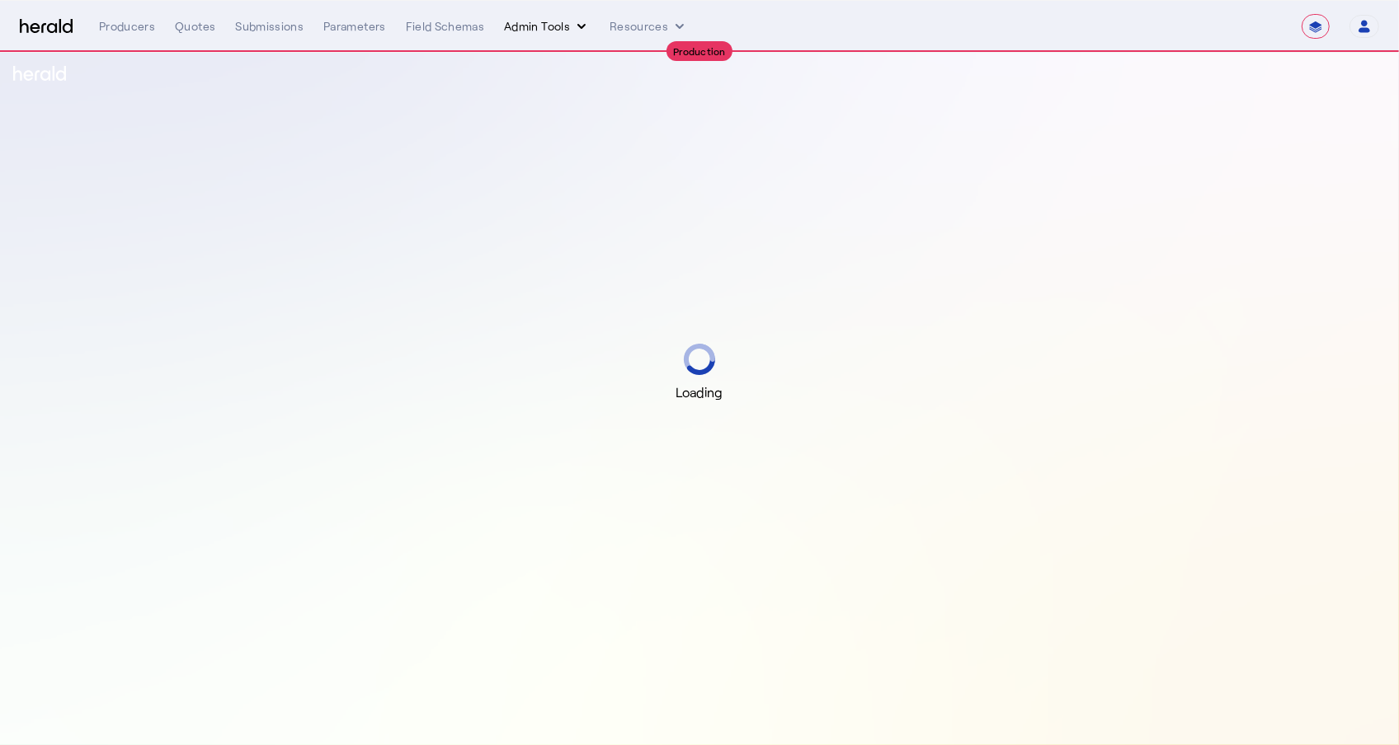
click at [576, 30] on icon "internal dropdown menu" at bounding box center [581, 26] width 16 height 16
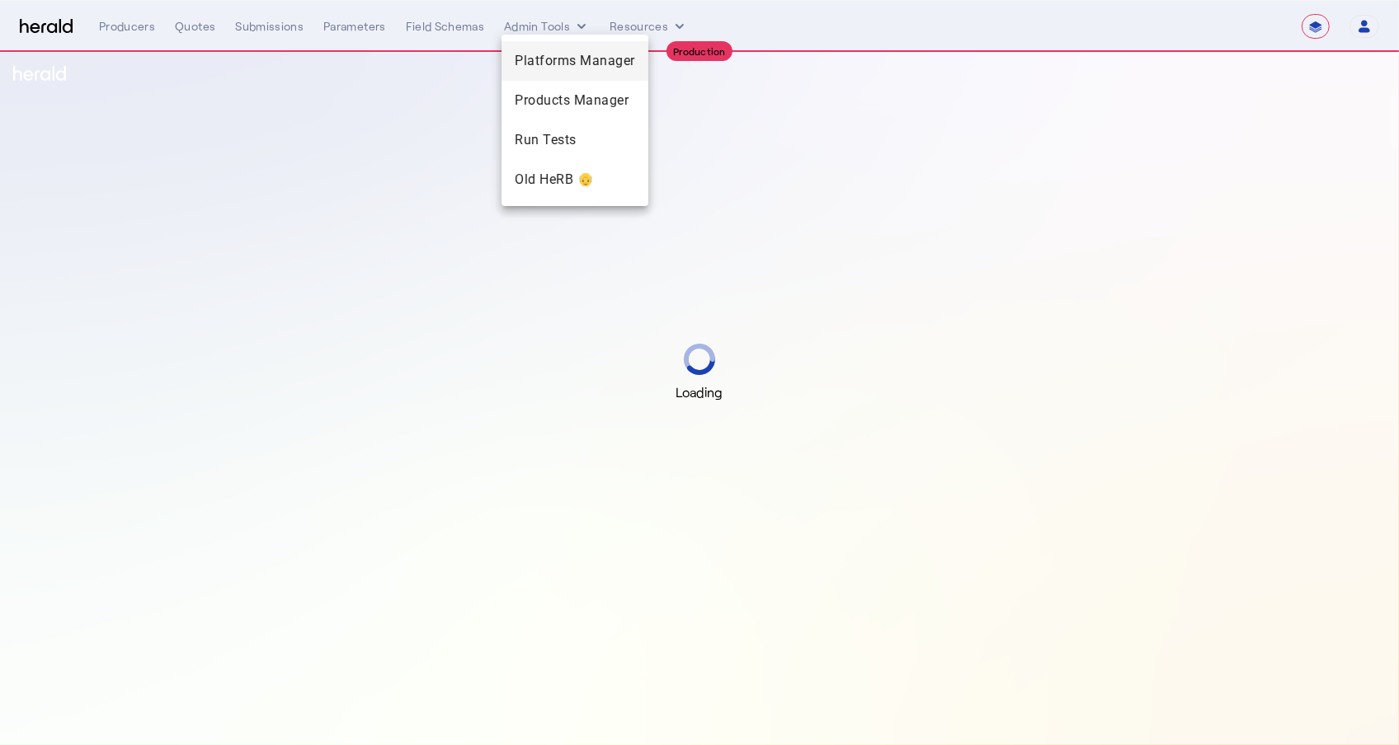
click at [585, 67] on span "Platforms Manager" at bounding box center [575, 61] width 120 height 20
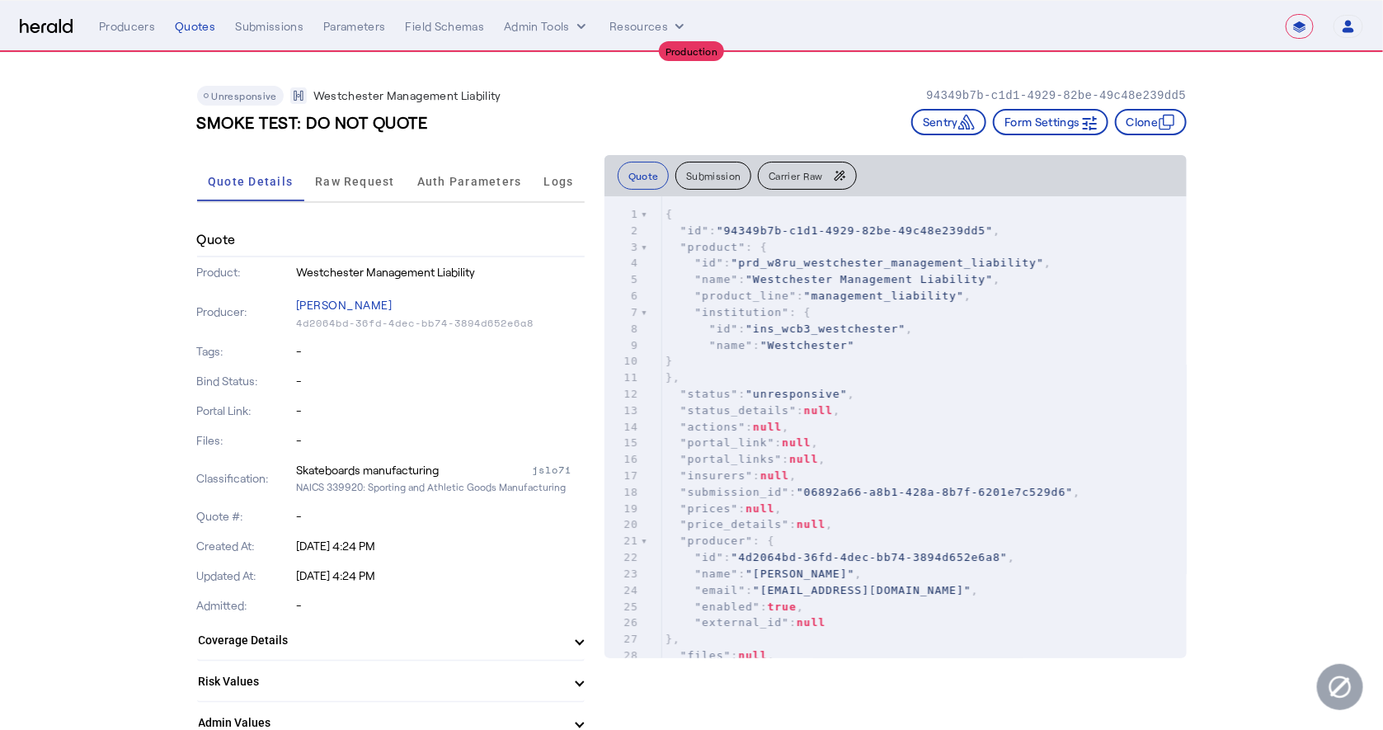
click at [562, 37] on div "**********" at bounding box center [731, 26] width 1264 height 25
click at [567, 29] on button "Admin Tools" at bounding box center [547, 26] width 86 height 16
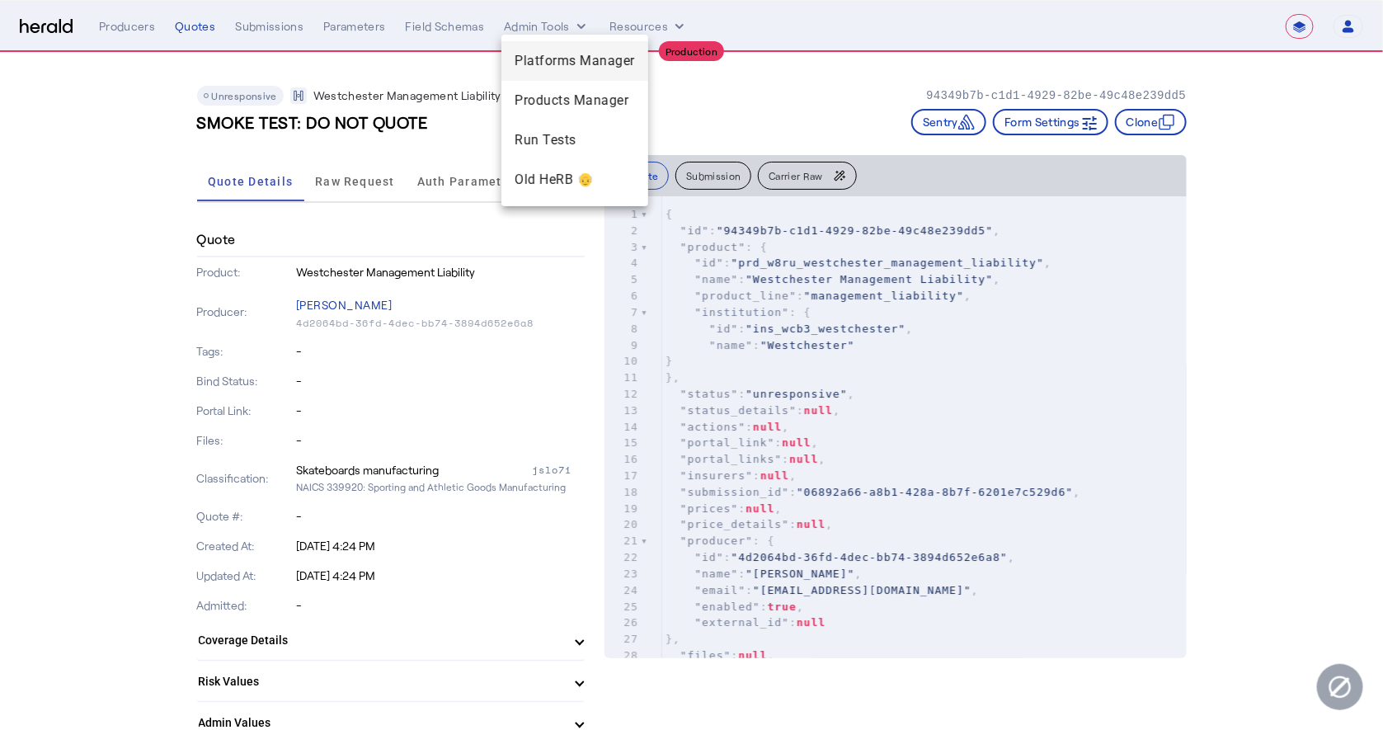
click at [536, 64] on span "Platforms Manager" at bounding box center [575, 61] width 120 height 20
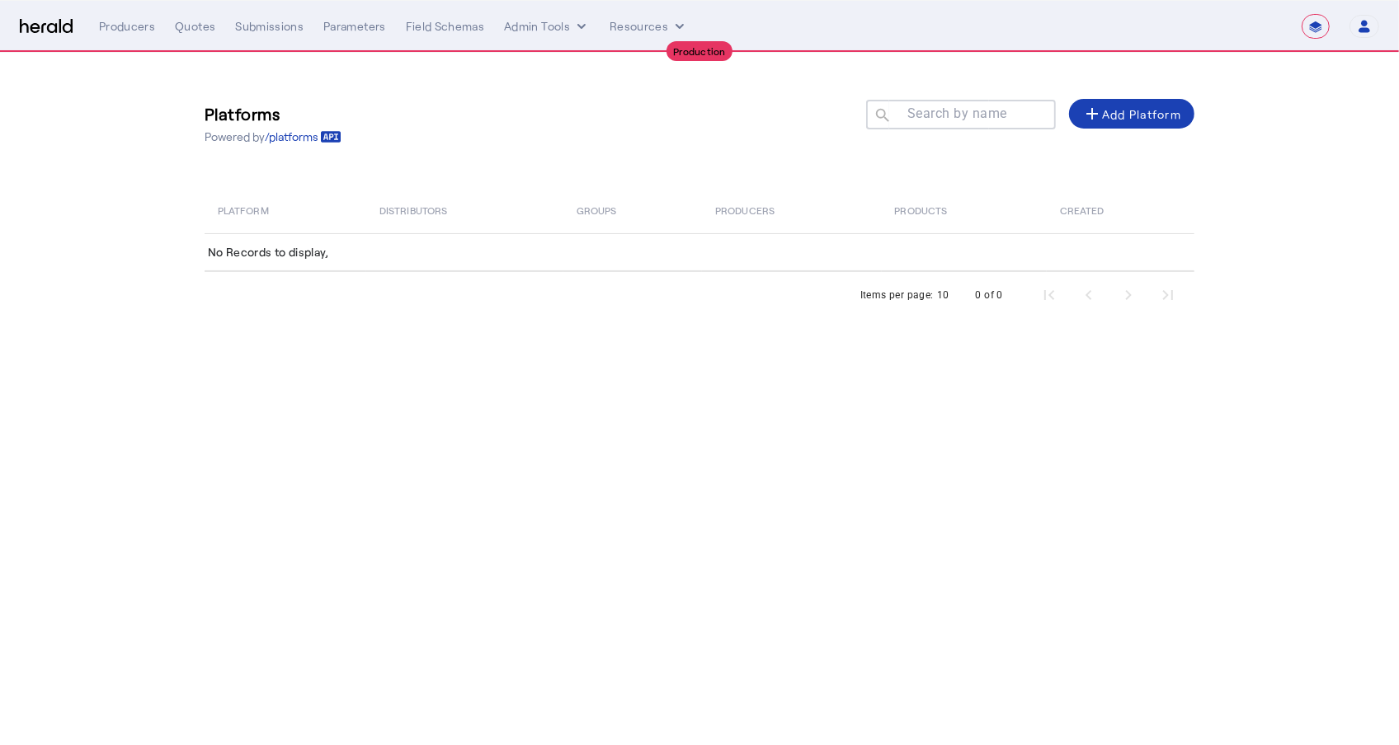
click at [943, 127] on div at bounding box center [968, 123] width 148 height 46
type input "****"
click at [1117, 106] on div "add Add Platform" at bounding box center [1131, 114] width 99 height 20
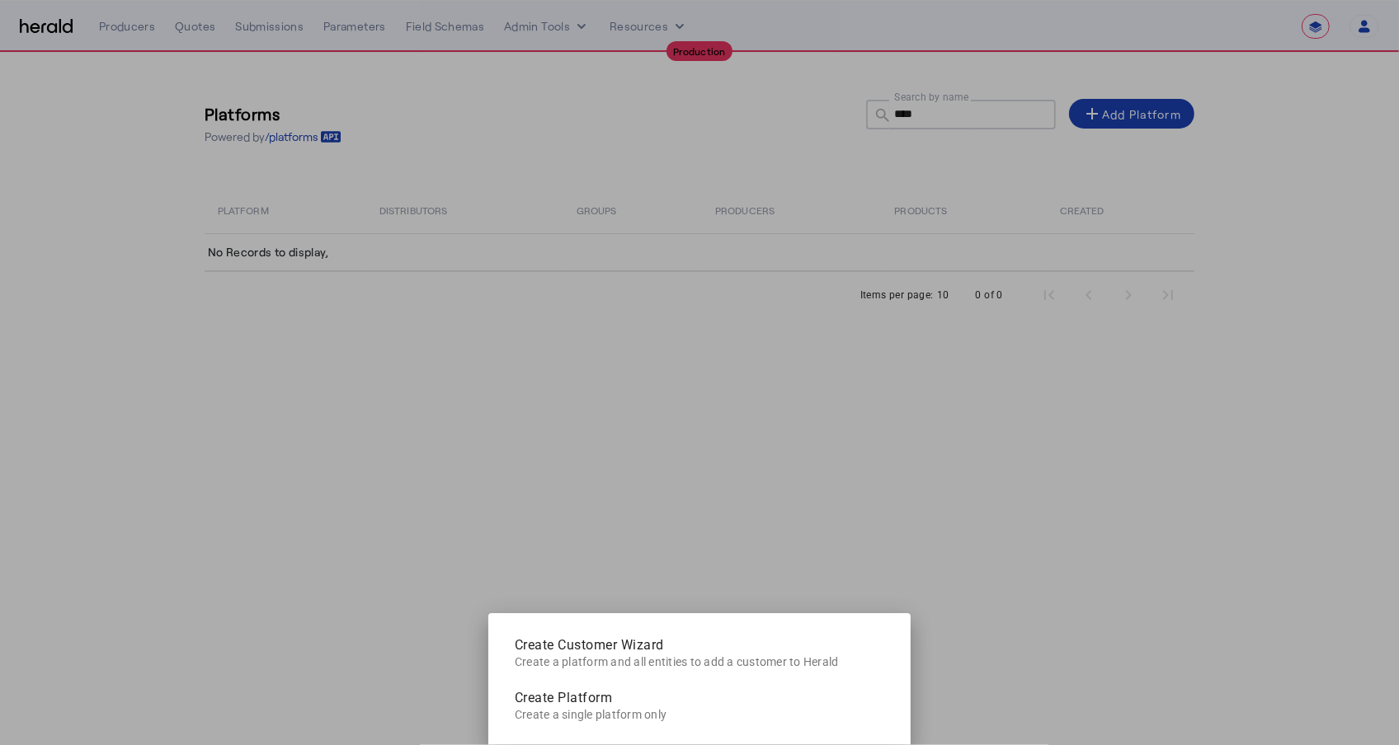
click at [806, 505] on div "Create Customer Wizard Create a platform and all entities to add a customer to …" at bounding box center [699, 372] width 1399 height 745
click at [568, 110] on div "Create Customer Wizard Create a platform and all entities to add a customer to …" at bounding box center [699, 372] width 1399 height 745
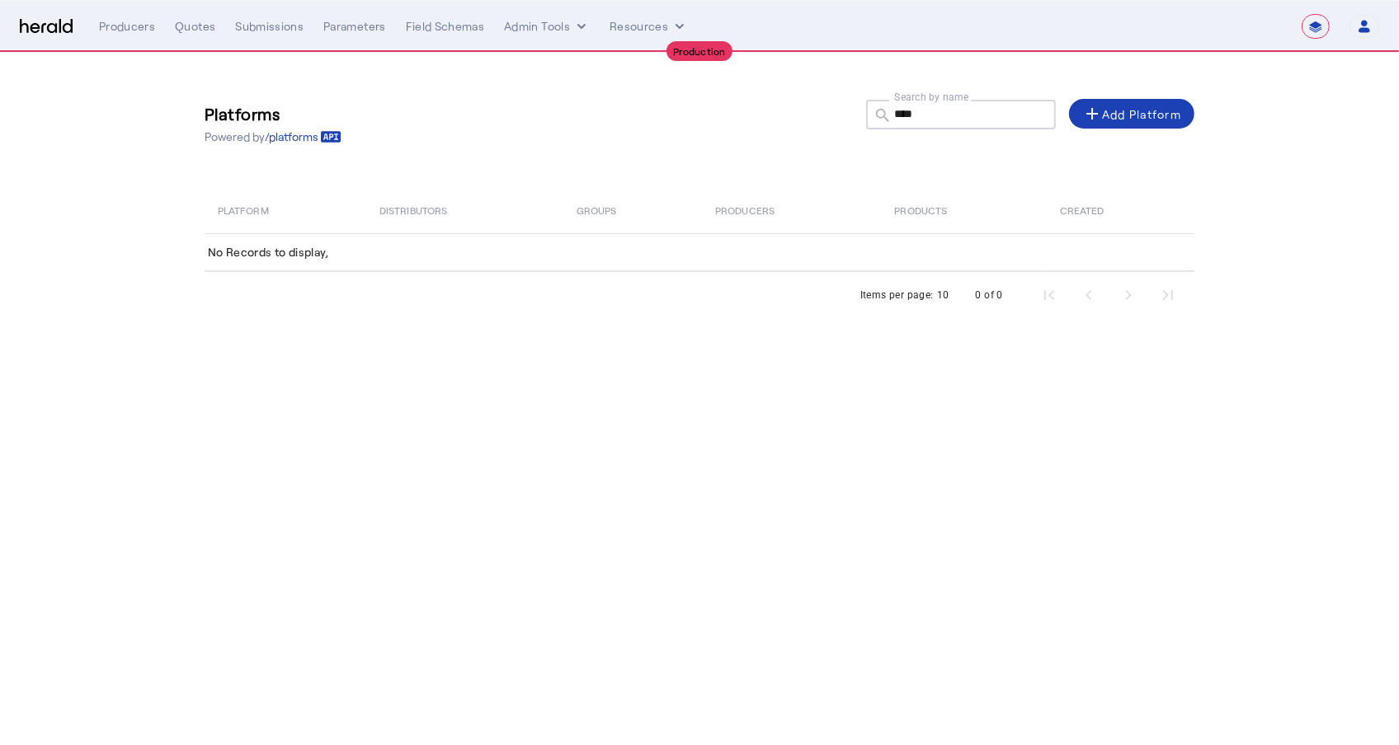
click at [42, 28] on img at bounding box center [46, 27] width 53 height 16
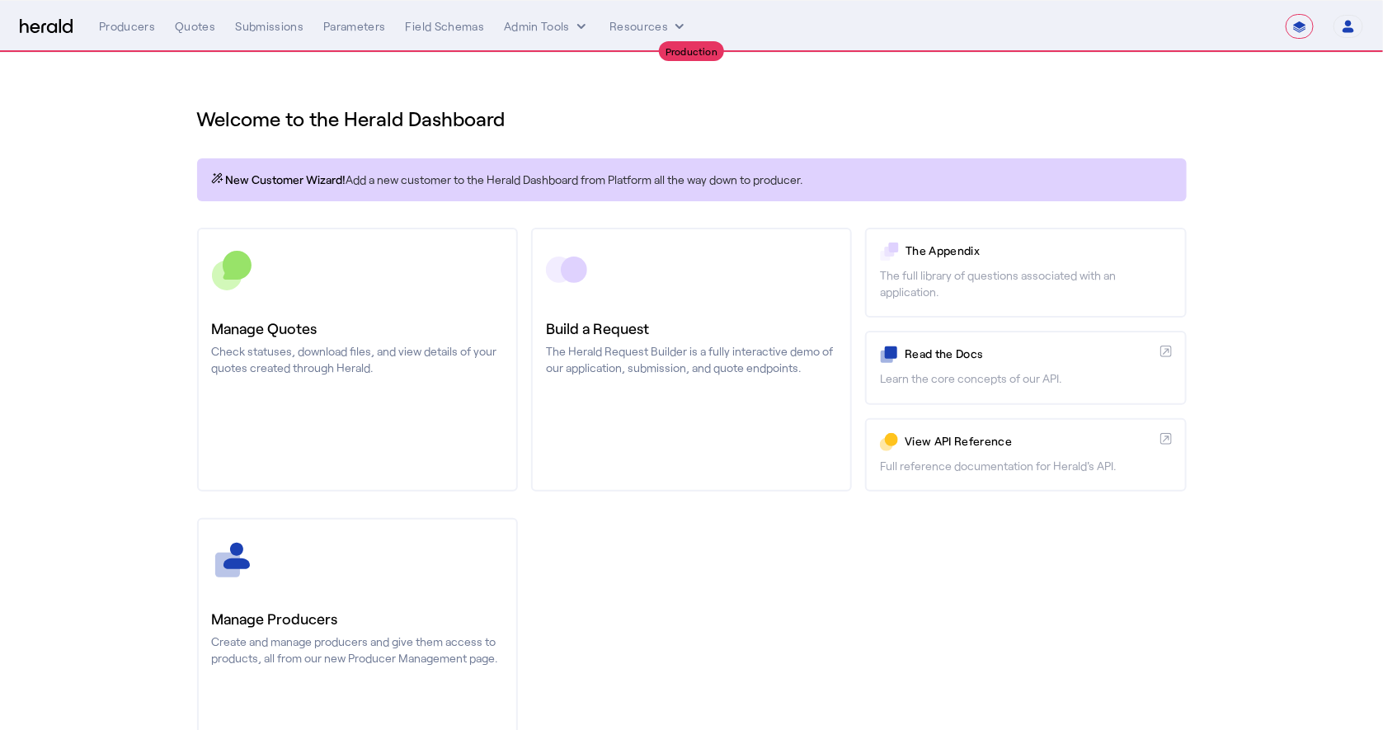
click at [601, 133] on div "Welcome to the Herald Dashboard New Customer Wizard! Add a new customer to the …" at bounding box center [691, 434] width 1055 height 762
select select "pfm_a9p2_hib_marketplace"
select select "**********"
click at [570, 25] on button "Admin Tools" at bounding box center [547, 26] width 86 height 16
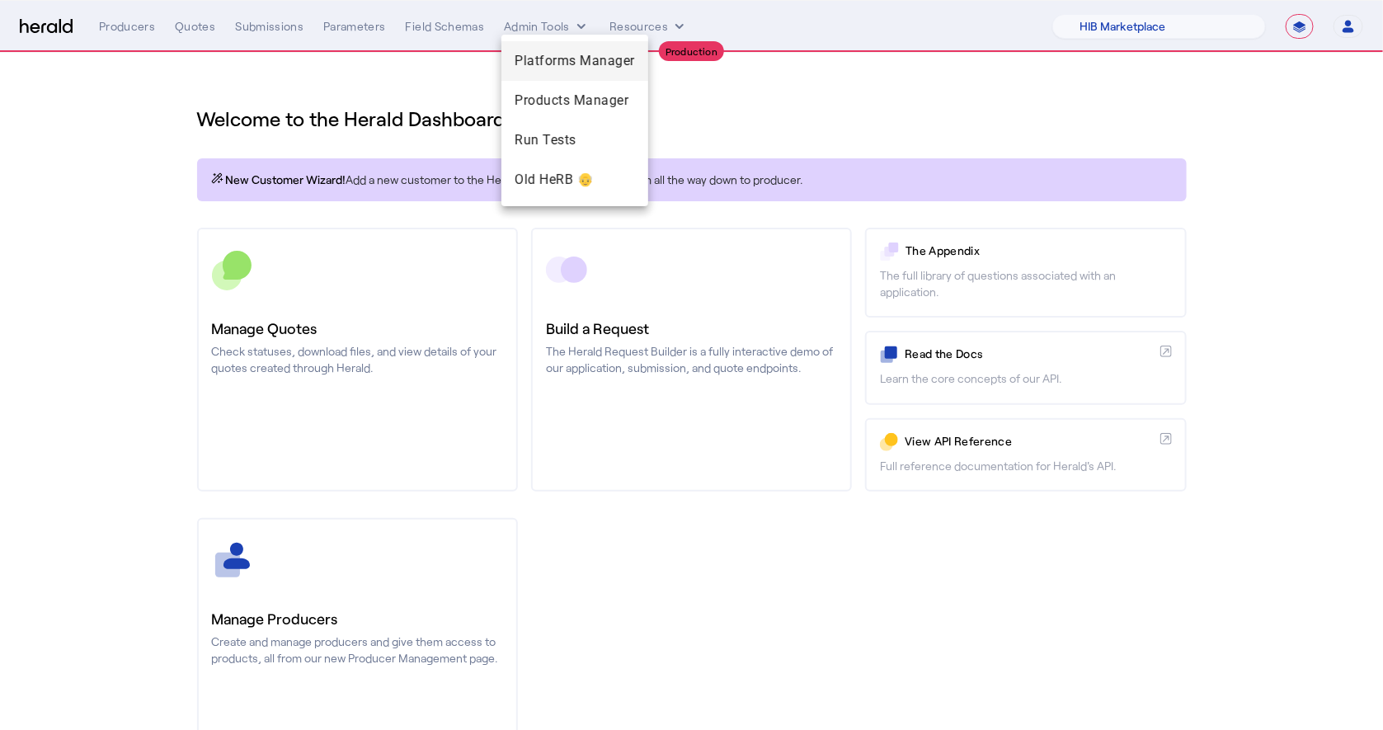
click at [592, 57] on span "Platforms Manager" at bounding box center [575, 61] width 120 height 20
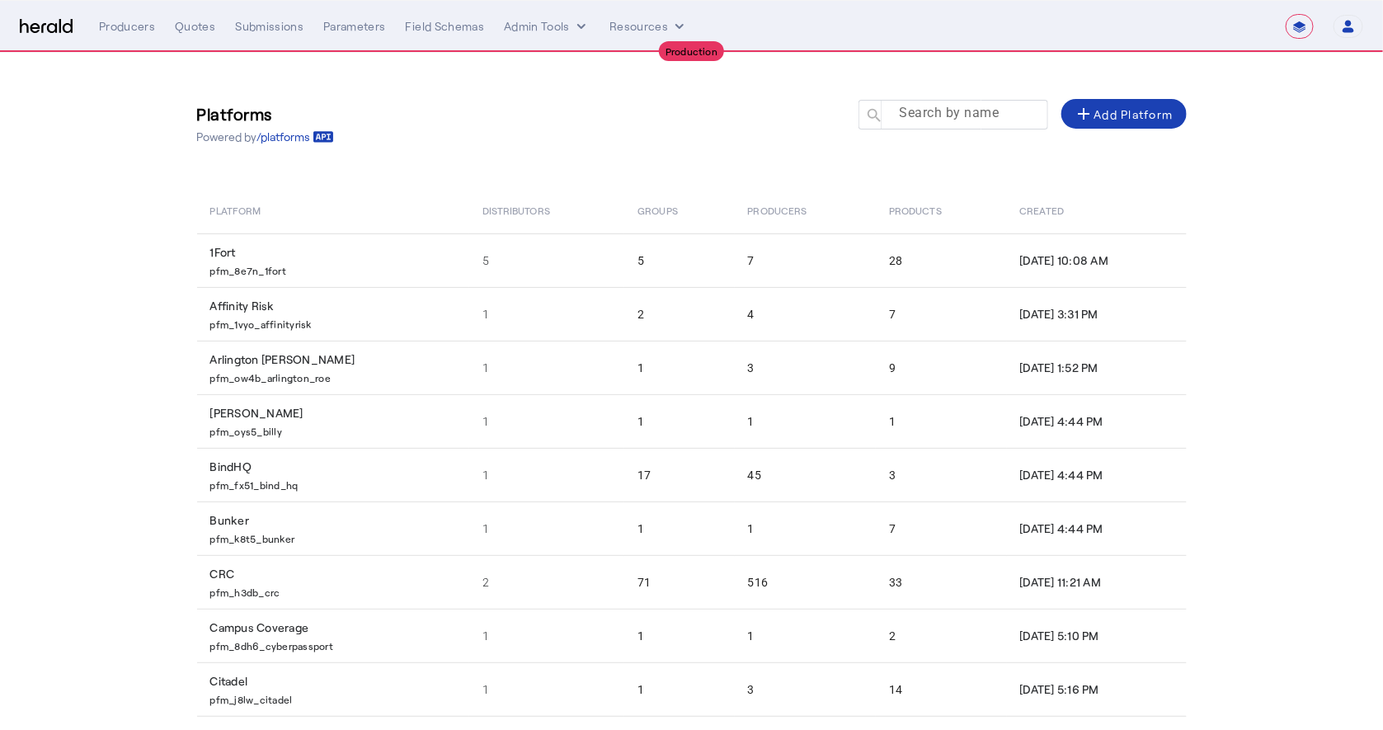
click at [955, 116] on mat-label "Search by name" at bounding box center [949, 114] width 100 height 16
click at [955, 116] on input "Search by name" at bounding box center [960, 114] width 148 height 20
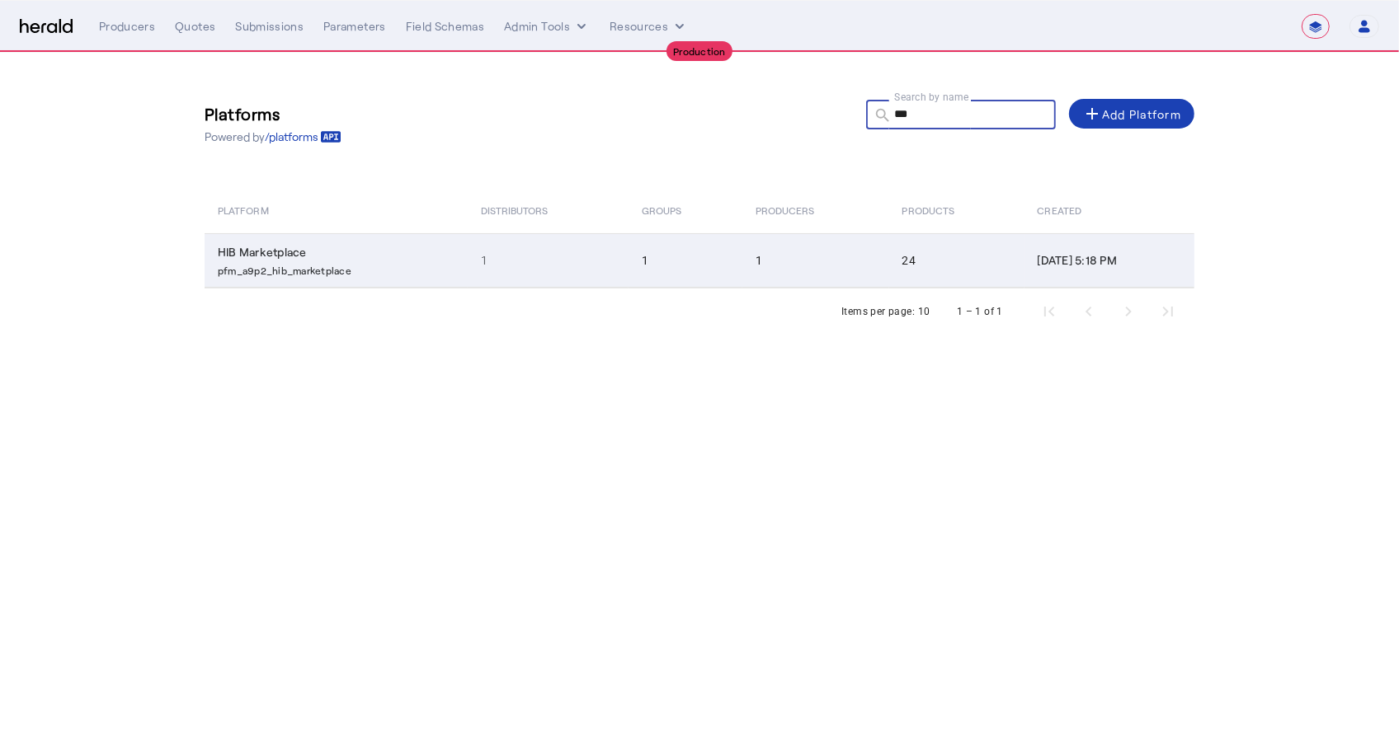
type input "***"
click at [675, 276] on td "1" at bounding box center [685, 260] width 114 height 54
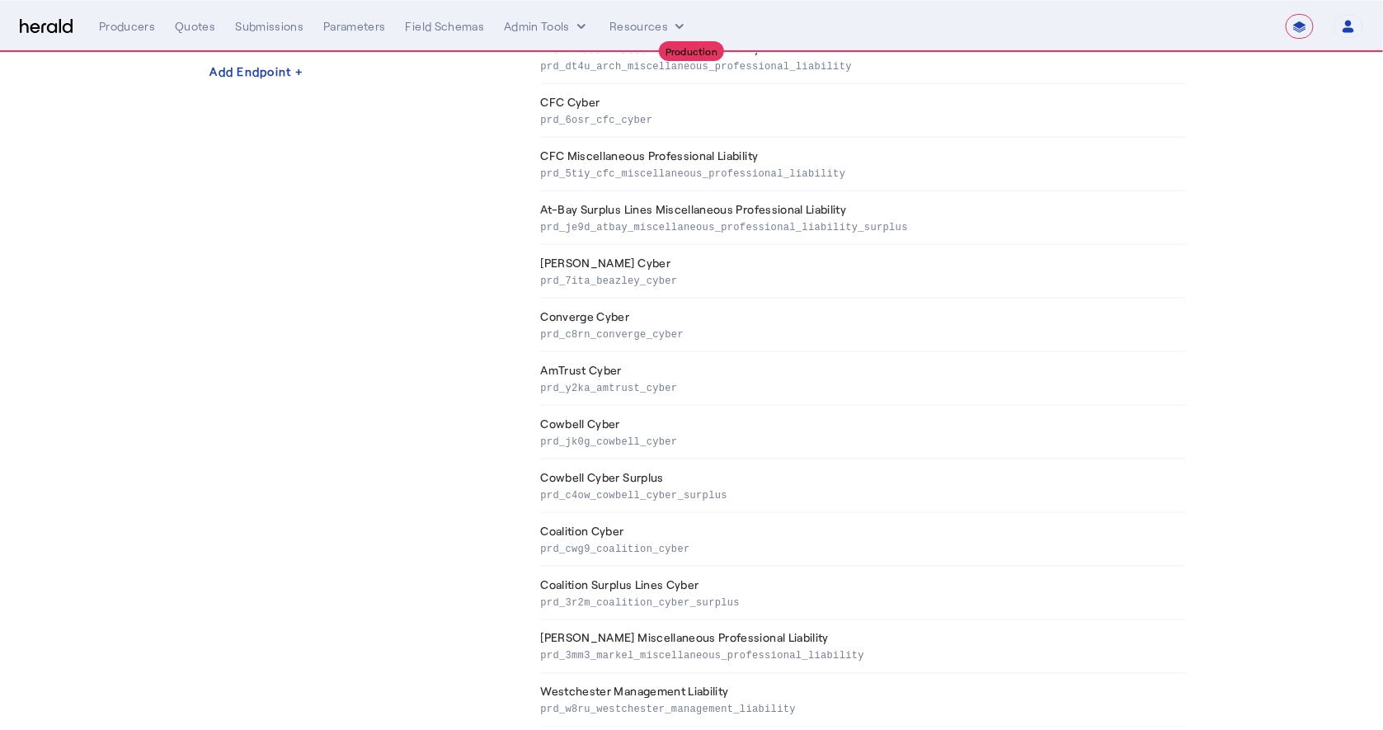
scroll to position [790, 0]
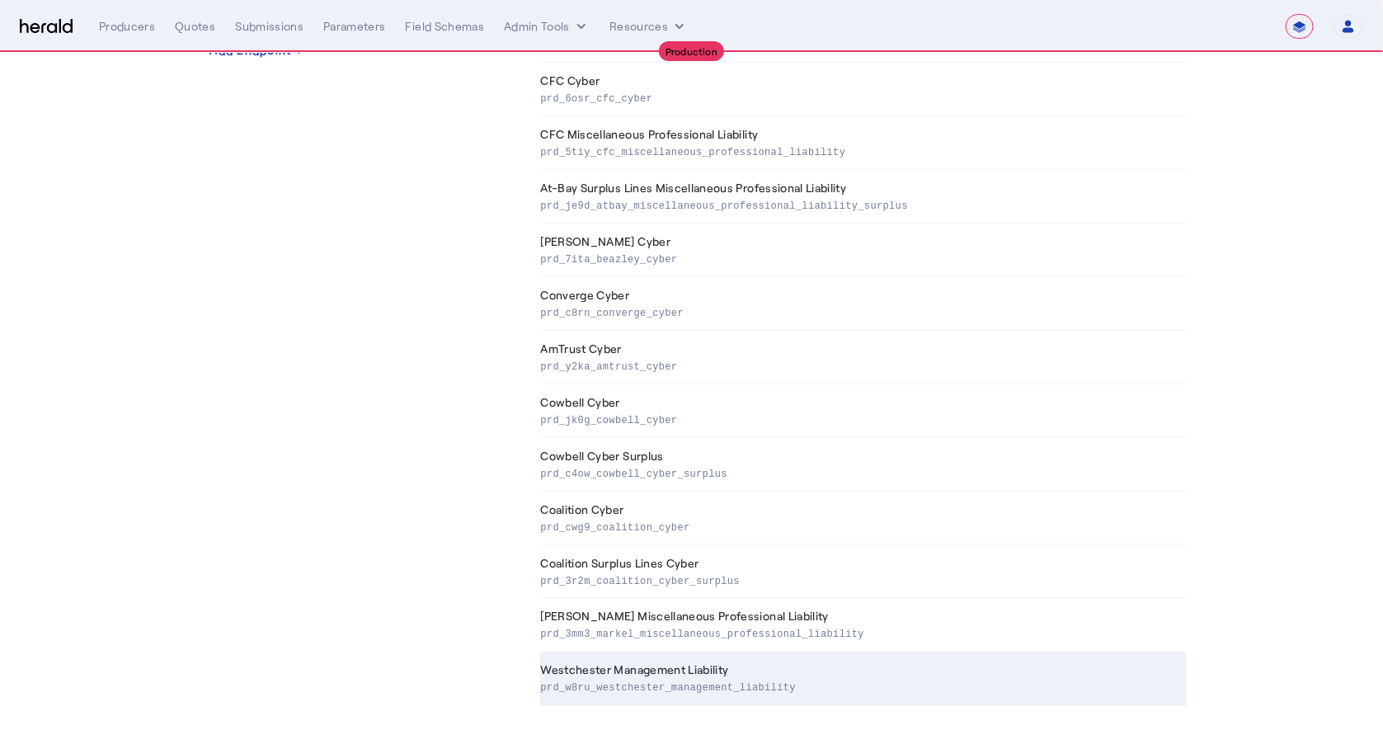
click at [995, 656] on th "Westchester Management Liability prd_w8ru_westchester_management_liability" at bounding box center [863, 679] width 646 height 54
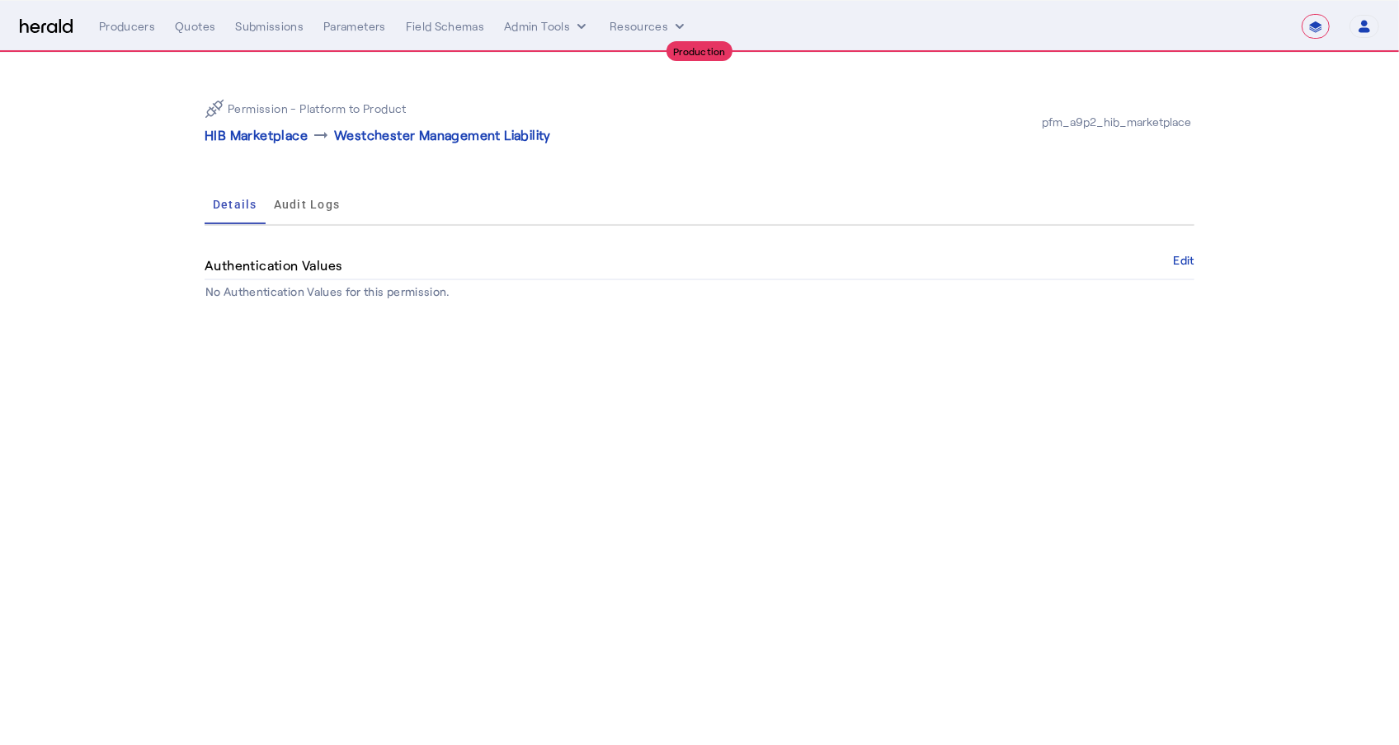
click at [917, 429] on body "**********" at bounding box center [699, 372] width 1399 height 745
click at [1178, 262] on button "Edit" at bounding box center [1183, 261] width 21 height 10
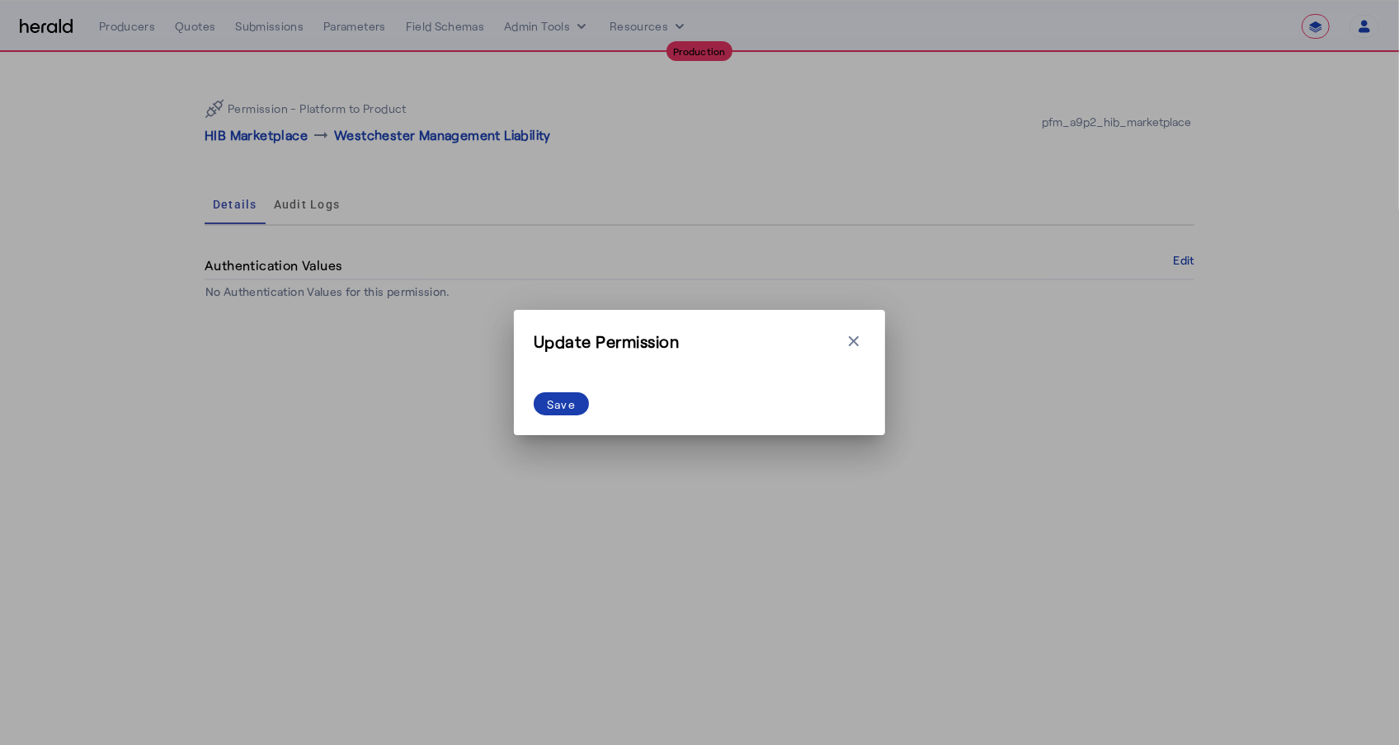
click at [564, 406] on div "Save" at bounding box center [561, 404] width 29 height 17
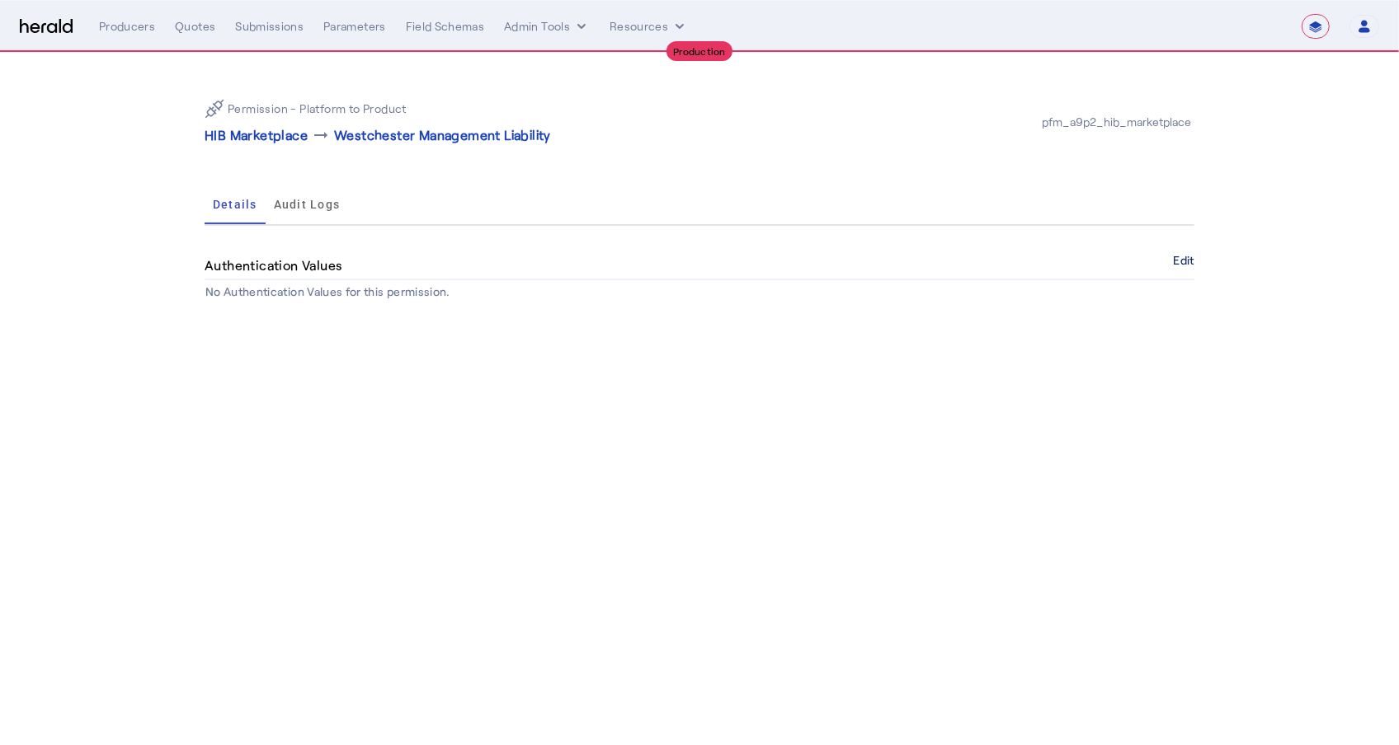
click at [1191, 263] on button "Edit" at bounding box center [1183, 261] width 21 height 10
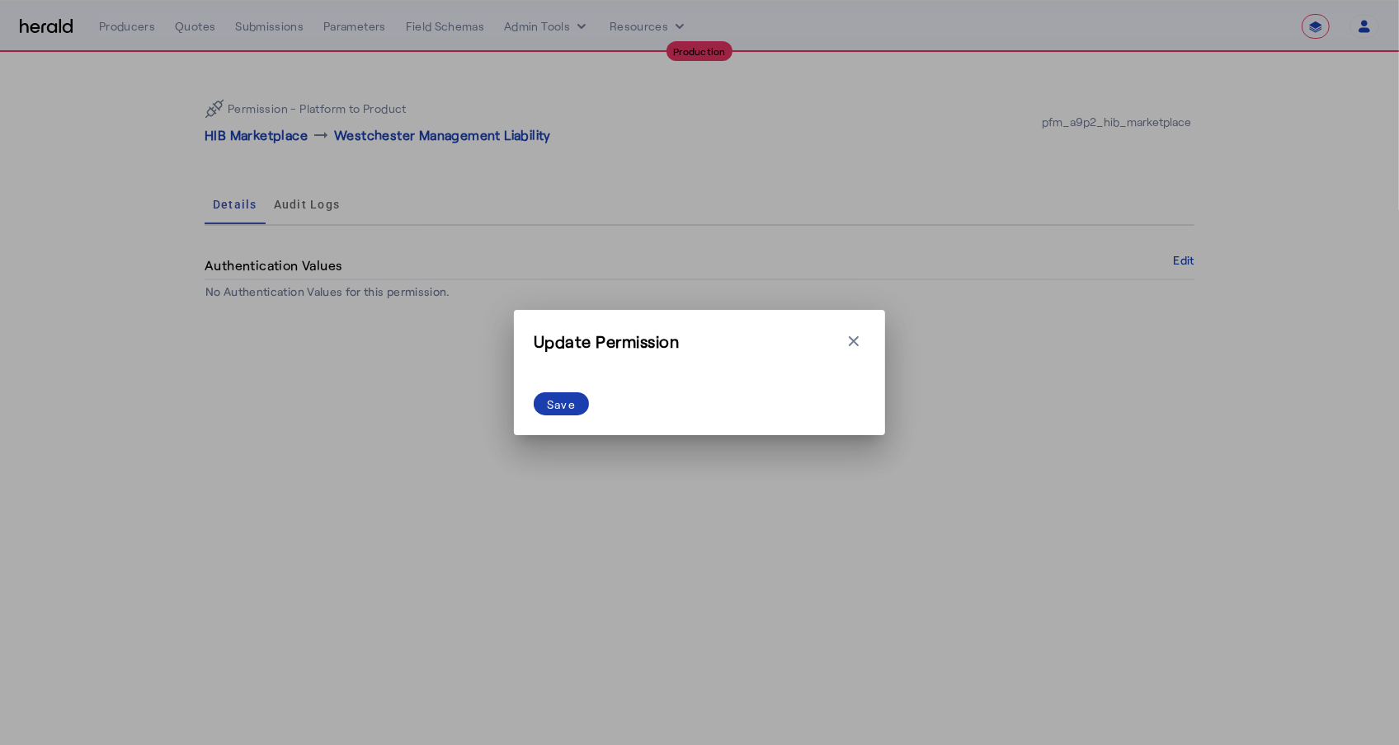
click at [575, 399] on div "Save" at bounding box center [561, 404] width 29 height 17
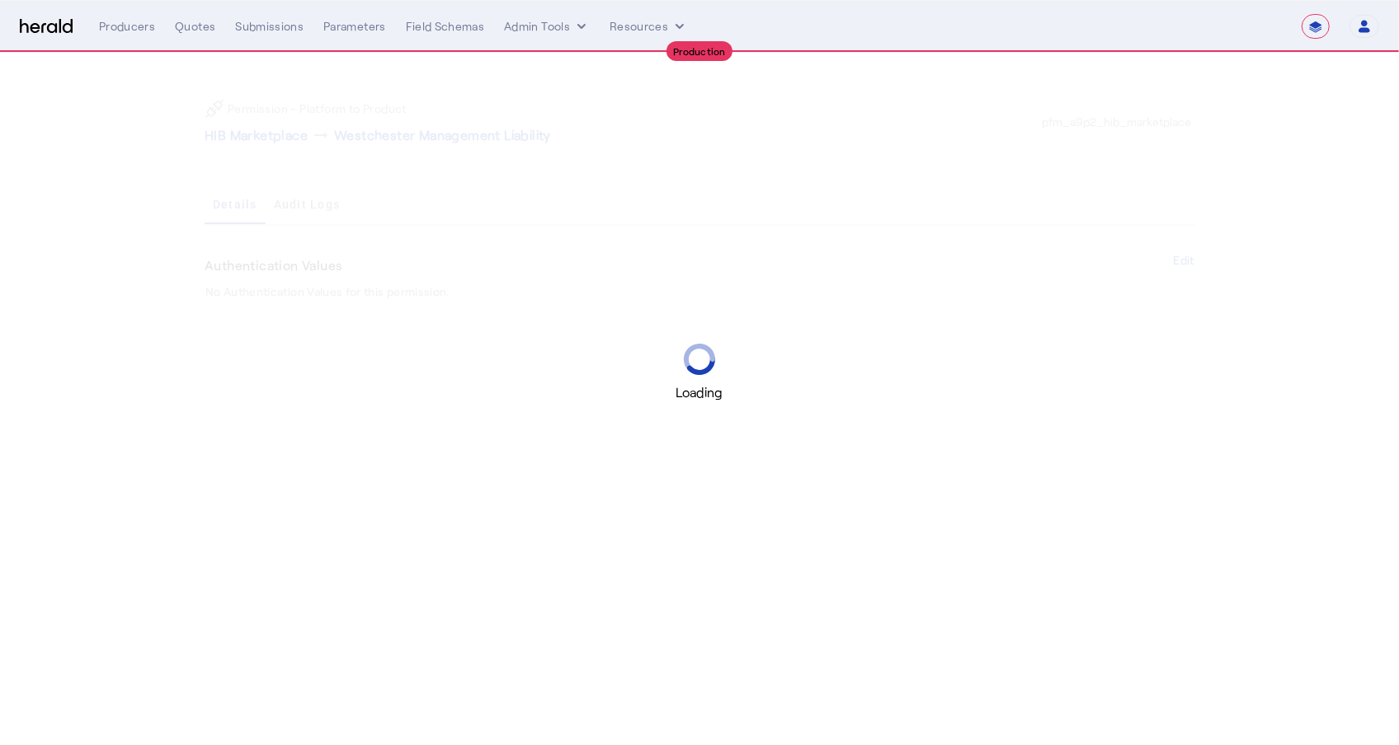
click at [491, 473] on div "Loading" at bounding box center [699, 372] width 1399 height 745
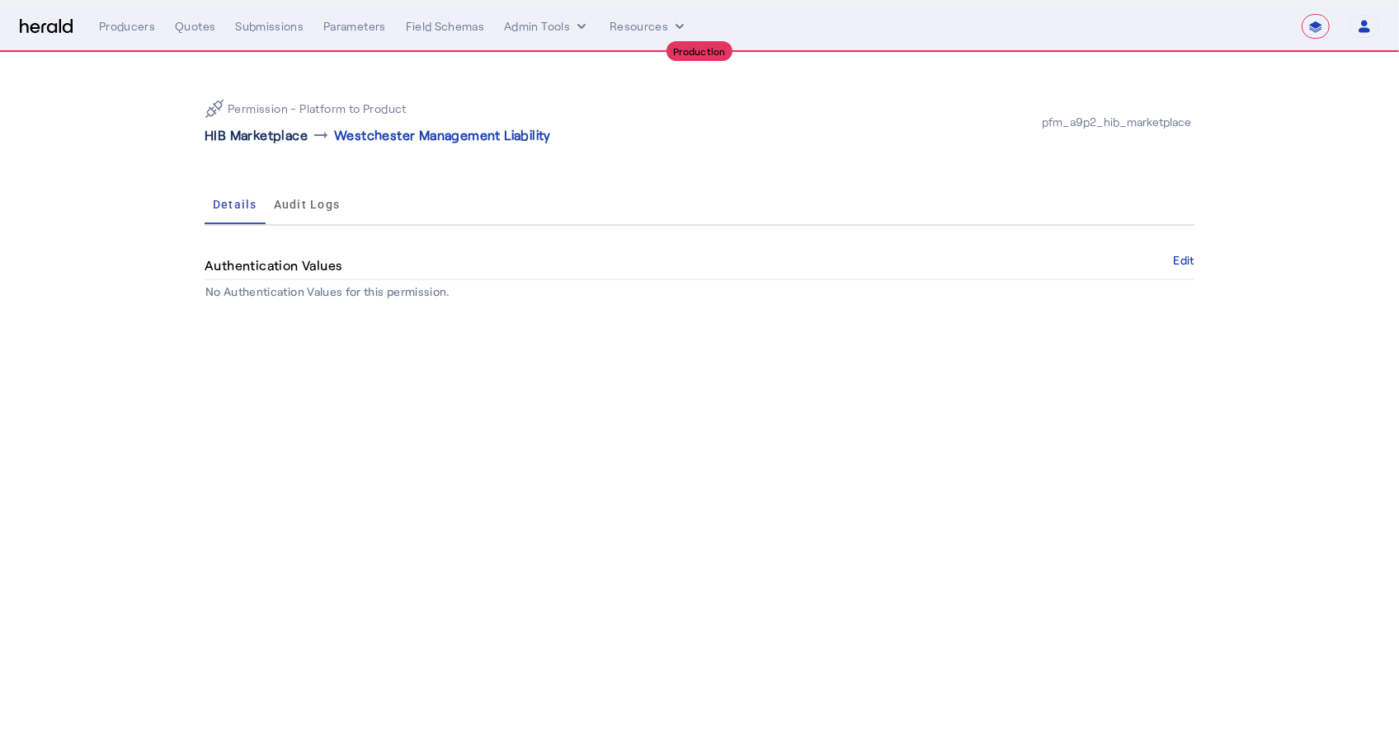
click at [241, 137] on p "HIB Marketplace" at bounding box center [256, 135] width 103 height 20
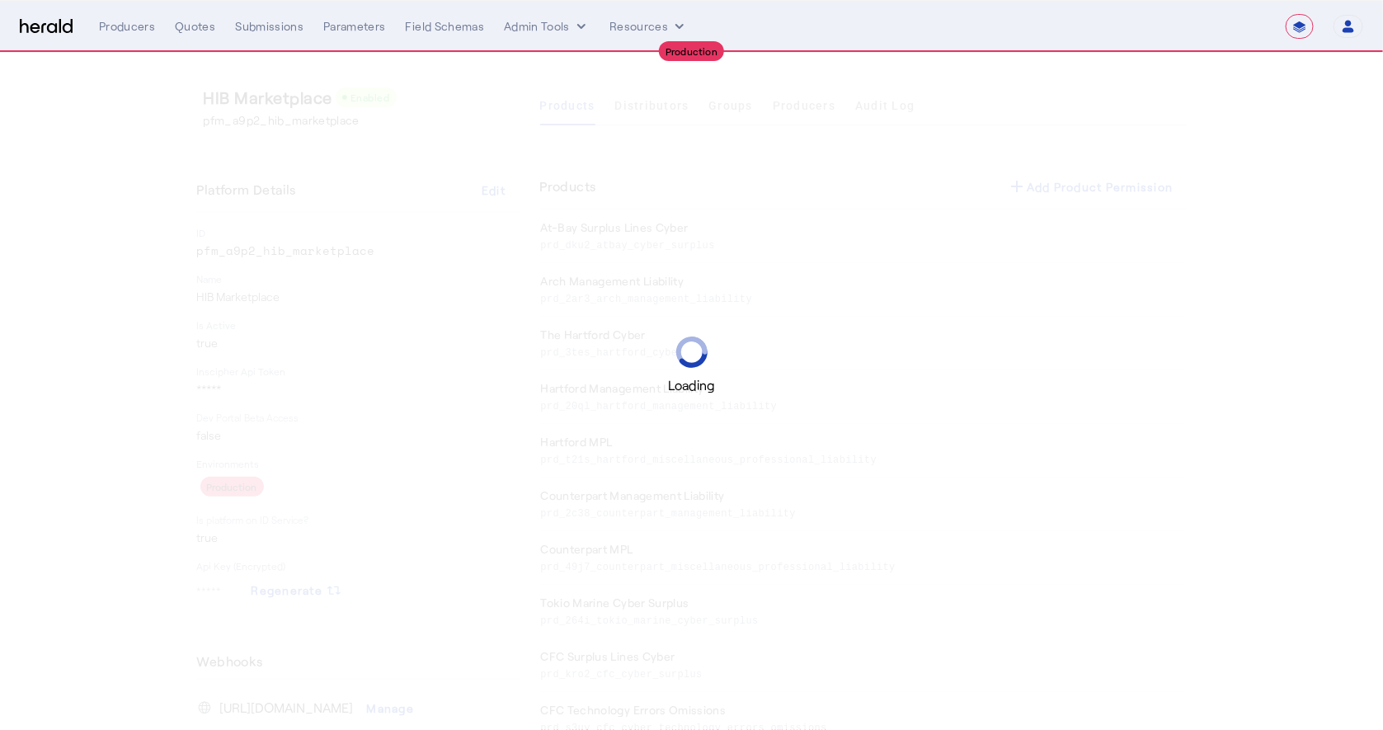
click at [661, 112] on div "Loading" at bounding box center [691, 365] width 1383 height 730
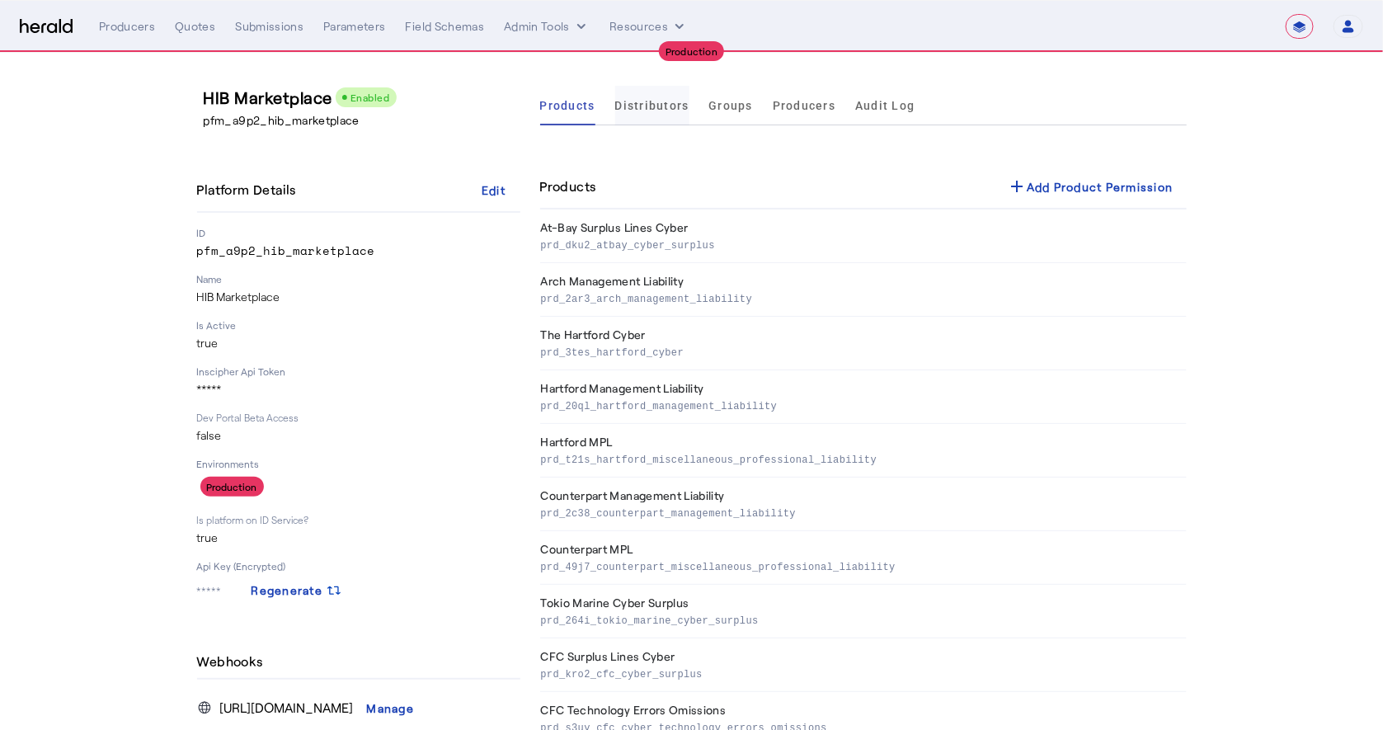
click at [632, 107] on span "Distributors" at bounding box center [652, 106] width 74 height 12
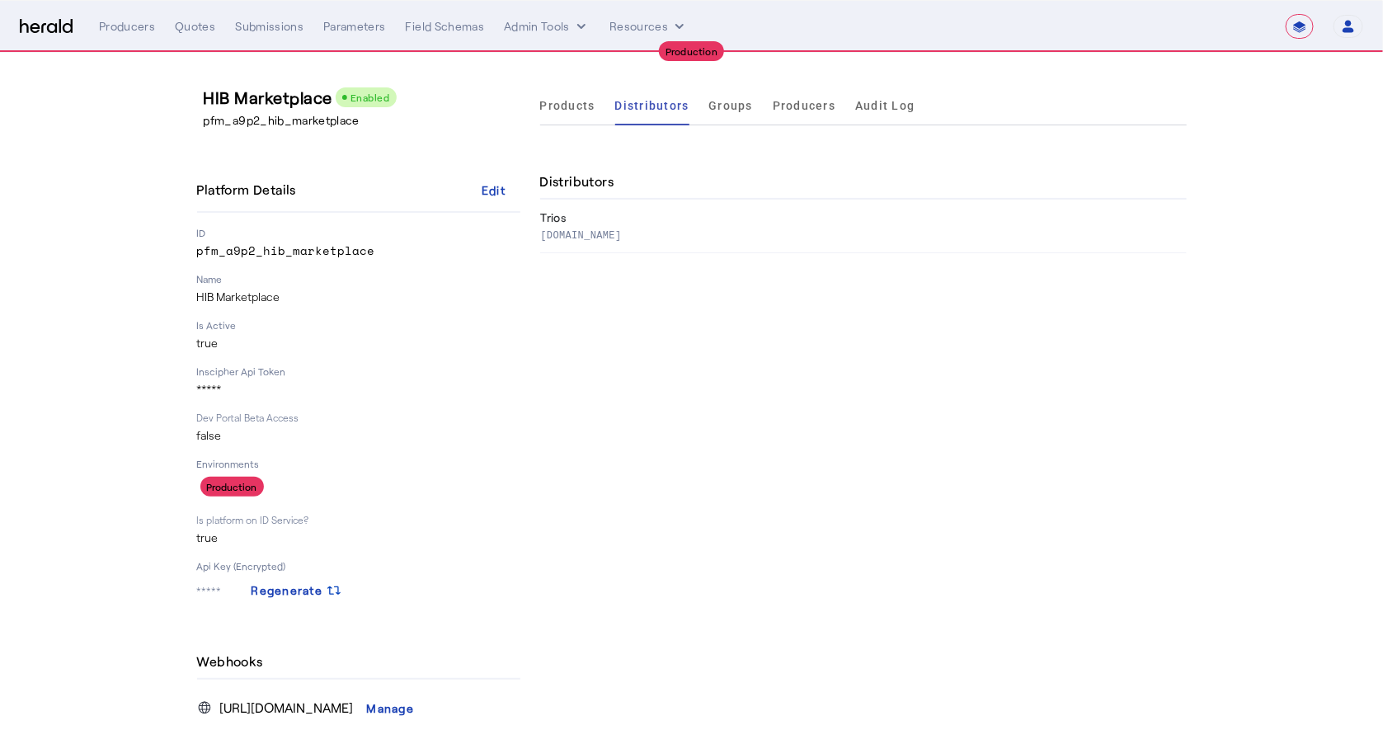
click at [649, 264] on div "Products Distributors Groups Producers Audit Log Distributors Trios www.heffins…" at bounding box center [863, 470] width 646 height 769
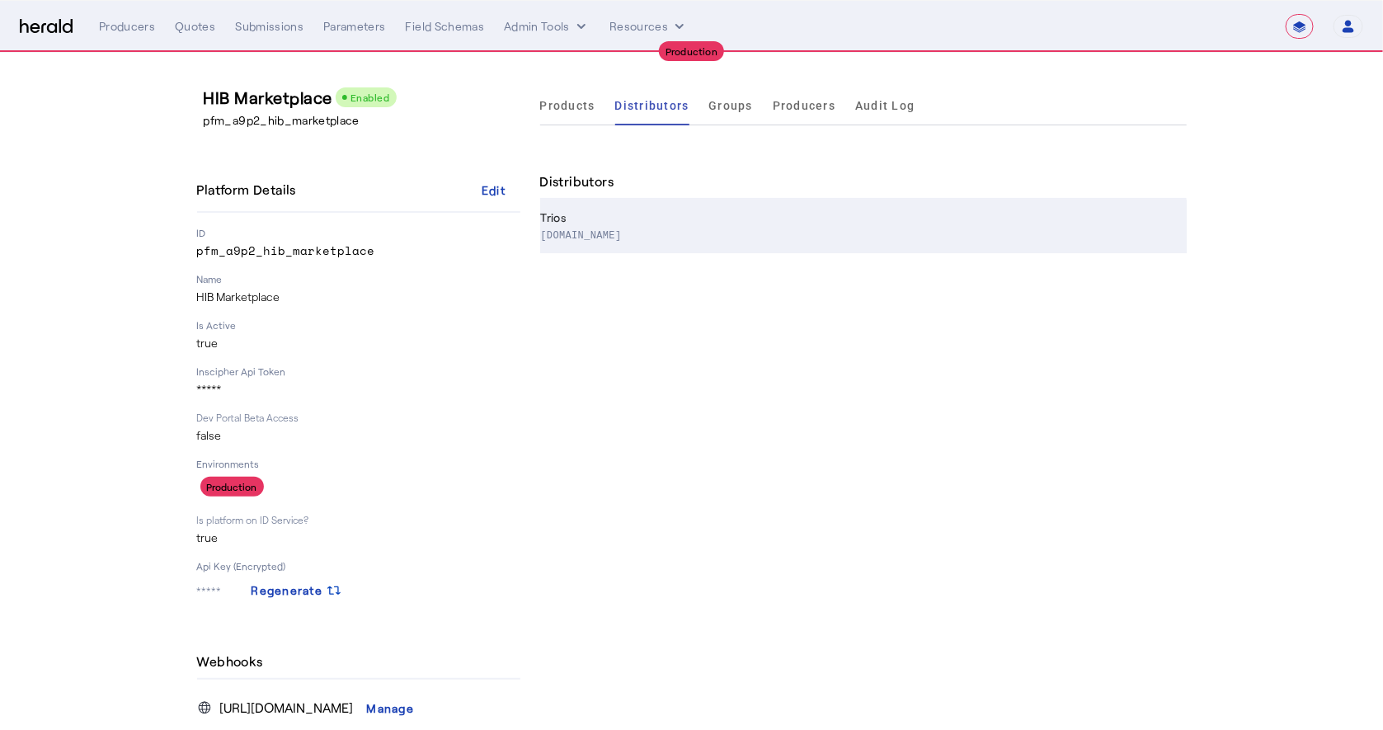
click at [660, 244] on th "Trios www.heffins.com" at bounding box center [863, 227] width 646 height 54
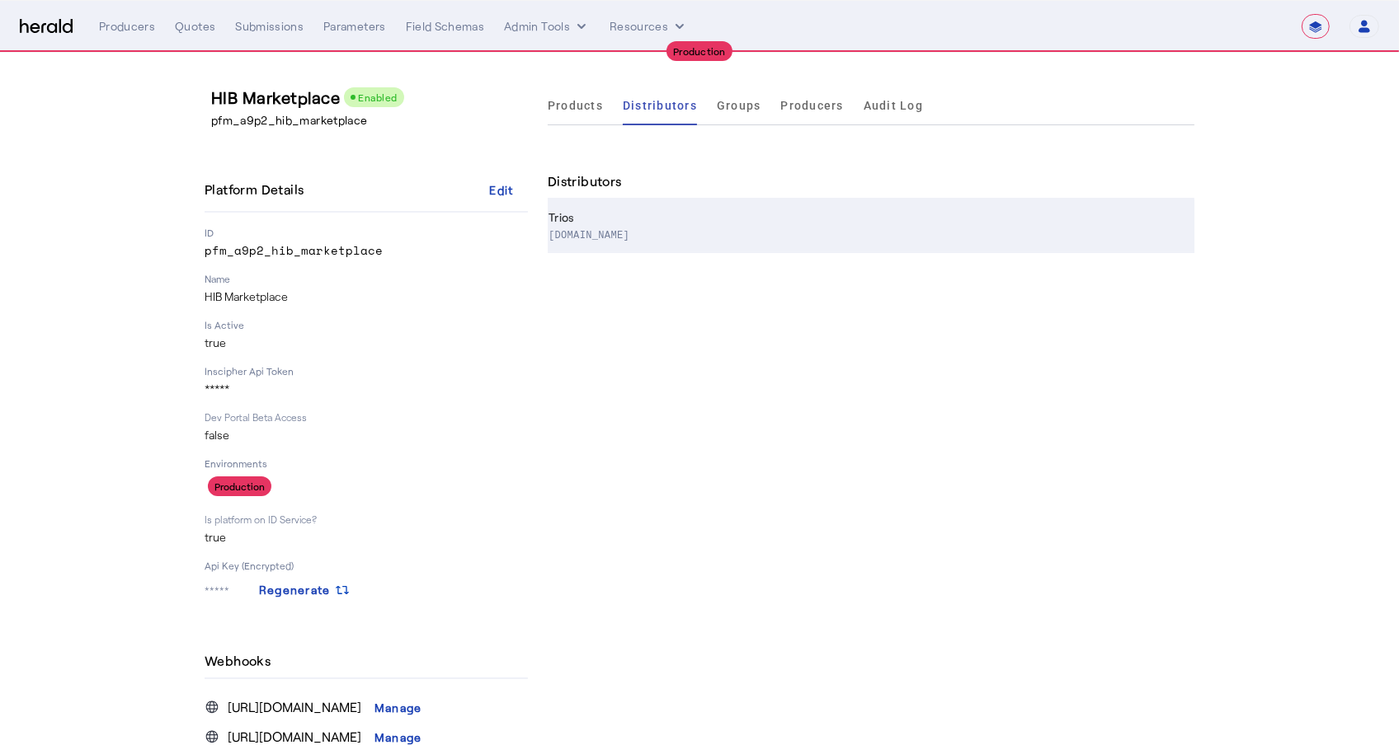
select select "pfm_a9p2_hib_marketplace"
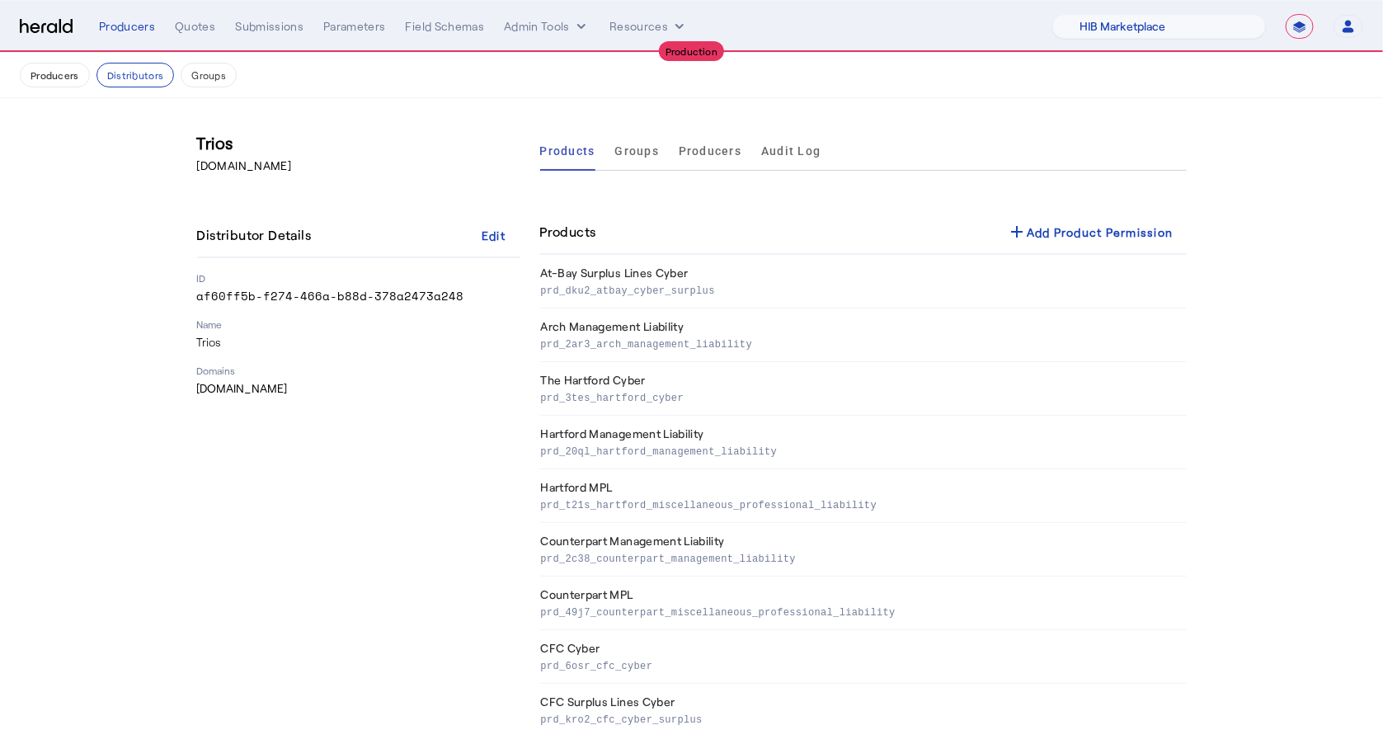
scroll to position [834, 0]
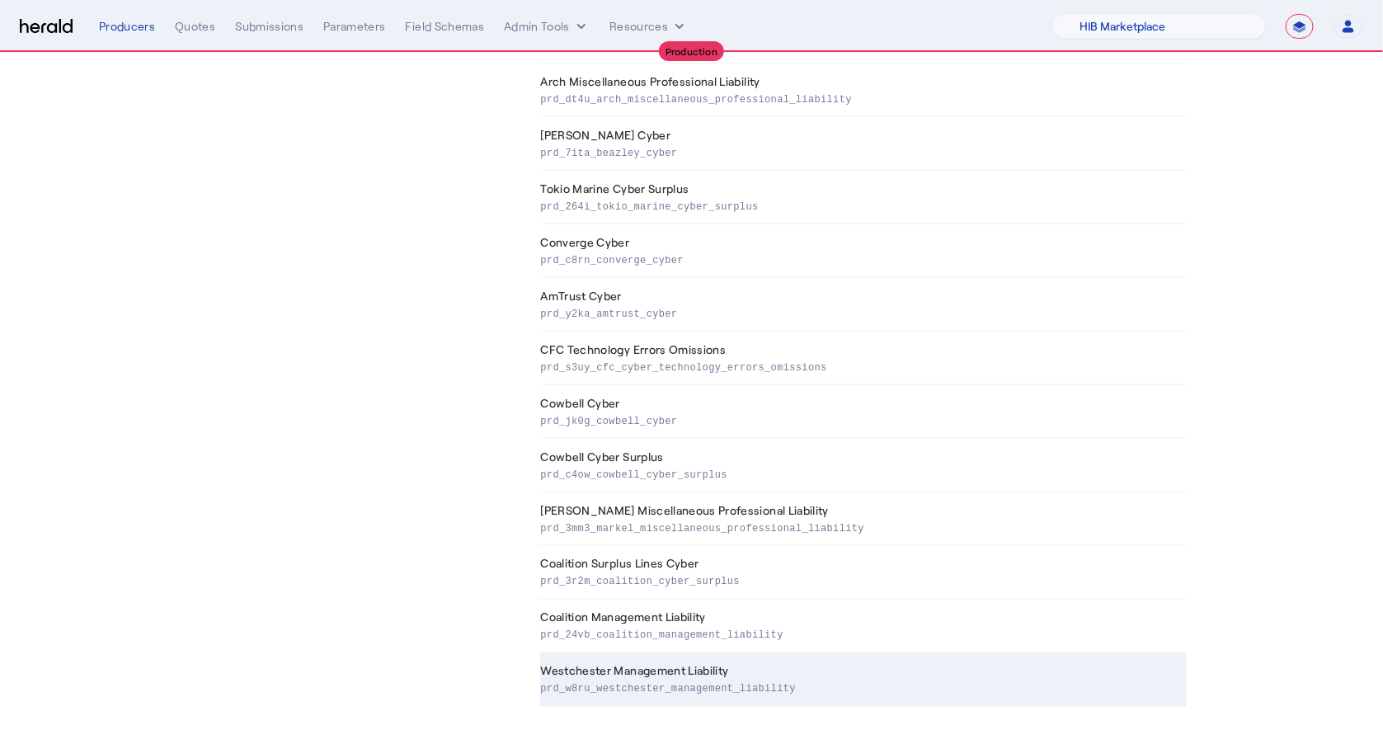
click at [816, 684] on p "prd_w8ru_westchester_management_liability" at bounding box center [860, 687] width 639 height 16
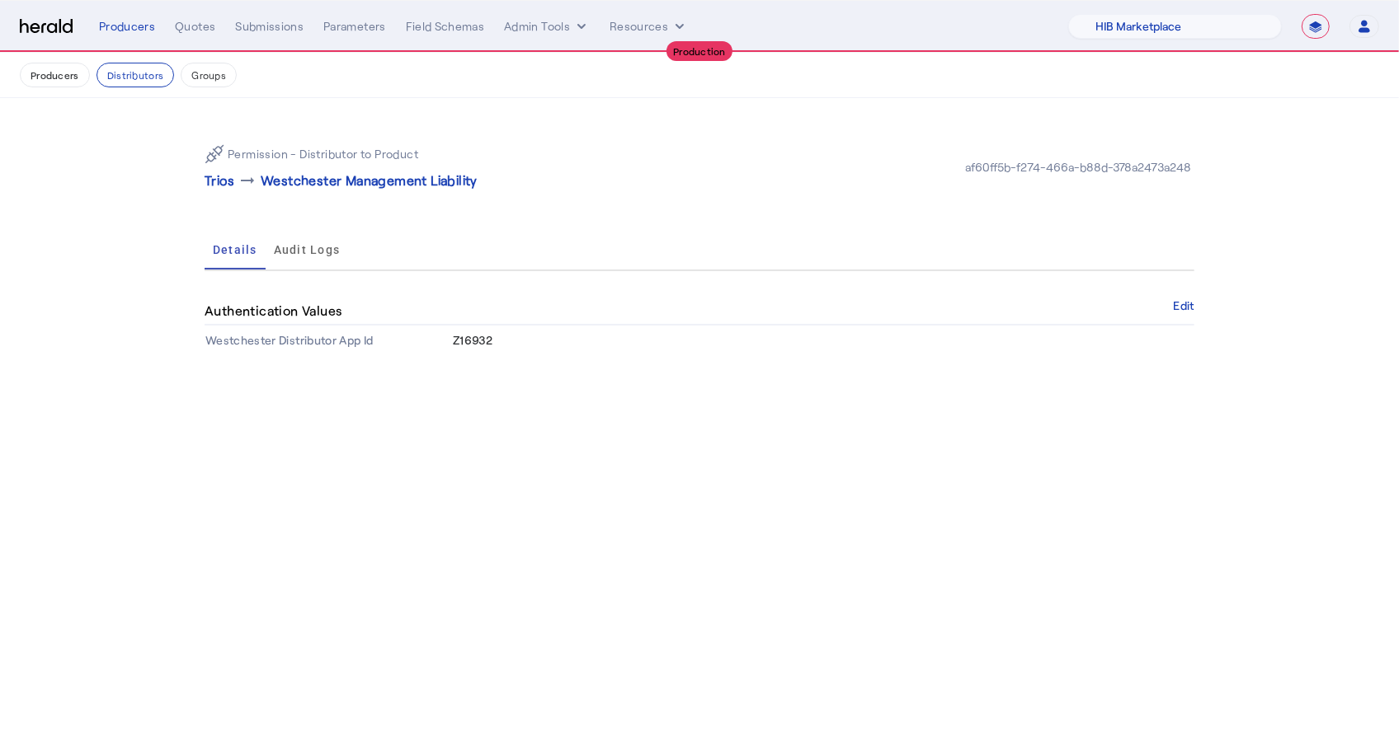
click at [59, 21] on img at bounding box center [46, 27] width 53 height 16
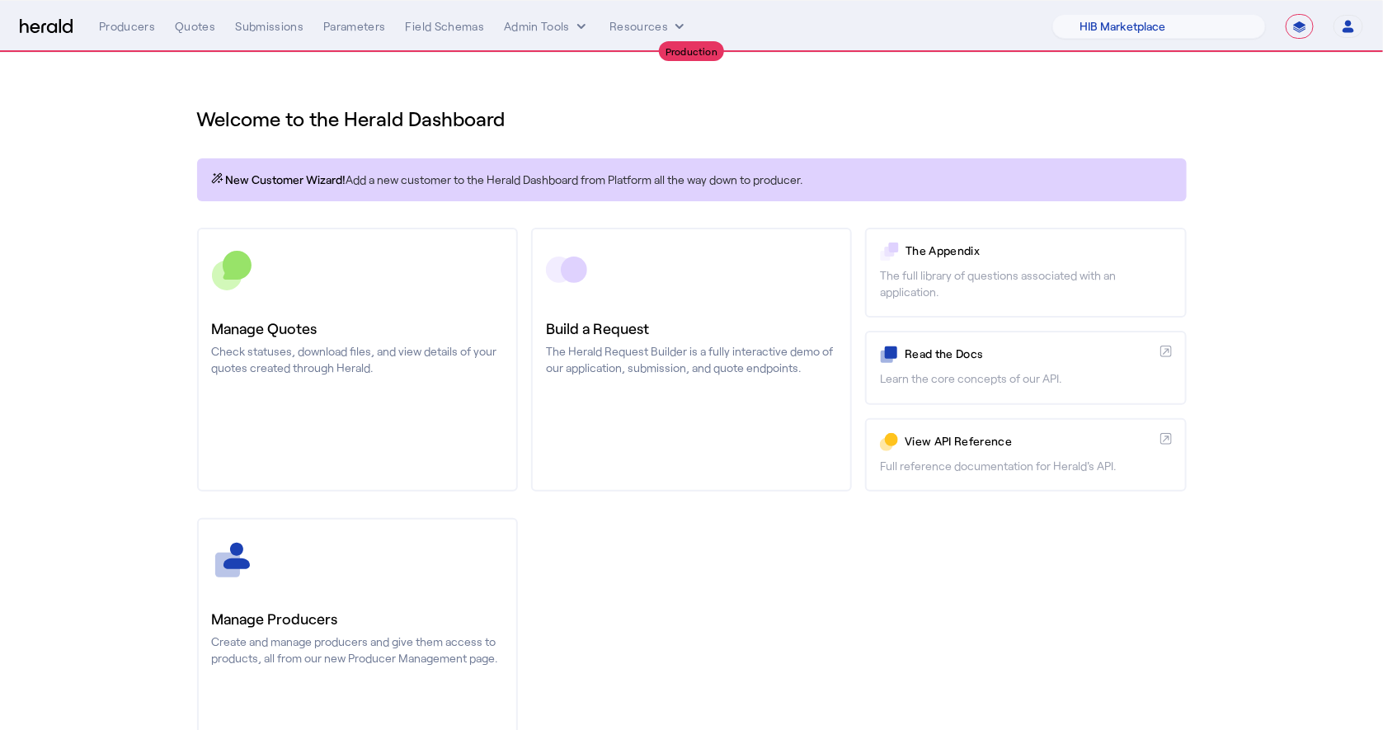
click at [517, 117] on h1 "Welcome to the Herald Dashboard" at bounding box center [692, 119] width 990 height 26
drag, startPoint x: 517, startPoint y: 117, endPoint x: 244, endPoint y: 106, distance: 273.2
click at [244, 106] on h1 "Welcome to the Herald Dashboard" at bounding box center [692, 119] width 990 height 26
click at [675, 119] on h1 "Welcome to the Herald Dashboard" at bounding box center [692, 119] width 990 height 26
click at [45, 24] on img at bounding box center [46, 27] width 53 height 16
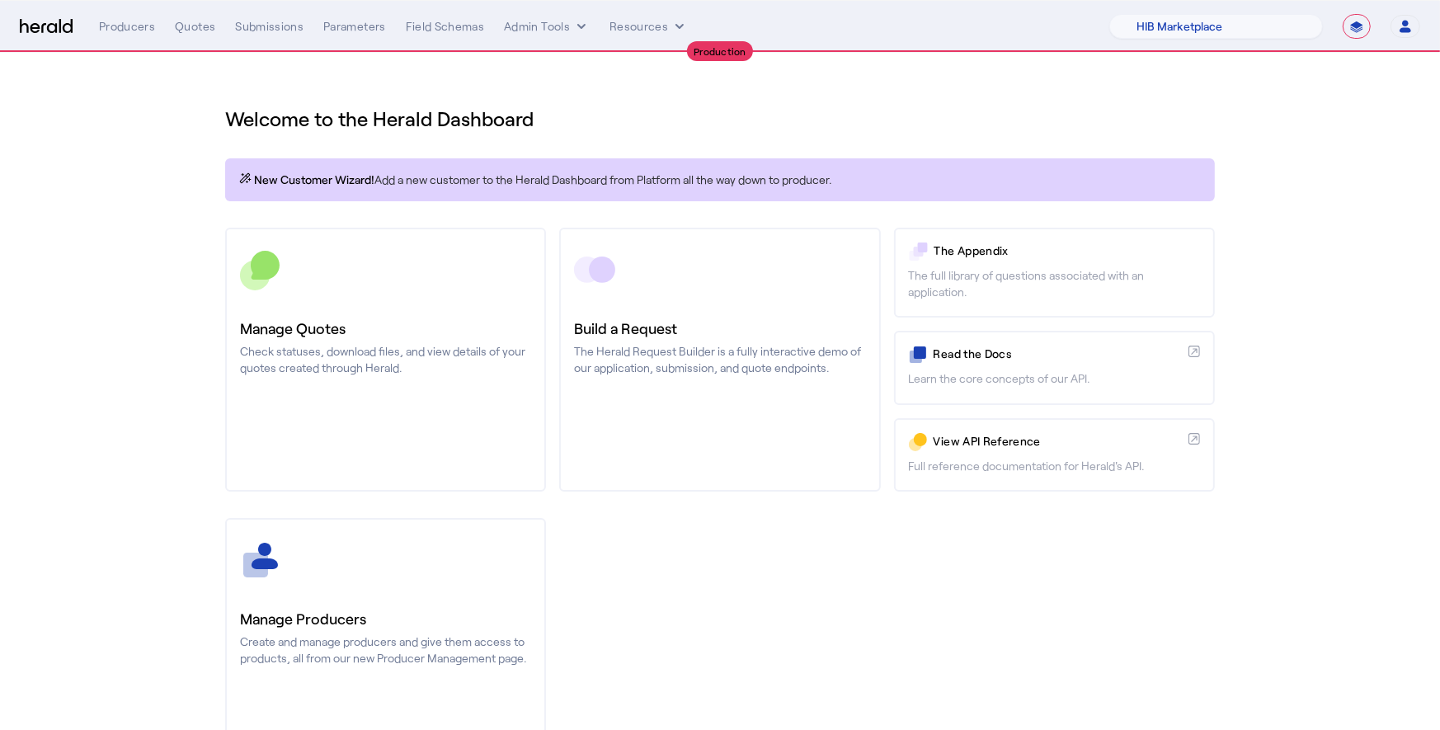
click at [1267, 94] on section "Welcome to the Herald Dashboard New Customer Wizard! Add a new customer to the …" at bounding box center [720, 434] width 1440 height 762
click at [568, 31] on button "Admin Tools" at bounding box center [547, 26] width 86 height 16
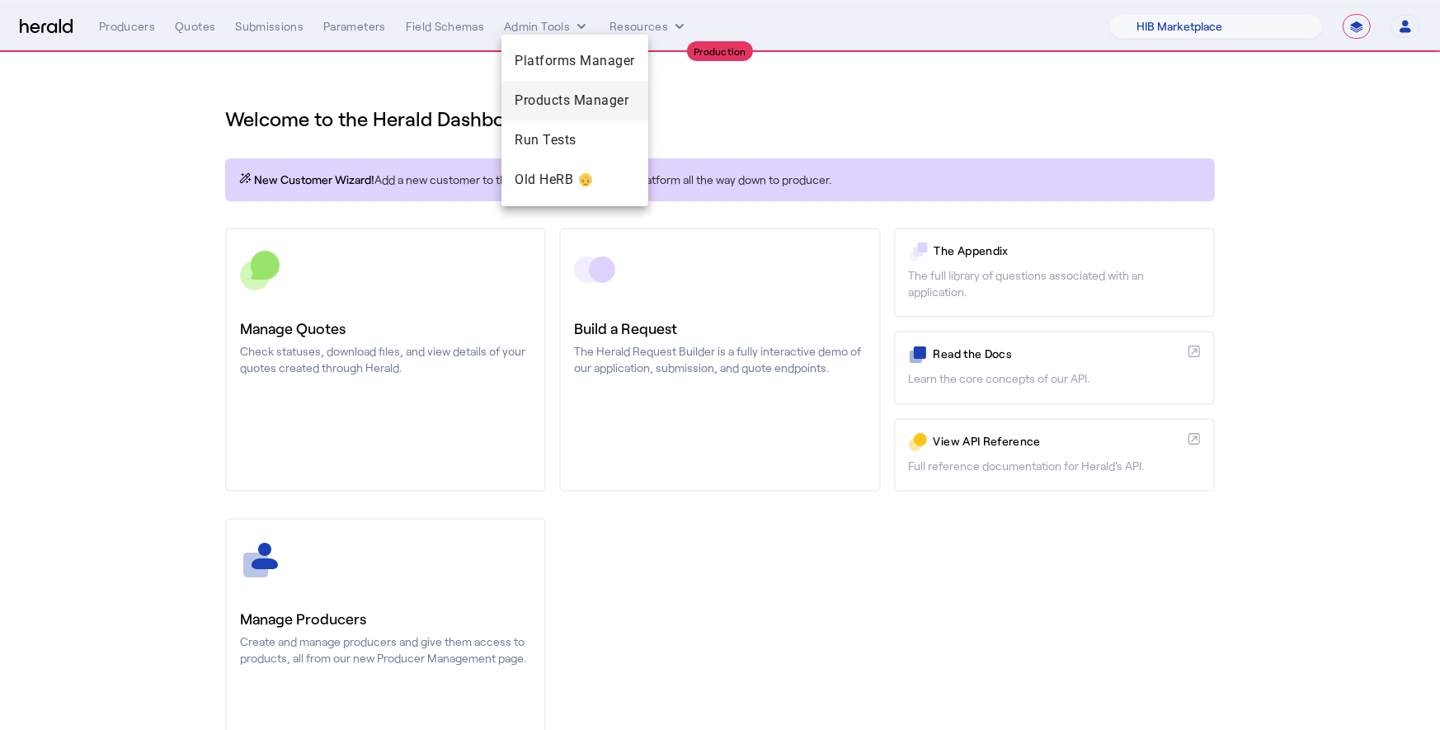
click at [565, 105] on span "Products Manager" at bounding box center [575, 101] width 120 height 20
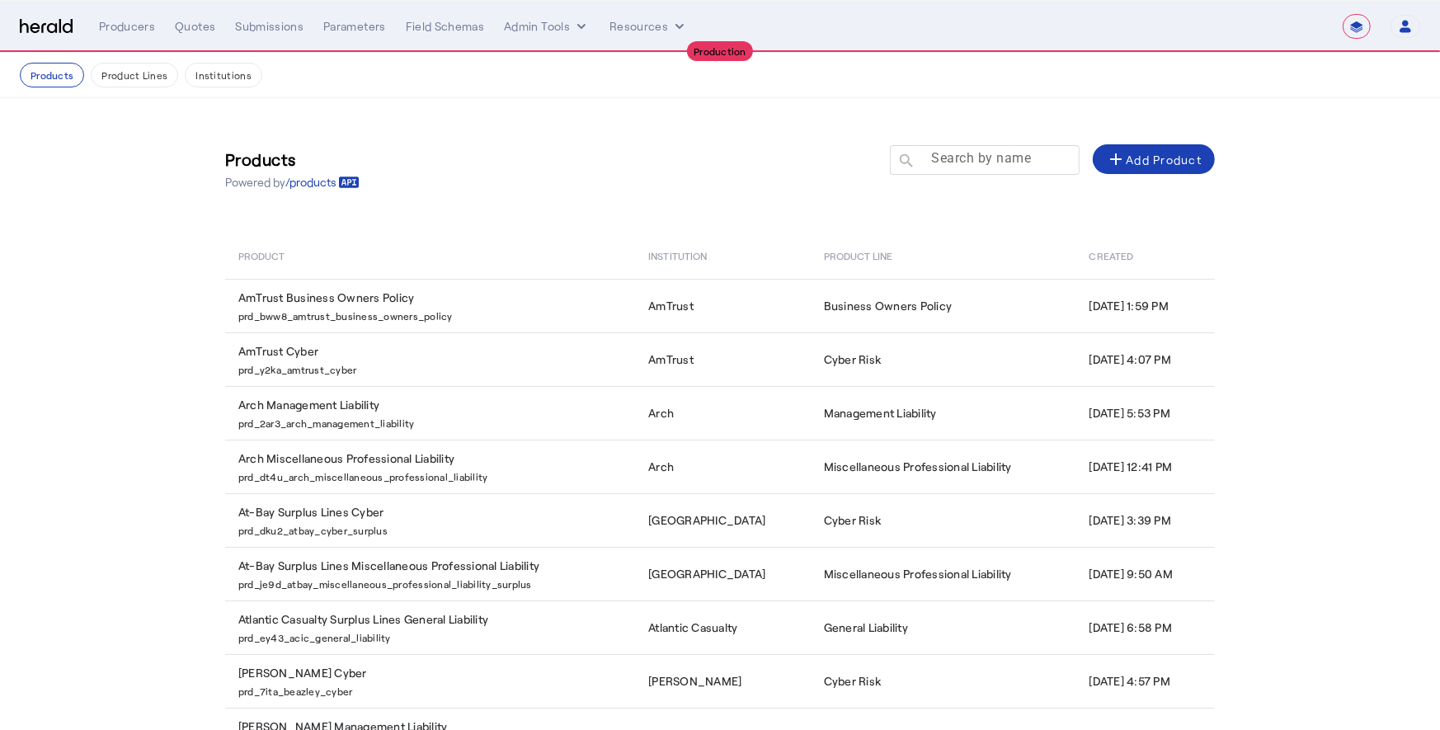
click at [974, 162] on mat-label "Search by name" at bounding box center [981, 159] width 100 height 16
click at [974, 162] on input "Search by name" at bounding box center [992, 159] width 148 height 20
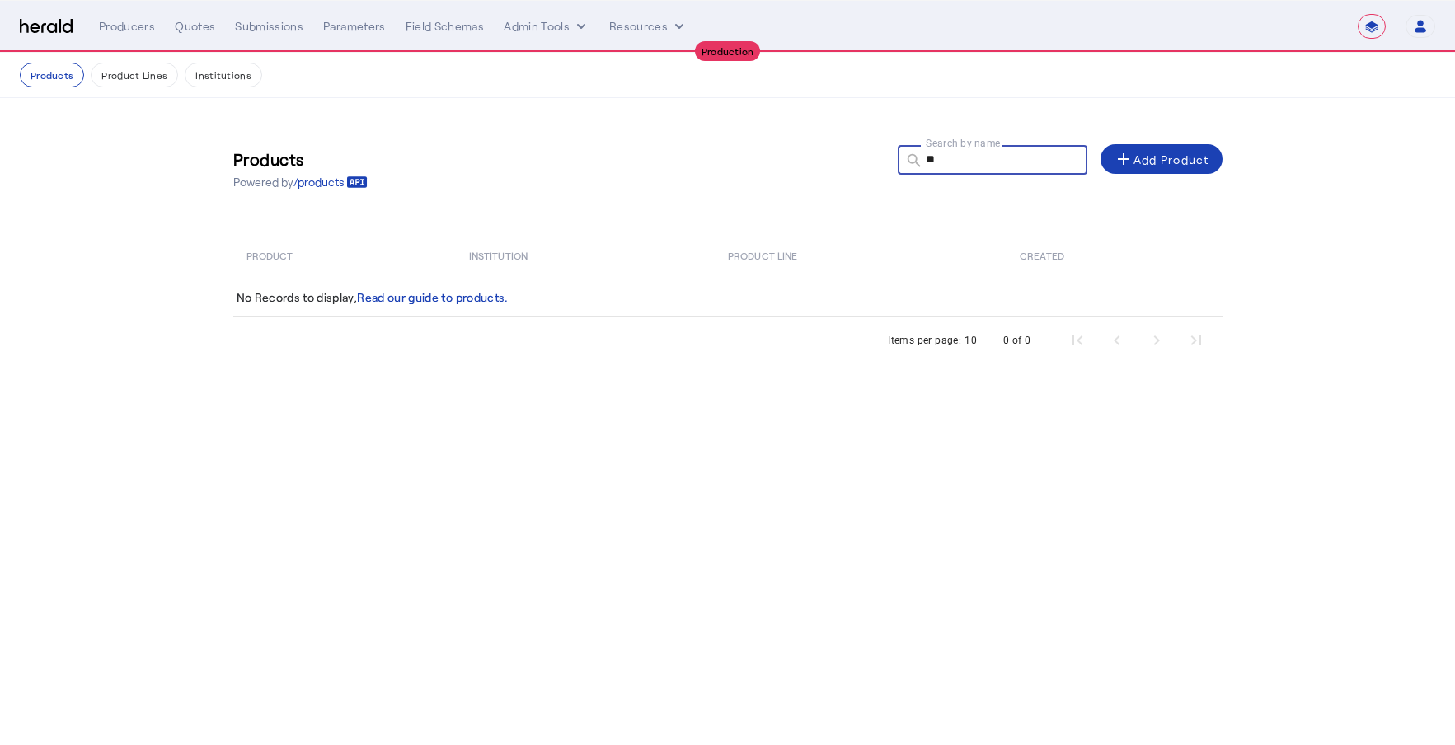
type input "*"
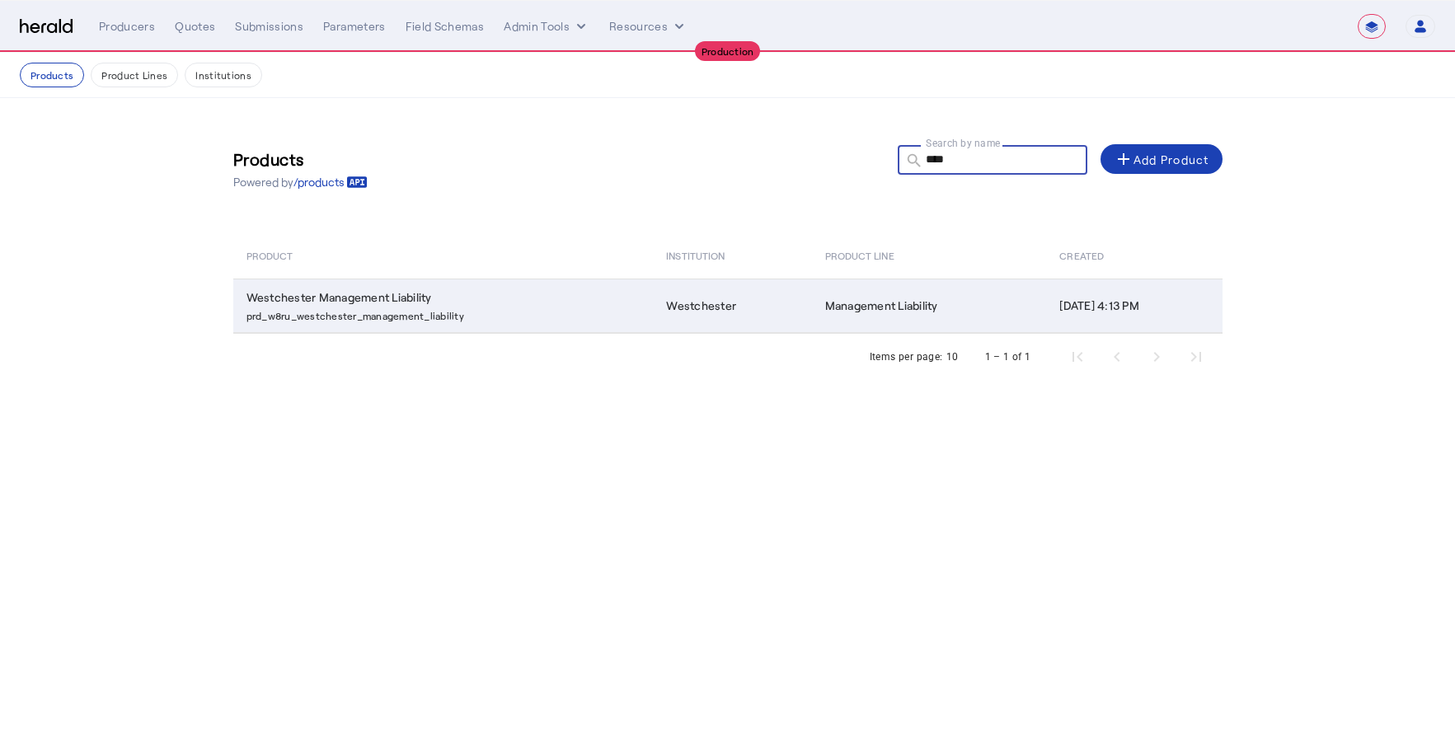
type input "****"
click at [529, 286] on td "Westchester Management Liability prd_w8ru_westchester_management_liability" at bounding box center [443, 306] width 421 height 54
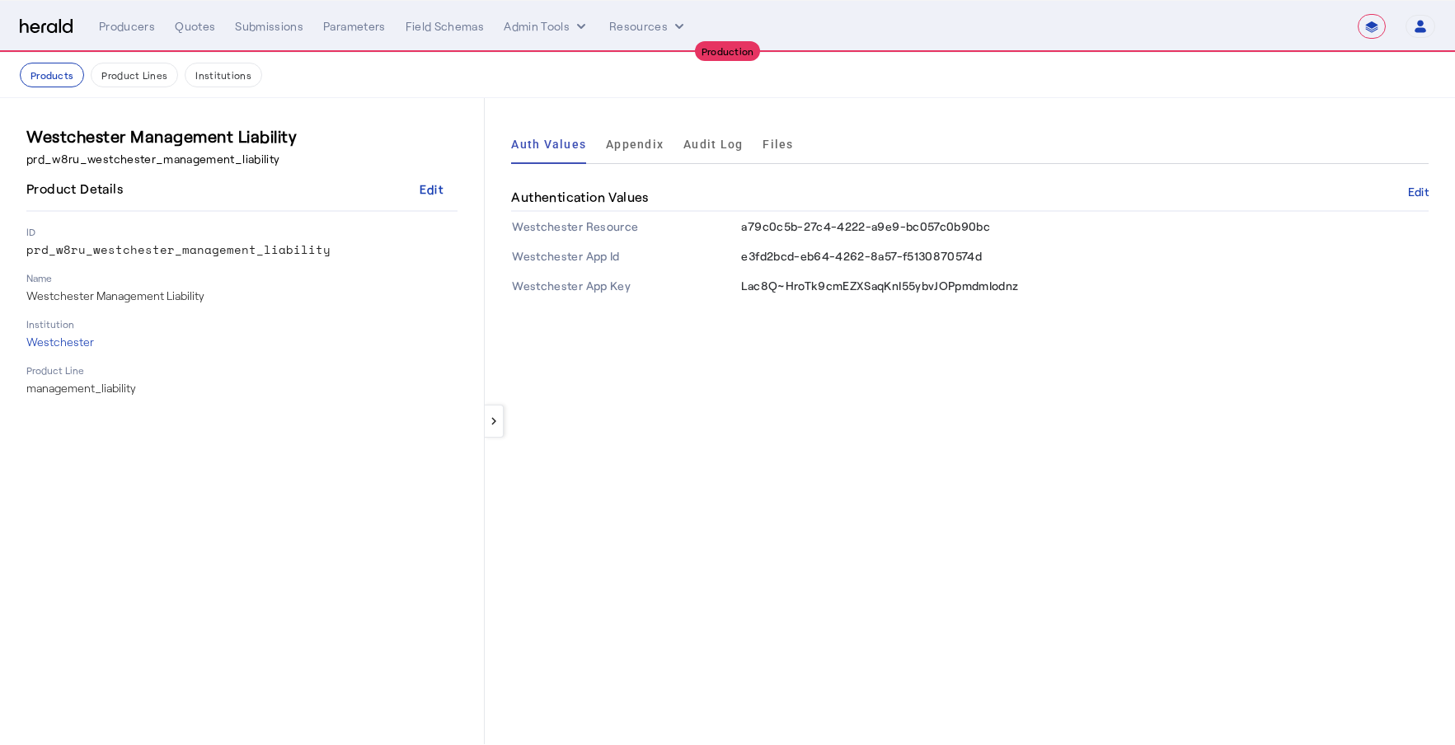
click at [1369, 29] on select "**********" at bounding box center [1372, 26] width 28 height 25
click at [1359, 14] on select "**********" at bounding box center [1372, 26] width 28 height 25
click at [854, 458] on div "keyboard_arrow_left Auth Values Appendix Audit Log Files Authentication Values …" at bounding box center [970, 421] width 971 height 646
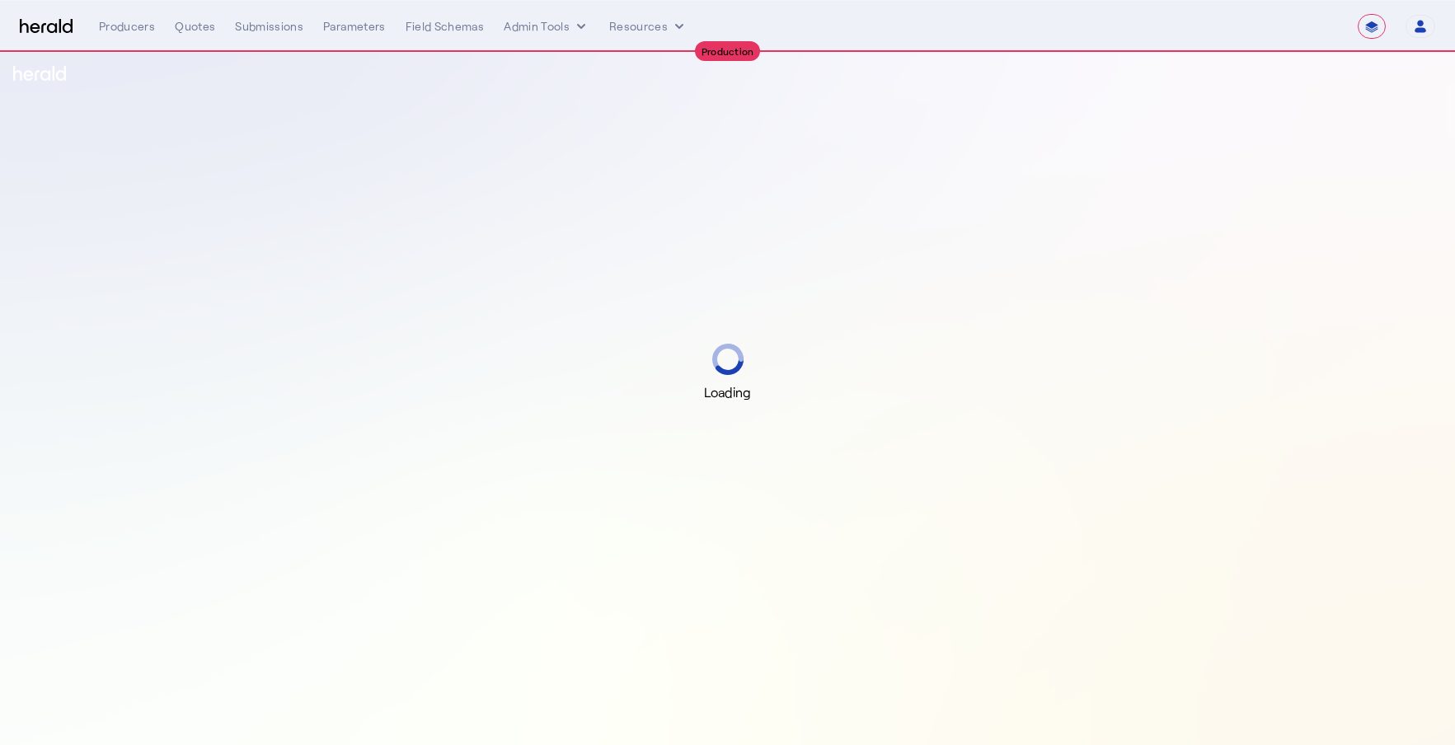
select select "**********"
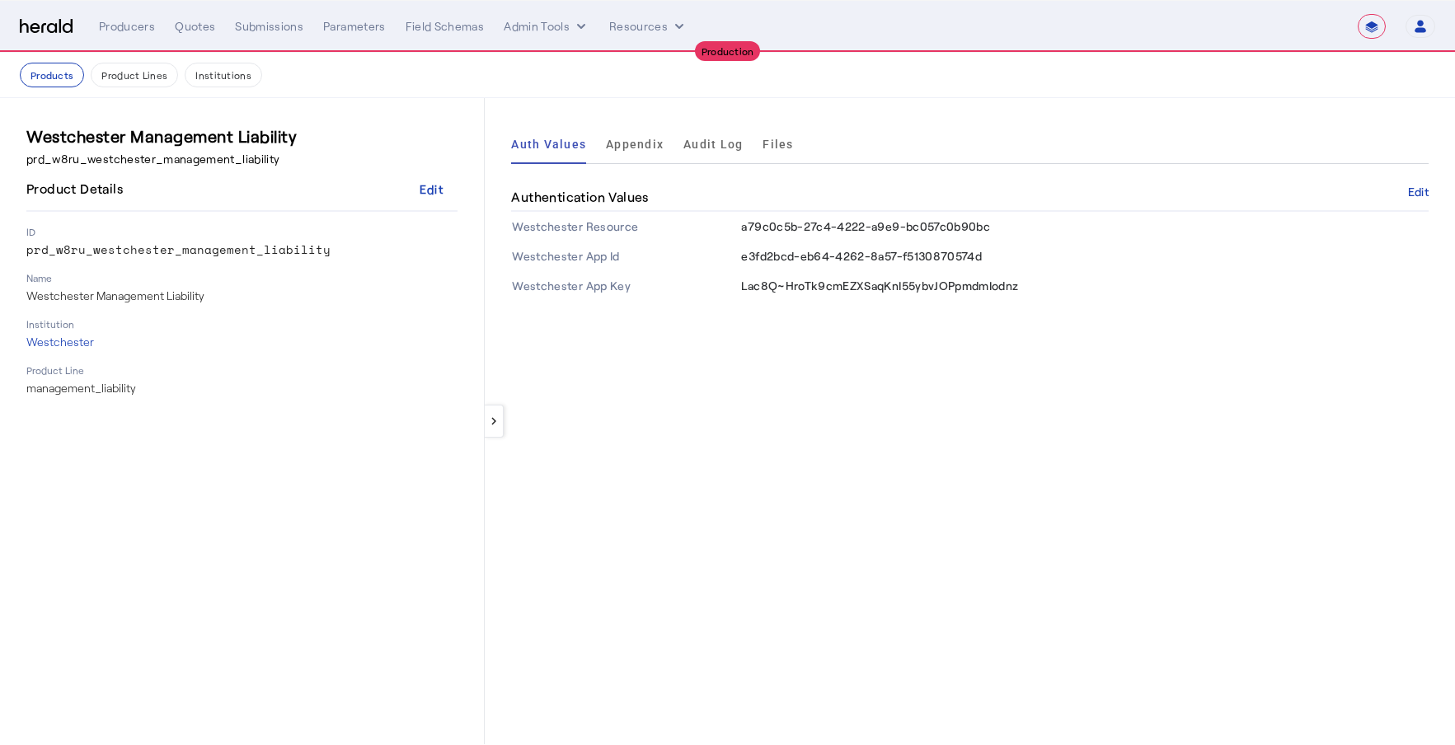
click at [48, 35] on div "**********" at bounding box center [728, 26] width 1416 height 25
click at [45, 21] on img at bounding box center [46, 27] width 53 height 16
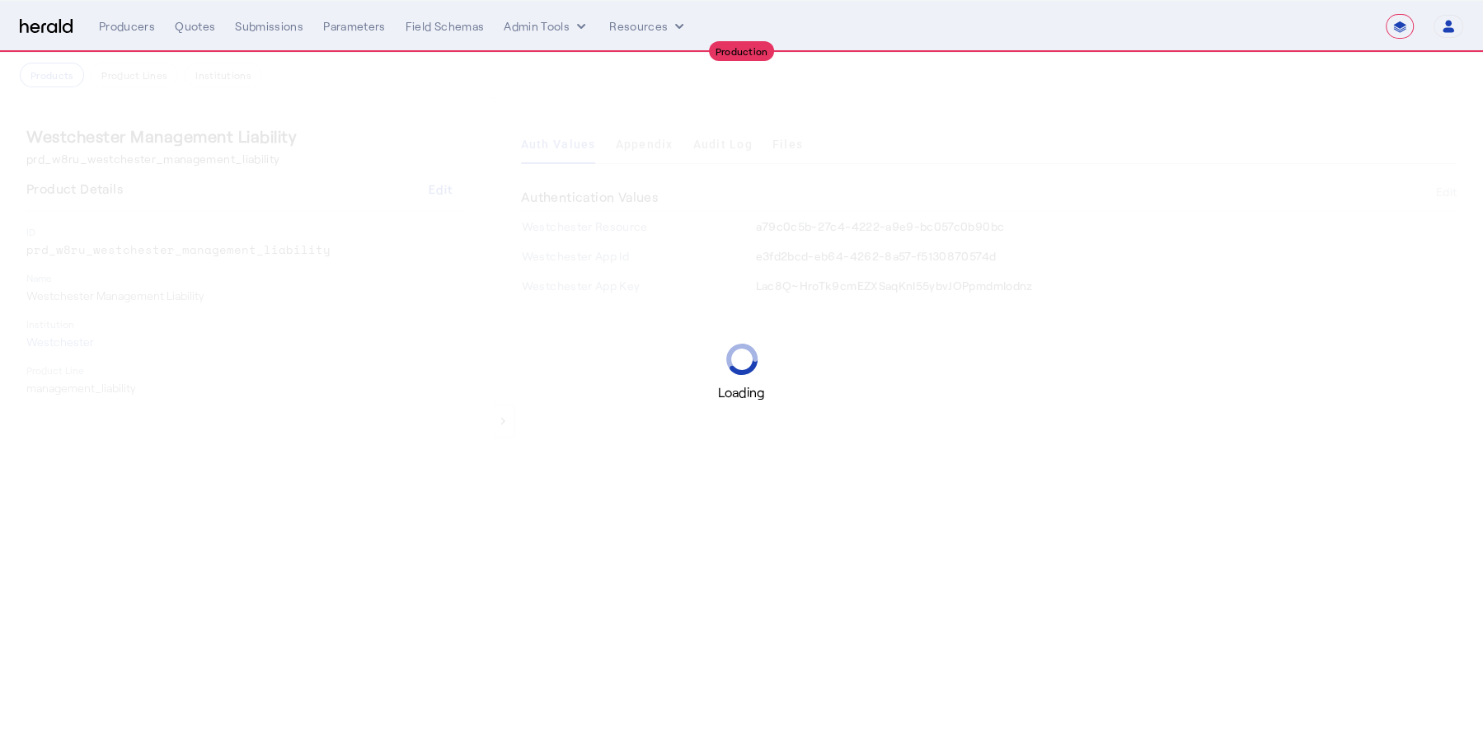
click at [49, 22] on img at bounding box center [46, 27] width 53 height 16
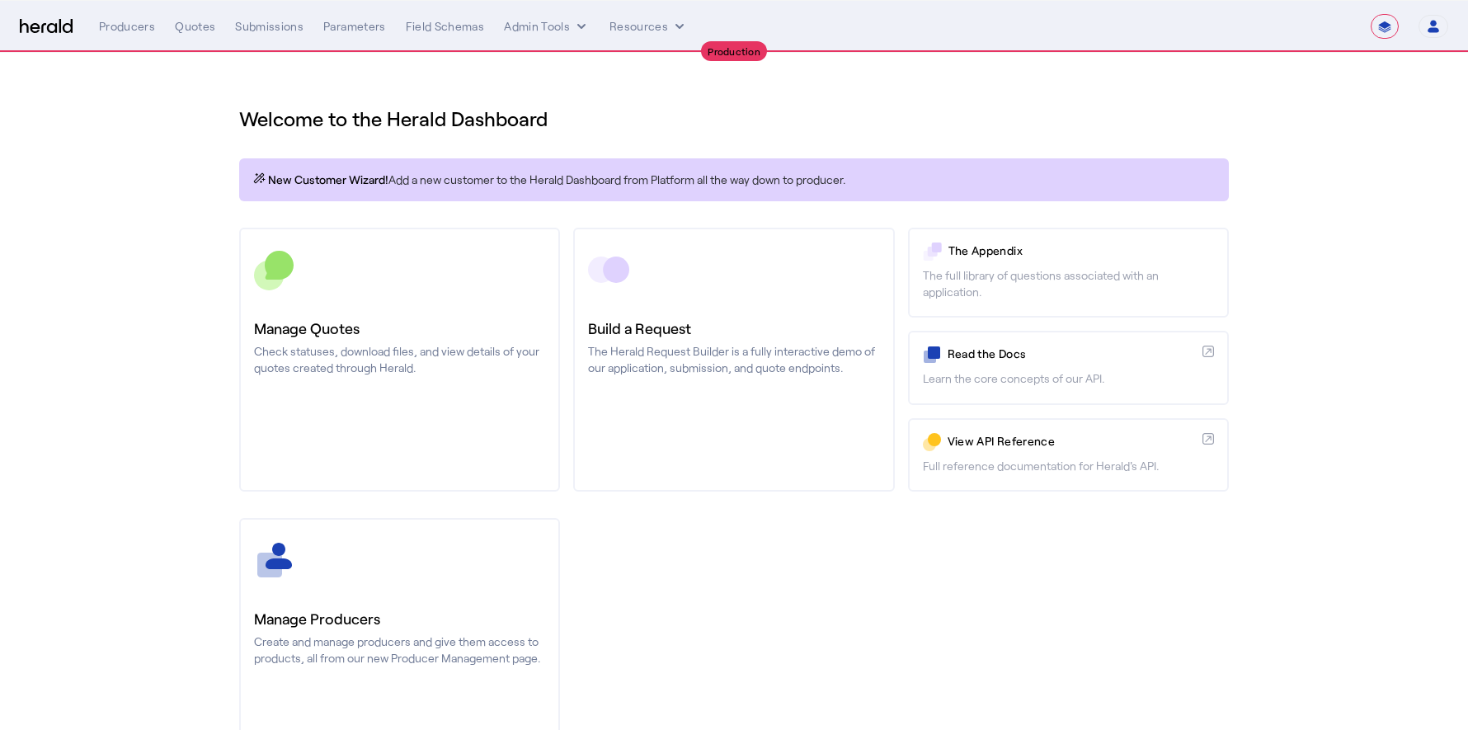
click at [1383, 16] on select "**********" at bounding box center [1384, 26] width 28 height 25
click at [1371, 14] on select "**********" at bounding box center [1384, 26] width 28 height 25
click at [1333, 125] on section "Welcome to the Herald Dashboard New Customer Wizard! Add a new customer to the …" at bounding box center [734, 434] width 1468 height 762
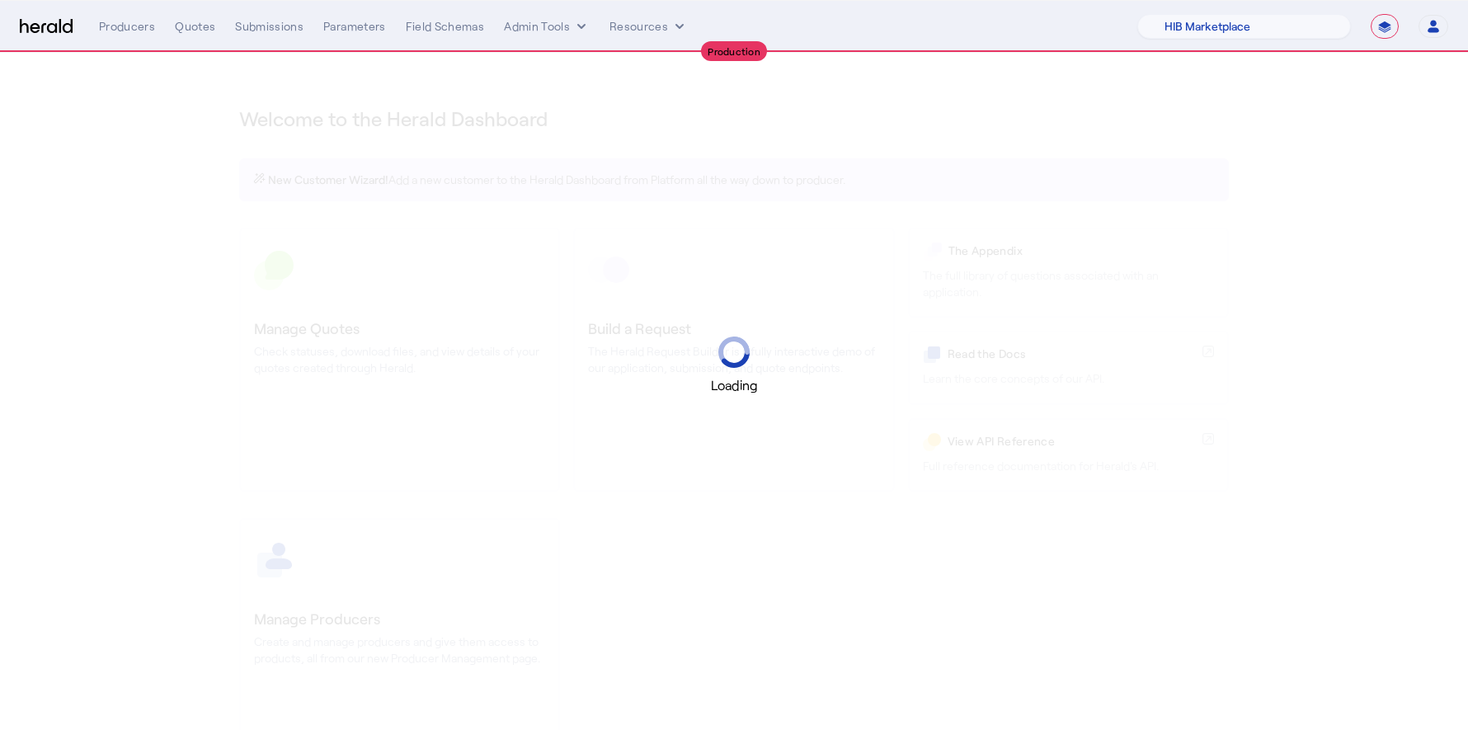
select select "pfm_a9p2_hib_marketplace"
select select "**********"
click at [1236, 31] on select "1Fort Affinity Risk Arlington Roe Billy BindHQ Bunker CRC Campus Coverage Citad…" at bounding box center [1244, 26] width 214 height 25
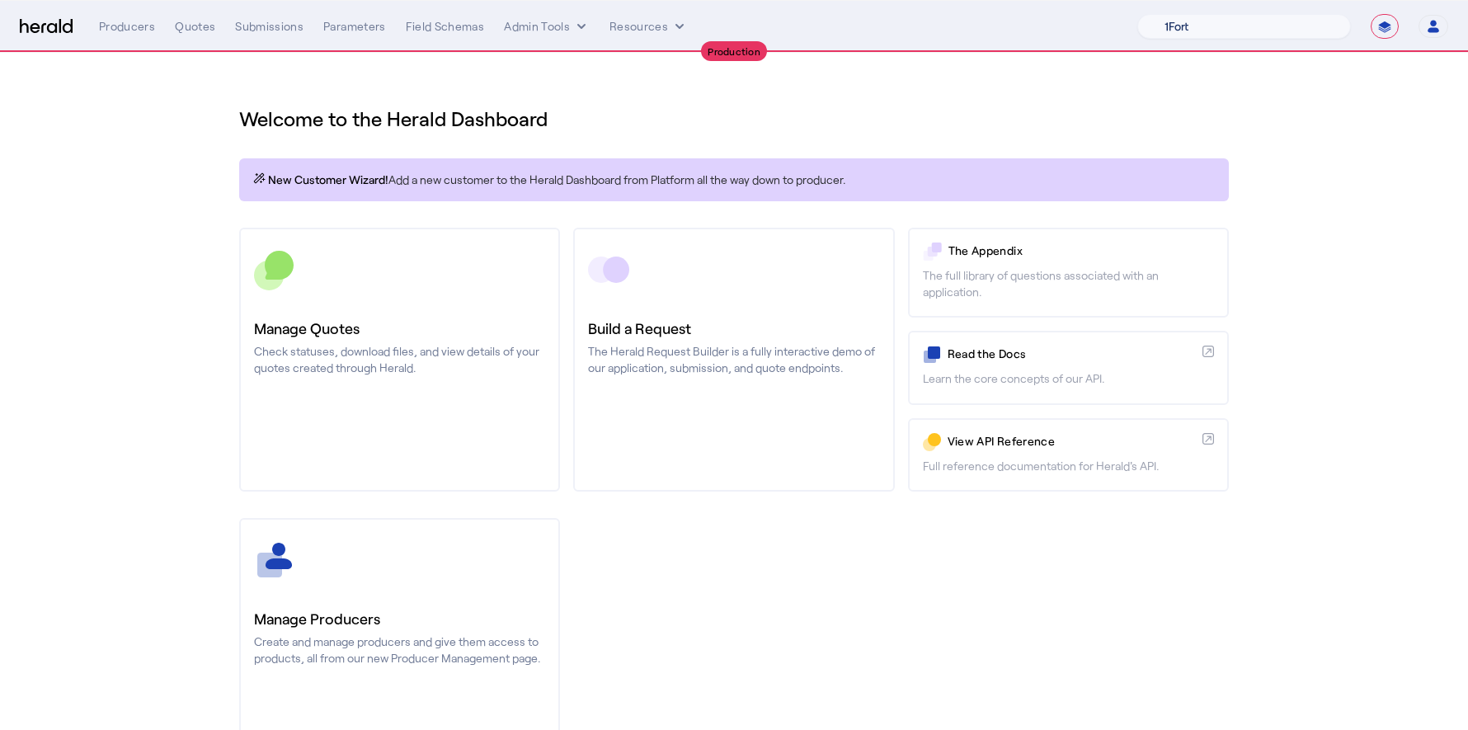
select select "pfm_j8lw_citadel"
click at [1137, 14] on select "1Fort Affinity Risk Arlington Roe Billy BindHQ Bunker CRC Campus Coverage Citad…" at bounding box center [1244, 26] width 214 height 25
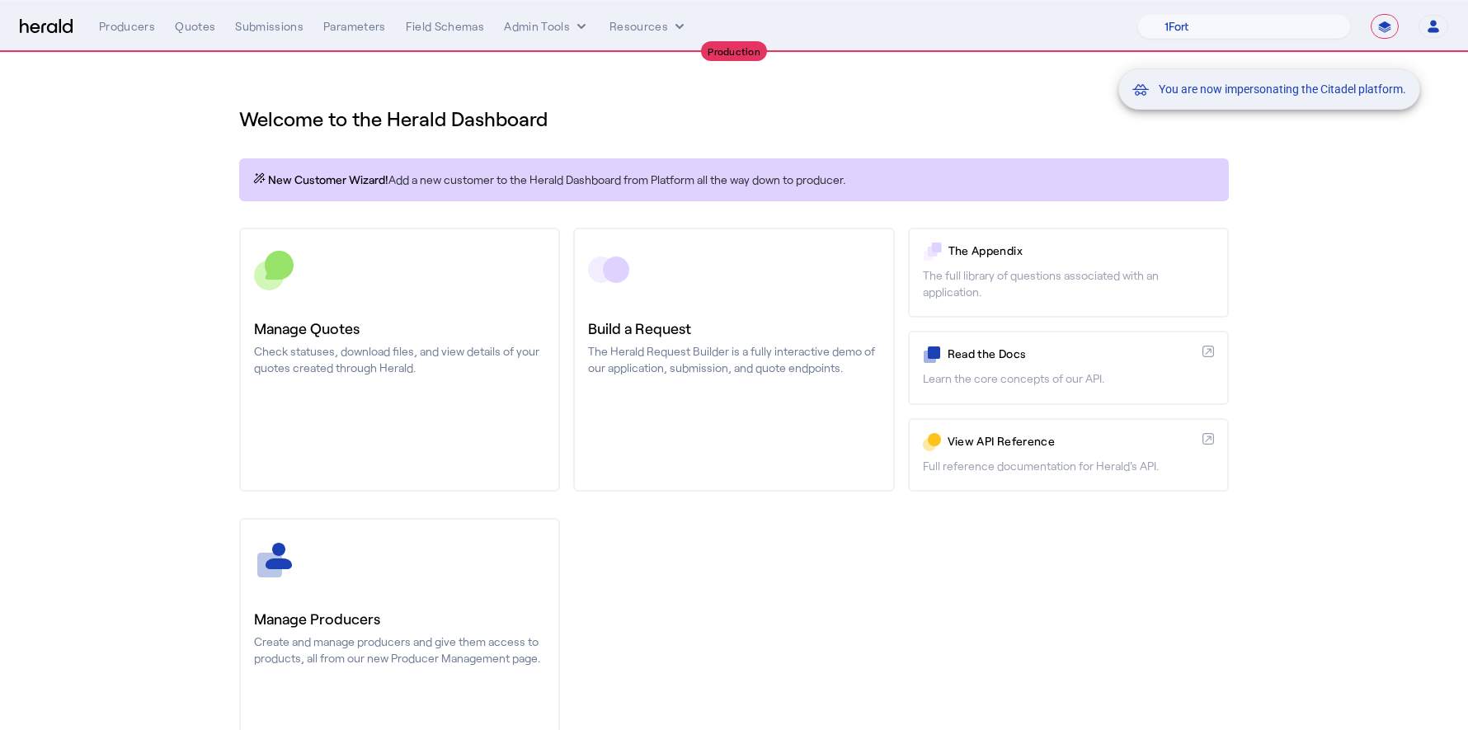
click at [588, 84] on div "You are now impersonating the Citadel platform." at bounding box center [734, 365] width 1468 height 730
click at [575, 26] on div "You are now impersonating the Citadel platform." at bounding box center [734, 365] width 1468 height 730
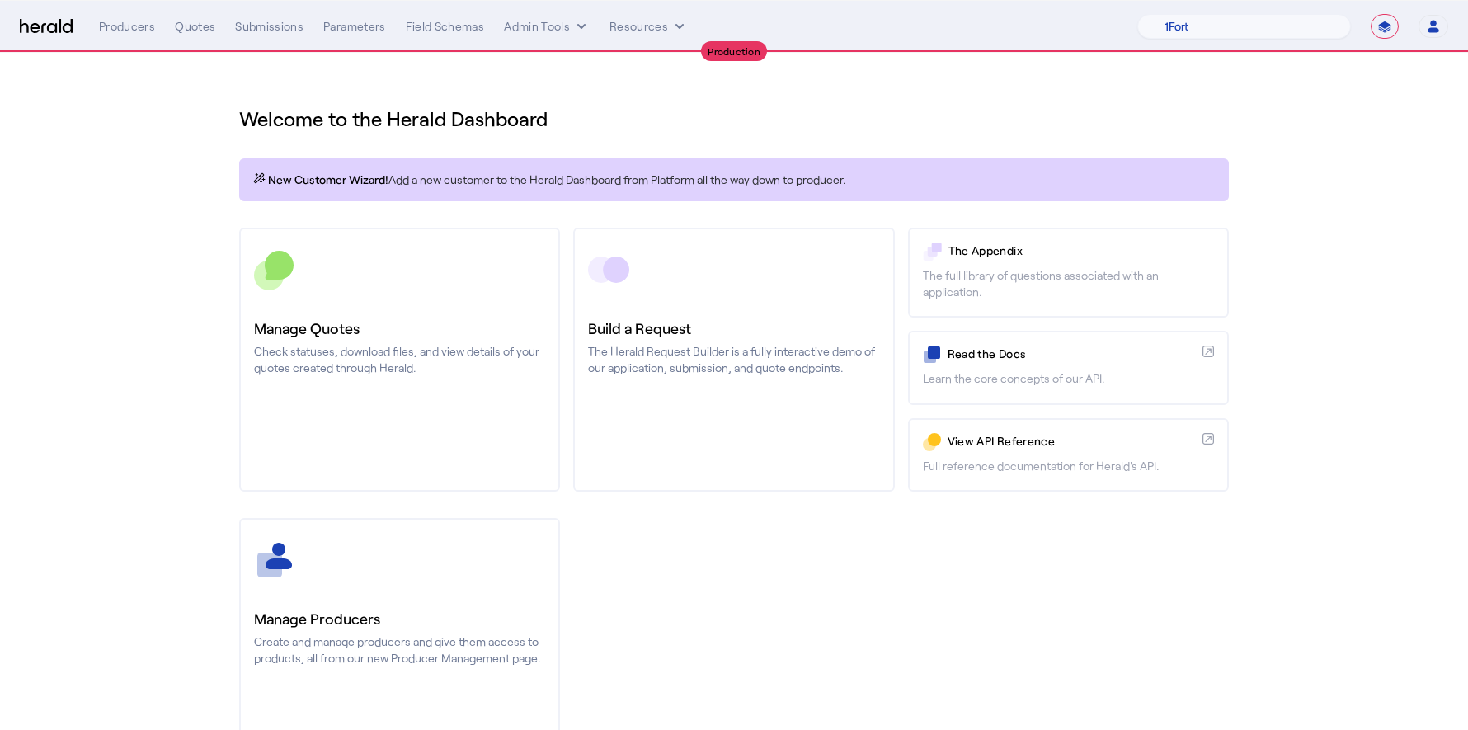
click at [576, 26] on icon "internal dropdown menu" at bounding box center [581, 26] width 16 height 16
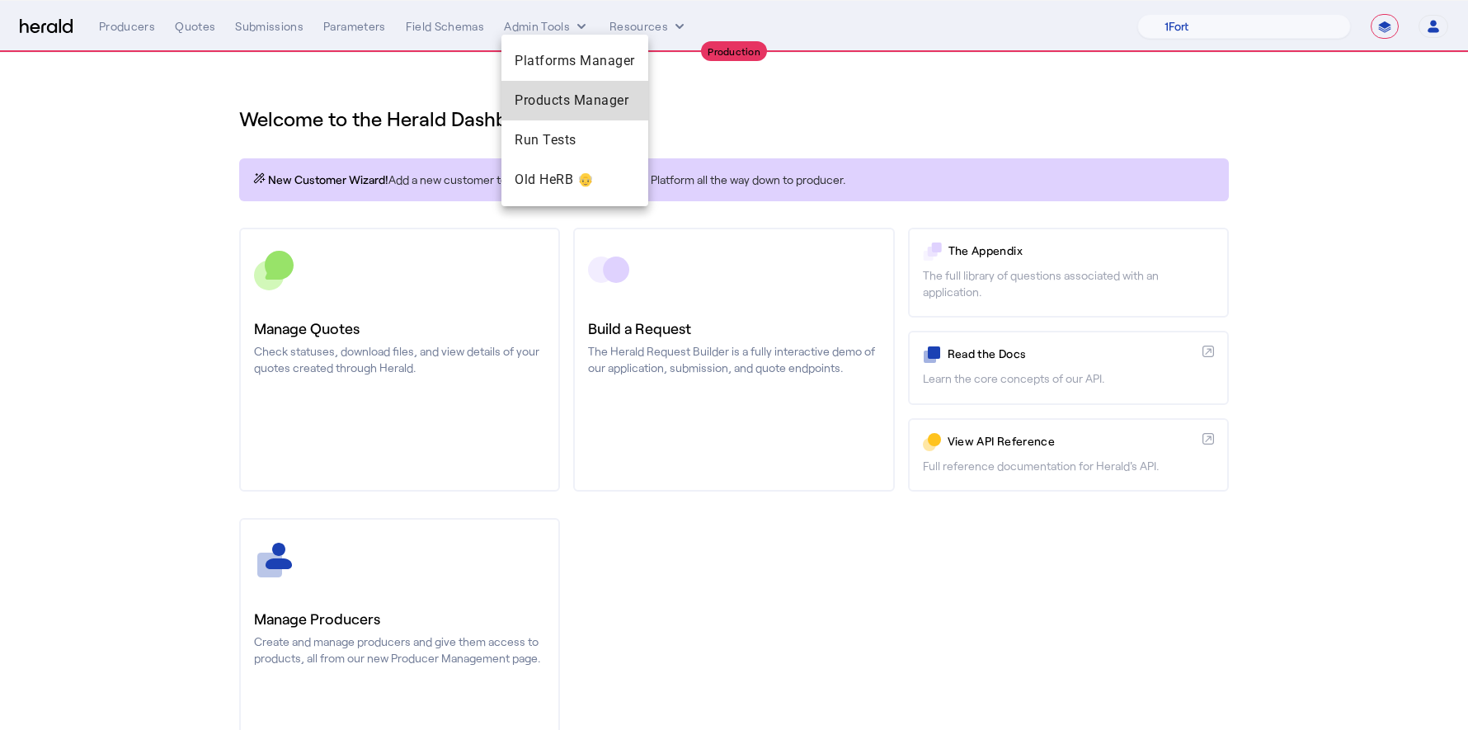
click at [620, 103] on span "Products Manager" at bounding box center [575, 101] width 120 height 20
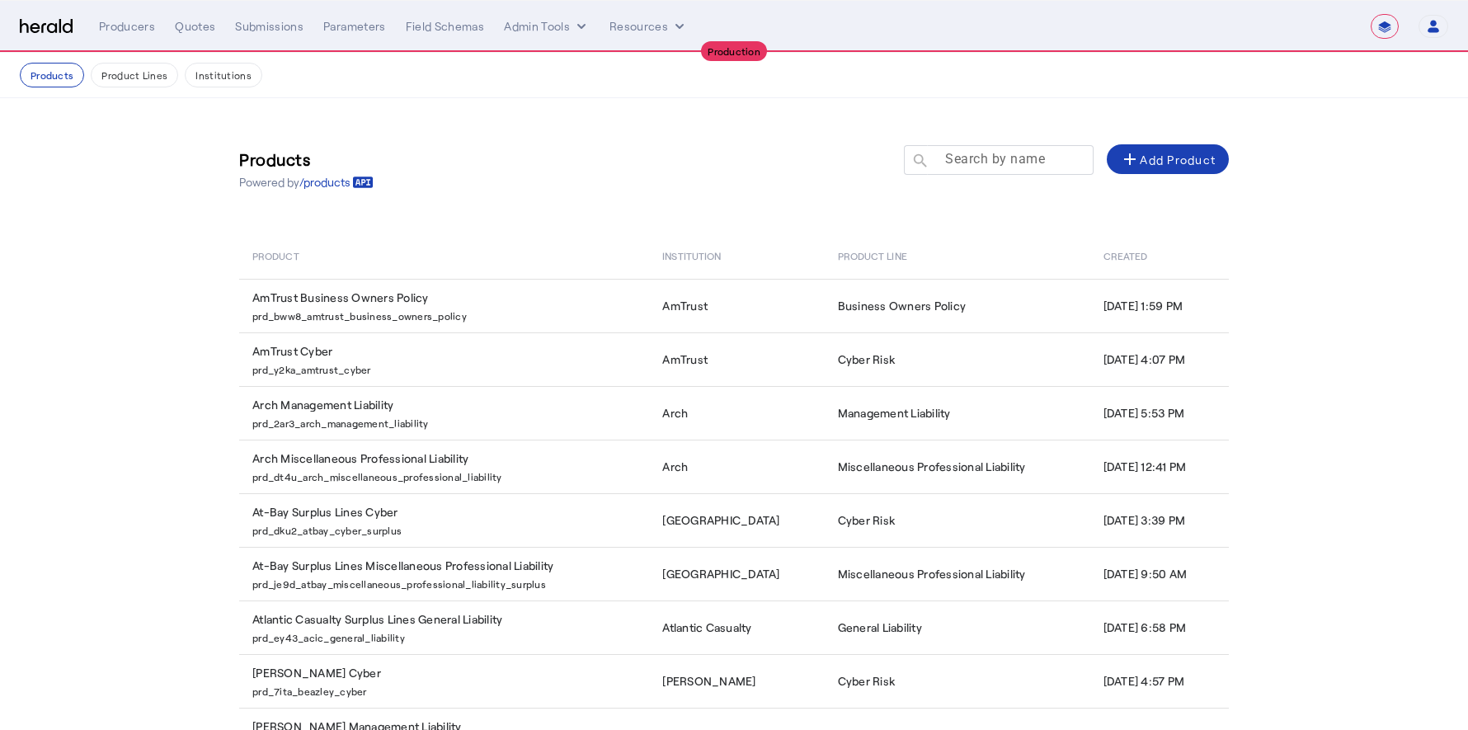
click at [1021, 151] on mat-label "Search by name" at bounding box center [995, 159] width 100 height 16
click at [1021, 151] on input "Search by name" at bounding box center [1006, 159] width 148 height 20
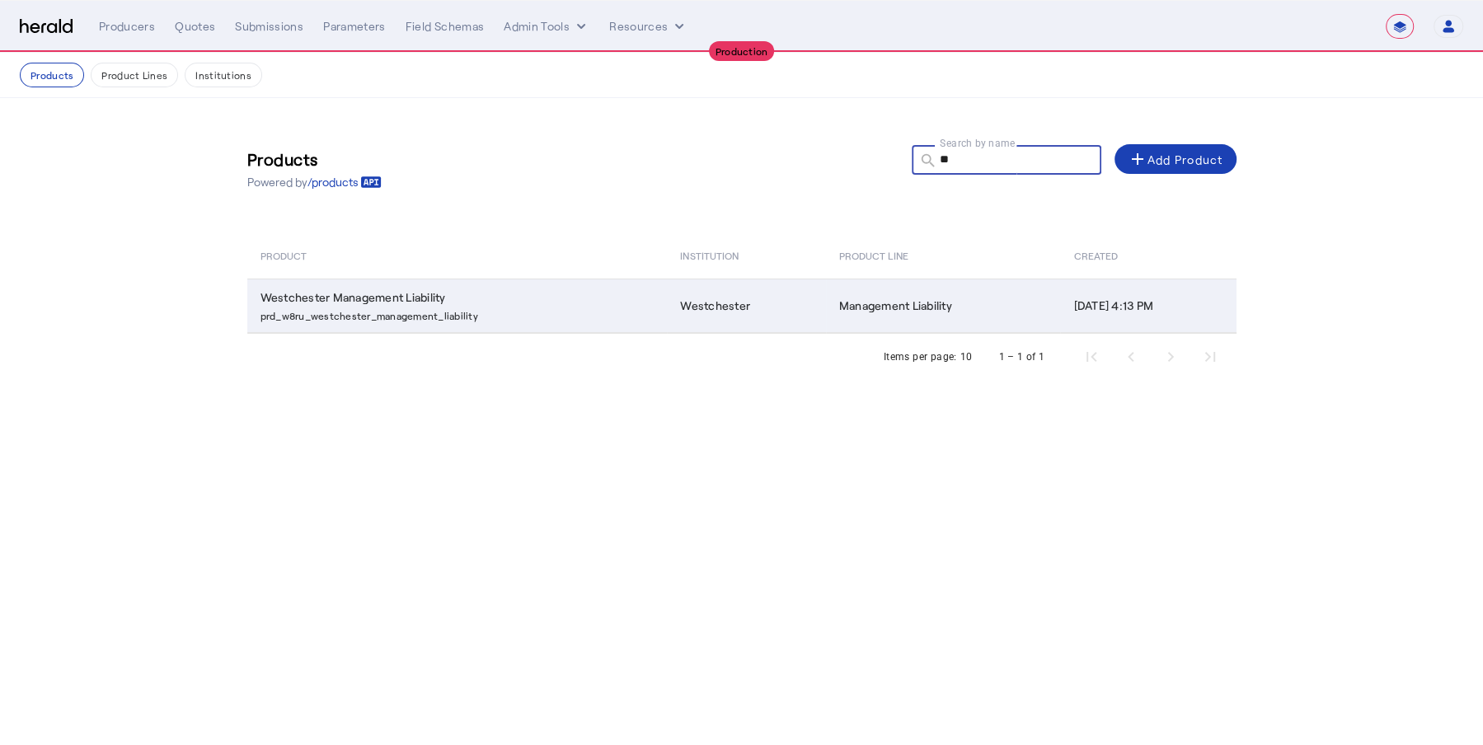
type input "**"
click at [722, 299] on td "Westchester" at bounding box center [746, 306] width 158 height 54
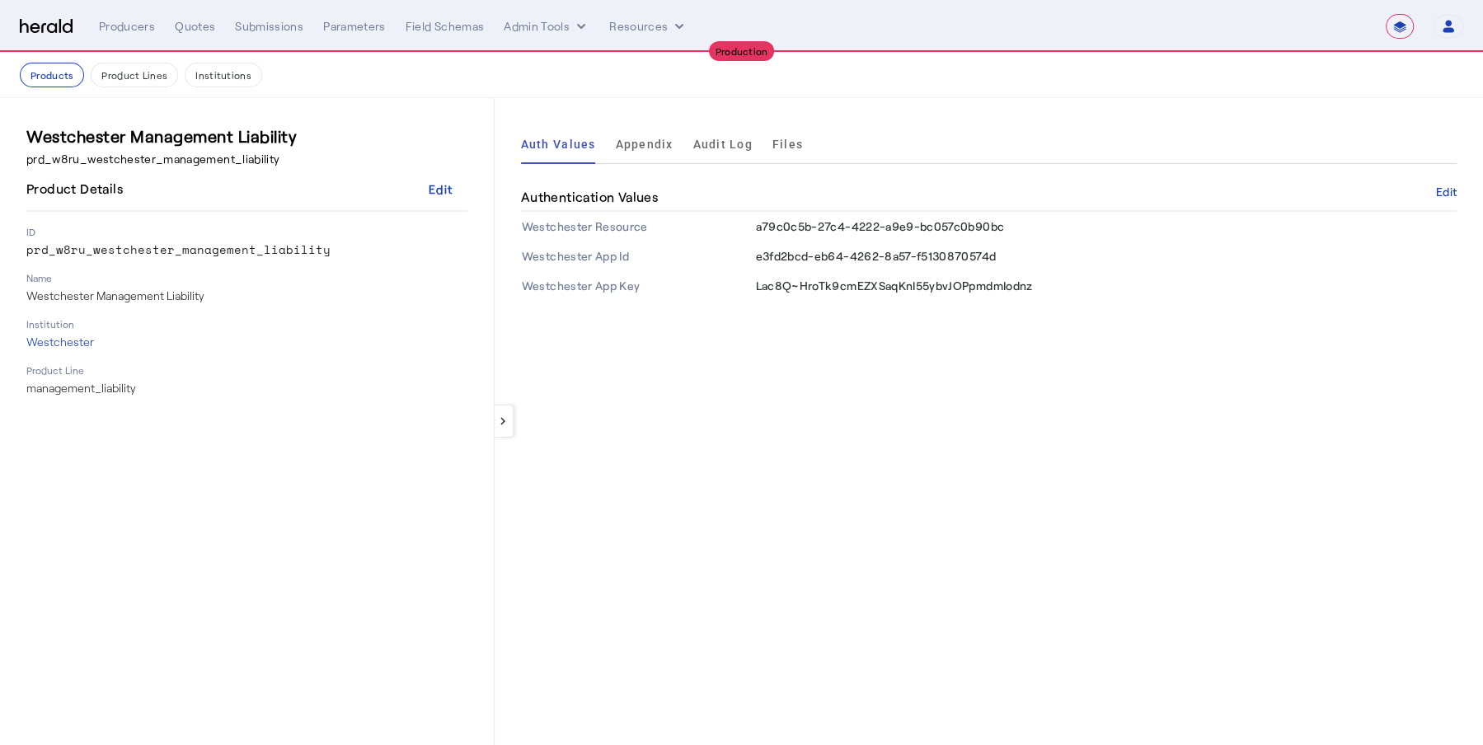
click at [1399, 26] on select "**********" at bounding box center [1400, 26] width 28 height 25
click at [1387, 14] on select "**********" at bounding box center [1400, 26] width 28 height 25
click at [1137, 242] on td "e3fd2bcd-eb64-4262-8a57-f5130870574d" at bounding box center [1106, 257] width 702 height 30
click at [43, 26] on img at bounding box center [46, 27] width 53 height 16
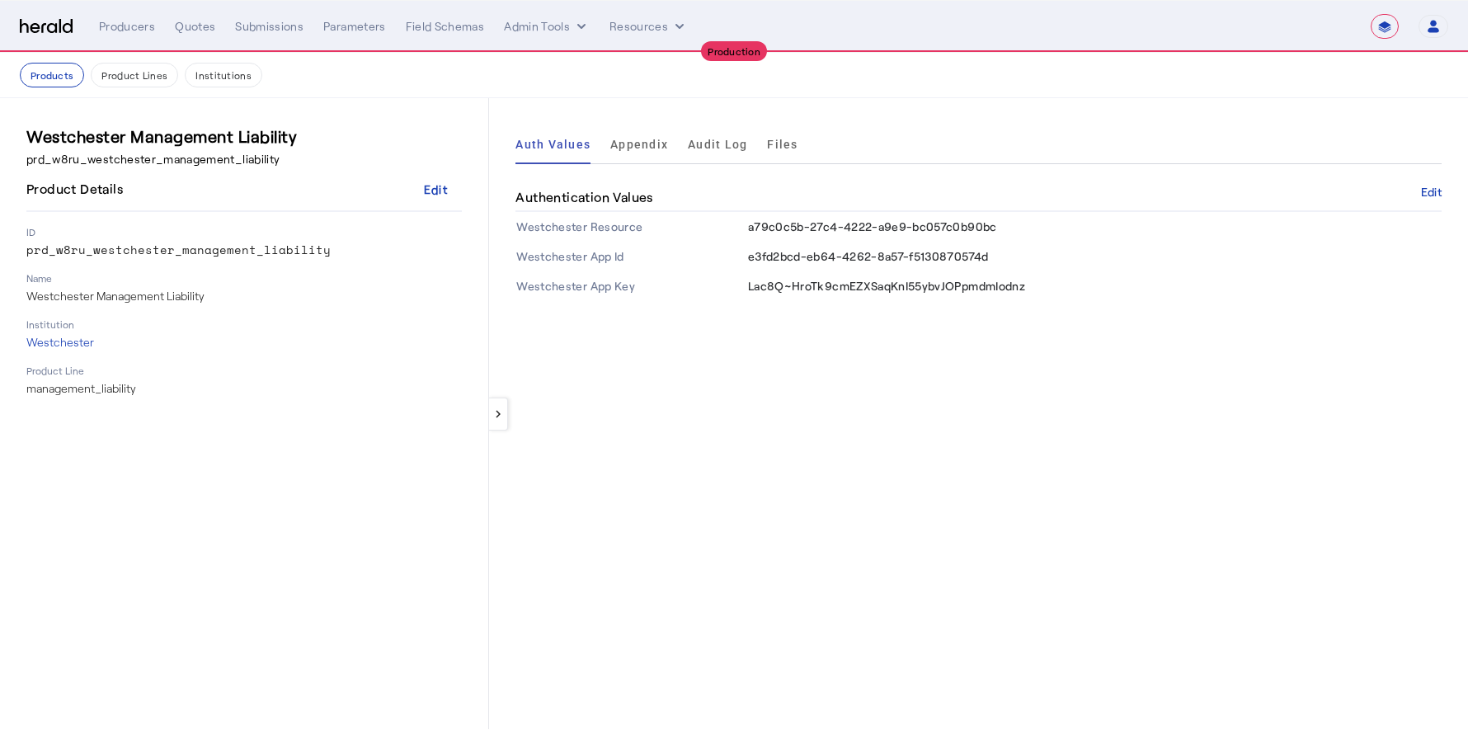
select select "pfm_j8lw_citadel"
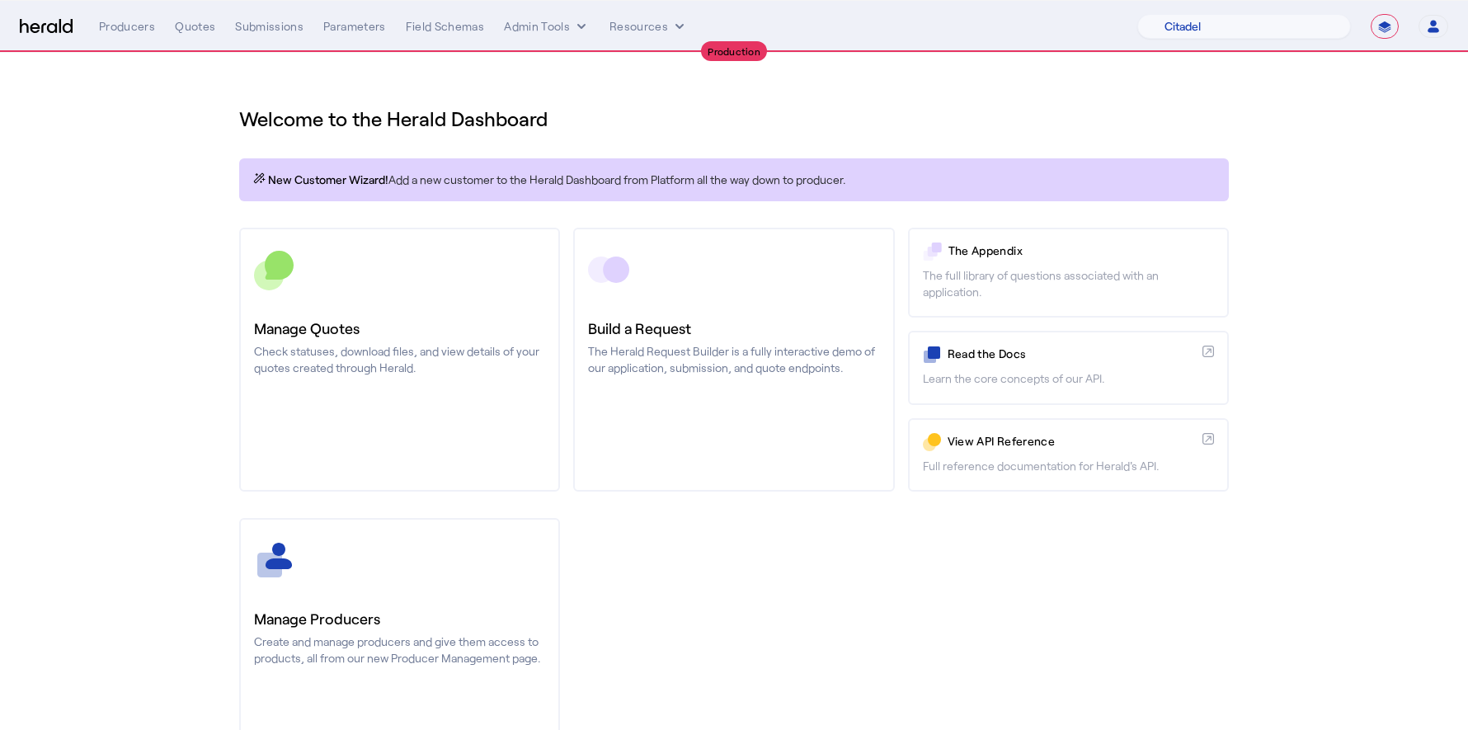
click at [594, 40] on nav "**********" at bounding box center [734, 26] width 1468 height 51
click at [549, 21] on button "Admin Tools" at bounding box center [547, 26] width 86 height 16
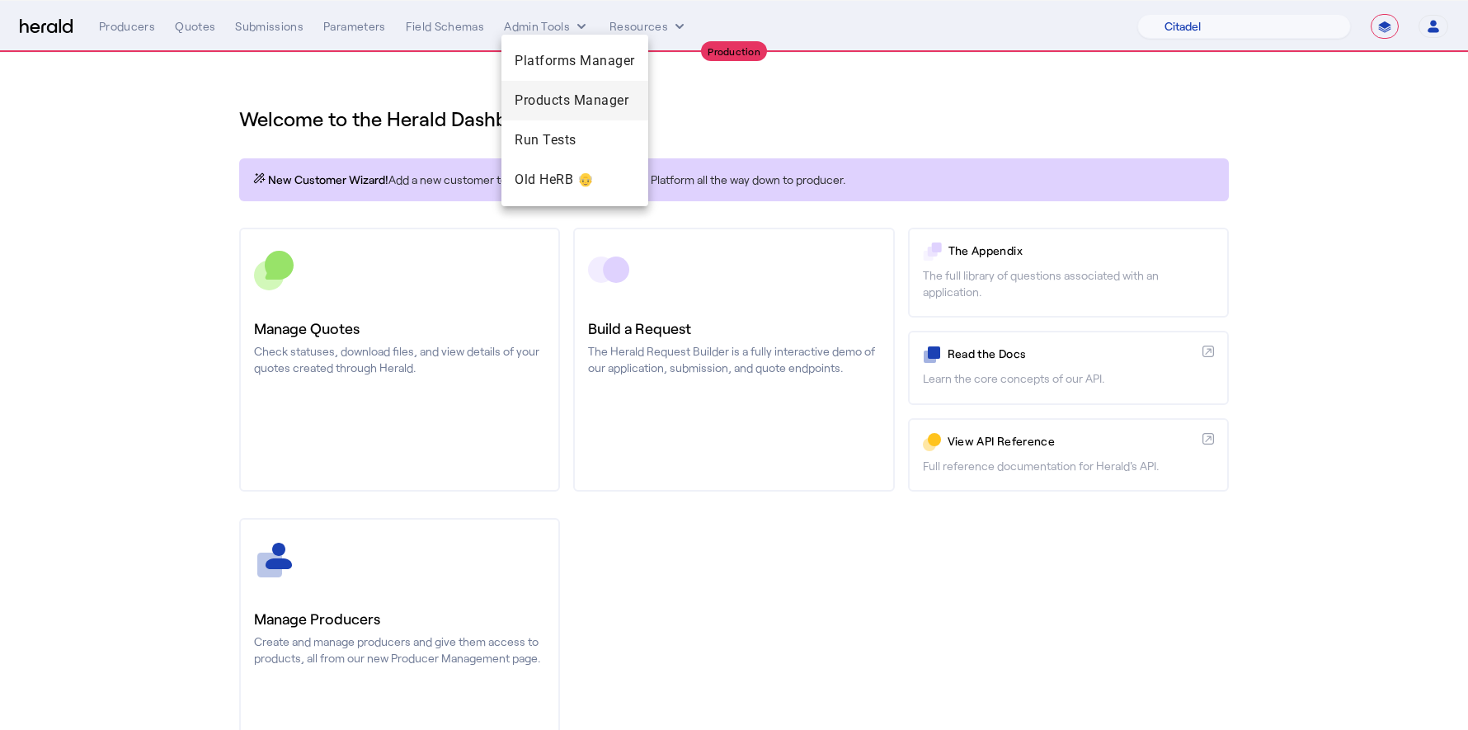
click at [585, 91] on span "Products Manager" at bounding box center [575, 101] width 120 height 20
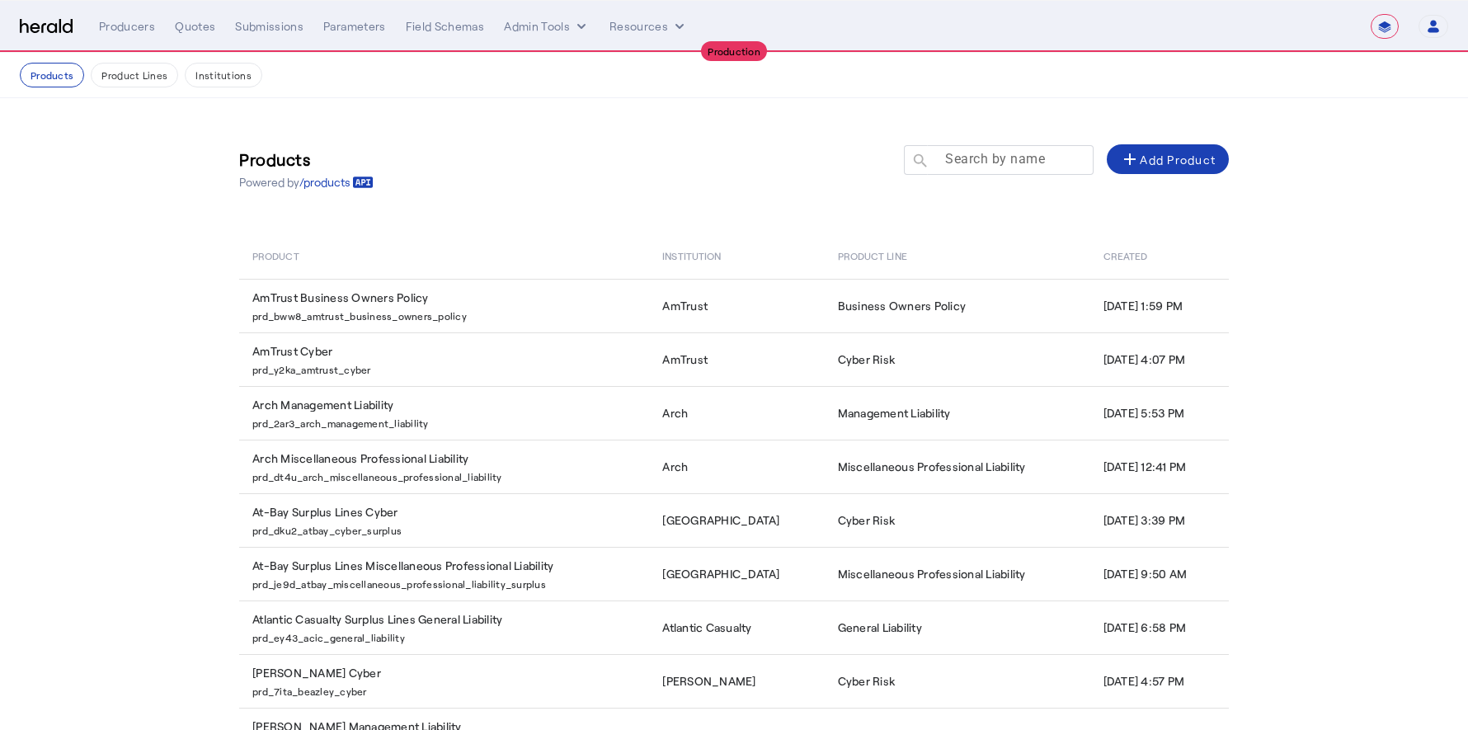
click at [995, 156] on mat-label "Search by name" at bounding box center [995, 159] width 100 height 16
click at [995, 156] on input "Search by name" at bounding box center [1006, 159] width 148 height 20
type input "*"
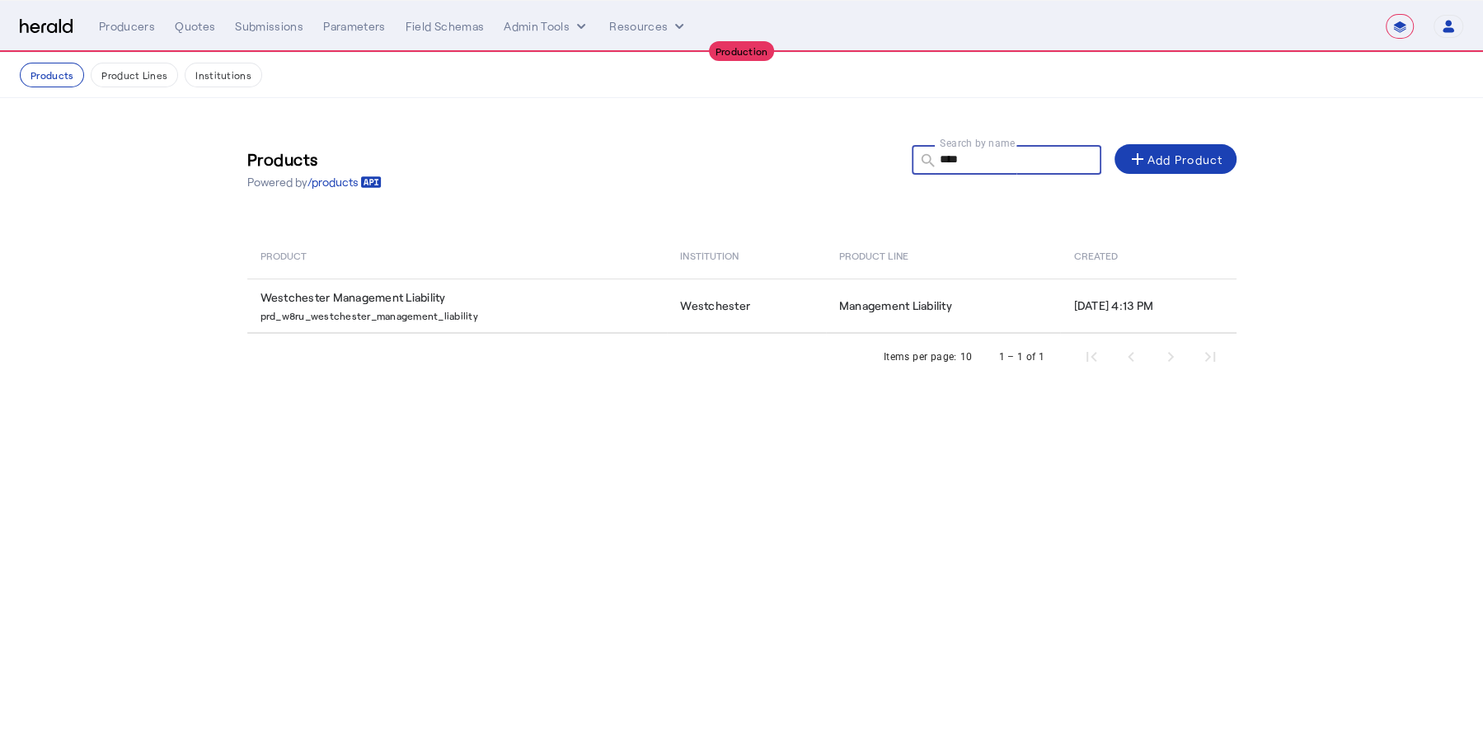
type input "****"
click at [629, 277] on th "Product" at bounding box center [457, 256] width 421 height 46
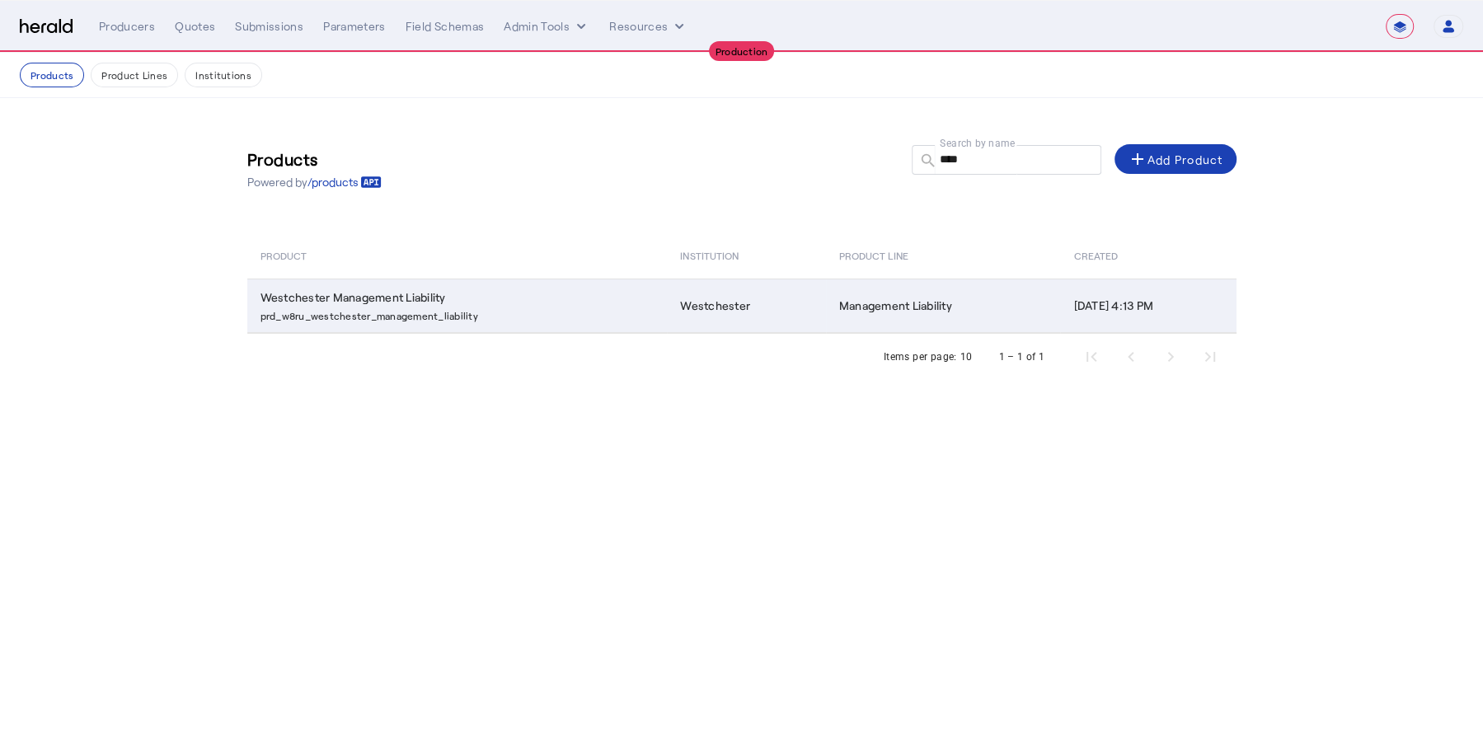
click at [626, 317] on p "prd_w8ru_westchester_management_liability" at bounding box center [461, 314] width 401 height 16
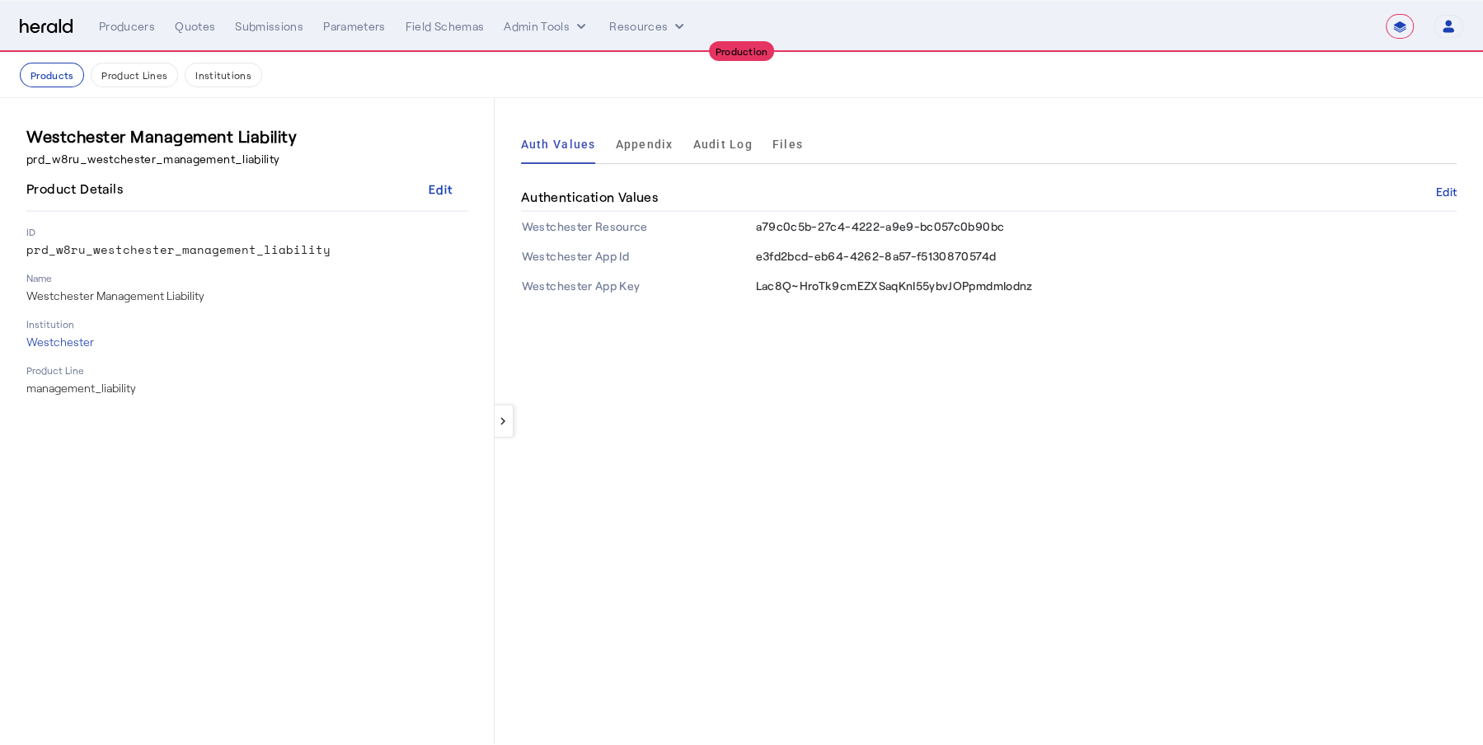
click at [711, 505] on div "keyboard_arrow_left Auth Values Appendix Audit Log Files Authentication Values …" at bounding box center [989, 421] width 989 height 646
click at [1210, 293] on td "Lac8Q~HroTk9cmEZXSaqKnI55ybvJOPpmdmIodnz" at bounding box center [1106, 286] width 702 height 30
click at [1403, 23] on select "**********" at bounding box center [1400, 26] width 28 height 25
click at [1387, 14] on select "**********" at bounding box center [1400, 26] width 28 height 25
click at [47, 27] on img at bounding box center [46, 27] width 53 height 16
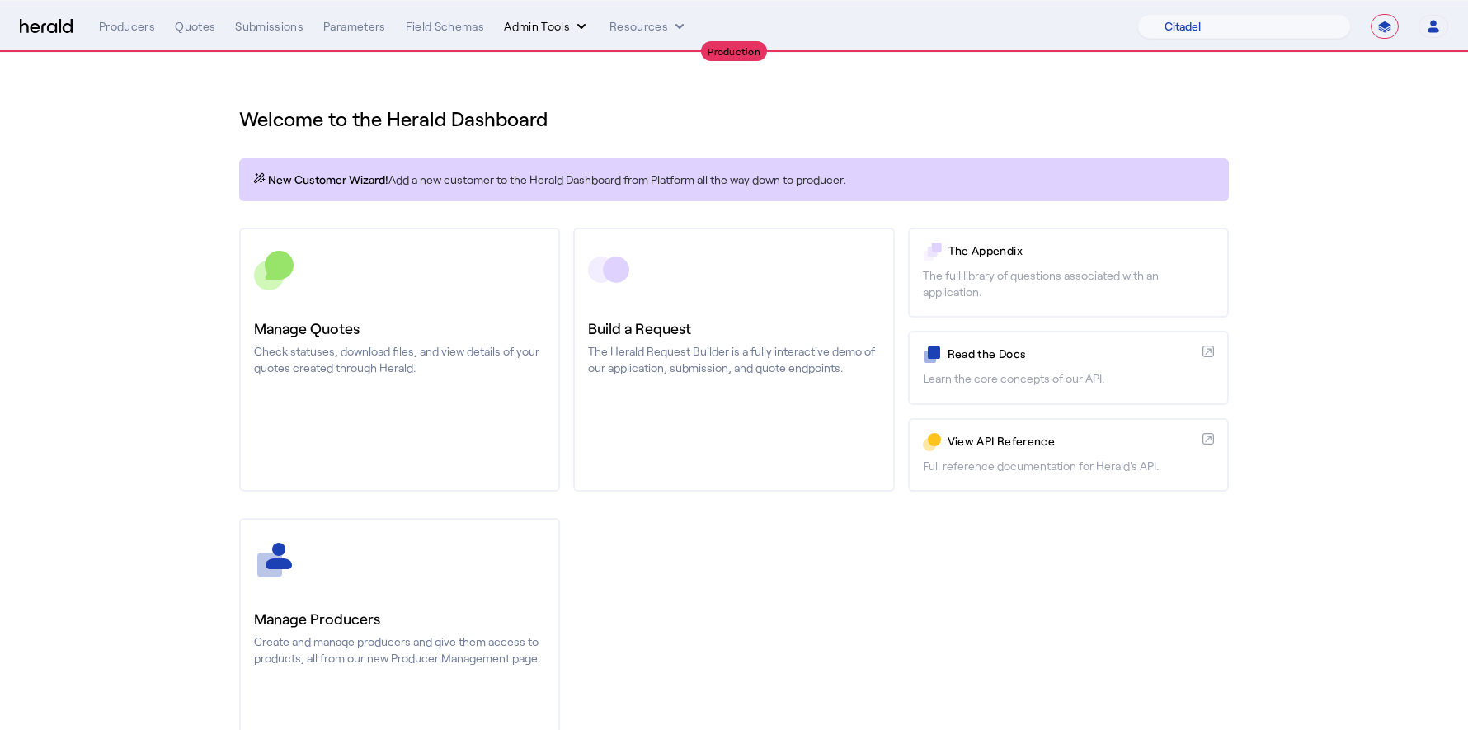
click at [552, 32] on button "Admin Tools" at bounding box center [547, 26] width 86 height 16
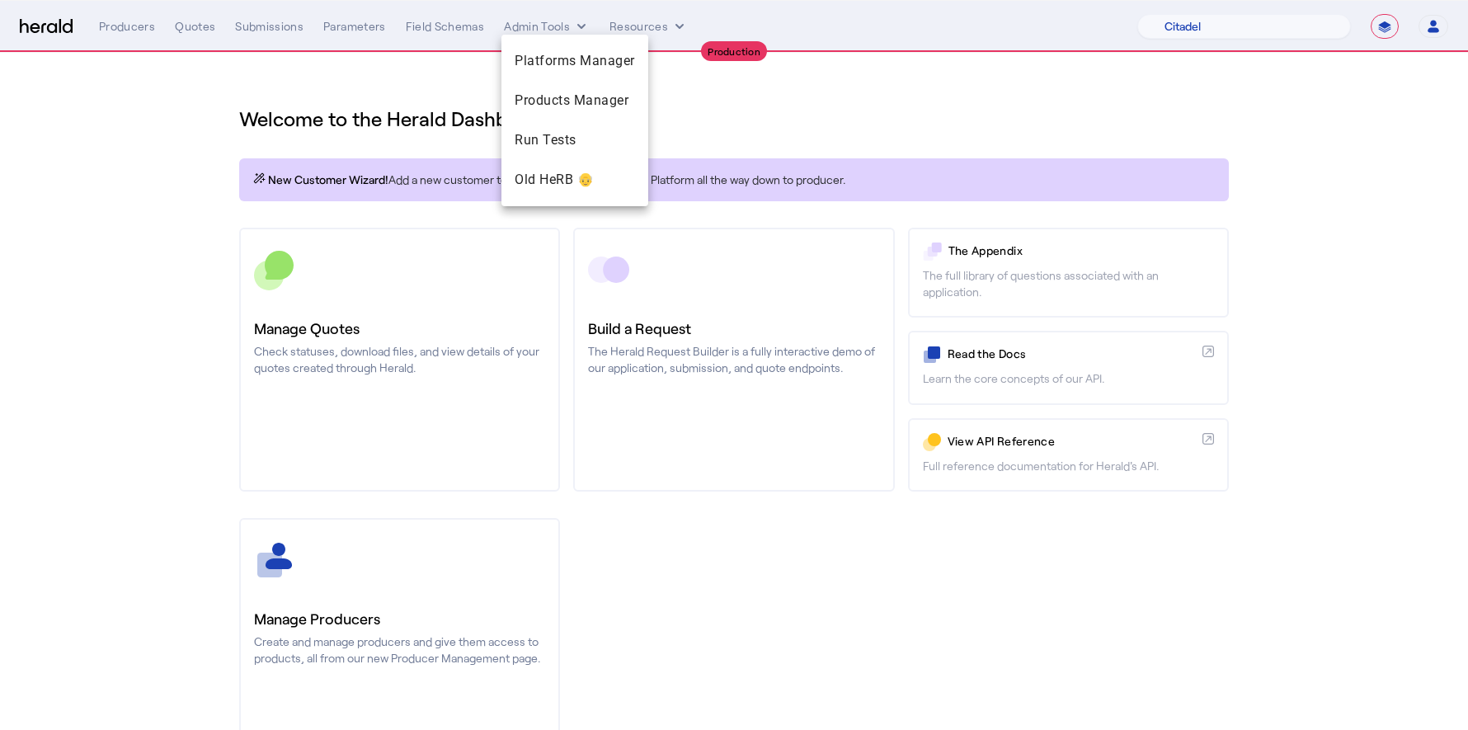
click at [1375, 49] on div at bounding box center [734, 365] width 1468 height 730
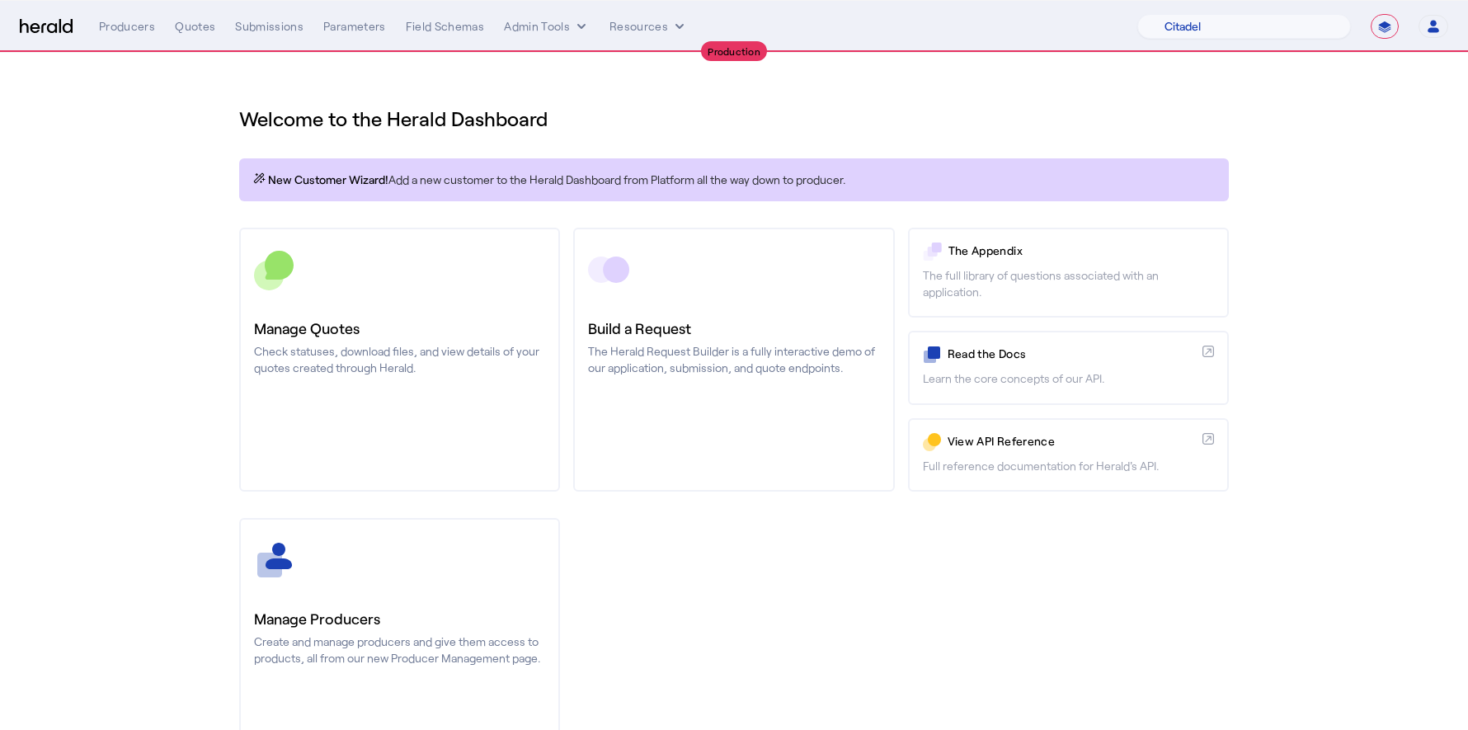
click at [1305, 41] on nav "**********" at bounding box center [734, 26] width 1468 height 51
click at [1286, 21] on select "1Fort Affinity Risk Arlington Roe Billy BindHQ Bunker CRC Campus Coverage Citad…" at bounding box center [1244, 26] width 214 height 25
select select "pfm_a9p2_hib_marketplace"
click at [1137, 14] on select "1Fort Affinity Risk Arlington Roe Billy BindHQ Bunker CRC Campus Coverage Citad…" at bounding box center [1244, 26] width 214 height 25
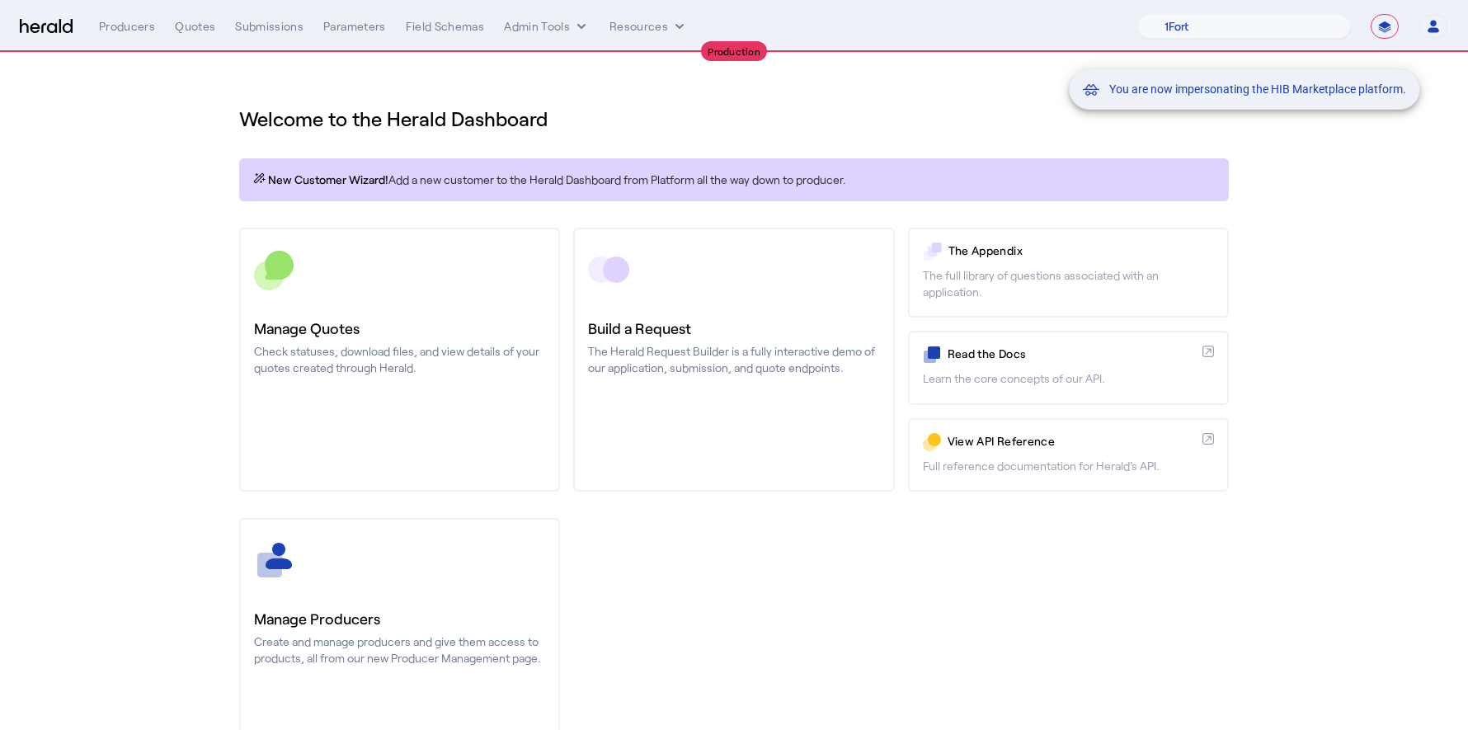
click at [587, 78] on div "You are now impersonating the HIB Marketplace platform." at bounding box center [734, 365] width 1468 height 730
click at [573, 29] on div "You are now impersonating the HIB Marketplace platform." at bounding box center [734, 365] width 1468 height 730
click at [552, 27] on div "You are now impersonating the HIB Marketplace platform." at bounding box center [734, 365] width 1468 height 730
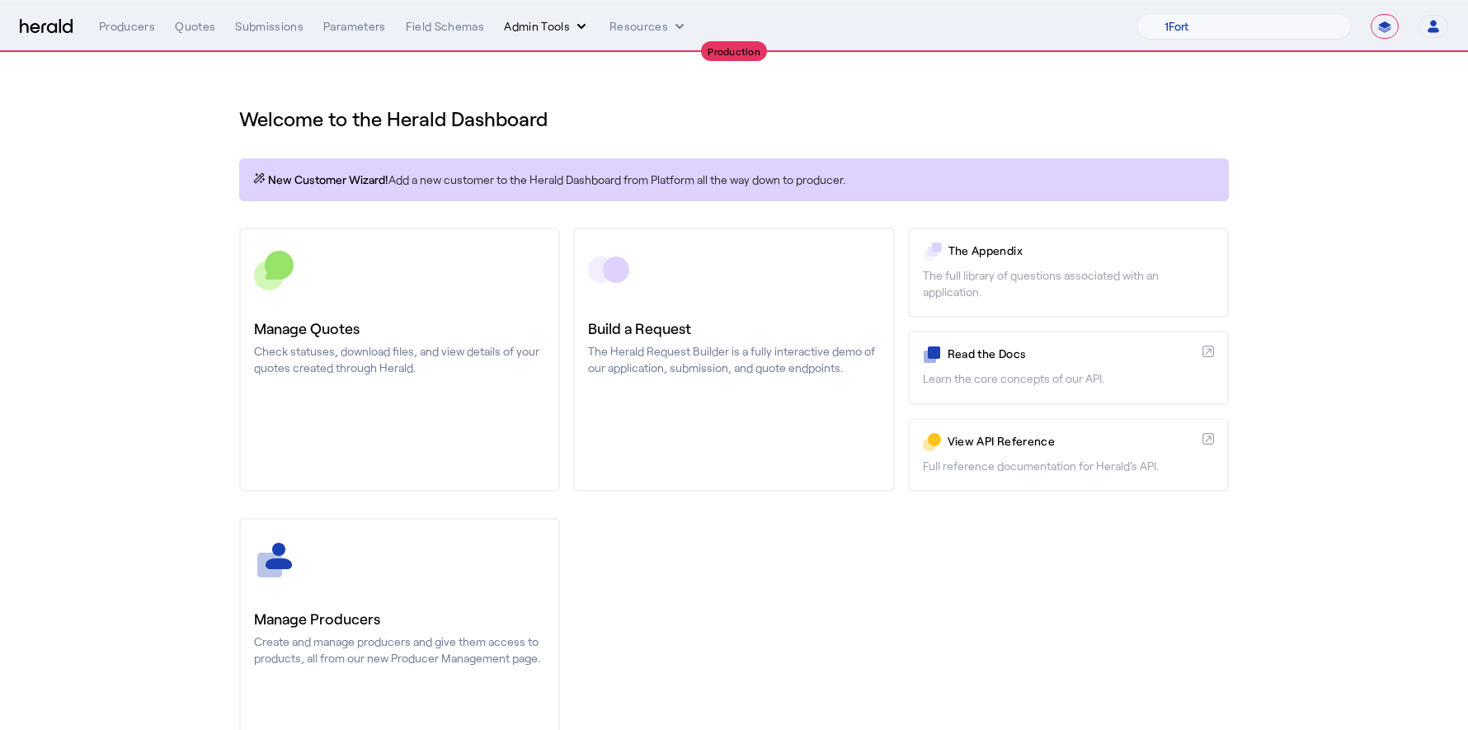
click at [527, 19] on button "Admin Tools" at bounding box center [547, 26] width 86 height 16
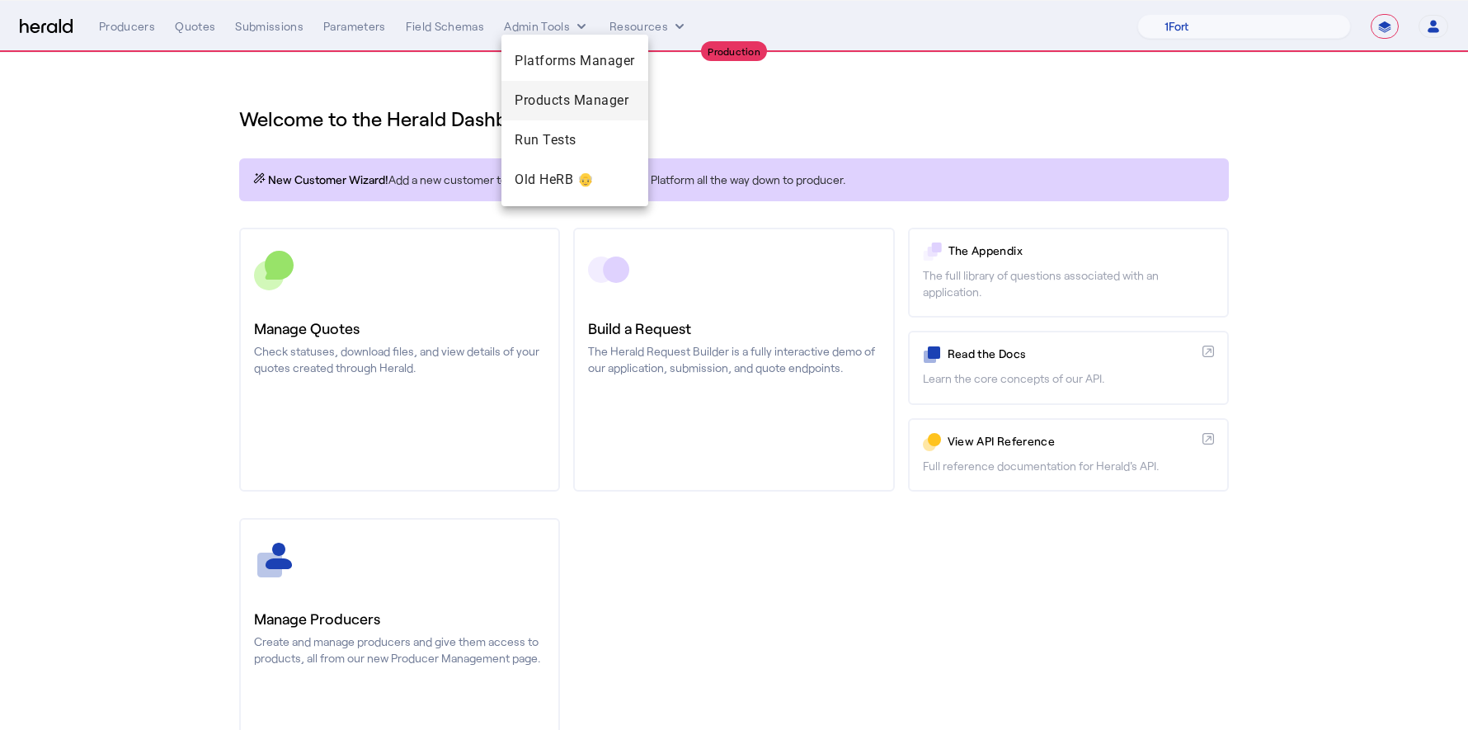
click at [555, 105] on span "Products Manager" at bounding box center [575, 101] width 120 height 20
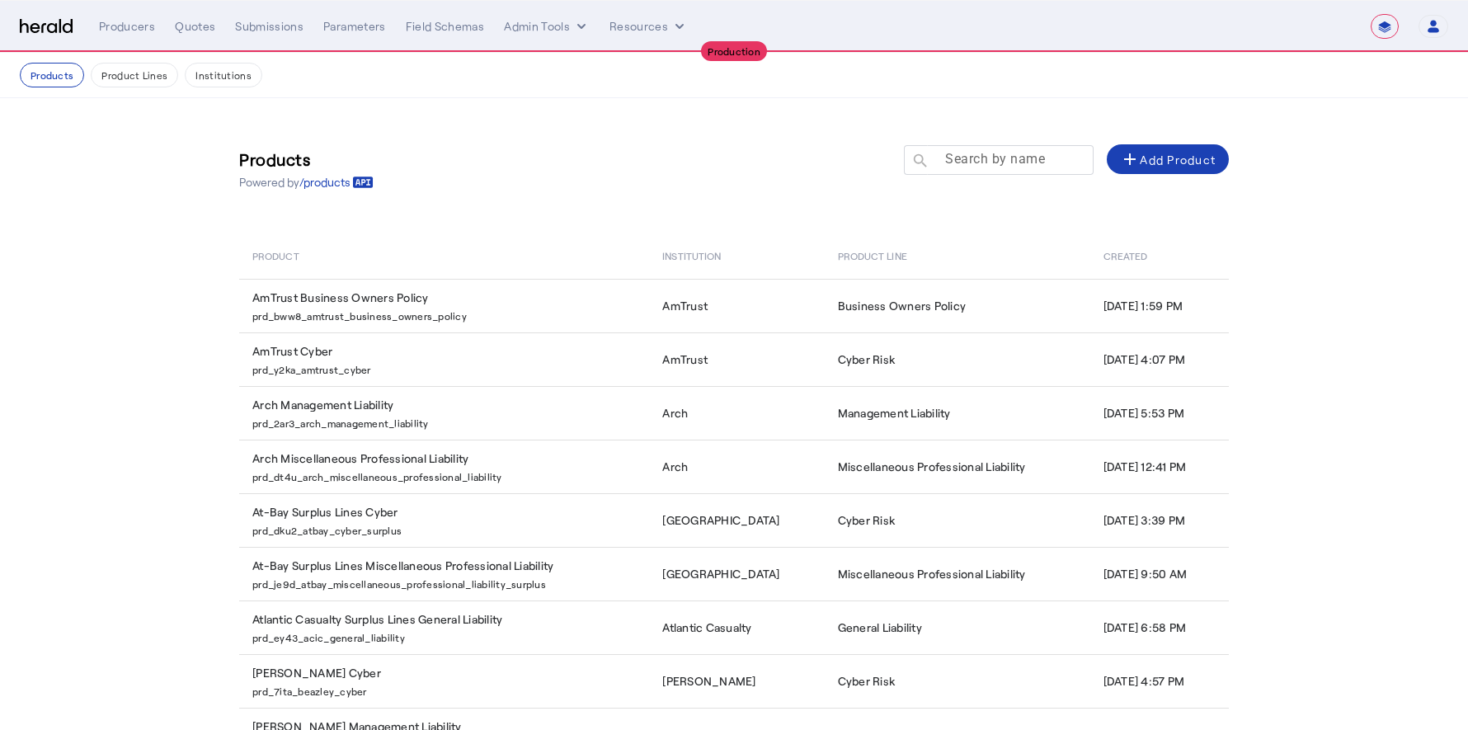
click at [1043, 158] on mat-label "Search by name" at bounding box center [995, 159] width 100 height 16
click at [1043, 158] on input "Search by name" at bounding box center [1006, 159] width 148 height 20
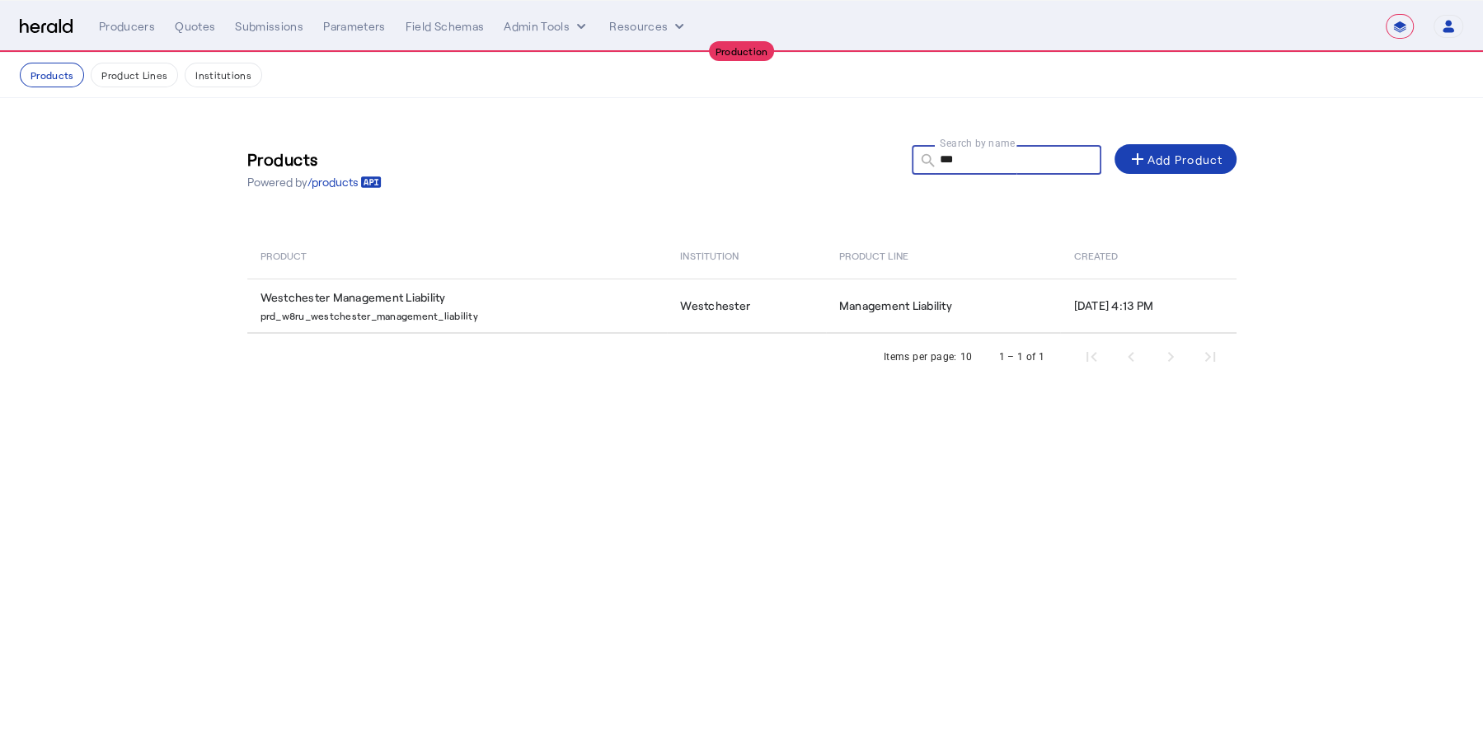
type input "***"
click at [677, 334] on div "Items per page: 10 1 – 1 of 1" at bounding box center [742, 357] width 990 height 46
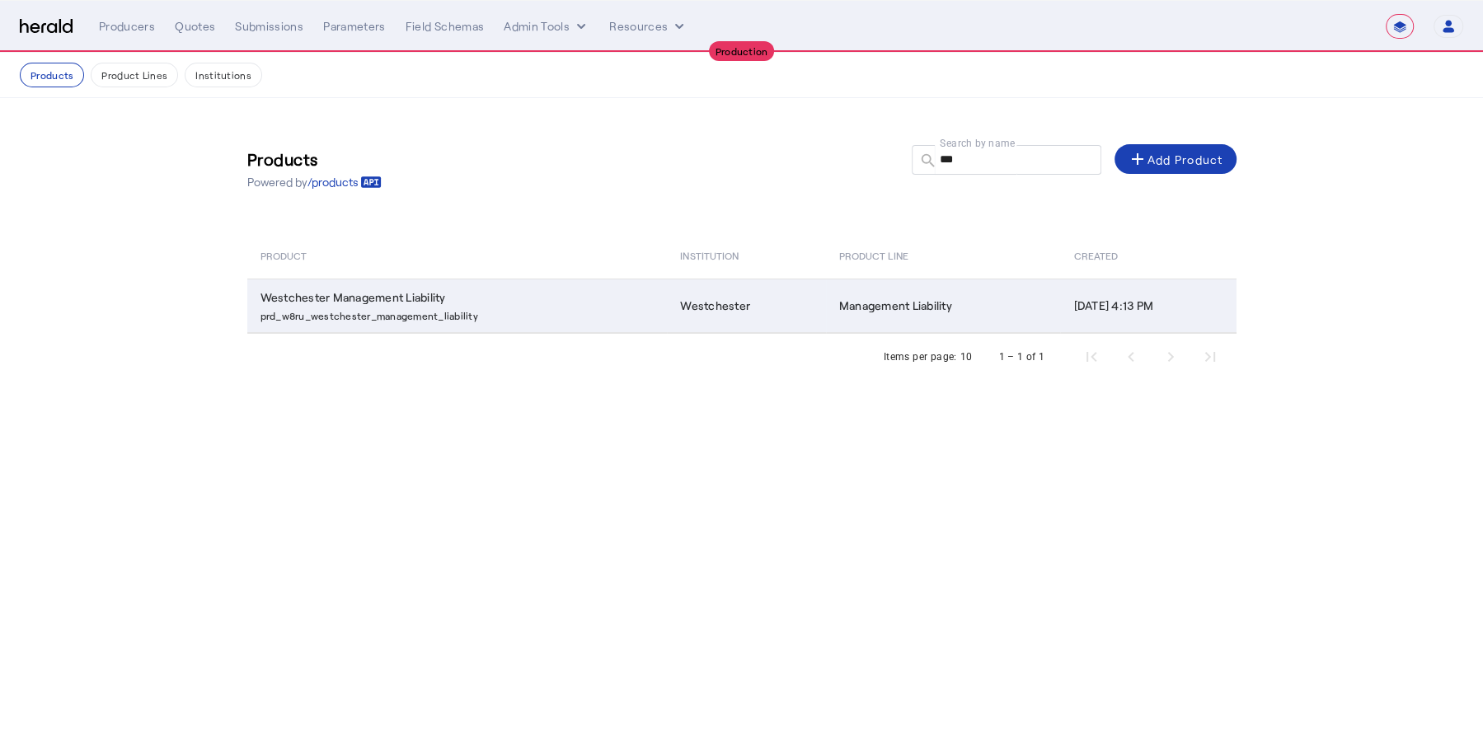
click at [676, 327] on td "Westchester" at bounding box center [746, 306] width 158 height 54
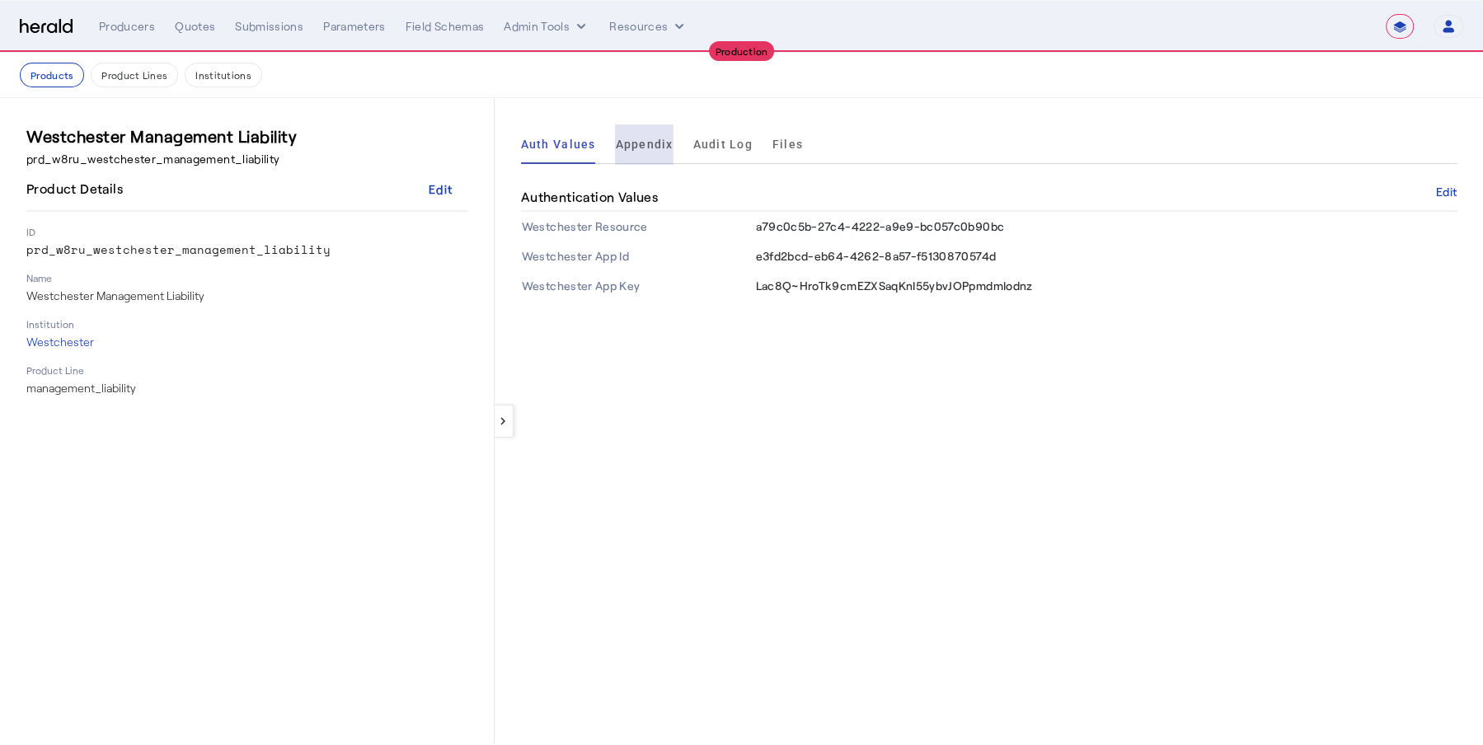
click at [666, 145] on span "Appendix" at bounding box center [644, 145] width 58 height 12
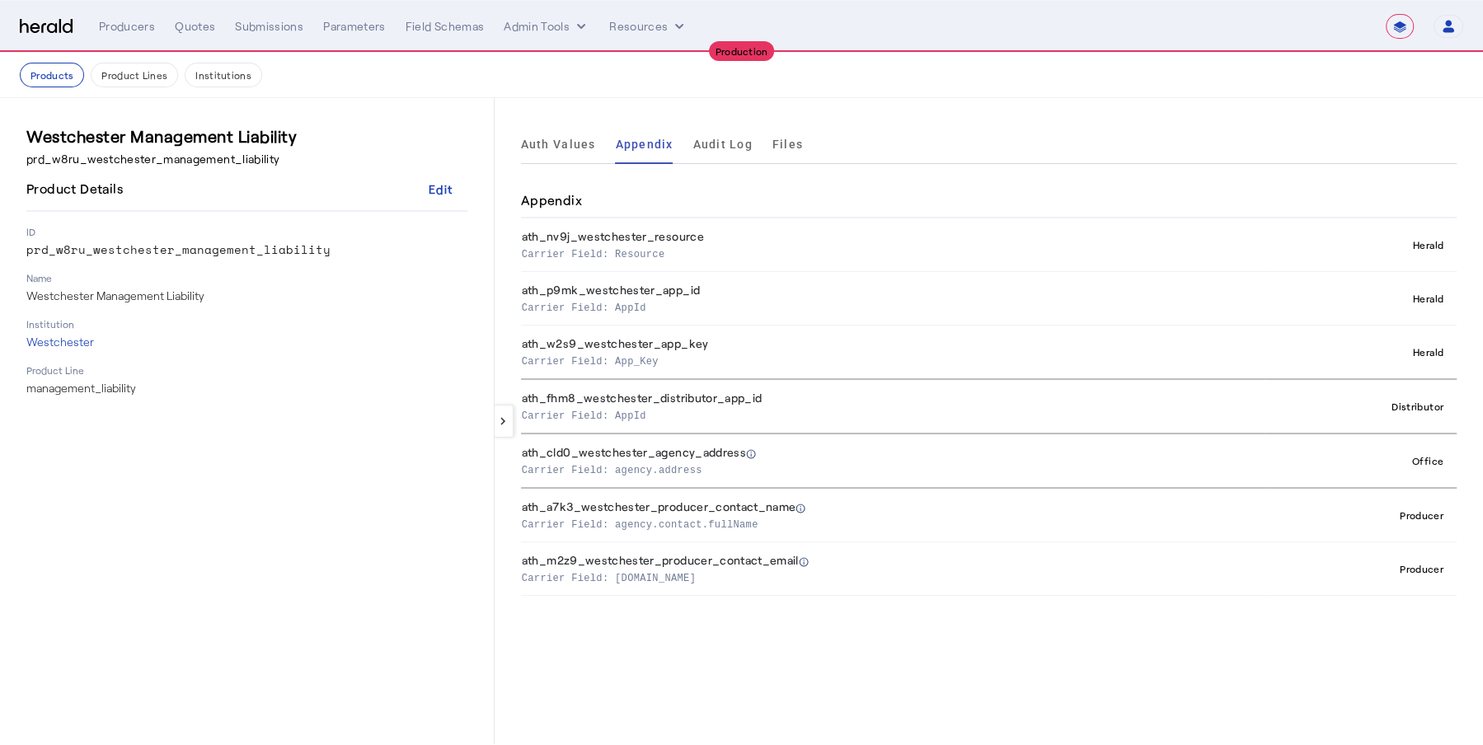
drag, startPoint x: 677, startPoint y: 359, endPoint x: 483, endPoint y: 190, distance: 256.6
click at [483, 190] on mat-sidenav-container "Westchester Management Liability prd_w8ru_westchester_management_liability Prod…" at bounding box center [741, 421] width 1483 height 646
click at [1467, 363] on div "keyboard_arrow_left Auth Values Appendix Audit Log Files Appendix ath_nv9j_west…" at bounding box center [989, 421] width 989 height 646
drag, startPoint x: 1463, startPoint y: 357, endPoint x: 1074, endPoint y: 318, distance: 391.1
click at [1074, 318] on div "keyboard_arrow_left Auth Values Appendix Audit Log Files Appendix ath_nv9j_west…" at bounding box center [989, 421] width 989 height 646
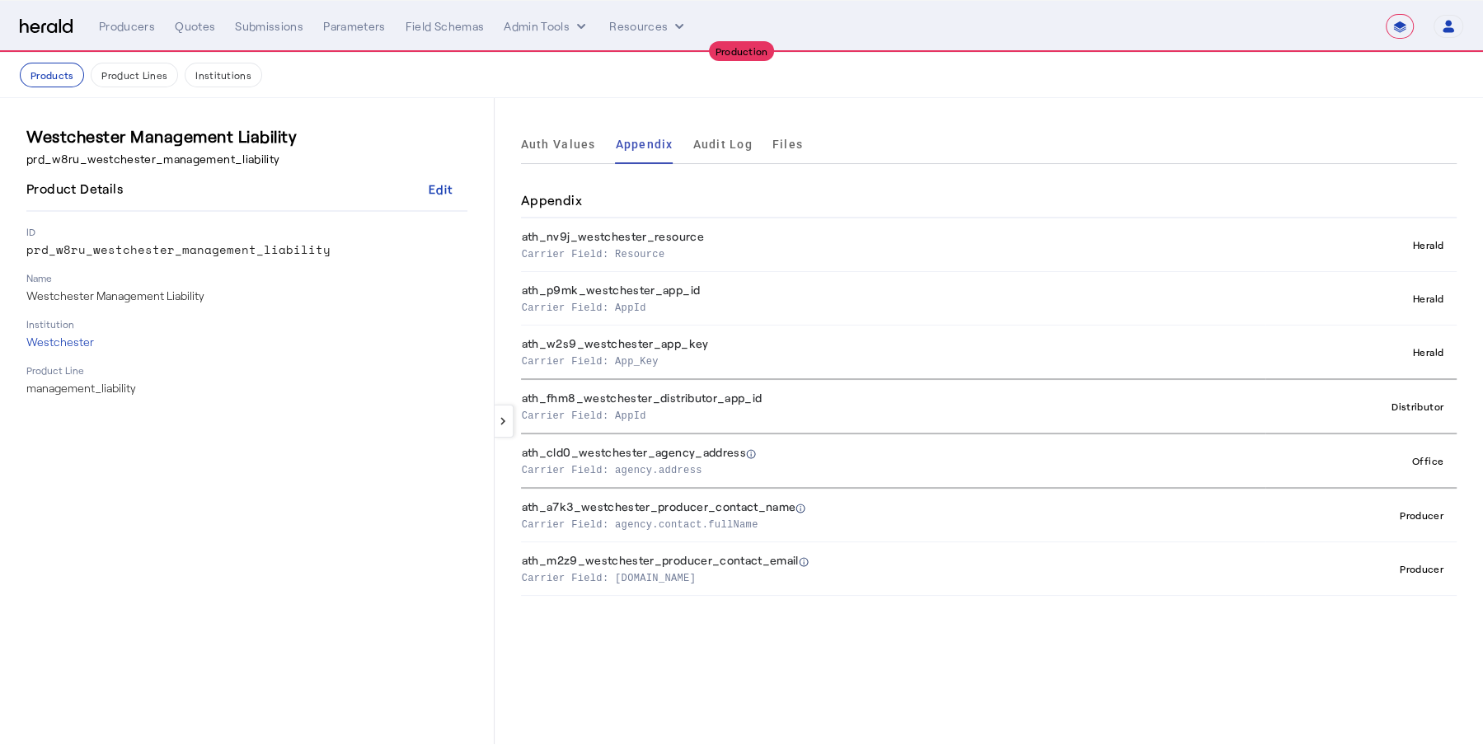
click at [1074, 318] on th "ath_p9mk_westchester_app_id Carrier Field: AppId" at bounding box center [893, 299] width 745 height 54
